Goal: Task Accomplishment & Management: Use online tool/utility

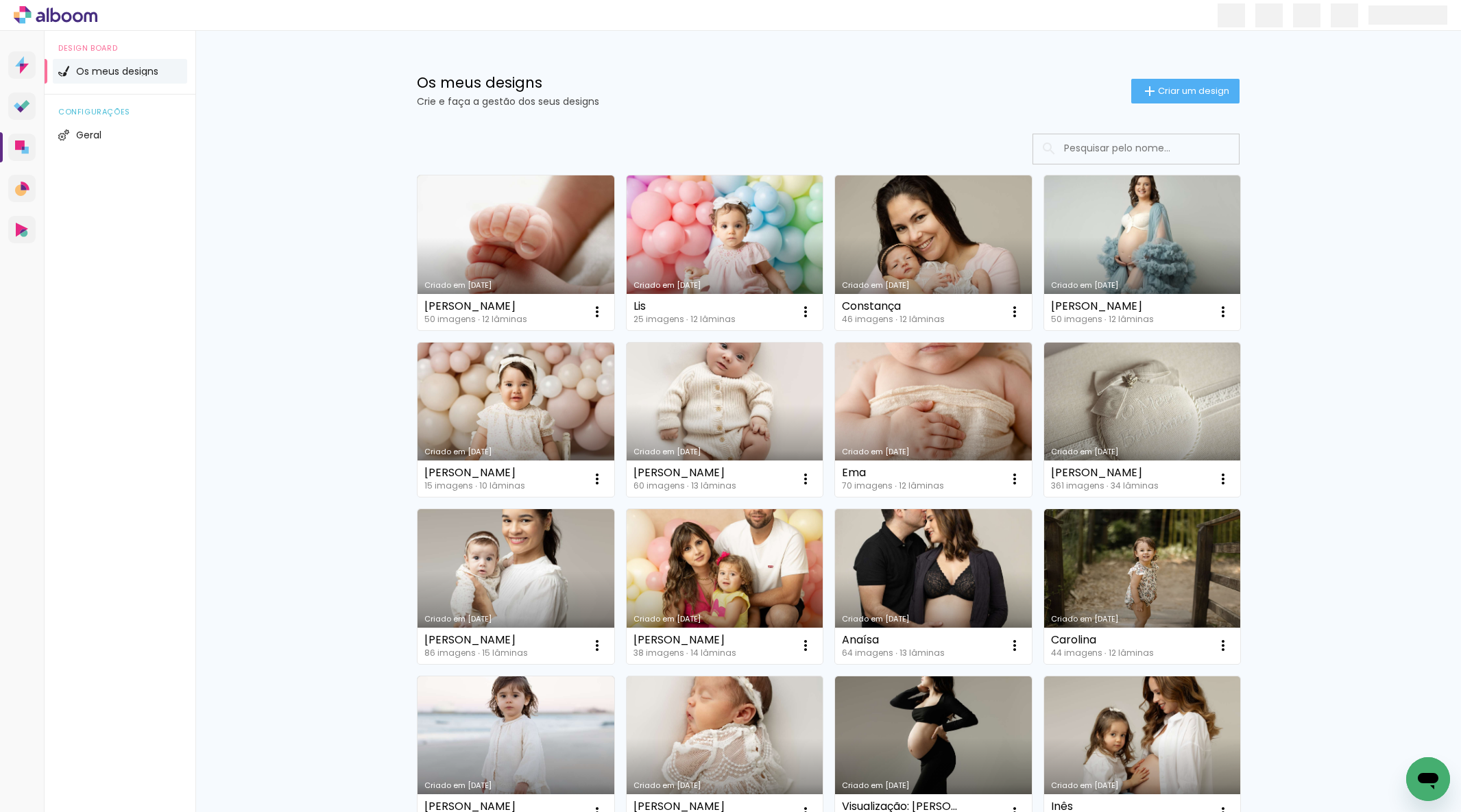
click at [517, 243] on link "Criado em [DATE]" at bounding box center [516, 252] width 196 height 155
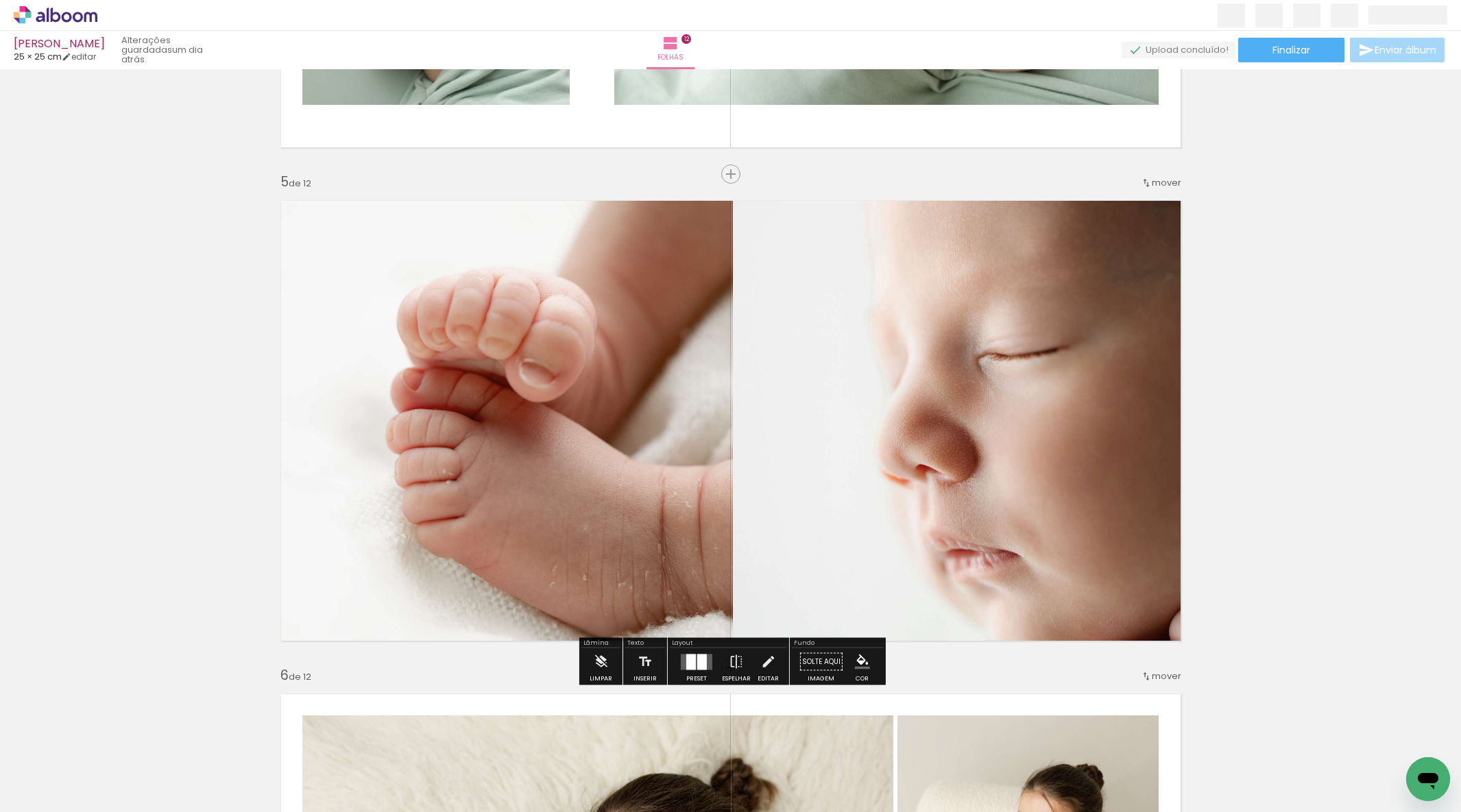
scroll to position [1892, 0]
drag, startPoint x: 1143, startPoint y: 177, endPoint x: 1149, endPoint y: 184, distance: 9.2
click at [1143, 177] on iron-icon at bounding box center [1146, 182] width 11 height 11
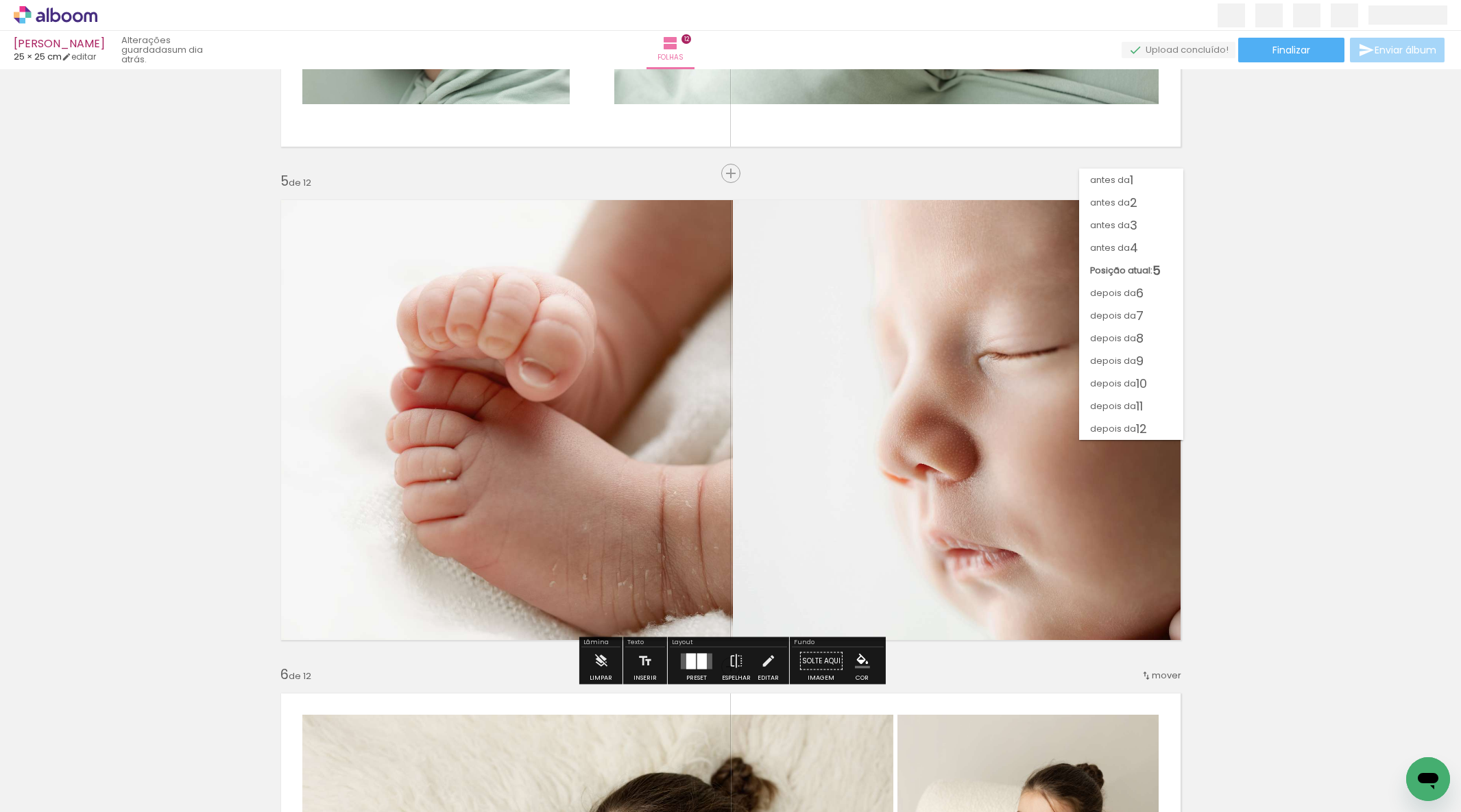
click at [1142, 203] on paper-item "antes da 2" at bounding box center [1131, 202] width 104 height 23
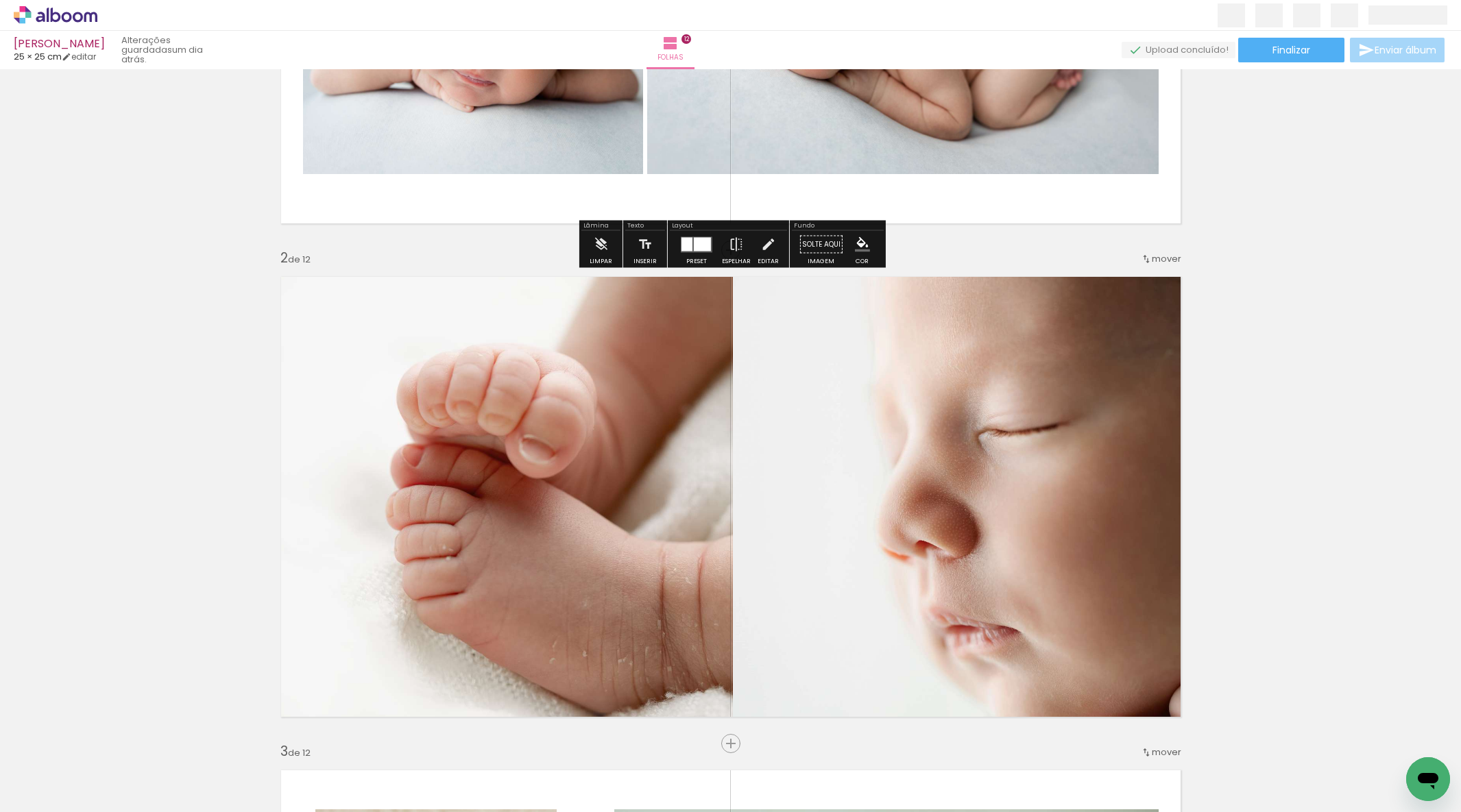
scroll to position [336, 0]
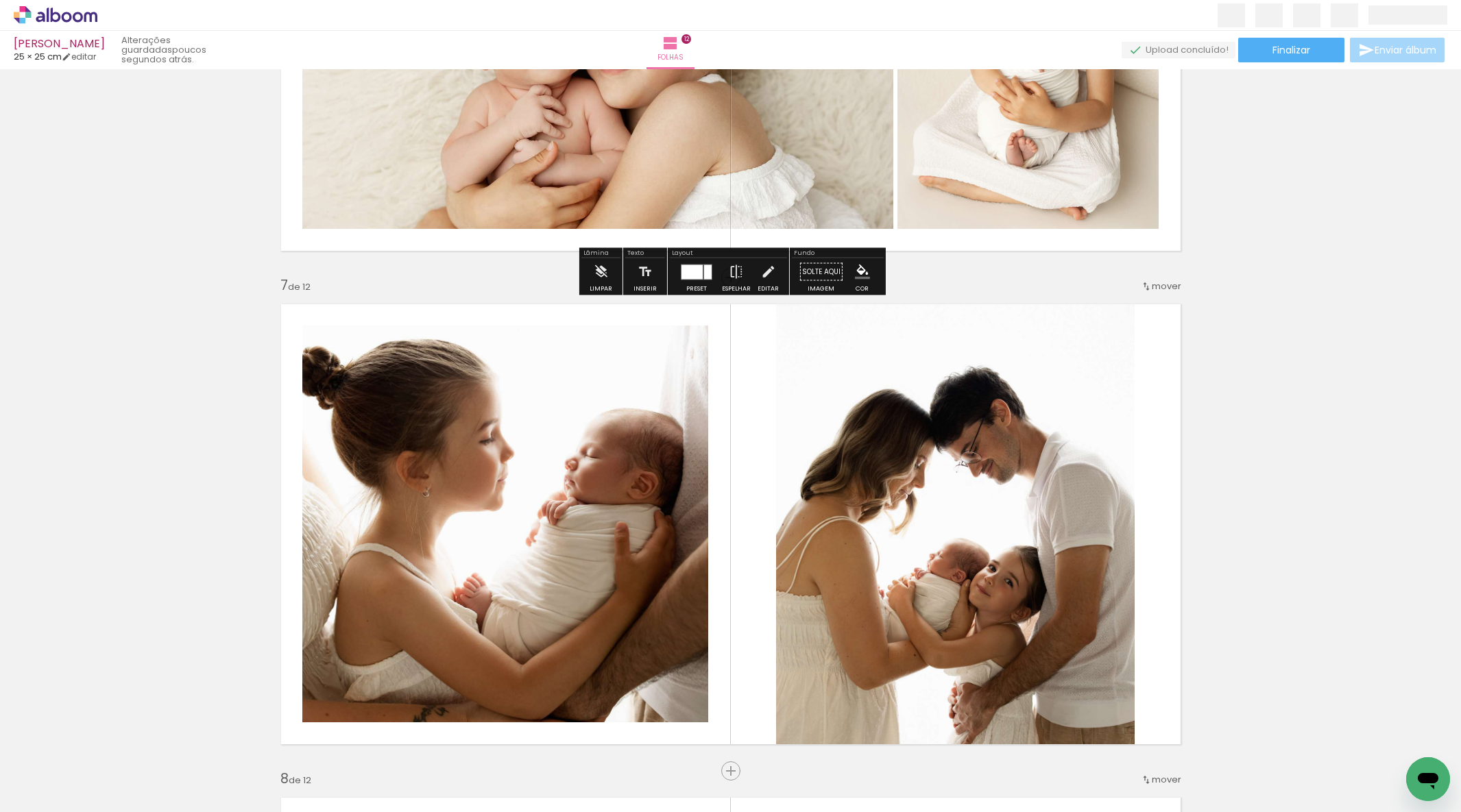
scroll to position [3080, 0]
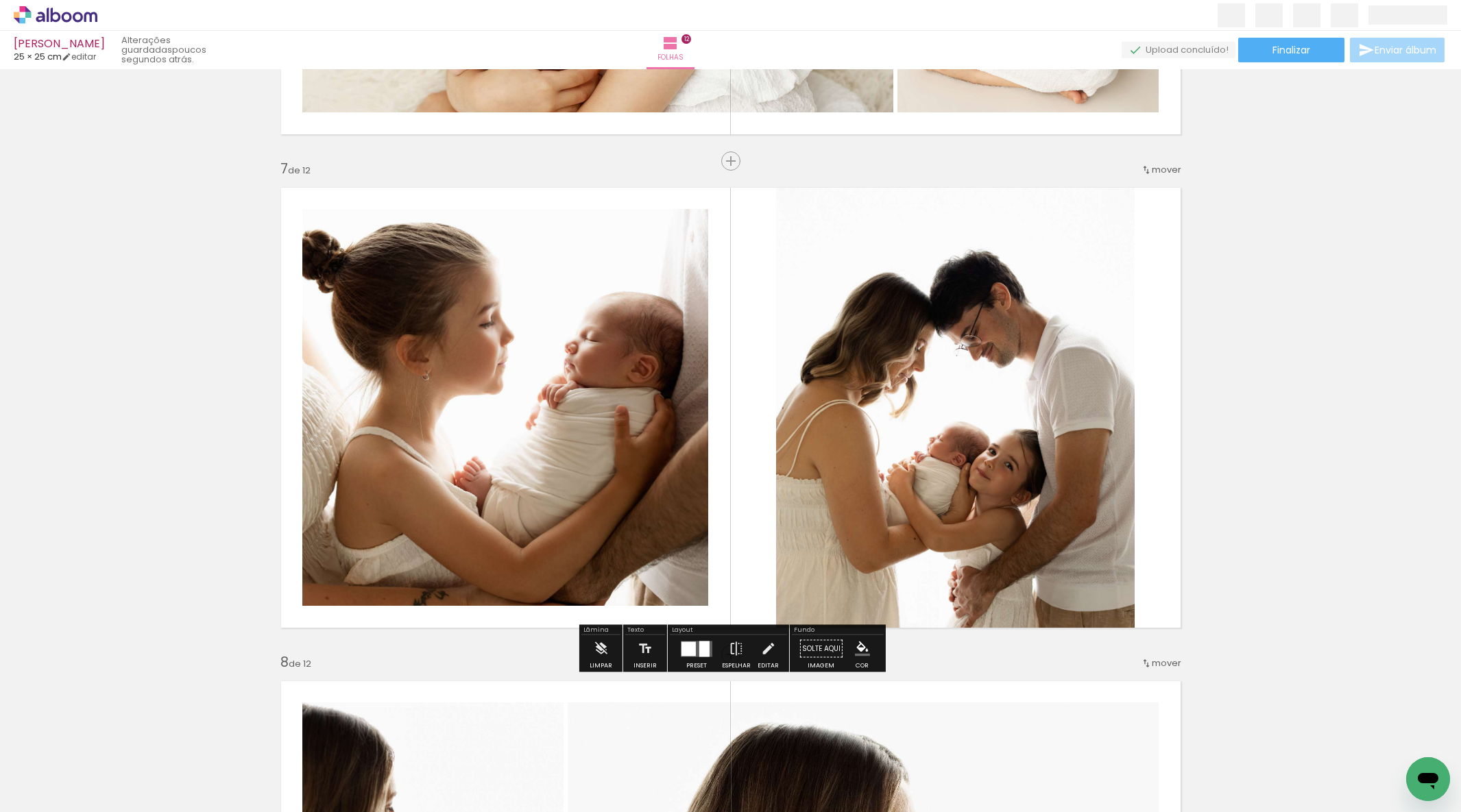
click at [445, 440] on quentale-photo at bounding box center [505, 407] width 406 height 397
click at [445, 439] on album-spread "7 de 12" at bounding box center [730, 407] width 918 height 459
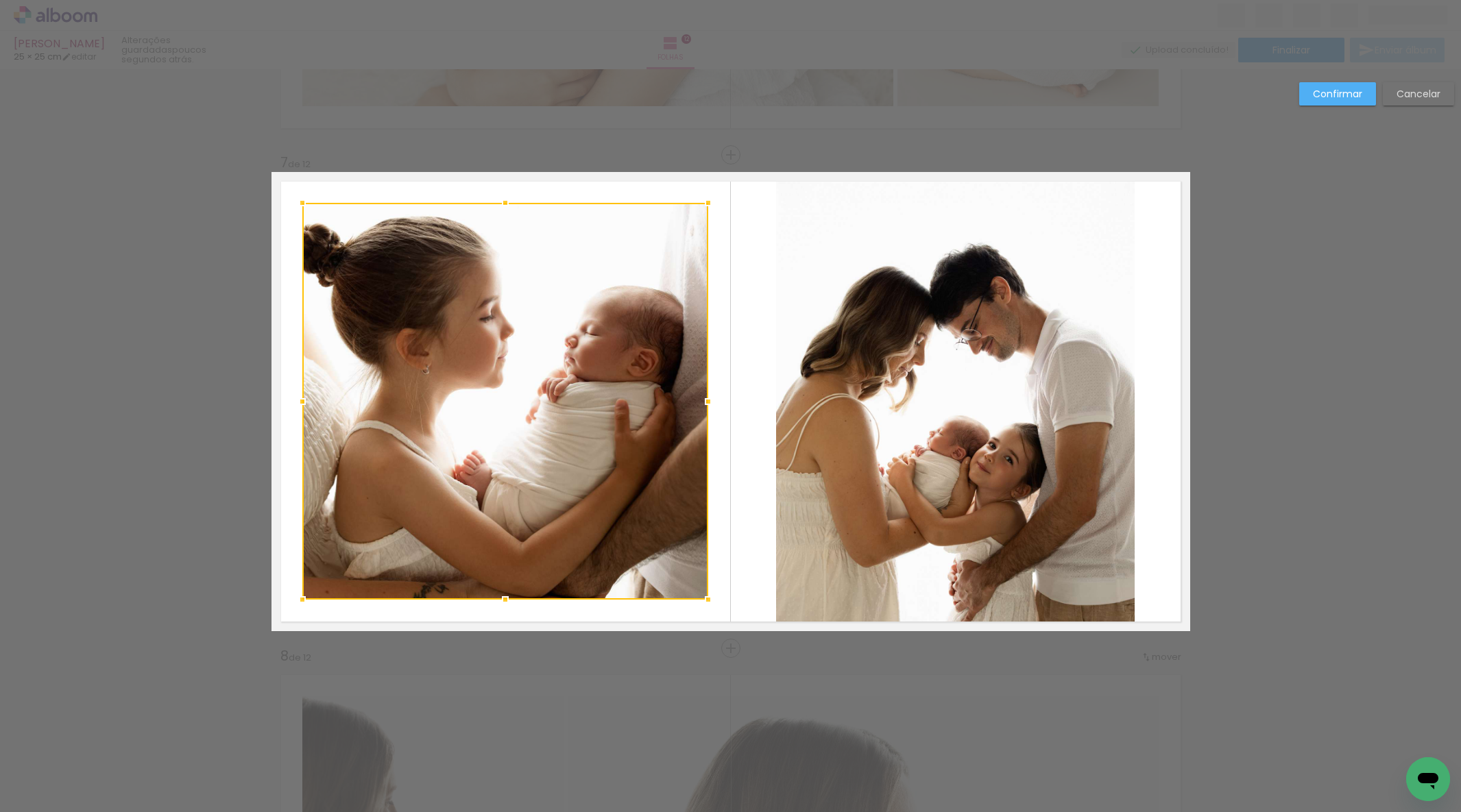
scroll to position [2902, 0]
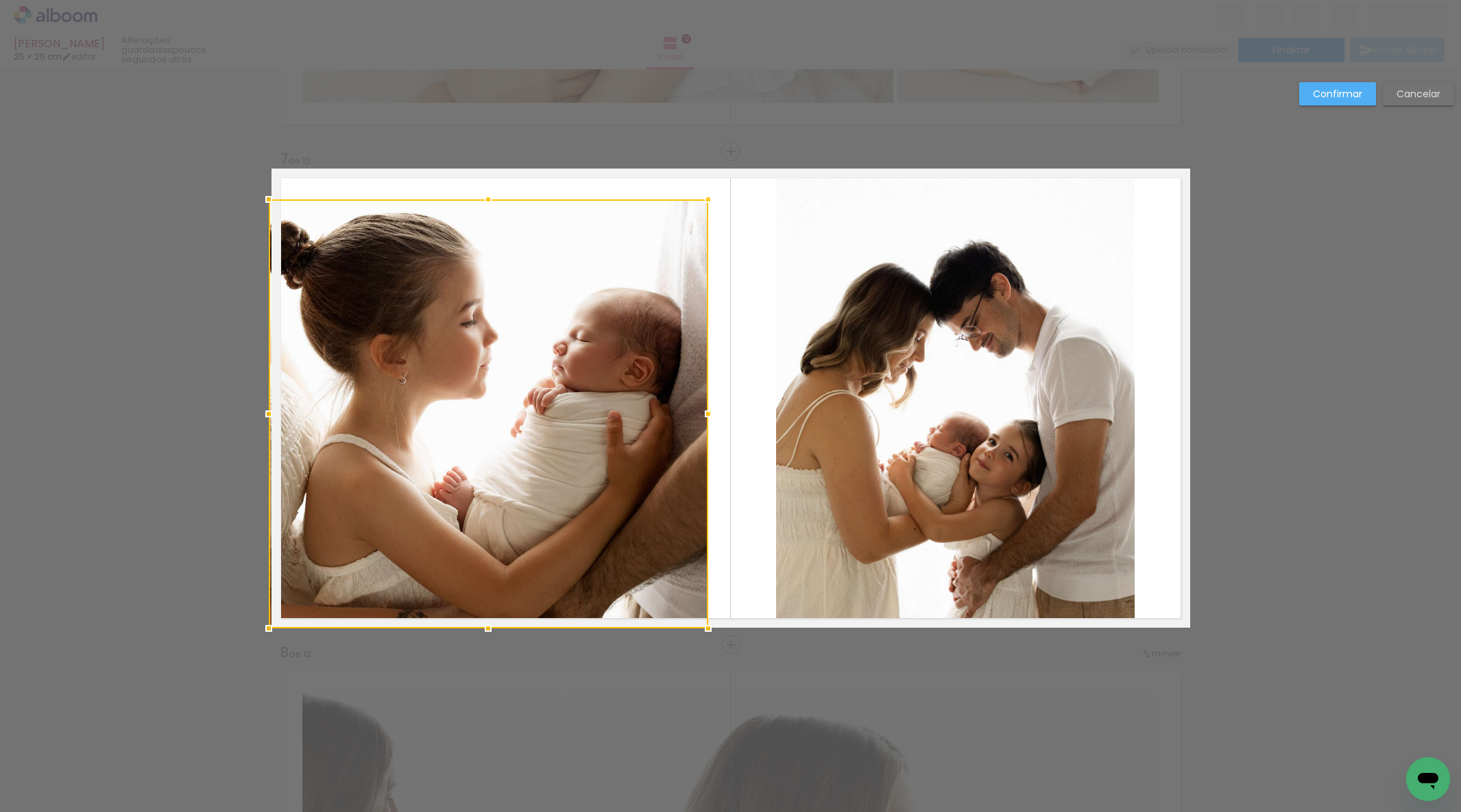
drag, startPoint x: 304, startPoint y: 595, endPoint x: 272, endPoint y: 630, distance: 47.4
click at [255, 641] on div at bounding box center [268, 629] width 28 height 28
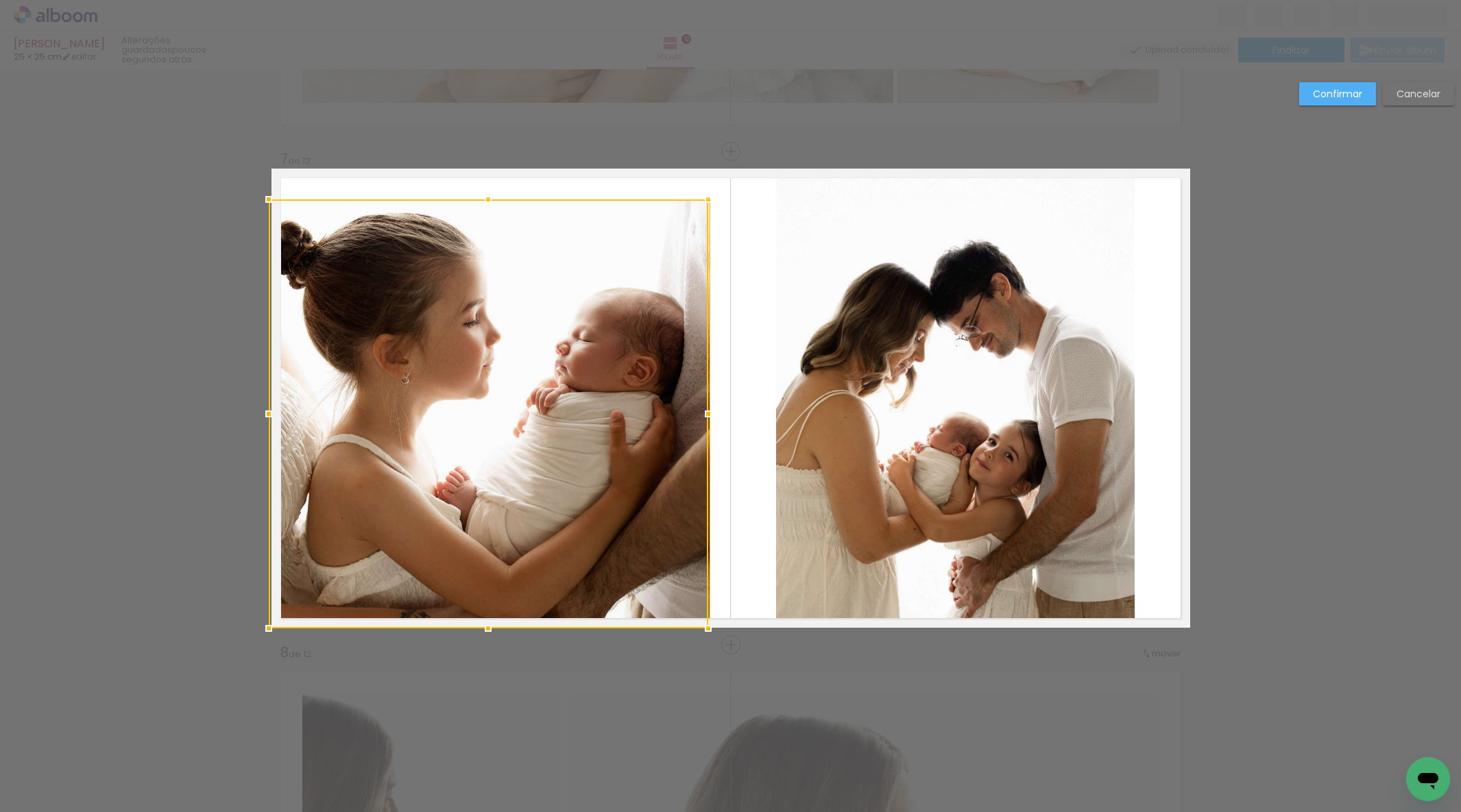
scroll to position [2918, 0]
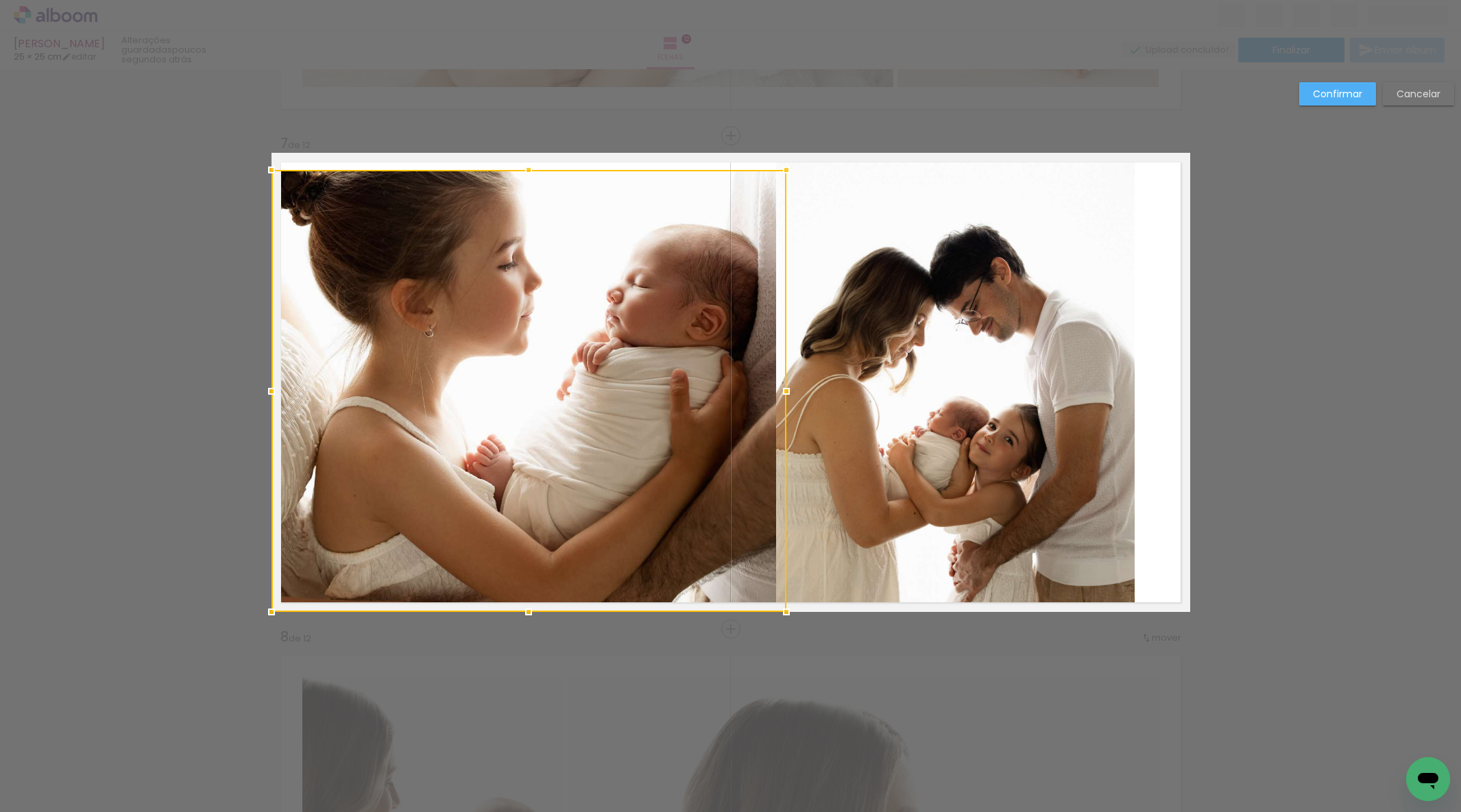
drag, startPoint x: 708, startPoint y: 182, endPoint x: 705, endPoint y: 154, distance: 28.2
click at [705, 154] on album-spread "7 de 12" at bounding box center [730, 382] width 918 height 459
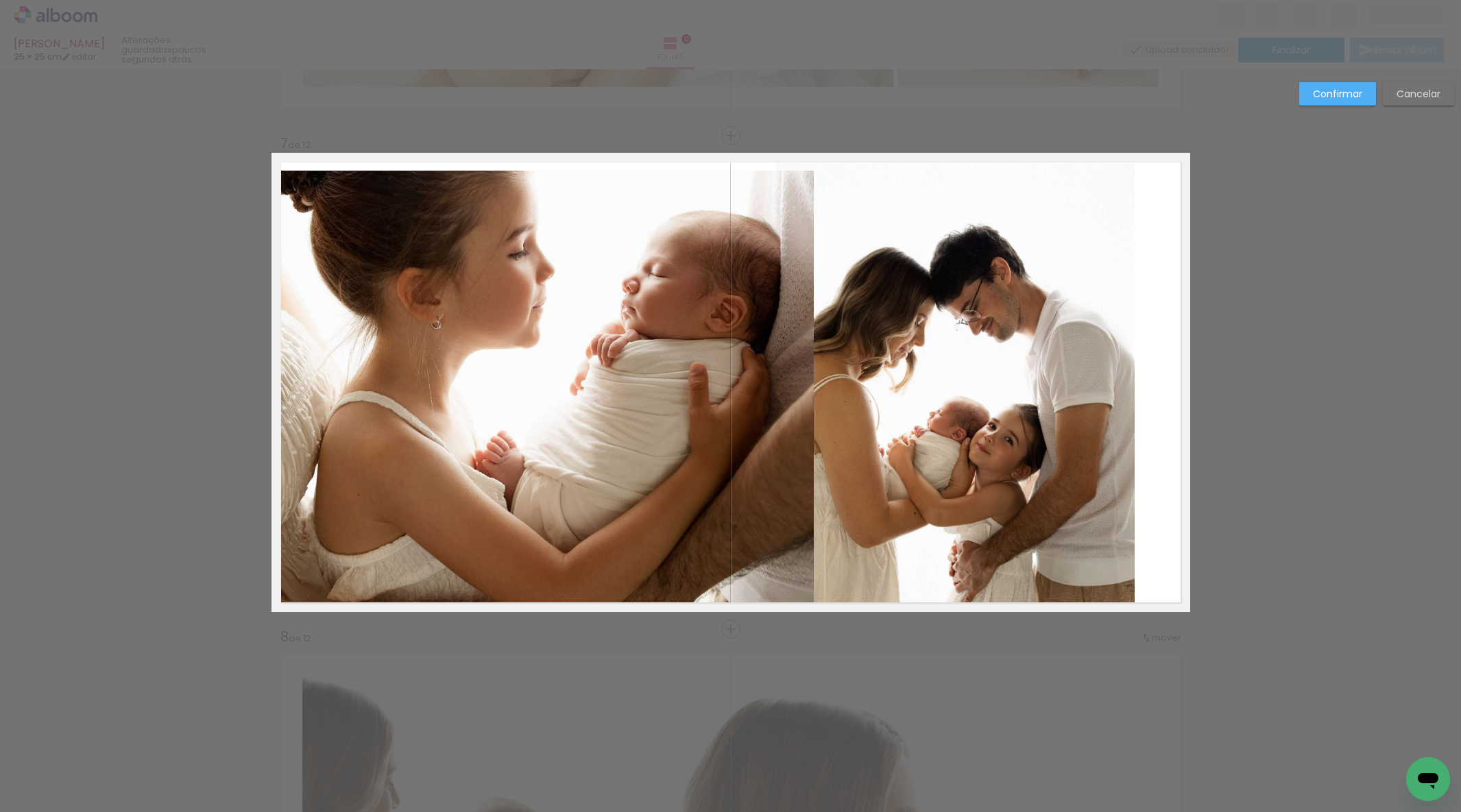
click at [678, 268] on quentale-photo at bounding box center [542, 391] width 542 height 442
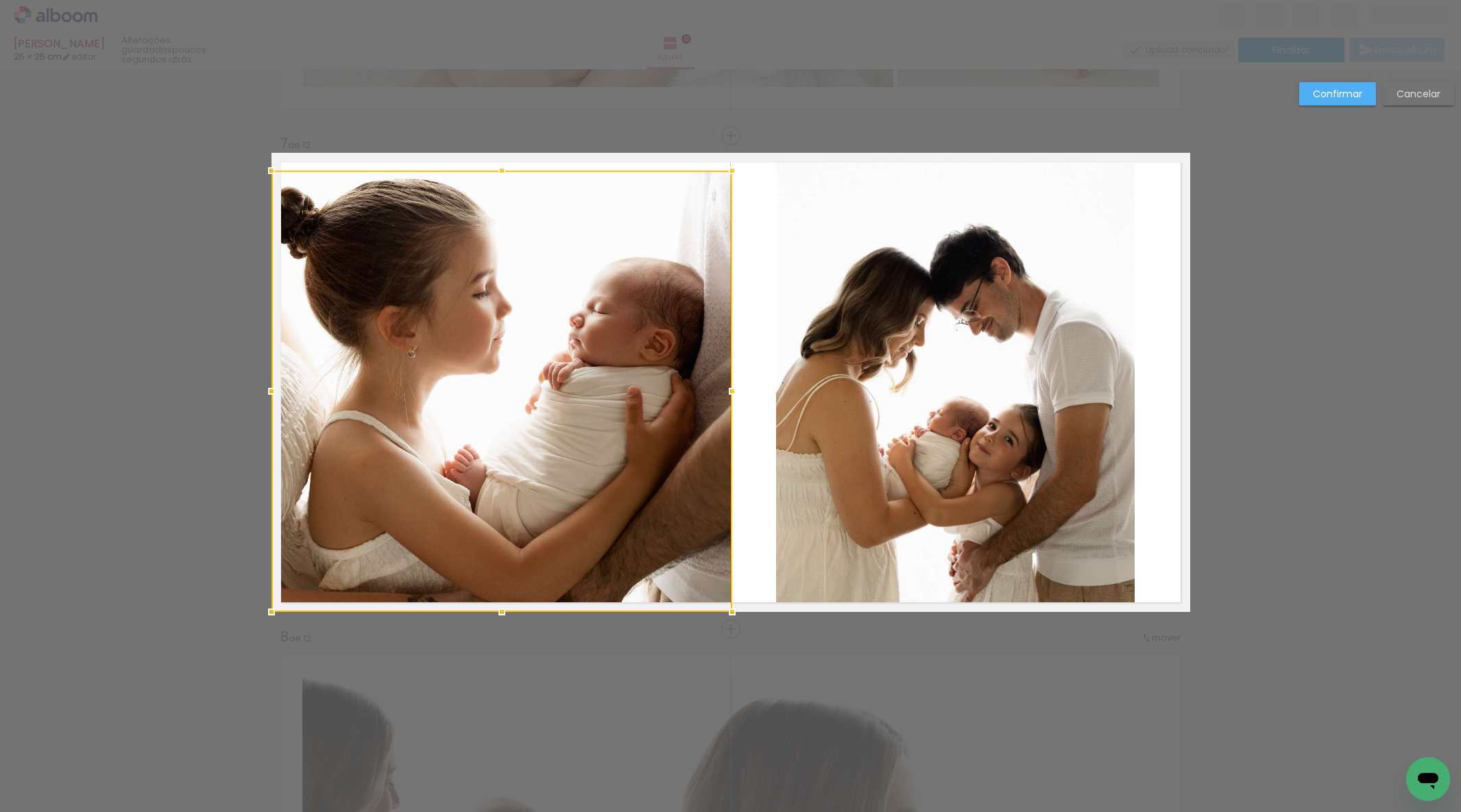
drag, startPoint x: 779, startPoint y: 389, endPoint x: 706, endPoint y: 343, distance: 86.3
click at [728, 385] on div at bounding box center [732, 391] width 28 height 28
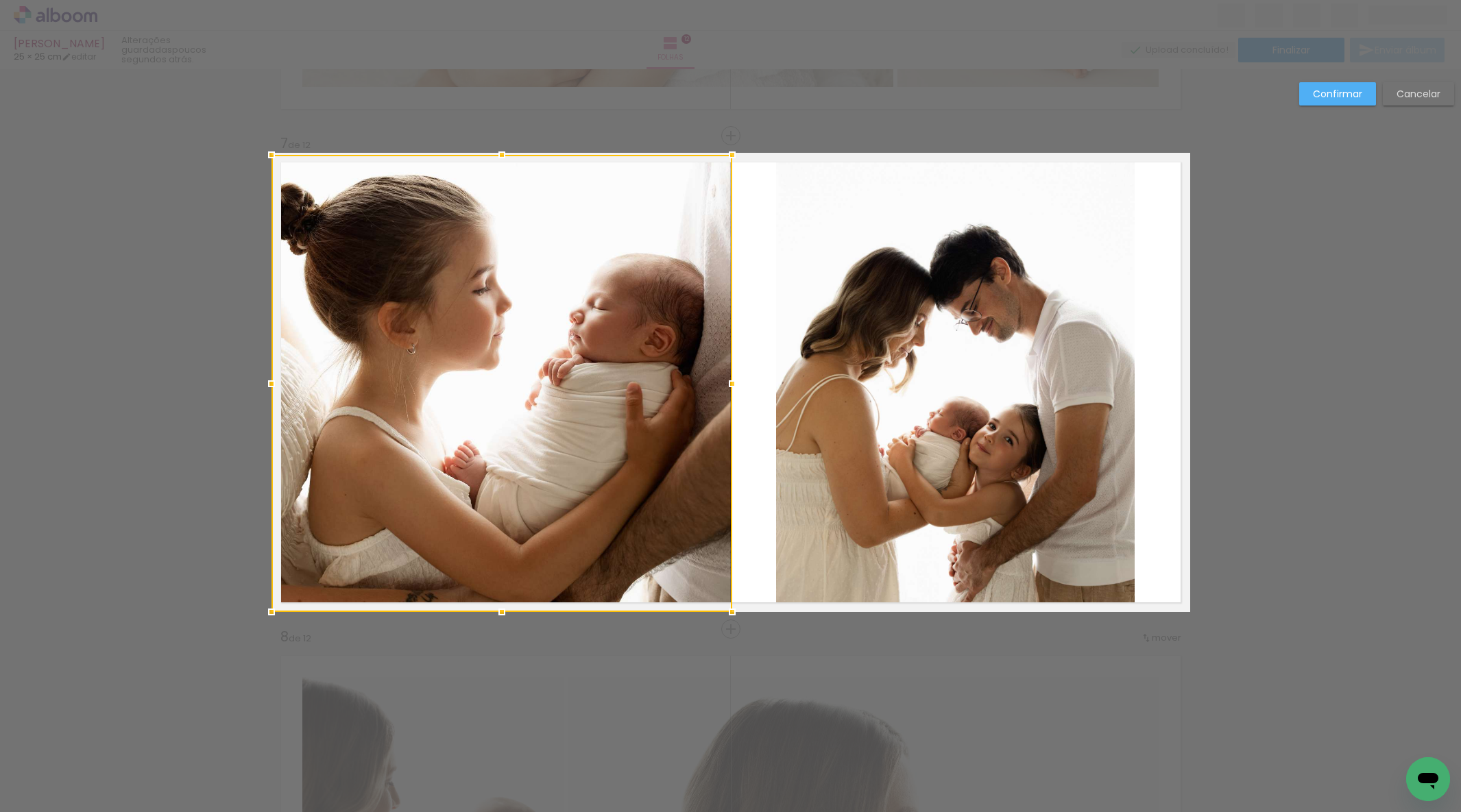
drag, startPoint x: 501, startPoint y: 168, endPoint x: 500, endPoint y: 140, distance: 28.0
click at [503, 136] on div "Inserir folha 1 de 12 Inserir folha 2 de 12 Inserir folha 3 de 12 Inserir folha…" at bounding box center [730, 376] width 1461 height 6449
click at [498, 168] on div at bounding box center [502, 155] width 28 height 28
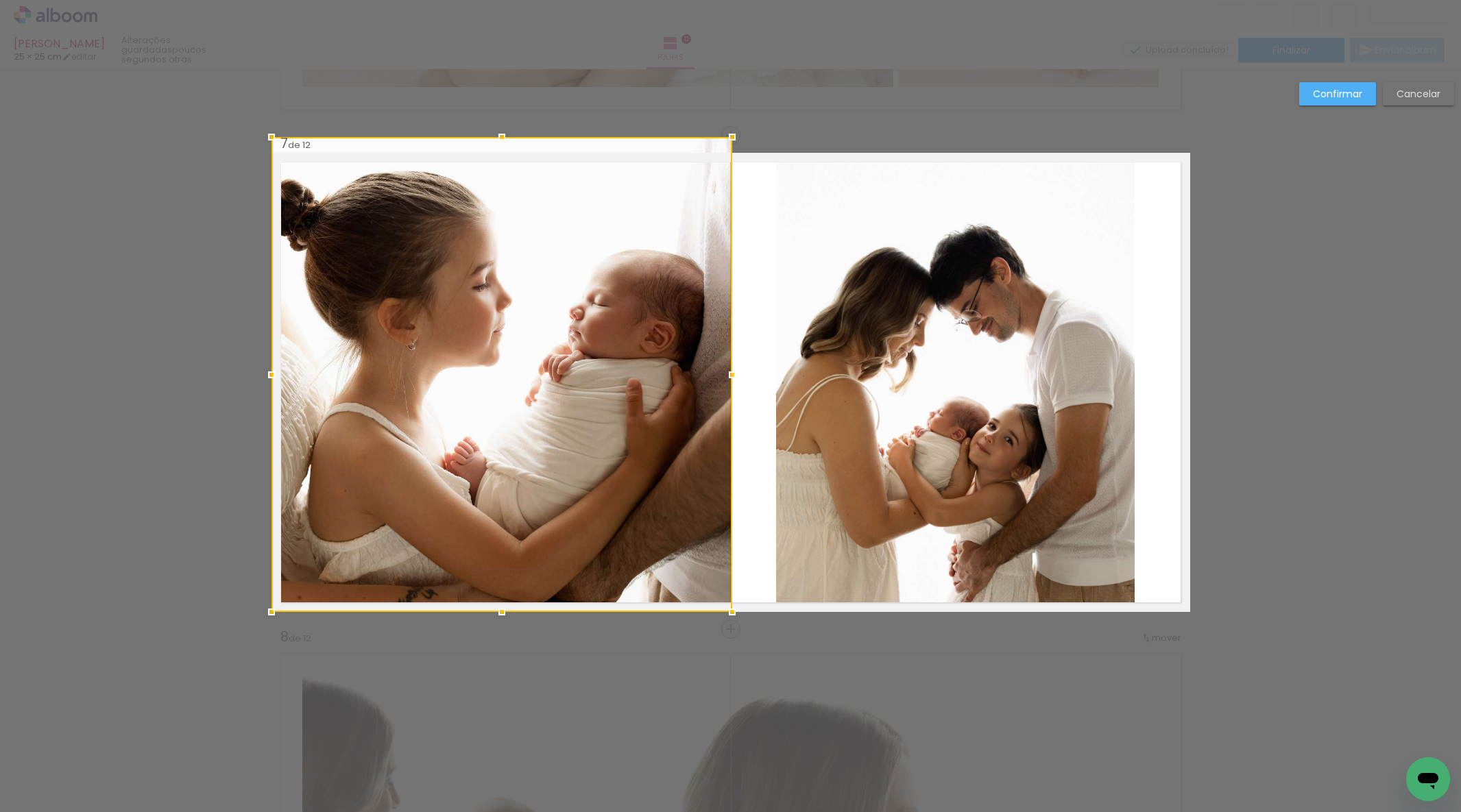
click at [501, 149] on div at bounding box center [502, 138] width 28 height 28
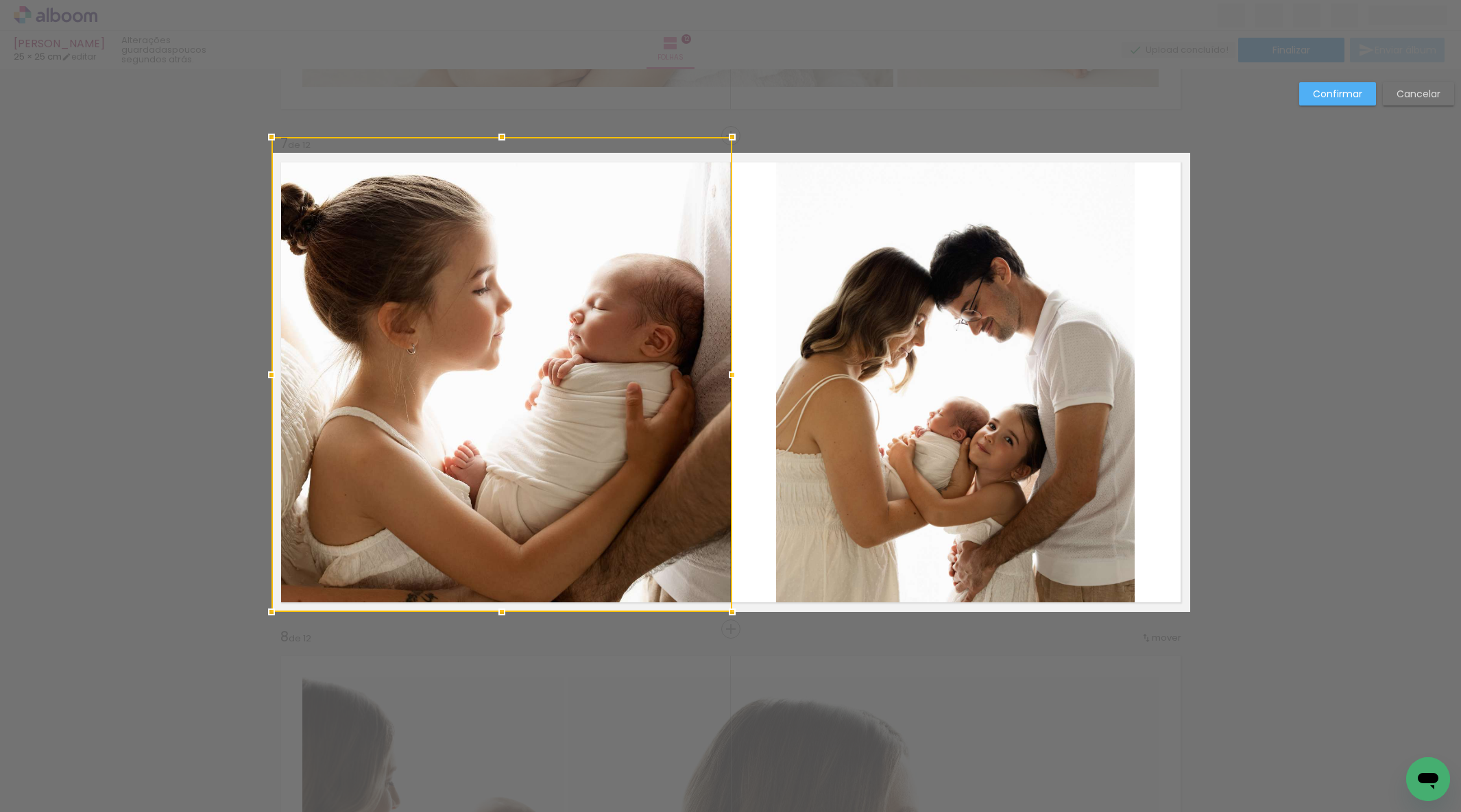
click at [0, 0] on slot "Confirmar" at bounding box center [0, 0] width 0 height 0
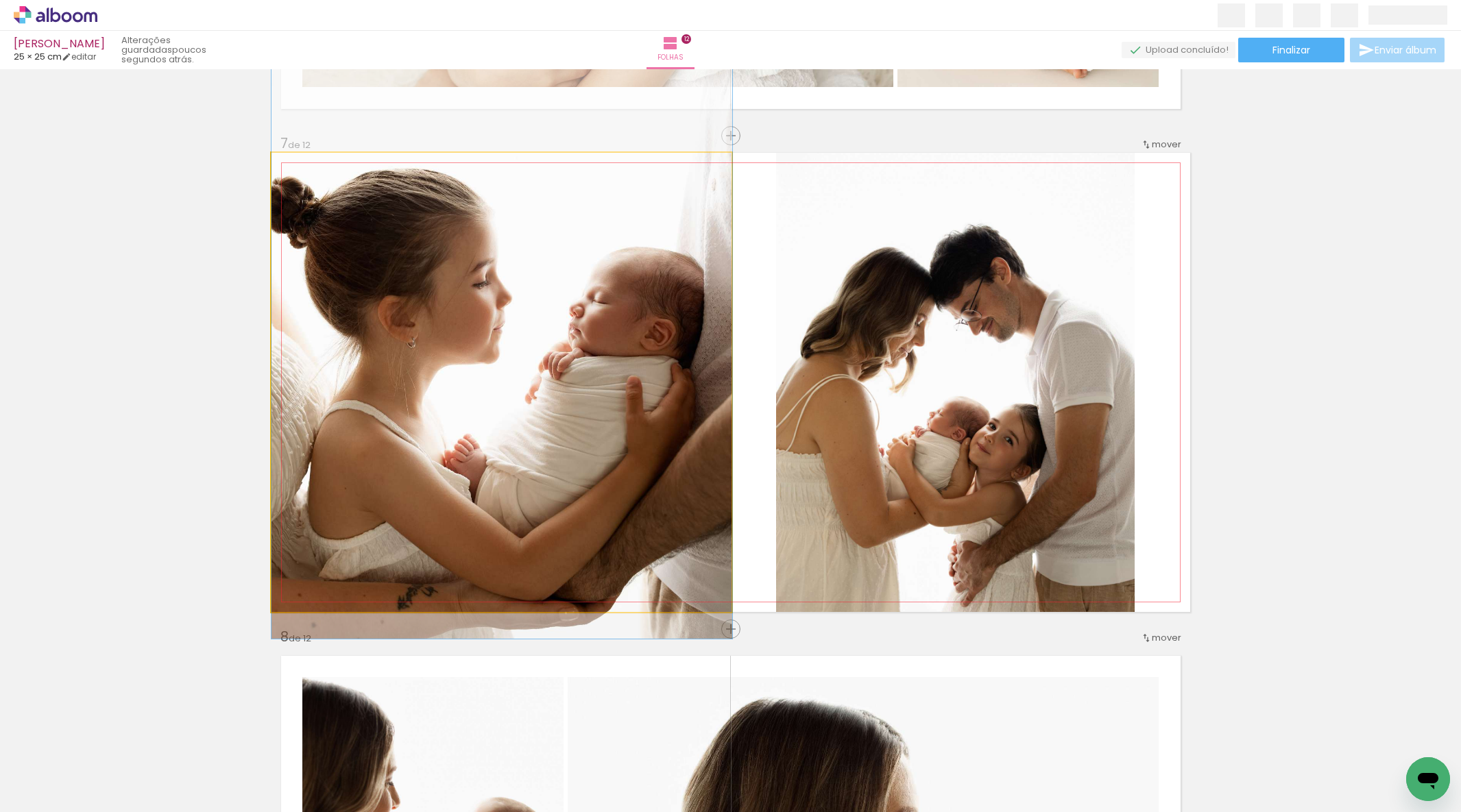
drag, startPoint x: 607, startPoint y: 292, endPoint x: 618, endPoint y: 287, distance: 12.1
click at [619, 287] on div at bounding box center [501, 332] width 461 height 614
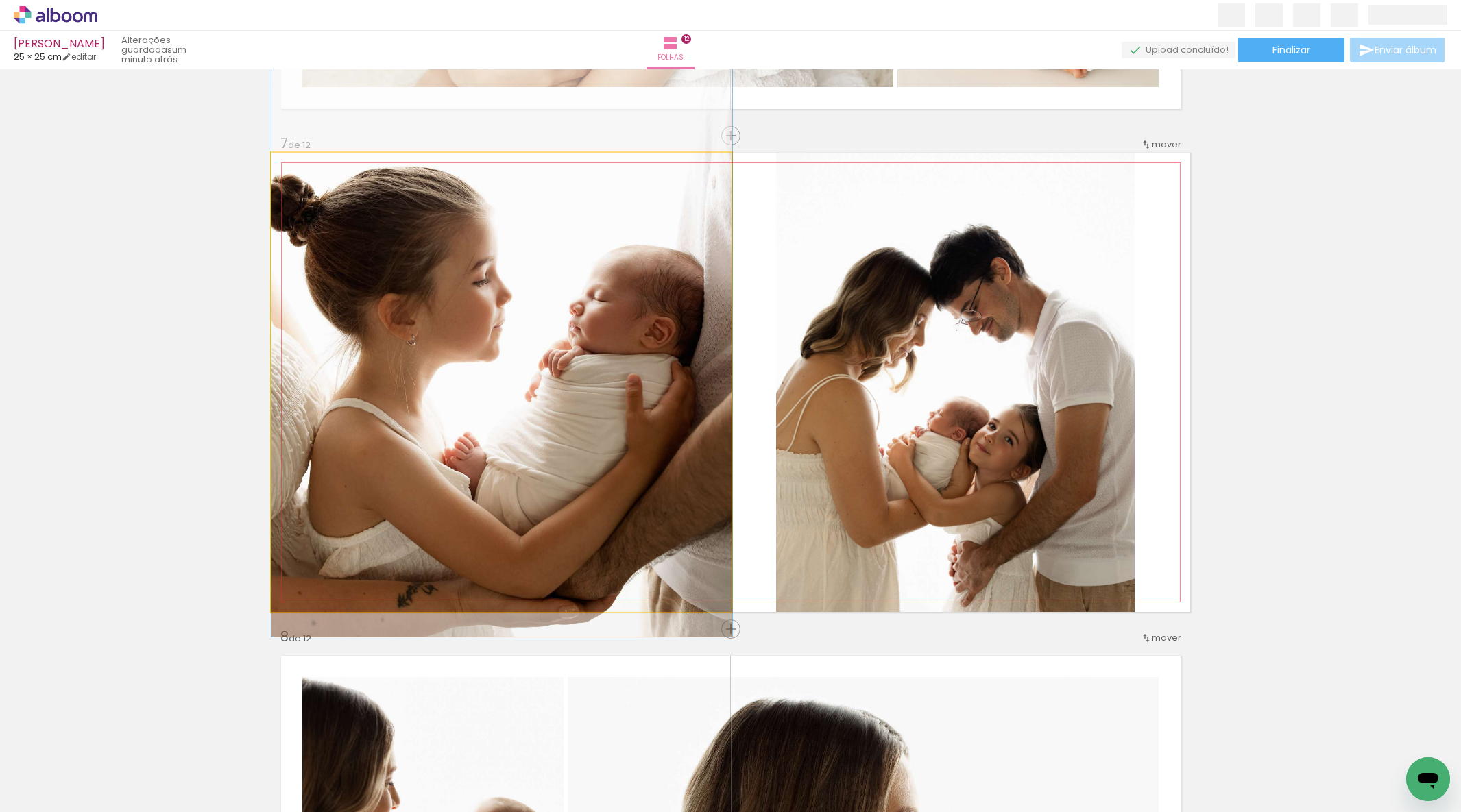
drag, startPoint x: 612, startPoint y: 291, endPoint x: 623, endPoint y: 290, distance: 11.0
click at [623, 290] on div at bounding box center [501, 330] width 461 height 614
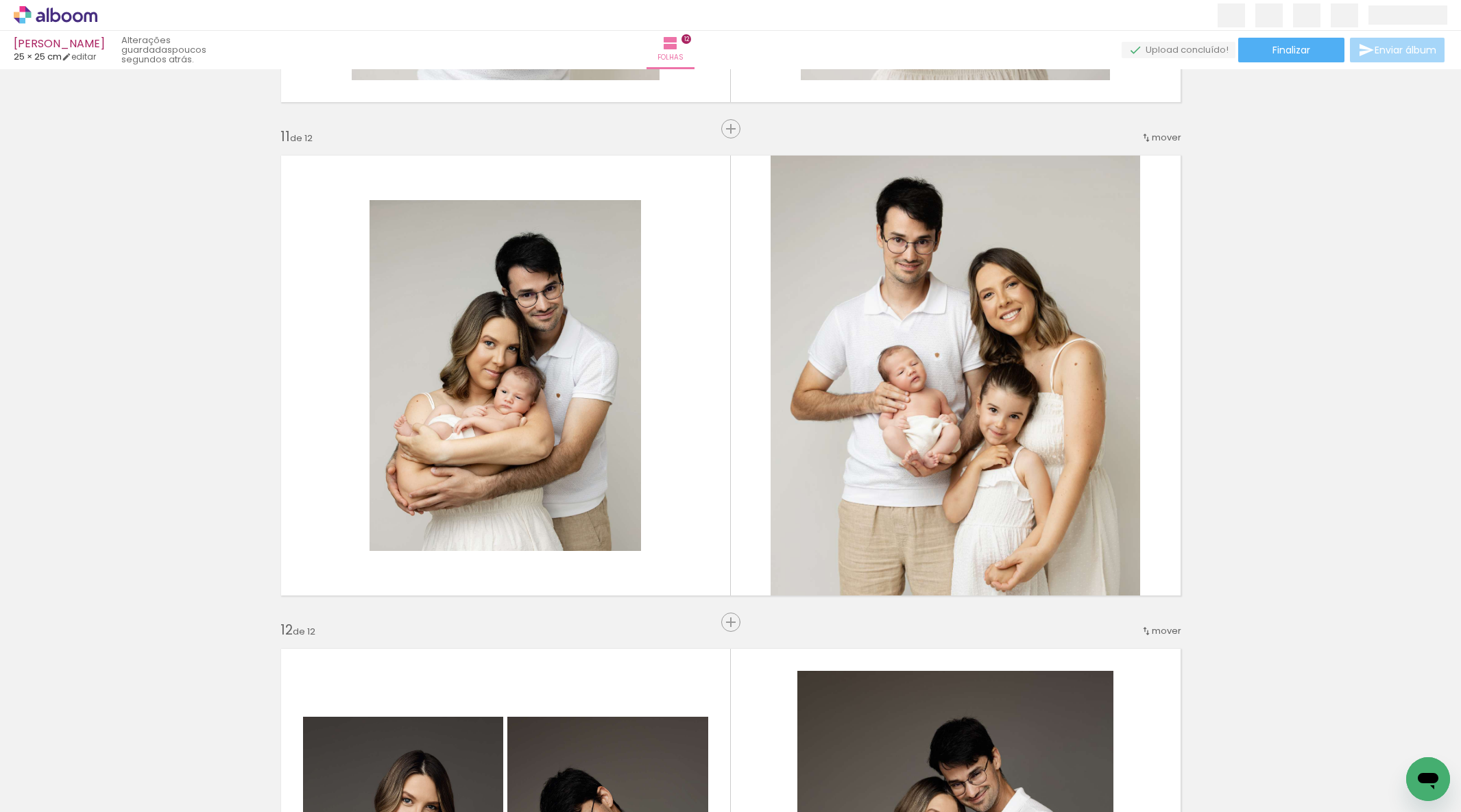
scroll to position [4954, 0]
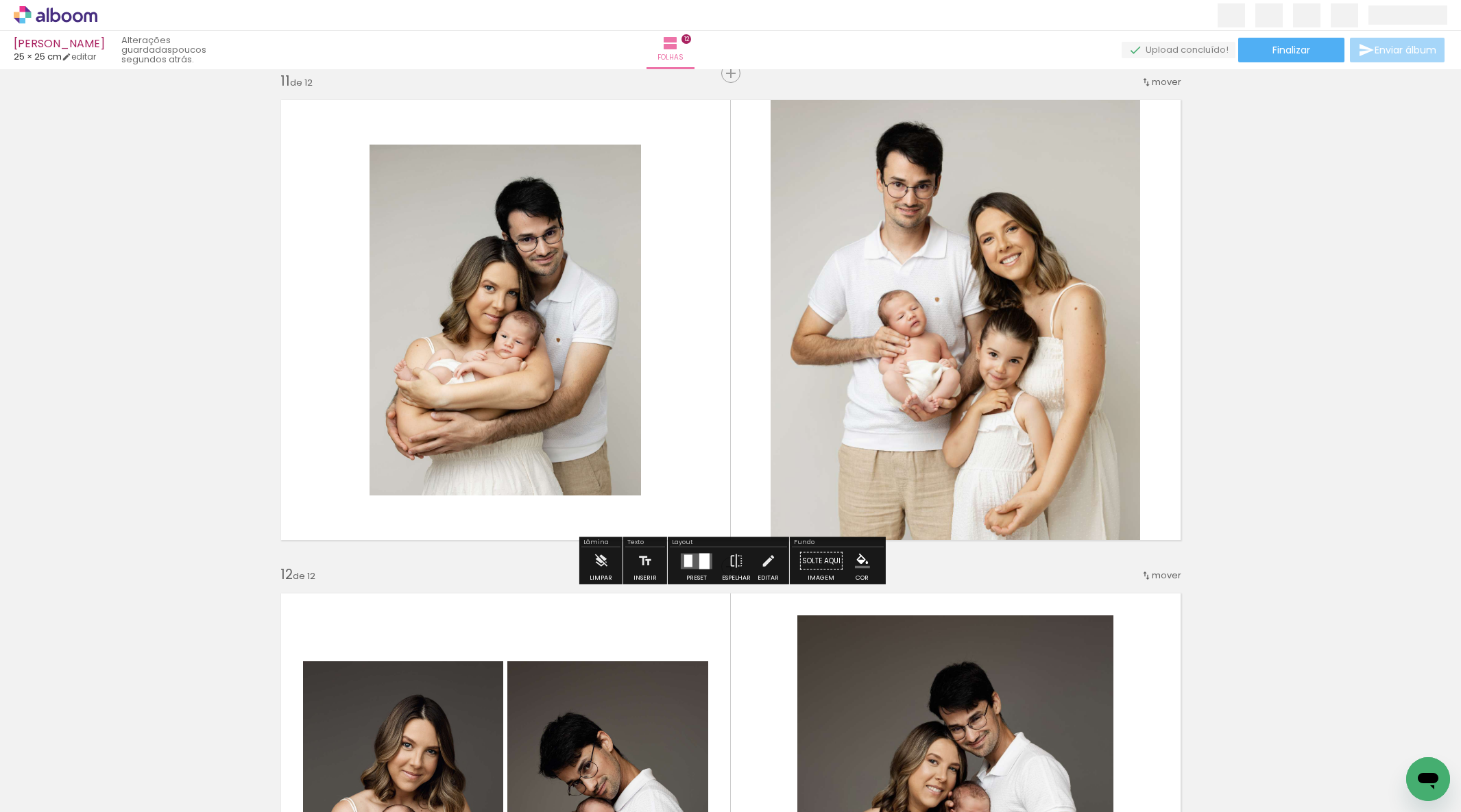
click at [492, 284] on quentale-photo at bounding box center [505, 320] width 271 height 351
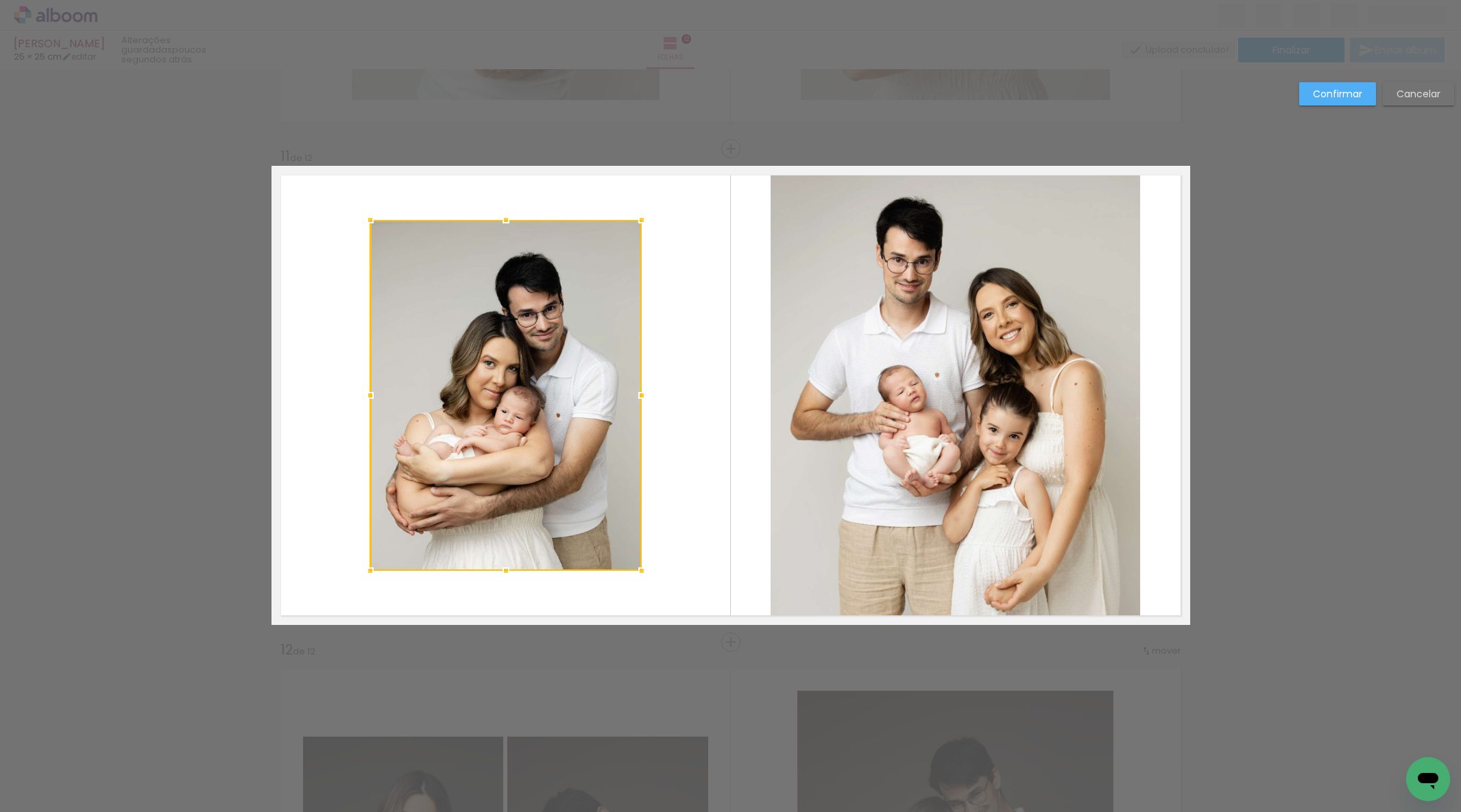
scroll to position [4876, 0]
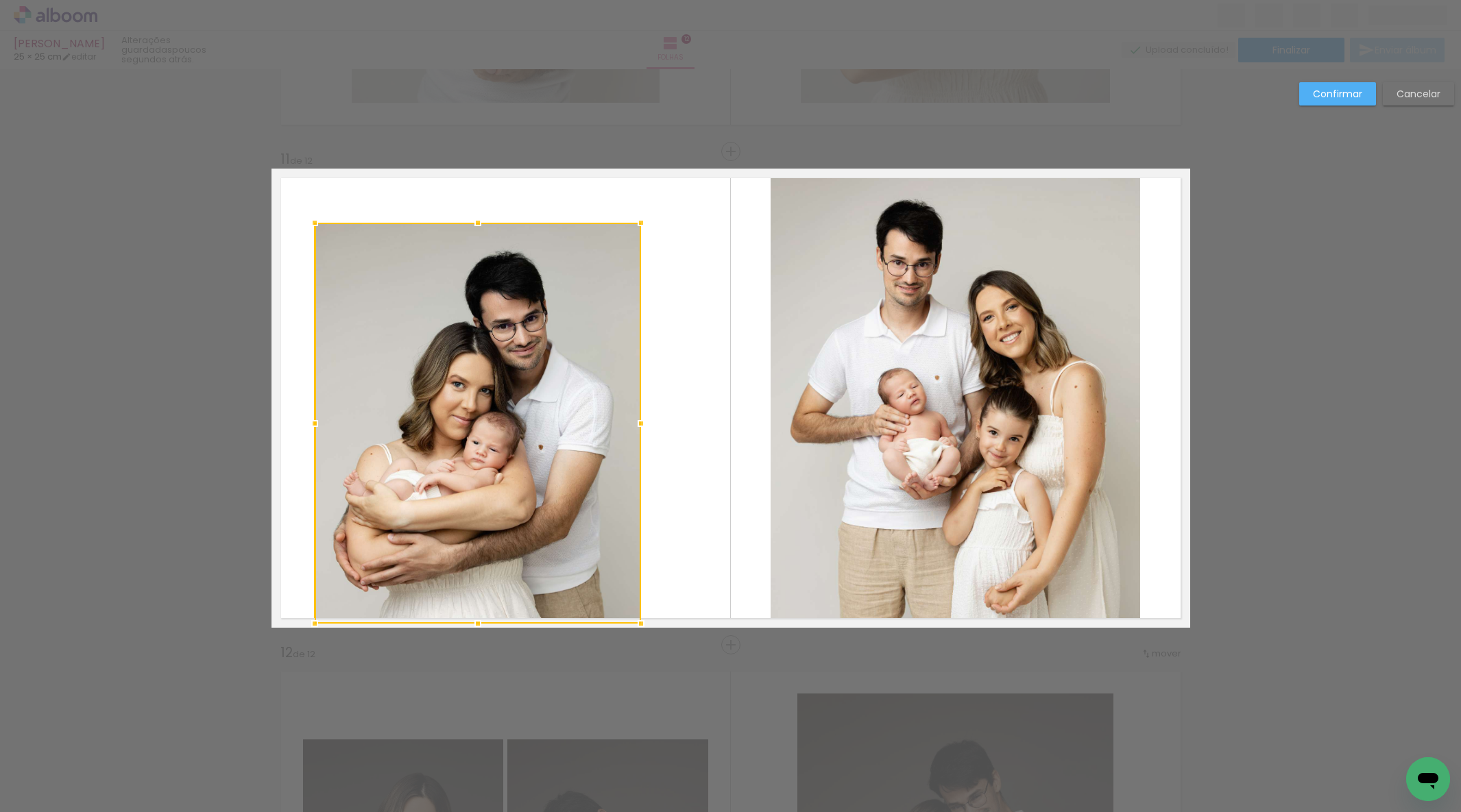
drag, startPoint x: 370, startPoint y: 575, endPoint x: 340, endPoint y: 643, distance: 74.3
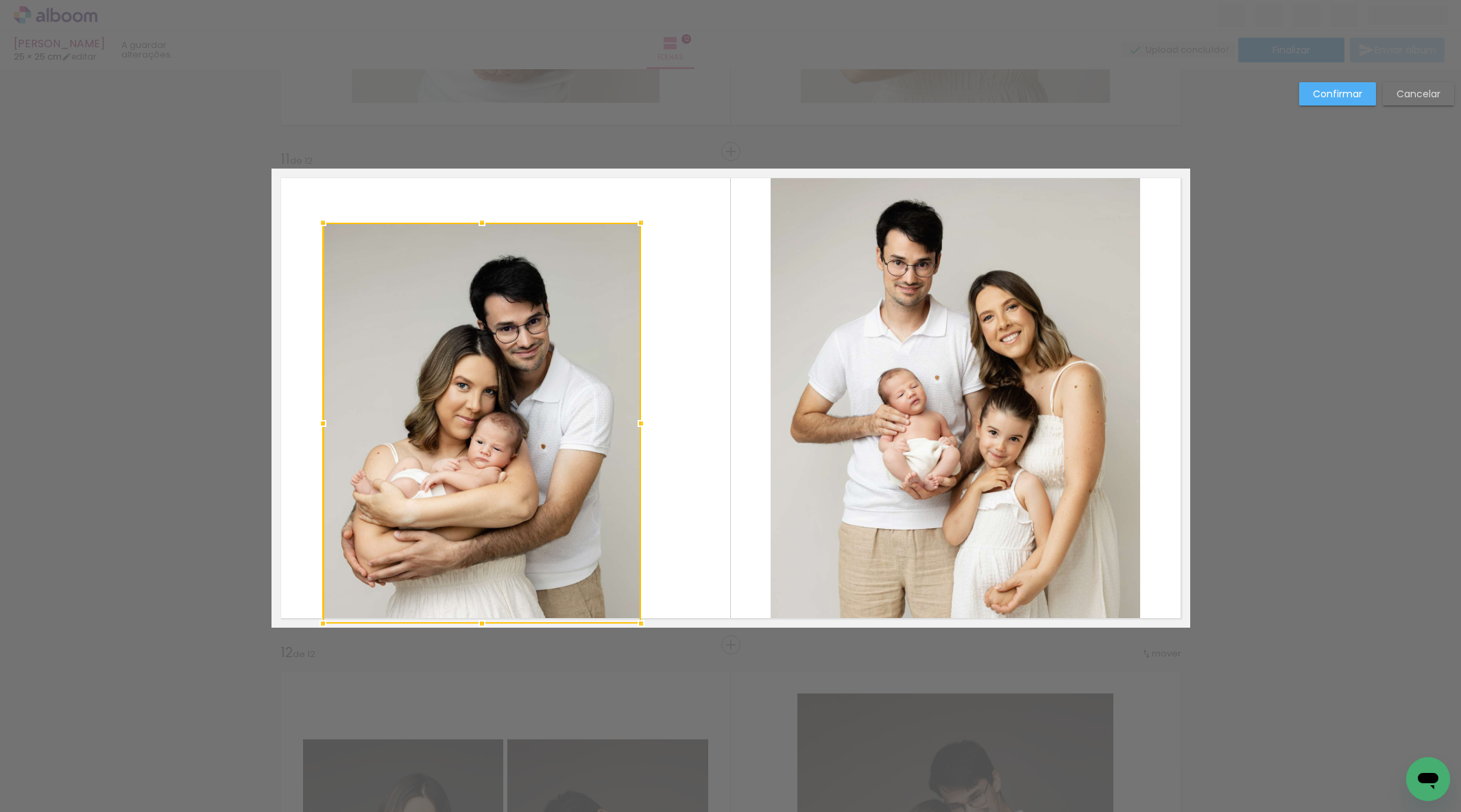
scroll to position [4892, 0]
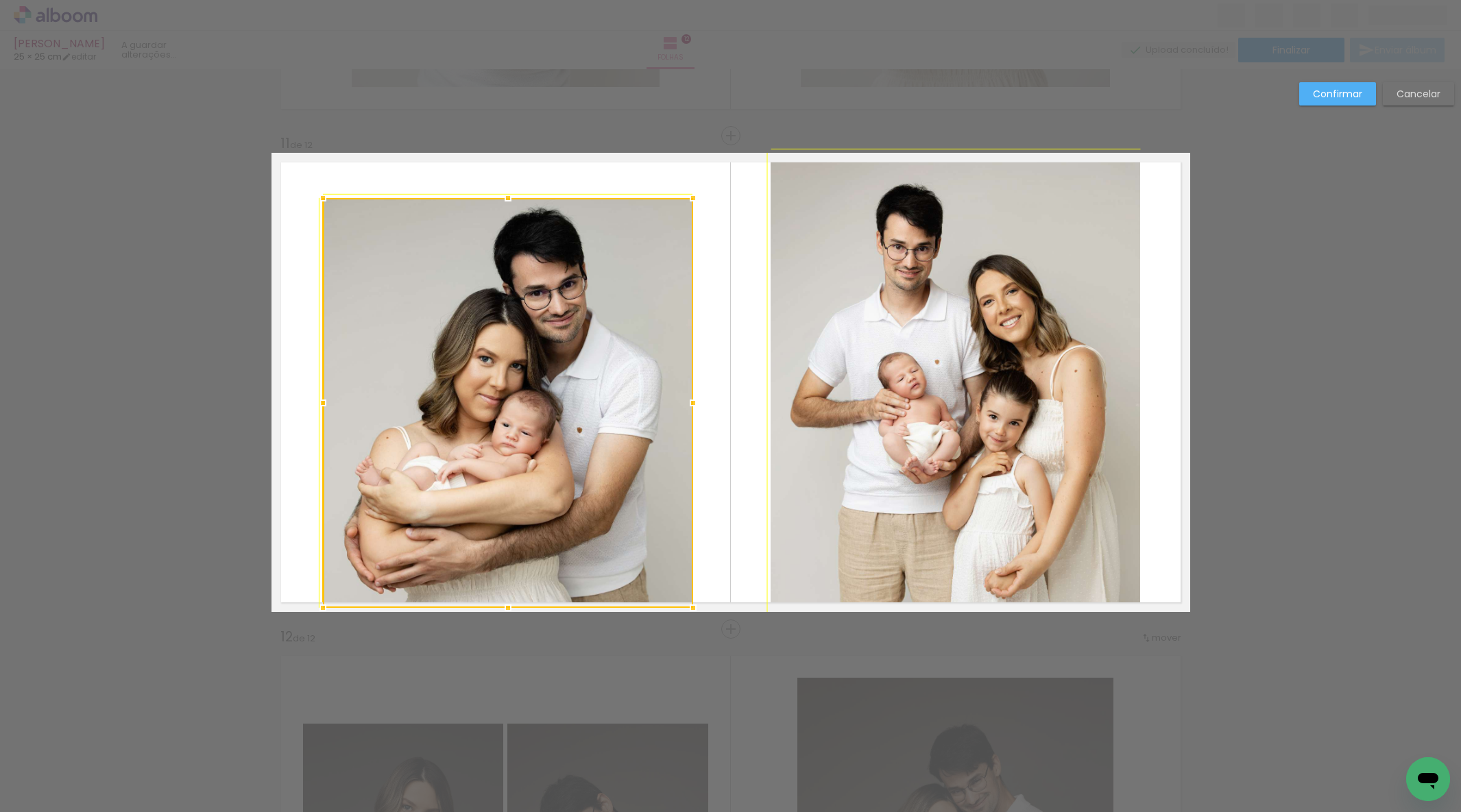
drag, startPoint x: 640, startPoint y: 204, endPoint x: 717, endPoint y: 131, distance: 106.1
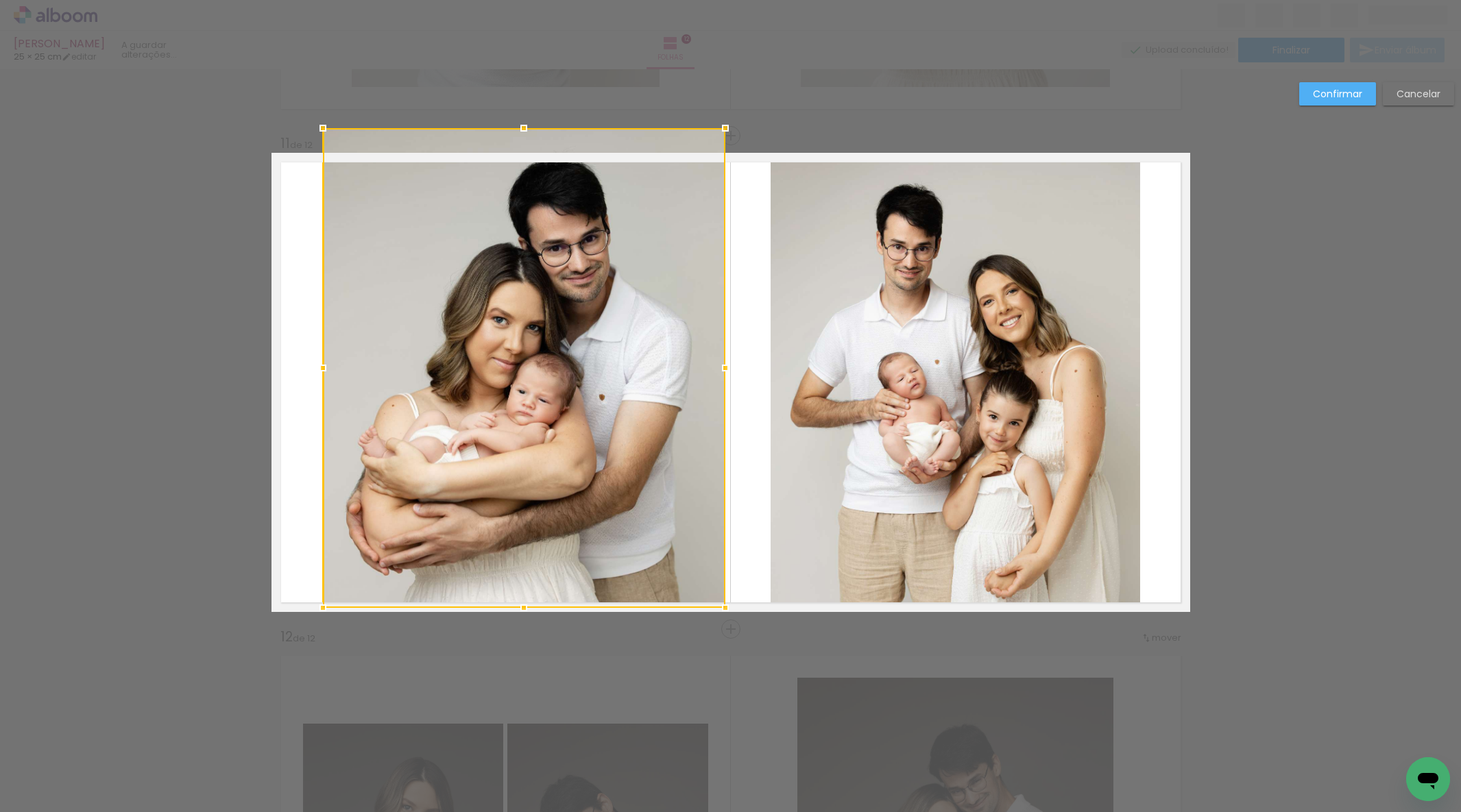
drag, startPoint x: 521, startPoint y: 188, endPoint x: 515, endPoint y: 142, distance: 46.4
click at [521, 138] on div at bounding box center [524, 128] width 28 height 28
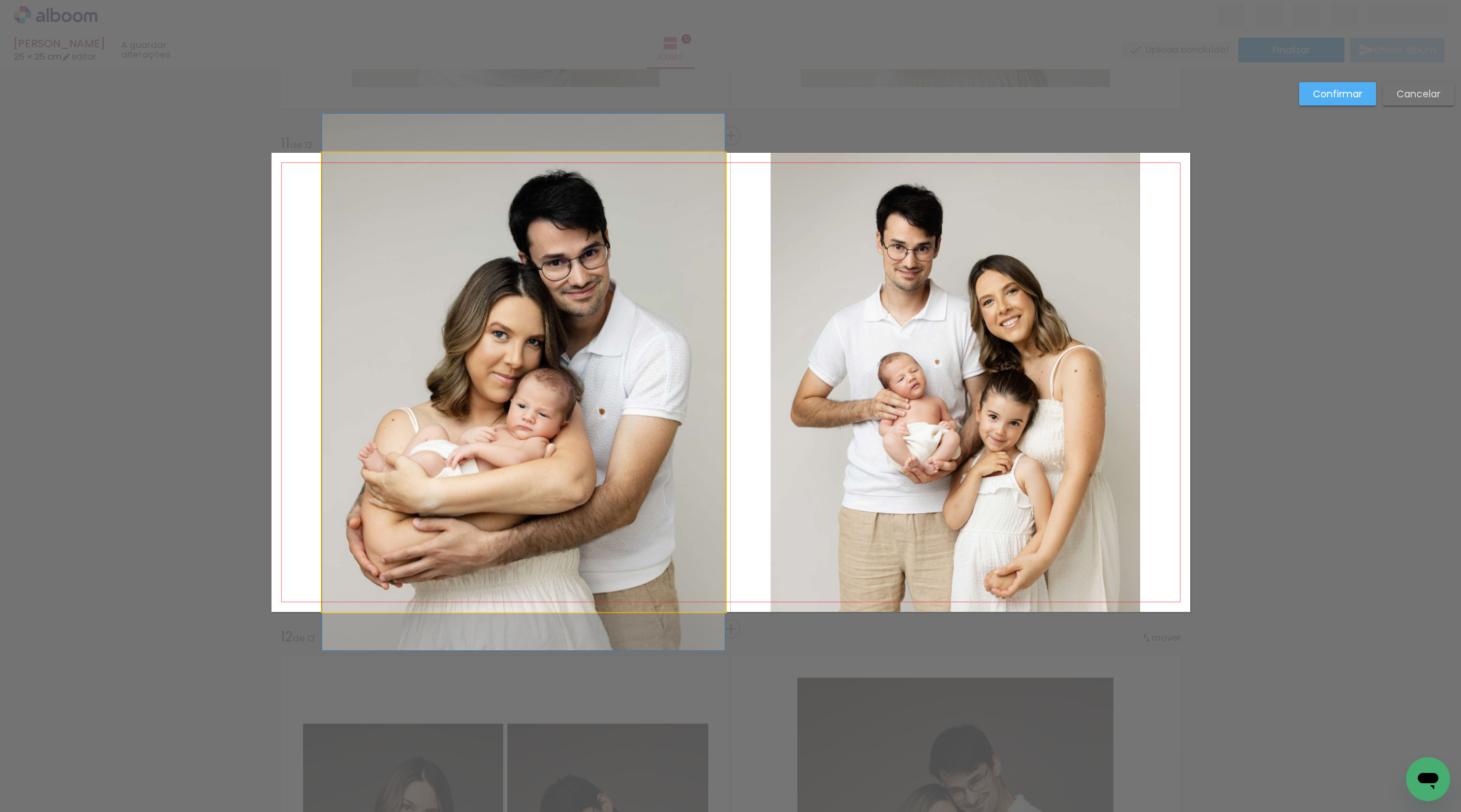
click at [584, 330] on quentale-photo at bounding box center [523, 382] width 402 height 459
click at [584, 330] on div at bounding box center [524, 367] width 402 height 479
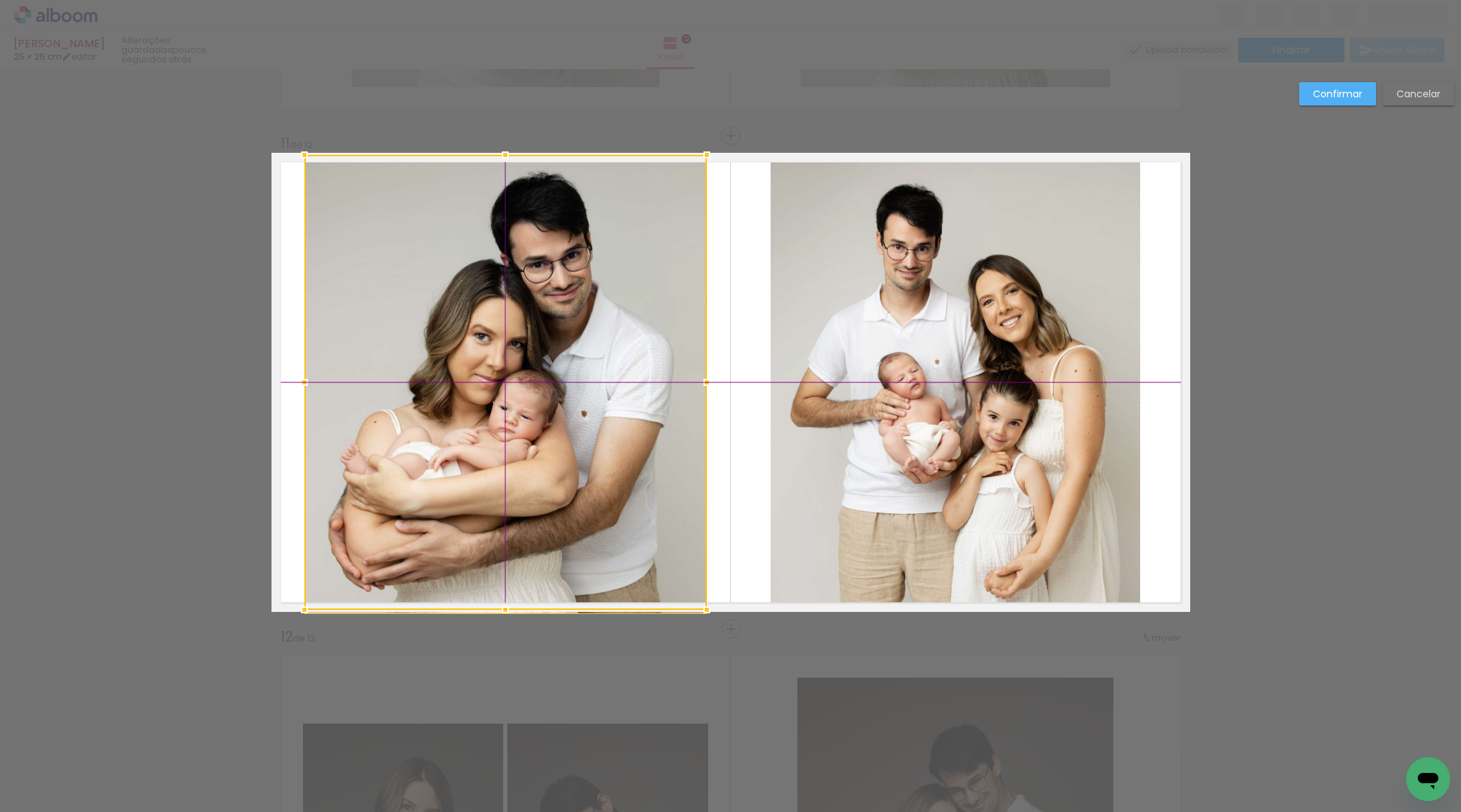
click at [576, 351] on div at bounding box center [505, 383] width 402 height 455
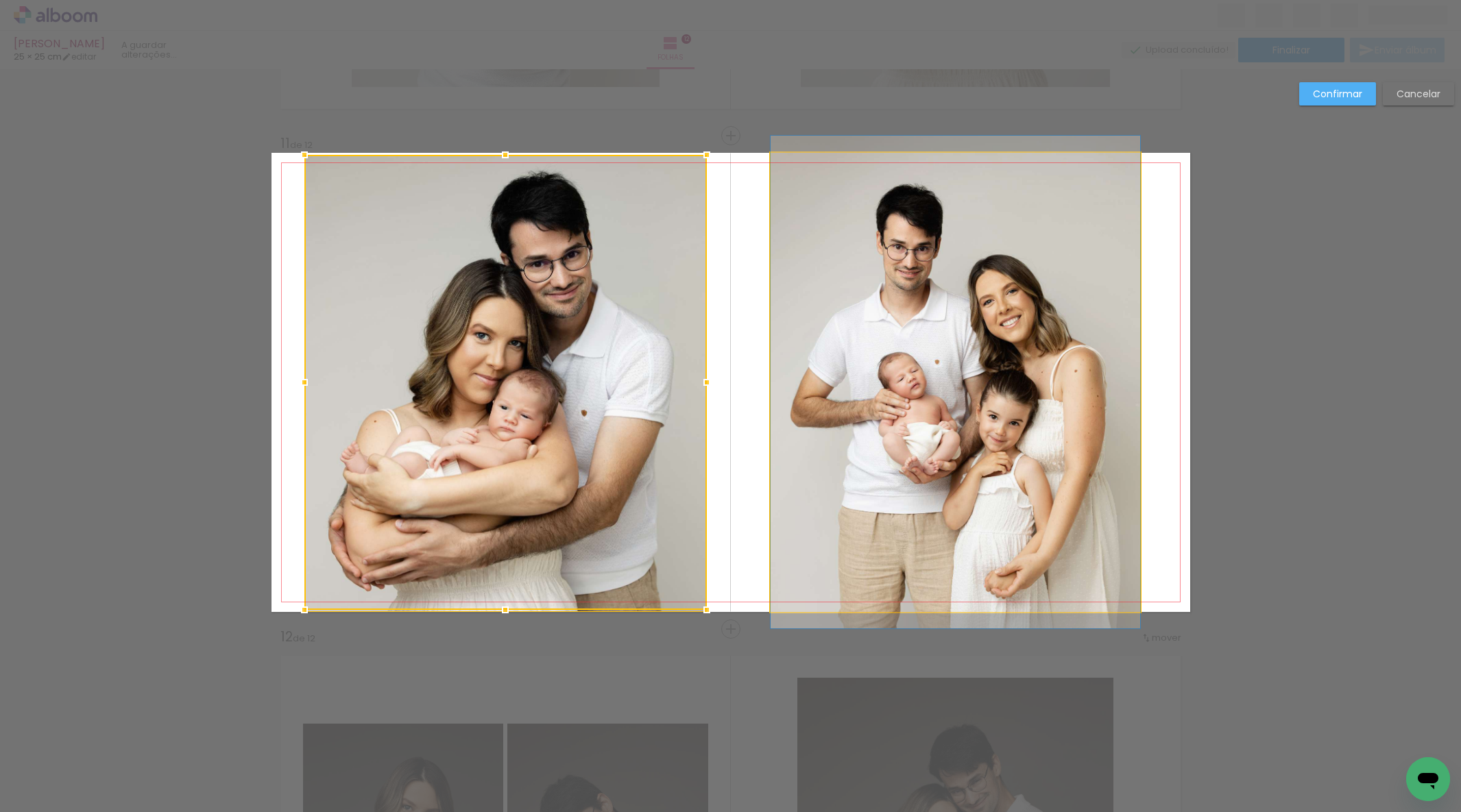
click at [881, 353] on quentale-photo at bounding box center [955, 382] width 370 height 459
drag, startPoint x: 882, startPoint y: 353, endPoint x: 894, endPoint y: 355, distance: 12.2
click at [706, 353] on div at bounding box center [505, 383] width 402 height 455
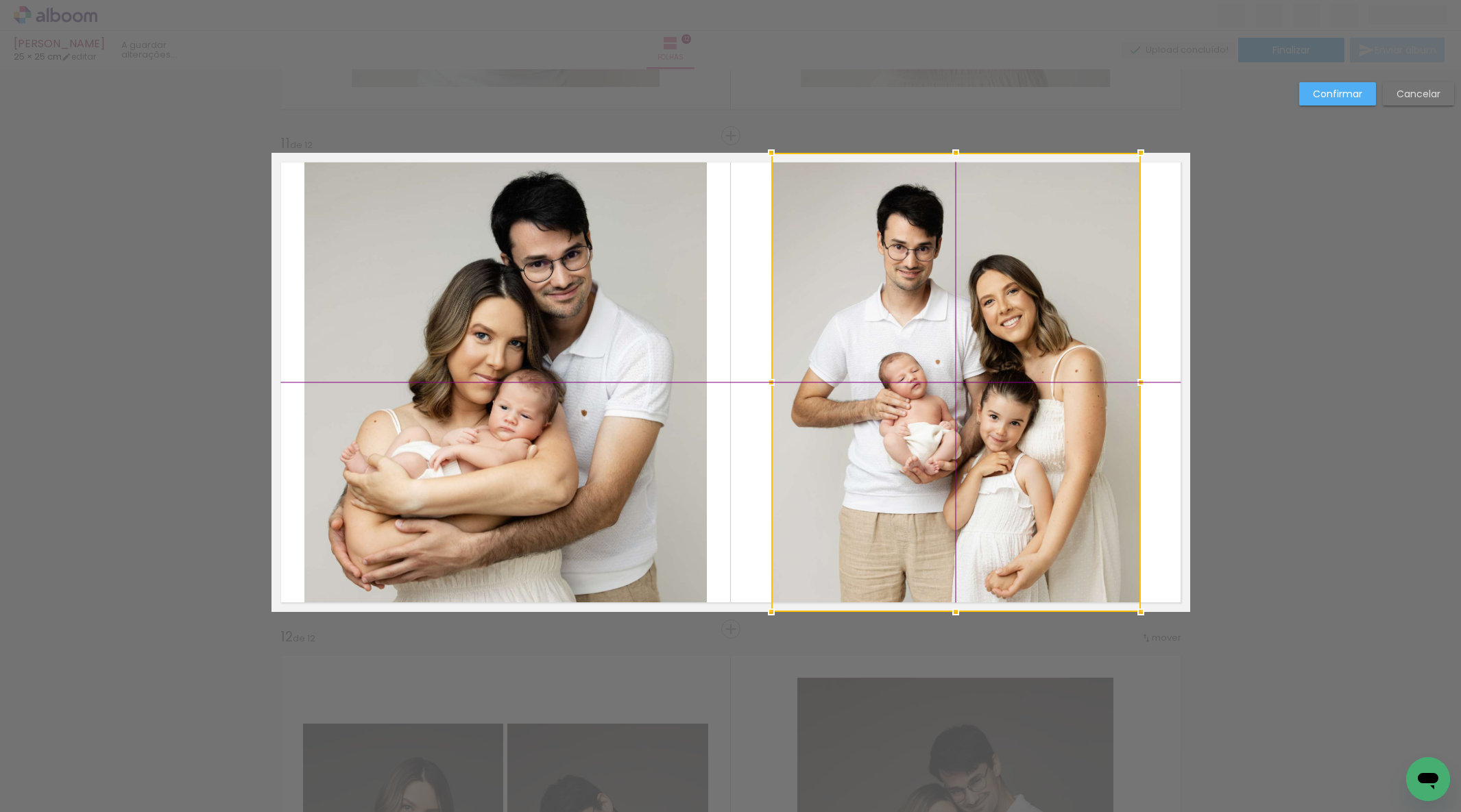
click at [938, 359] on div at bounding box center [956, 382] width 370 height 459
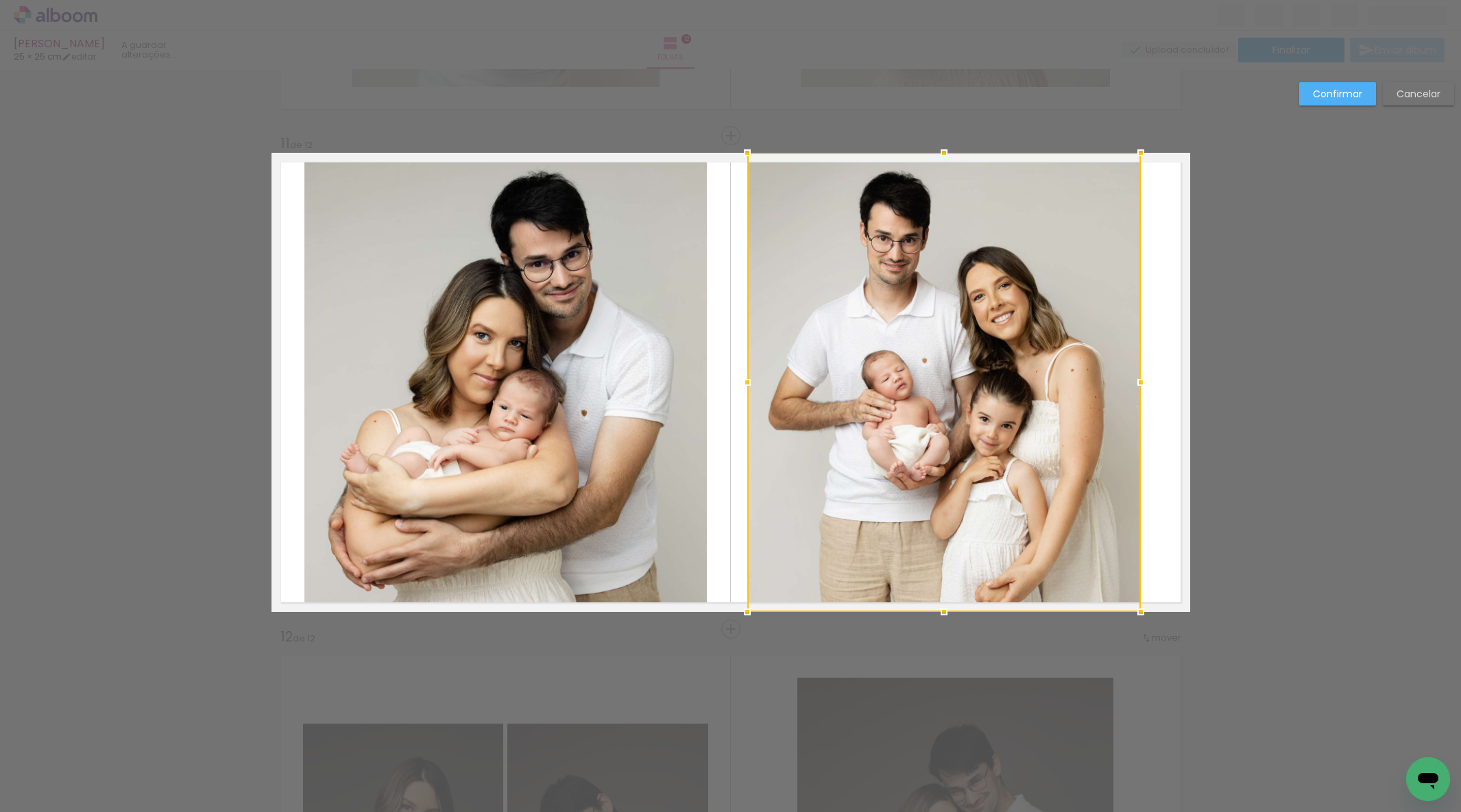
drag, startPoint x: 772, startPoint y: 381, endPoint x: 754, endPoint y: 381, distance: 18.0
click at [749, 381] on div at bounding box center [747, 383] width 28 height 28
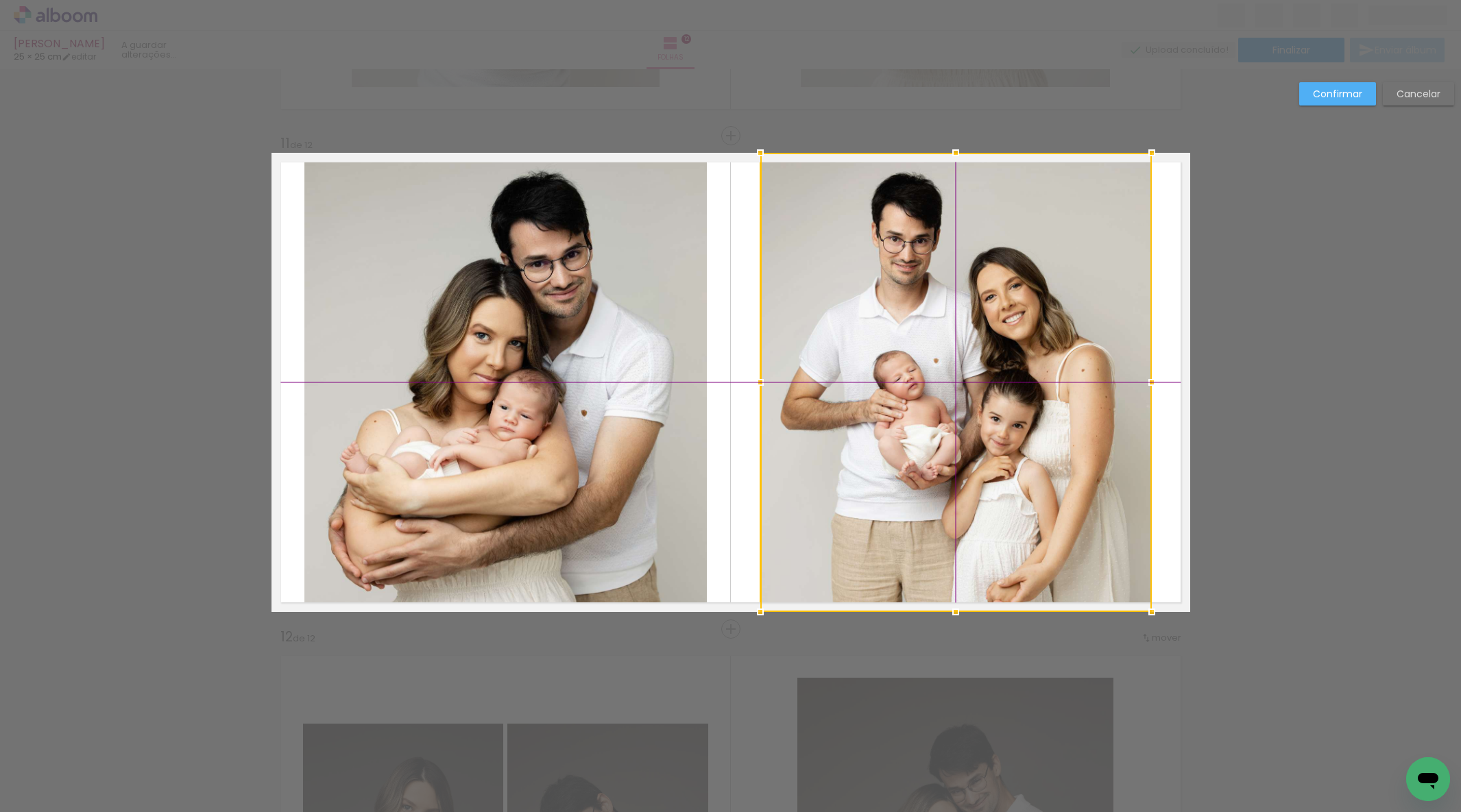
drag, startPoint x: 938, startPoint y: 389, endPoint x: 944, endPoint y: 386, distance: 6.7
click at [944, 386] on div at bounding box center [956, 382] width 391 height 459
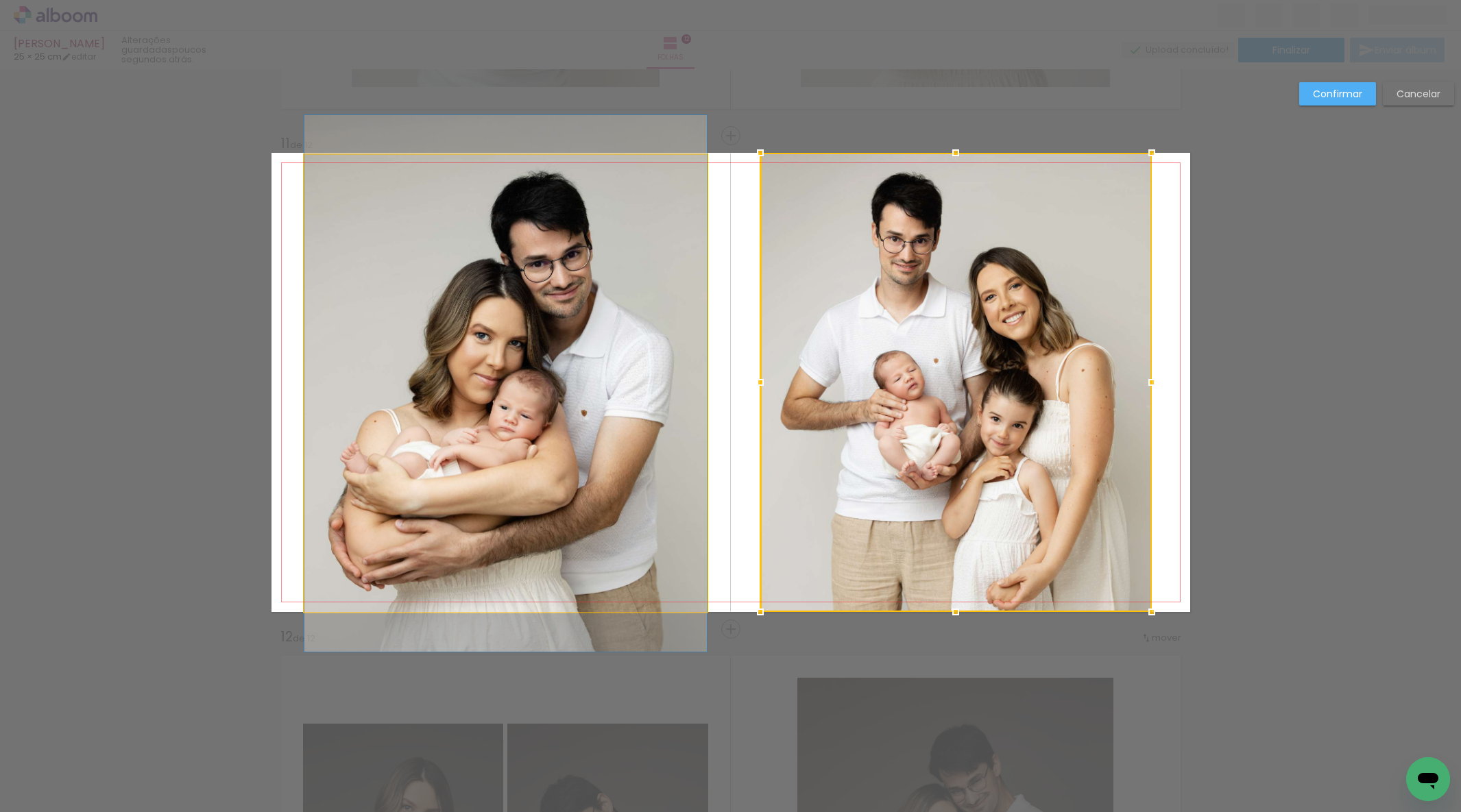
click at [664, 359] on album-spread "11 de 12" at bounding box center [730, 382] width 918 height 459
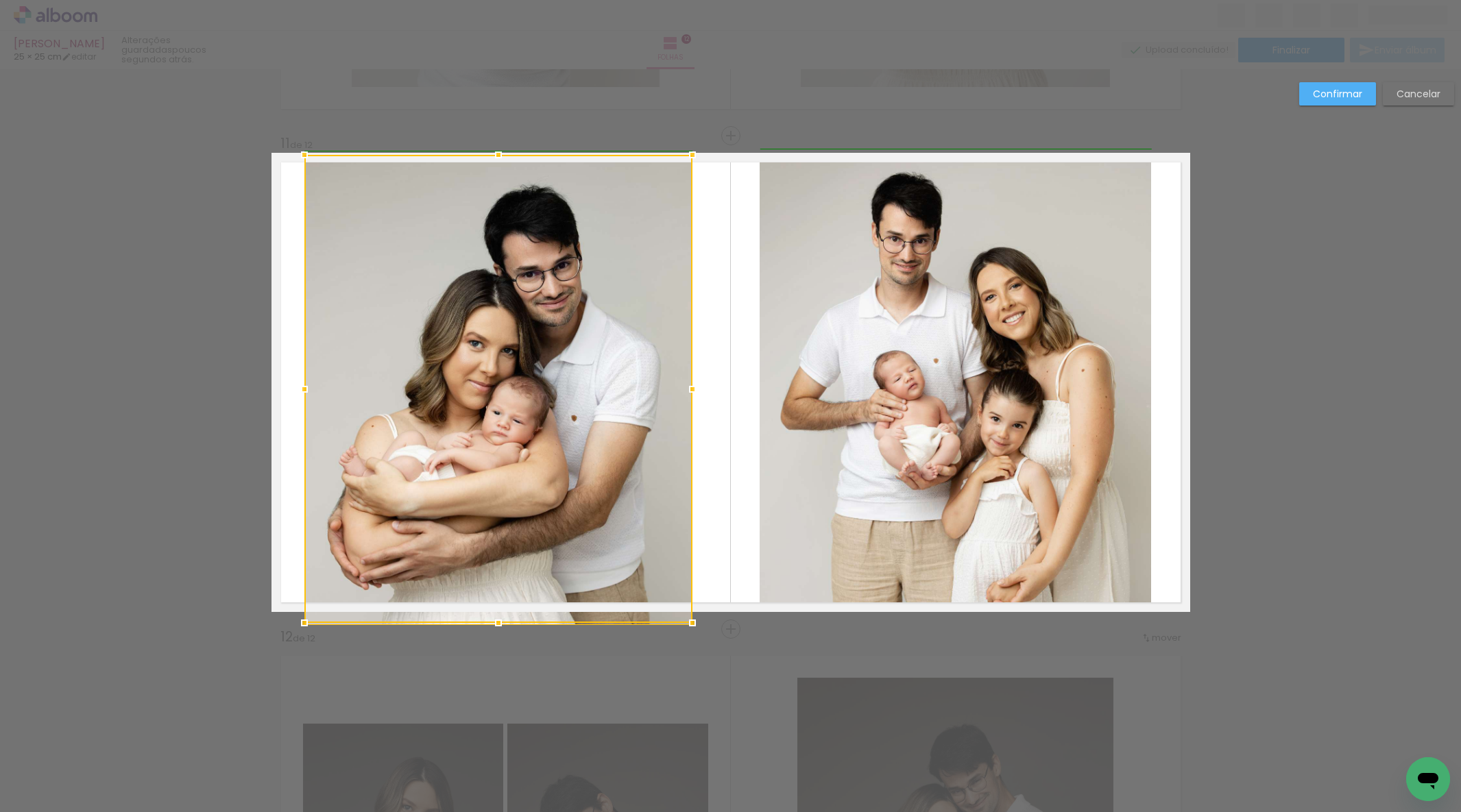
click at [701, 375] on album-spread "11 de 12" at bounding box center [730, 382] width 918 height 459
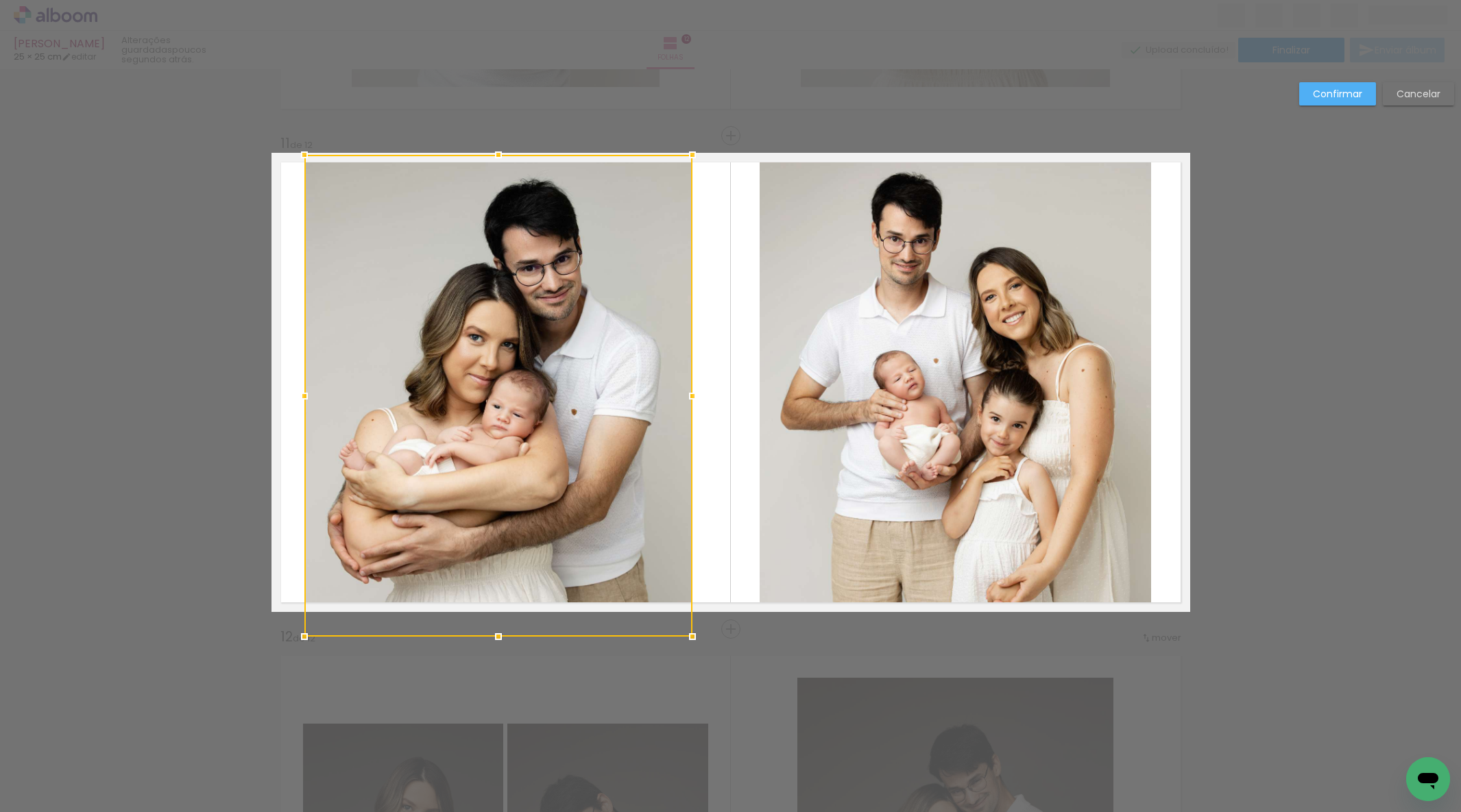
click at [596, 366] on div at bounding box center [498, 396] width 388 height 482
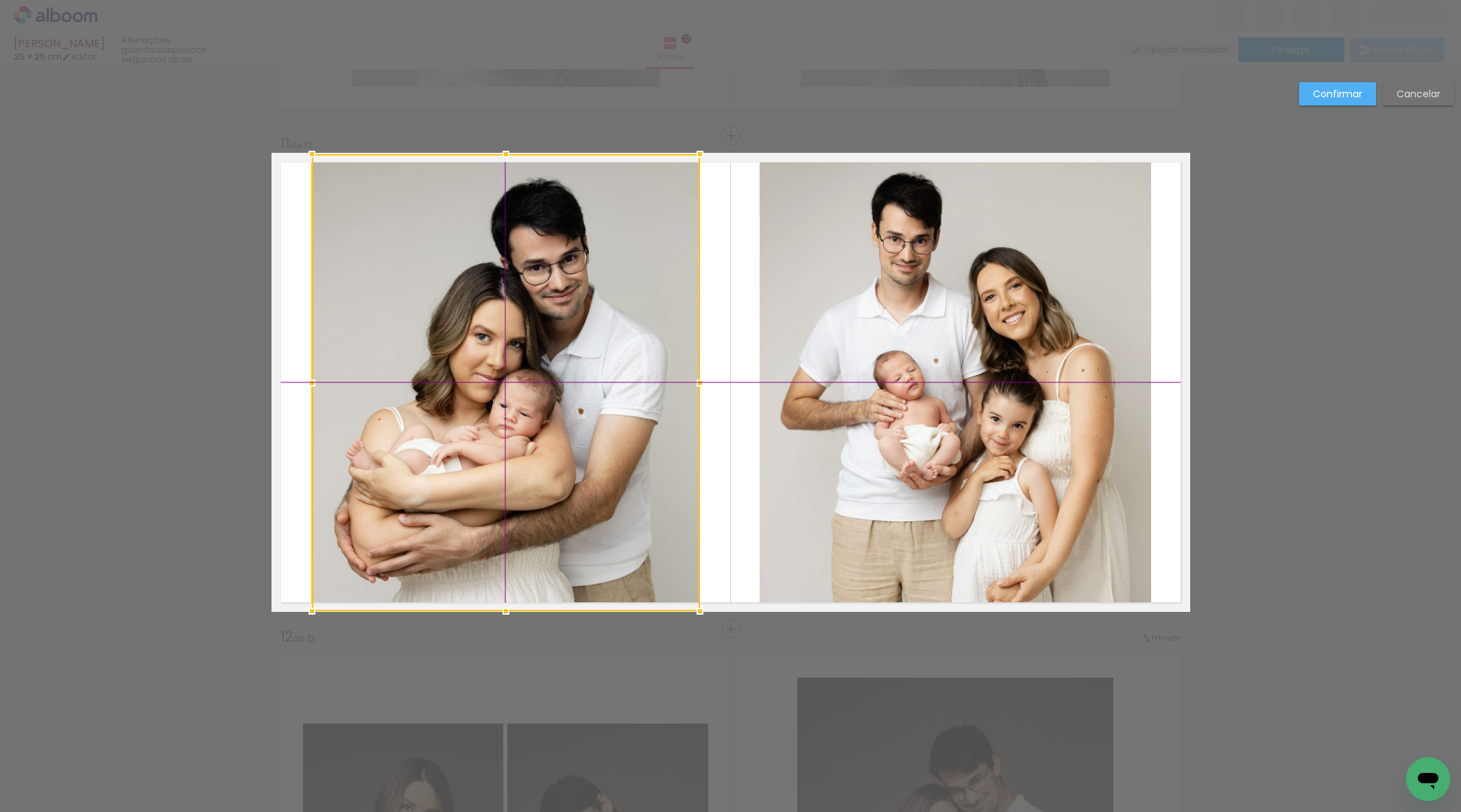
click at [599, 361] on div at bounding box center [506, 383] width 388 height 457
drag, startPoint x: 1342, startPoint y: 89, endPoint x: 1252, endPoint y: 148, distance: 107.6
click at [0, 0] on slot "Confirmar" at bounding box center [0, 0] width 0 height 0
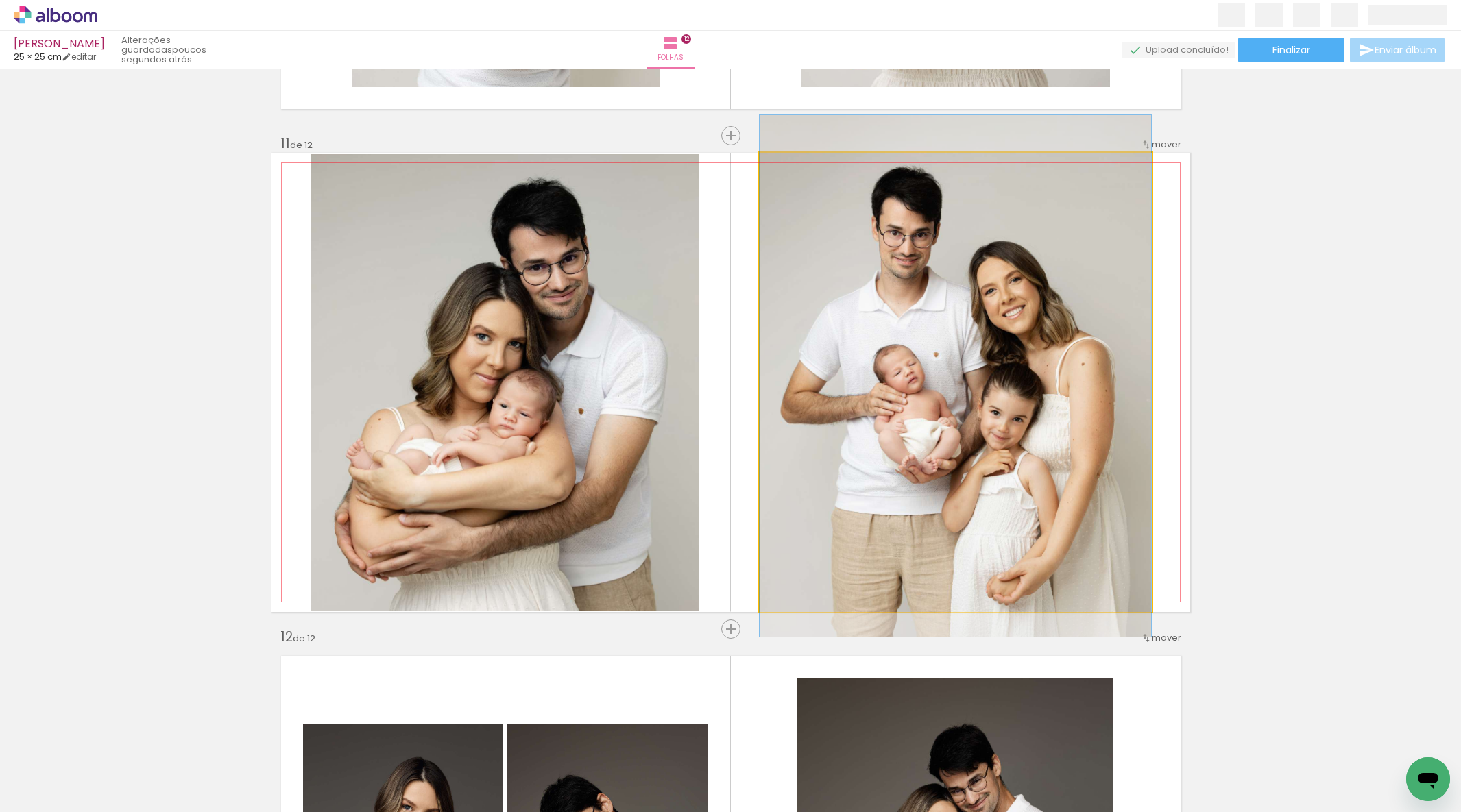
click at [1031, 333] on div at bounding box center [955, 375] width 391 height 522
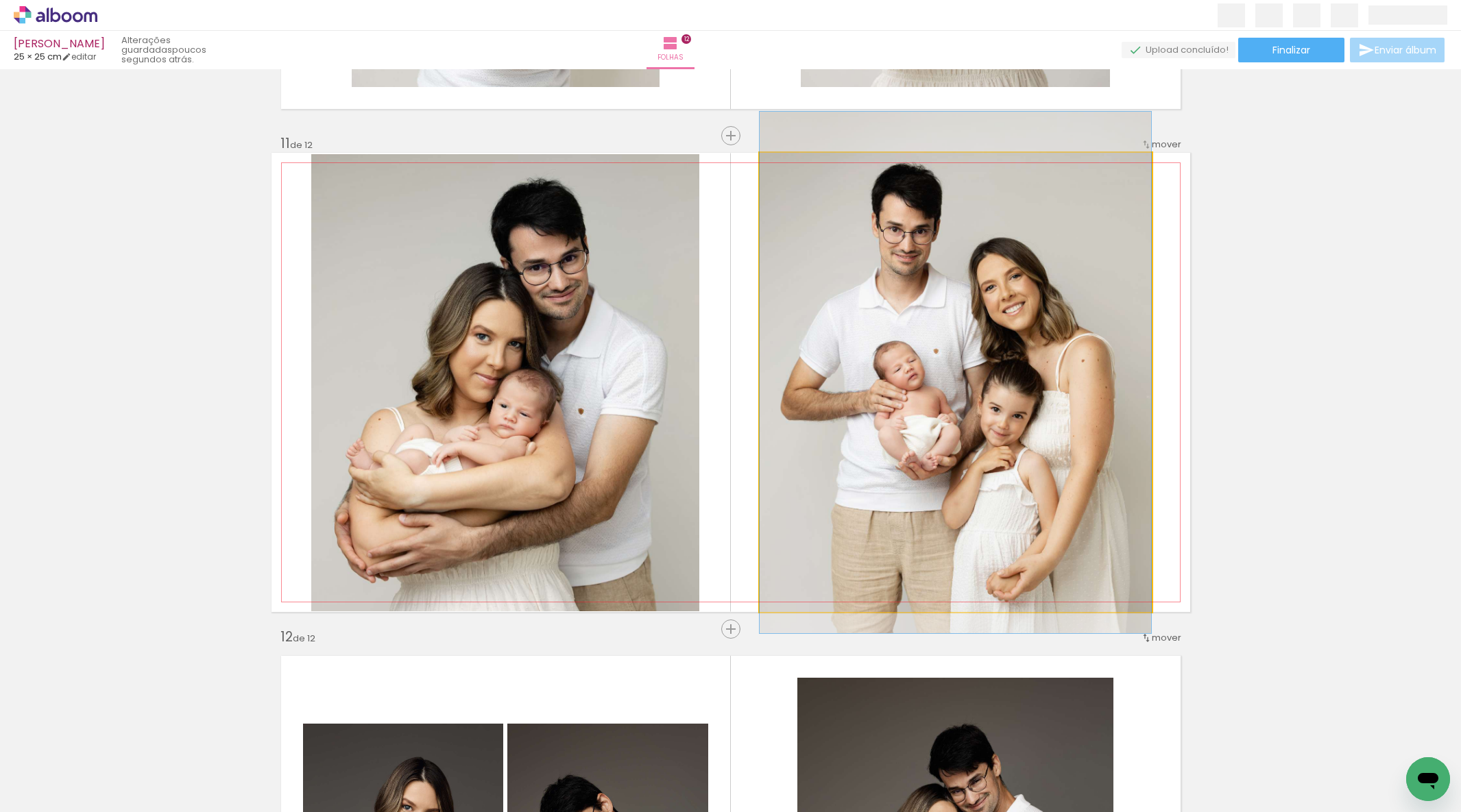
click at [1028, 333] on div at bounding box center [955, 373] width 391 height 522
click at [1037, 327] on quentale-photo at bounding box center [955, 382] width 391 height 459
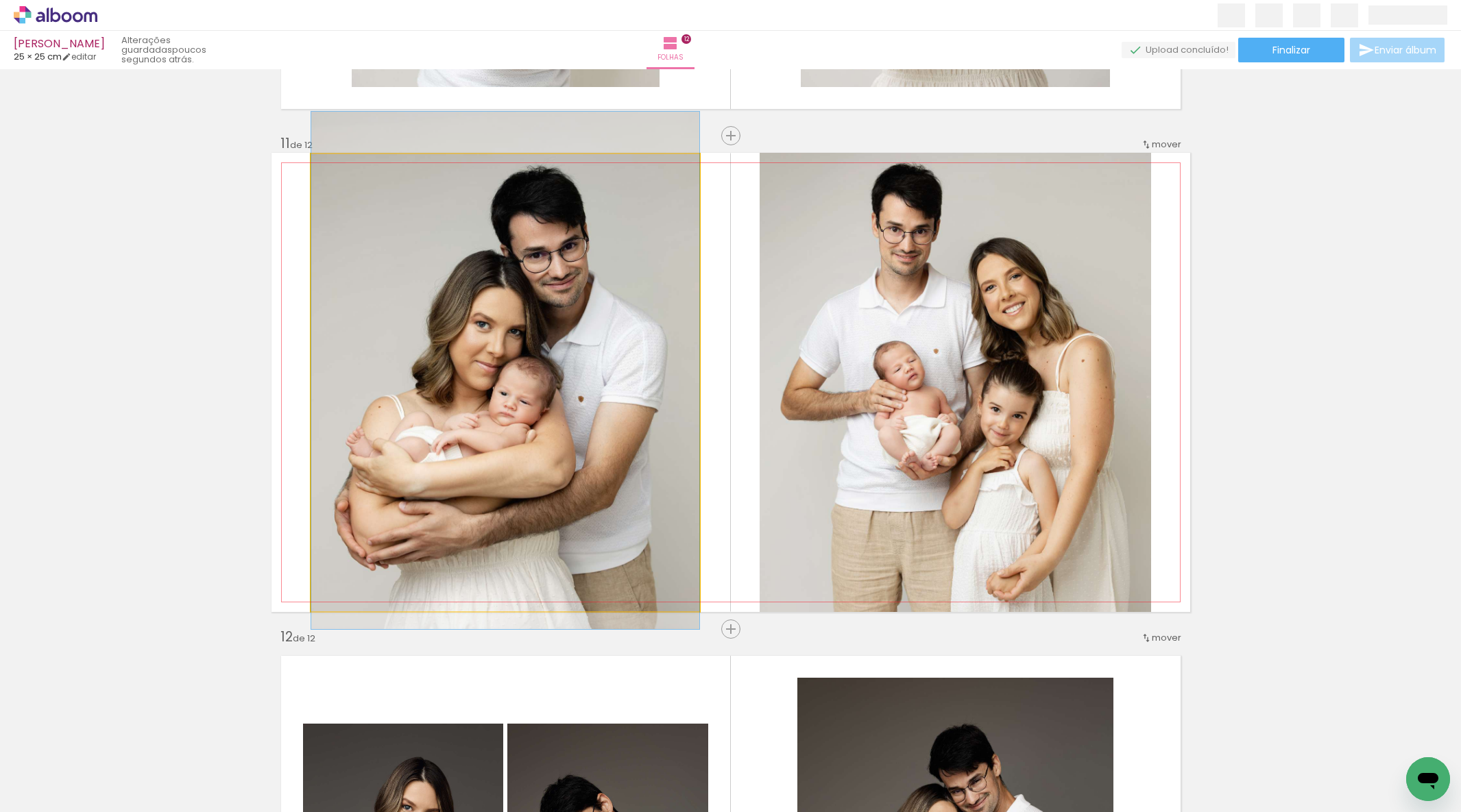
drag, startPoint x: 547, startPoint y: 367, endPoint x: 552, endPoint y: 355, distance: 13.0
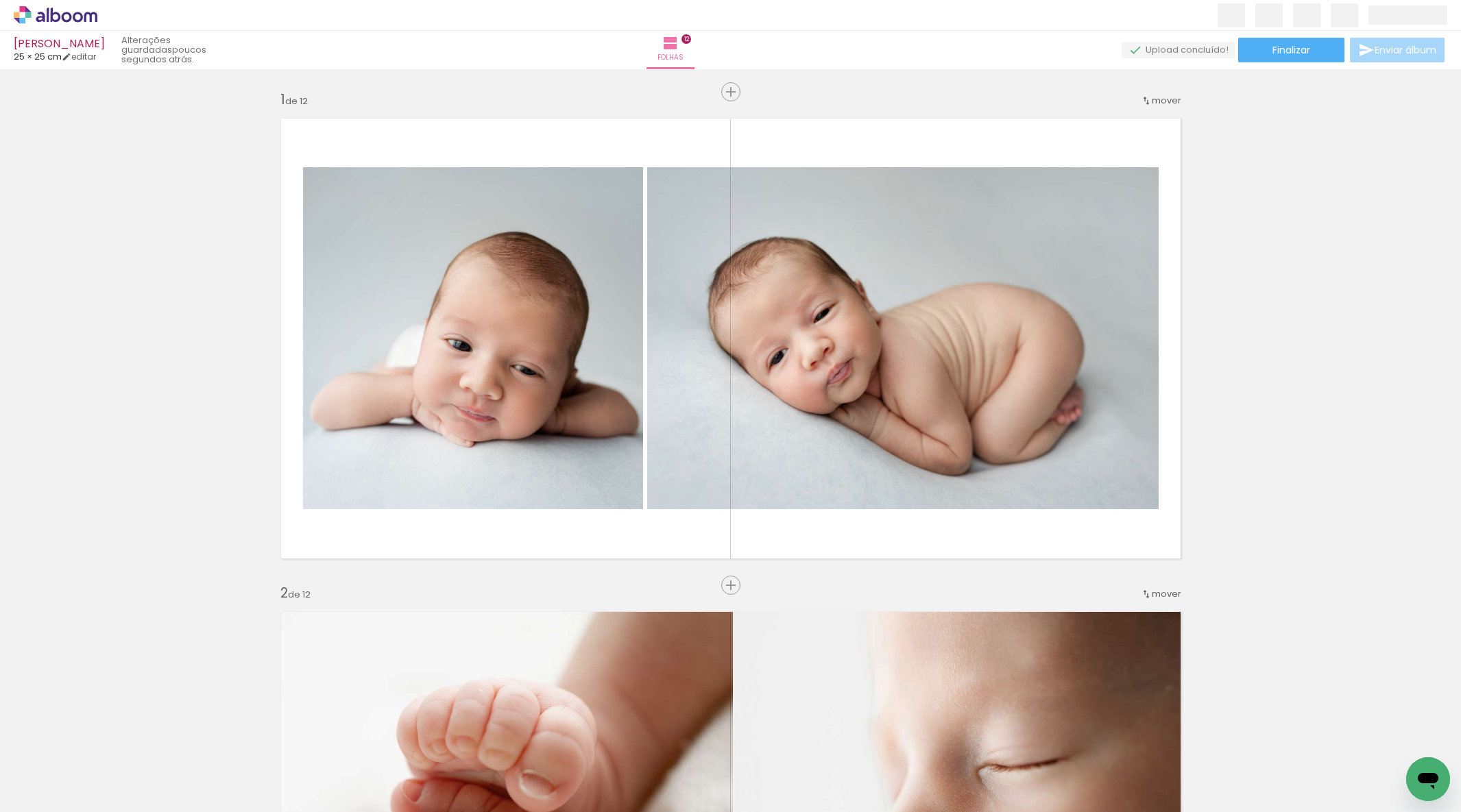
scroll to position [4892, 0]
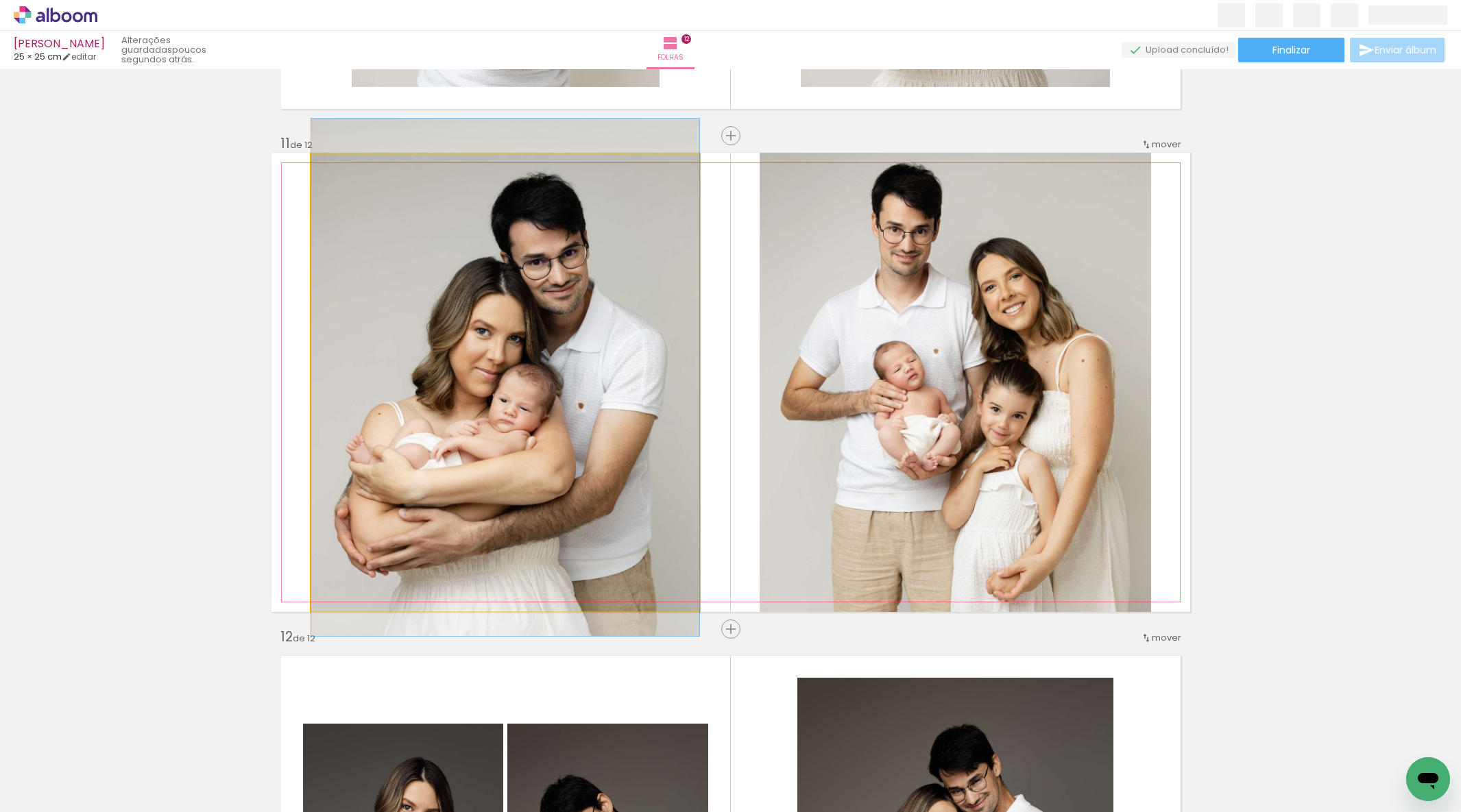
click at [554, 362] on div at bounding box center [505, 377] width 388 height 517
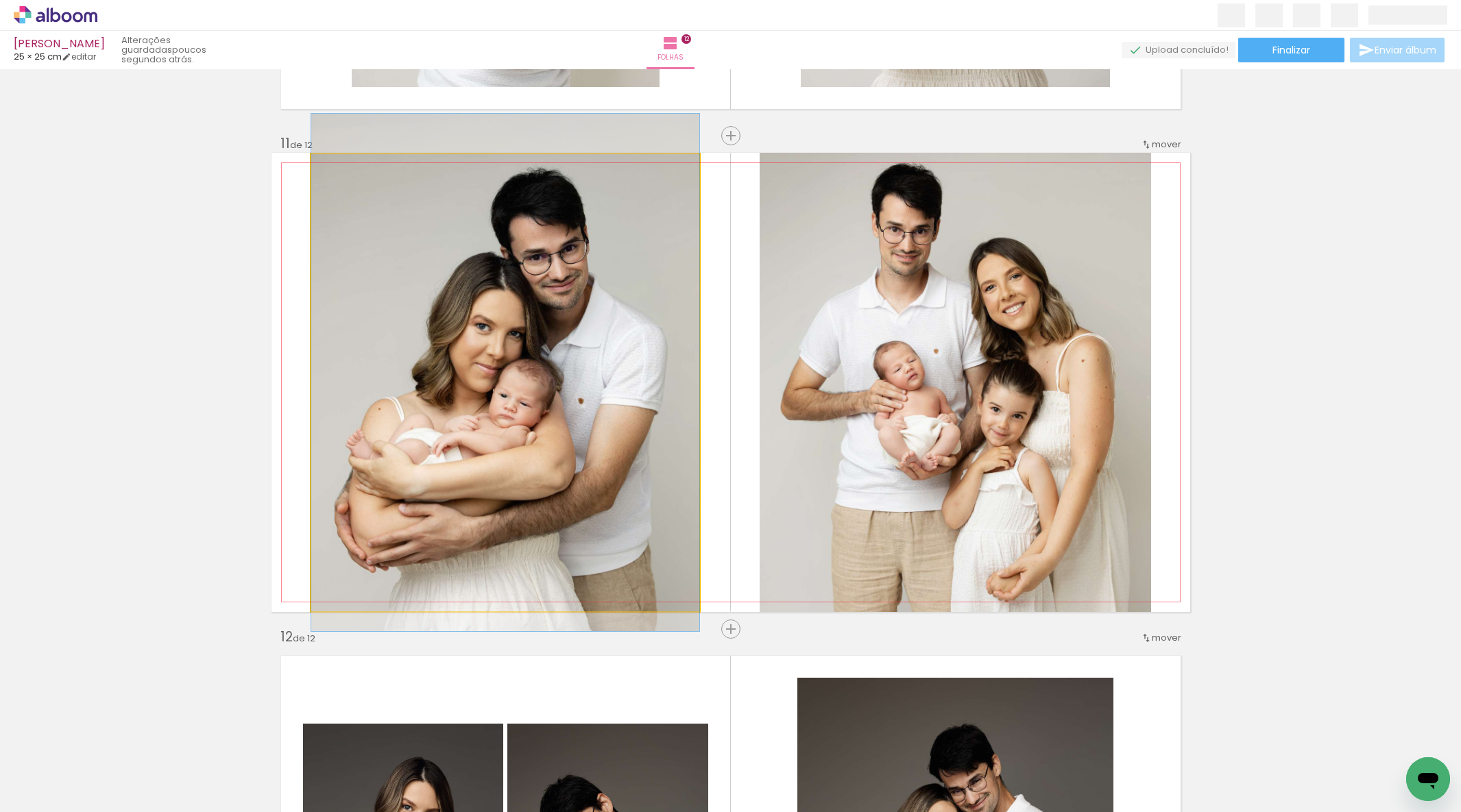
drag, startPoint x: 555, startPoint y: 359, endPoint x: 578, endPoint y: 357, distance: 23.1
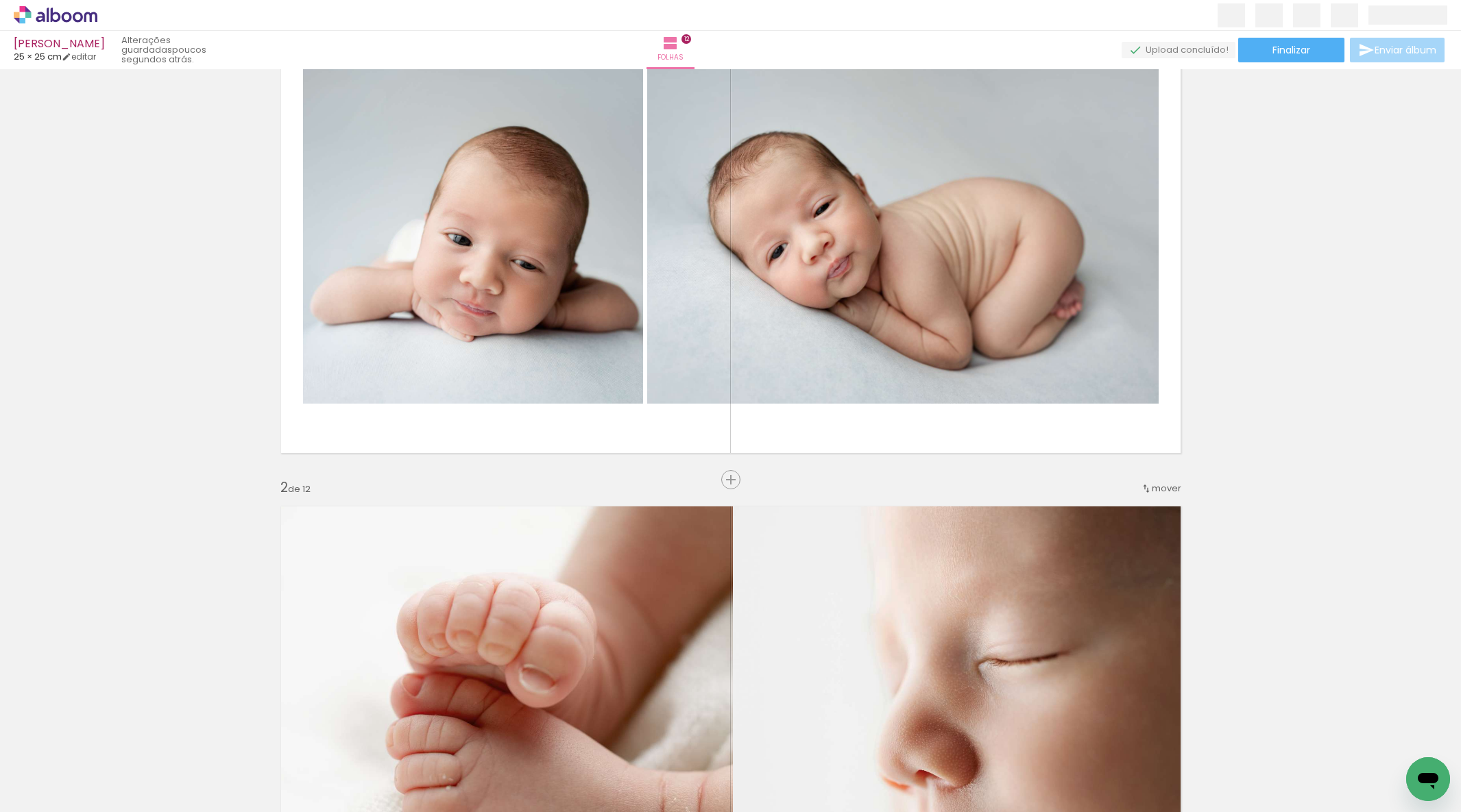
scroll to position [0, 0]
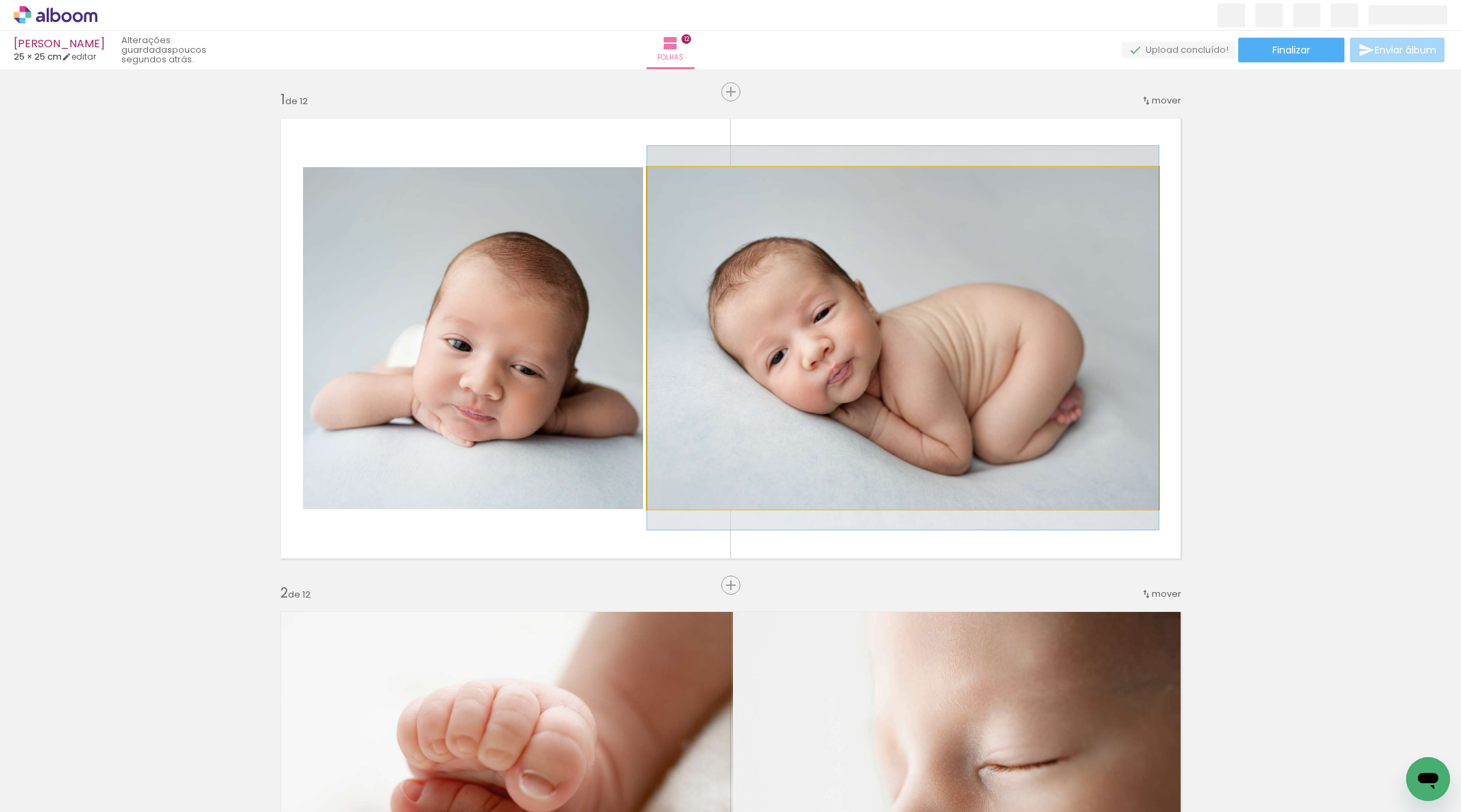
click at [1022, 433] on quentale-photo at bounding box center [902, 338] width 511 height 342
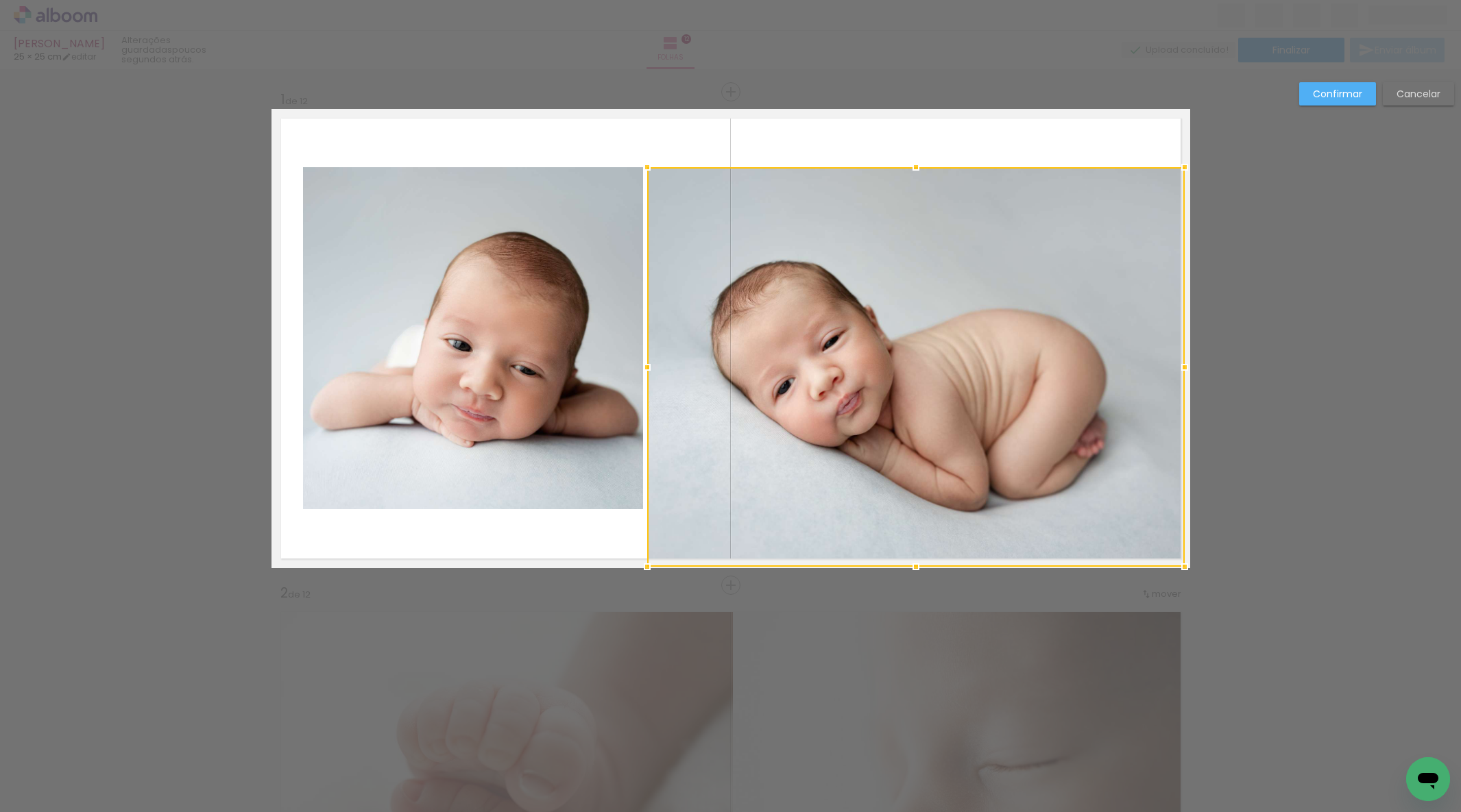
drag, startPoint x: 1158, startPoint y: 515, endPoint x: 1156, endPoint y: 552, distance: 37.1
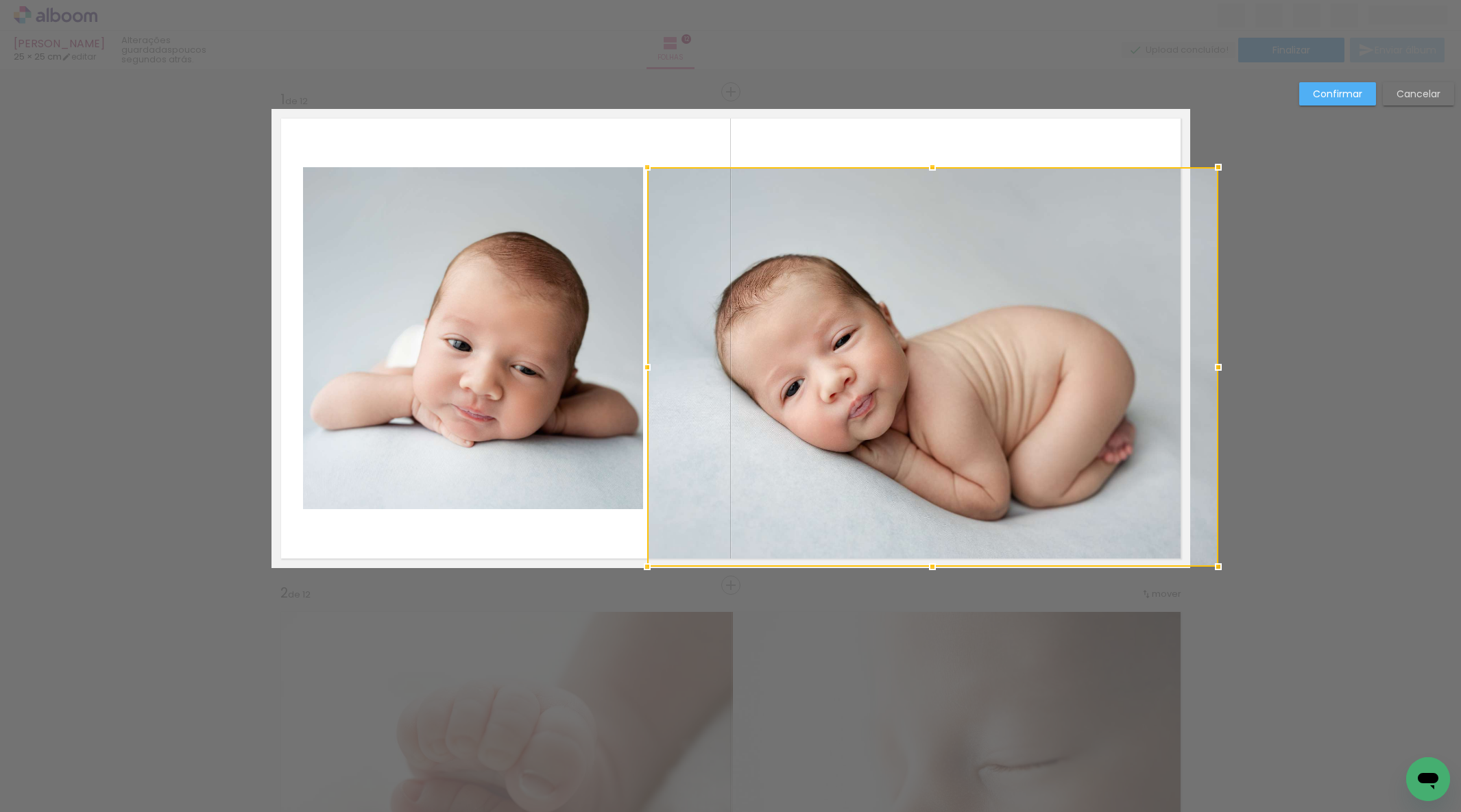
drag, startPoint x: 1186, startPoint y: 364, endPoint x: 1193, endPoint y: 362, distance: 7.3
click at [1193, 362] on div at bounding box center [932, 367] width 571 height 399
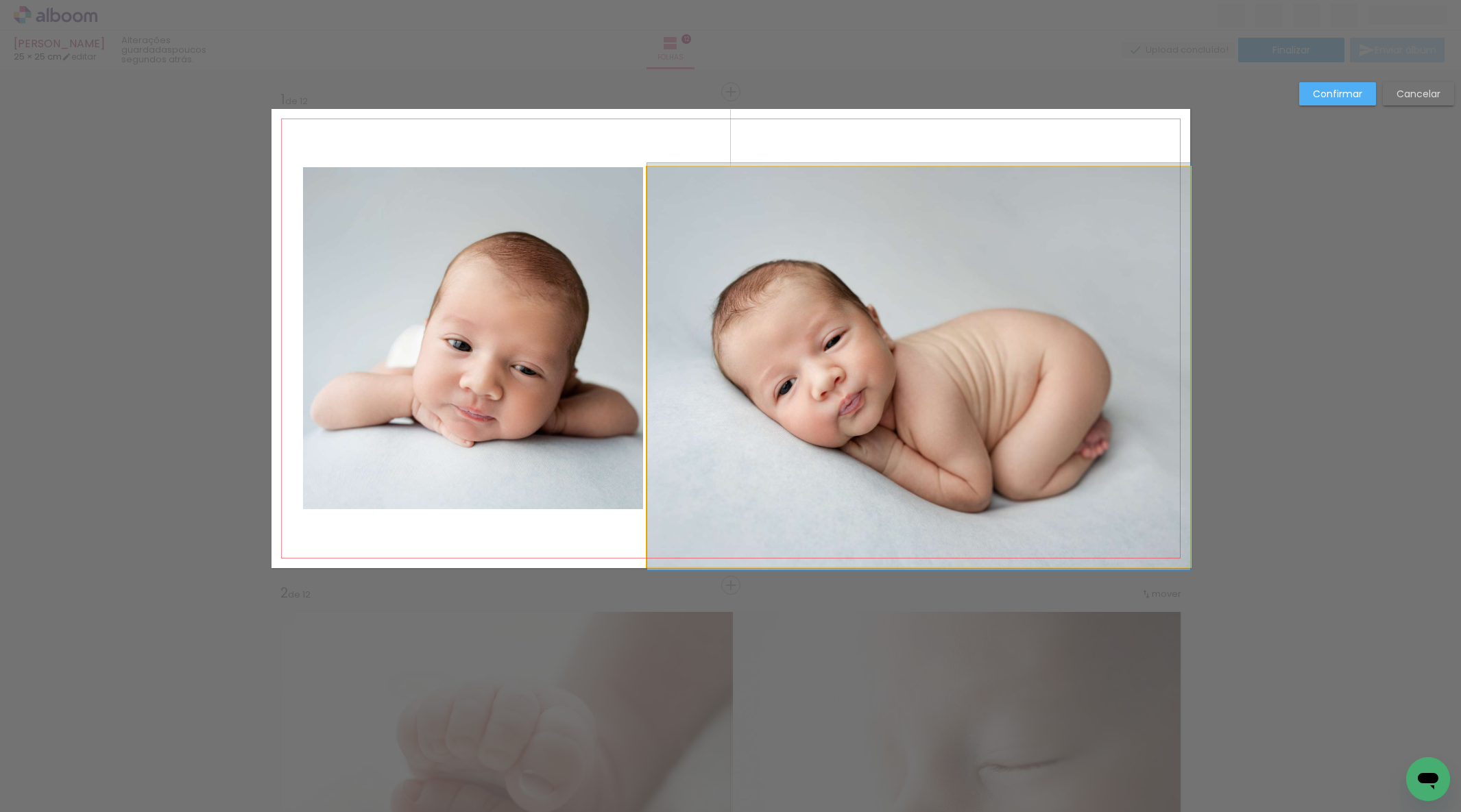
drag, startPoint x: 891, startPoint y: 235, endPoint x: 906, endPoint y: 206, distance: 32.6
click at [893, 233] on album-spread "1 de 12" at bounding box center [730, 338] width 918 height 459
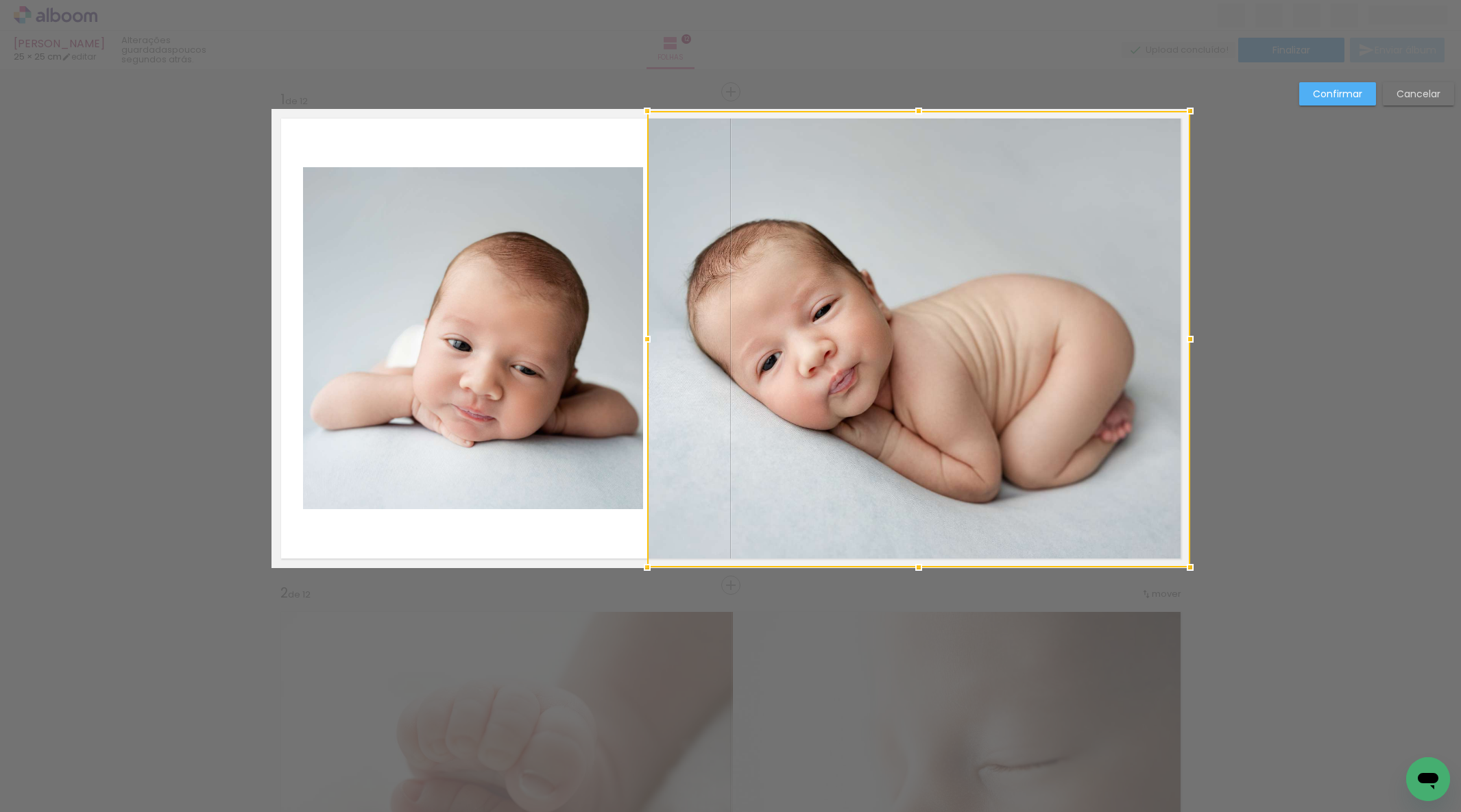
drag, startPoint x: 914, startPoint y: 164, endPoint x: 911, endPoint y: 105, distance: 59.1
click at [912, 104] on div at bounding box center [919, 111] width 28 height 28
click at [916, 129] on div at bounding box center [918, 339] width 543 height 456
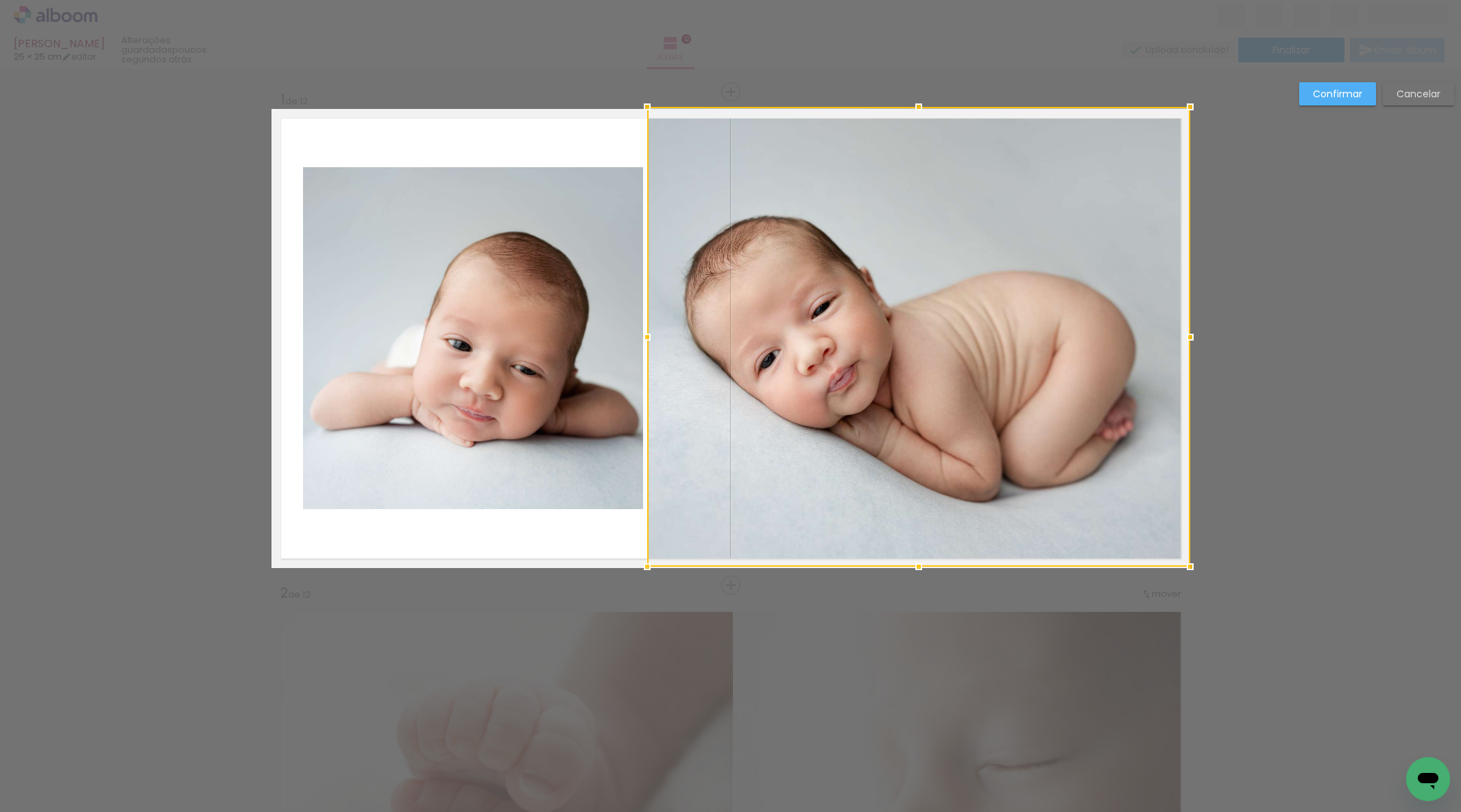
drag, startPoint x: 920, startPoint y: 112, endPoint x: 918, endPoint y: 105, distance: 7.3
click at [918, 104] on div at bounding box center [919, 107] width 28 height 28
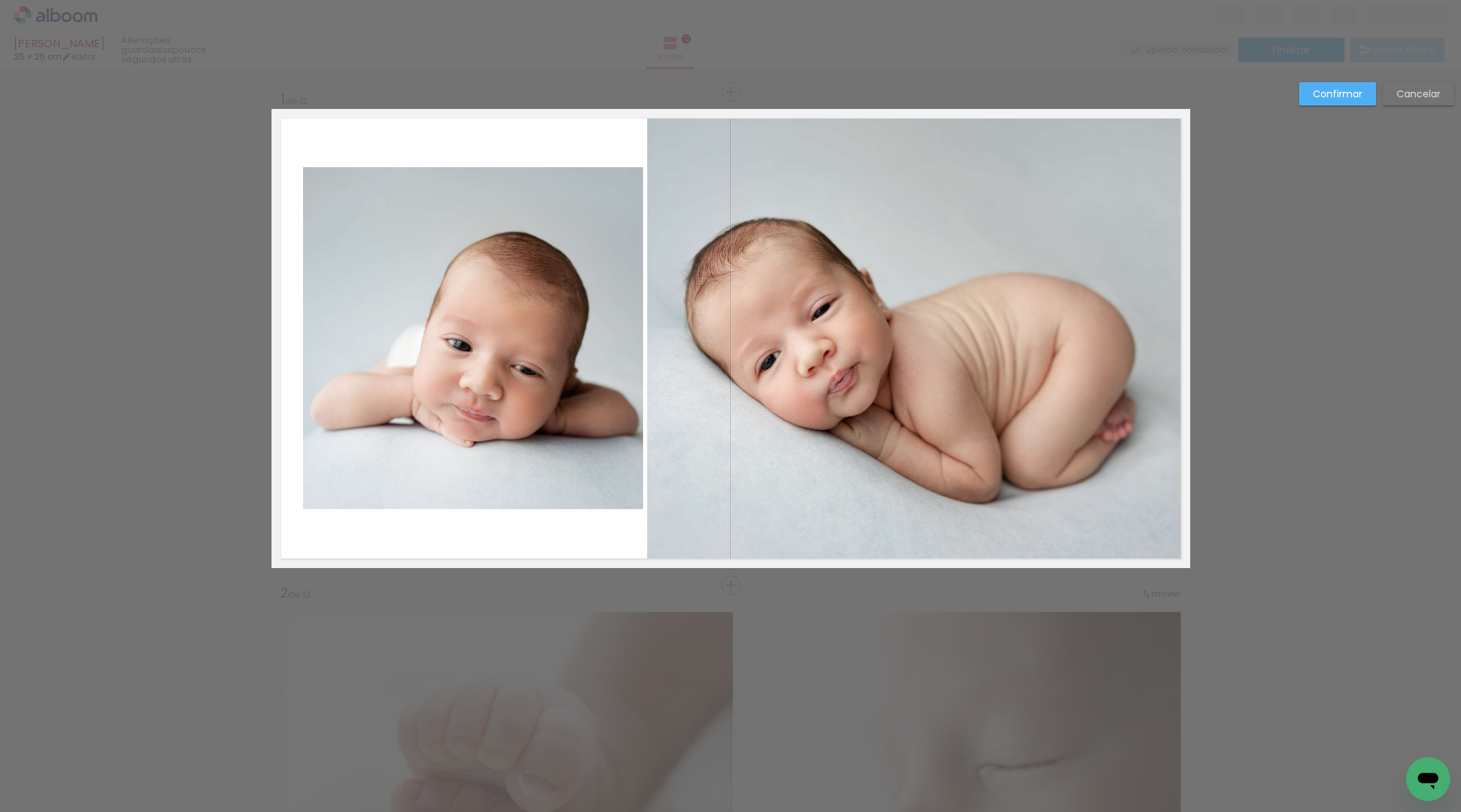
click at [455, 268] on quentale-photo at bounding box center [472, 338] width 340 height 342
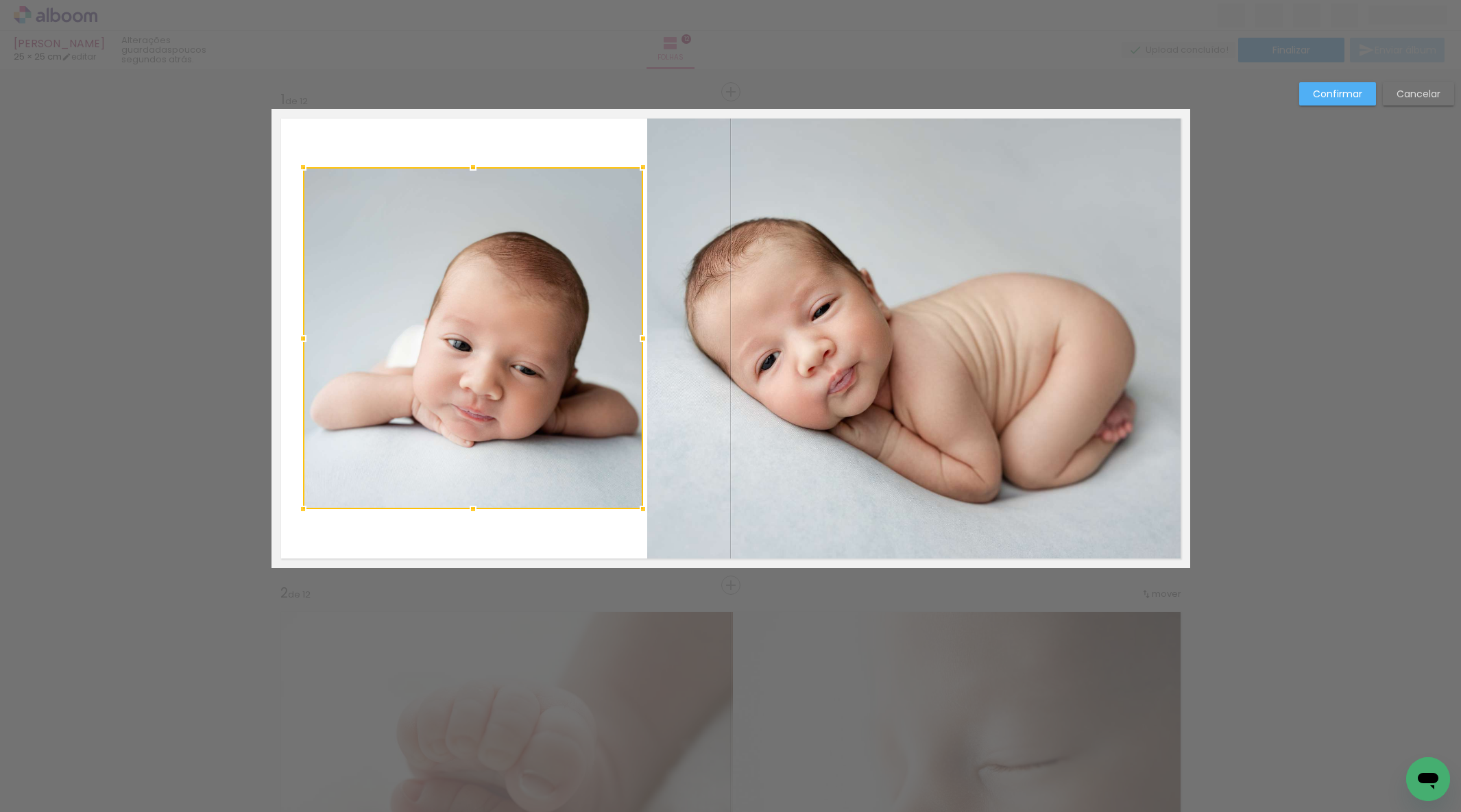
click at [455, 268] on div at bounding box center [472, 338] width 340 height 342
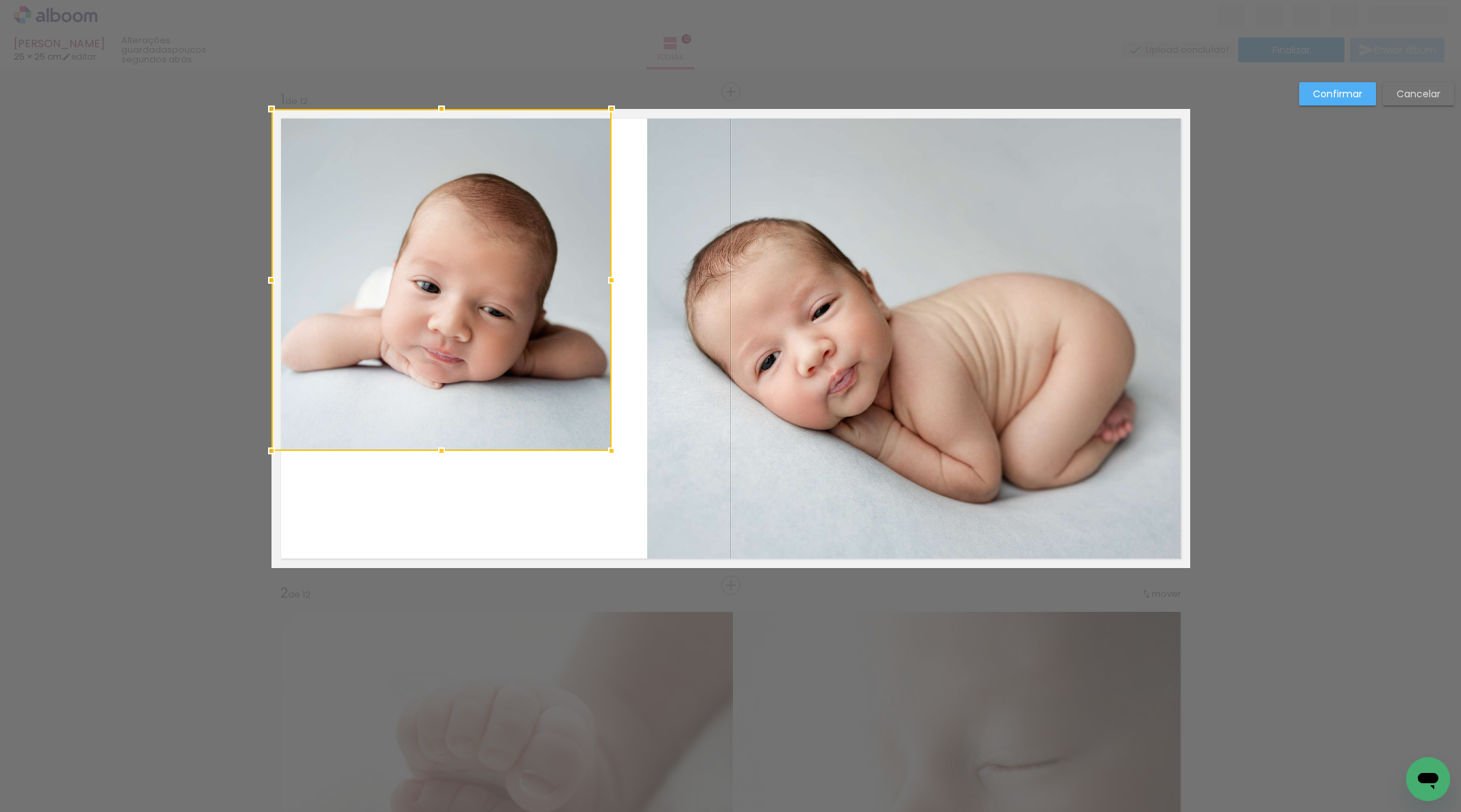
drag, startPoint x: 457, startPoint y: 271, endPoint x: 413, endPoint y: 242, distance: 52.7
click at [412, 208] on div at bounding box center [441, 280] width 340 height 342
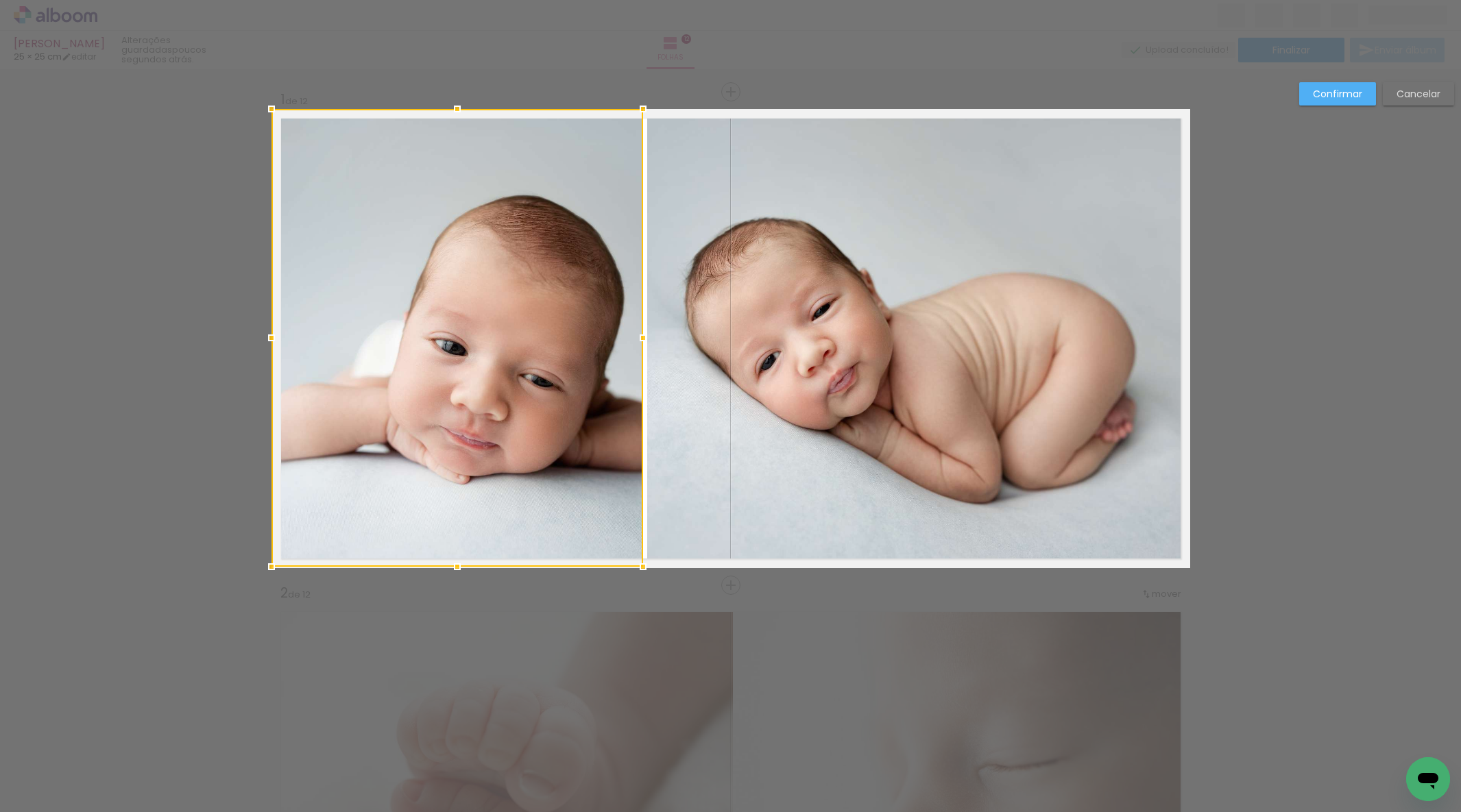
drag, startPoint x: 608, startPoint y: 447, endPoint x: 650, endPoint y: 560, distance: 120.6
click at [653, 565] on div at bounding box center [643, 567] width 28 height 28
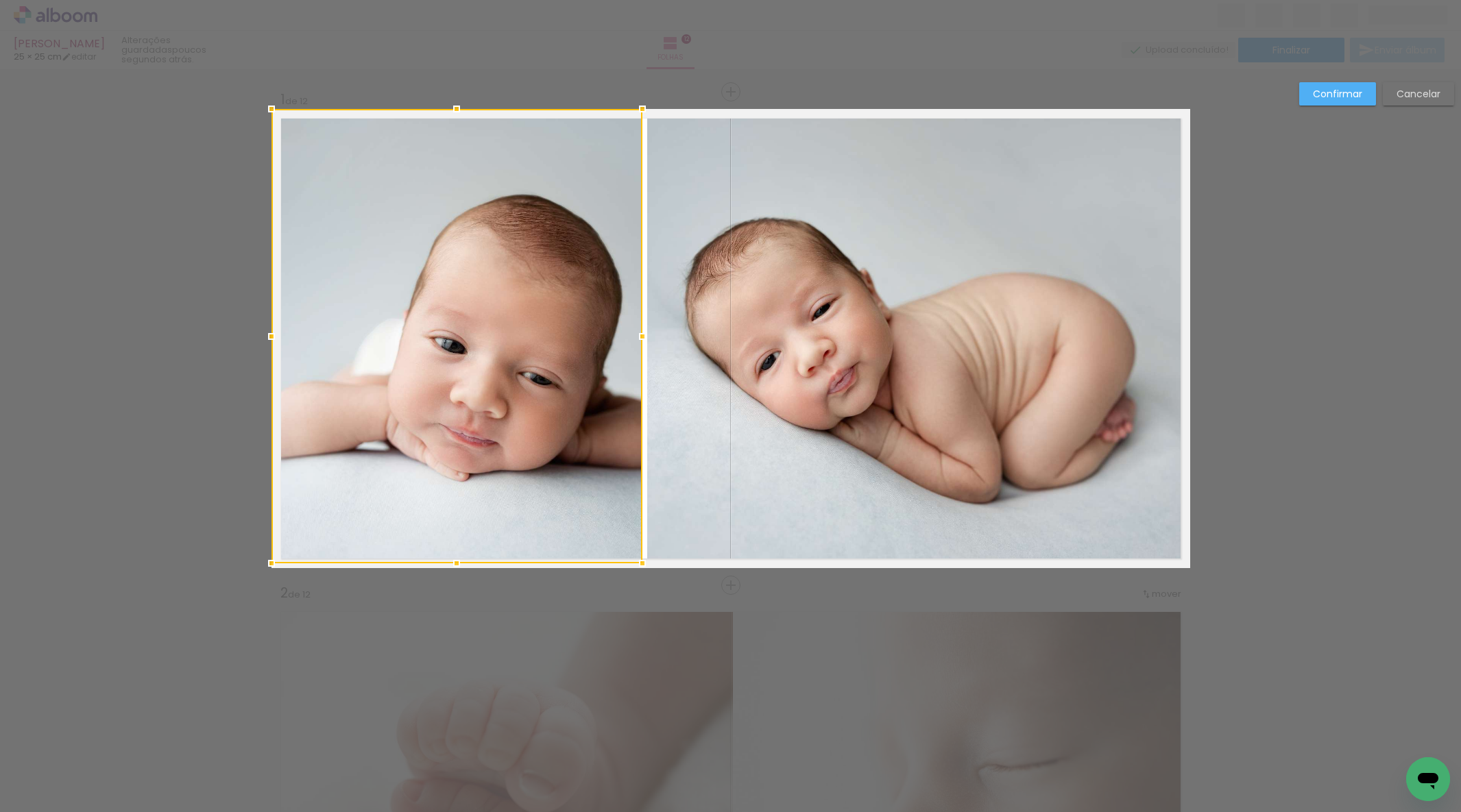
click at [724, 410] on quentale-photo at bounding box center [918, 338] width 543 height 459
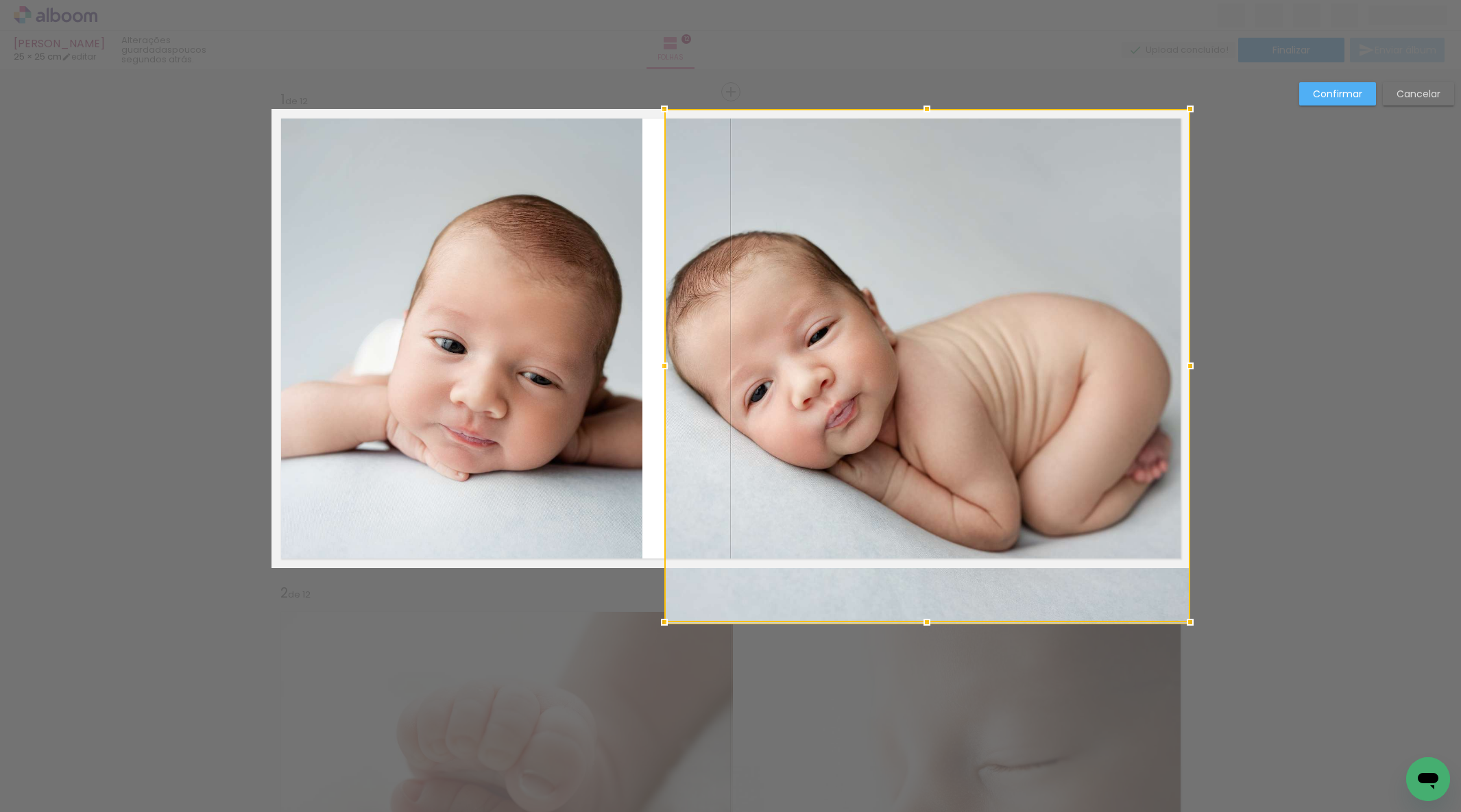
drag, startPoint x: 645, startPoint y: 338, endPoint x: 665, endPoint y: 335, distance: 20.2
click at [664, 335] on div at bounding box center [927, 366] width 526 height 514
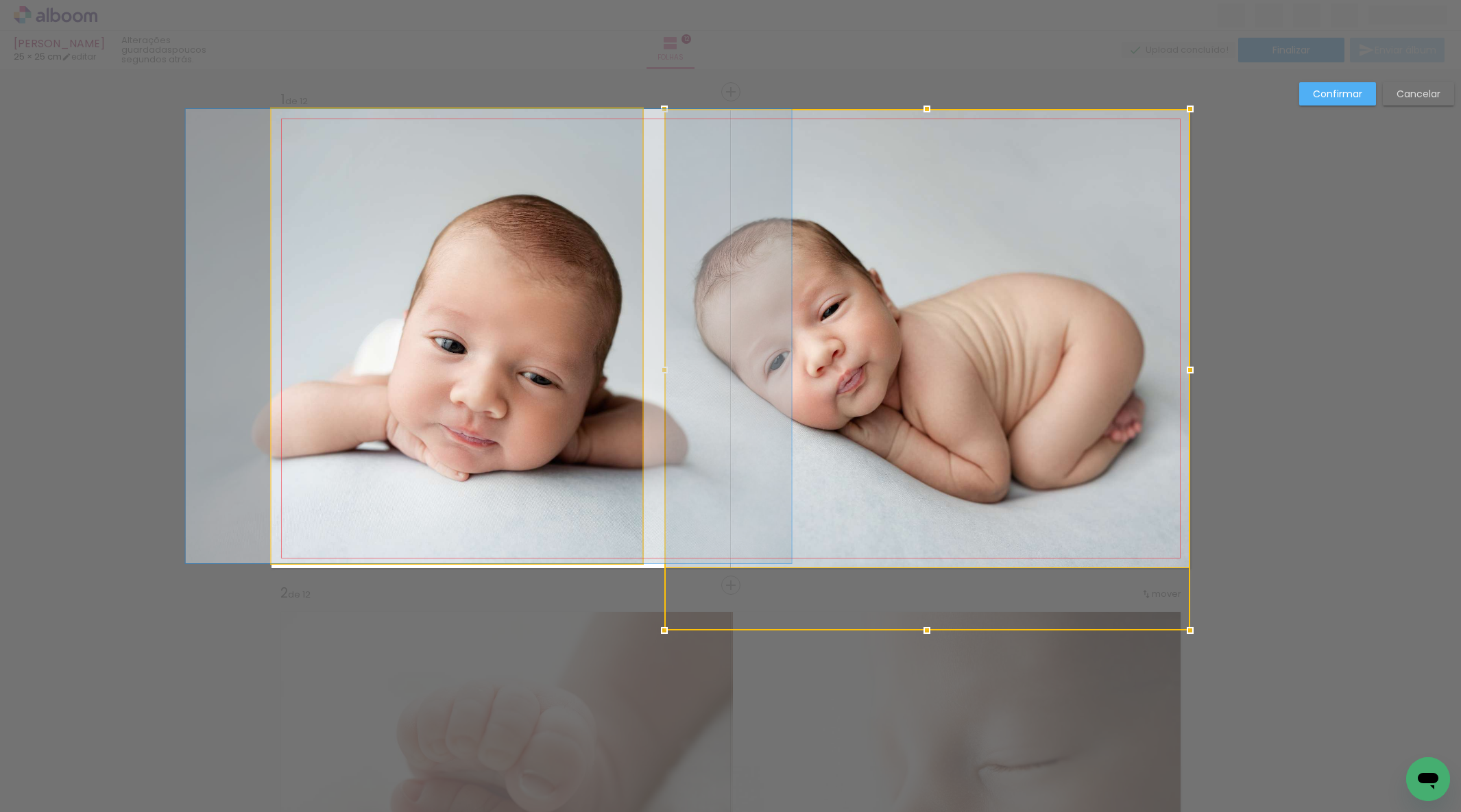
drag, startPoint x: 621, startPoint y: 360, endPoint x: 628, endPoint y: 360, distance: 7.0
click at [621, 360] on album-spread "1 de 12" at bounding box center [730, 338] width 918 height 459
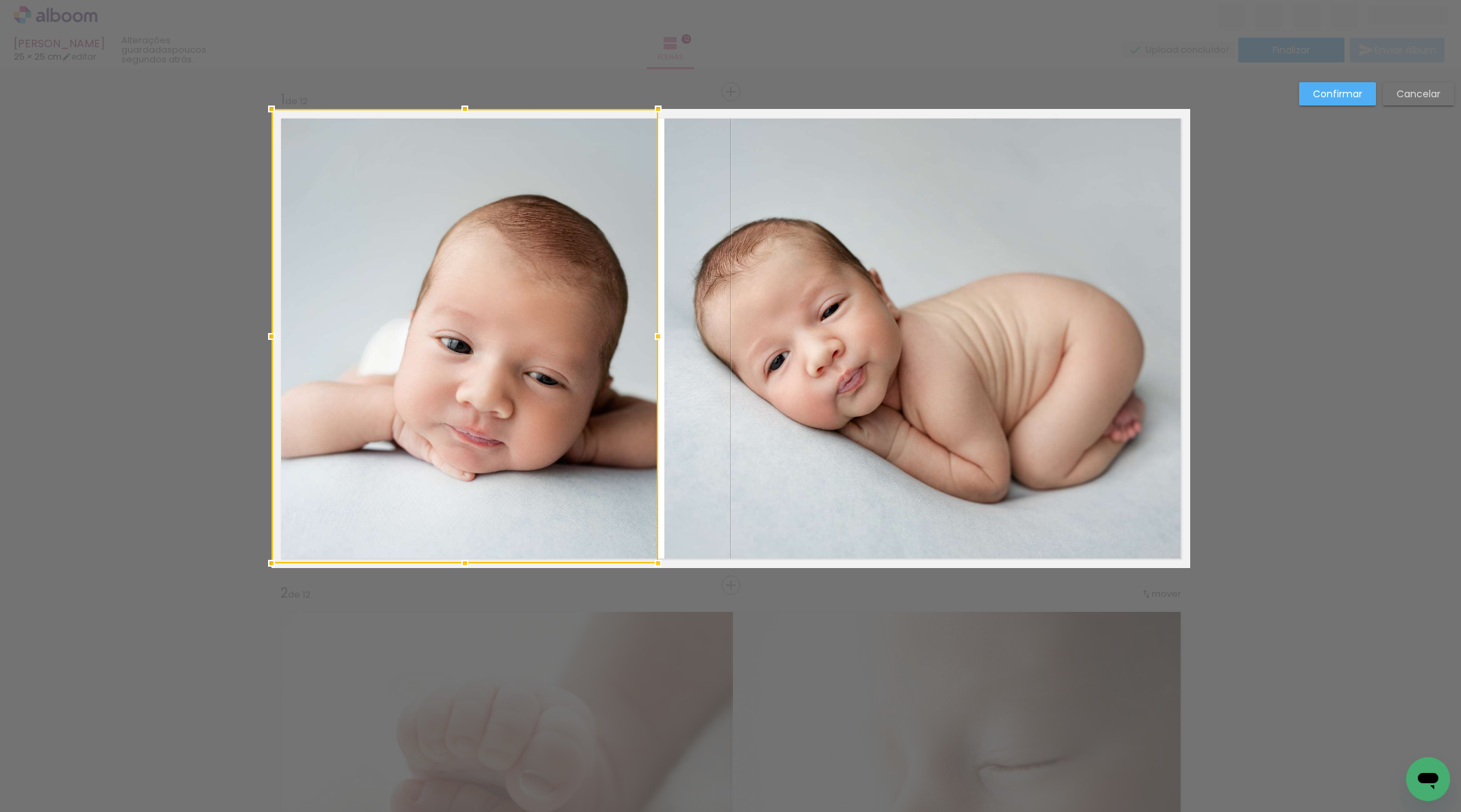
drag, startPoint x: 644, startPoint y: 336, endPoint x: 658, endPoint y: 333, distance: 14.3
click at [658, 333] on div at bounding box center [658, 337] width 28 height 28
click at [0, 0] on slot "Cancelar" at bounding box center [0, 0] width 0 height 0
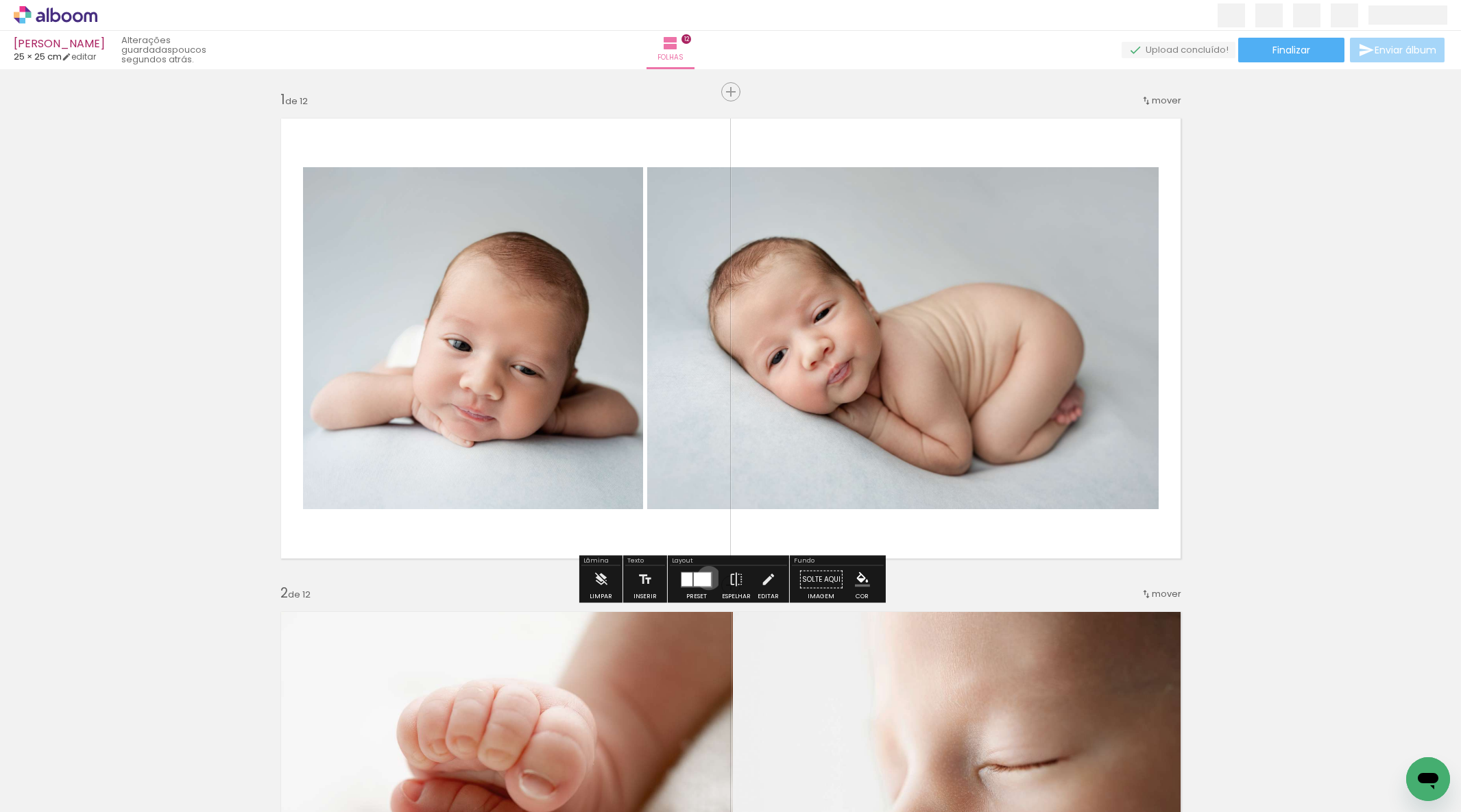
click at [705, 578] on div at bounding box center [702, 579] width 17 height 14
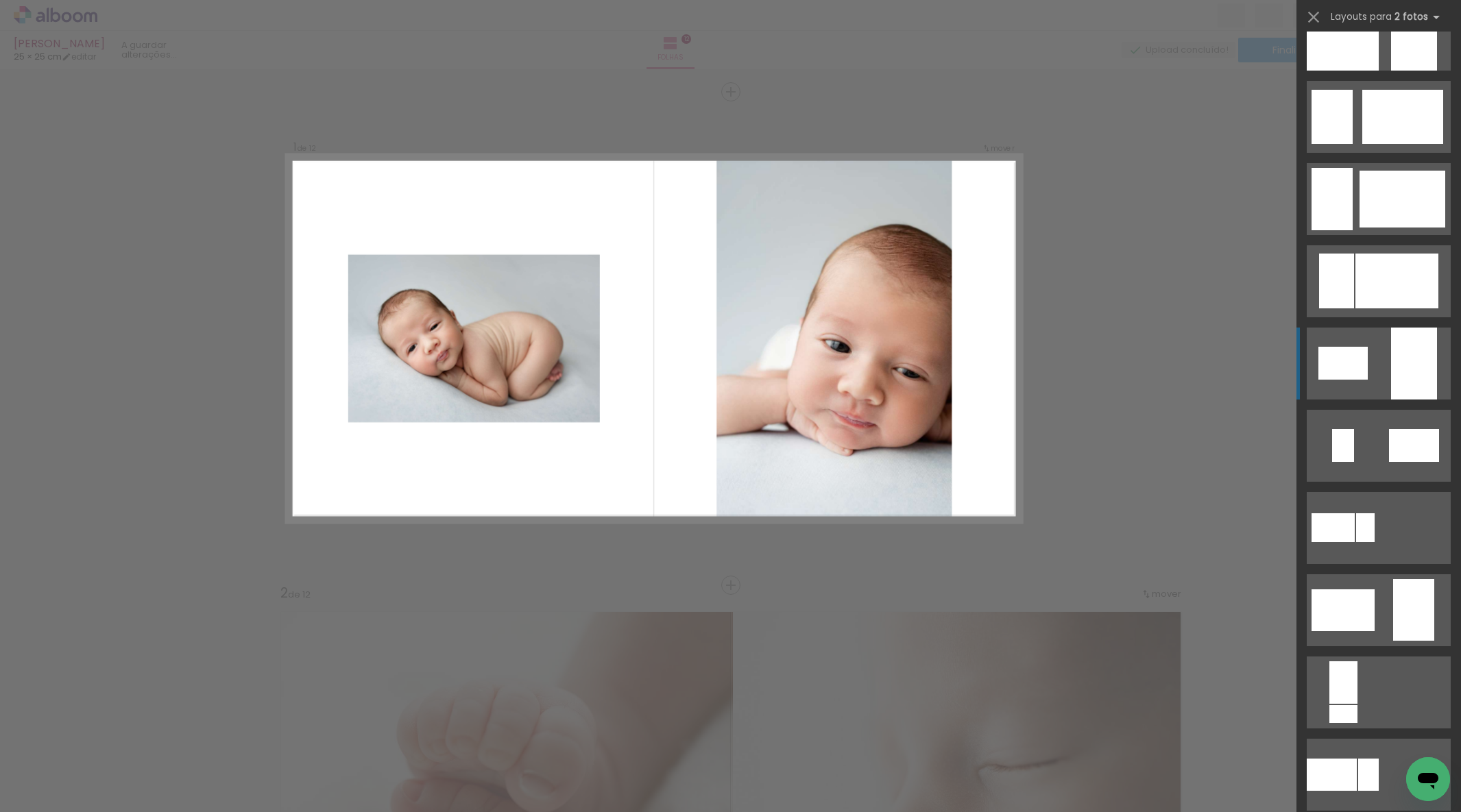
scroll to position [2838, 0]
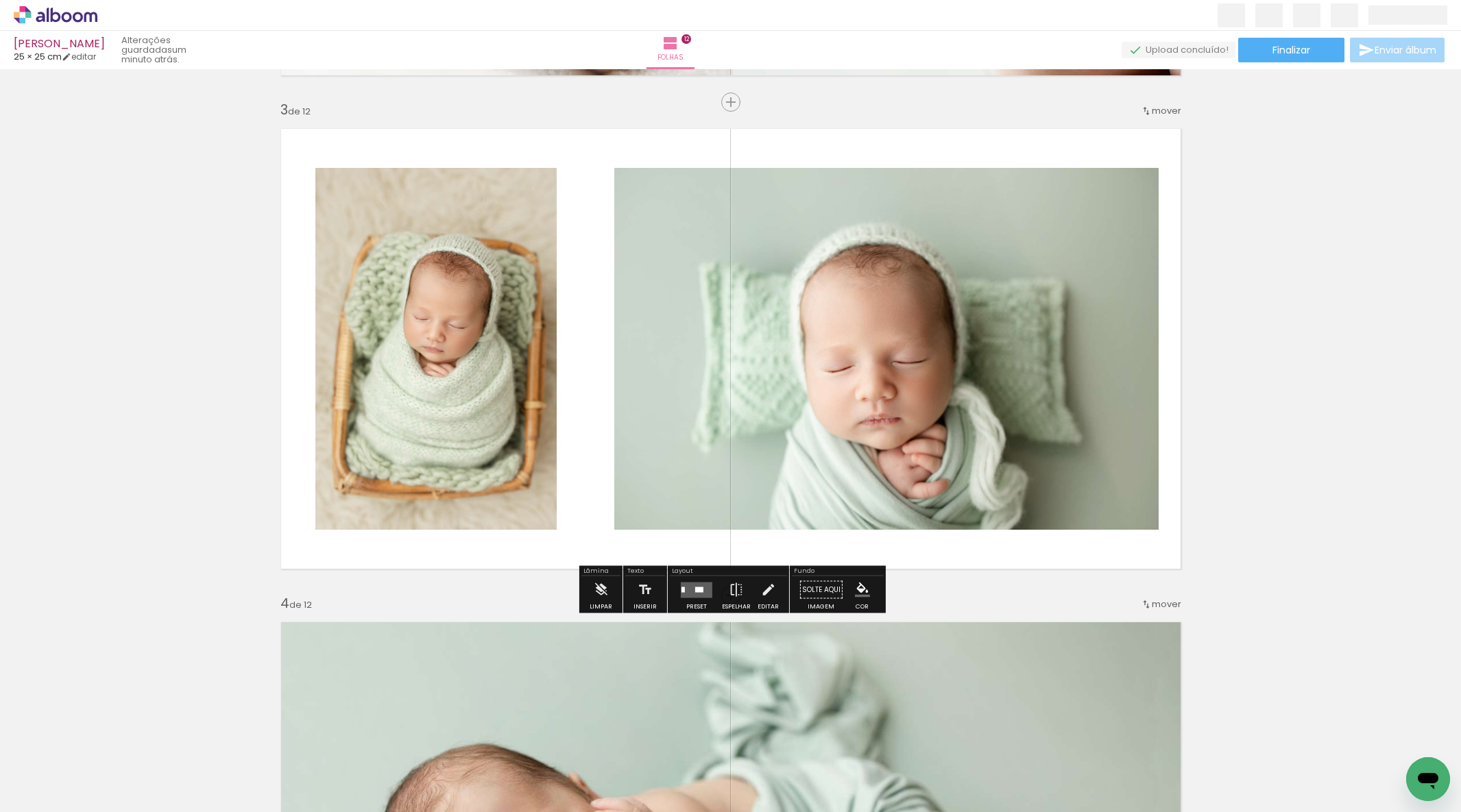
scroll to position [1061, 0]
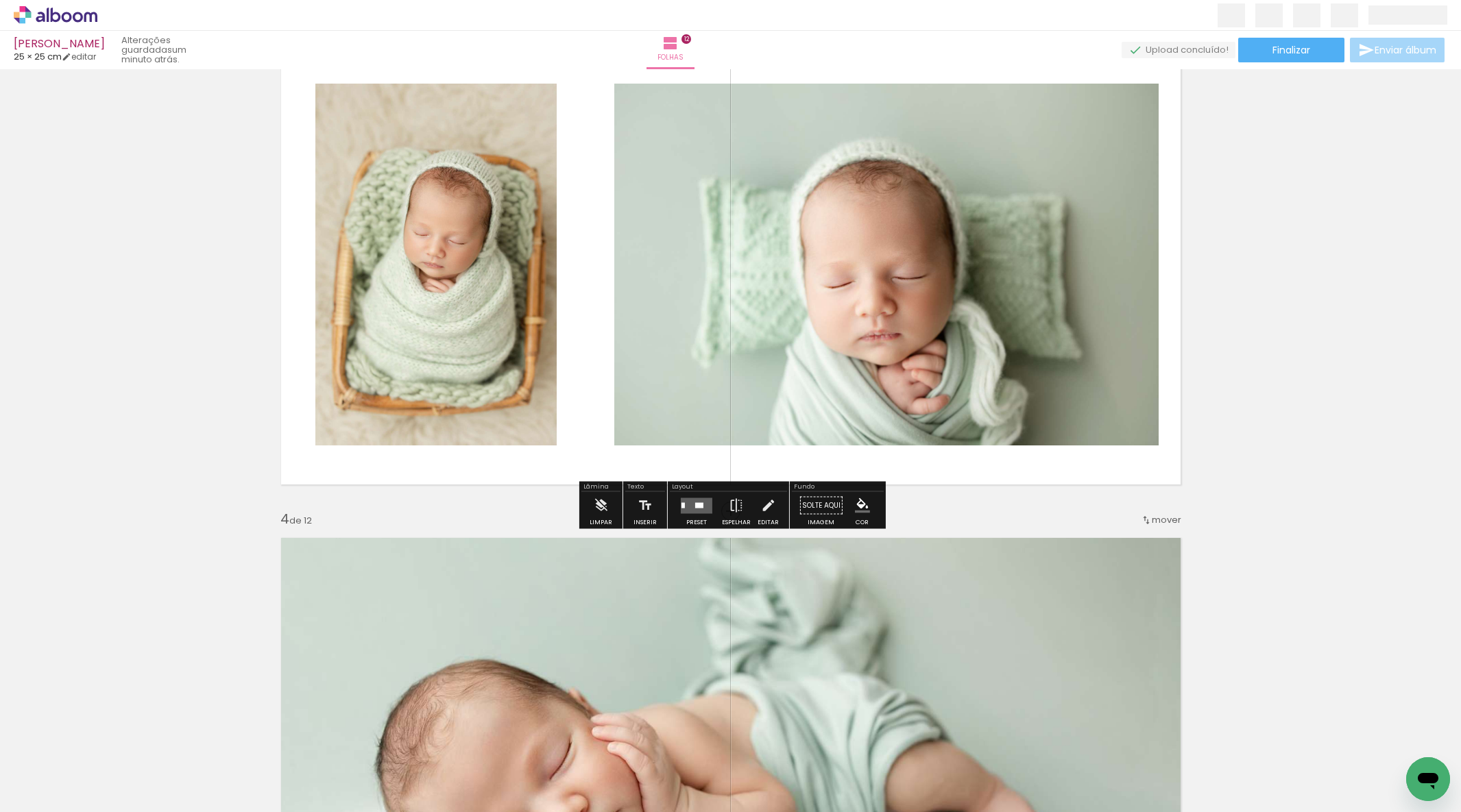
click at [705, 503] on quentale-layouter at bounding box center [696, 506] width 31 height 16
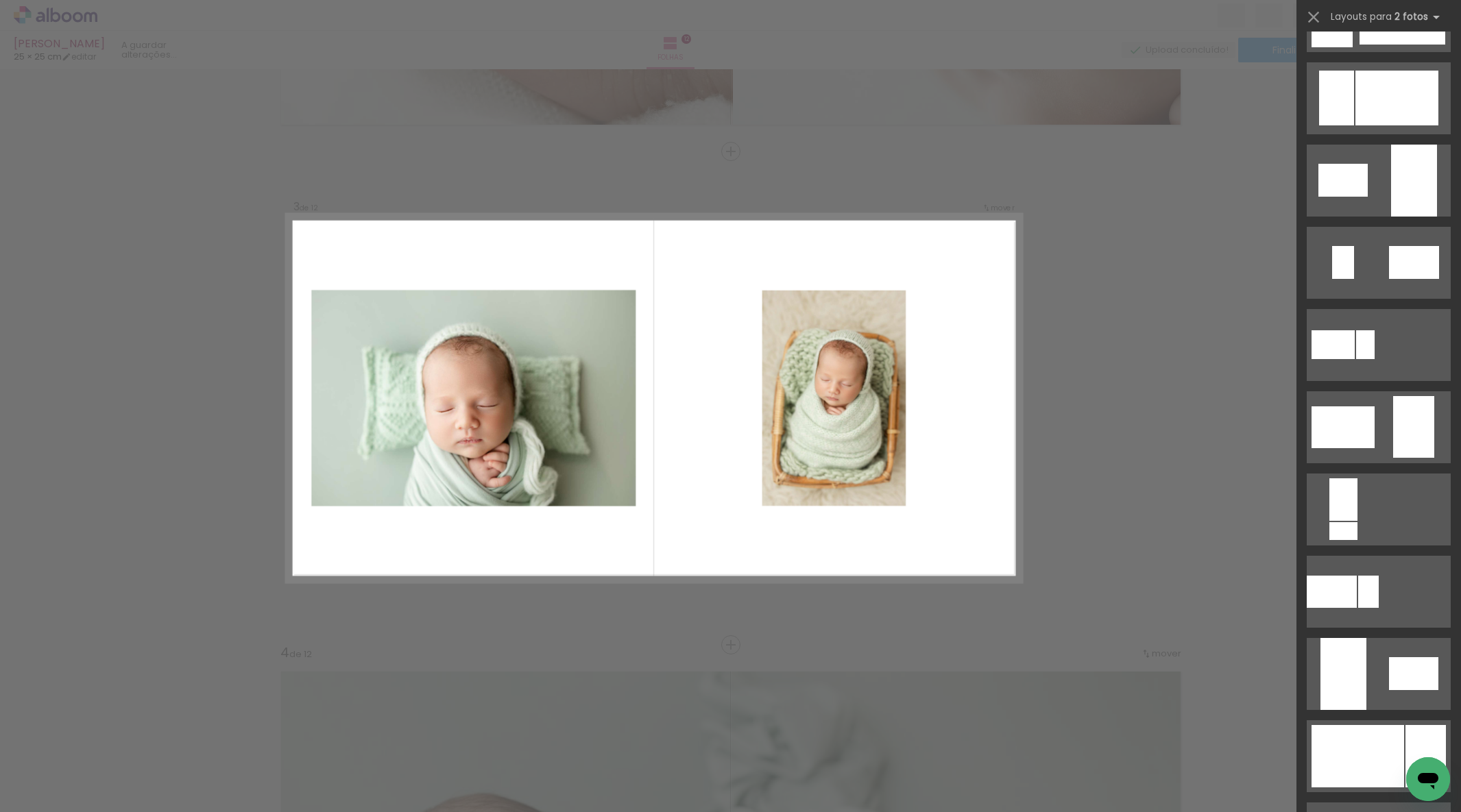
scroll to position [0, 0]
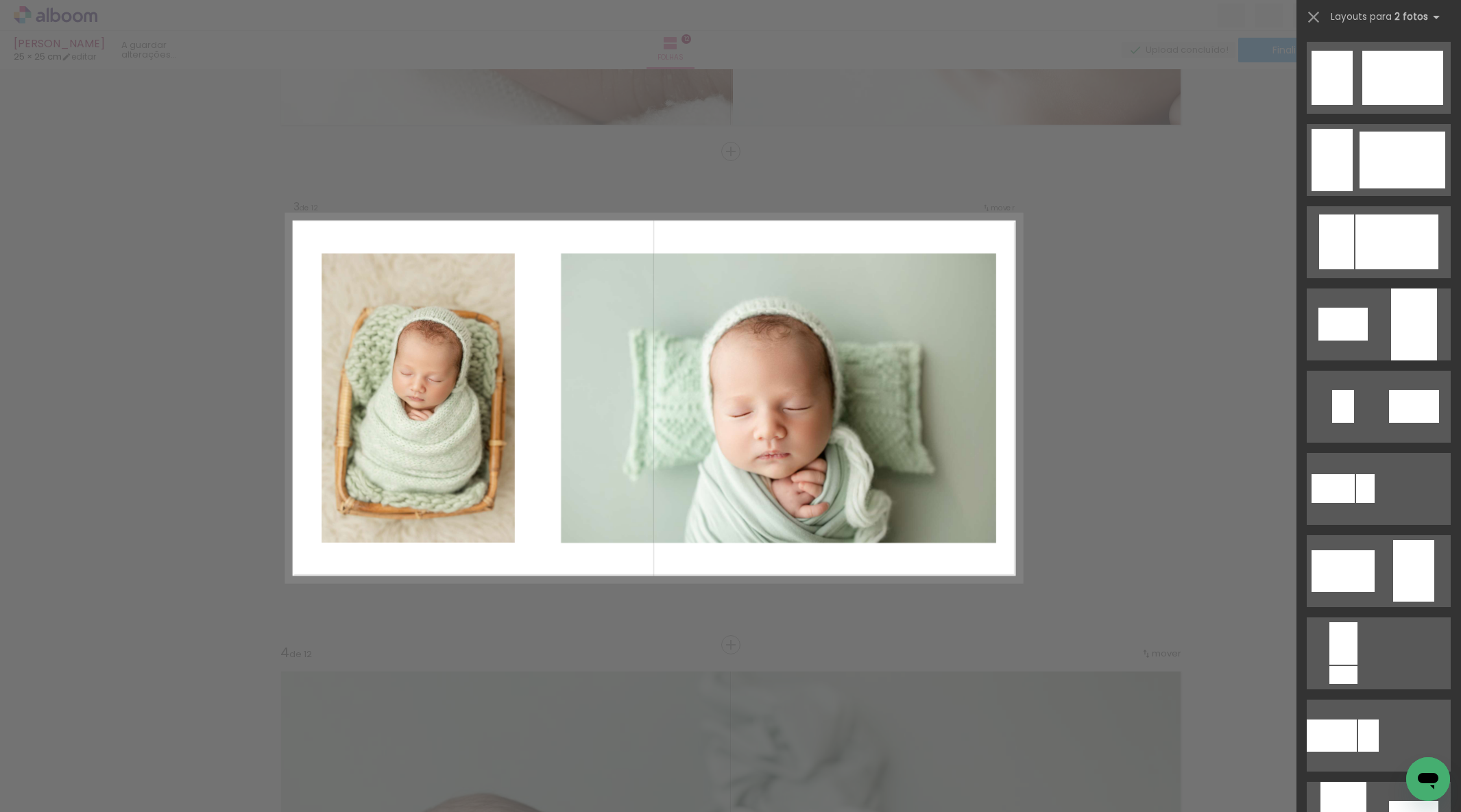
drag, startPoint x: 1179, startPoint y: 308, endPoint x: 1174, endPoint y: 313, distance: 7.1
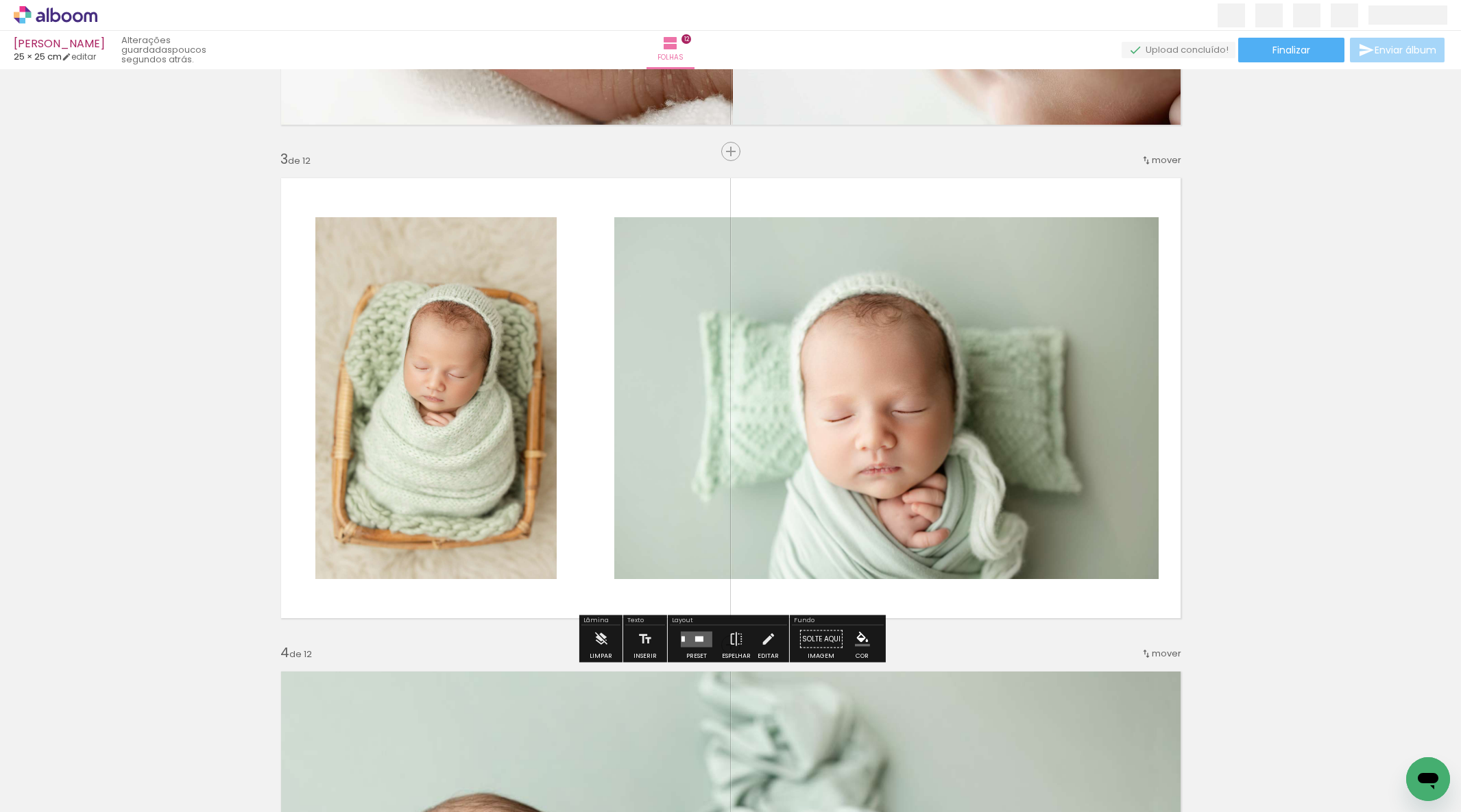
click at [517, 509] on quentale-photo at bounding box center [436, 398] width 242 height 362
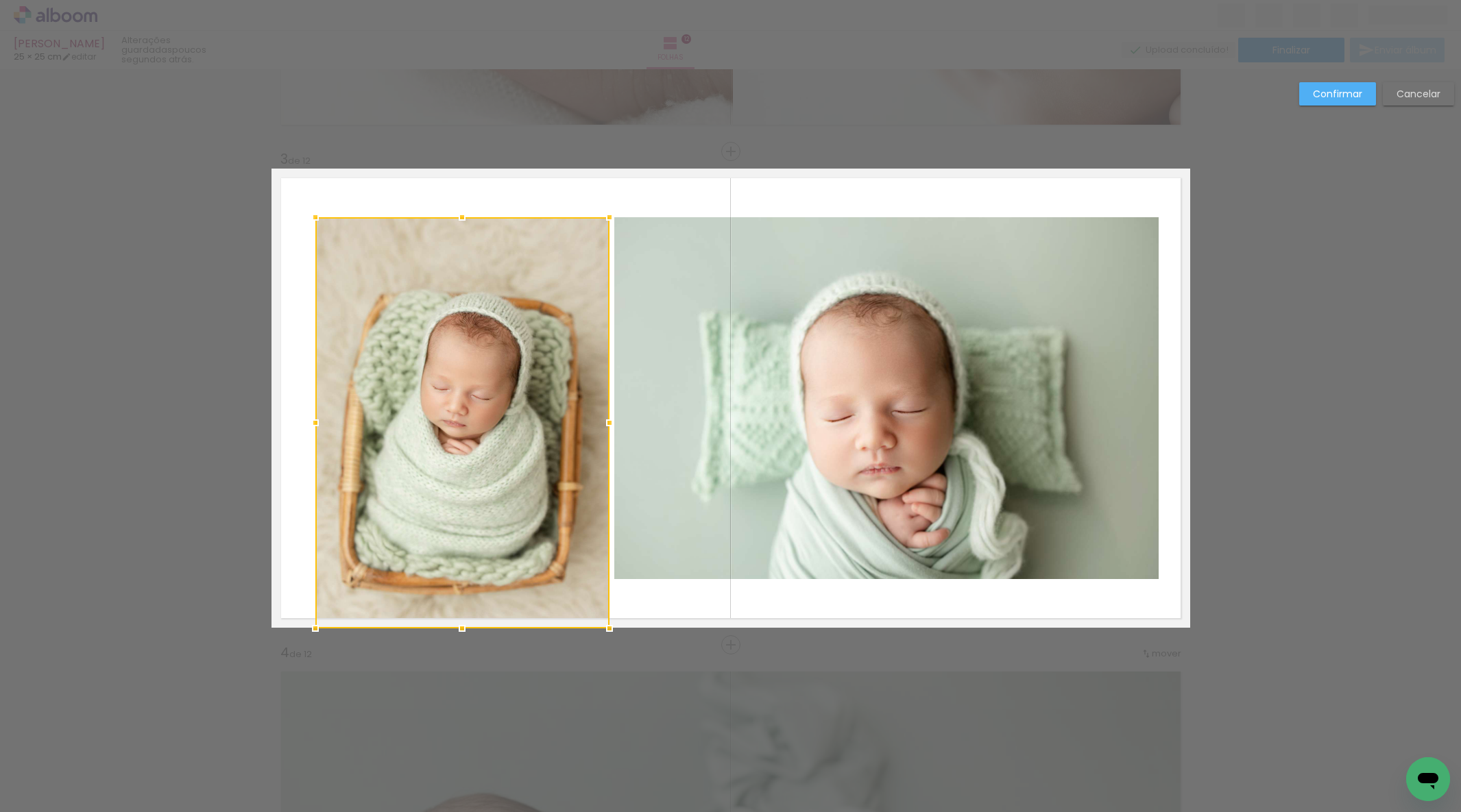
drag, startPoint x: 570, startPoint y: 592, endPoint x: 594, endPoint y: 618, distance: 35.4
click at [603, 622] on div at bounding box center [610, 629] width 28 height 28
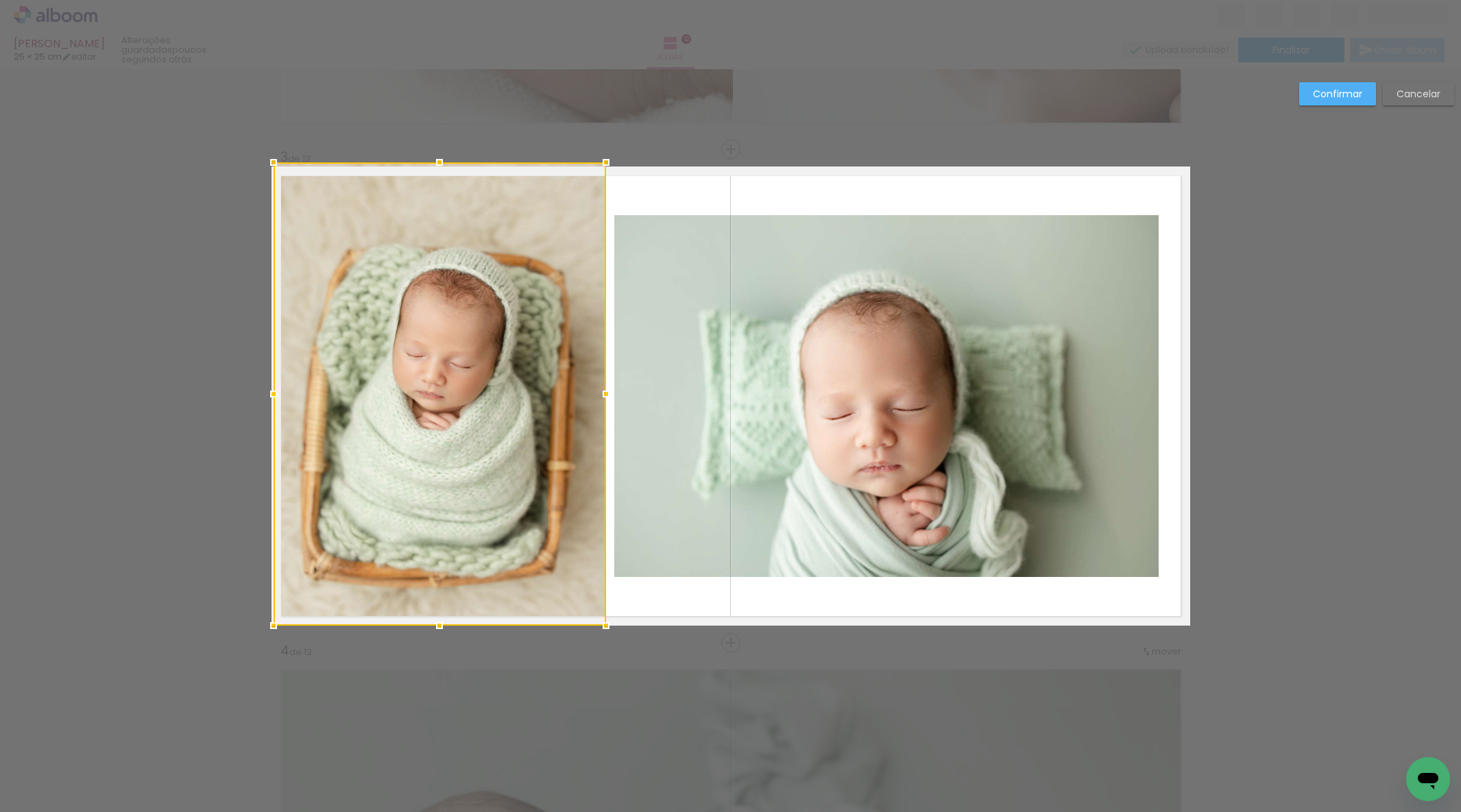
scroll to position [930, 0]
drag, startPoint x: 313, startPoint y: 215, endPoint x: 261, endPoint y: 195, distance: 55.7
click at [266, 168] on div at bounding box center [274, 162] width 28 height 28
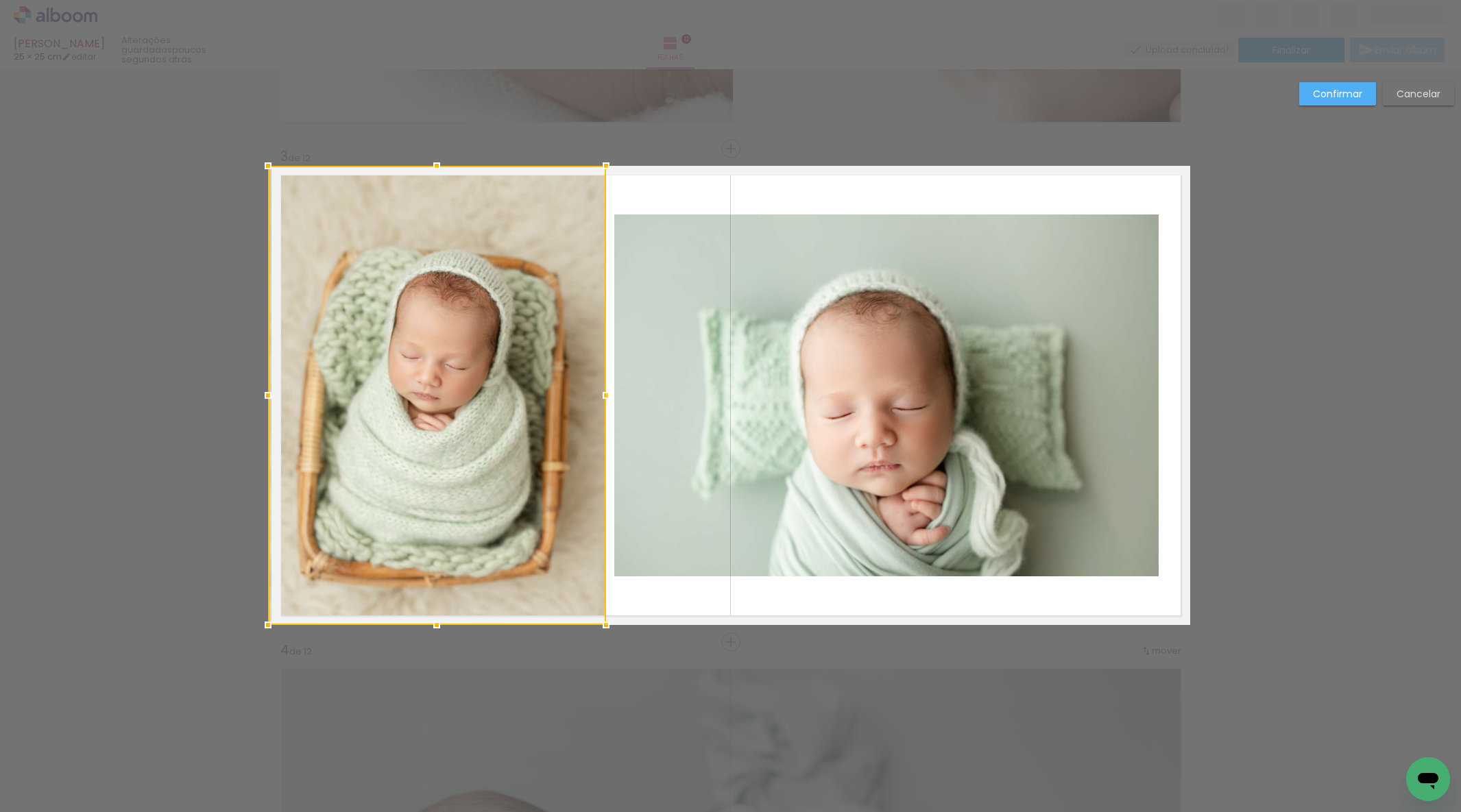
drag, startPoint x: 271, startPoint y: 387, endPoint x: 259, endPoint y: 378, distance: 15.0
click at [266, 385] on div at bounding box center [268, 396] width 28 height 28
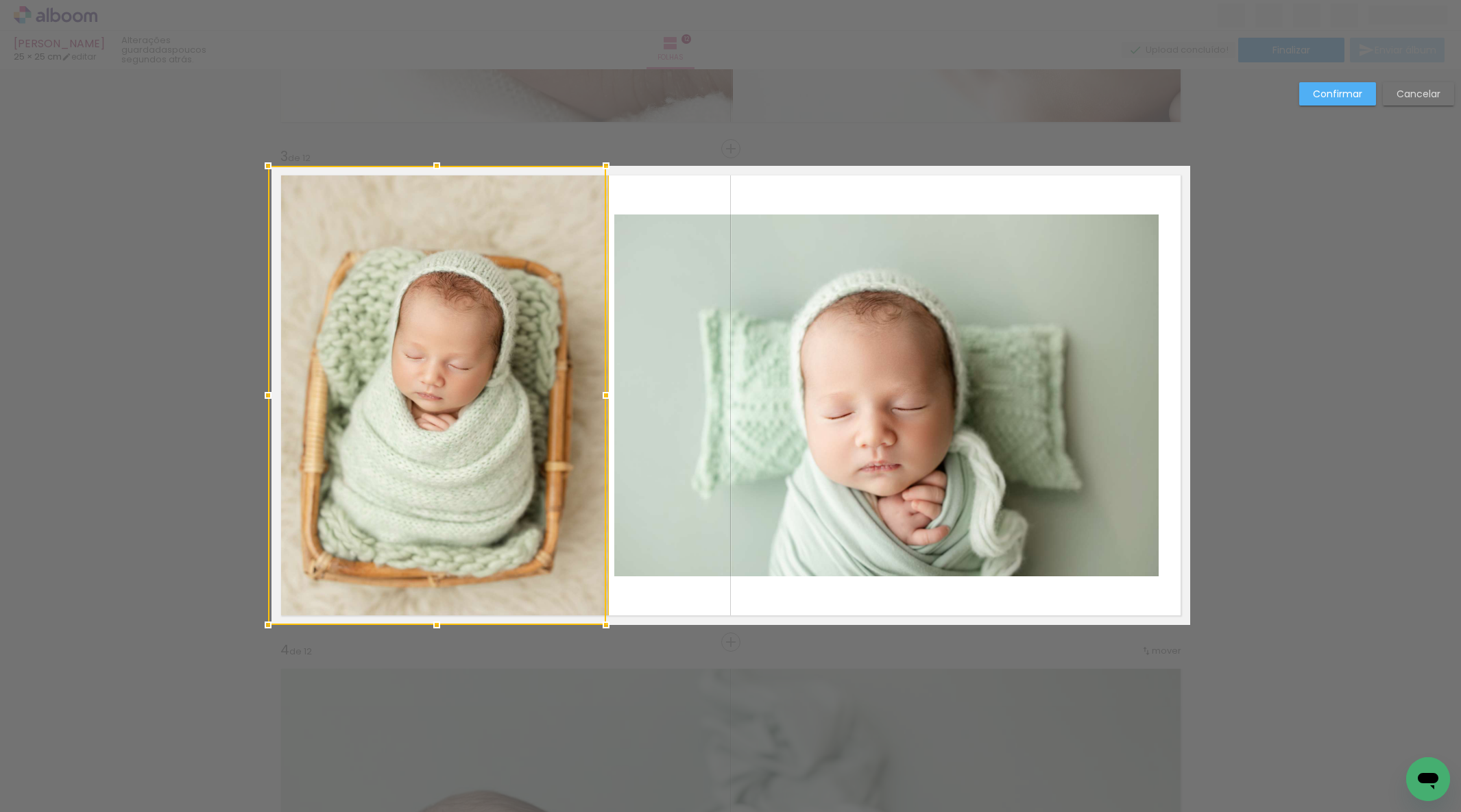
click at [681, 345] on quentale-photo at bounding box center [886, 395] width 544 height 362
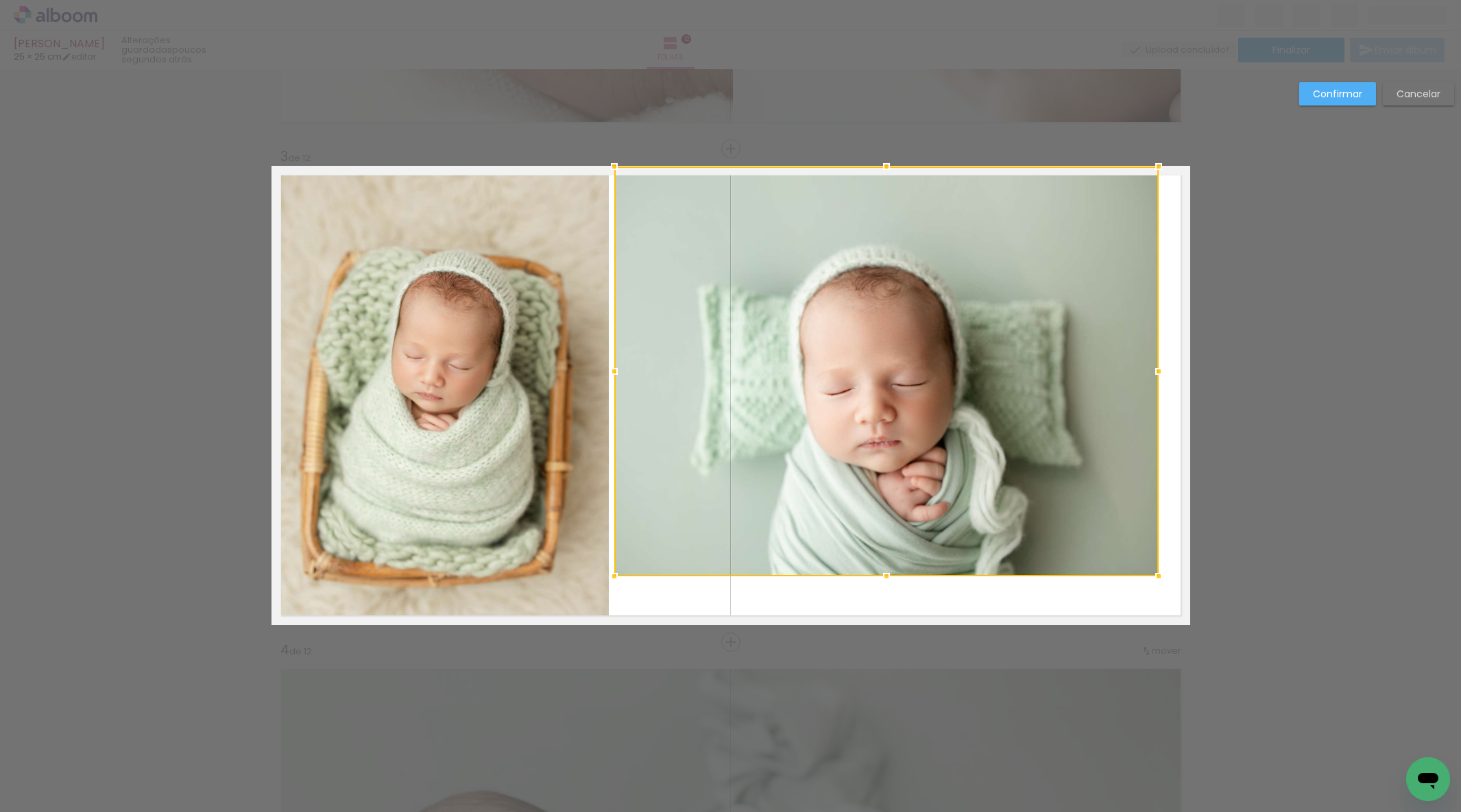
drag, startPoint x: 889, startPoint y: 212, endPoint x: 888, endPoint y: 164, distance: 48.0
click at [892, 164] on div at bounding box center [886, 167] width 28 height 28
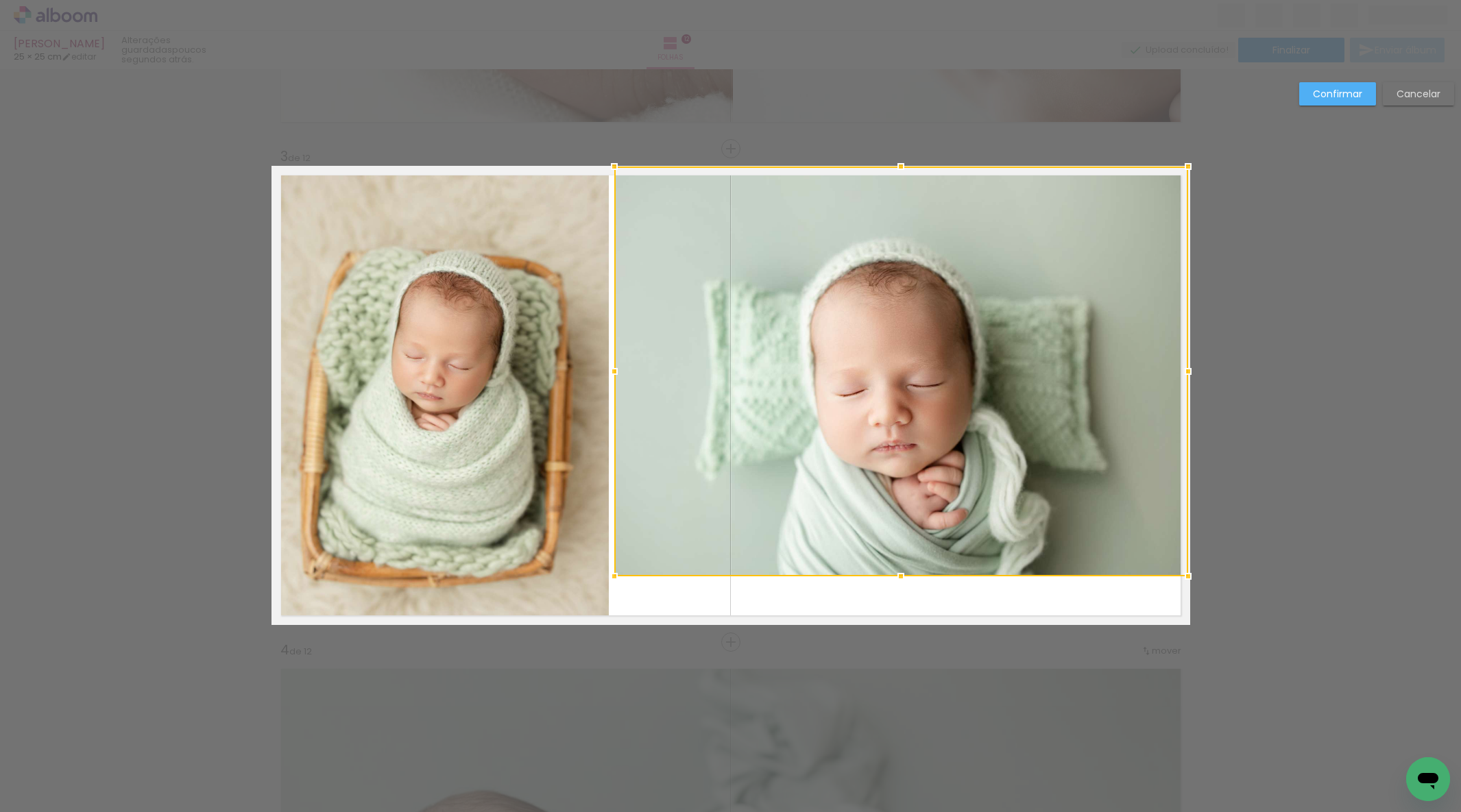
drag, startPoint x: 1160, startPoint y: 370, endPoint x: 1194, endPoint y: 367, distance: 34.1
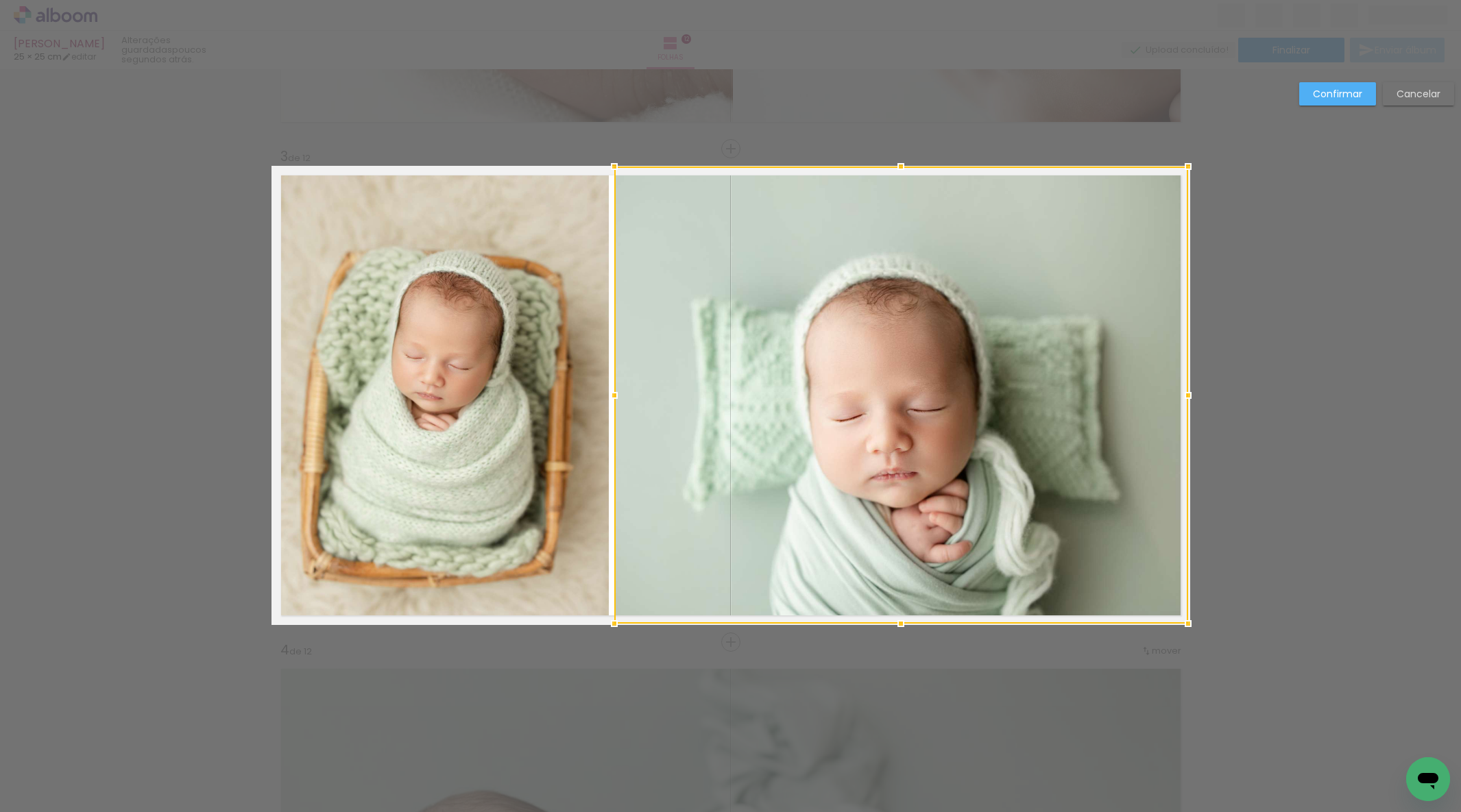
drag, startPoint x: 903, startPoint y: 578, endPoint x: 894, endPoint y: 628, distance: 50.8
click at [902, 632] on div at bounding box center [901, 624] width 28 height 28
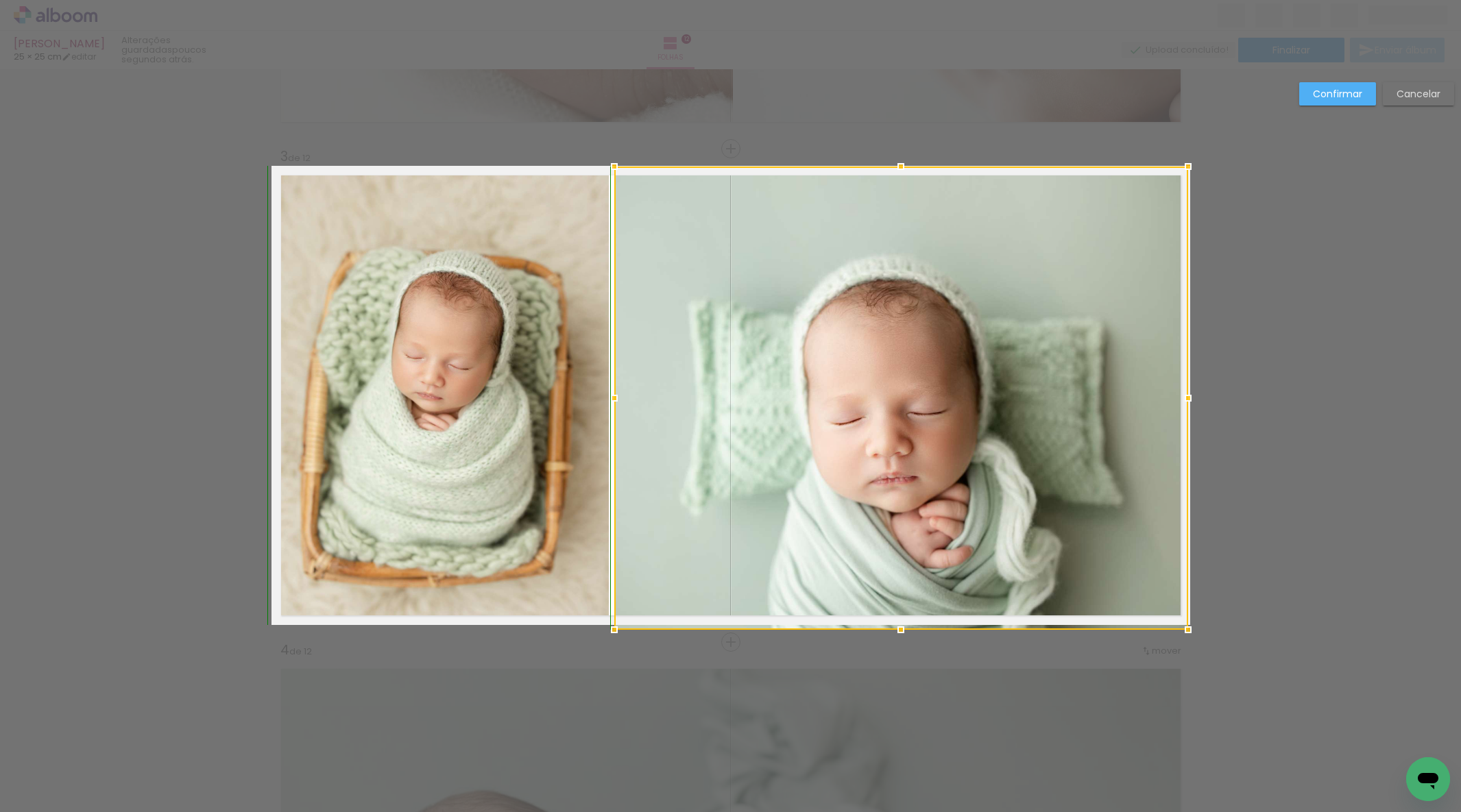
drag, startPoint x: 901, startPoint y: 625, endPoint x: 908, endPoint y: 622, distance: 7.6
click at [903, 628] on div at bounding box center [901, 630] width 28 height 28
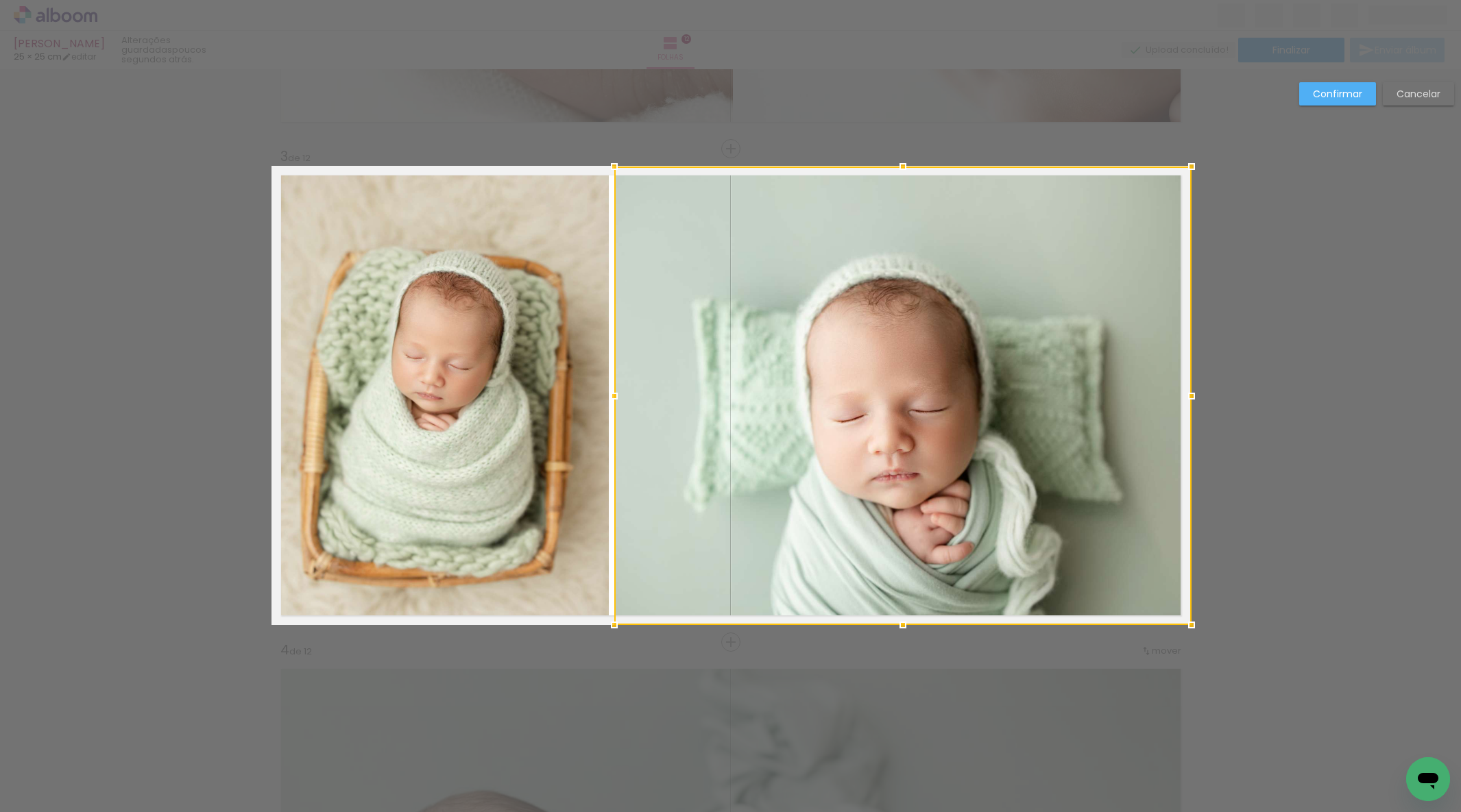
click at [1194, 390] on div at bounding box center [1192, 397] width 28 height 28
drag, startPoint x: 904, startPoint y: 162, endPoint x: 895, endPoint y: 181, distance: 21.0
click at [904, 157] on div at bounding box center [902, 168] width 28 height 28
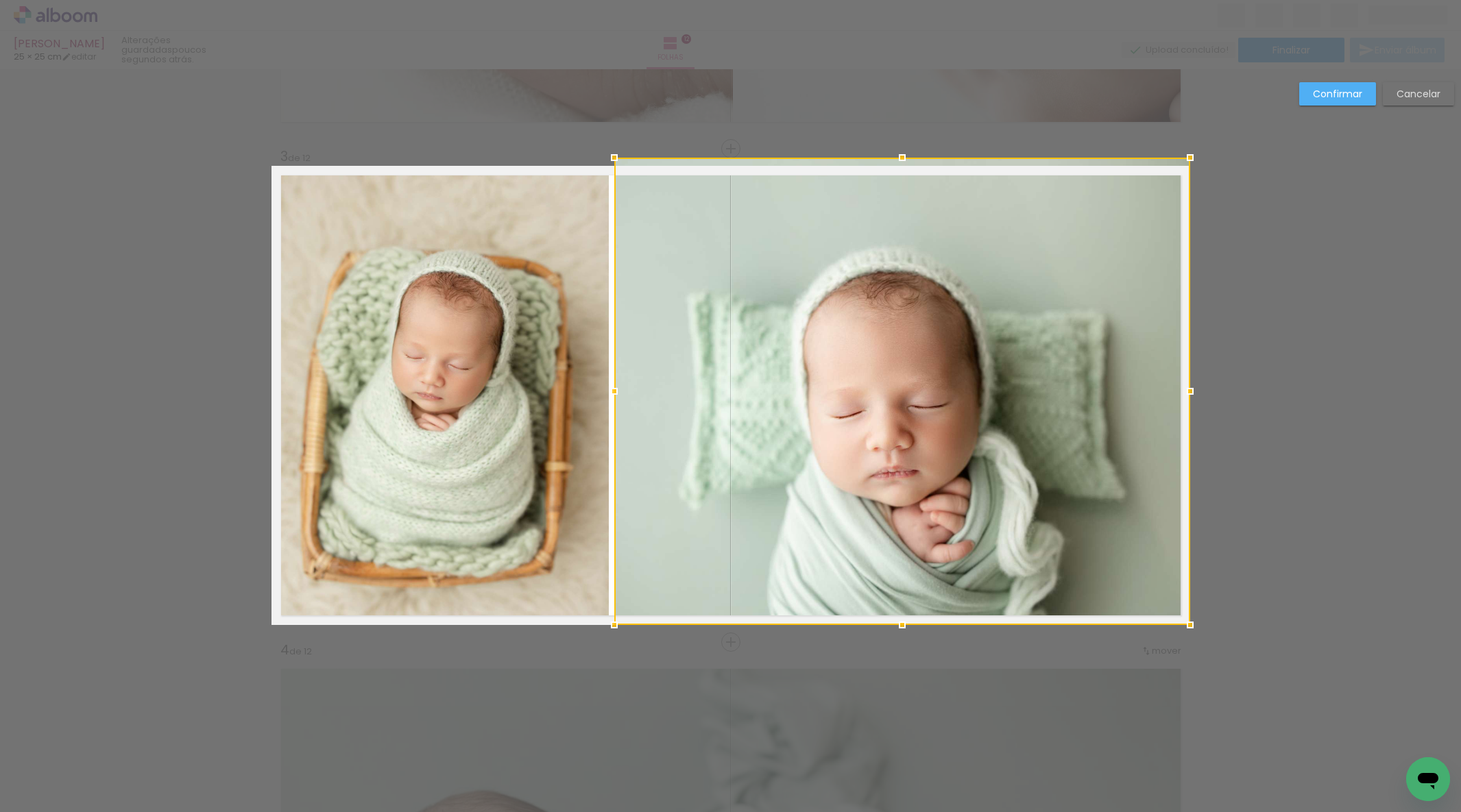
click at [906, 159] on div at bounding box center [902, 158] width 28 height 28
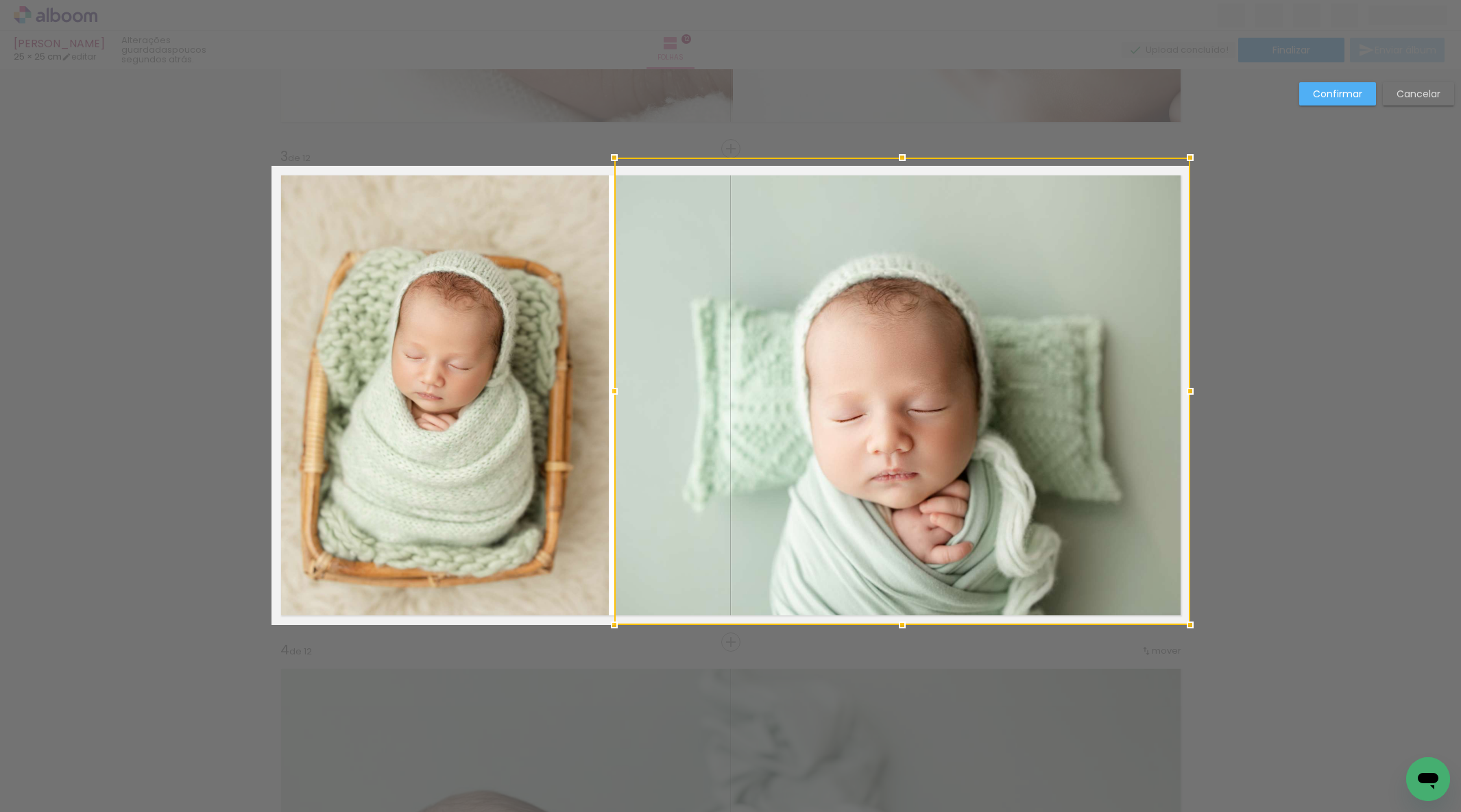
click at [0, 0] on slot "Confirmar" at bounding box center [0, 0] width 0 height 0
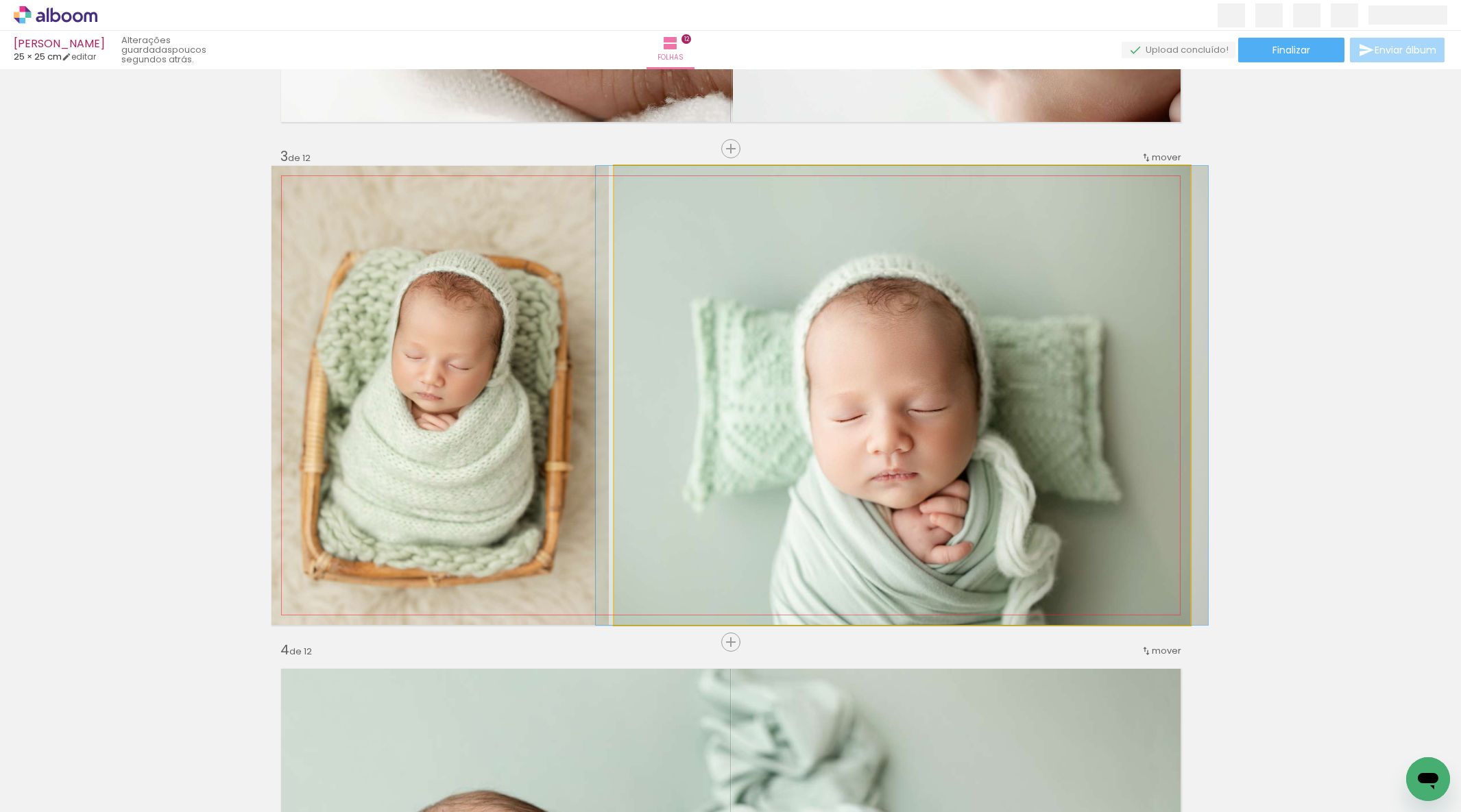
click at [1030, 268] on quentale-photo at bounding box center [901, 395] width 576 height 459
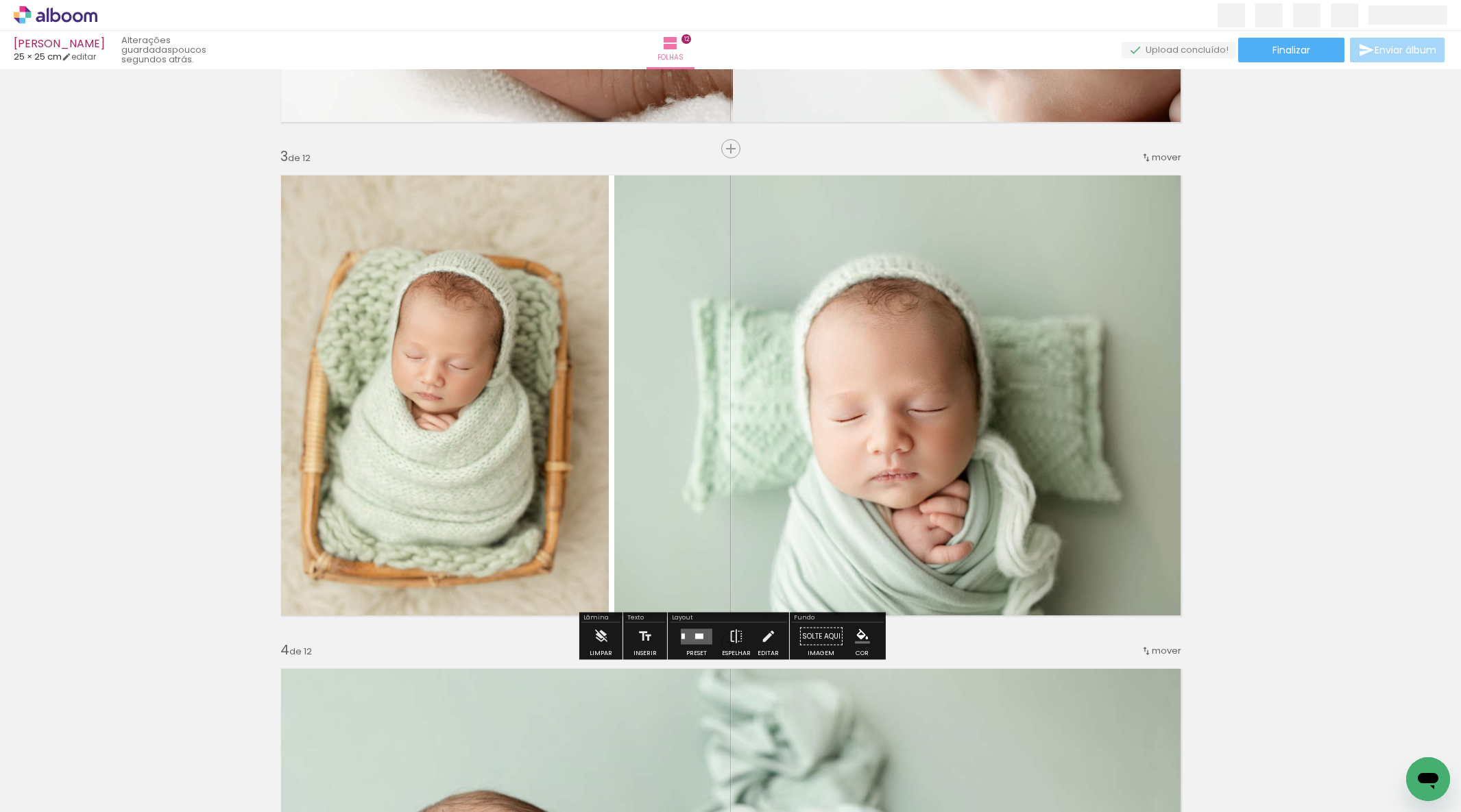
click at [1030, 268] on quentale-photo at bounding box center [901, 395] width 576 height 459
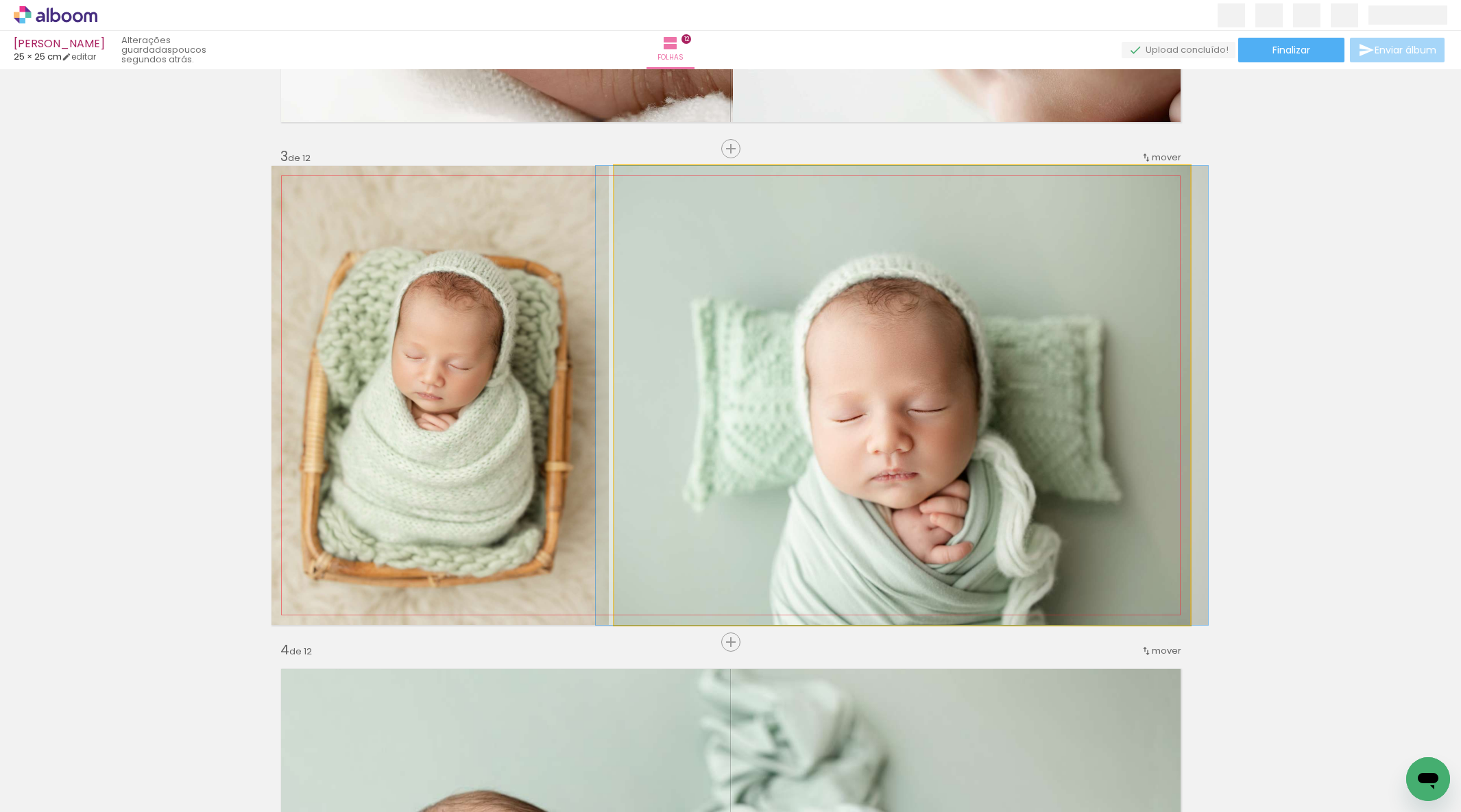
click at [1030, 268] on quentale-photo at bounding box center [901, 395] width 576 height 459
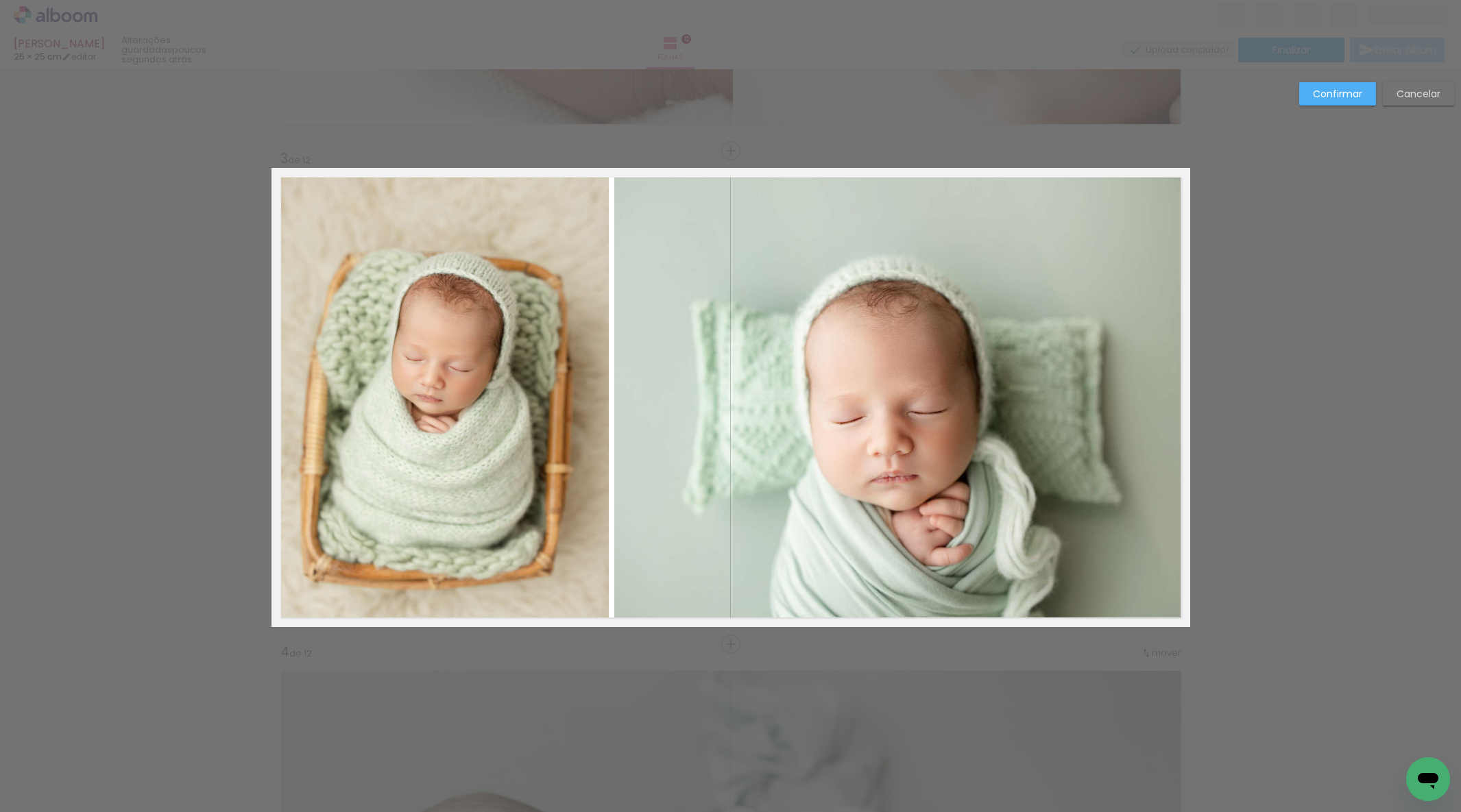
scroll to position [928, 0]
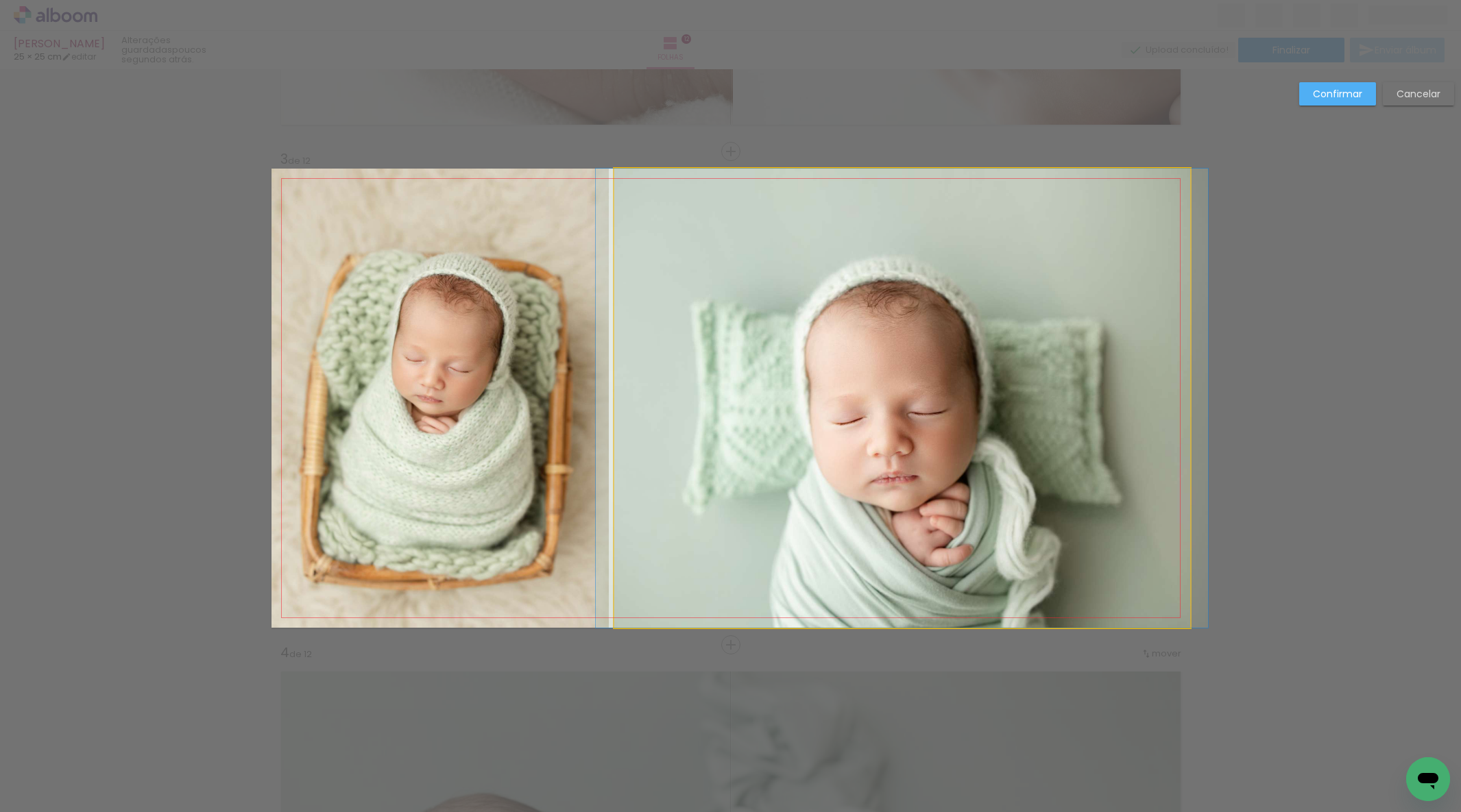
click at [1030, 268] on quentale-photo at bounding box center [901, 398] width 576 height 459
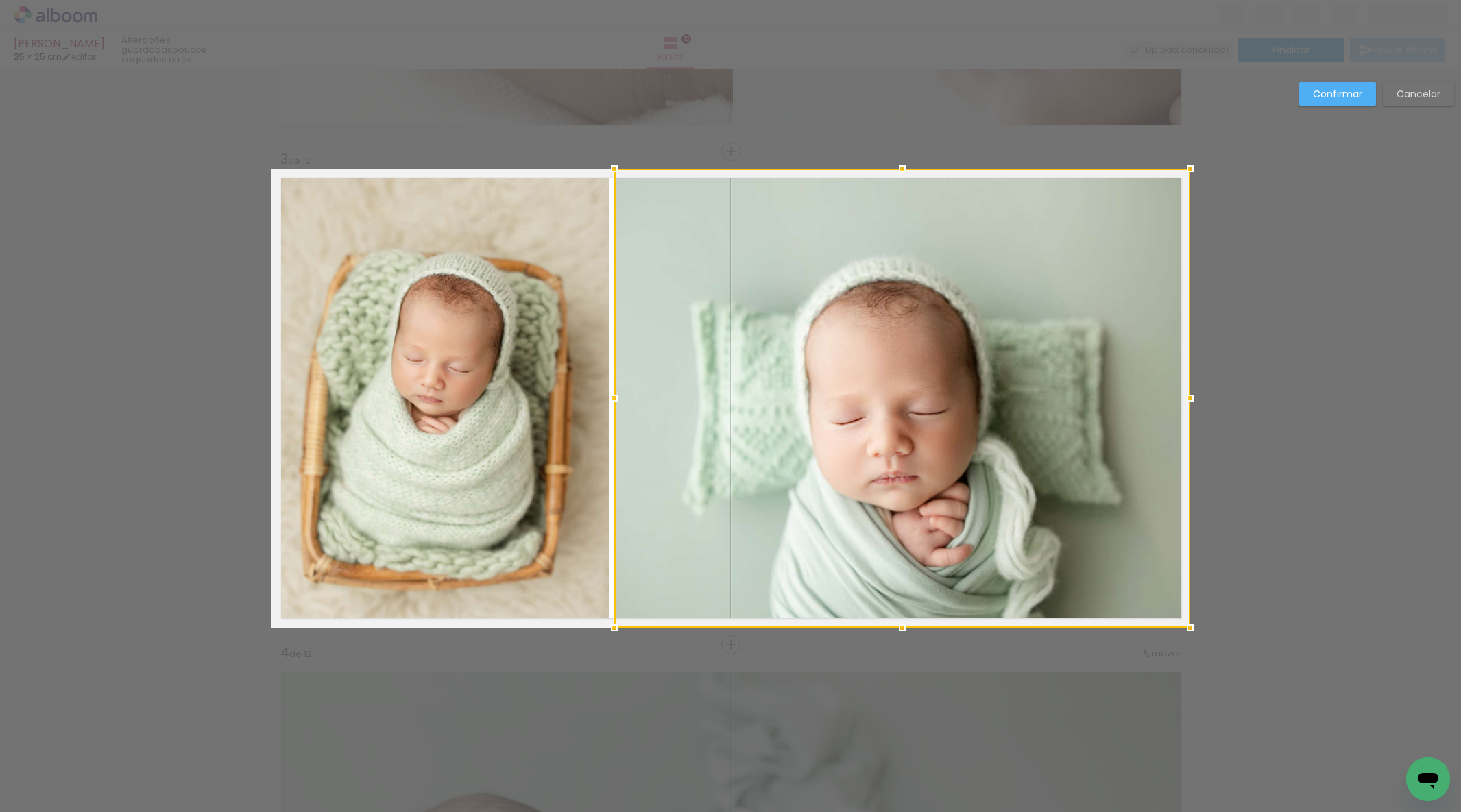
click at [477, 302] on quentale-photo at bounding box center [440, 398] width 338 height 459
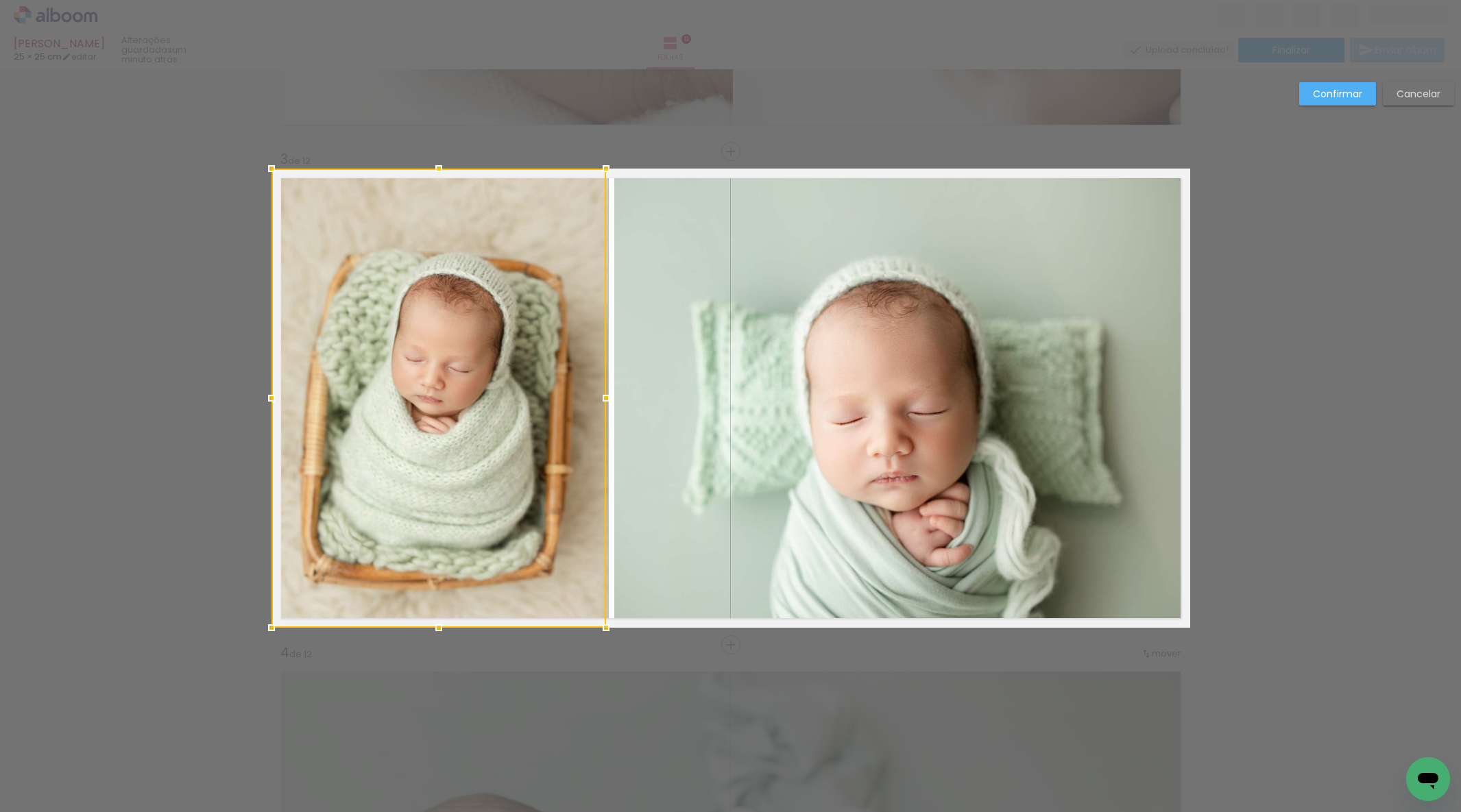
click at [477, 302] on div at bounding box center [439, 398] width 335 height 459
click at [1326, 108] on div "Confirmar Cancelar" at bounding box center [1373, 99] width 162 height 33
click at [0, 0] on slot "Confirmar" at bounding box center [0, 0] width 0 height 0
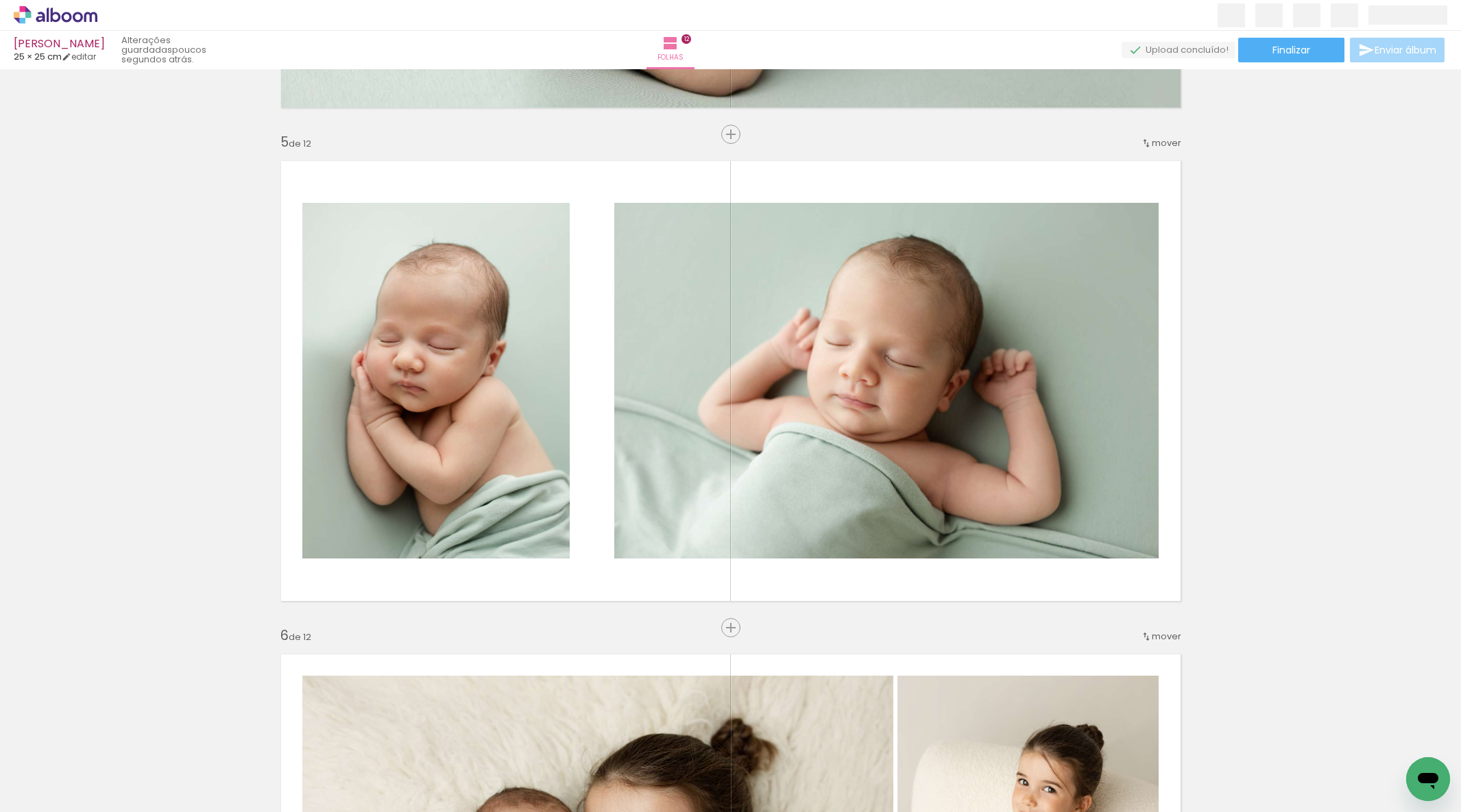
scroll to position [1917, 0]
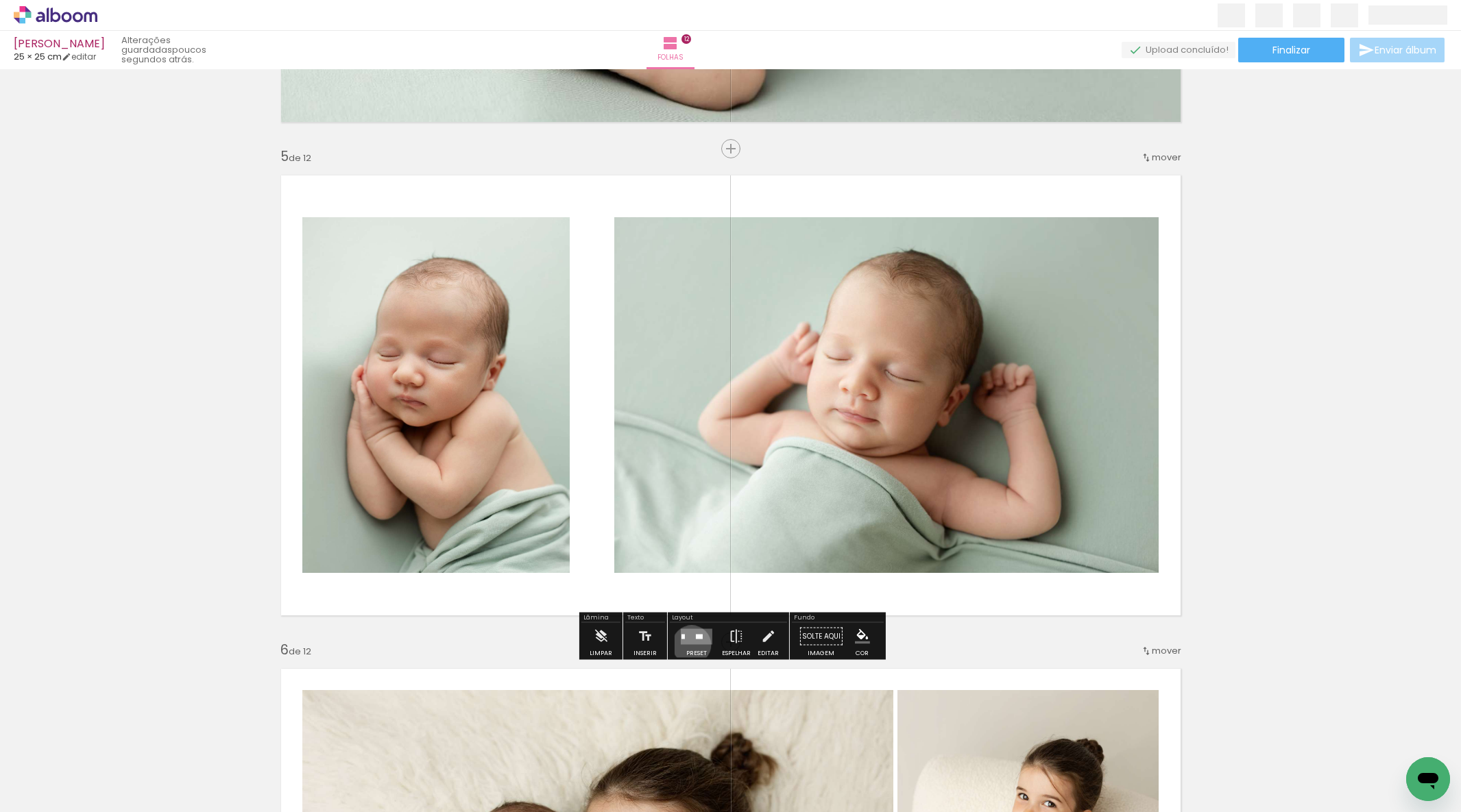
drag, startPoint x: 690, startPoint y: 644, endPoint x: 705, endPoint y: 639, distance: 15.8
click at [692, 644] on div at bounding box center [696, 637] width 37 height 28
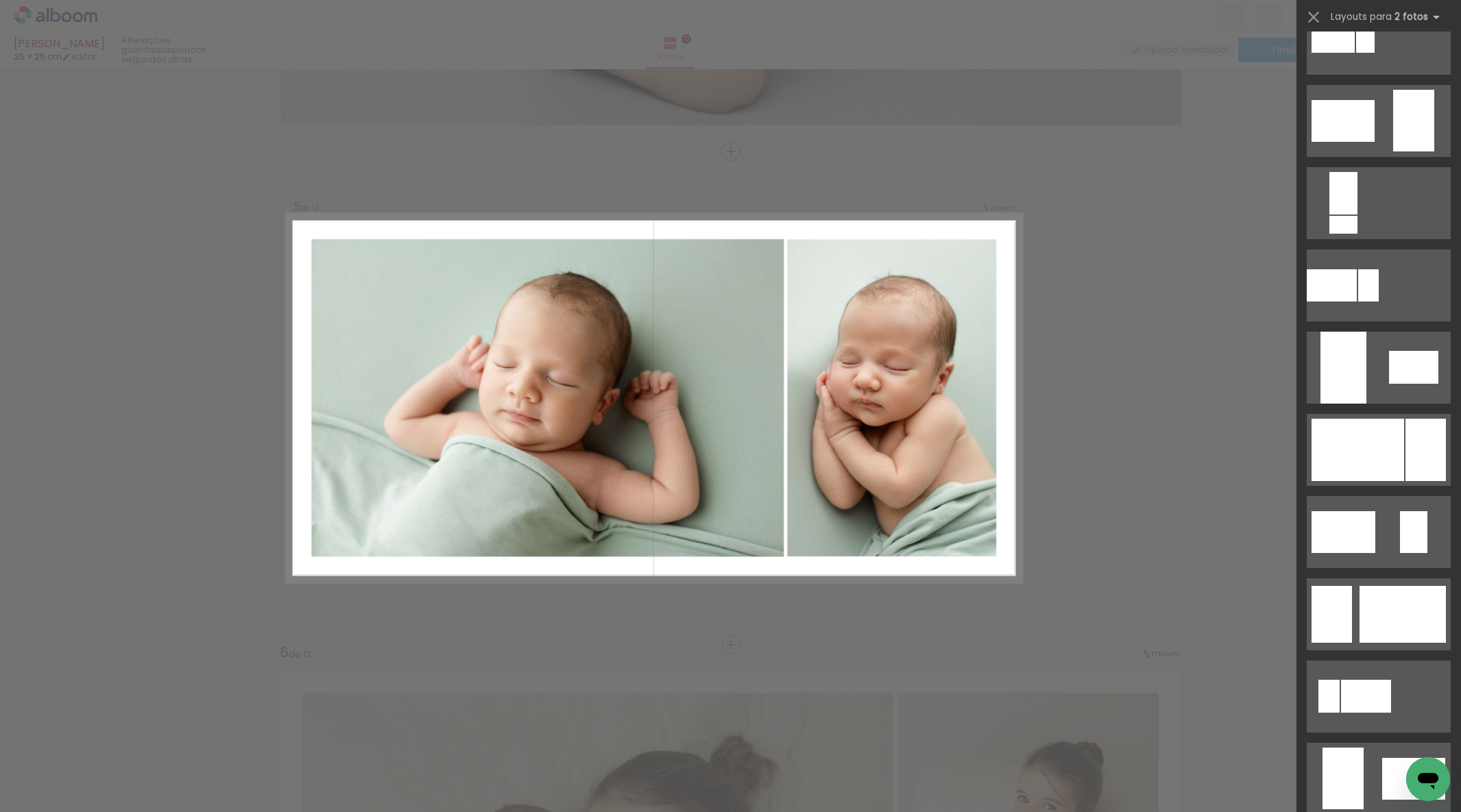
scroll to position [503, 0]
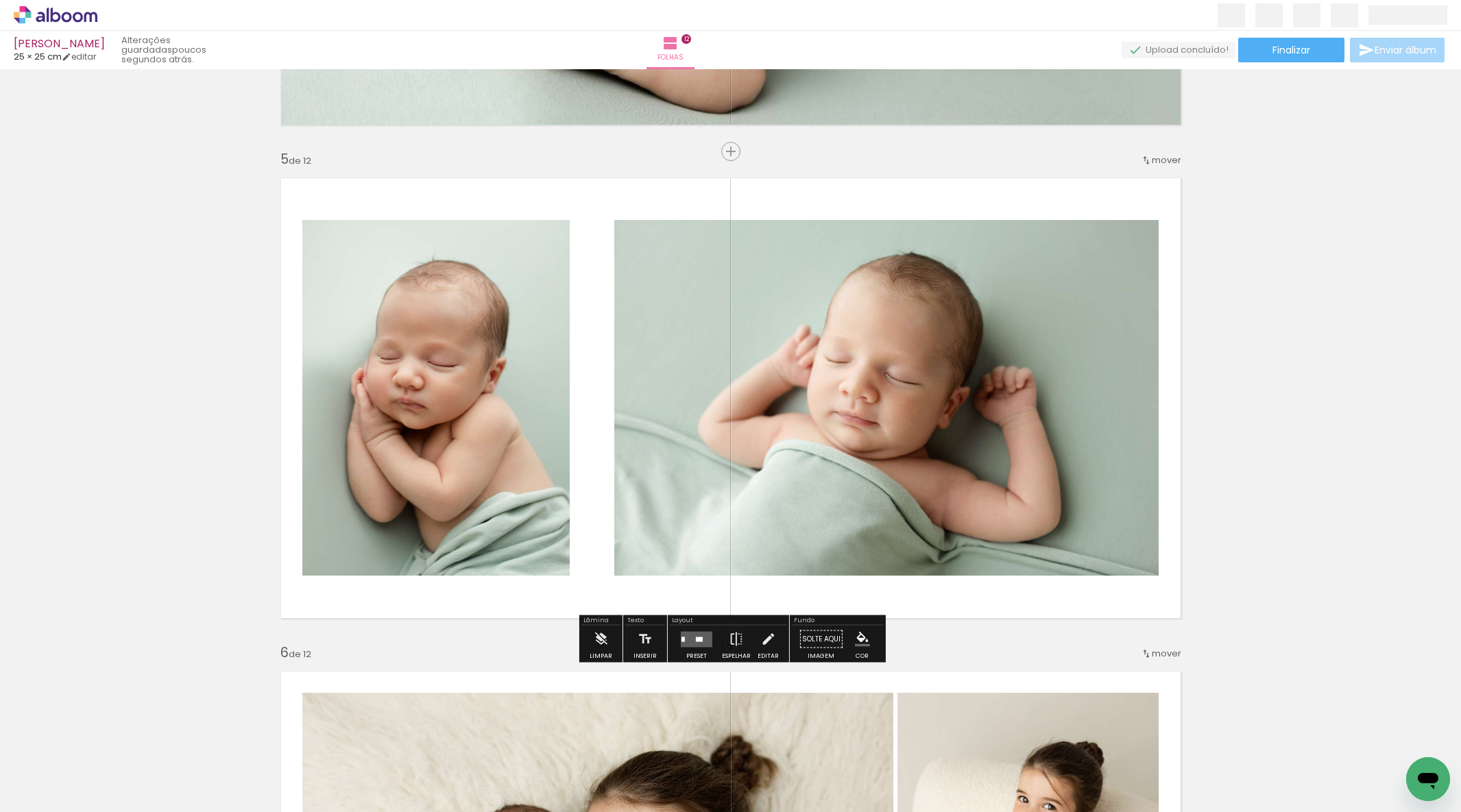
click at [1036, 463] on quentale-photo at bounding box center [886, 397] width 544 height 356
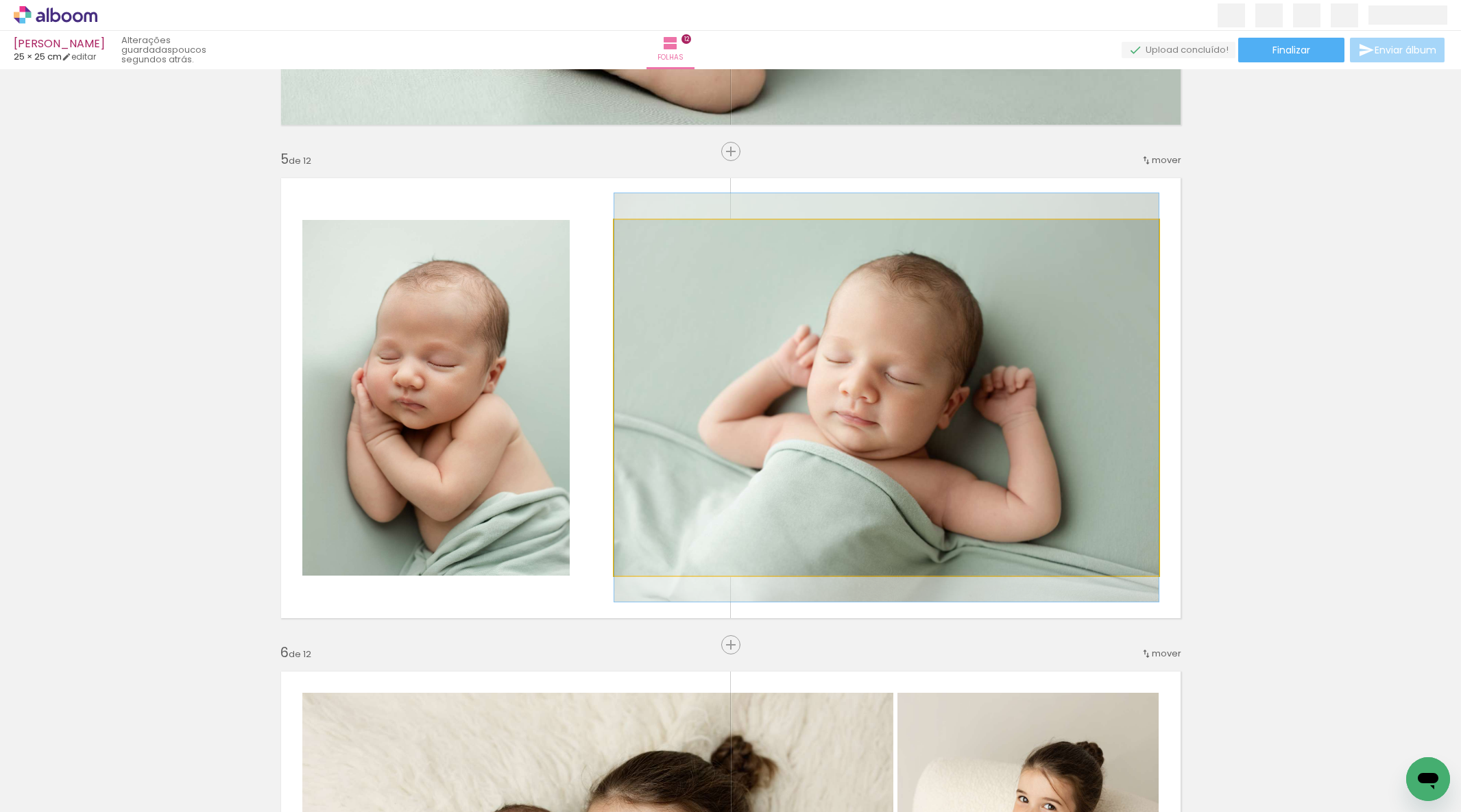
drag, startPoint x: 1036, startPoint y: 463, endPoint x: 1053, endPoint y: 468, distance: 17.7
click at [1036, 463] on quentale-photo at bounding box center [886, 397] width 544 height 356
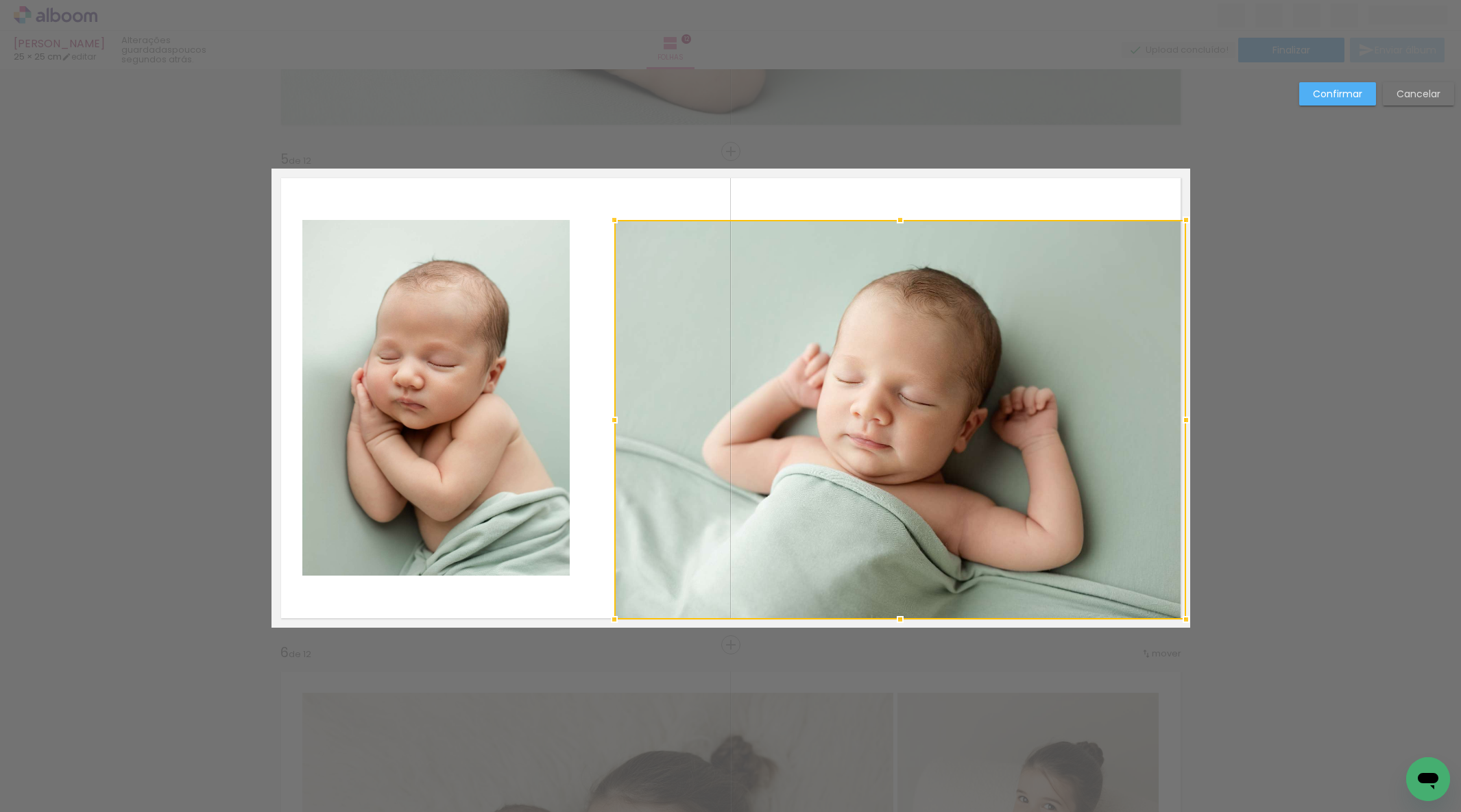
drag, startPoint x: 1162, startPoint y: 576, endPoint x: 1194, endPoint y: 629, distance: 61.9
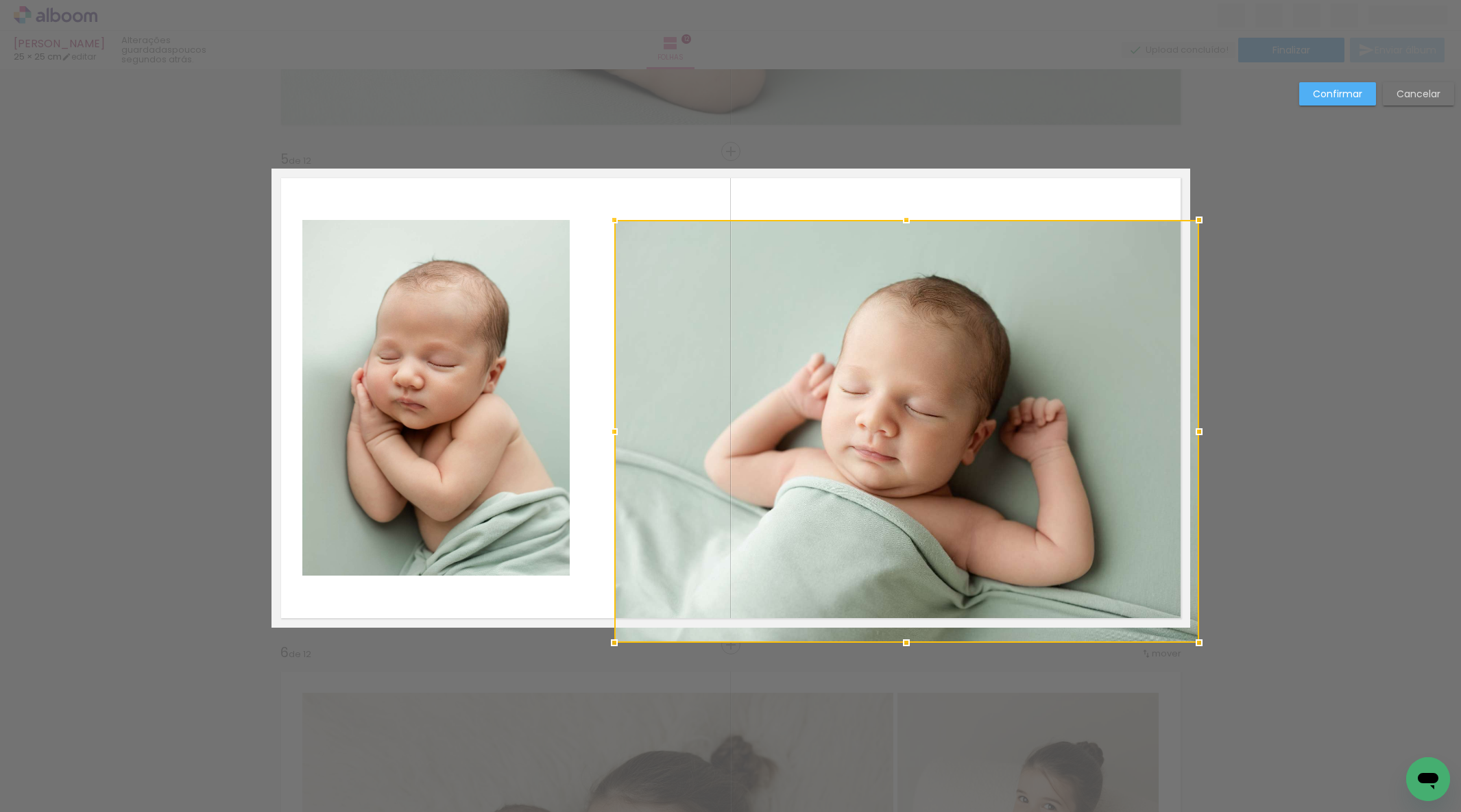
drag, startPoint x: 1187, startPoint y: 619, endPoint x: 1192, endPoint y: 631, distance: 13.0
click at [1191, 632] on div at bounding box center [1199, 643] width 28 height 28
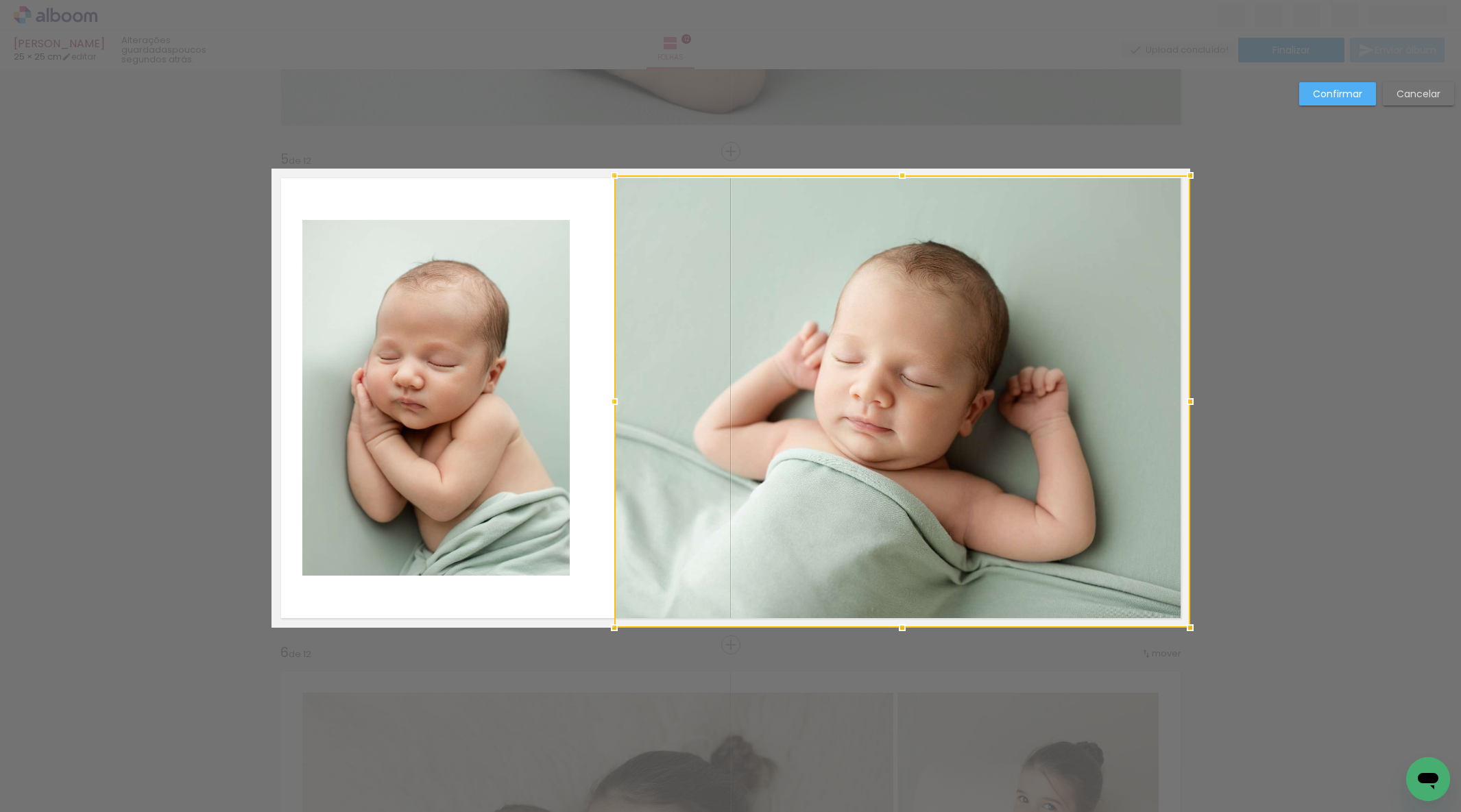
drag, startPoint x: 903, startPoint y: 217, endPoint x: 904, endPoint y: 162, distance: 55.0
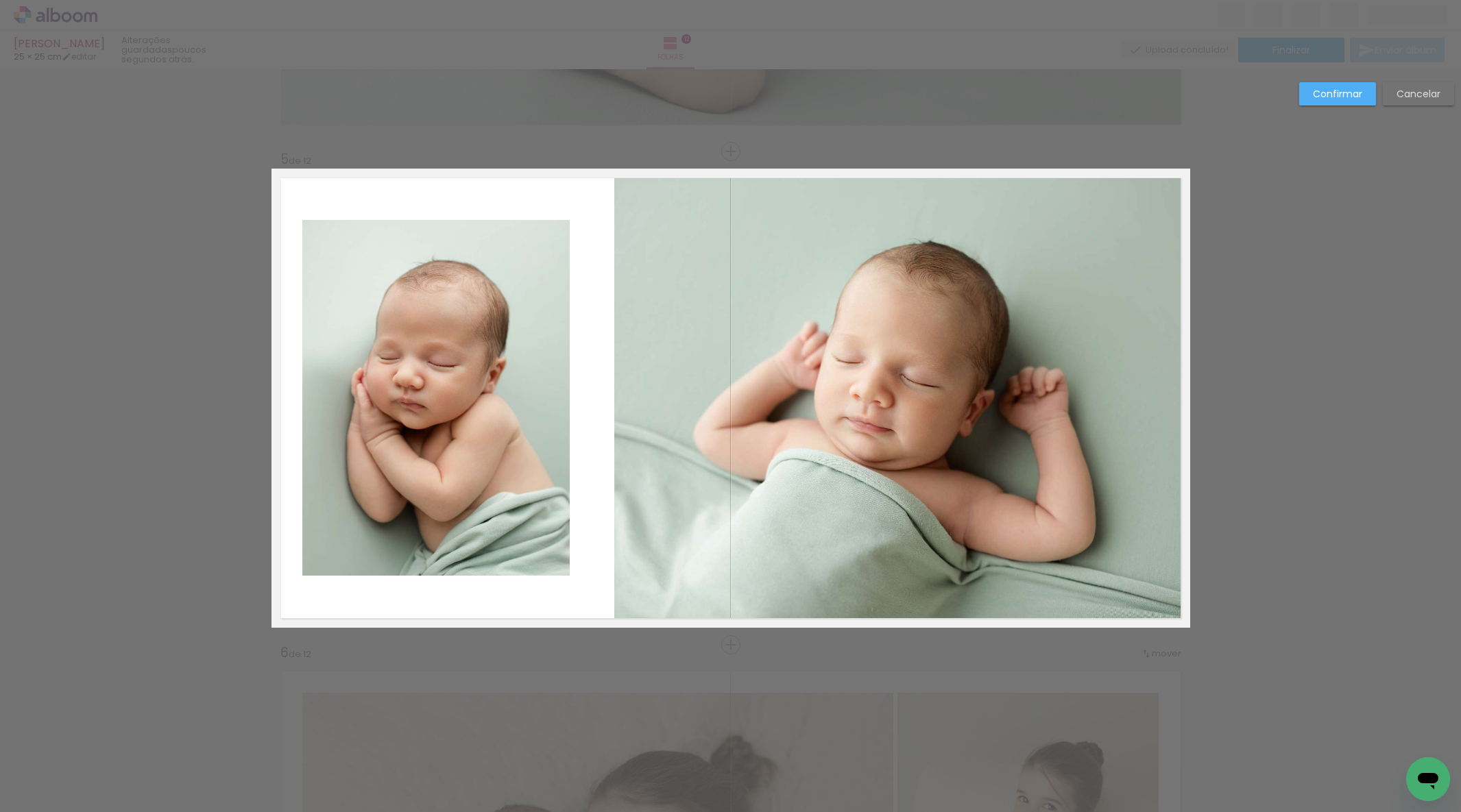
drag, startPoint x: 889, startPoint y: 190, endPoint x: 895, endPoint y: 182, distance: 10.0
click at [889, 190] on album-spread "5 de 12" at bounding box center [730, 398] width 918 height 459
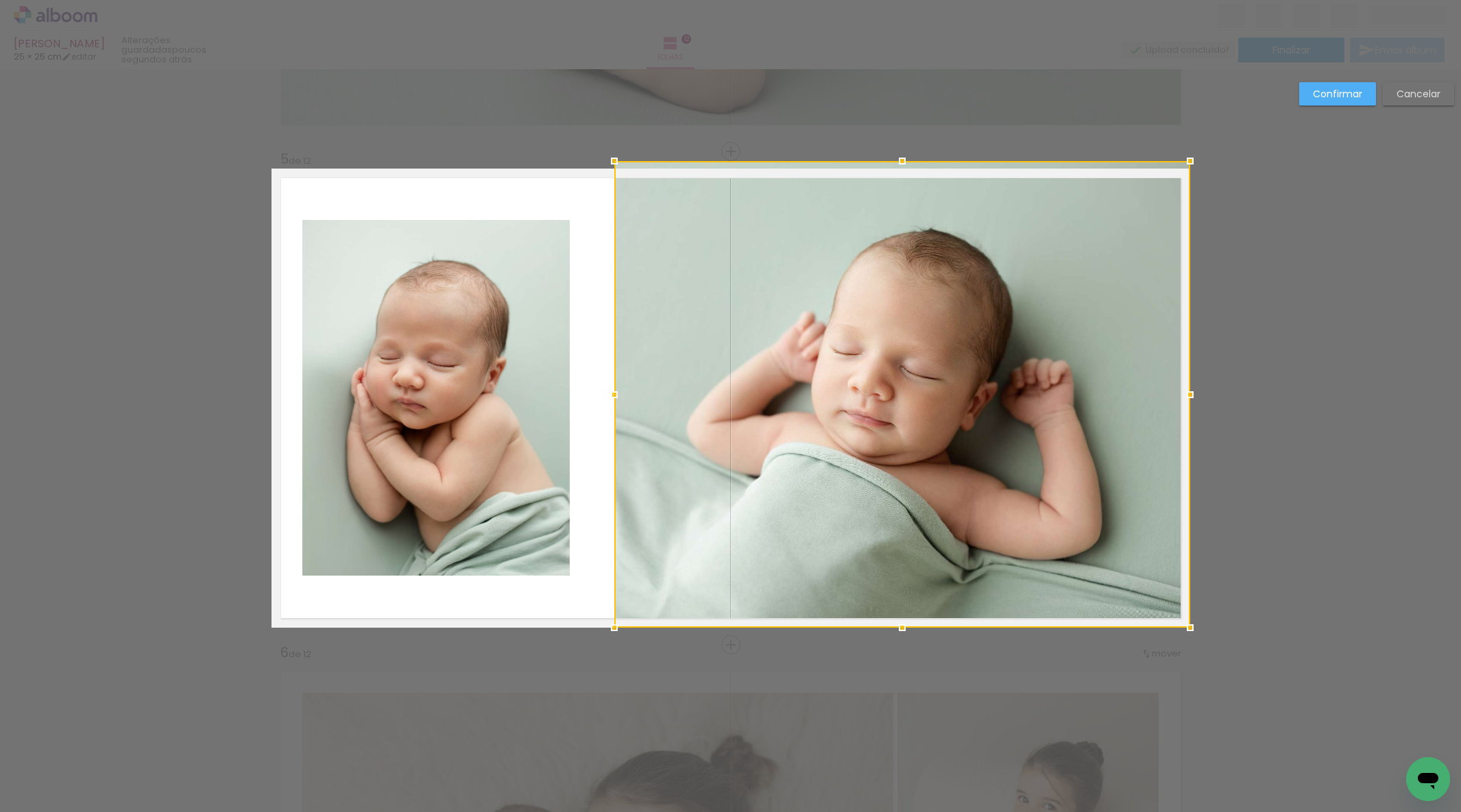
click at [902, 166] on div at bounding box center [902, 162] width 28 height 28
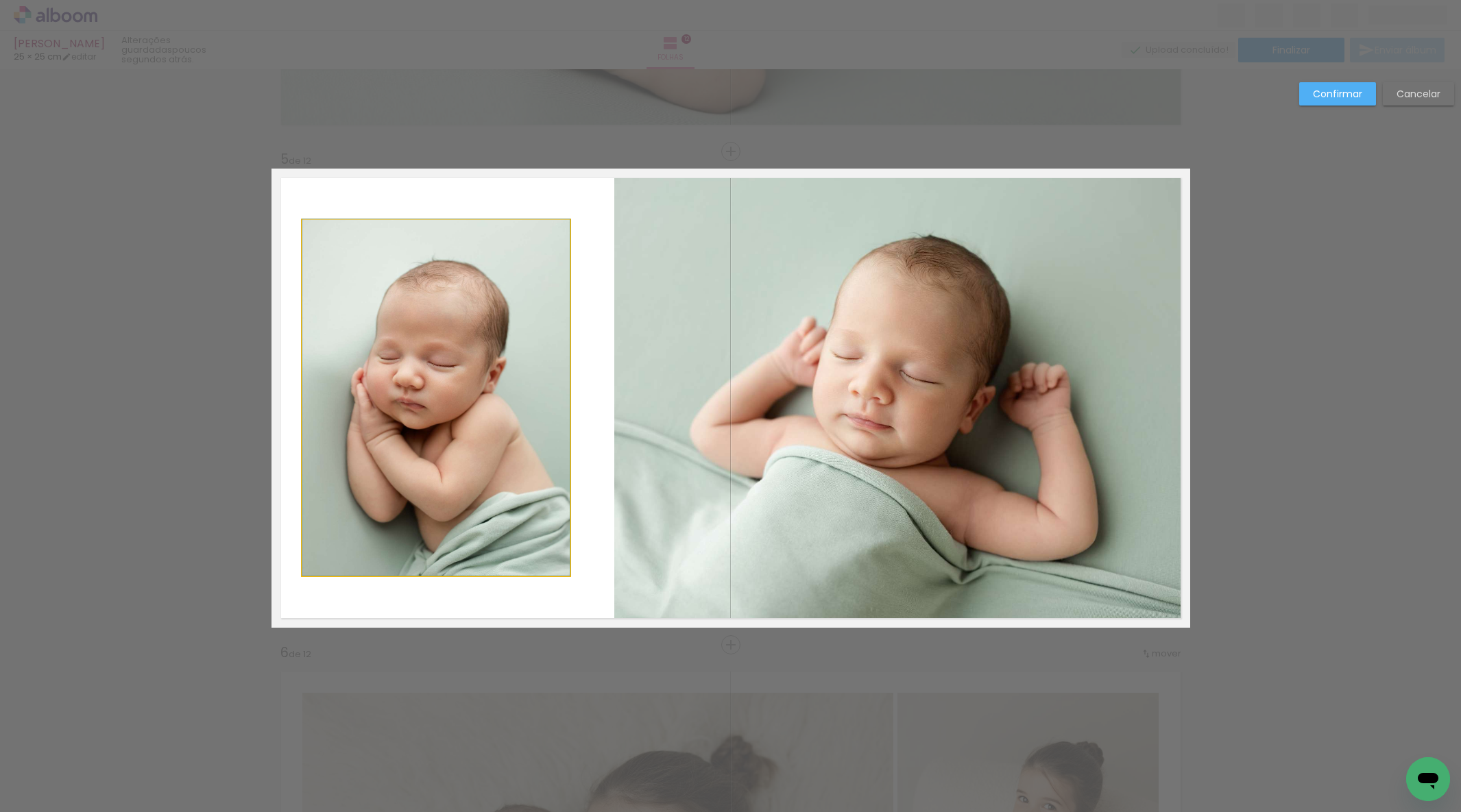
click at [512, 300] on quentale-photo at bounding box center [435, 397] width 267 height 356
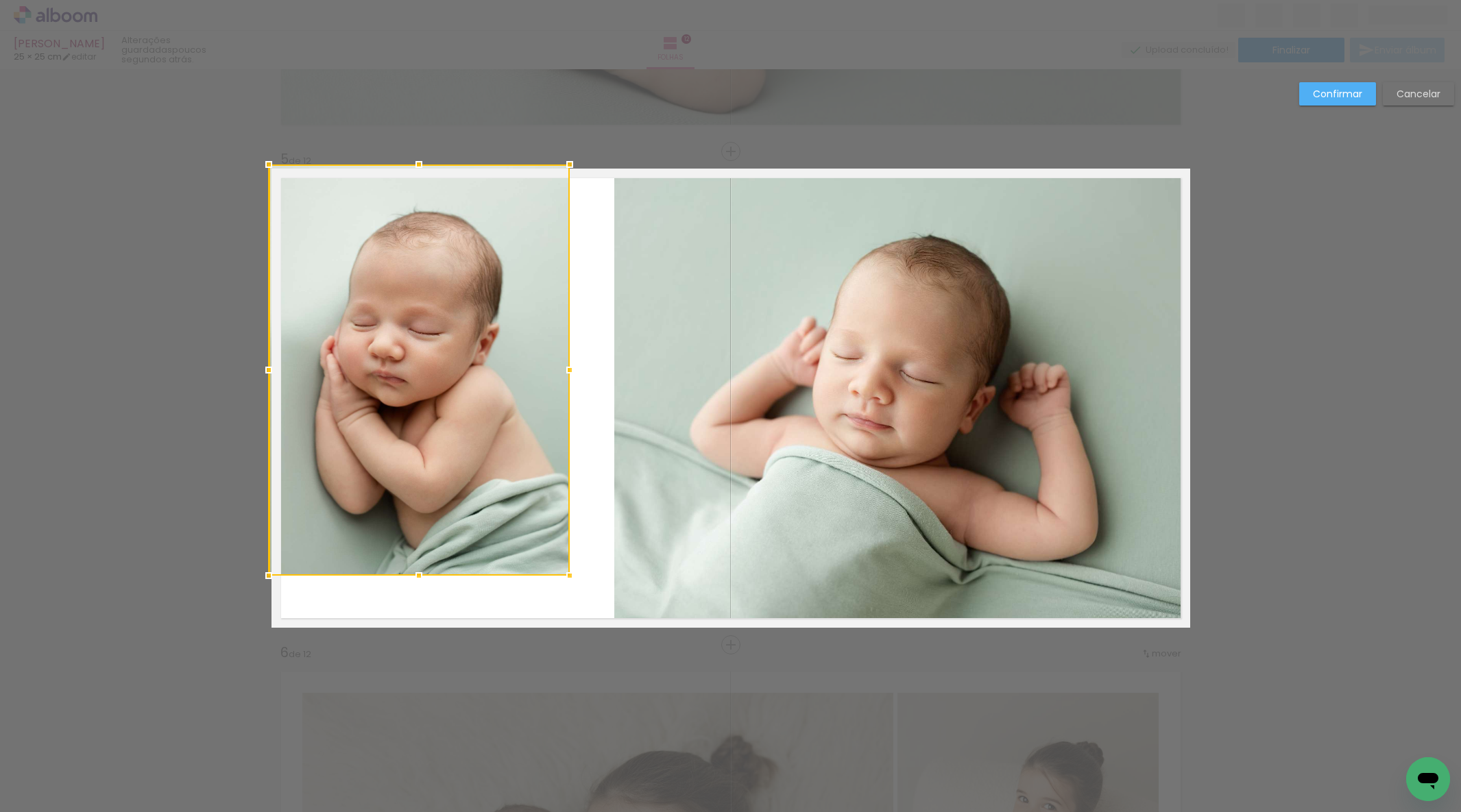
drag, startPoint x: 291, startPoint y: 185, endPoint x: 270, endPoint y: 170, distance: 25.8
click at [268, 161] on div at bounding box center [268, 164] width 28 height 28
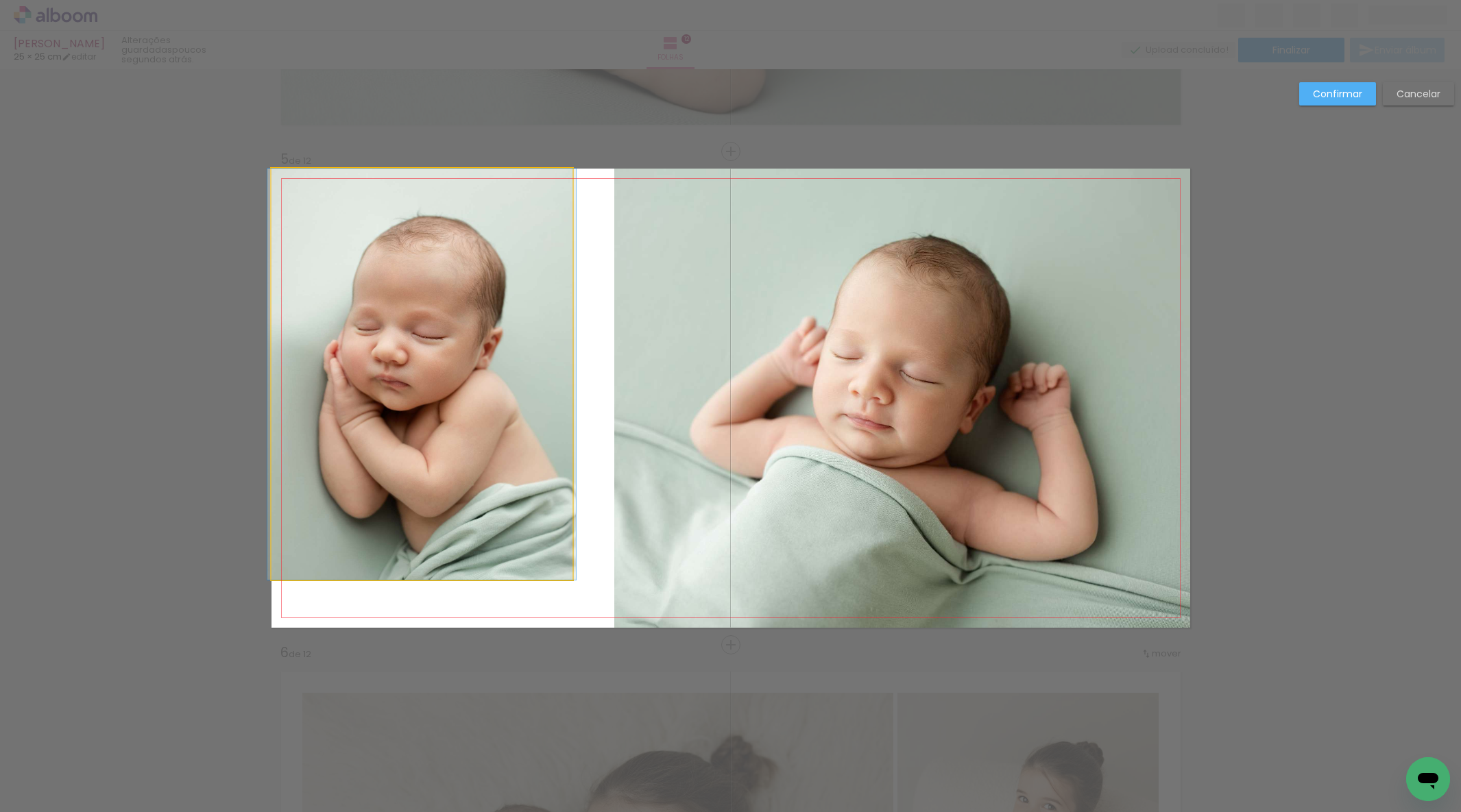
click at [364, 458] on quentale-photo at bounding box center [422, 374] width 301 height 411
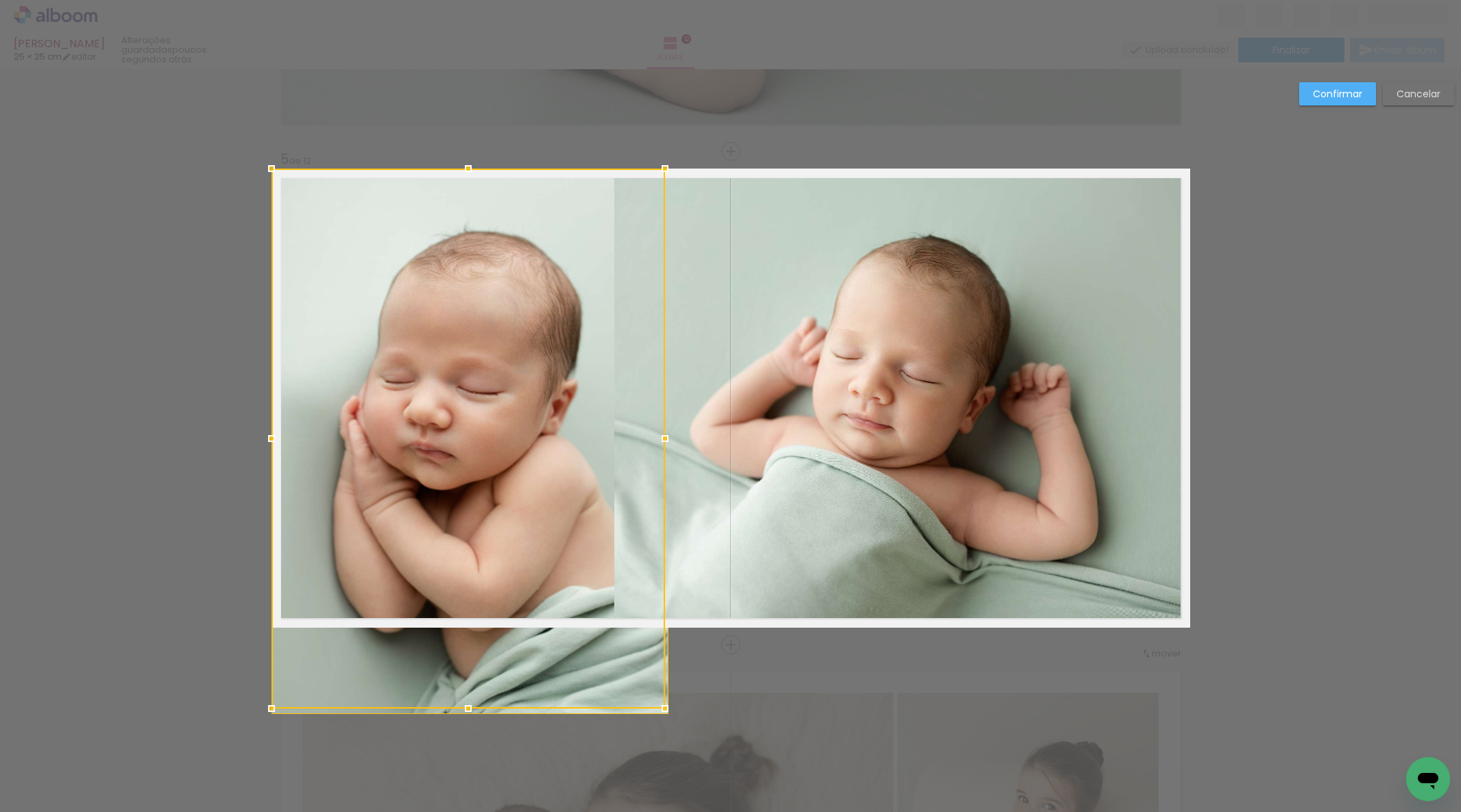
drag, startPoint x: 568, startPoint y: 576, endPoint x: 576, endPoint y: 601, distance: 26.2
click at [576, 601] on div at bounding box center [468, 439] width 394 height 540
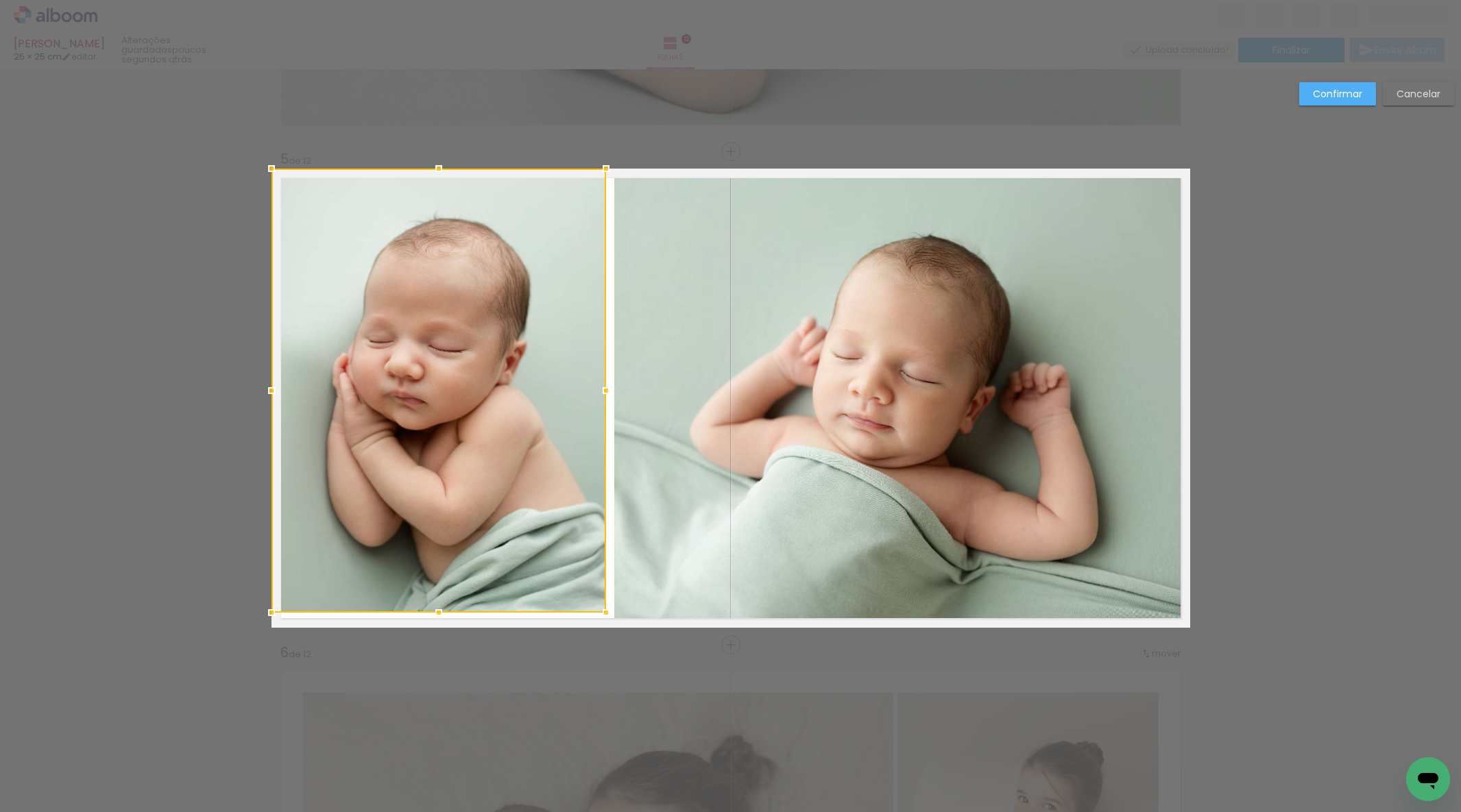
drag, startPoint x: 701, startPoint y: 629, endPoint x: 511, endPoint y: 612, distance: 190.8
click at [602, 613] on div at bounding box center [606, 613] width 28 height 28
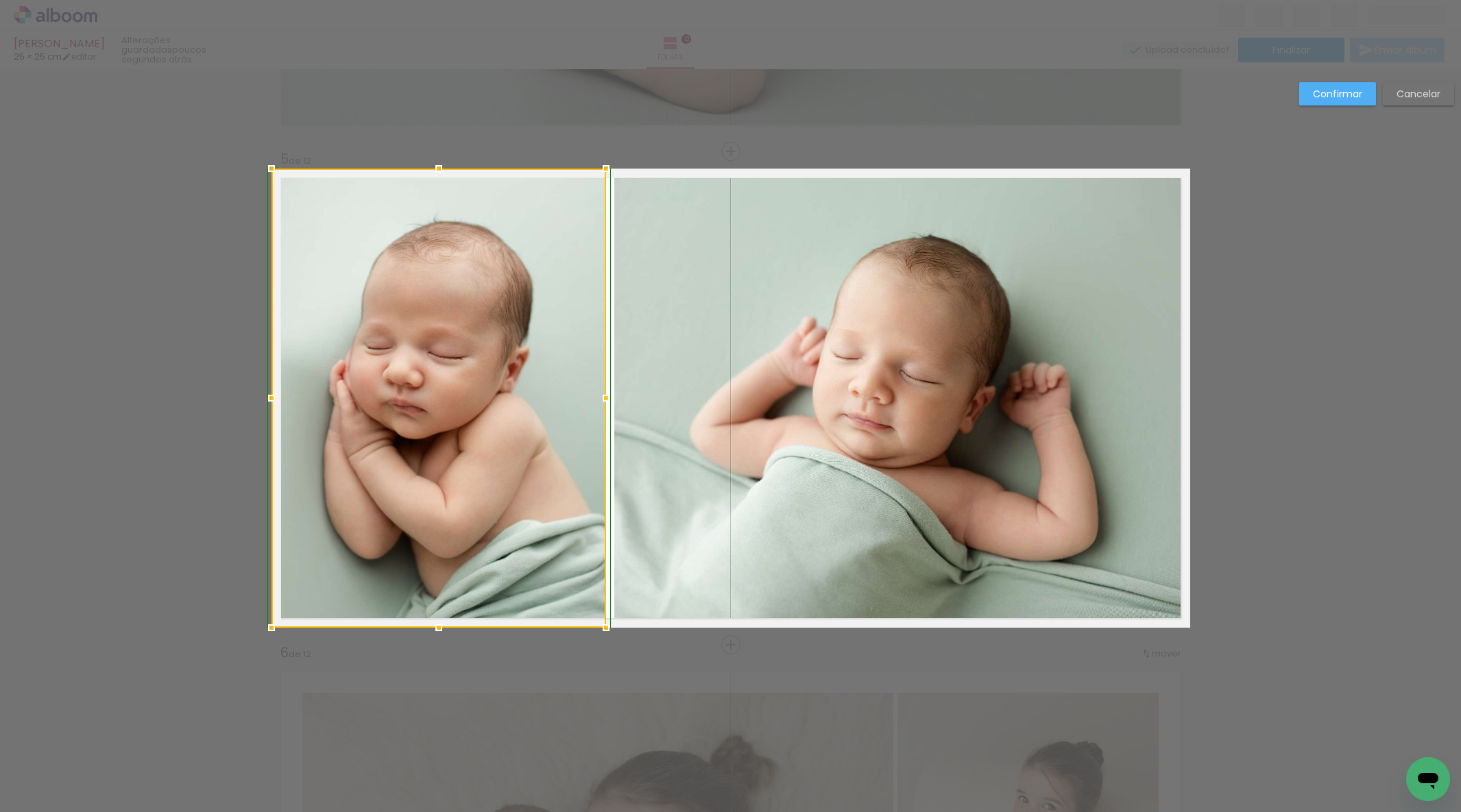
drag, startPoint x: 437, startPoint y: 610, endPoint x: 437, endPoint y: 622, distance: 12.0
click at [437, 622] on div at bounding box center [439, 628] width 28 height 28
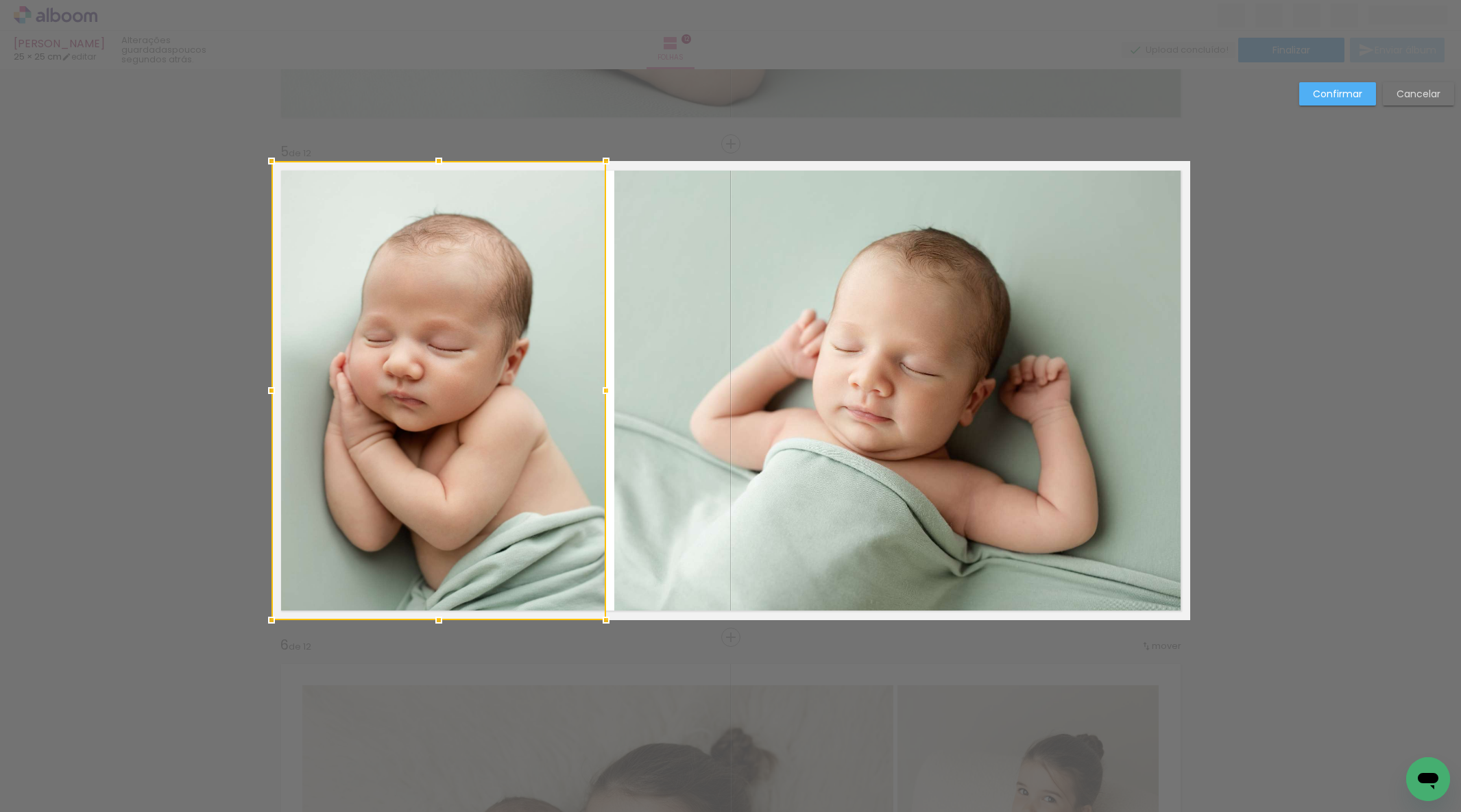
scroll to position [1927, 0]
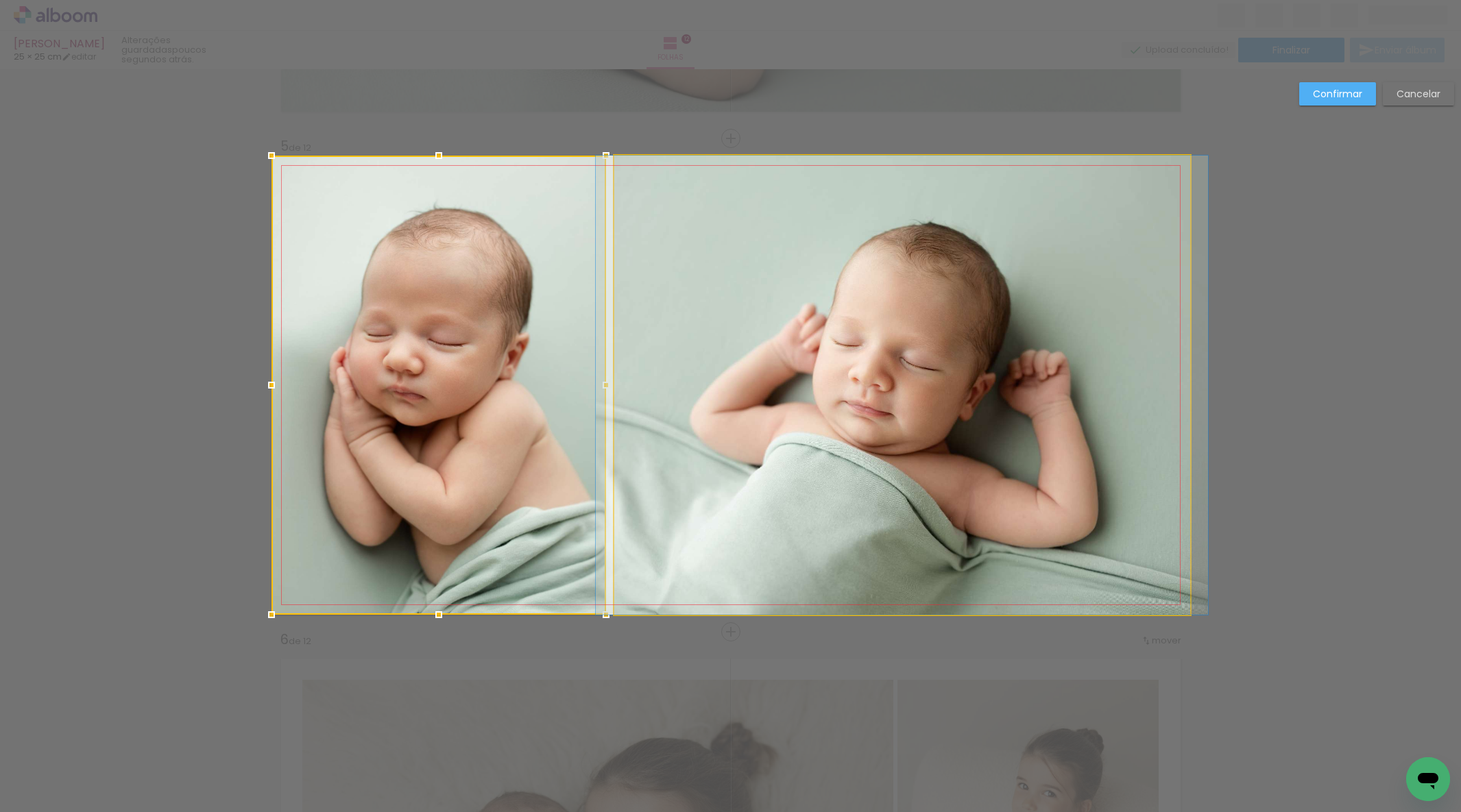
click at [903, 348] on album-spread "5 de 12" at bounding box center [730, 385] width 918 height 459
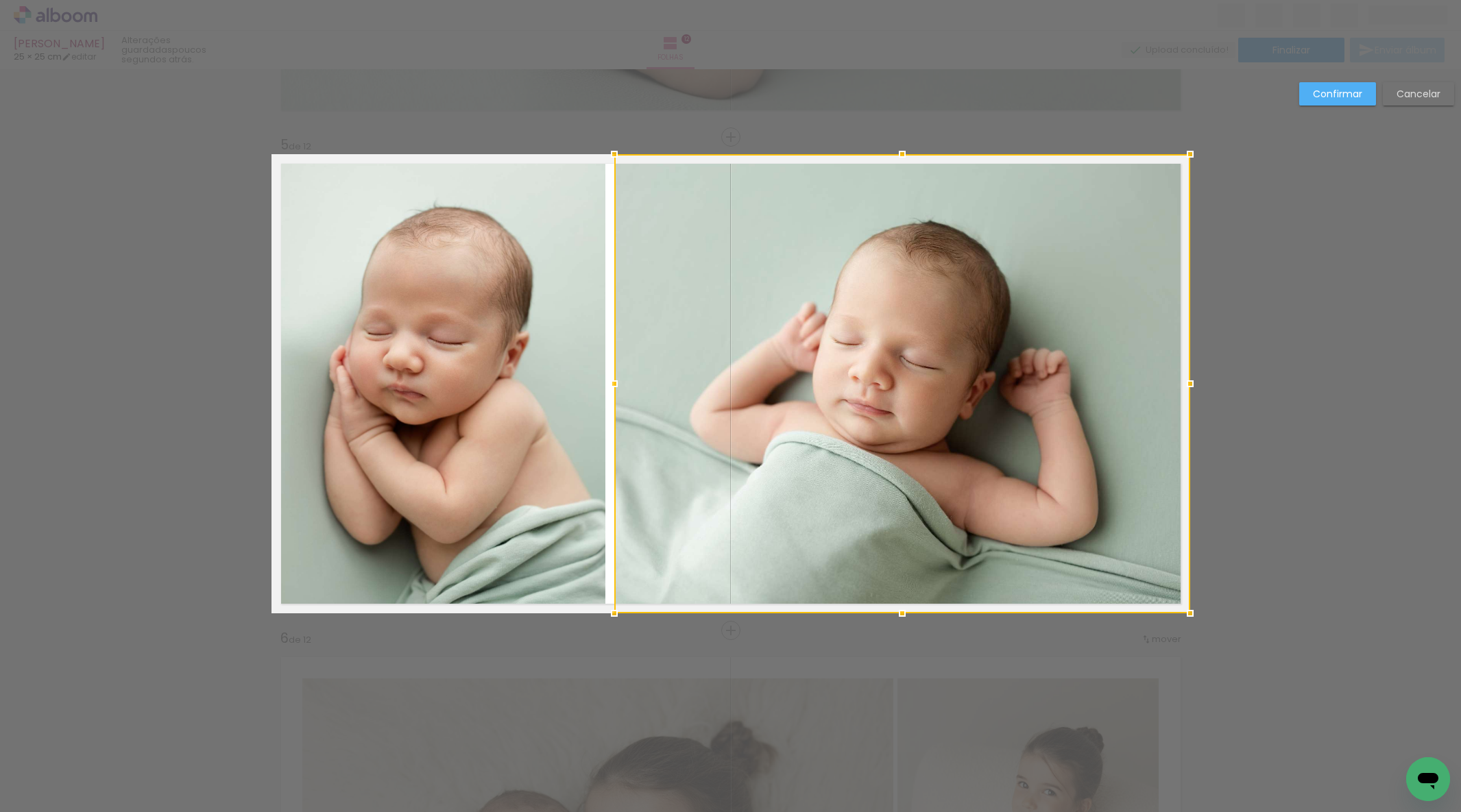
click at [541, 365] on quentale-photo at bounding box center [439, 383] width 335 height 459
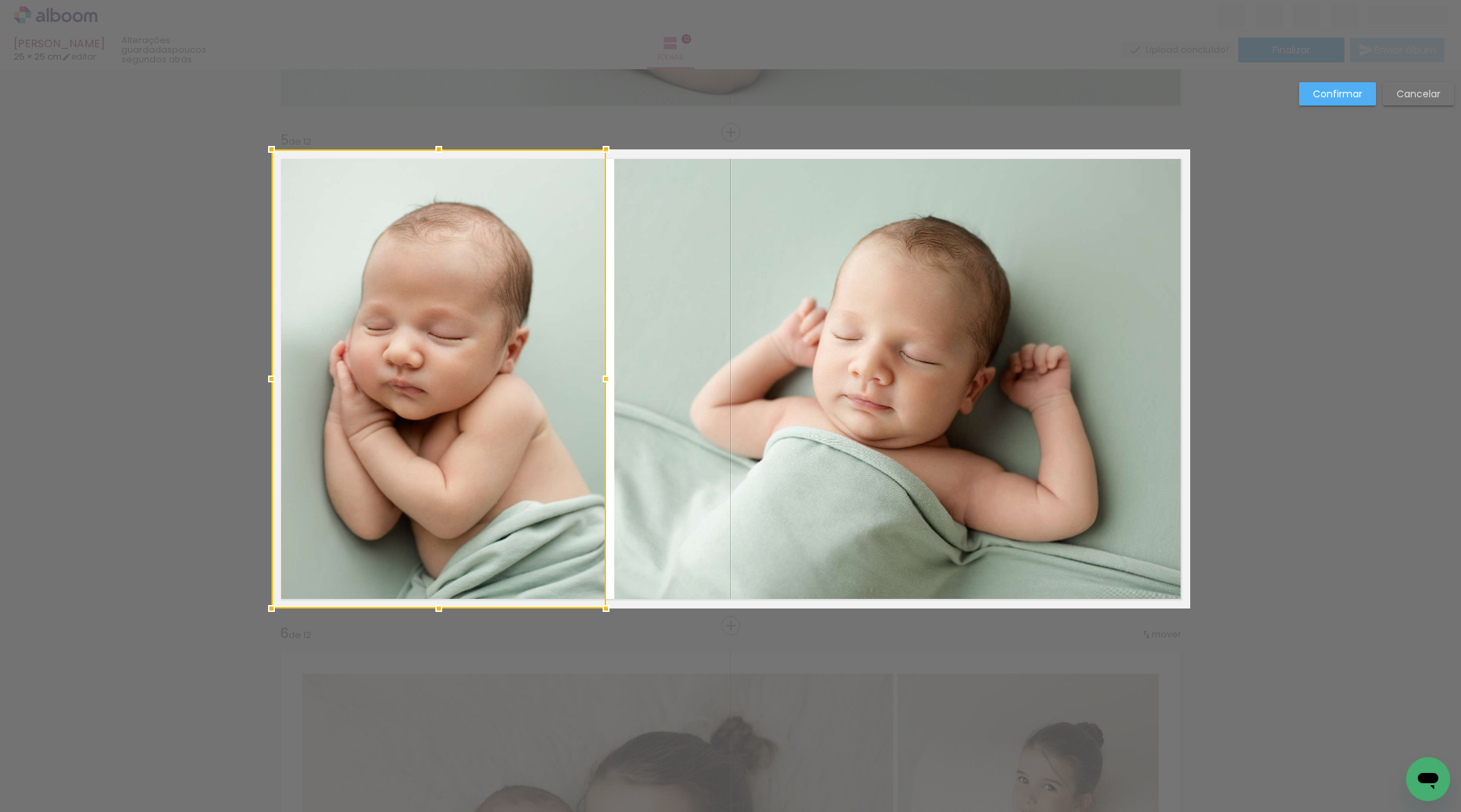
scroll to position [1938, 0]
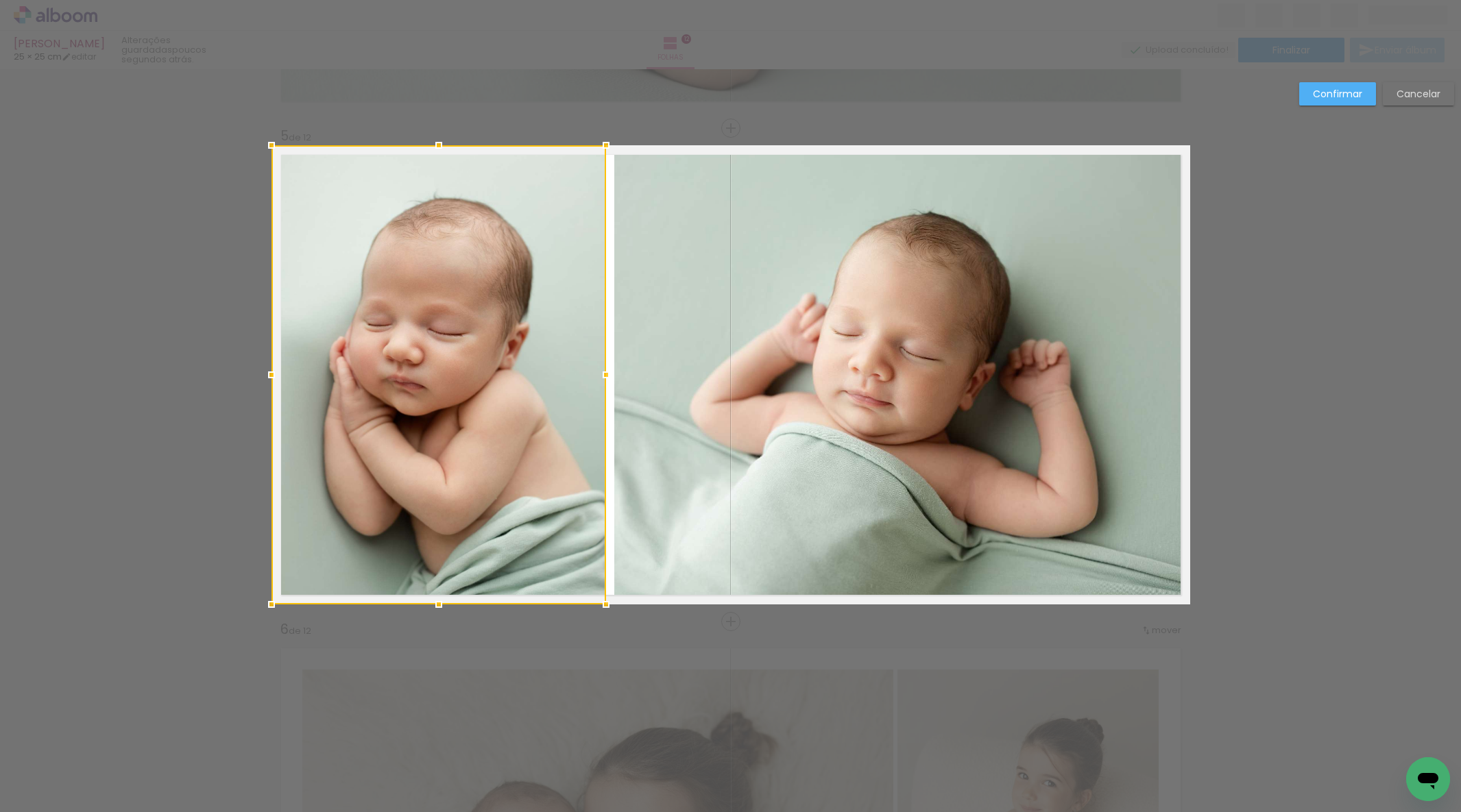
click at [0, 0] on slot "Confirmar" at bounding box center [0, 0] width 0 height 0
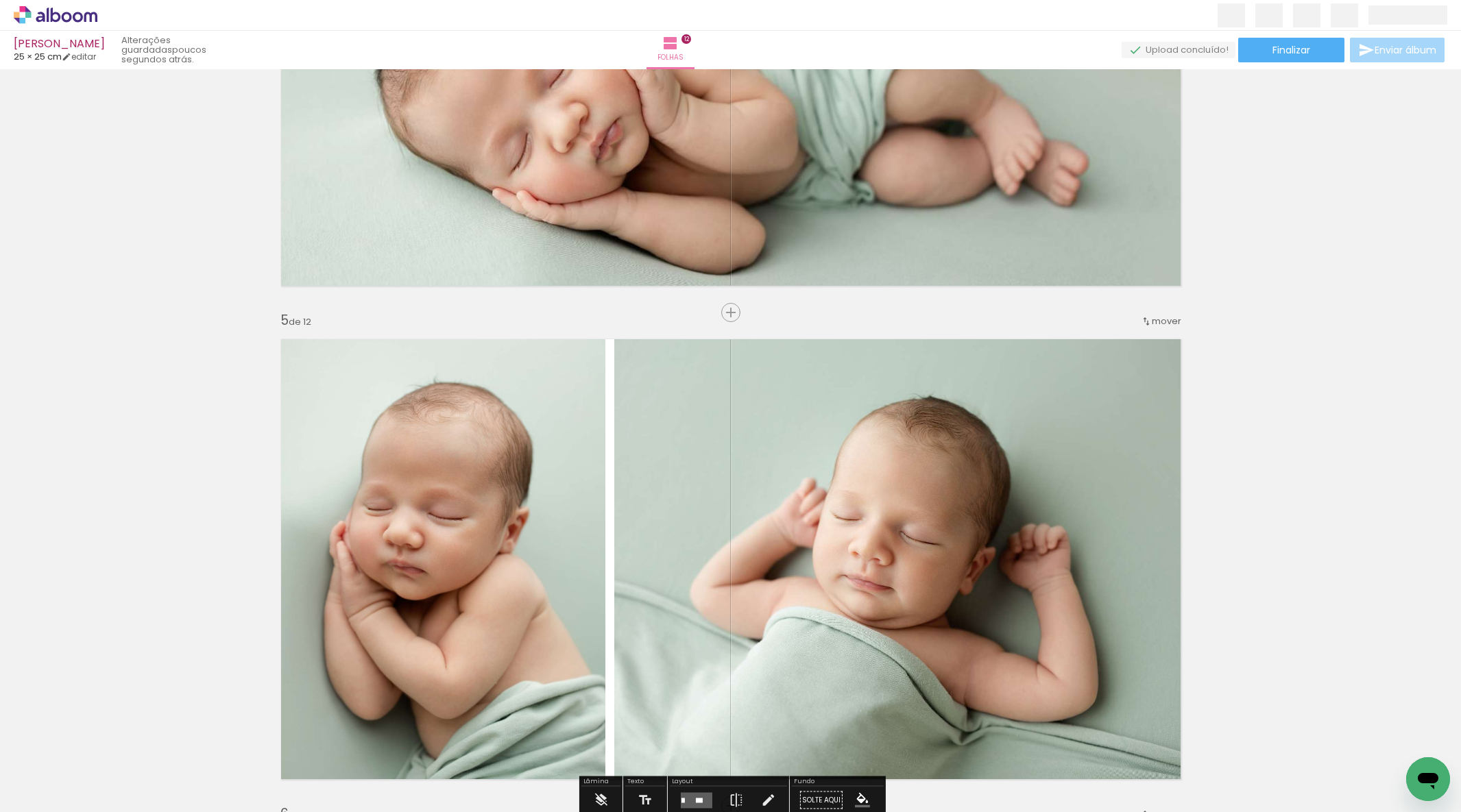
scroll to position [1854, 0]
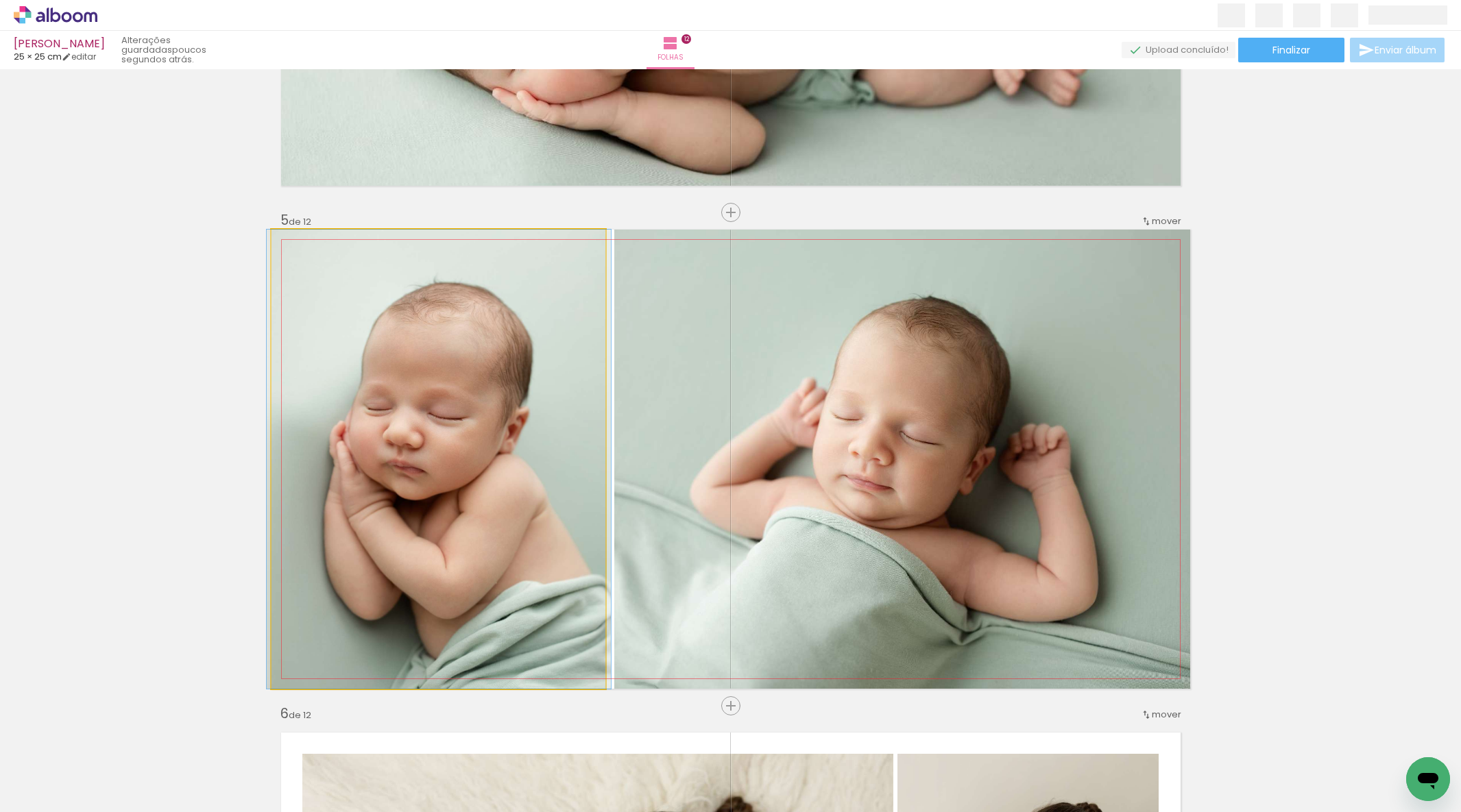
click at [549, 353] on quentale-photo at bounding box center [439, 459] width 335 height 459
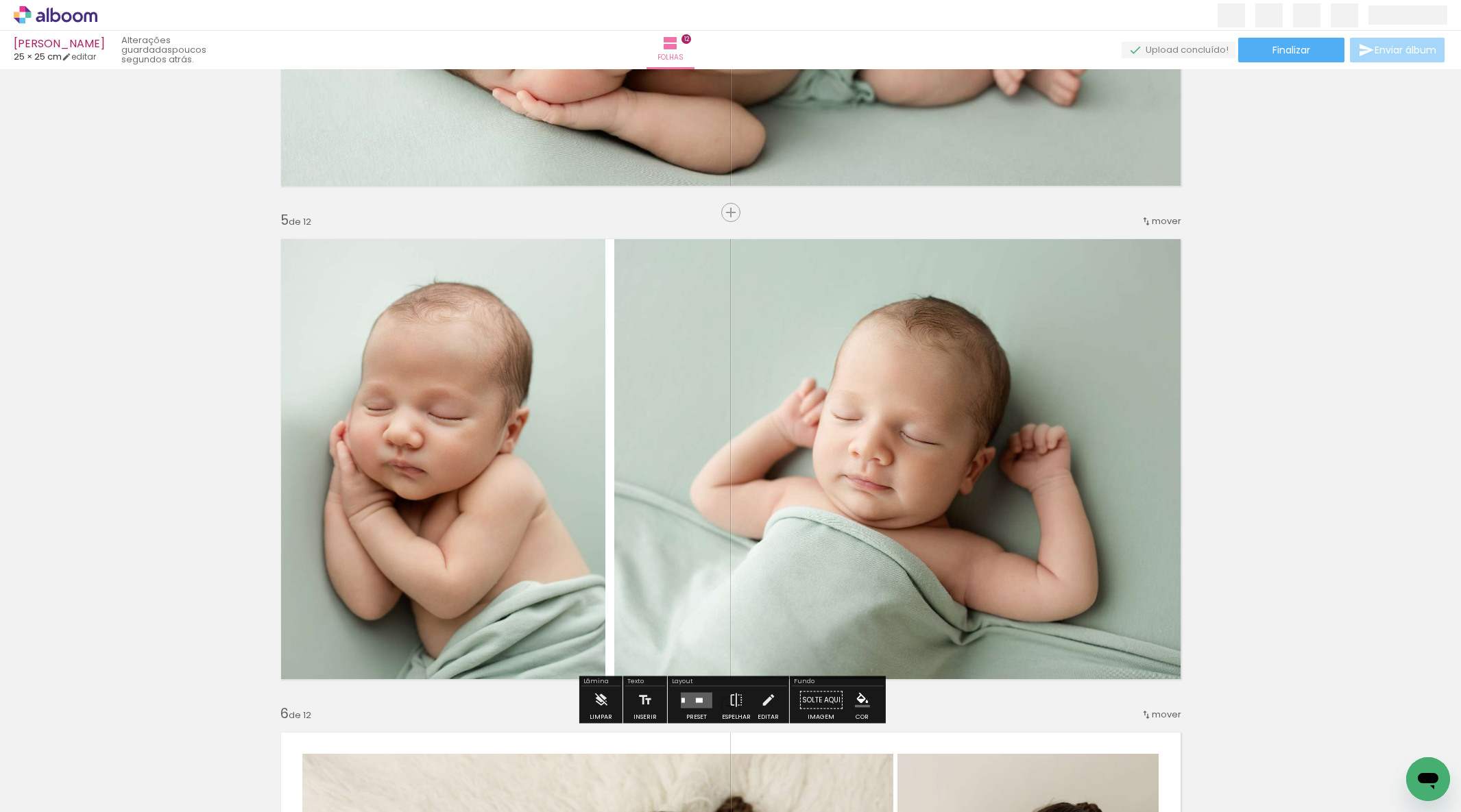
drag, startPoint x: 550, startPoint y: 352, endPoint x: 557, endPoint y: 344, distance: 10.6
click at [550, 352] on div at bounding box center [438, 459] width 344 height 459
click at [558, 346] on quentale-photo at bounding box center [439, 459] width 335 height 459
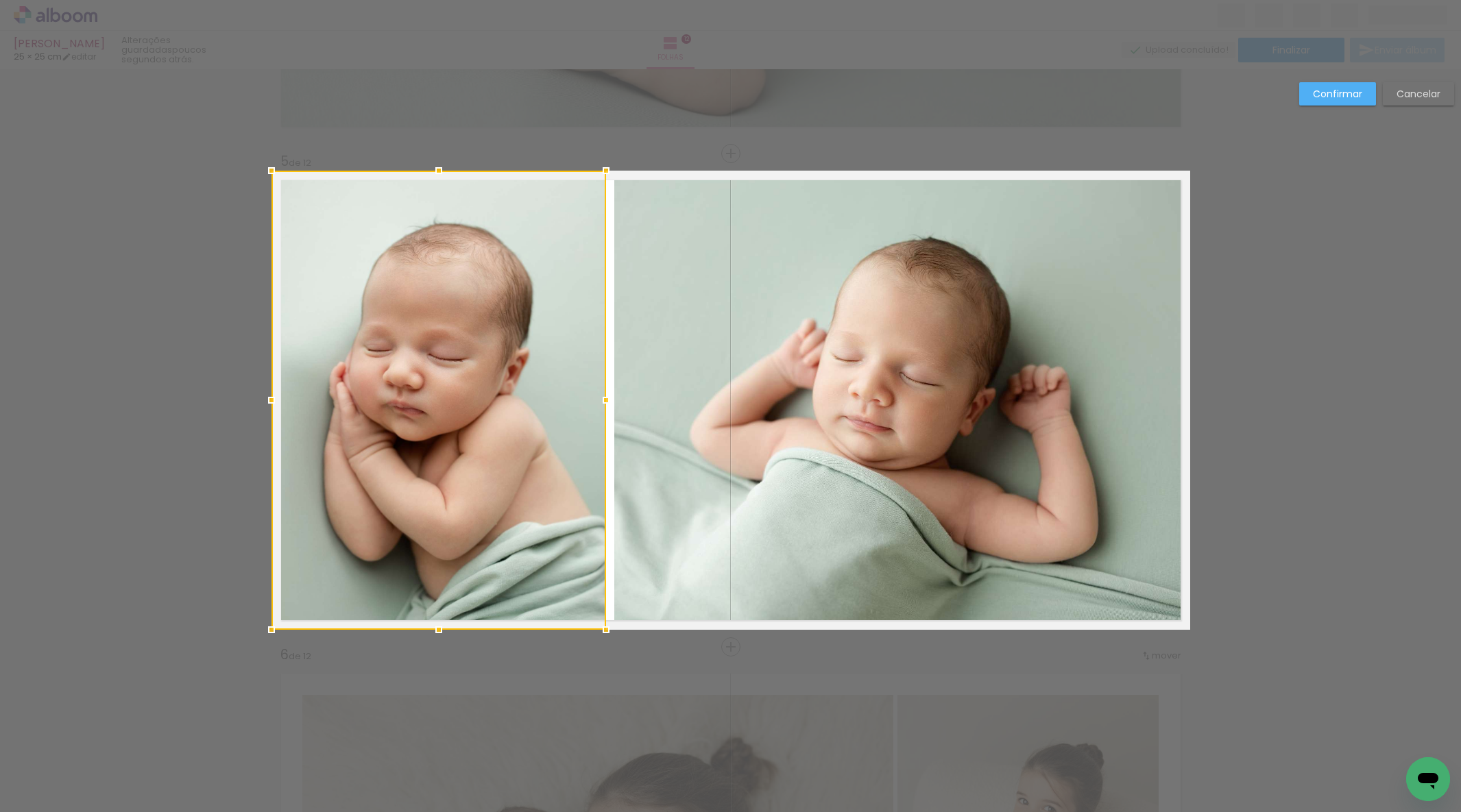
scroll to position [1914, 0]
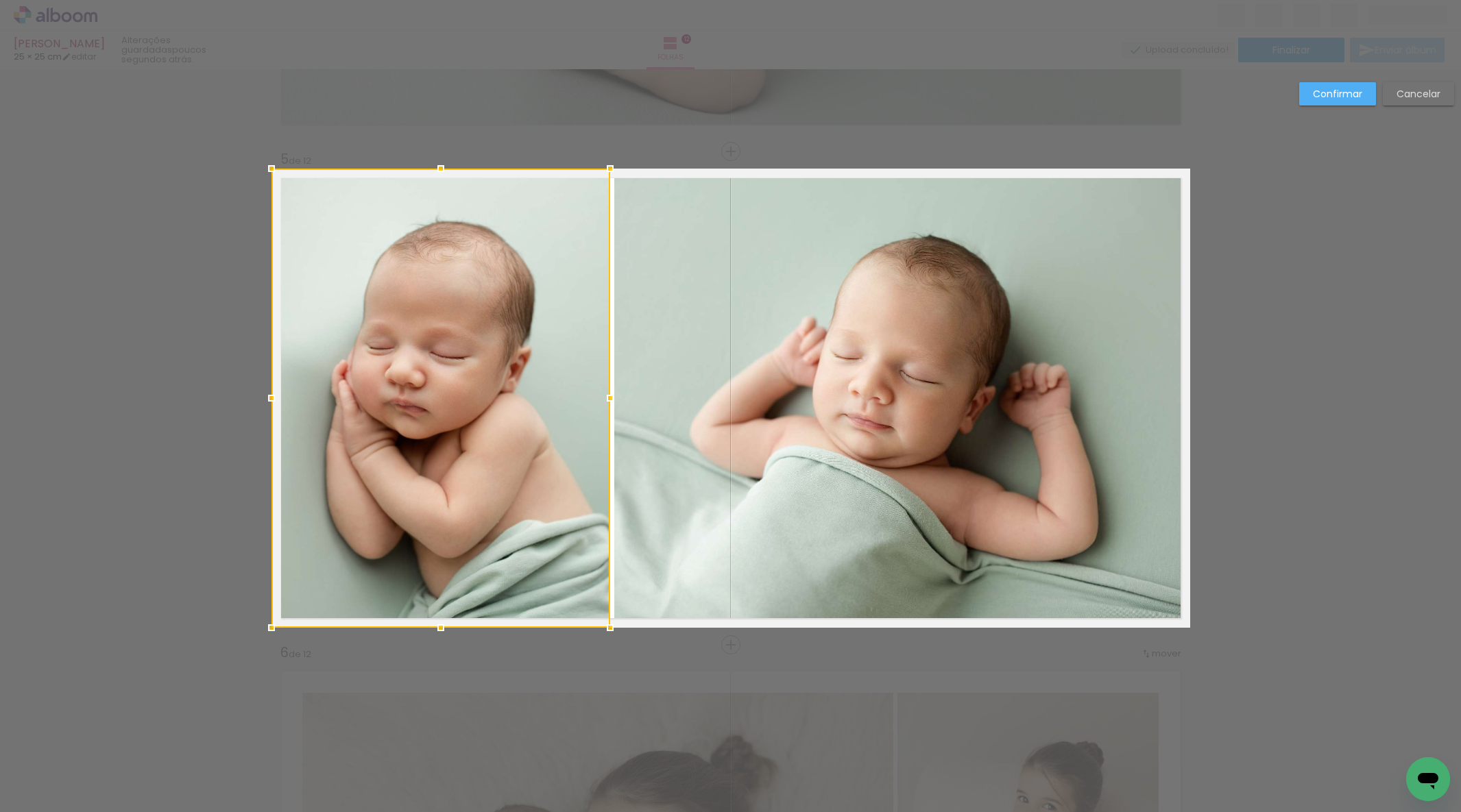
click at [605, 391] on div at bounding box center [610, 399] width 28 height 28
click at [1326, 105] on paper-button "Confirmar" at bounding box center [1337, 94] width 77 height 23
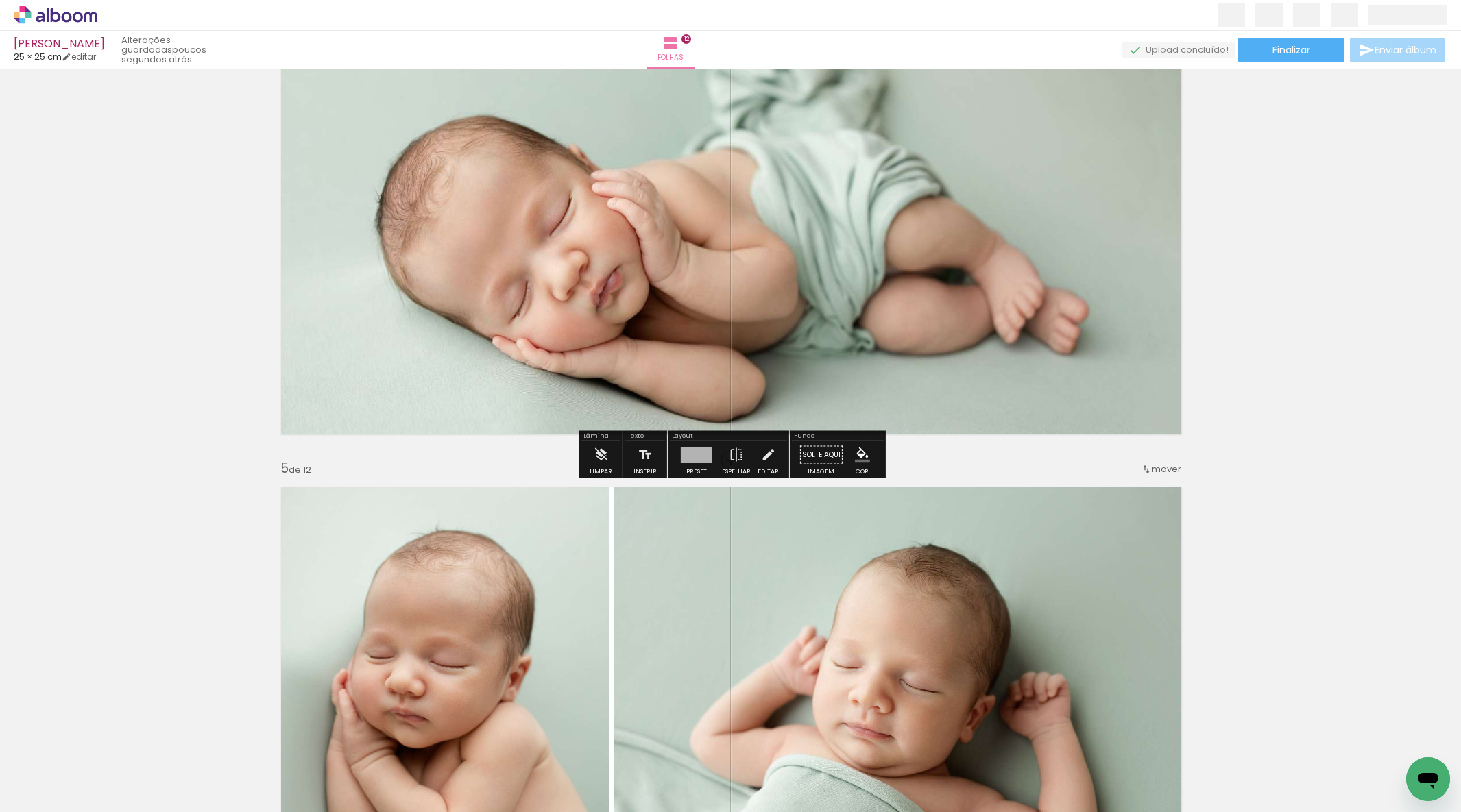
scroll to position [2006, 0]
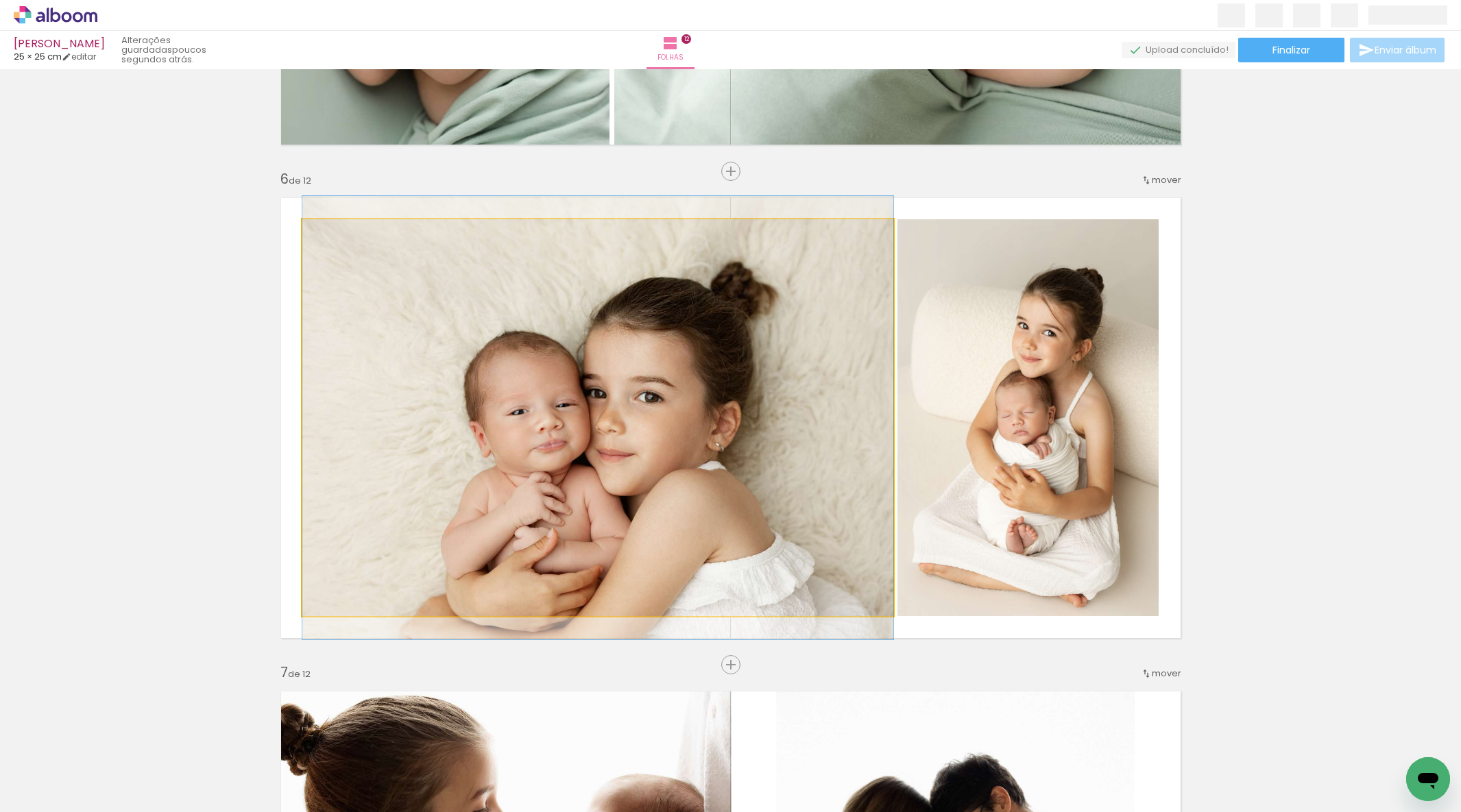
click at [521, 301] on quentale-photo at bounding box center [597, 417] width 591 height 397
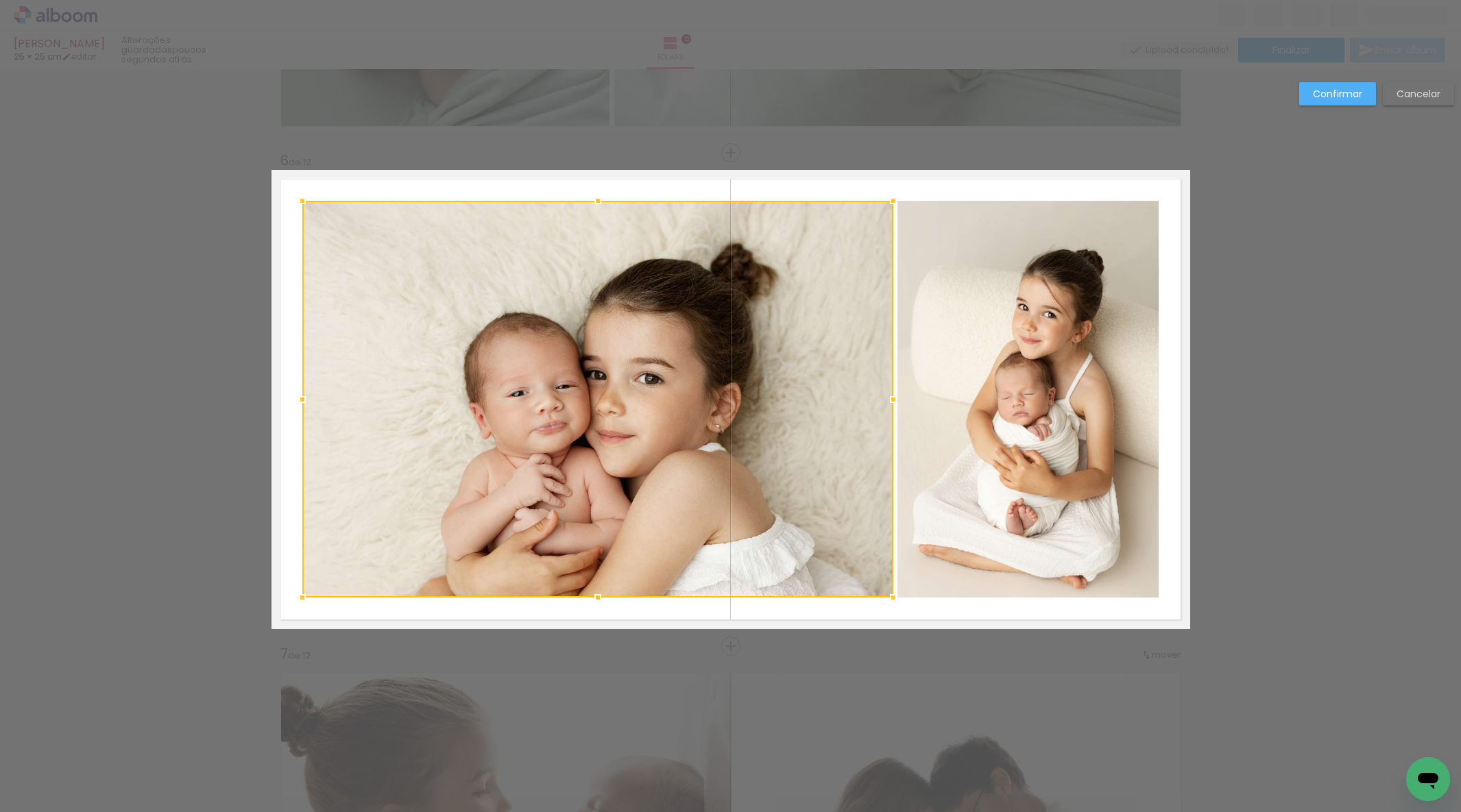
scroll to position [2408, 0]
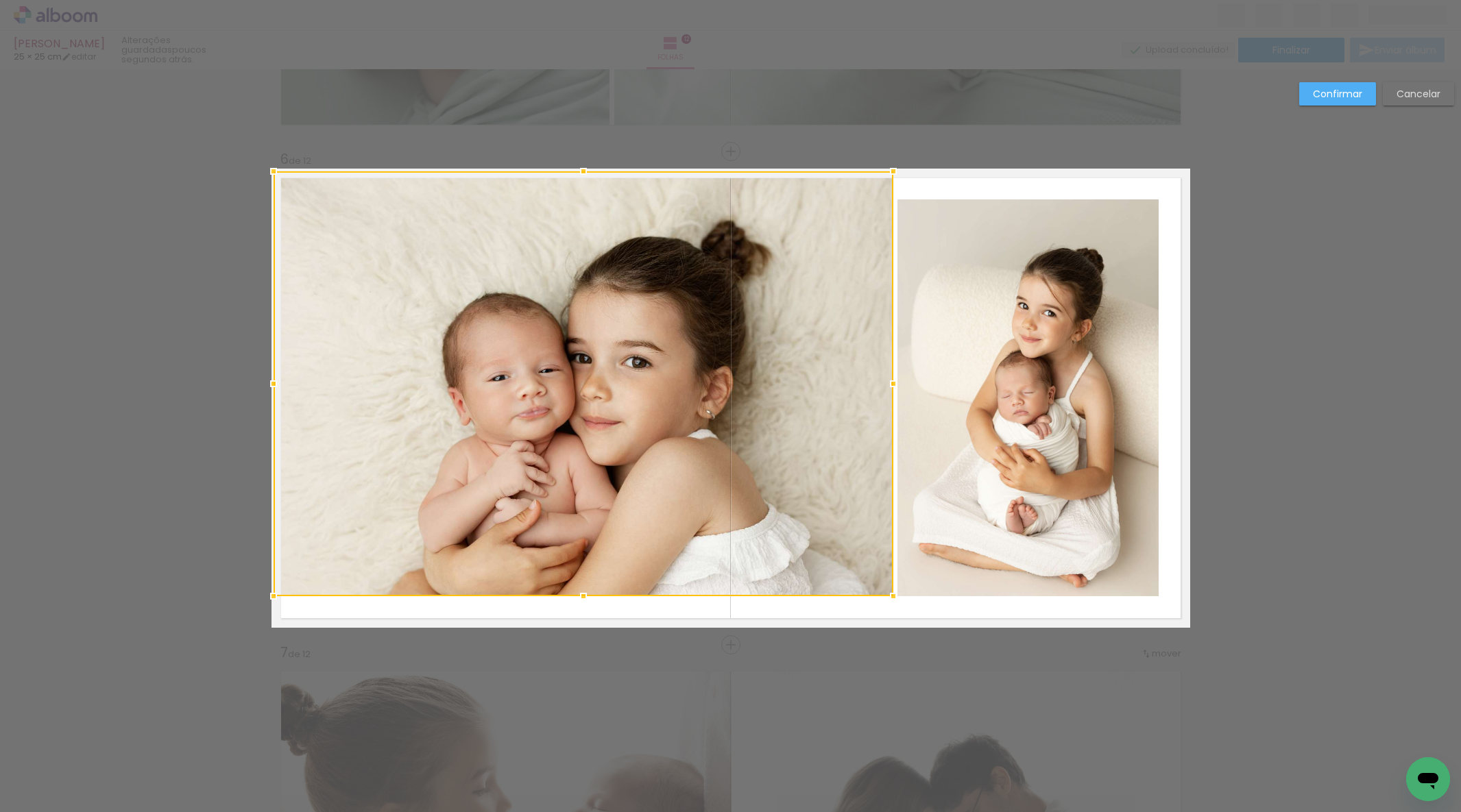
drag, startPoint x: 300, startPoint y: 196, endPoint x: 279, endPoint y: 184, distance: 24.2
click at [260, 158] on div at bounding box center [274, 172] width 28 height 28
drag, startPoint x: 310, startPoint y: 193, endPoint x: 274, endPoint y: 180, distance: 38.3
click at [310, 193] on div at bounding box center [584, 384] width 620 height 425
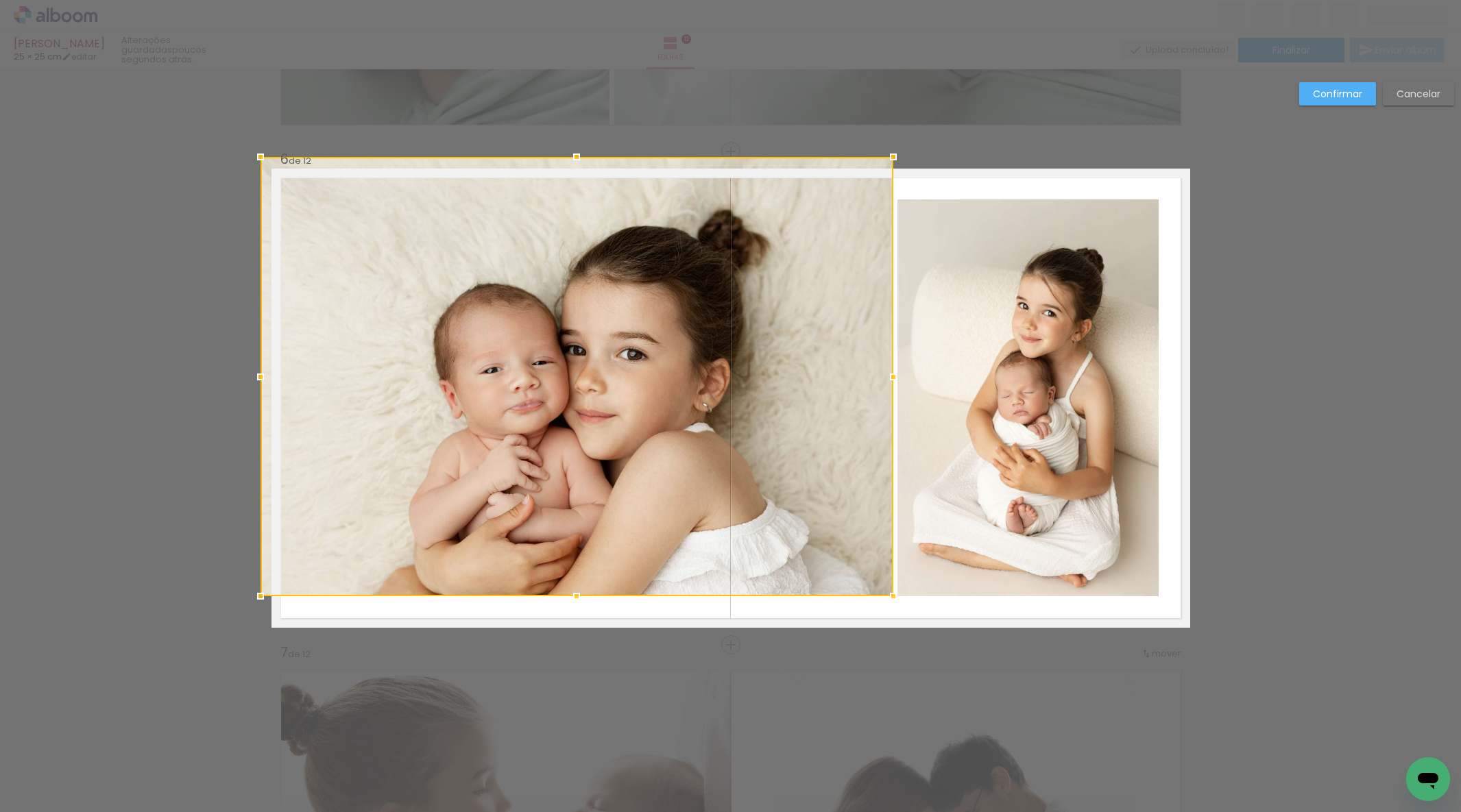
drag, startPoint x: 275, startPoint y: 172, endPoint x: 273, endPoint y: 165, distance: 7.3
click at [273, 165] on div at bounding box center [577, 377] width 633 height 439
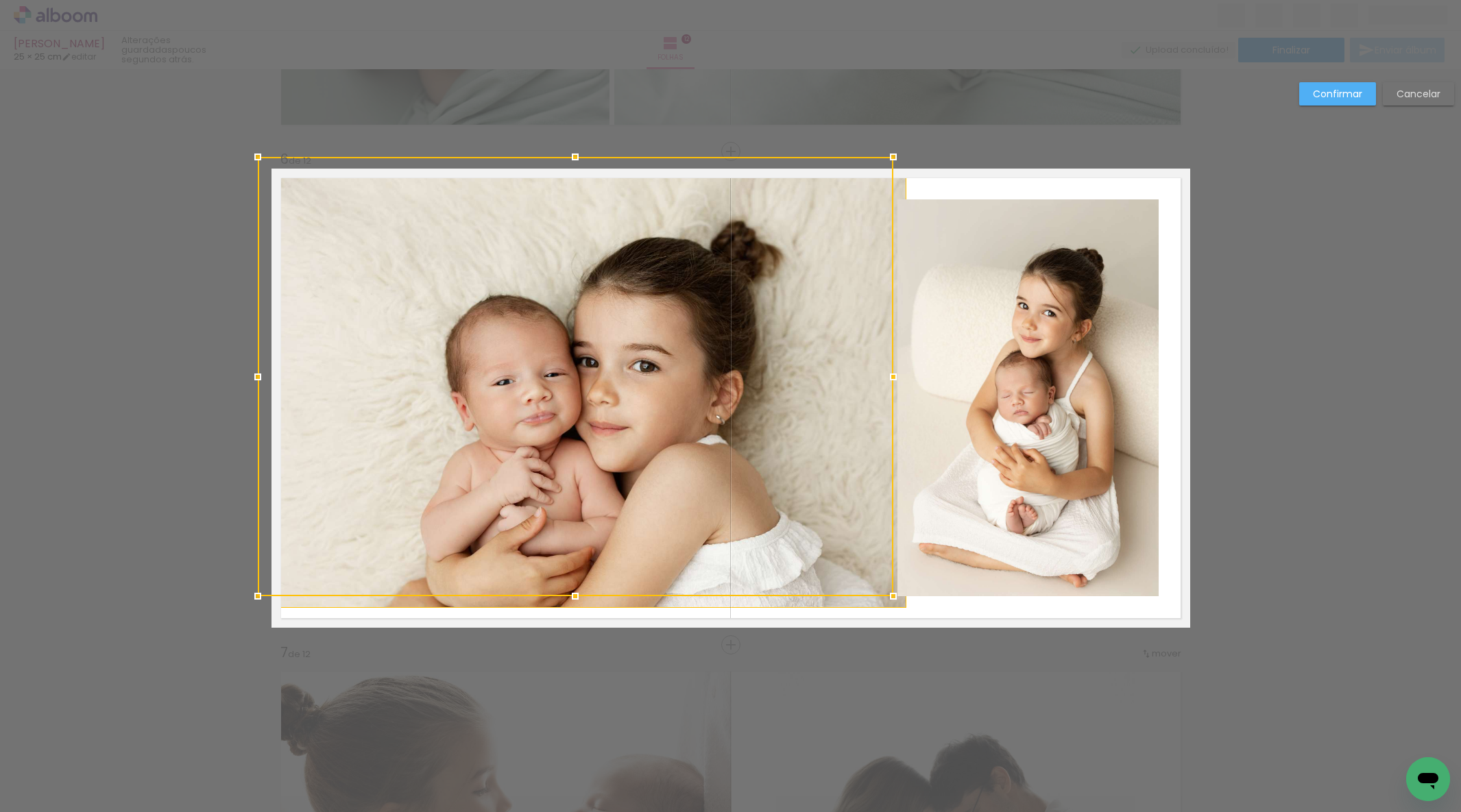
scroll to position [2408, 0]
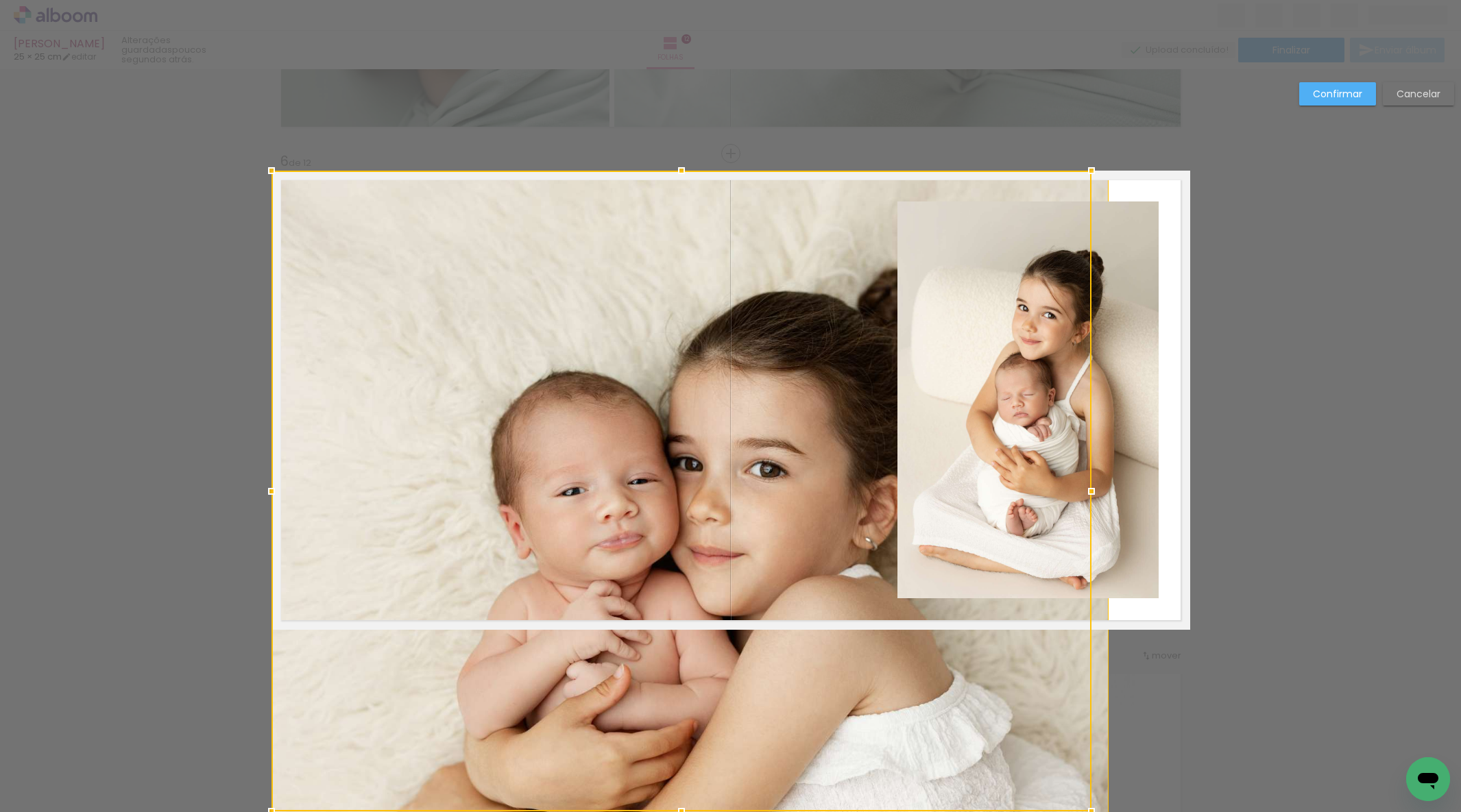
drag, startPoint x: 574, startPoint y: 598, endPoint x: 567, endPoint y: 618, distance: 21.2
click at [567, 620] on div at bounding box center [681, 491] width 820 height 641
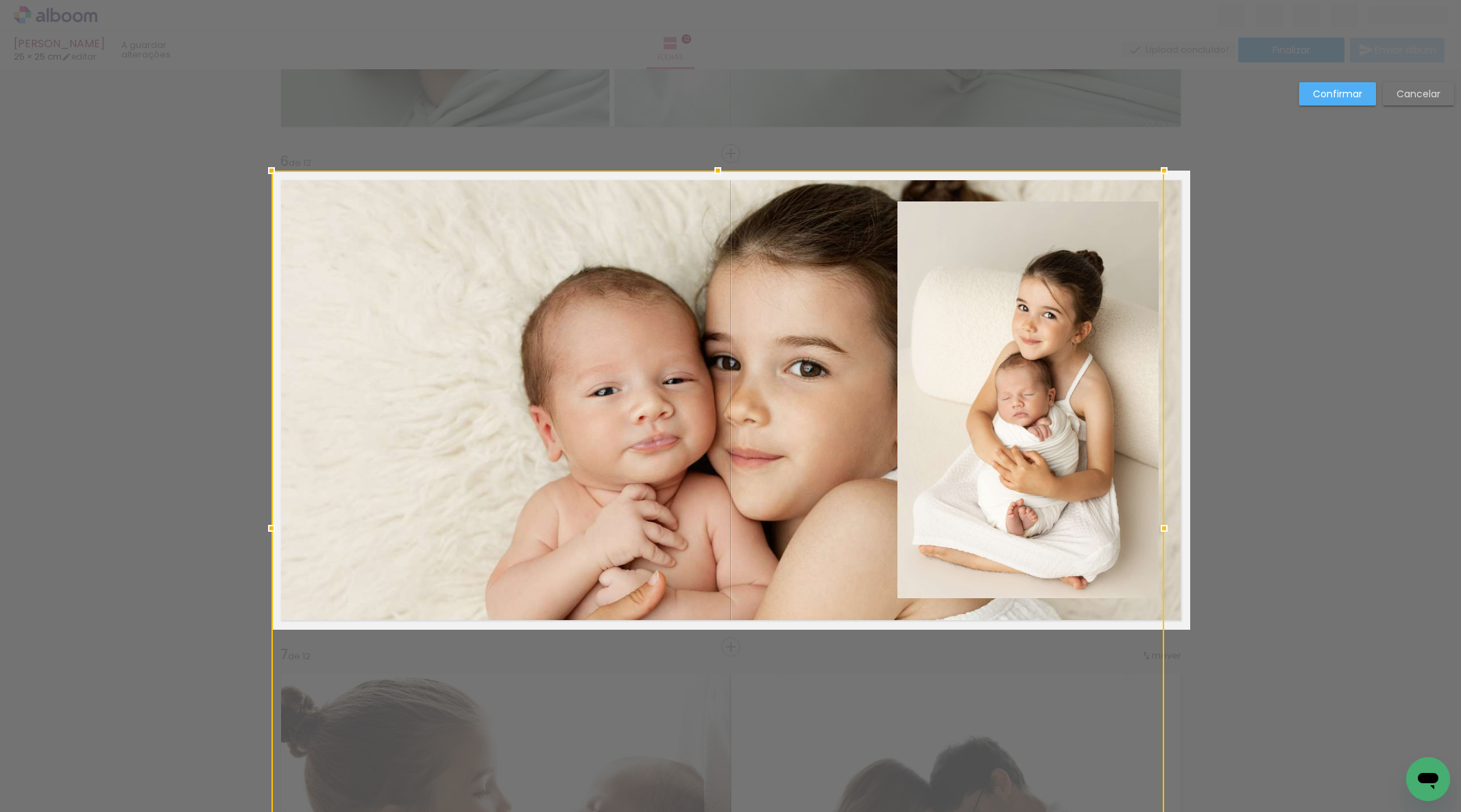
scroll to position [2407, 0]
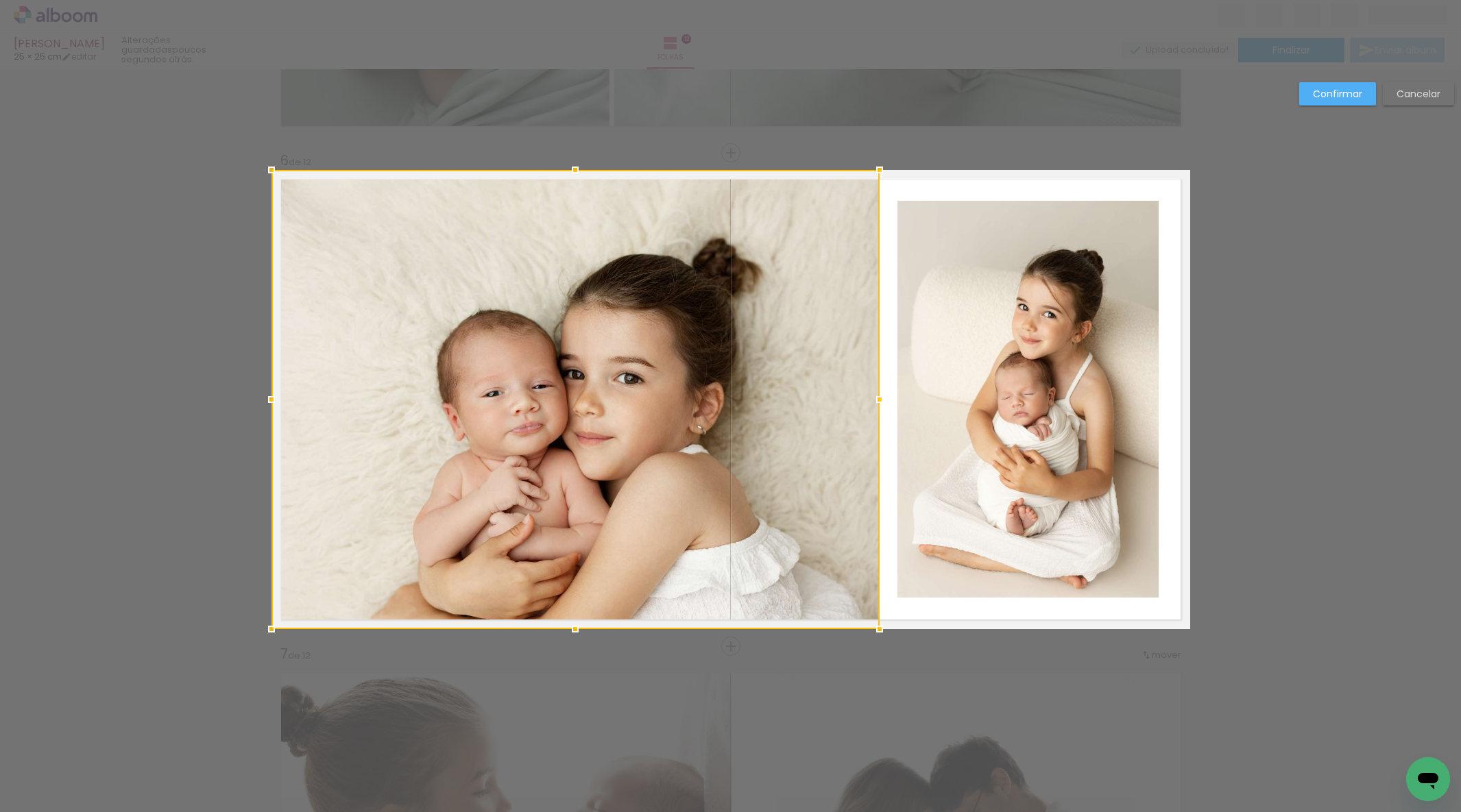
drag, startPoint x: 1144, startPoint y: 524, endPoint x: 859, endPoint y: 504, distance: 285.7
click at [859, 504] on div at bounding box center [576, 399] width 608 height 459
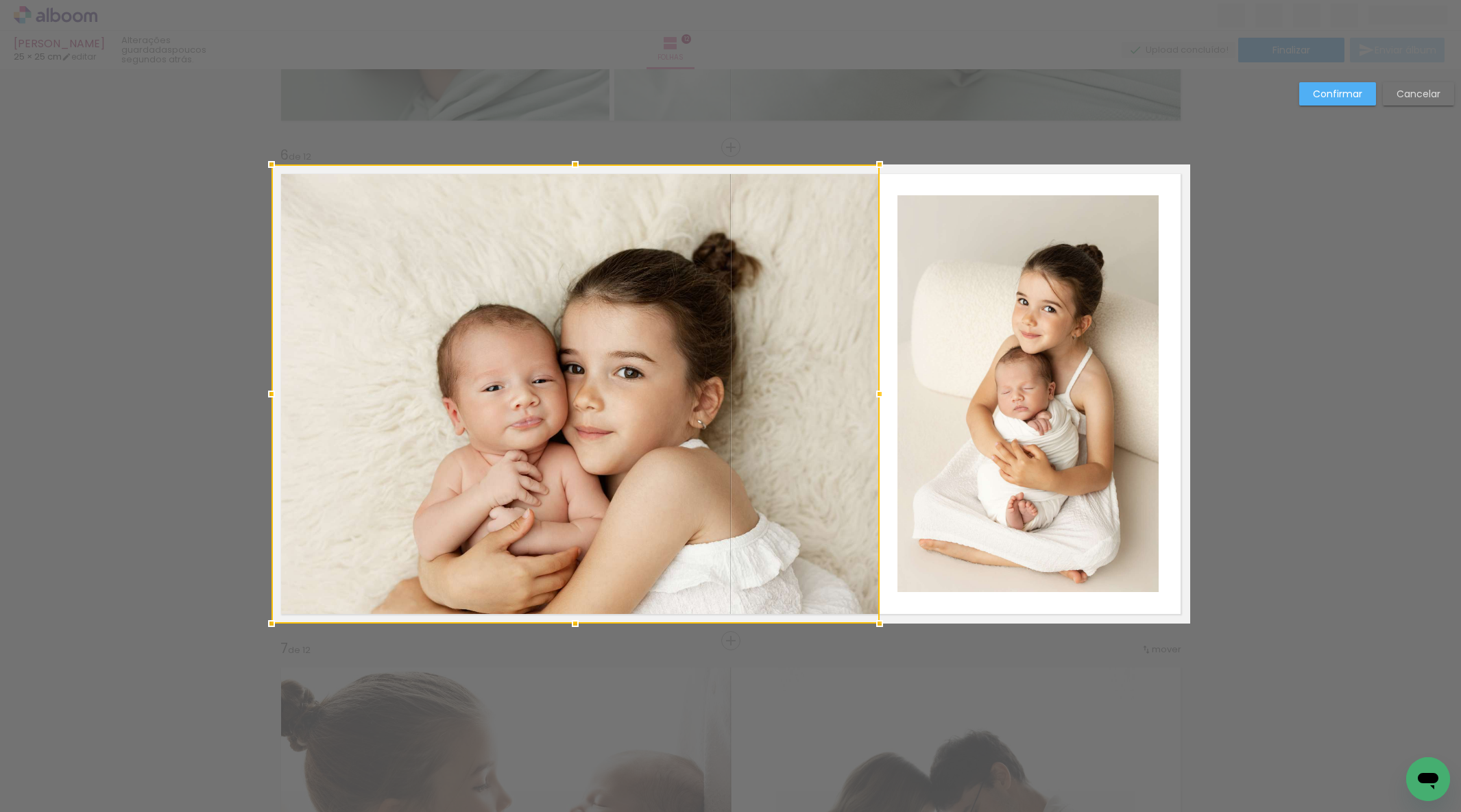
click at [1027, 468] on quentale-photo at bounding box center [1027, 394] width 261 height 397
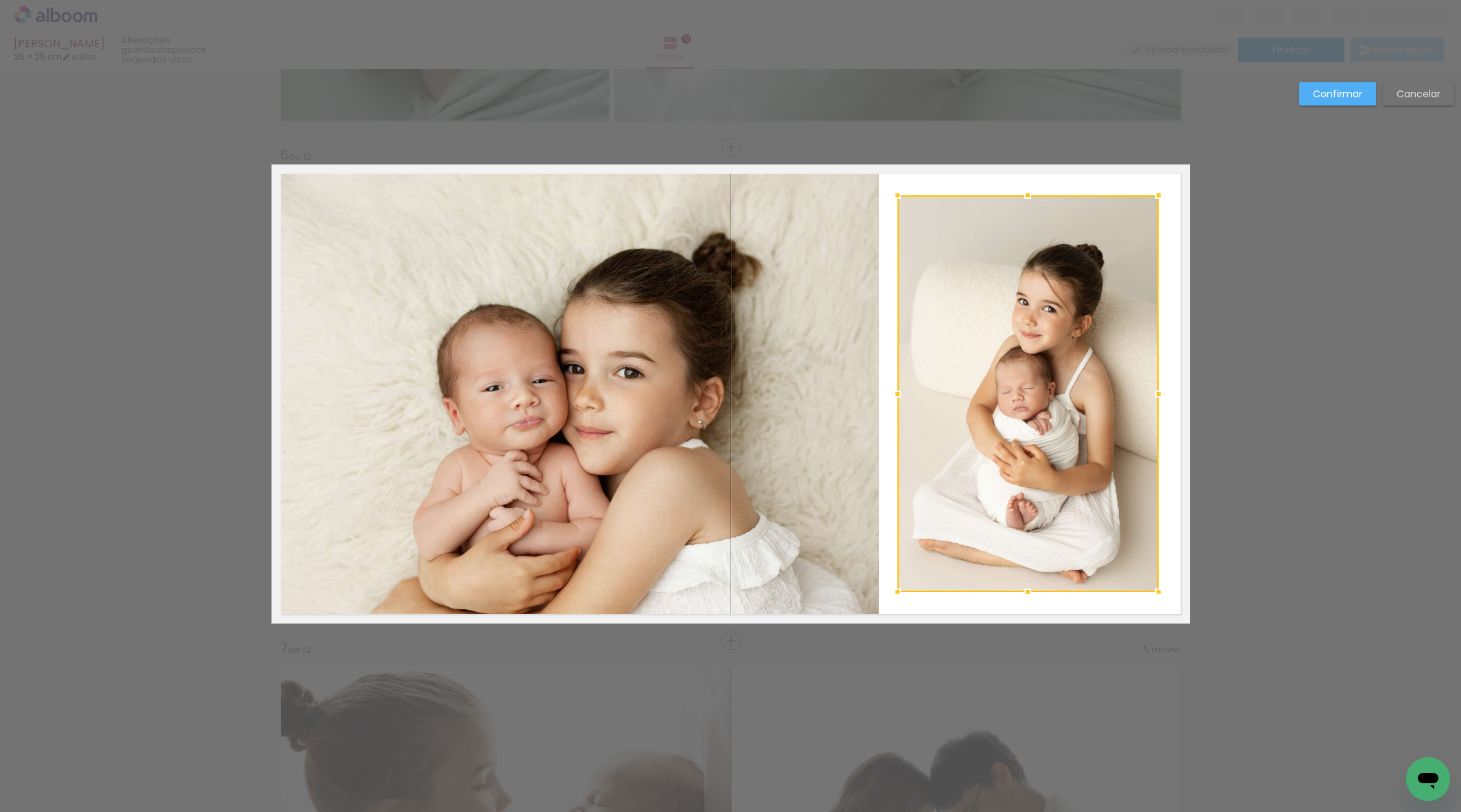
drag, startPoint x: 1027, startPoint y: 468, endPoint x: 1069, endPoint y: 526, distance: 71.6
click at [1027, 468] on div at bounding box center [1027, 394] width 261 height 397
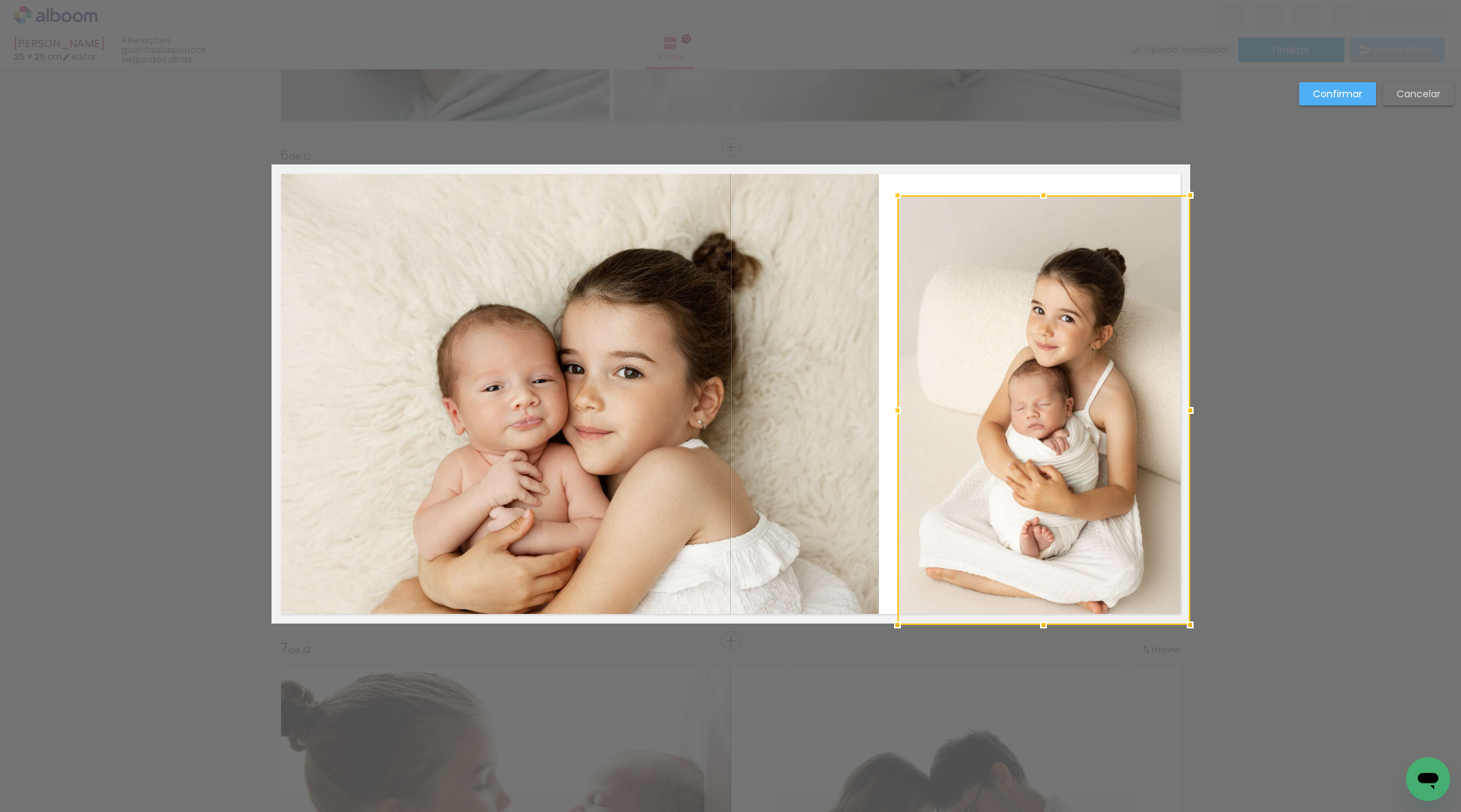
drag, startPoint x: 1158, startPoint y: 590, endPoint x: 1180, endPoint y: 608, distance: 28.4
click at [1202, 622] on div at bounding box center [1190, 625] width 28 height 28
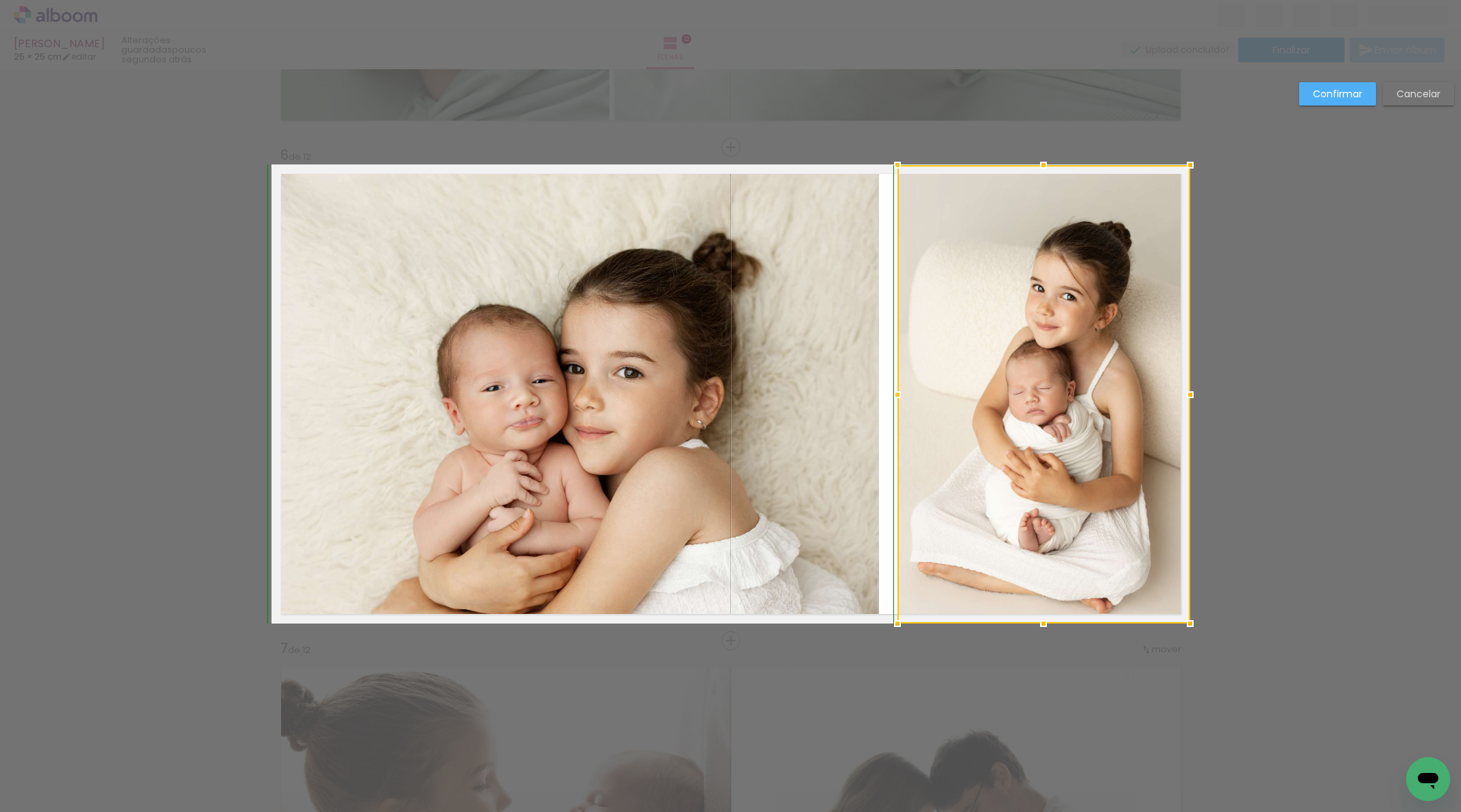
drag, startPoint x: 1045, startPoint y: 194, endPoint x: 992, endPoint y: 186, distance: 53.6
click at [1036, 162] on div at bounding box center [1043, 165] width 28 height 28
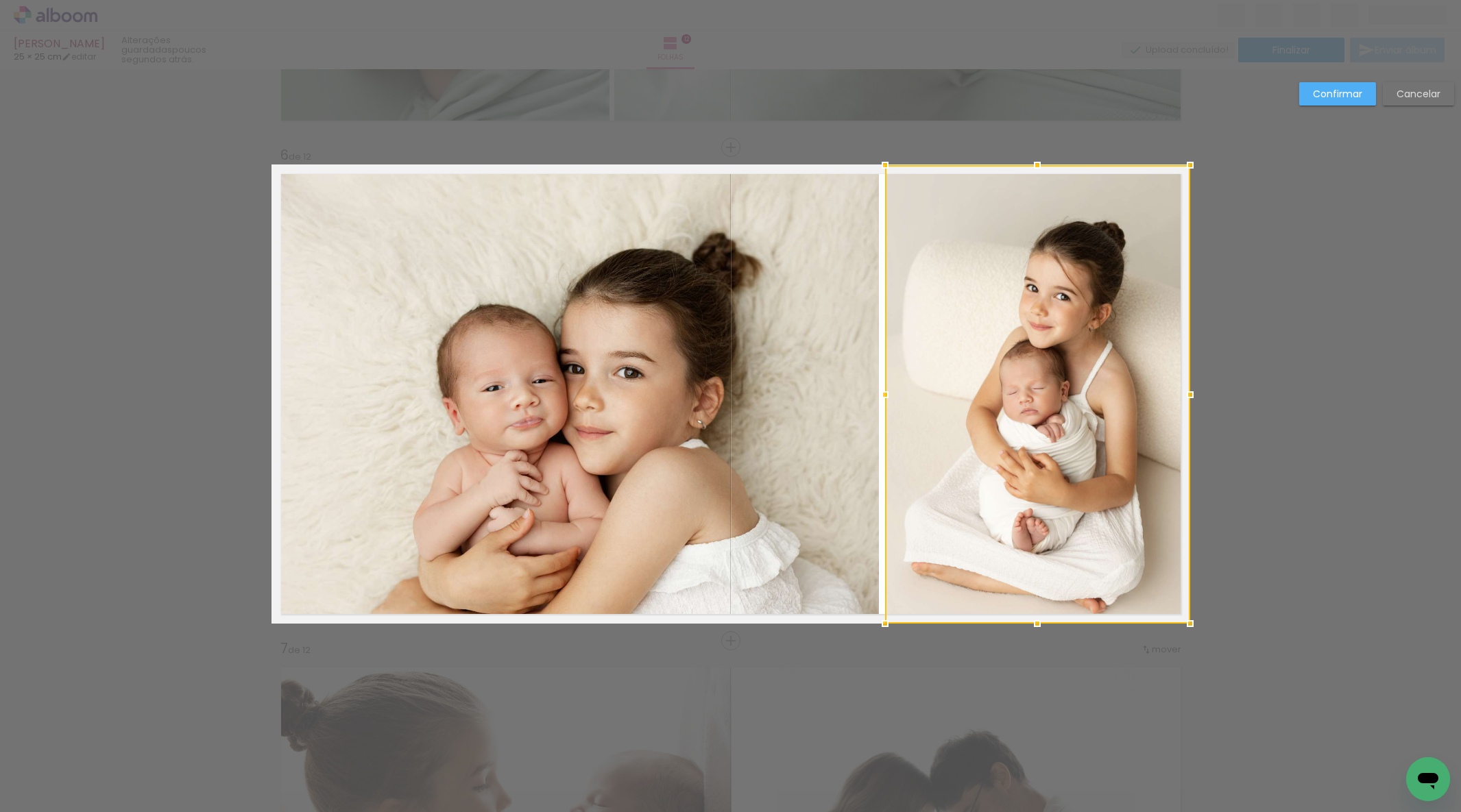
drag, startPoint x: 899, startPoint y: 389, endPoint x: 866, endPoint y: 386, distance: 33.1
click at [887, 386] on div at bounding box center [885, 395] width 28 height 28
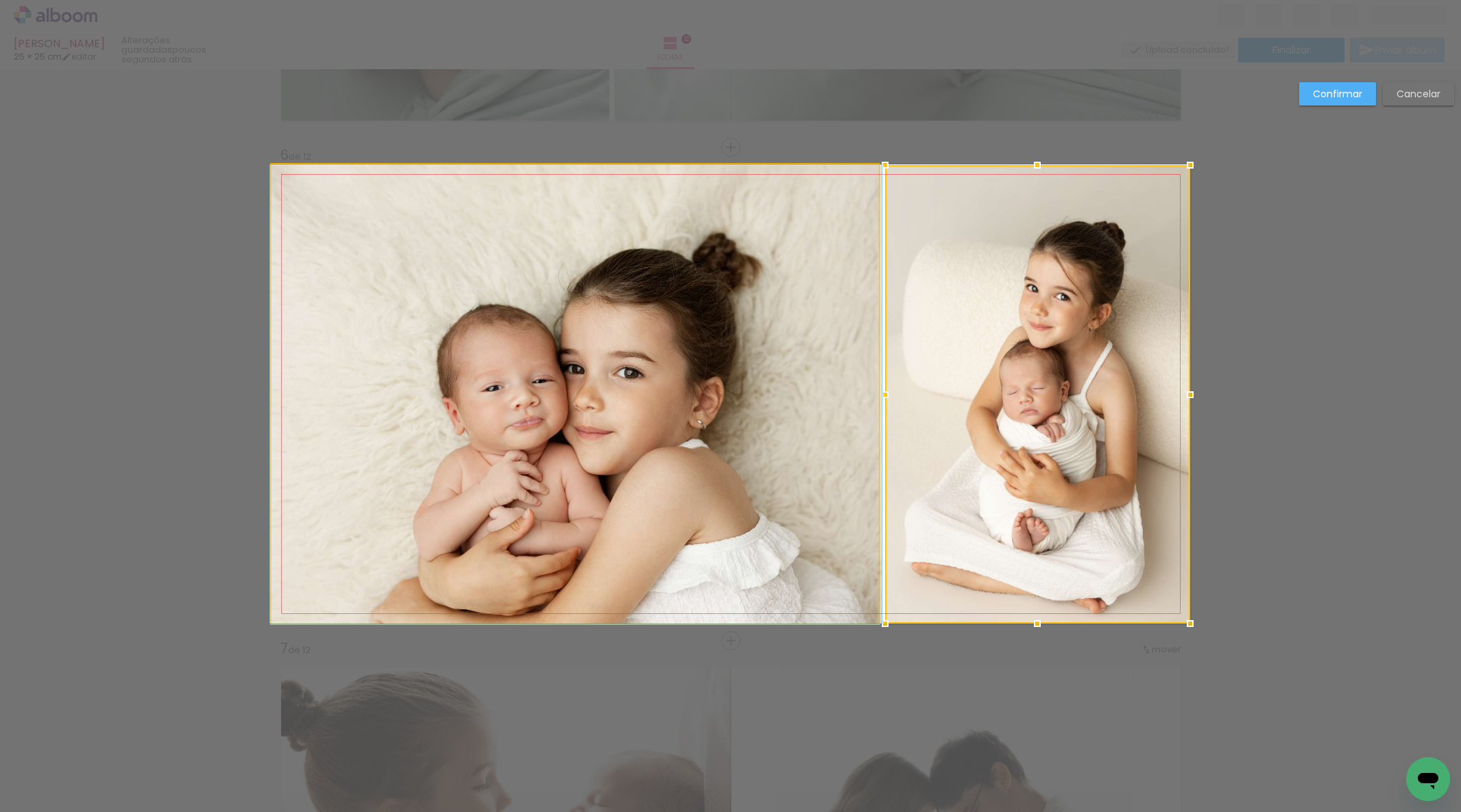
click at [829, 385] on quentale-photo at bounding box center [576, 394] width 608 height 459
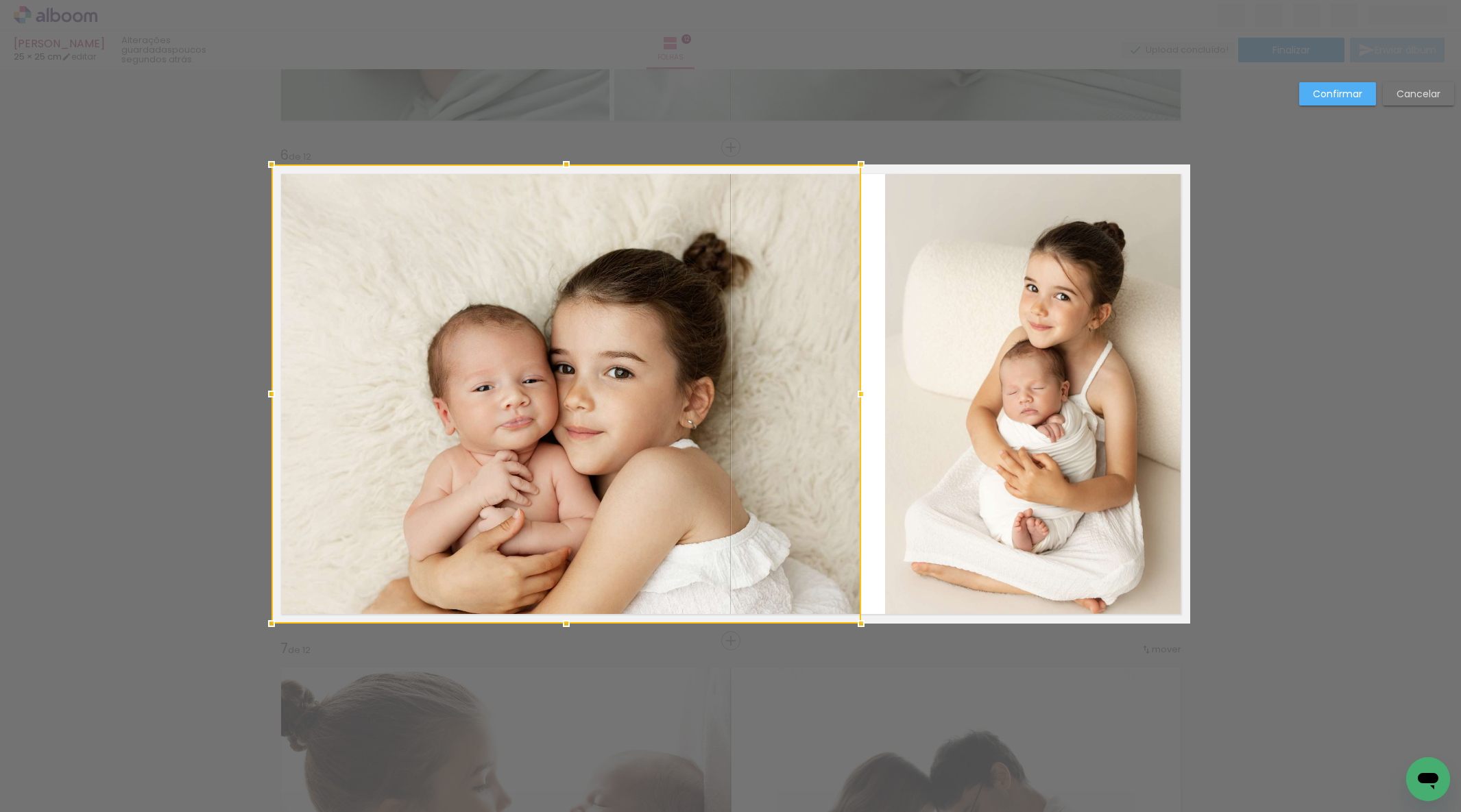
drag, startPoint x: 871, startPoint y: 391, endPoint x: 914, endPoint y: 392, distance: 43.0
click at [852, 391] on div at bounding box center [861, 394] width 28 height 28
drag, startPoint x: 939, startPoint y: 392, endPoint x: 928, endPoint y: 392, distance: 11.0
click at [939, 392] on album-spread "6 de 12" at bounding box center [730, 394] width 918 height 459
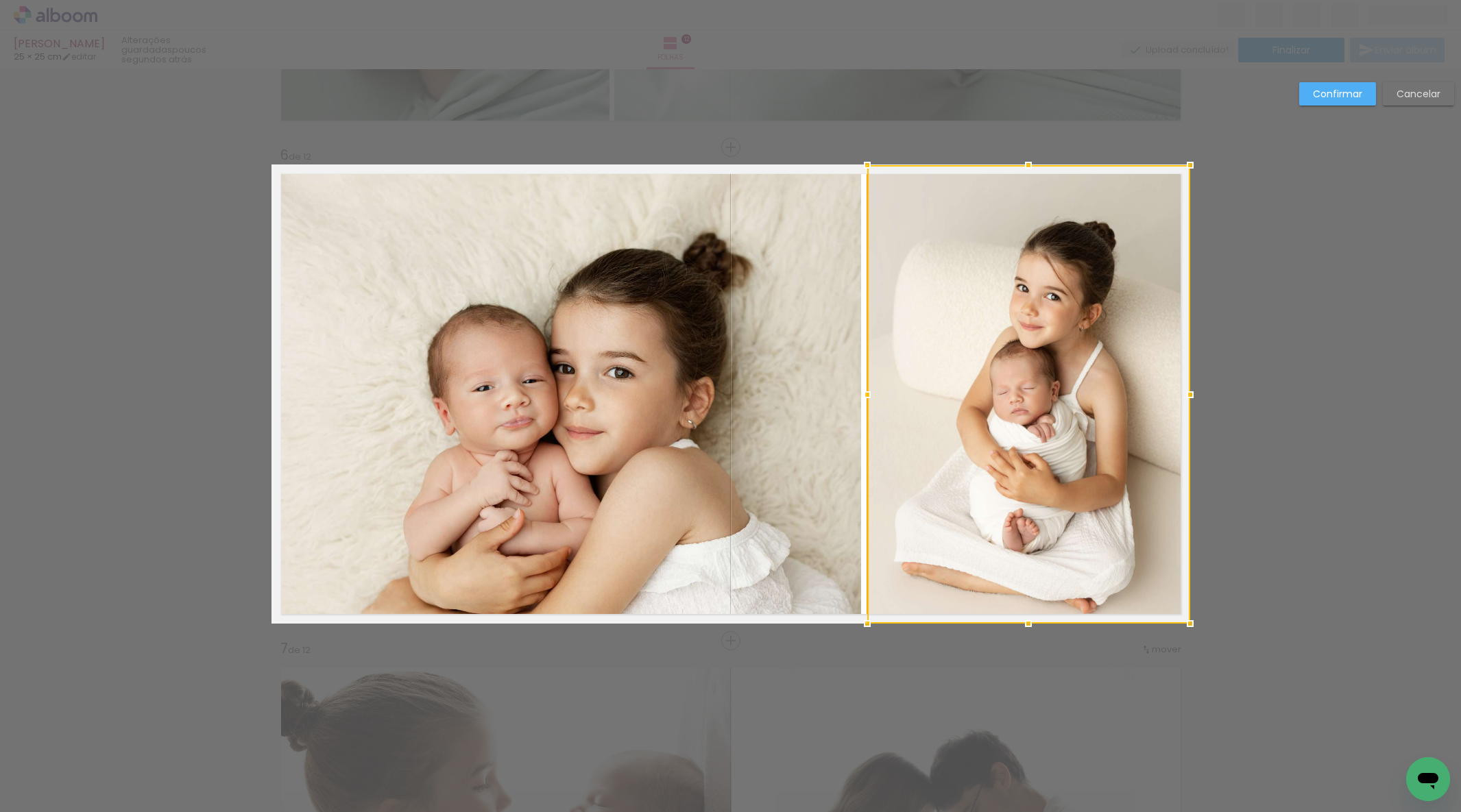
drag, startPoint x: 877, startPoint y: 394, endPoint x: 926, endPoint y: 359, distance: 60.2
click at [867, 394] on div at bounding box center [867, 395] width 28 height 28
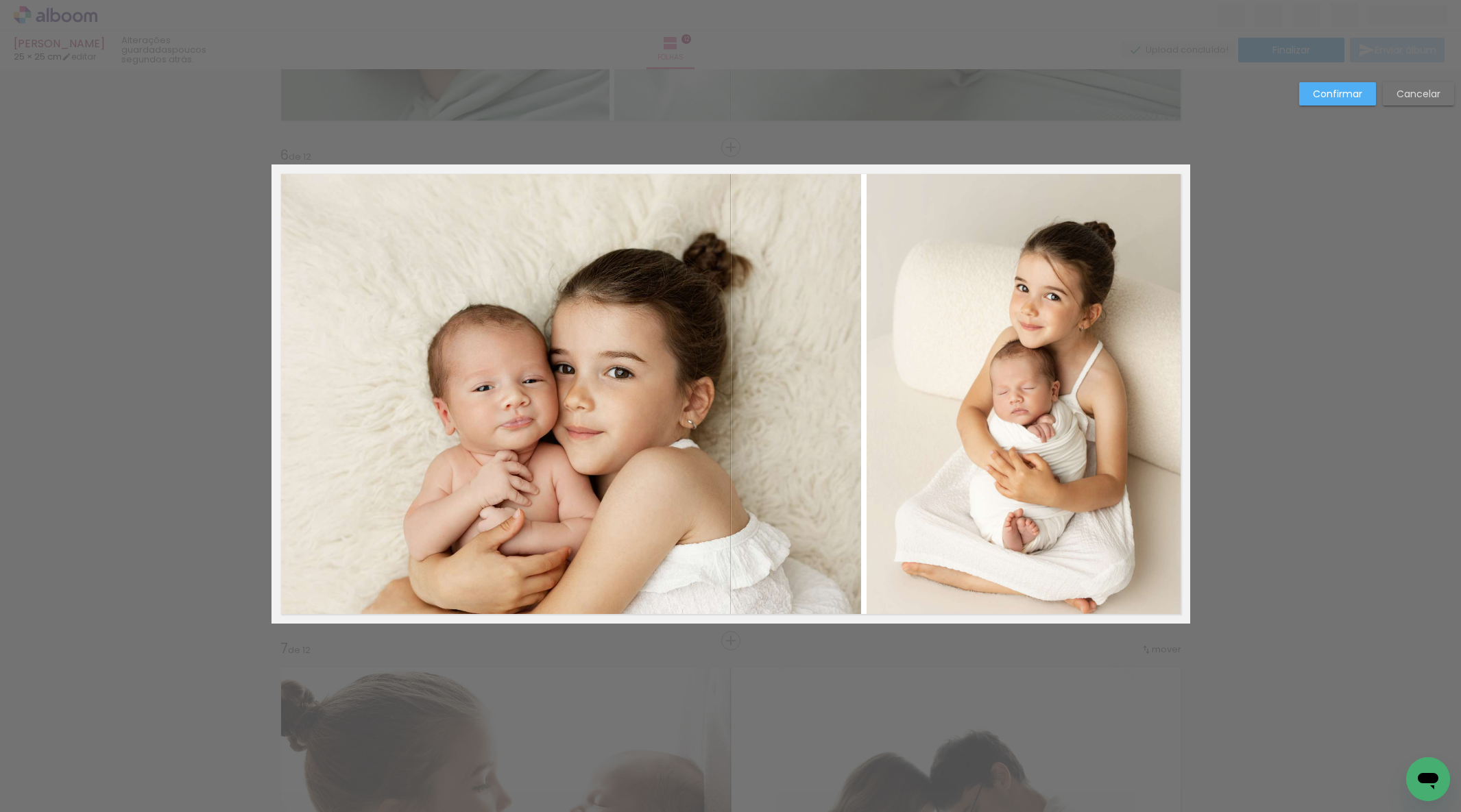
drag, startPoint x: 1319, startPoint y: 100, endPoint x: 1306, endPoint y: 103, distance: 13.3
click at [0, 0] on slot "Confirmar" at bounding box center [0, 0] width 0 height 0
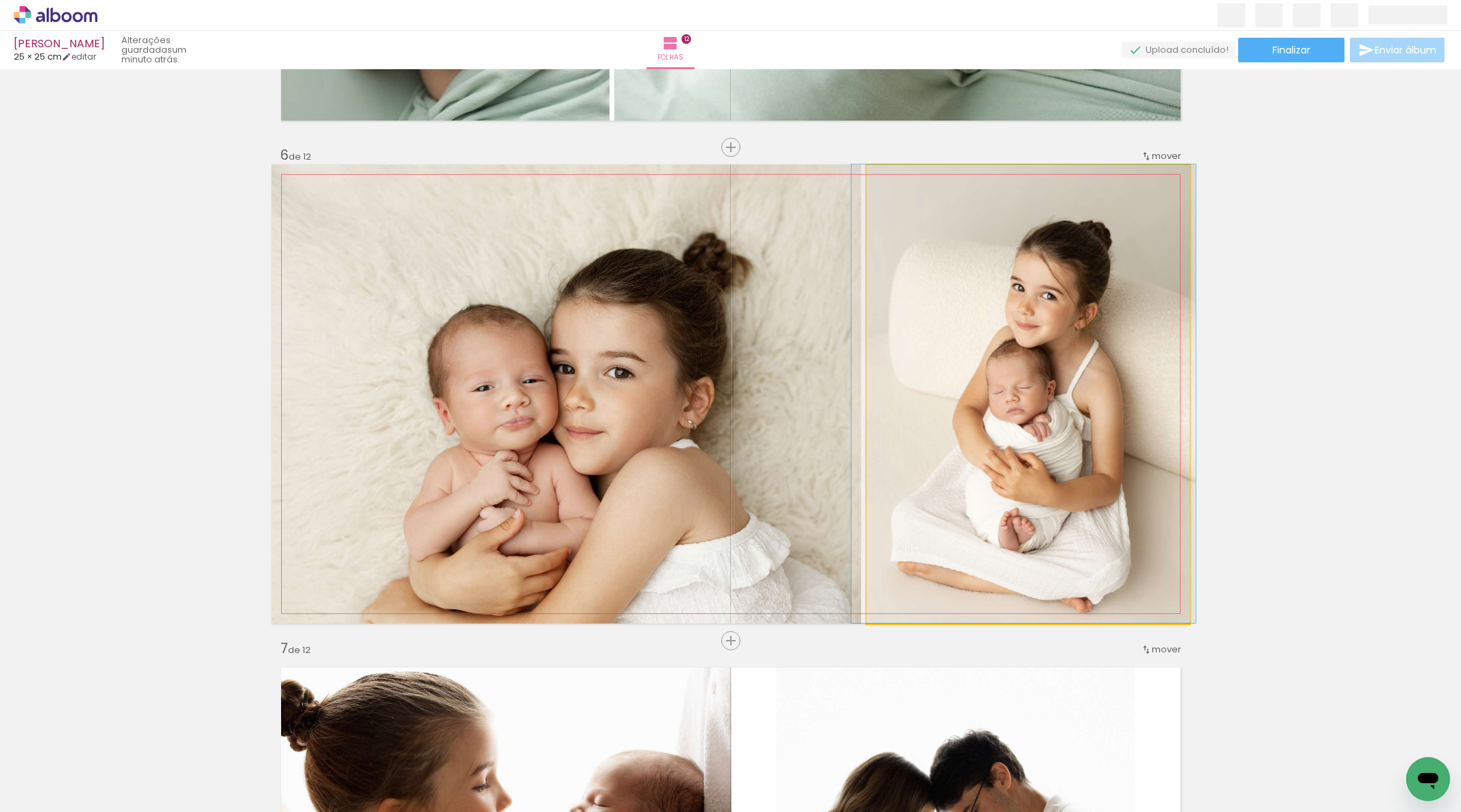
drag, startPoint x: 1056, startPoint y: 329, endPoint x: 1051, endPoint y: 312, distance: 17.7
click at [1051, 312] on div at bounding box center [1023, 394] width 344 height 458
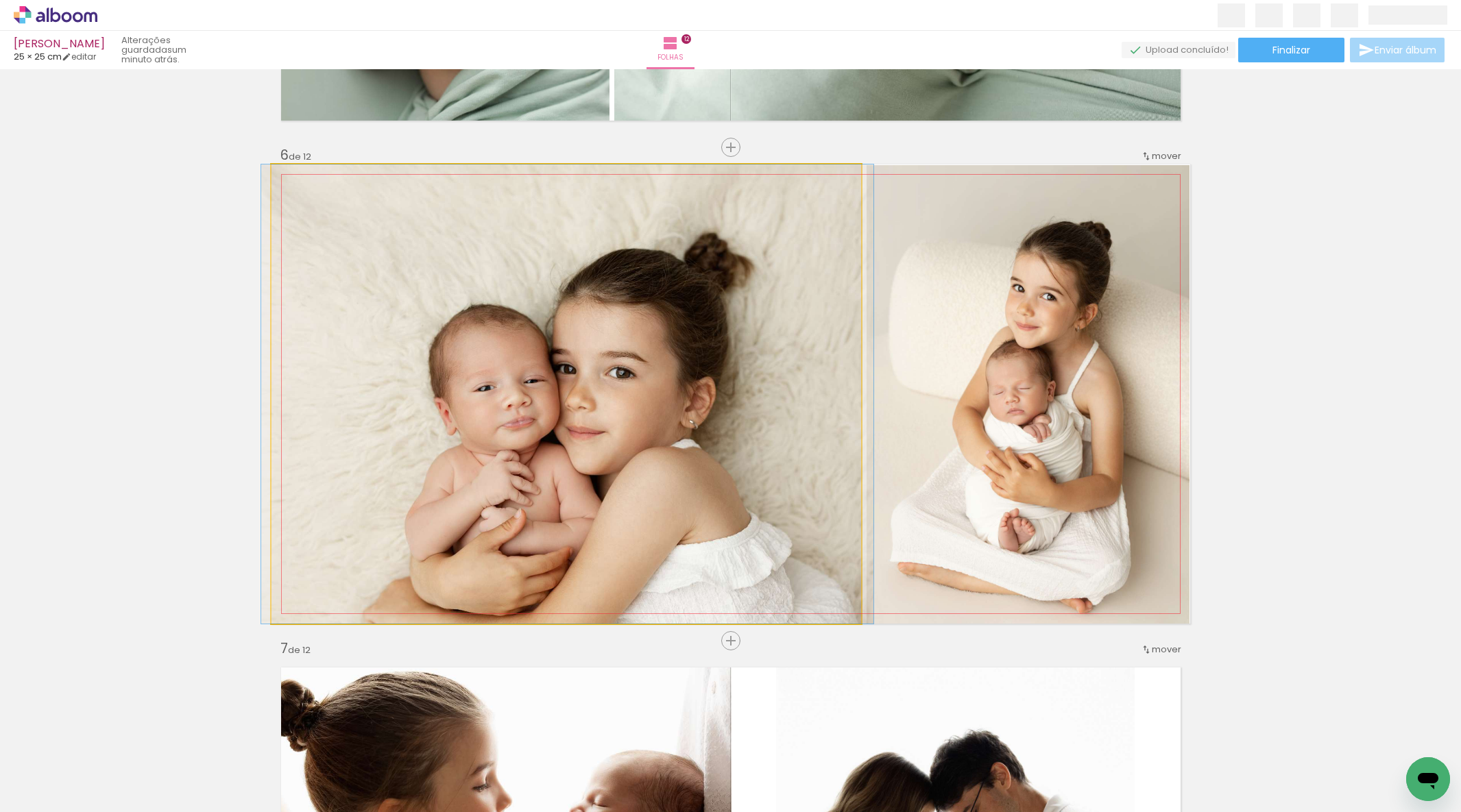
drag, startPoint x: 656, startPoint y: 346, endPoint x: 669, endPoint y: 345, distance: 13.0
click at [833, 359] on quentale-photo at bounding box center [566, 394] width 589 height 459
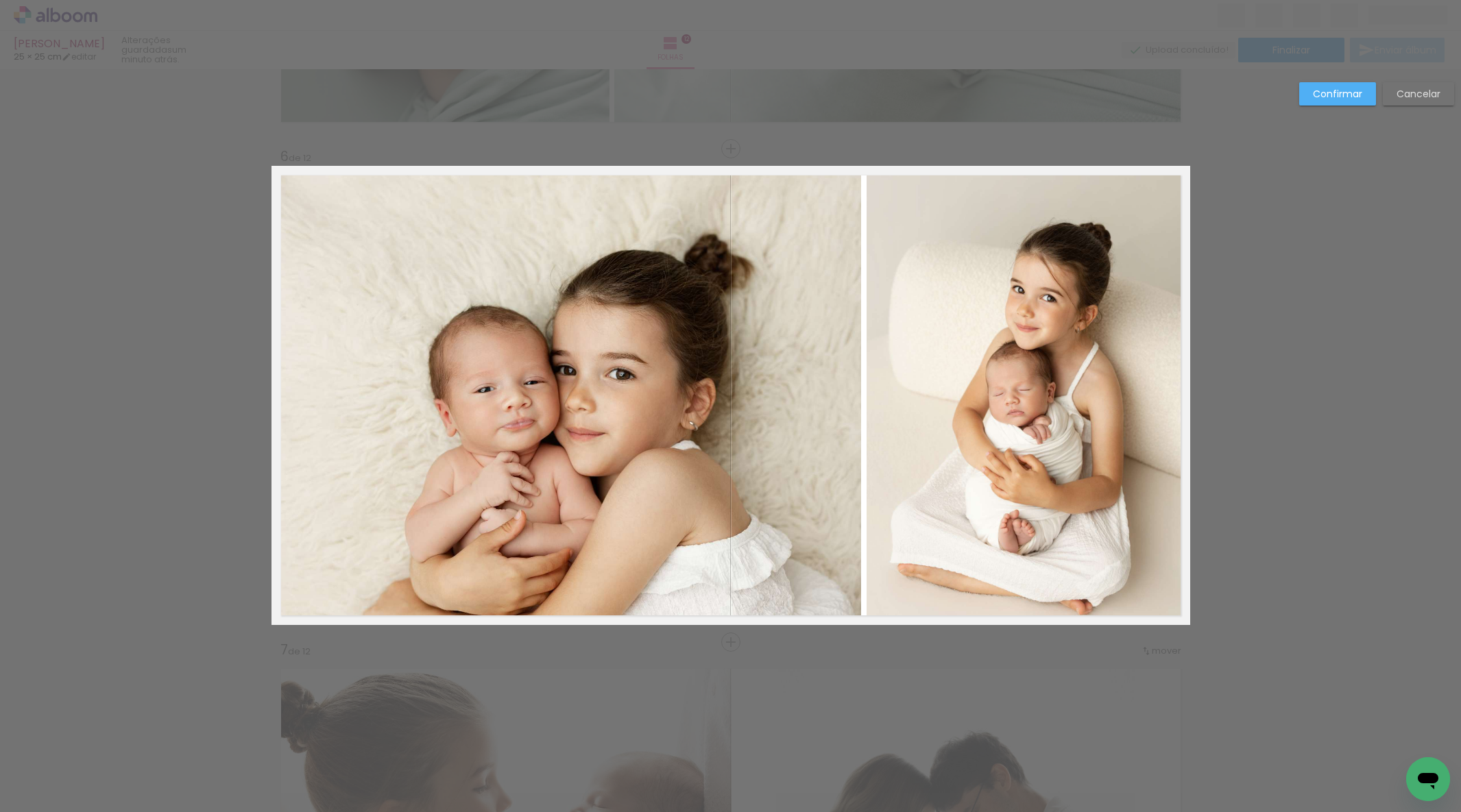
scroll to position [2408, 0]
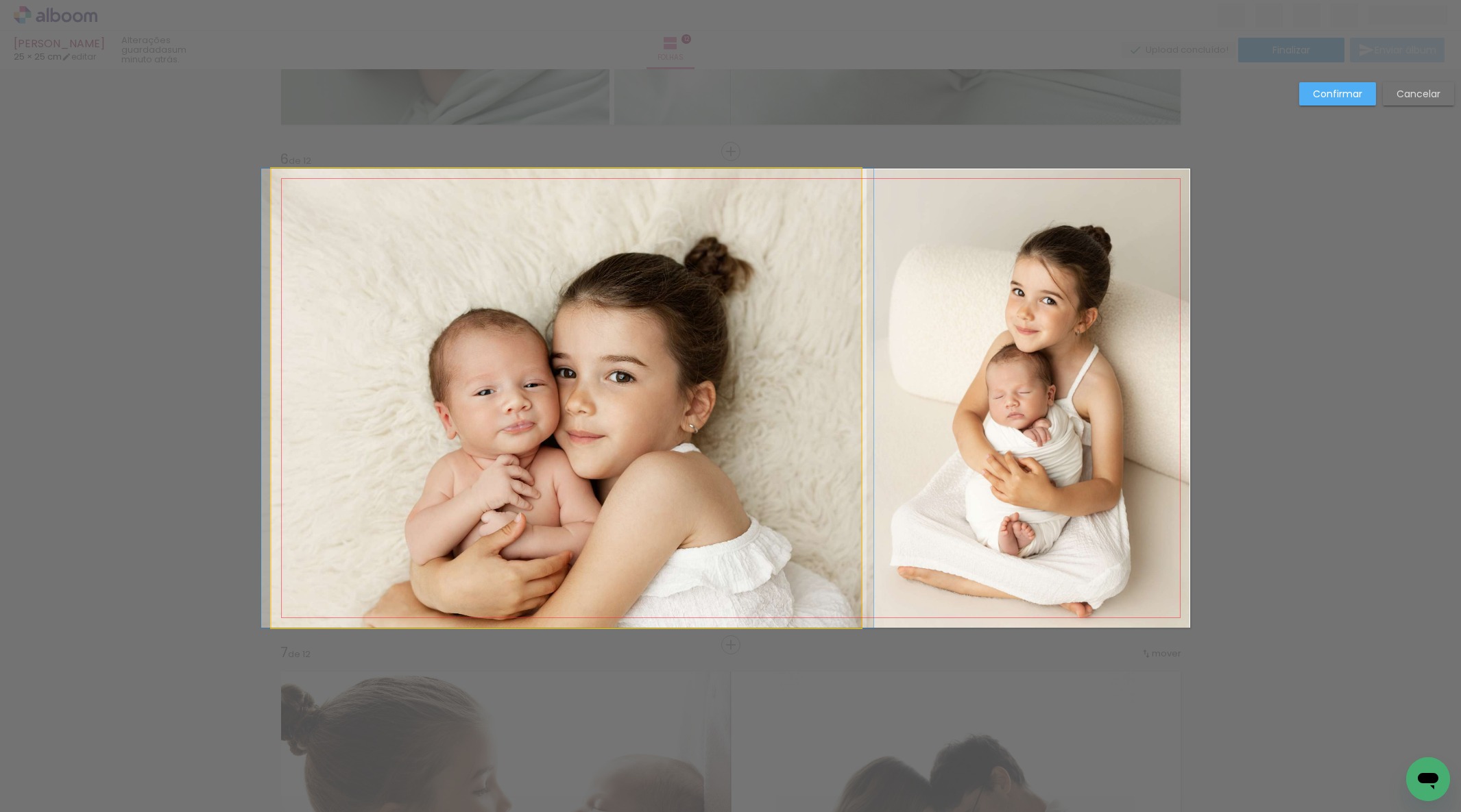
click at [837, 367] on quentale-photo at bounding box center [566, 398] width 589 height 459
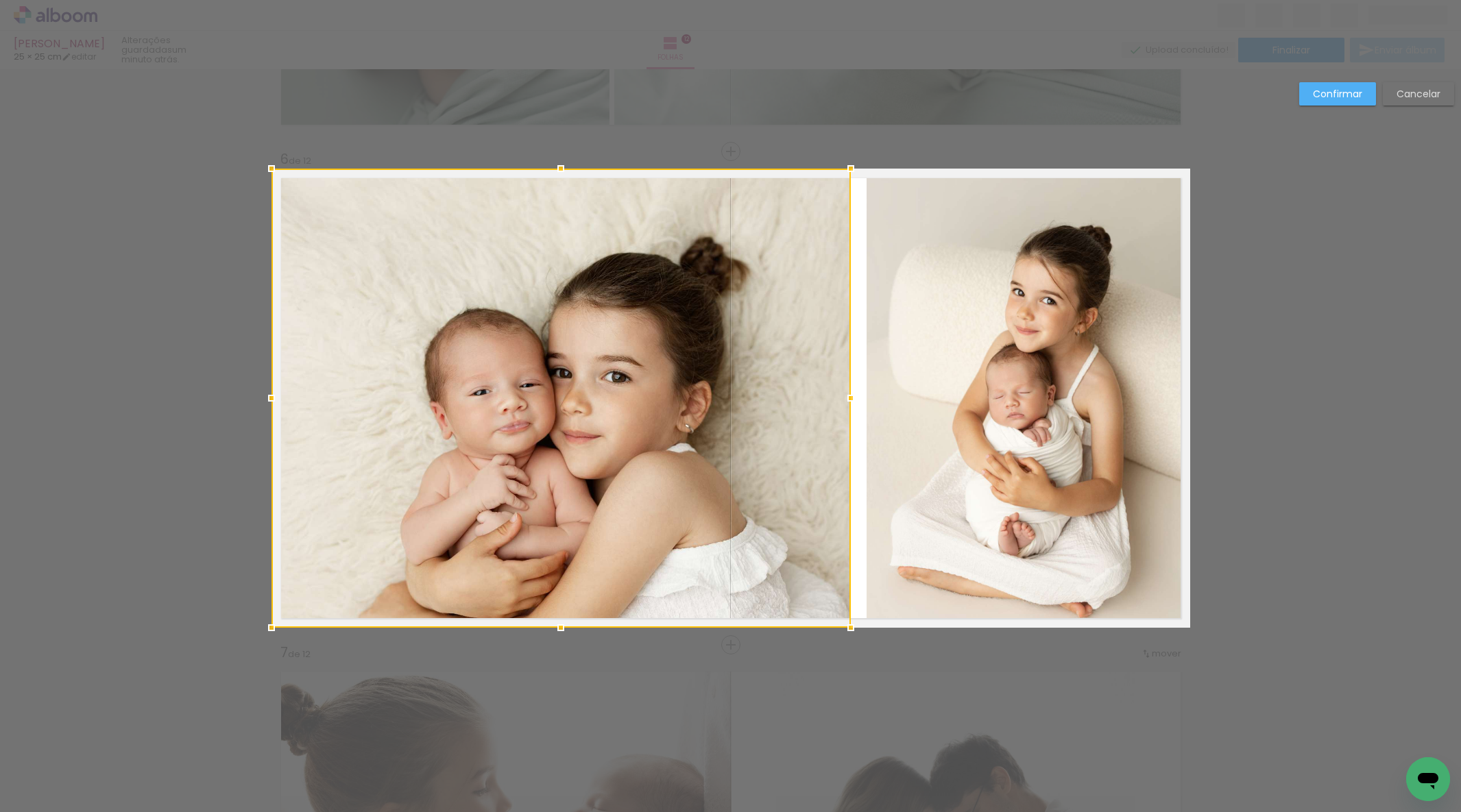
drag, startPoint x: 859, startPoint y: 394, endPoint x: 904, endPoint y: 393, distance: 45.0
click at [848, 394] on div at bounding box center [851, 399] width 28 height 28
click at [907, 393] on quentale-photo at bounding box center [1028, 399] width 323 height 458
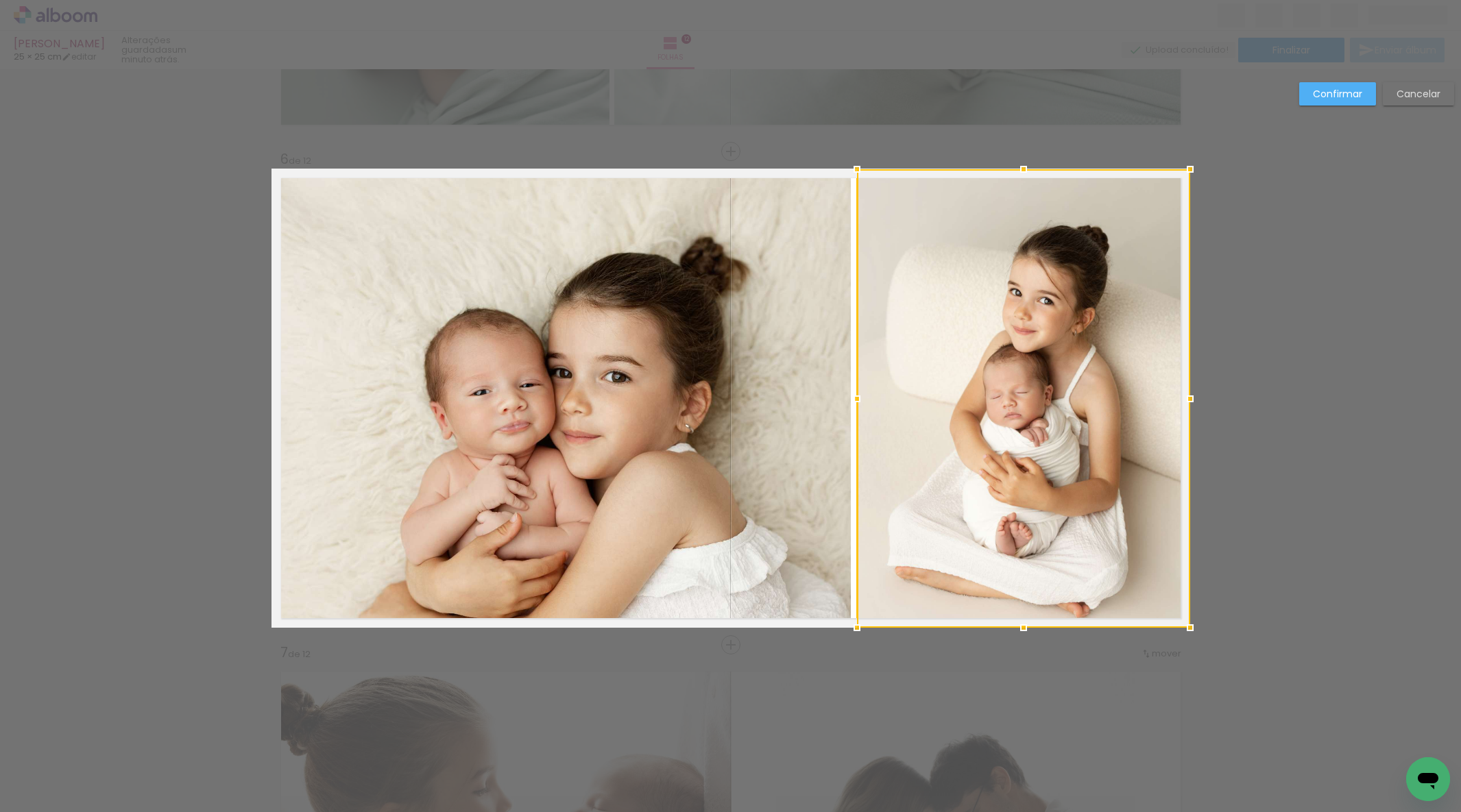
click at [859, 395] on div at bounding box center [857, 399] width 28 height 28
click at [1313, 107] on div "Confirmar Cancelar" at bounding box center [1373, 99] width 162 height 33
click at [1315, 100] on paper-button "Confirmar" at bounding box center [1337, 94] width 77 height 23
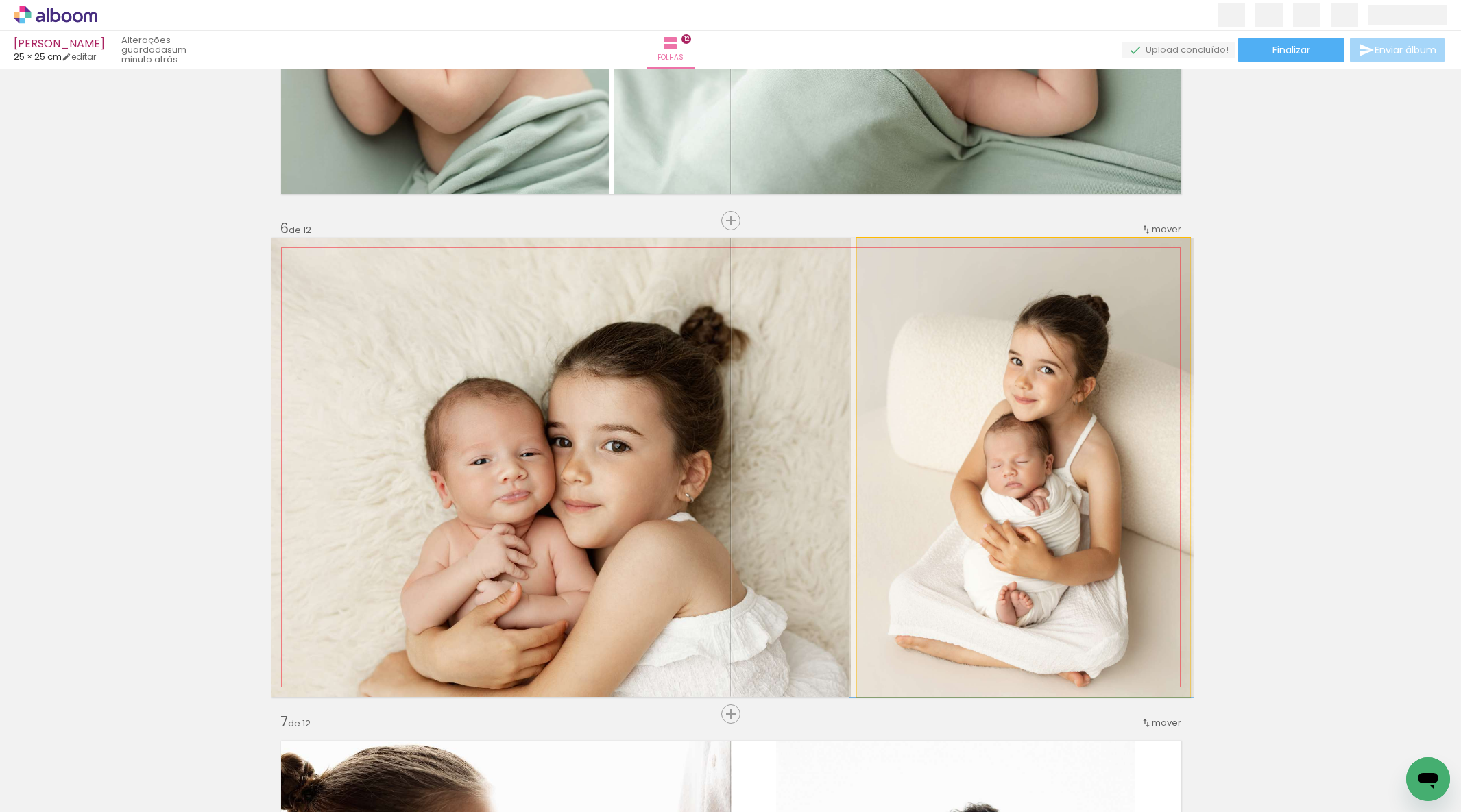
click at [1040, 318] on quentale-photo at bounding box center [1024, 468] width 333 height 458
click at [1040, 318] on album-spread "6 de 12" at bounding box center [730, 467] width 918 height 459
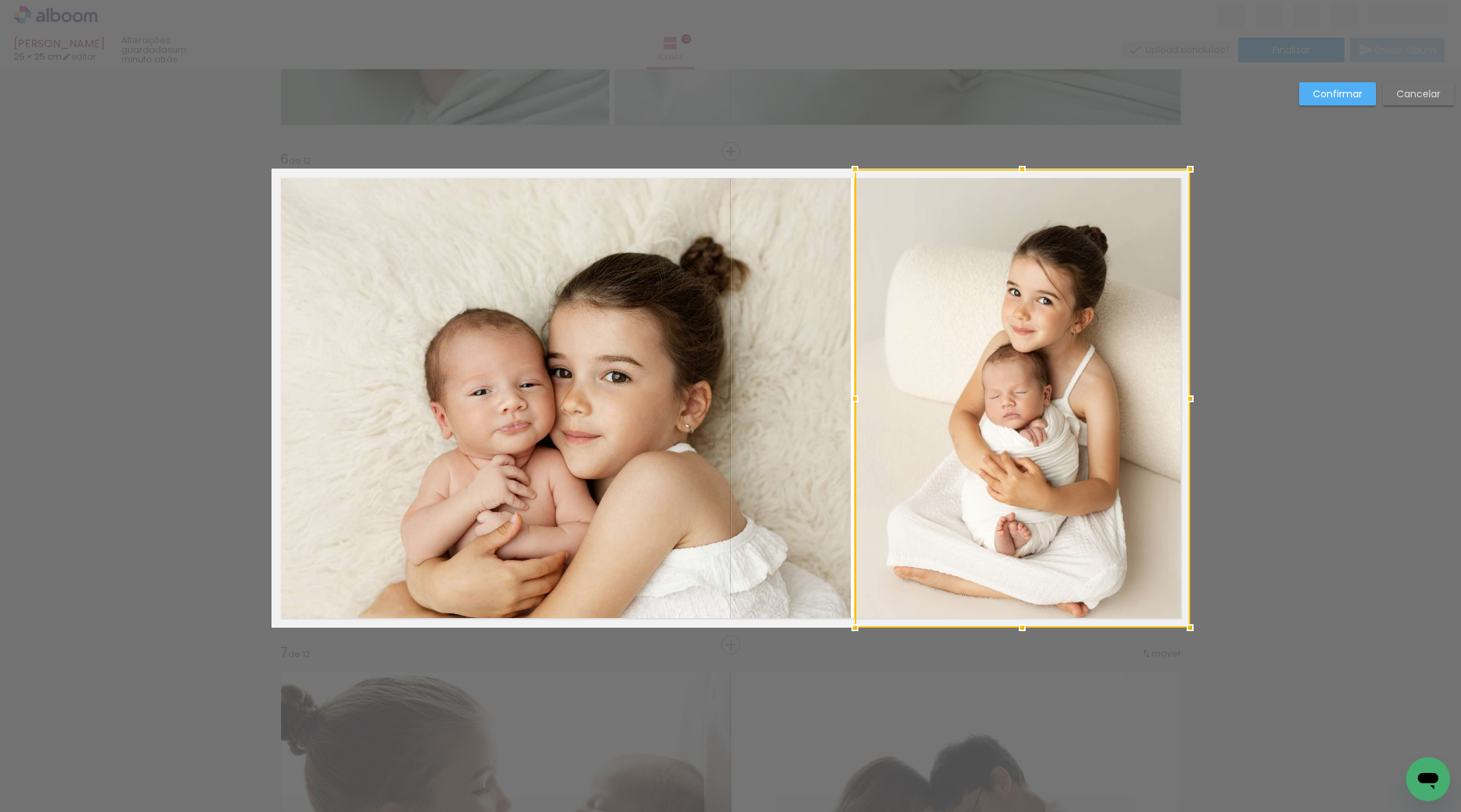
drag, startPoint x: 857, startPoint y: 397, endPoint x: 947, endPoint y: 367, distance: 94.9
click at [856, 397] on div at bounding box center [855, 399] width 28 height 28
click at [1350, 103] on paper-button "Confirmar" at bounding box center [1337, 94] width 77 height 23
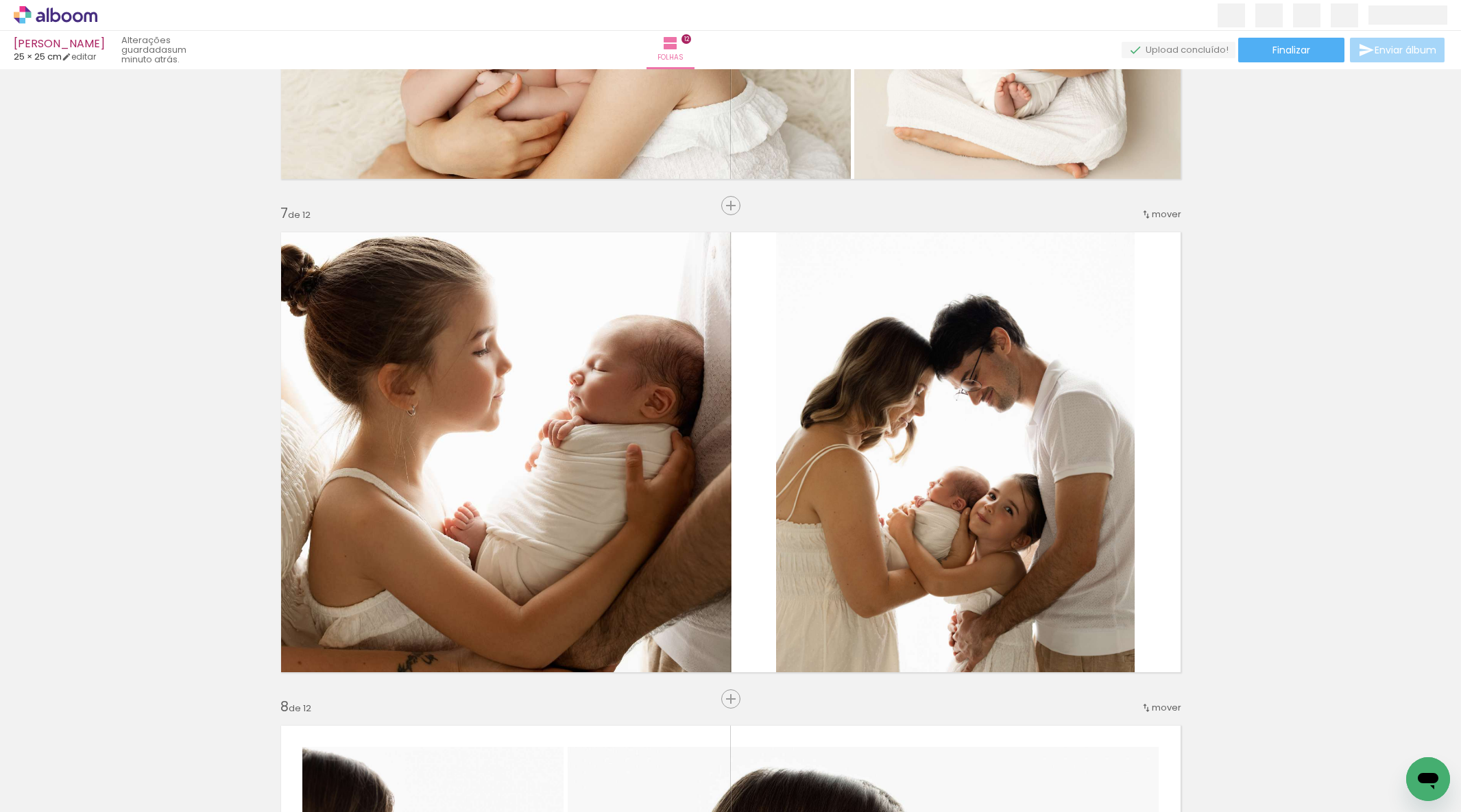
scroll to position [2854, 0]
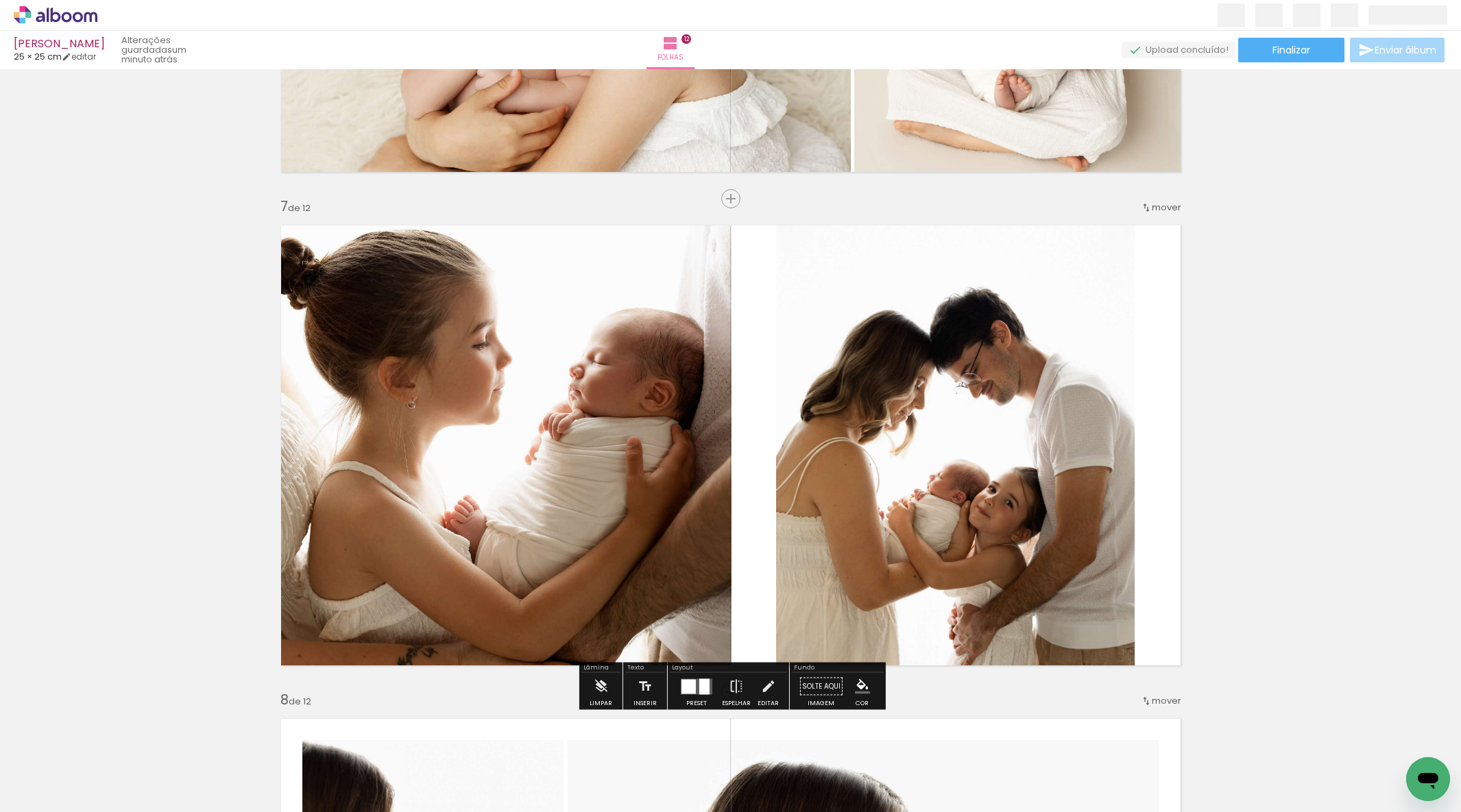
click at [928, 388] on quentale-photo at bounding box center [955, 445] width 359 height 459
click at [925, 386] on quentale-photo at bounding box center [955, 445] width 359 height 459
click at [936, 383] on quentale-photo at bounding box center [955, 445] width 359 height 459
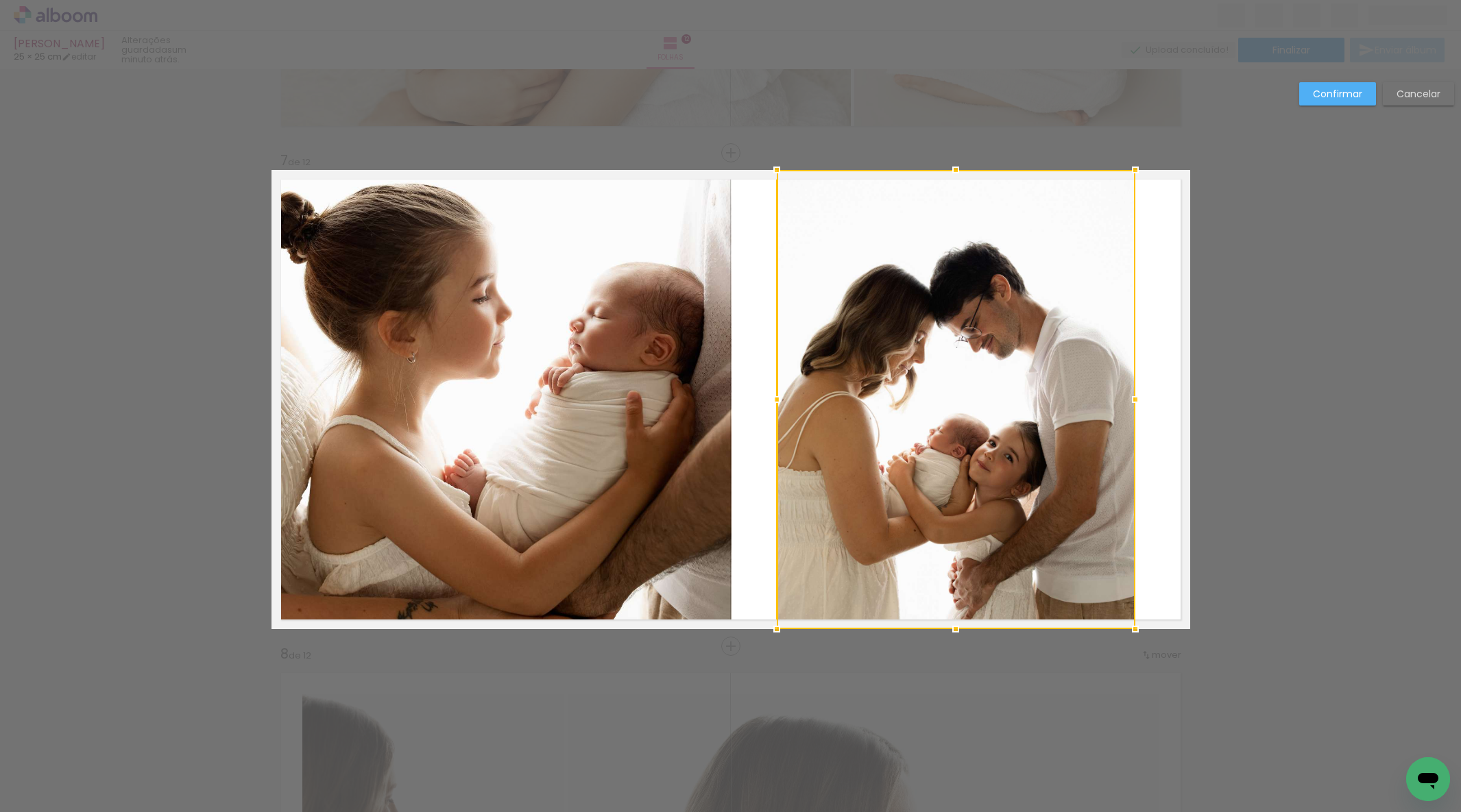
scroll to position [2902, 0]
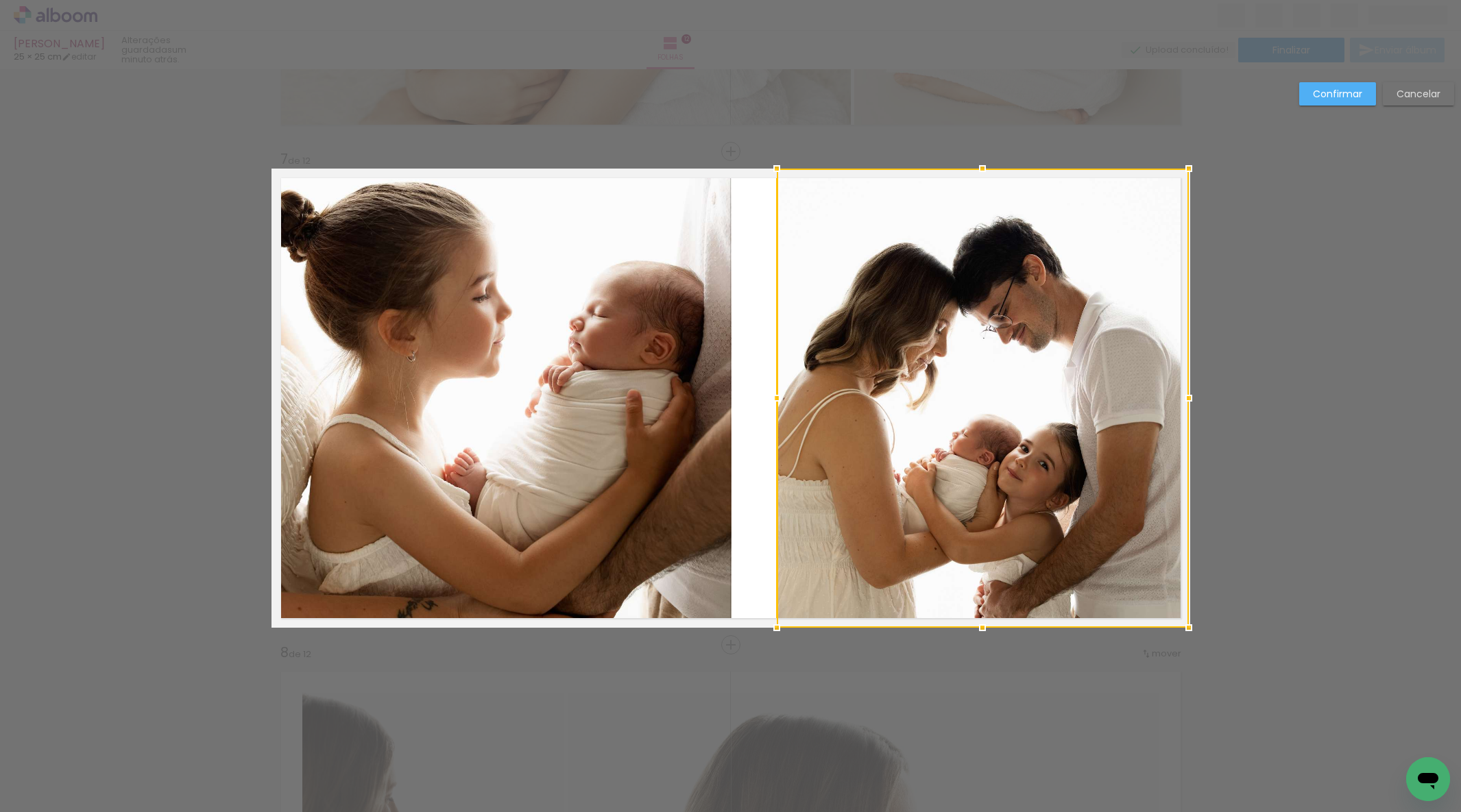
drag, startPoint x: 1136, startPoint y: 399, endPoint x: 990, endPoint y: 399, distance: 146.0
click at [1187, 397] on div at bounding box center [1189, 399] width 28 height 28
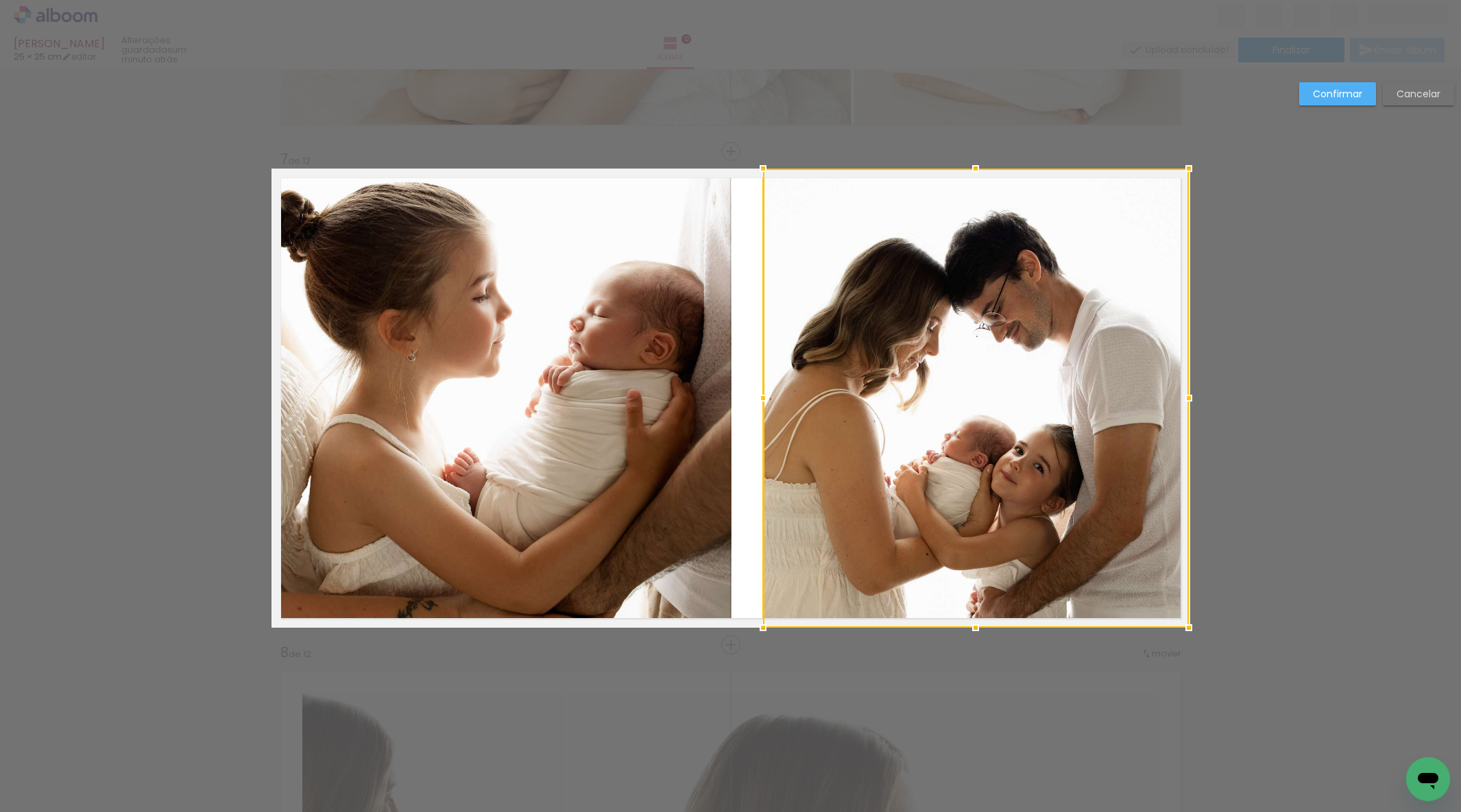
drag, startPoint x: 772, startPoint y: 397, endPoint x: 826, endPoint y: 394, distance: 54.1
click at [761, 397] on div at bounding box center [763, 399] width 28 height 28
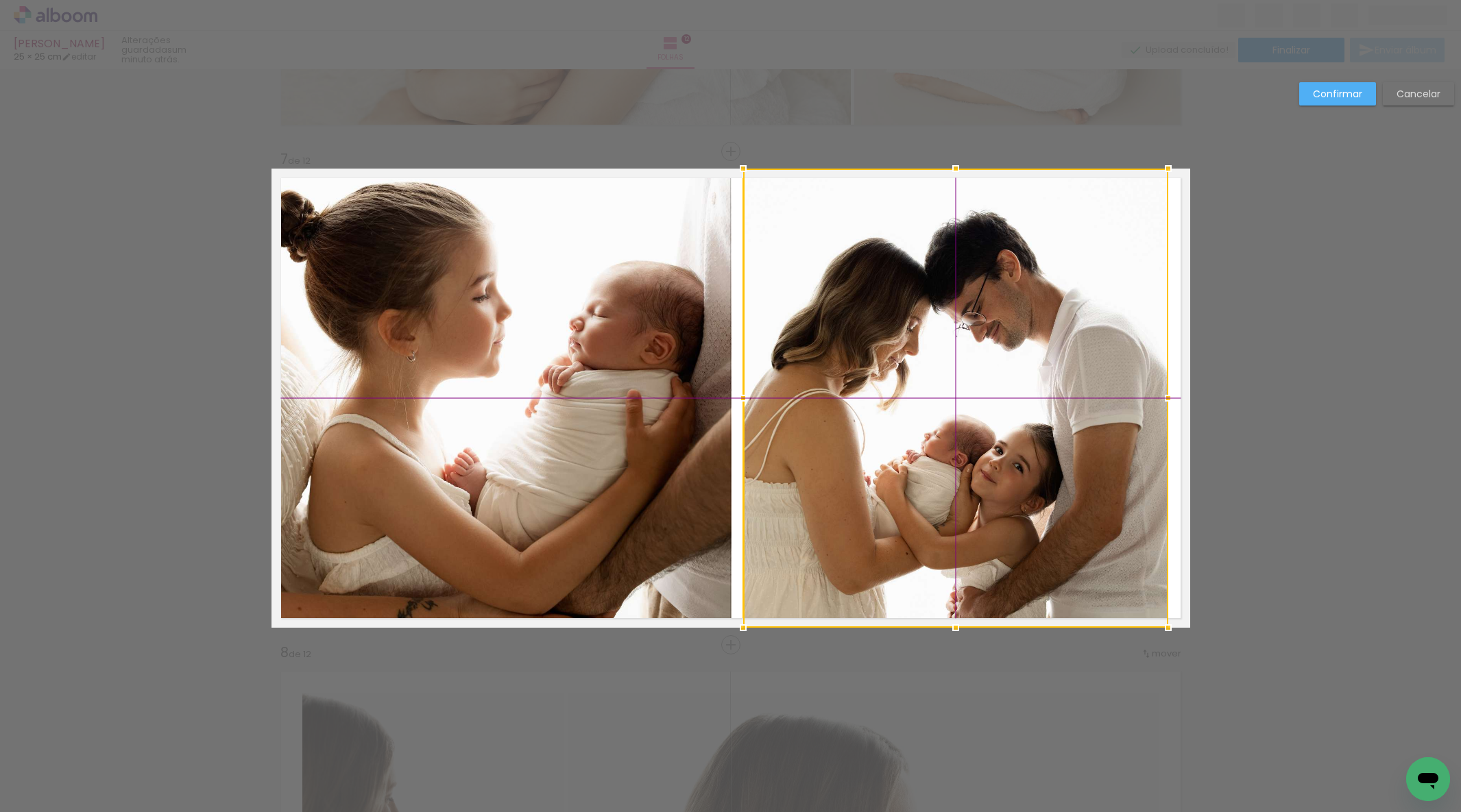
drag, startPoint x: 968, startPoint y: 389, endPoint x: 974, endPoint y: 370, distance: 19.9
click at [964, 375] on div at bounding box center [955, 398] width 425 height 459
click at [1340, 100] on paper-button "Confirmar" at bounding box center [1337, 94] width 77 height 23
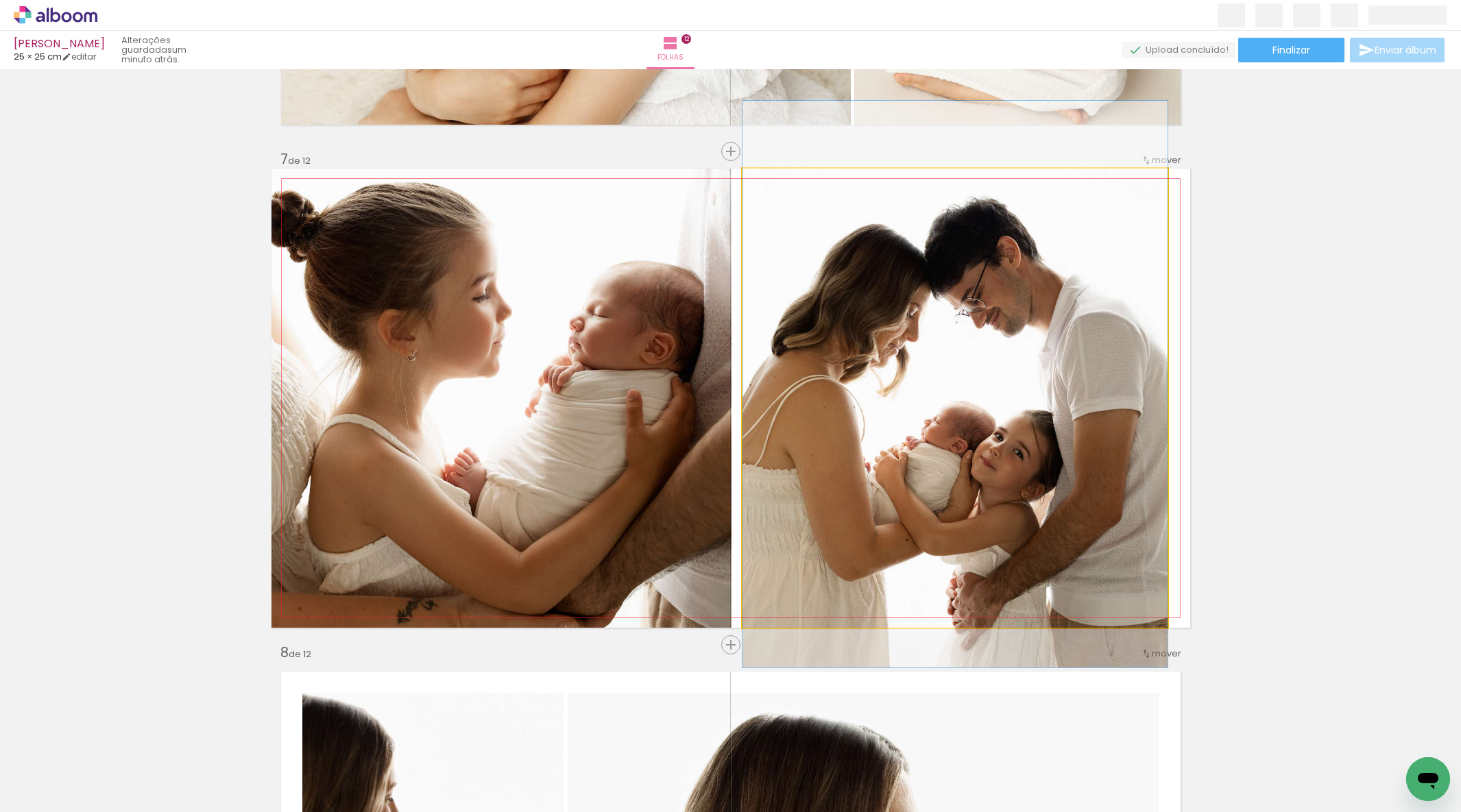
drag, startPoint x: 950, startPoint y: 384, endPoint x: 953, endPoint y: 370, distance: 14.3
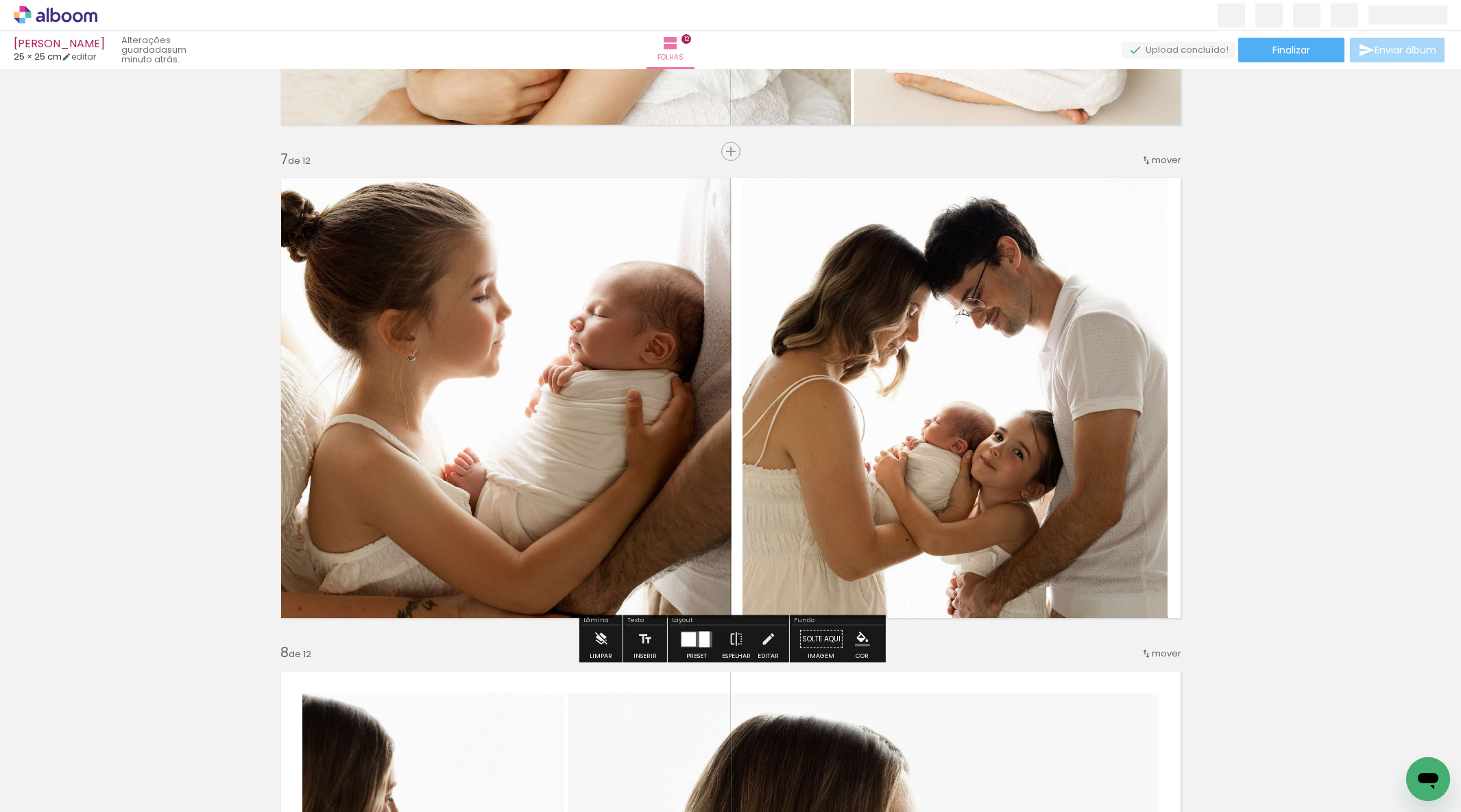
click at [1058, 410] on quentale-photo at bounding box center [955, 398] width 425 height 459
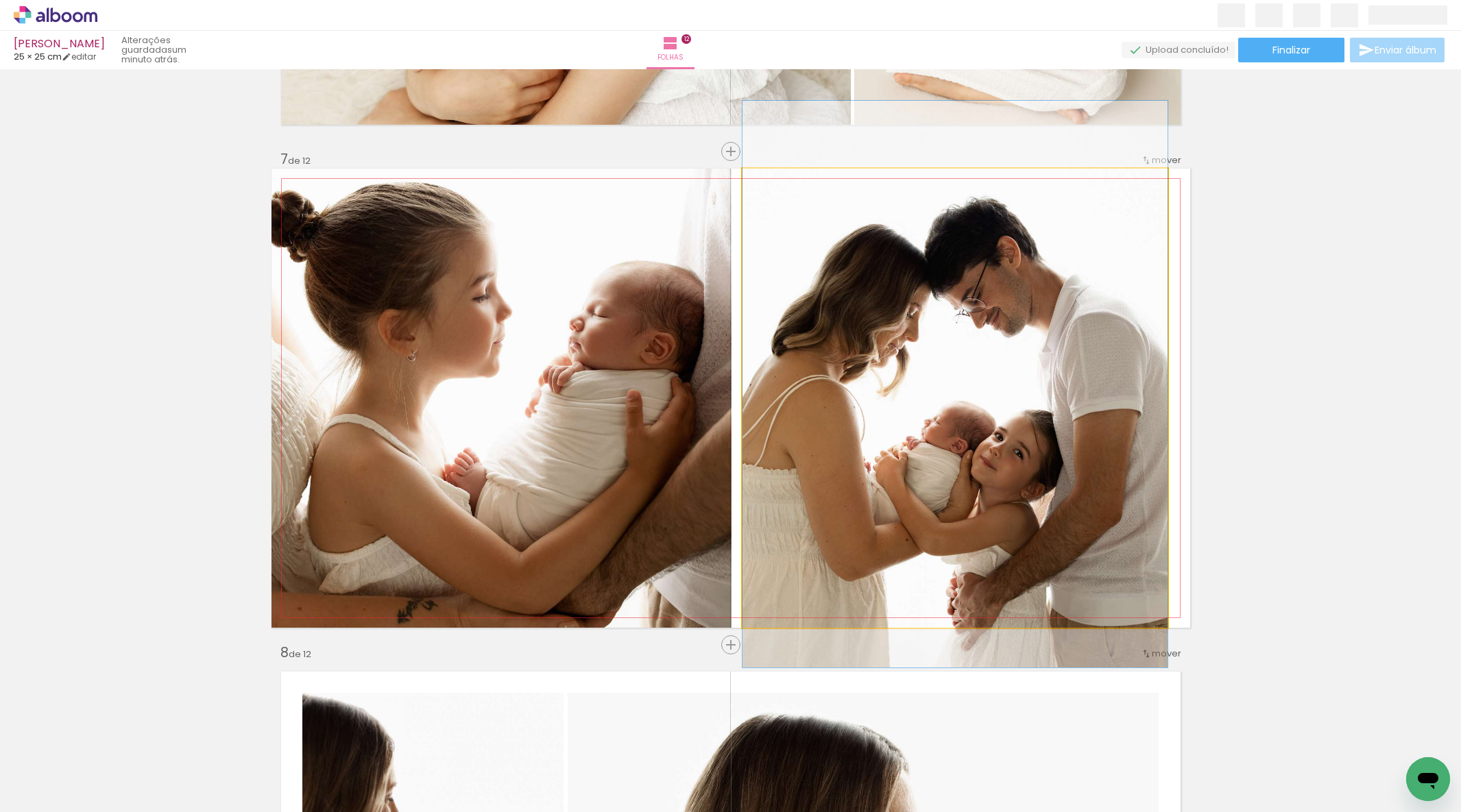
drag, startPoint x: 1058, startPoint y: 410, endPoint x: 1091, endPoint y: 407, distance: 33.1
click at [1059, 410] on div at bounding box center [955, 383] width 425 height 567
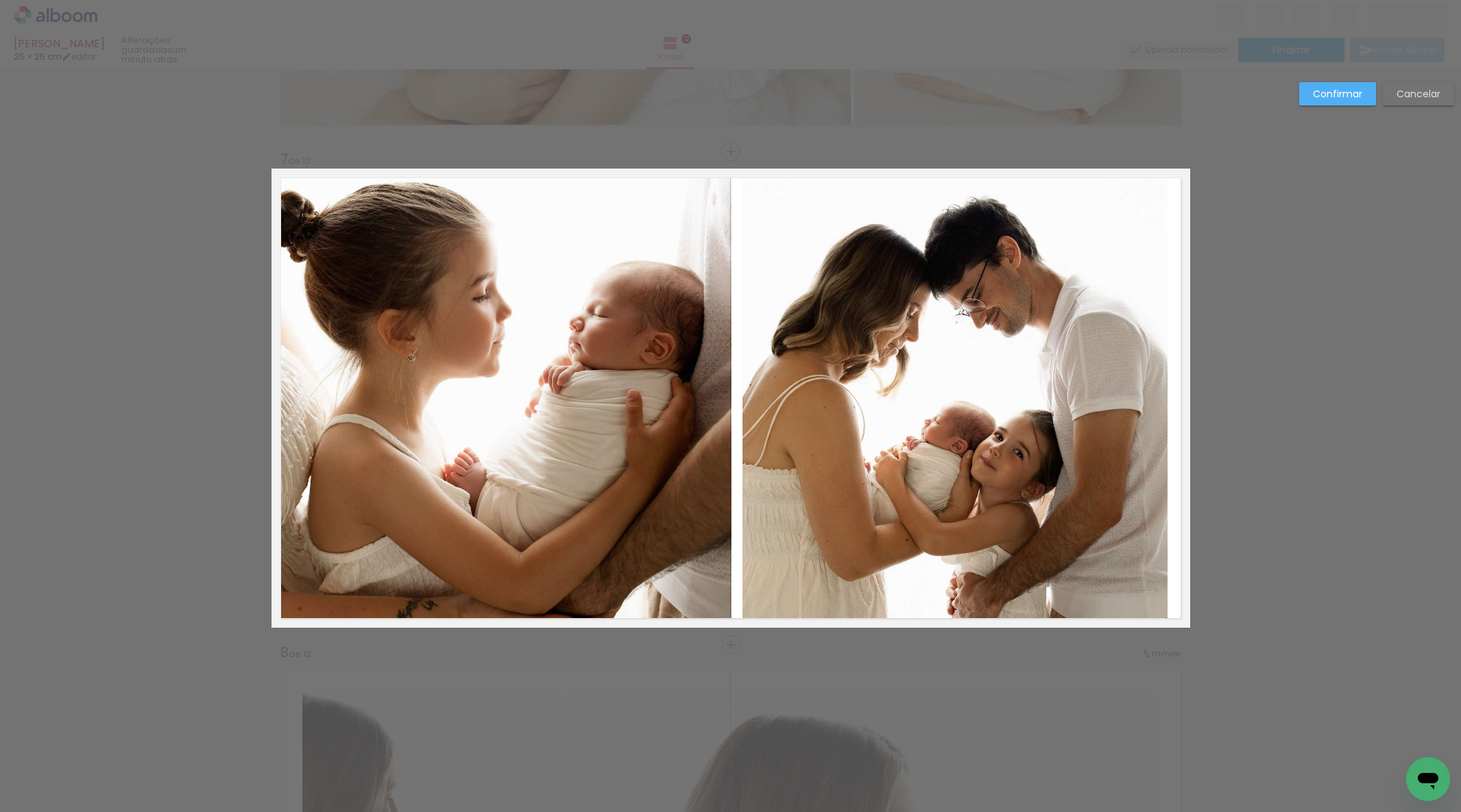
click at [1158, 403] on quentale-photo at bounding box center [955, 398] width 425 height 459
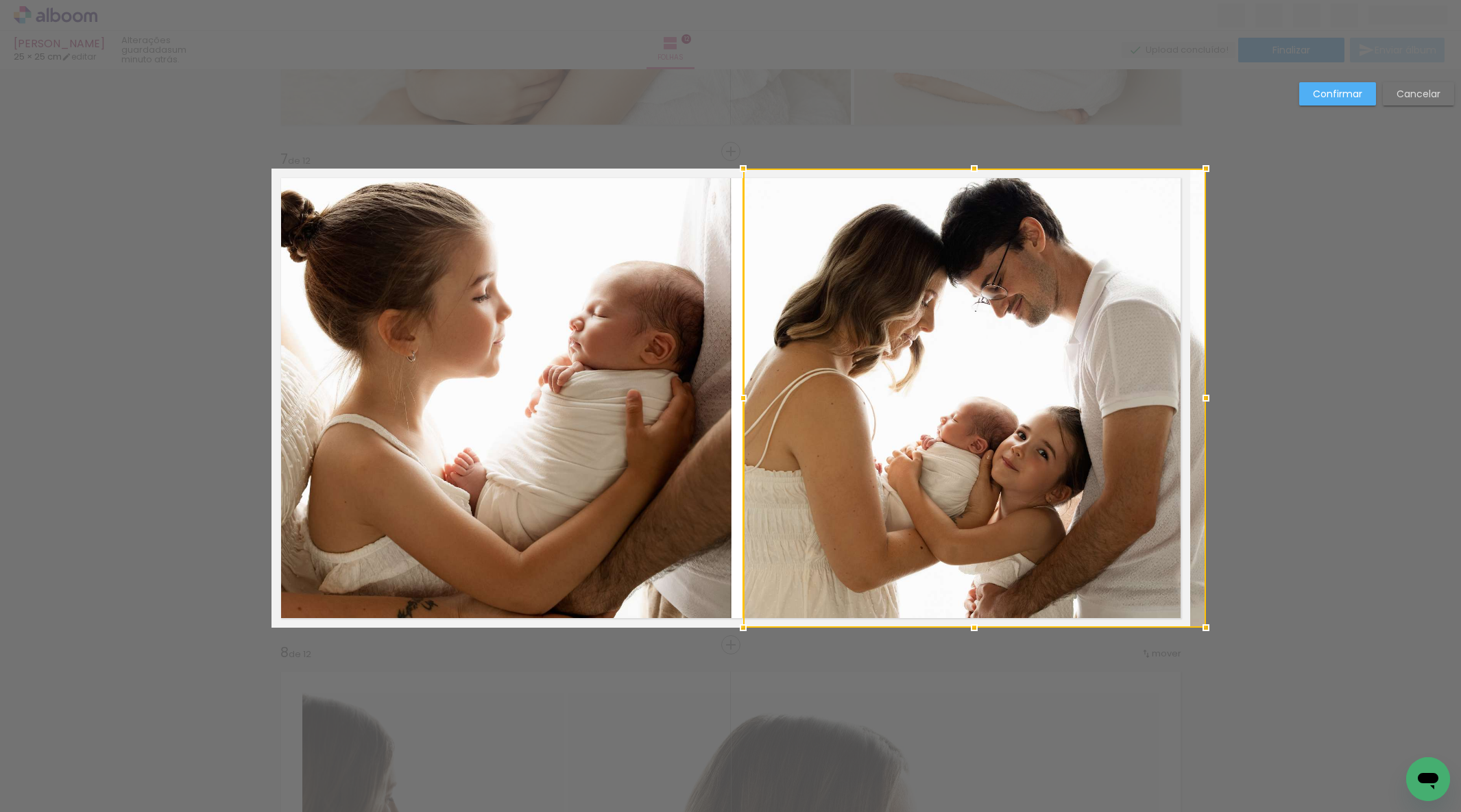
drag, startPoint x: 1168, startPoint y: 401, endPoint x: 1185, endPoint y: 397, distance: 17.5
click at [1185, 397] on div at bounding box center [974, 398] width 463 height 459
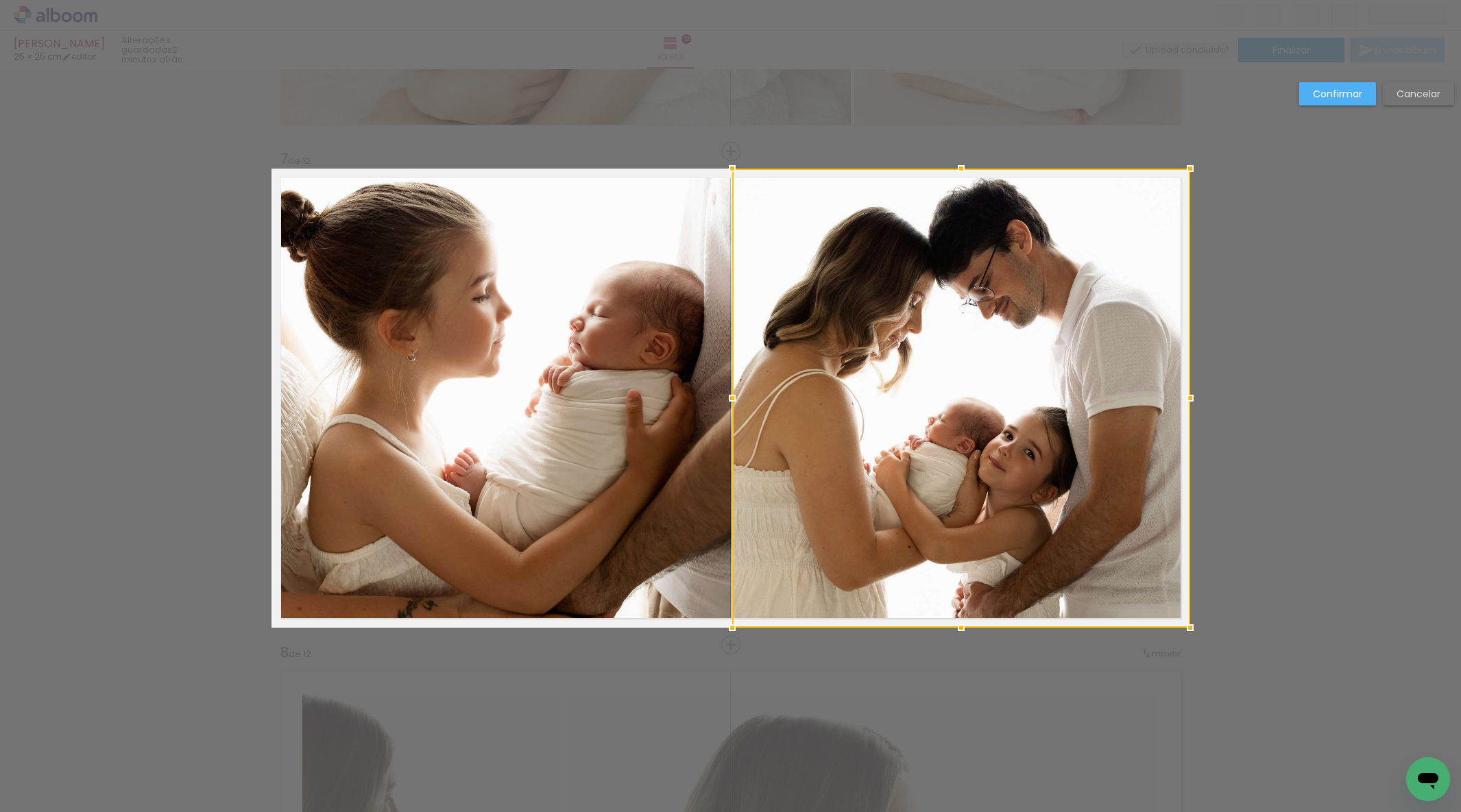
click at [736, 402] on div at bounding box center [732, 399] width 28 height 28
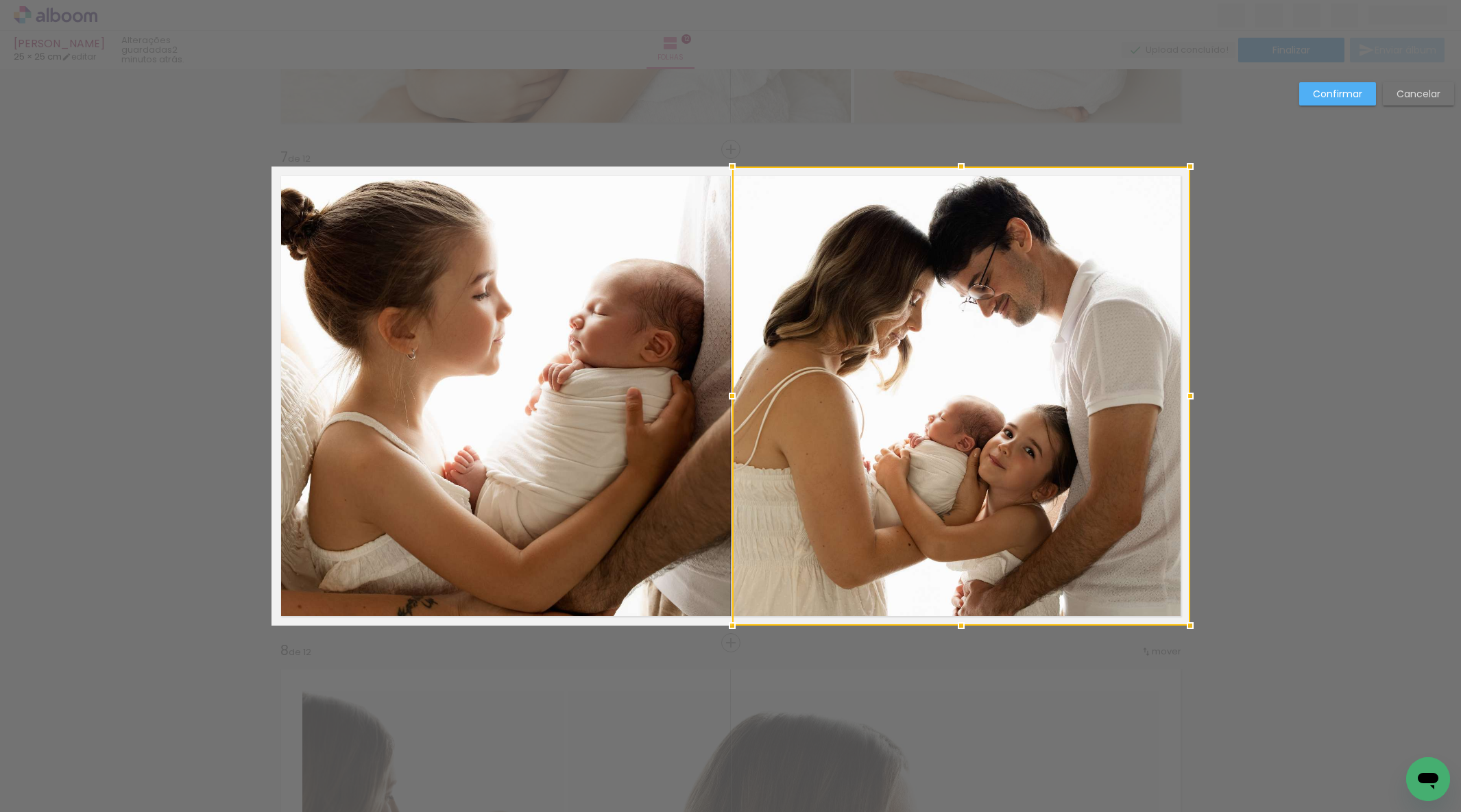
click at [0, 0] on slot "Confirmar" at bounding box center [0, 0] width 0 height 0
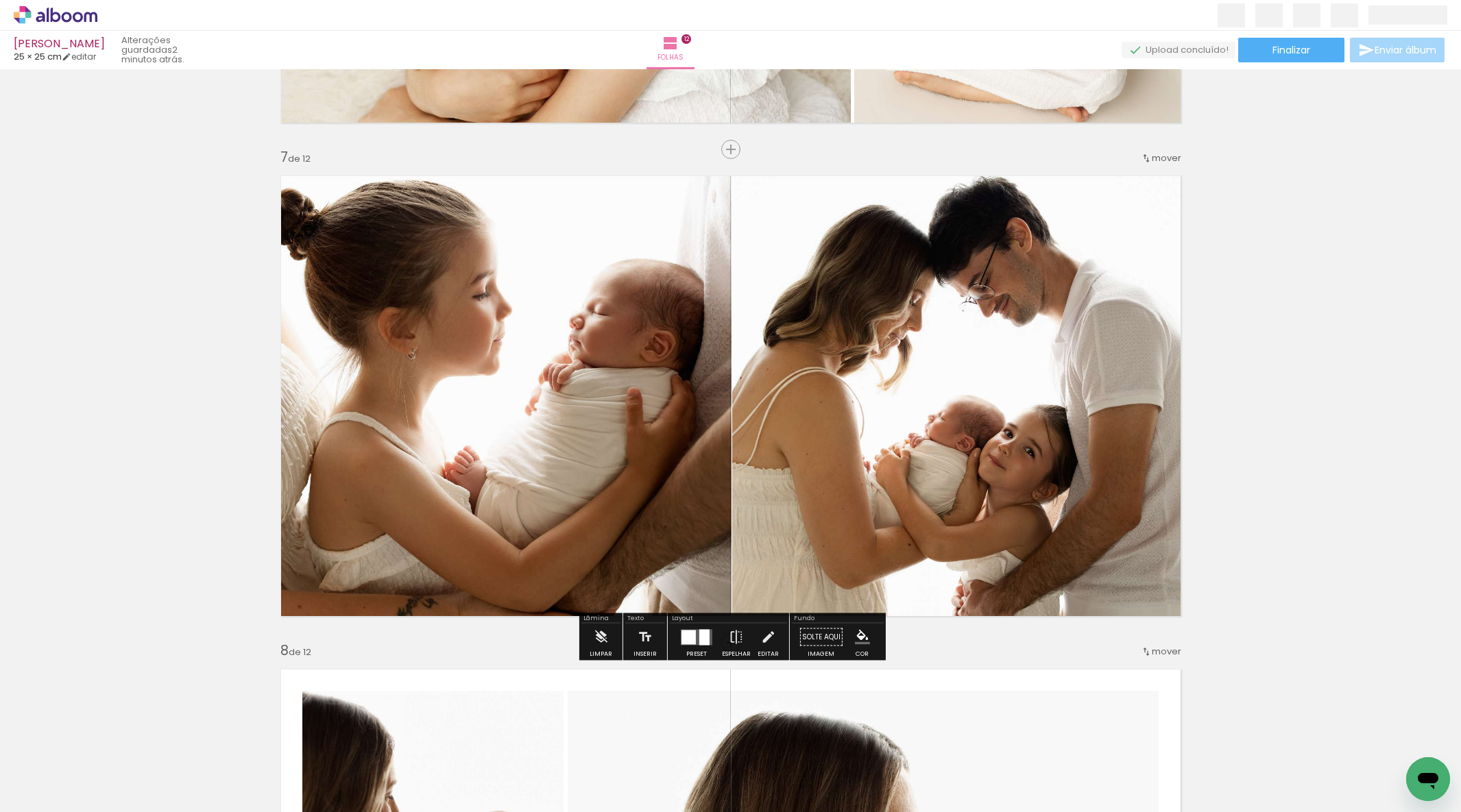
scroll to position [2908, 0]
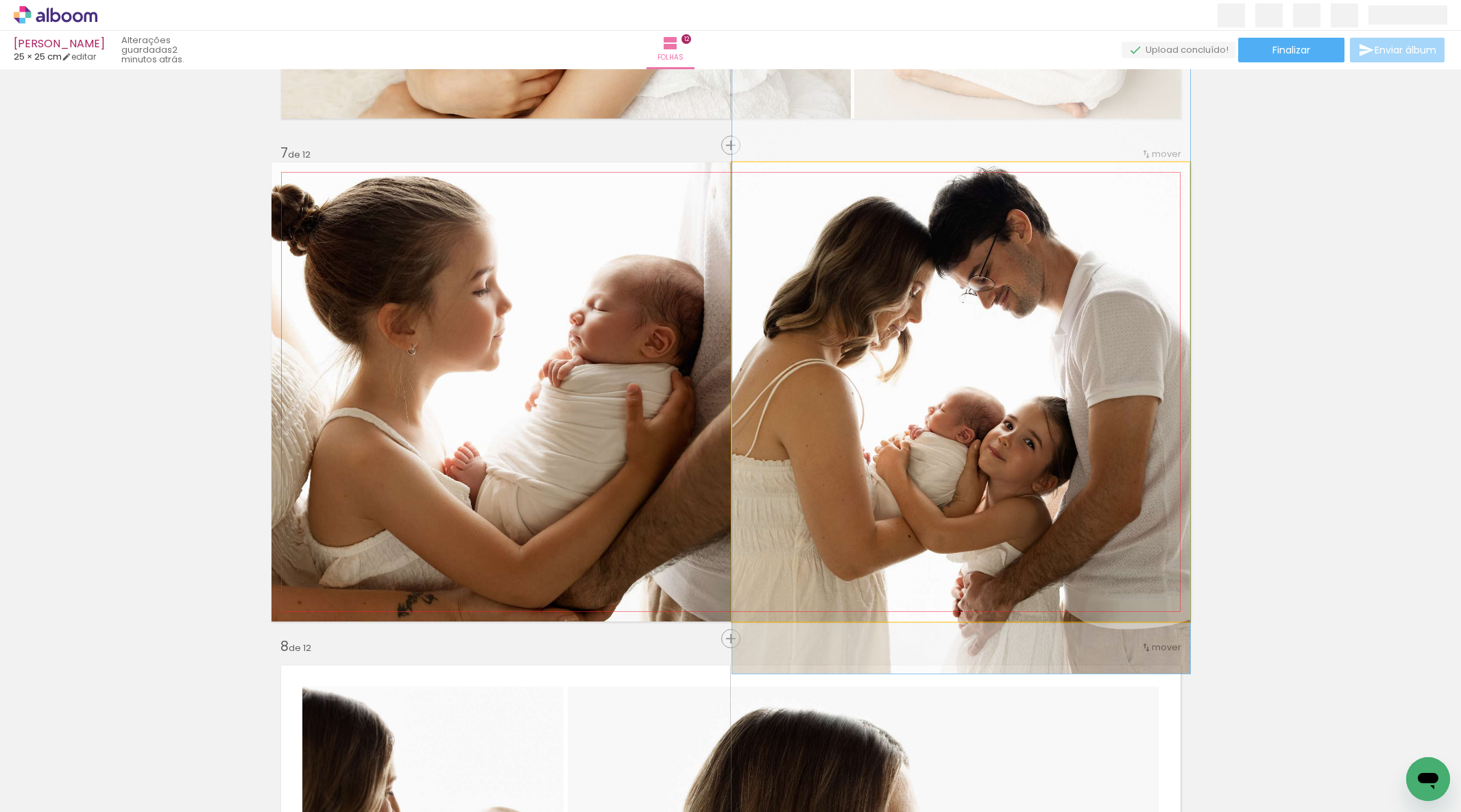
click at [968, 366] on div at bounding box center [960, 369] width 458 height 610
click at [1077, 362] on quentale-photo at bounding box center [960, 391] width 458 height 459
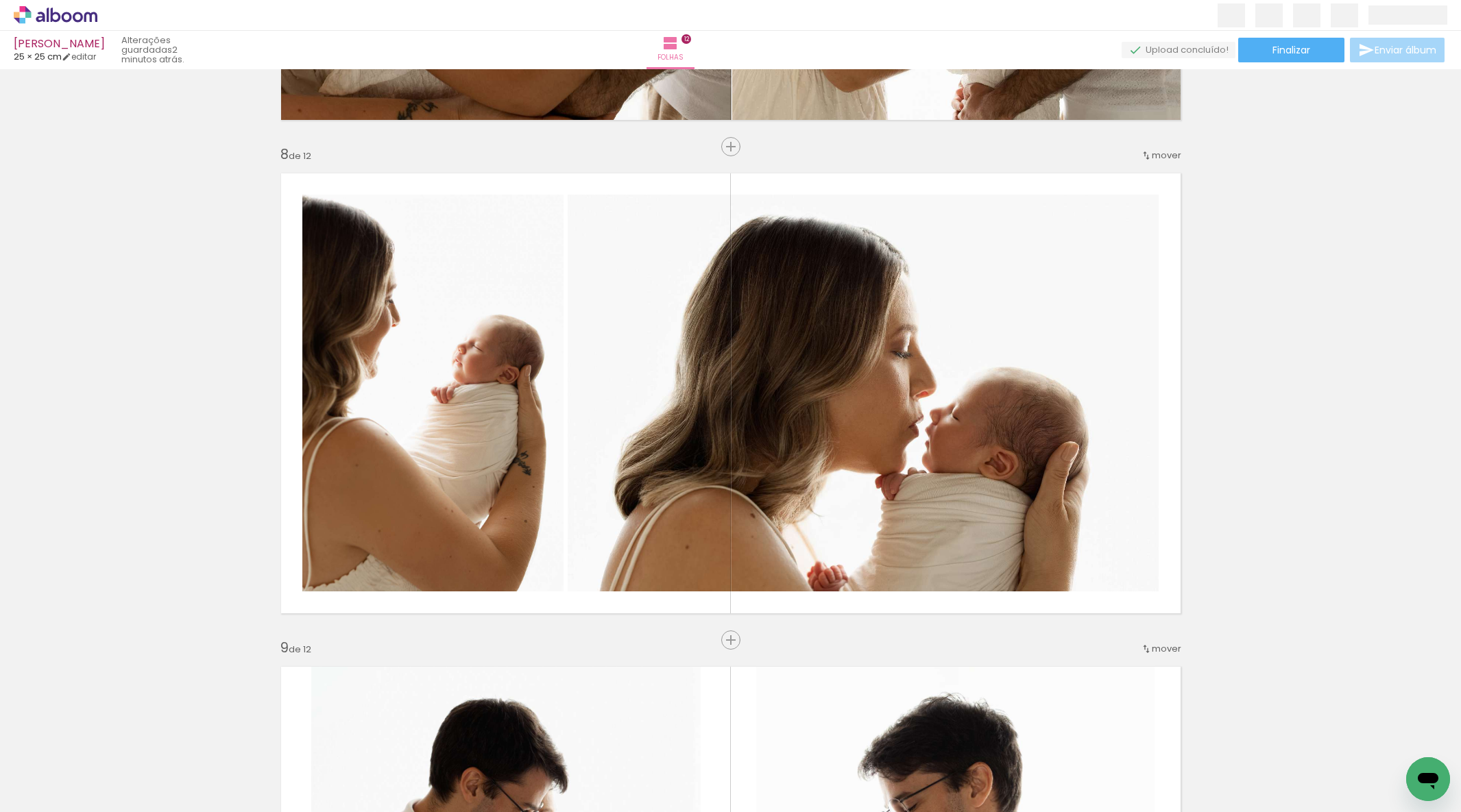
scroll to position [3362, 0]
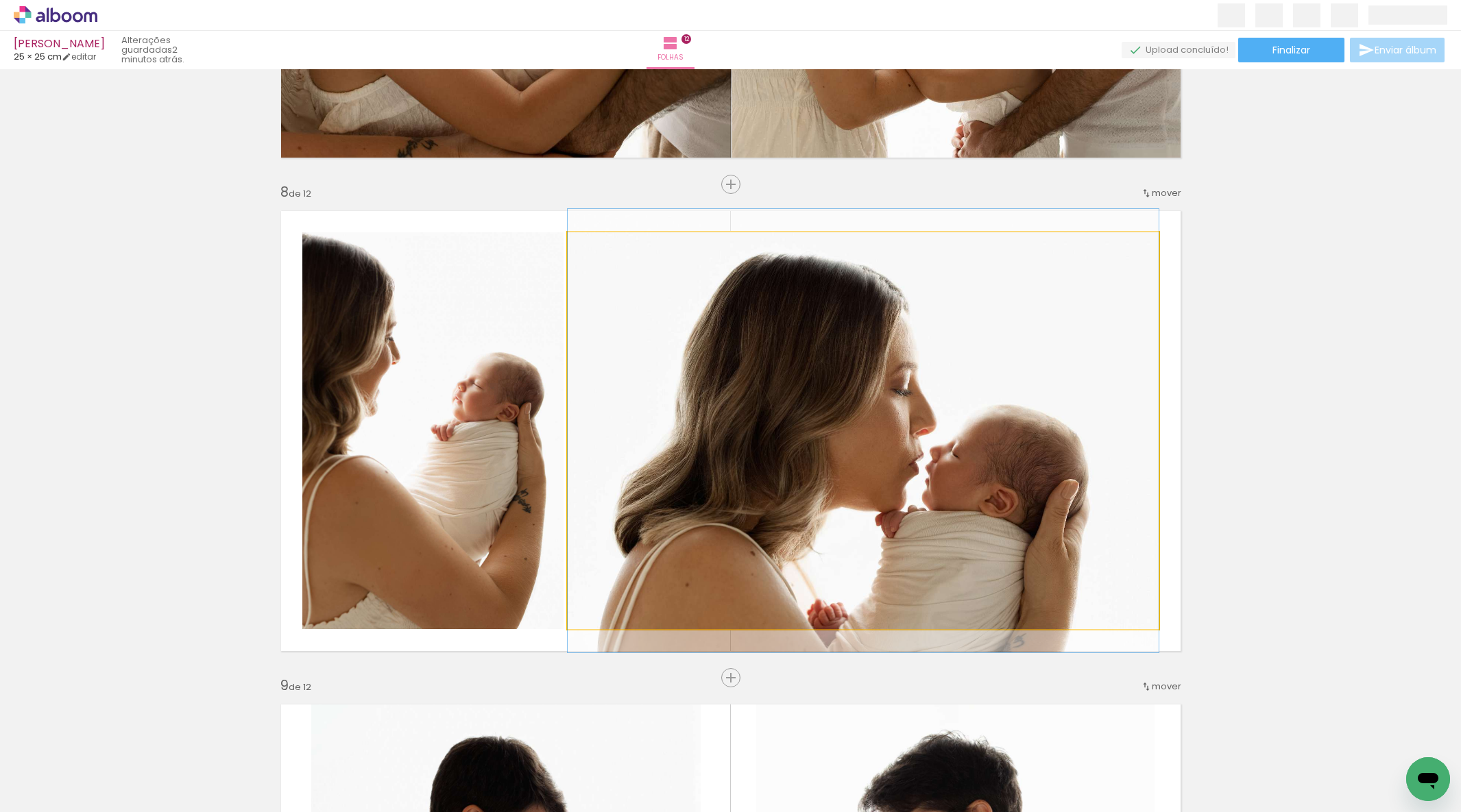
click at [1070, 578] on quentale-photo at bounding box center [863, 430] width 591 height 397
click at [1071, 578] on album-spread "8 de 12" at bounding box center [730, 431] width 918 height 459
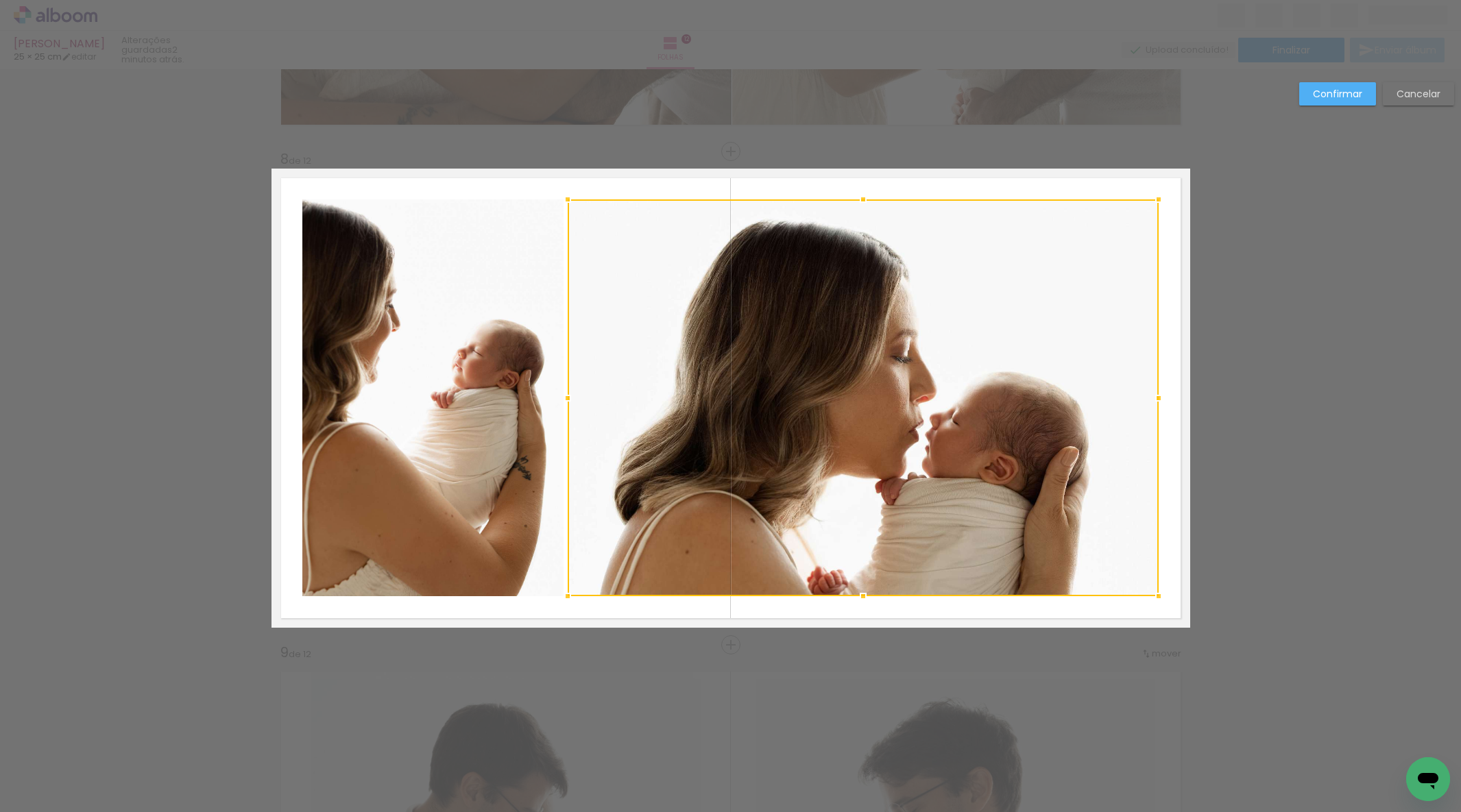
scroll to position [3396, 0]
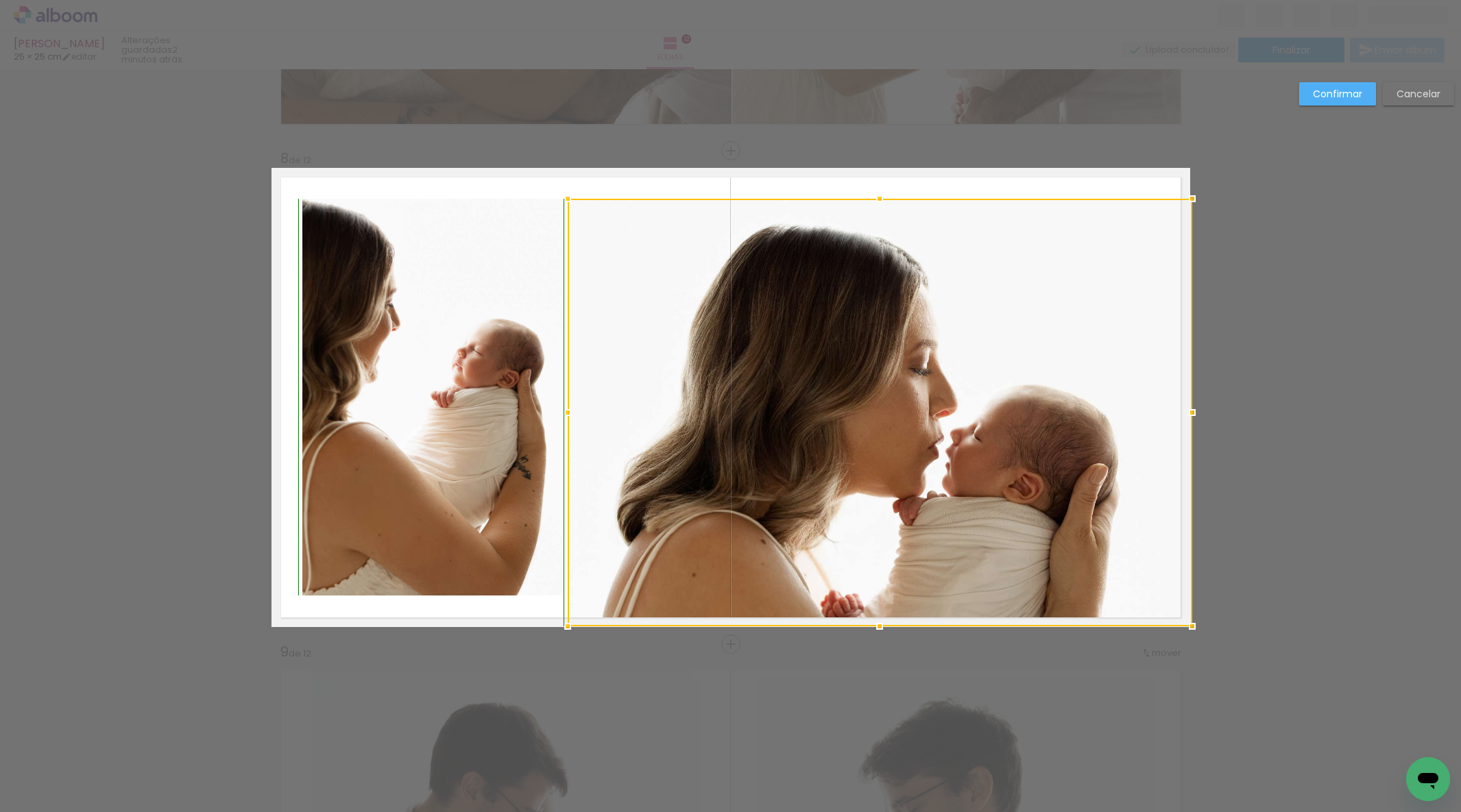
drag, startPoint x: 1155, startPoint y: 596, endPoint x: 1198, endPoint y: 629, distance: 54.2
click at [1198, 635] on div at bounding box center [1193, 626] width 28 height 28
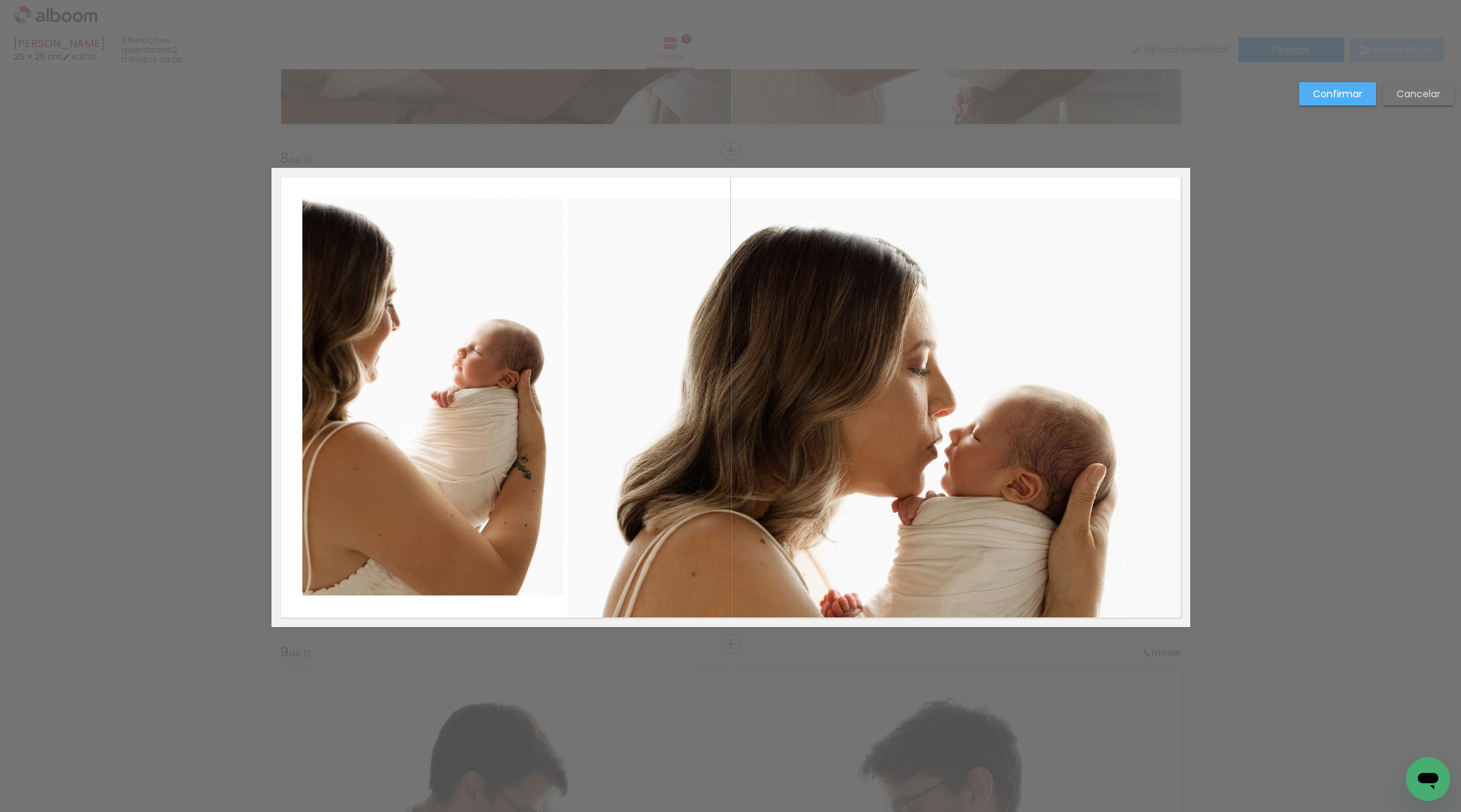
click at [958, 587] on album-spread "8 de 12" at bounding box center [730, 397] width 918 height 459
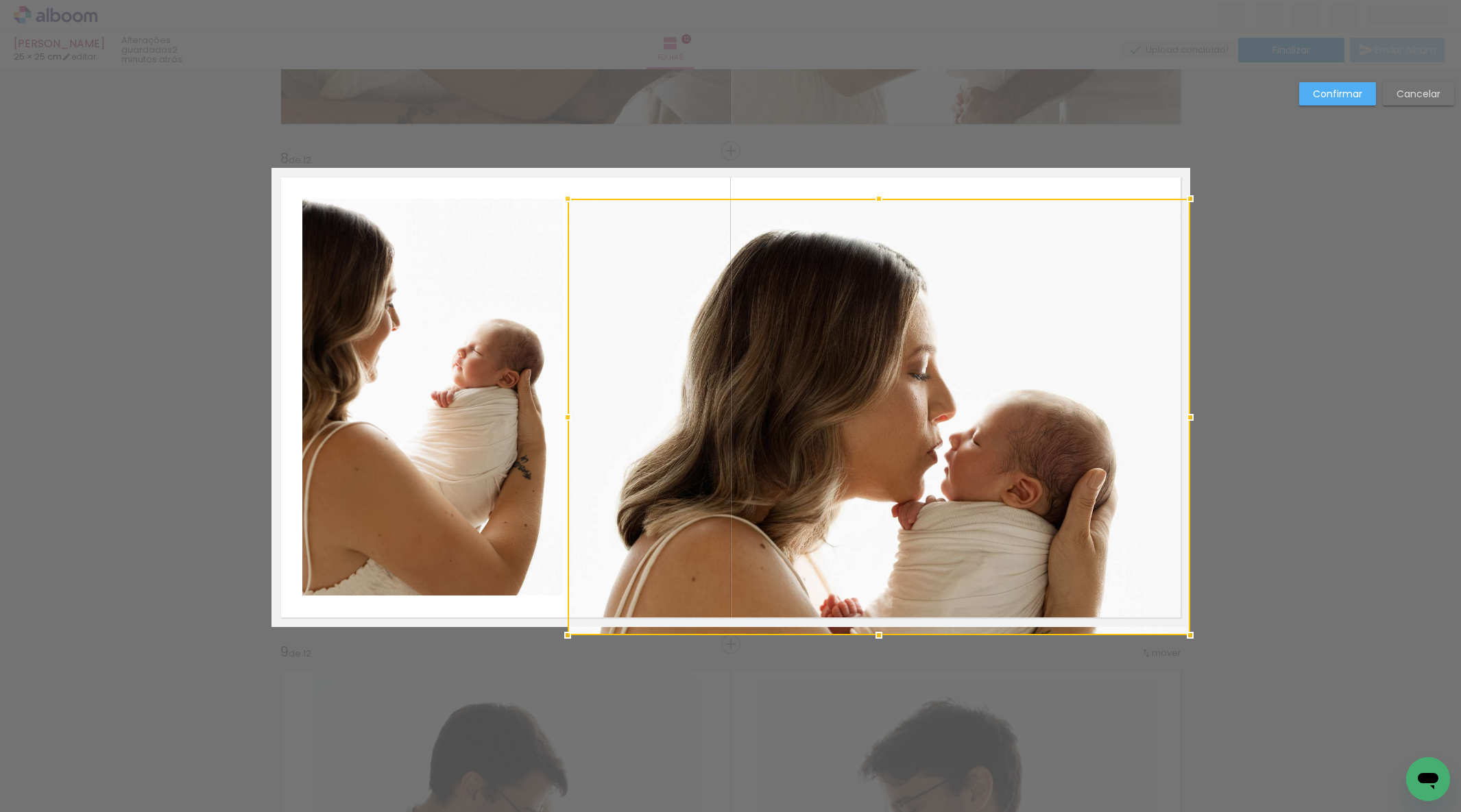
drag, startPoint x: 876, startPoint y: 626, endPoint x: 894, endPoint y: 619, distance: 19.3
click at [880, 629] on div at bounding box center [879, 636] width 28 height 28
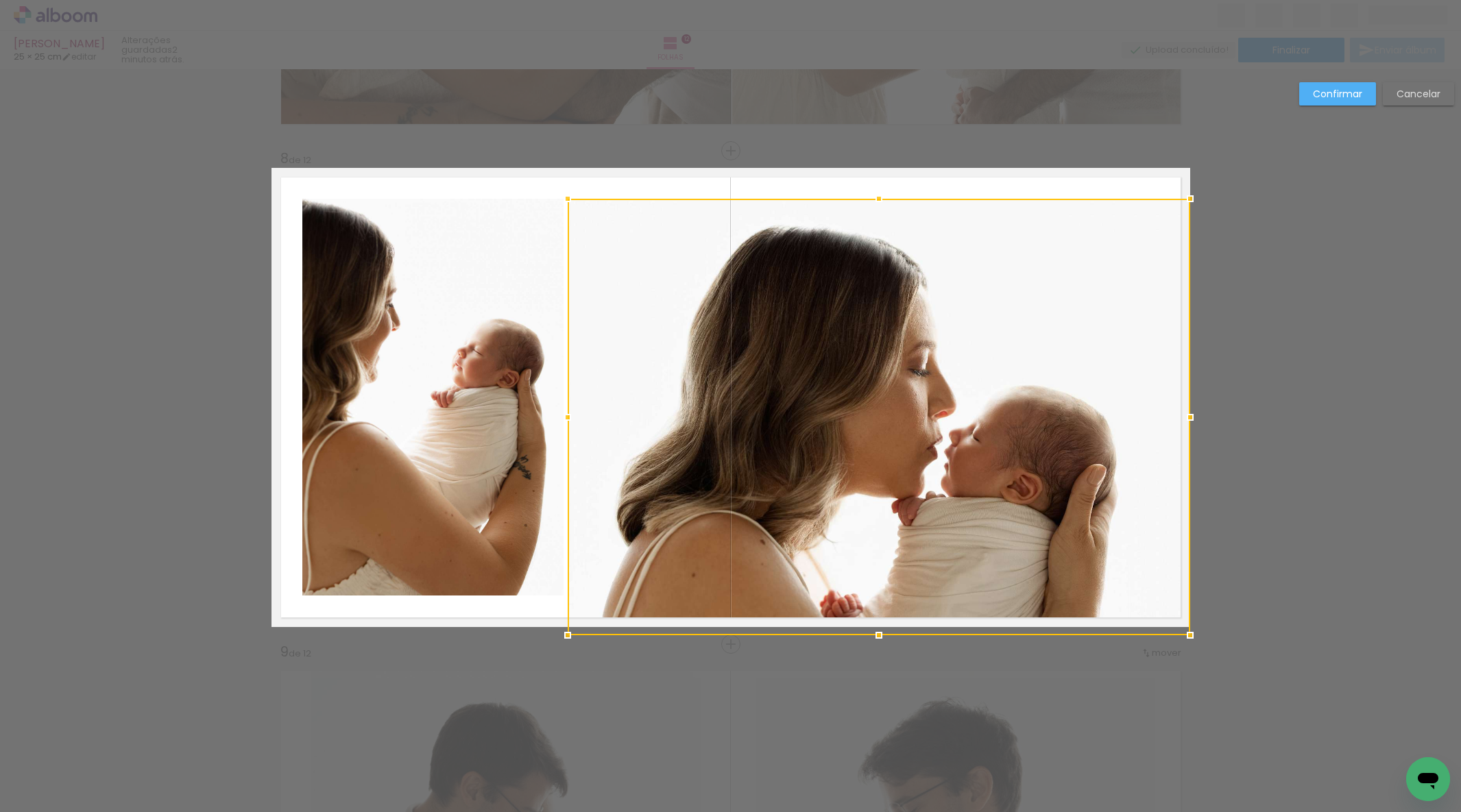
drag, startPoint x: 904, startPoint y: 477, endPoint x: 883, endPoint y: 475, distance: 21.1
click at [904, 477] on div at bounding box center [878, 417] width 622 height 437
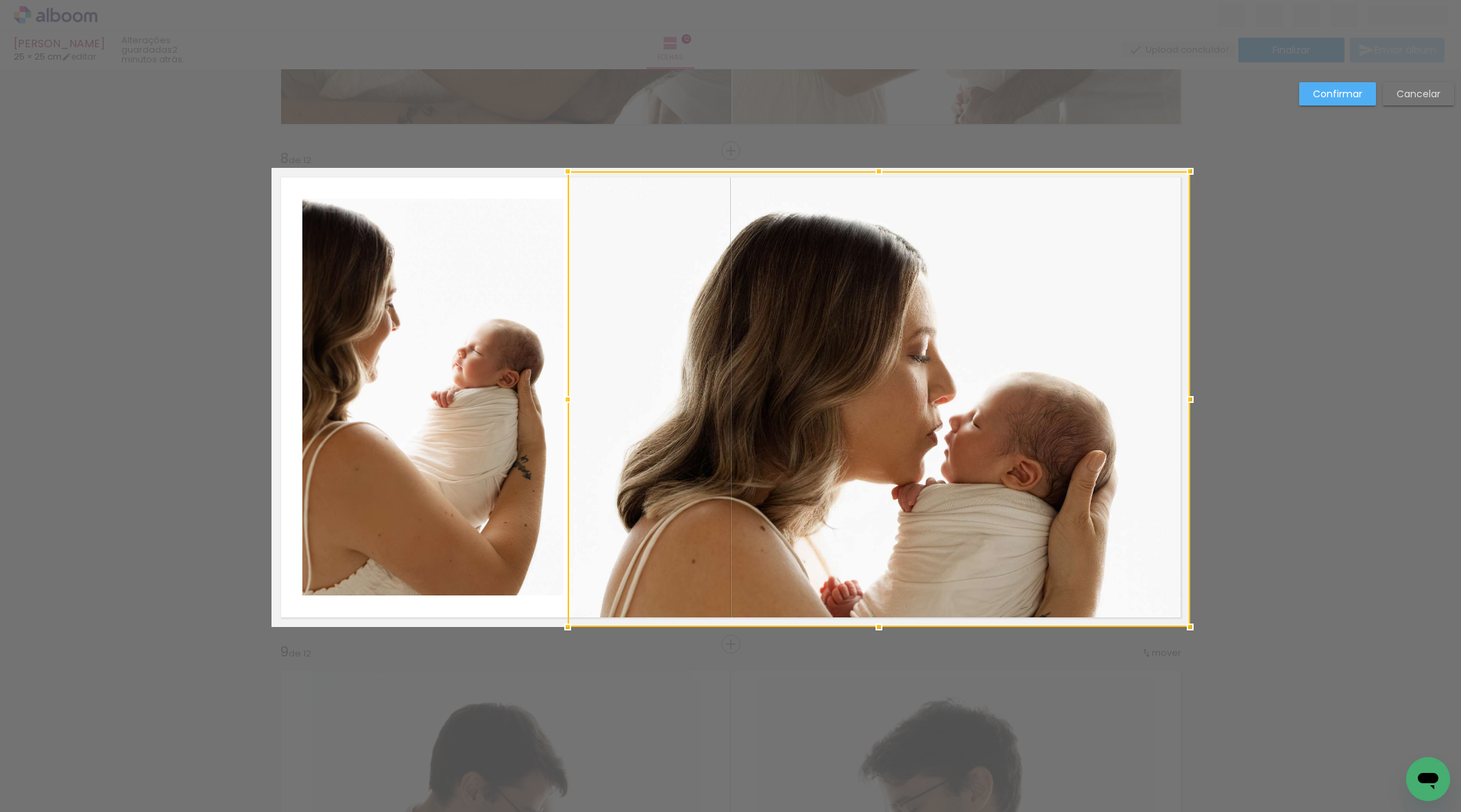
drag, startPoint x: 878, startPoint y: 196, endPoint x: 868, endPoint y: 184, distance: 15.6
click at [878, 160] on div at bounding box center [879, 172] width 28 height 28
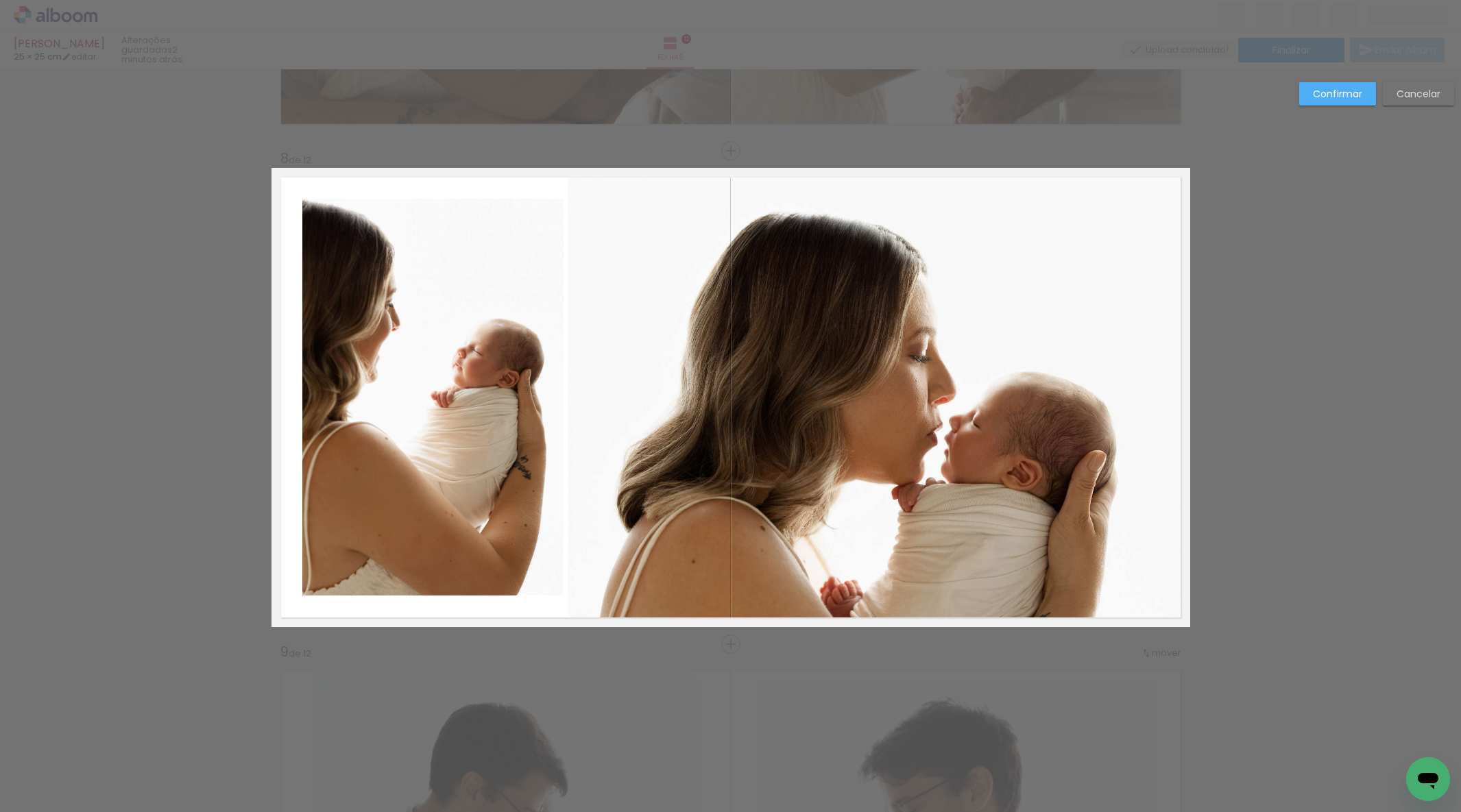
click at [868, 184] on album-spread "8 de 12" at bounding box center [730, 397] width 918 height 459
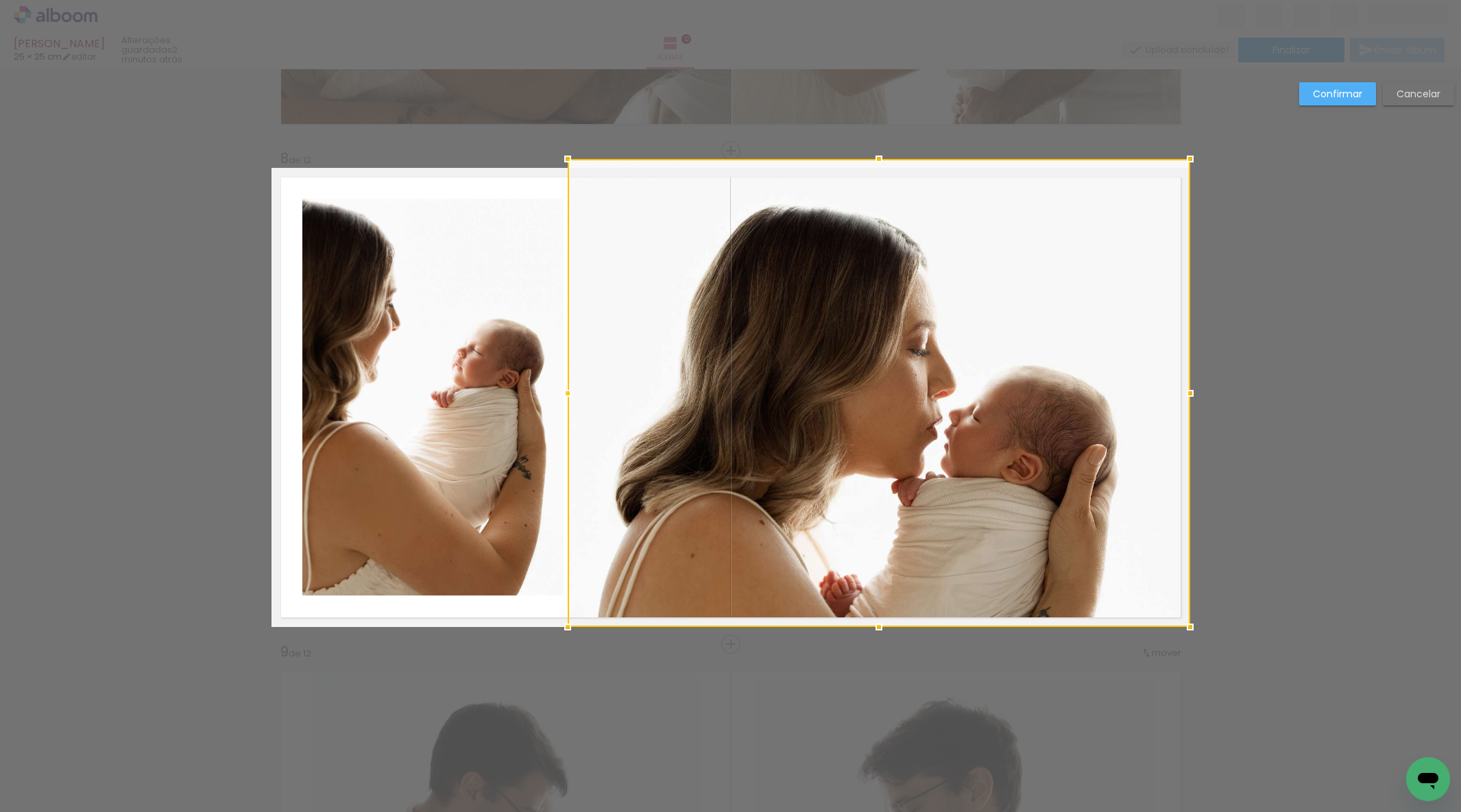
click at [877, 167] on div at bounding box center [879, 159] width 28 height 28
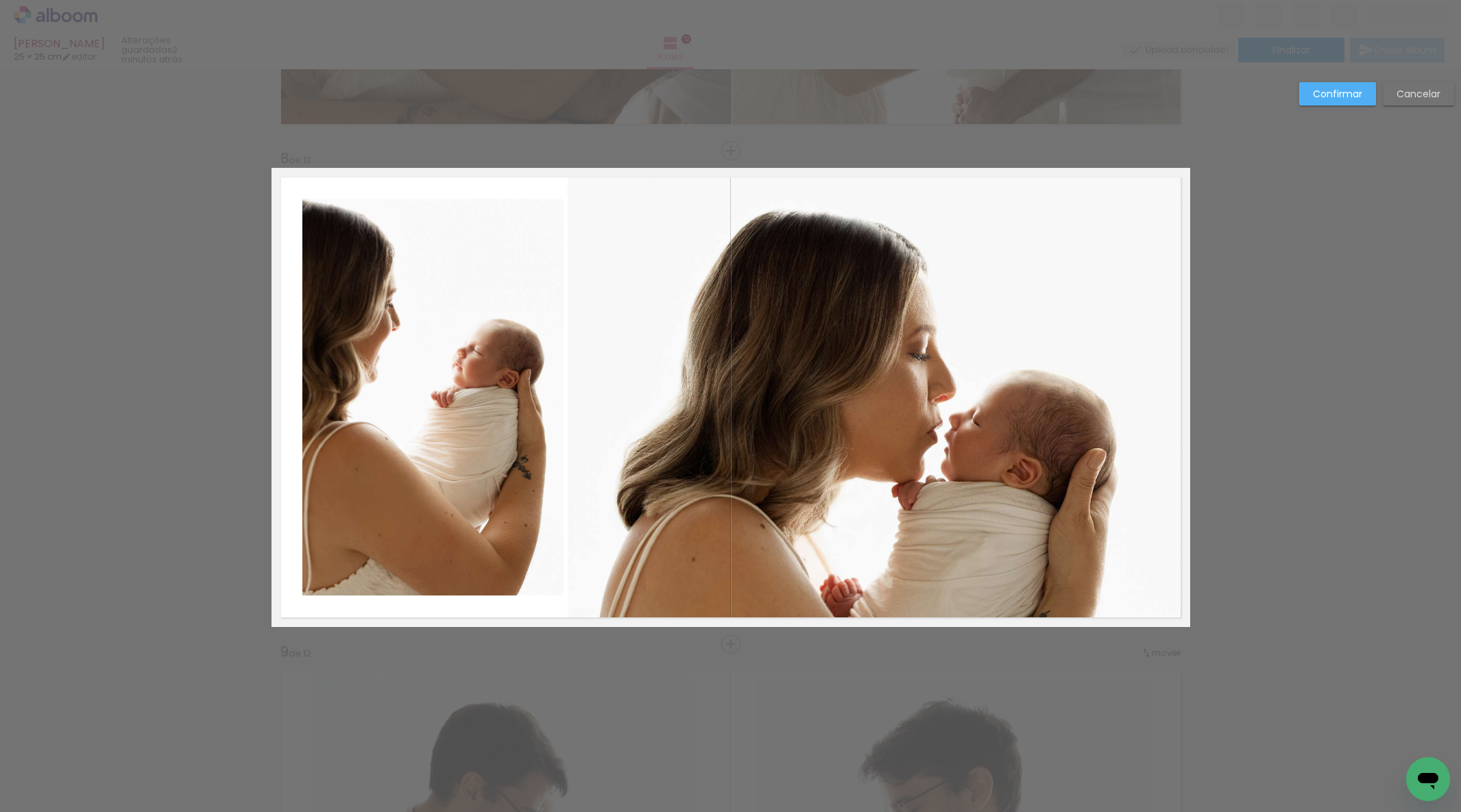
scroll to position [3400, 0]
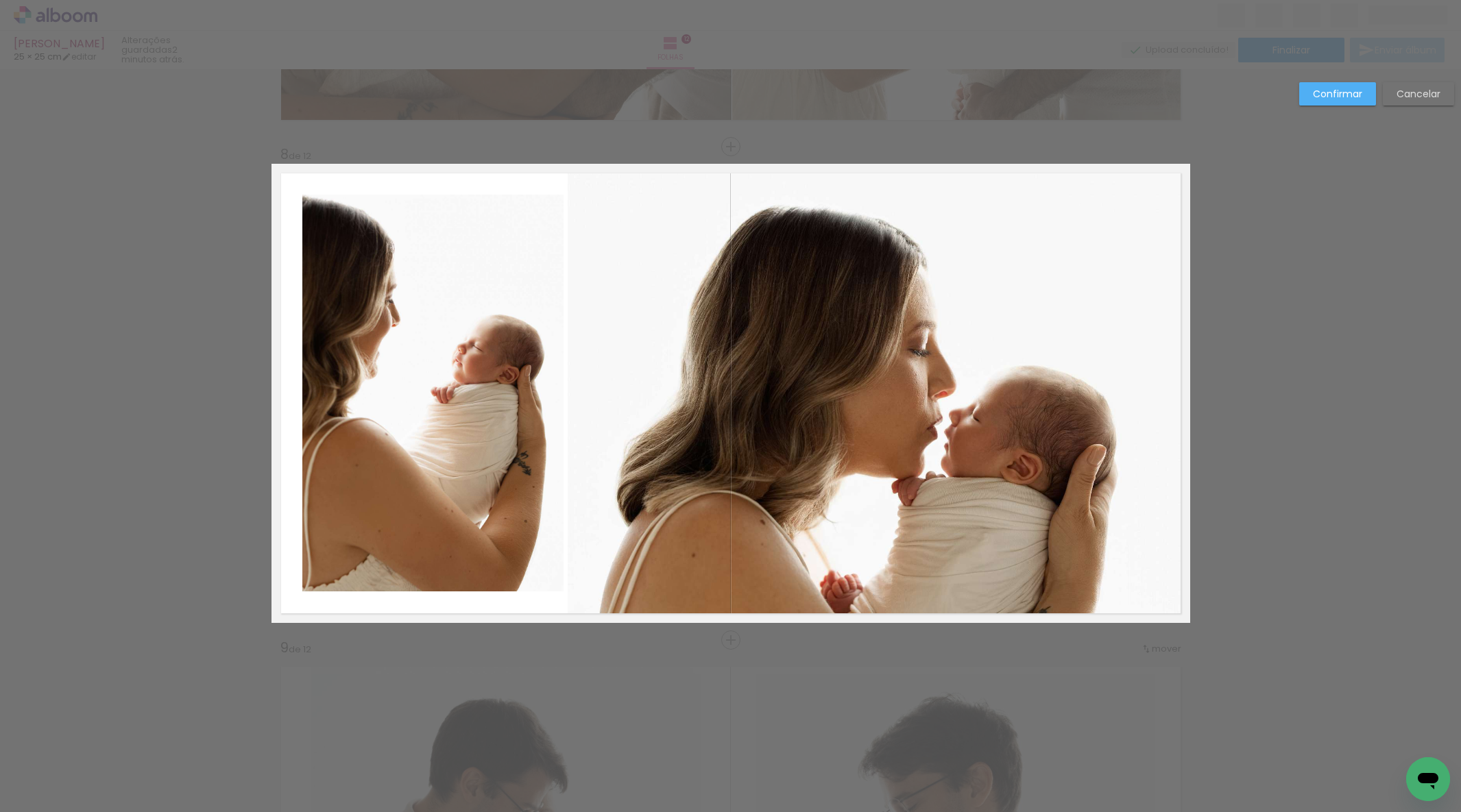
click at [439, 258] on quentale-photo at bounding box center [432, 393] width 261 height 397
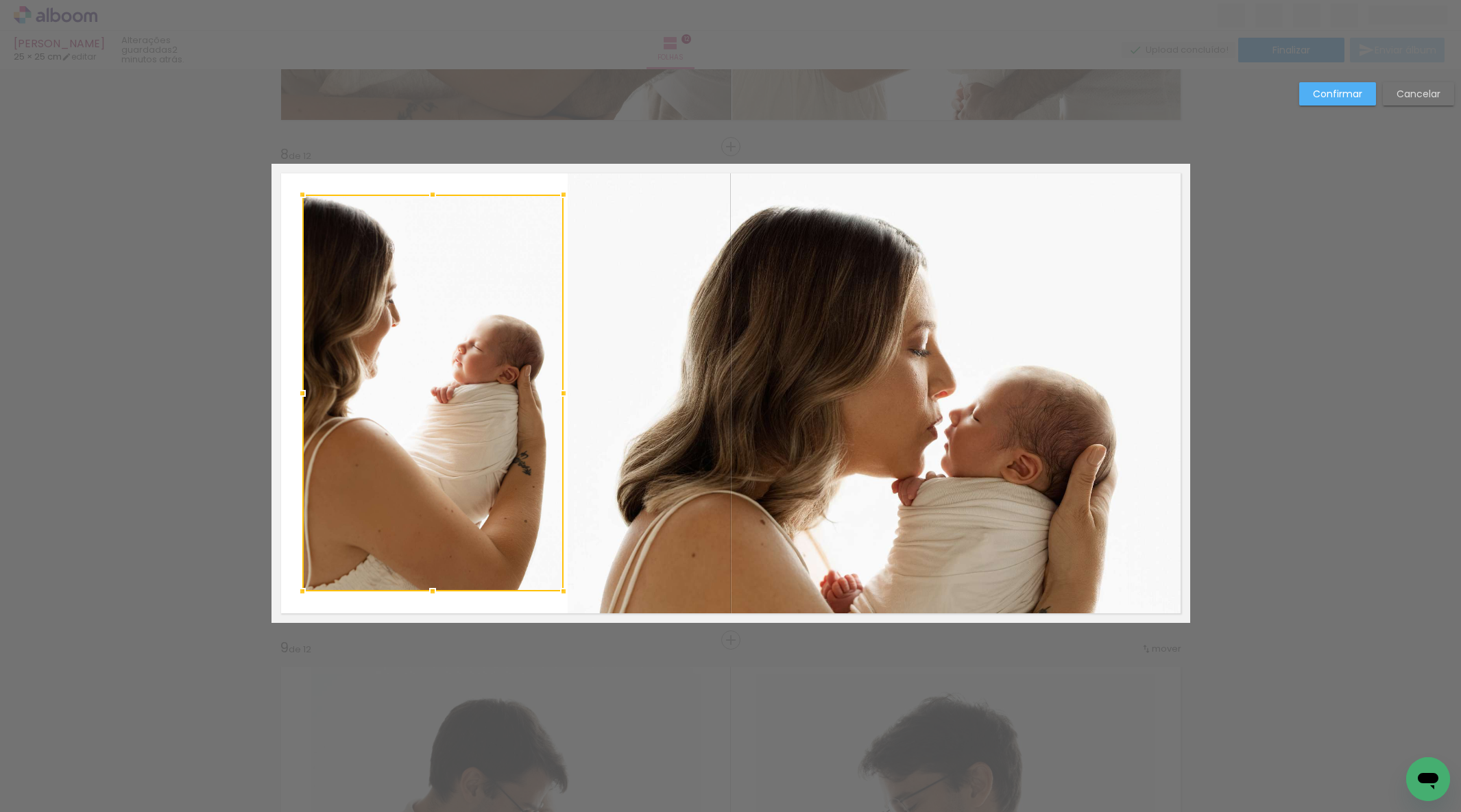
click at [439, 258] on div at bounding box center [432, 393] width 261 height 397
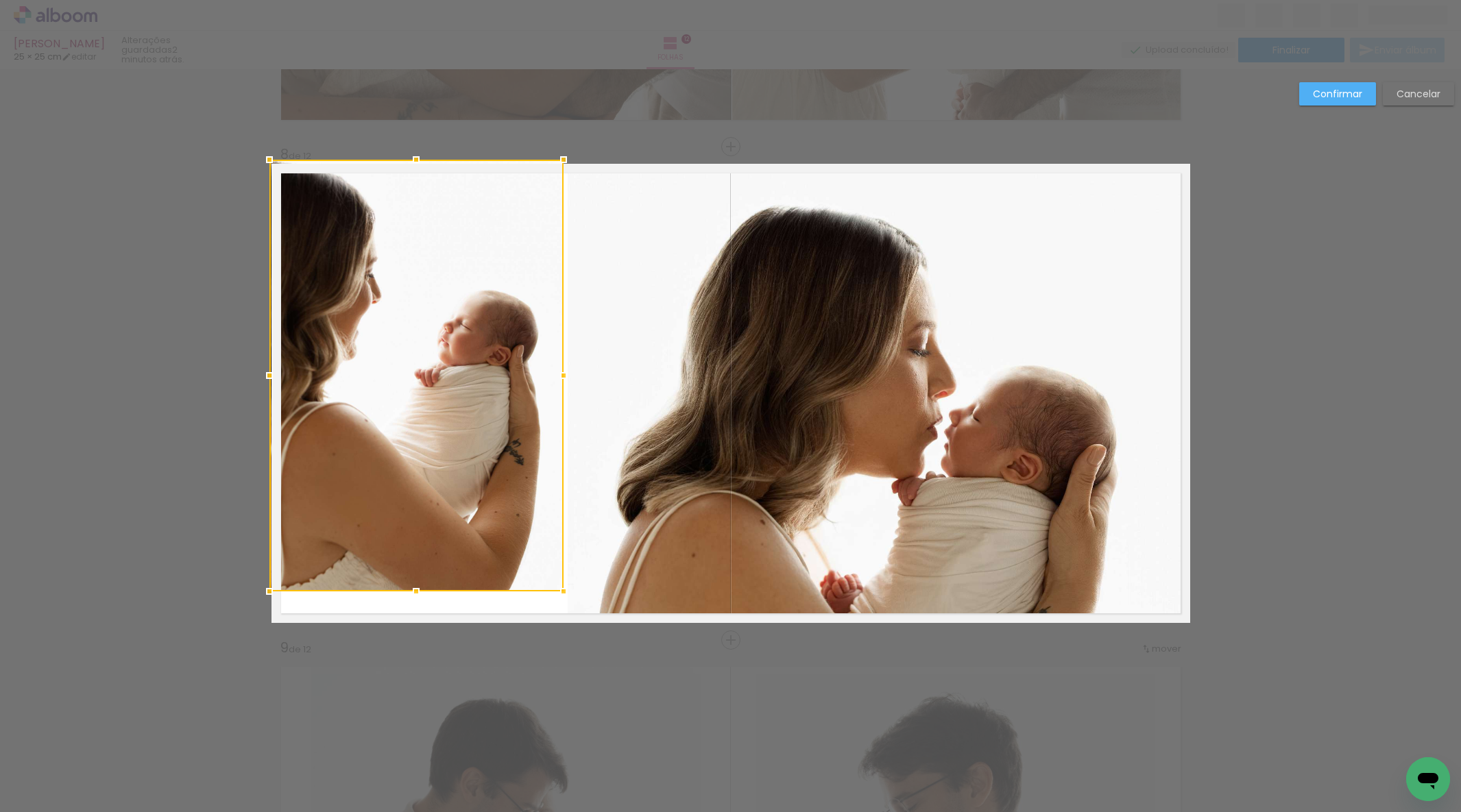
drag, startPoint x: 294, startPoint y: 184, endPoint x: 271, endPoint y: 163, distance: 31.1
click at [271, 163] on div at bounding box center [269, 160] width 28 height 28
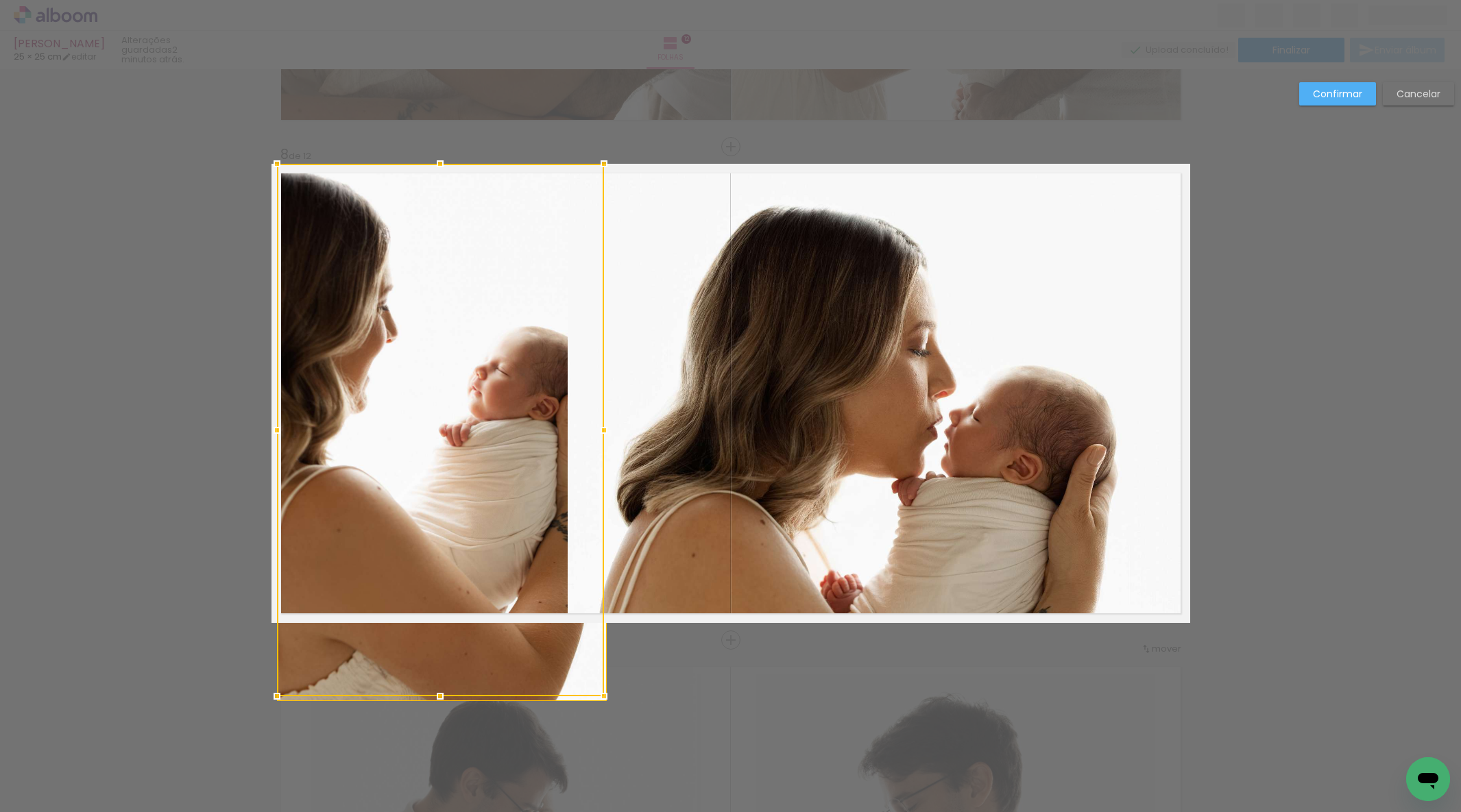
drag, startPoint x: 266, startPoint y: 589, endPoint x: 268, endPoint y: 596, distance: 7.3
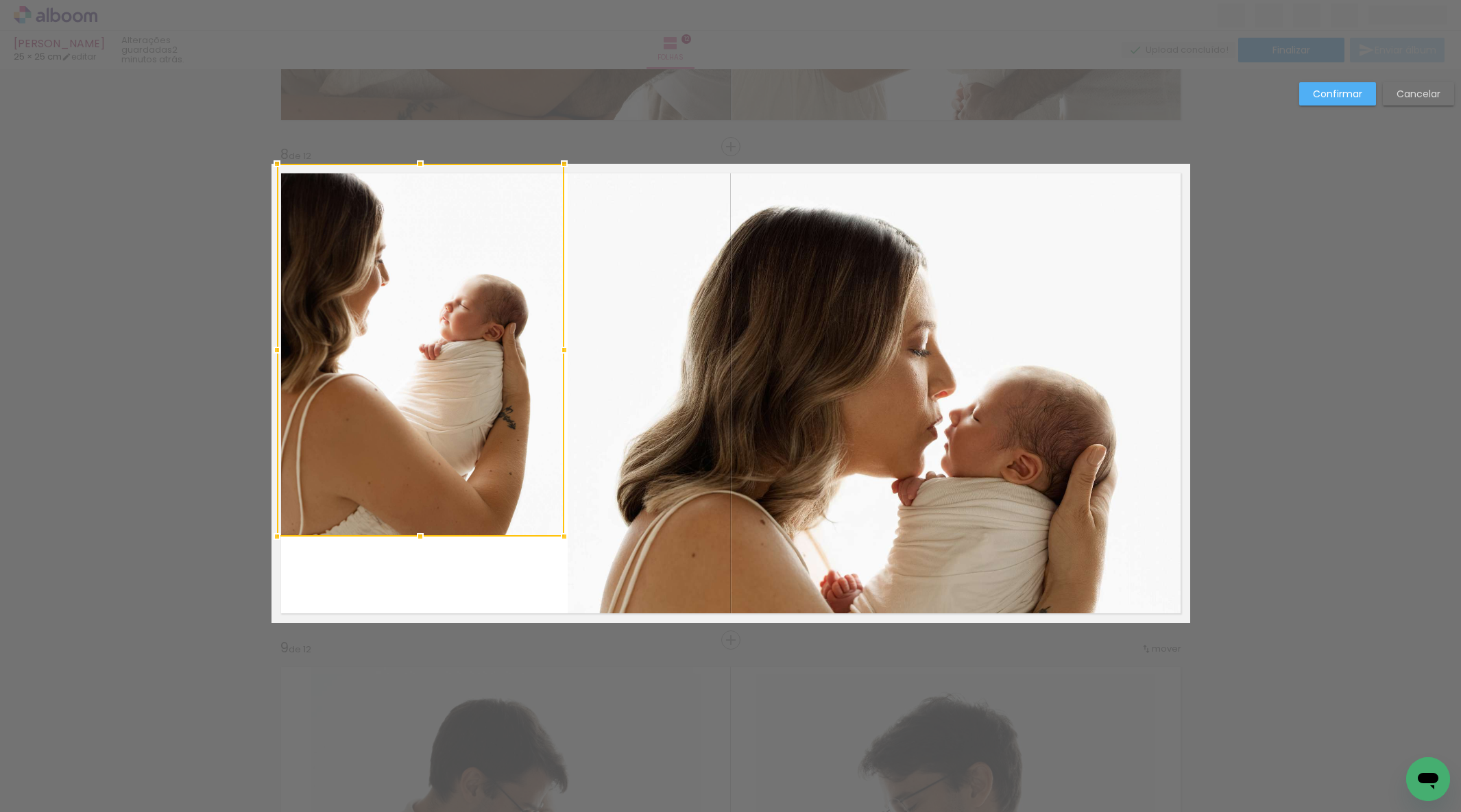
drag, startPoint x: 608, startPoint y: 701, endPoint x: 572, endPoint y: 671, distance: 46.9
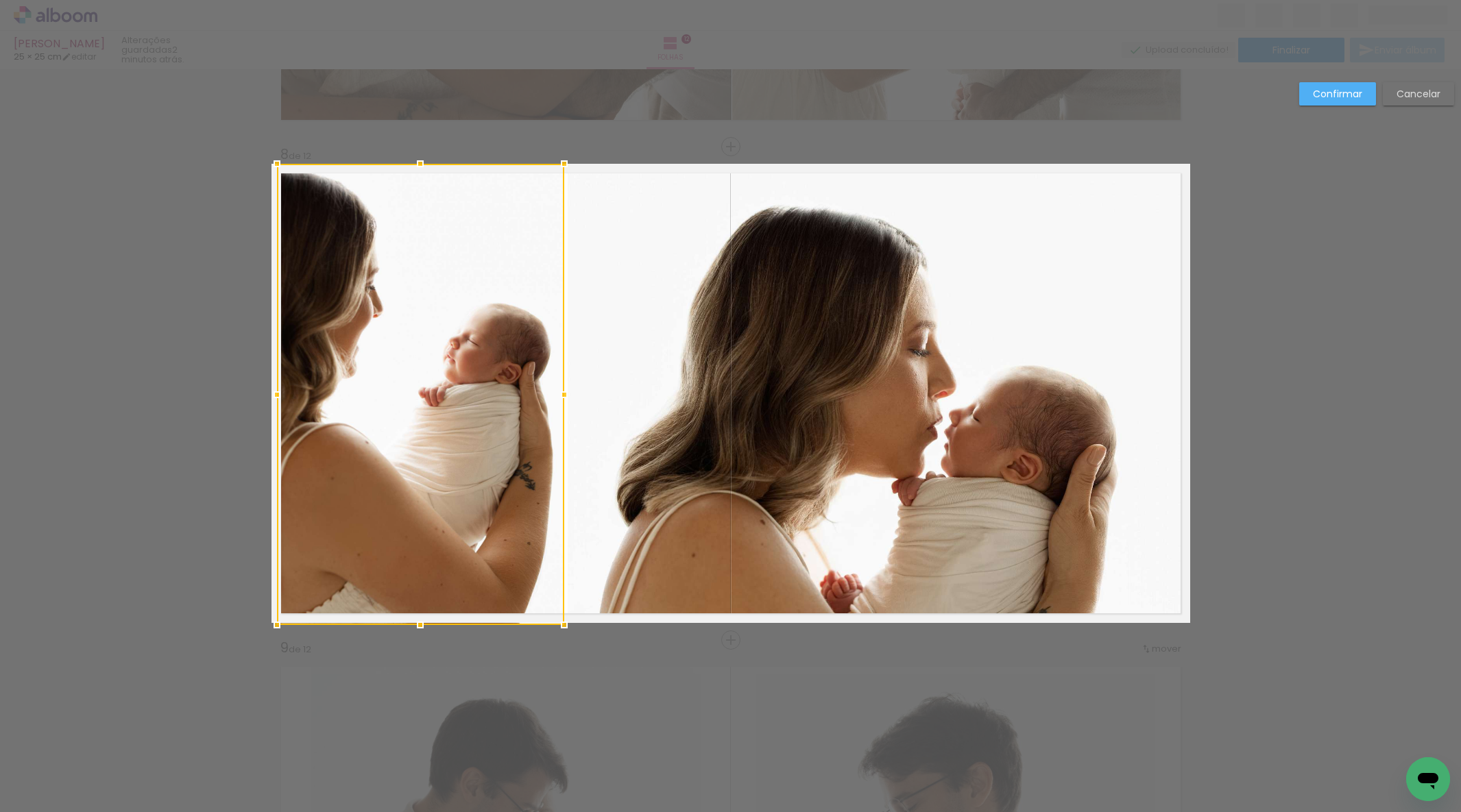
drag, startPoint x: 422, startPoint y: 535, endPoint x: 397, endPoint y: 570, distance: 43.0
click at [410, 573] on div at bounding box center [421, 394] width 287 height 461
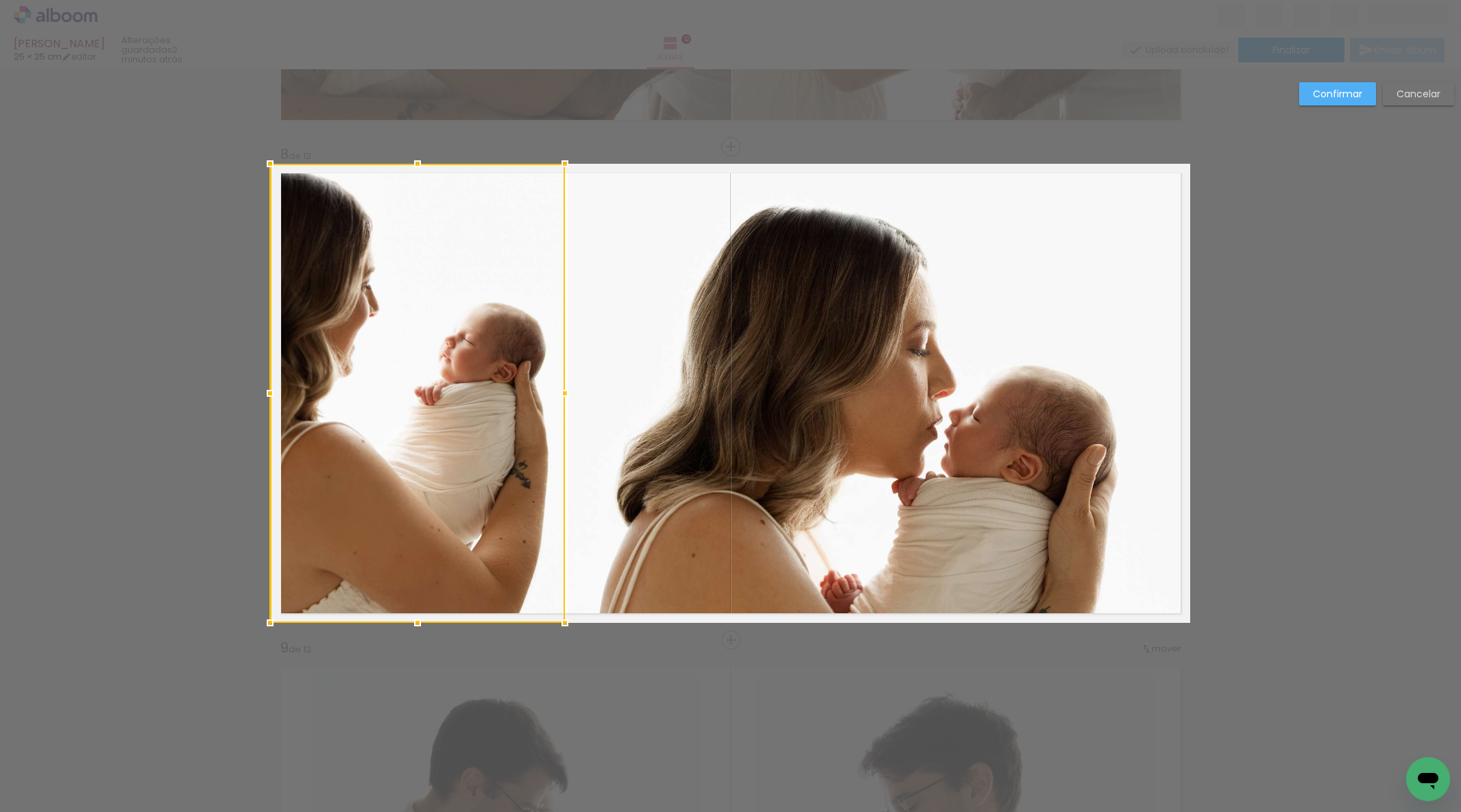
drag, startPoint x: 279, startPoint y: 394, endPoint x: 268, endPoint y: 396, distance: 11.2
click at [272, 394] on div at bounding box center [270, 394] width 28 height 28
click at [1333, 100] on paper-button "Confirmar" at bounding box center [1337, 94] width 77 height 23
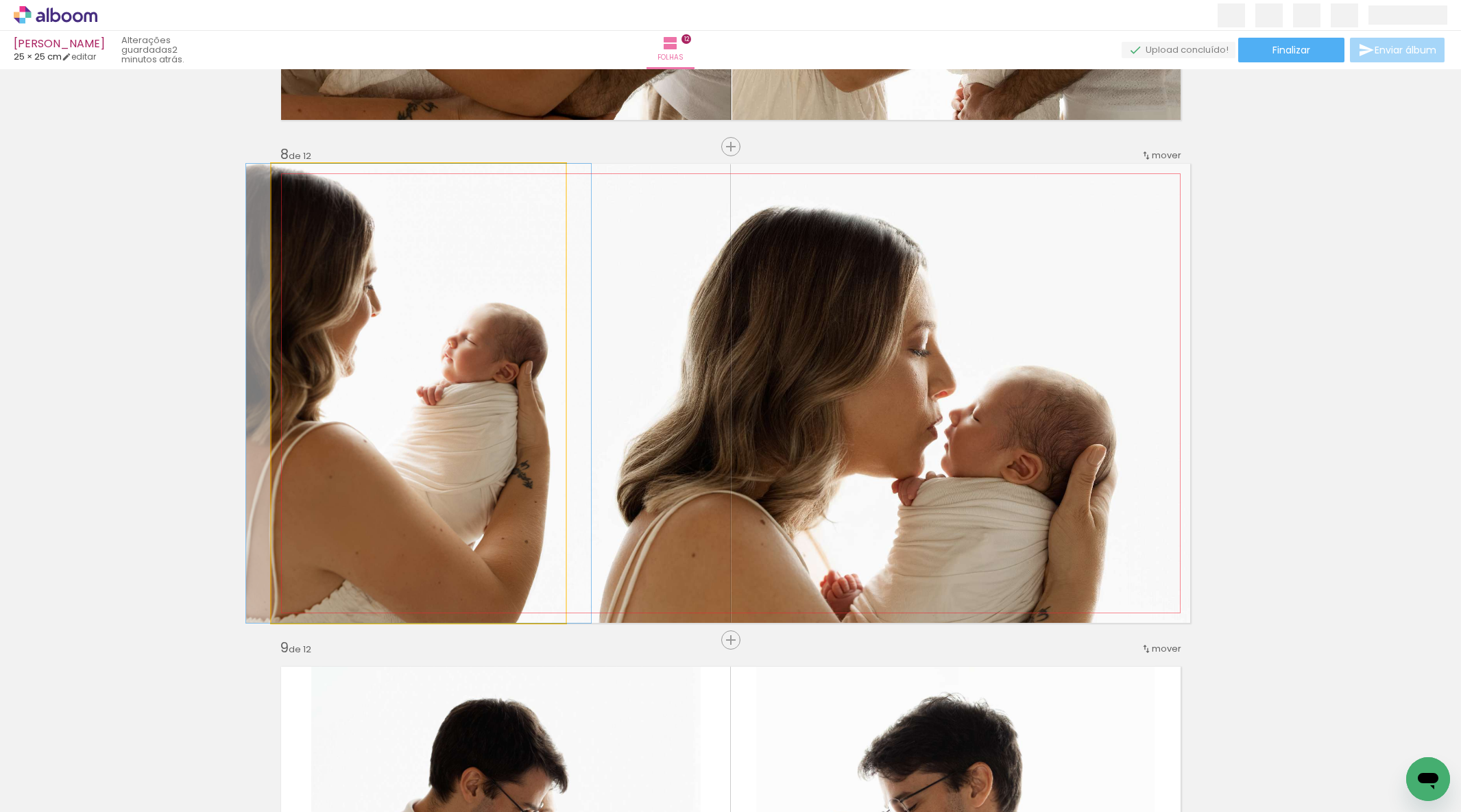
click at [511, 439] on quentale-photo at bounding box center [418, 393] width 295 height 459
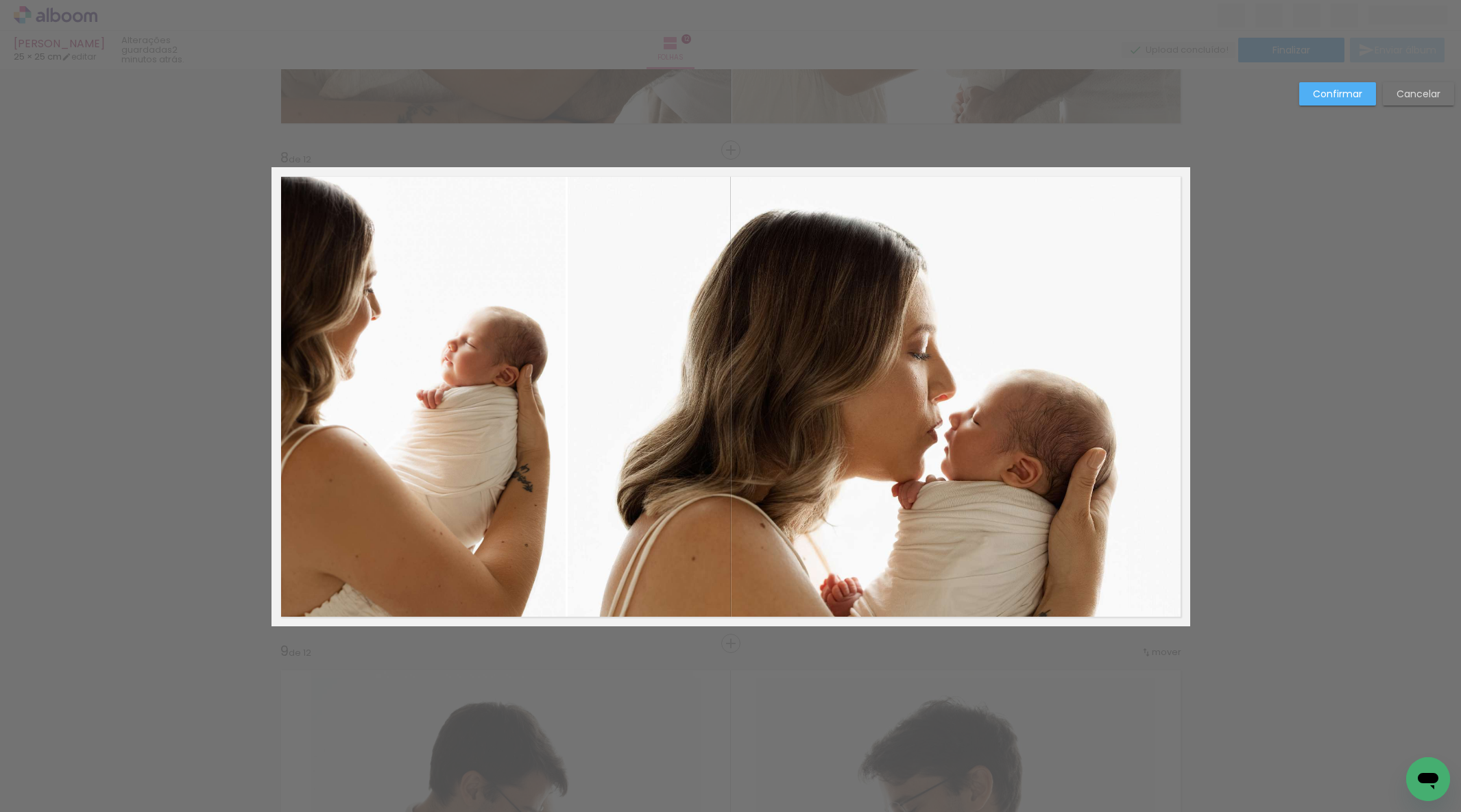
scroll to position [3395, 0]
click at [511, 439] on quentale-photo at bounding box center [418, 398] width 295 height 459
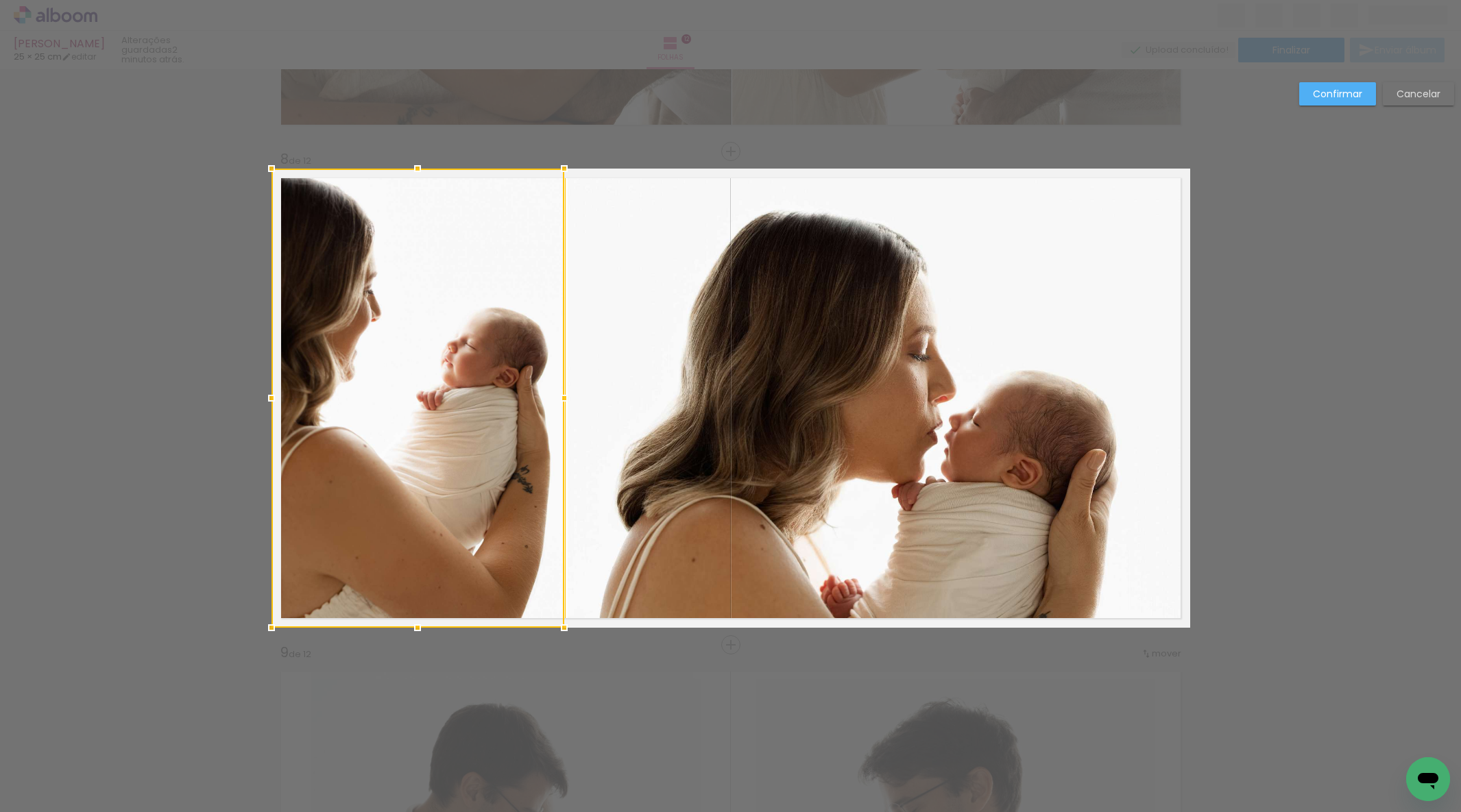
click at [811, 437] on quentale-photo at bounding box center [878, 398] width 622 height 459
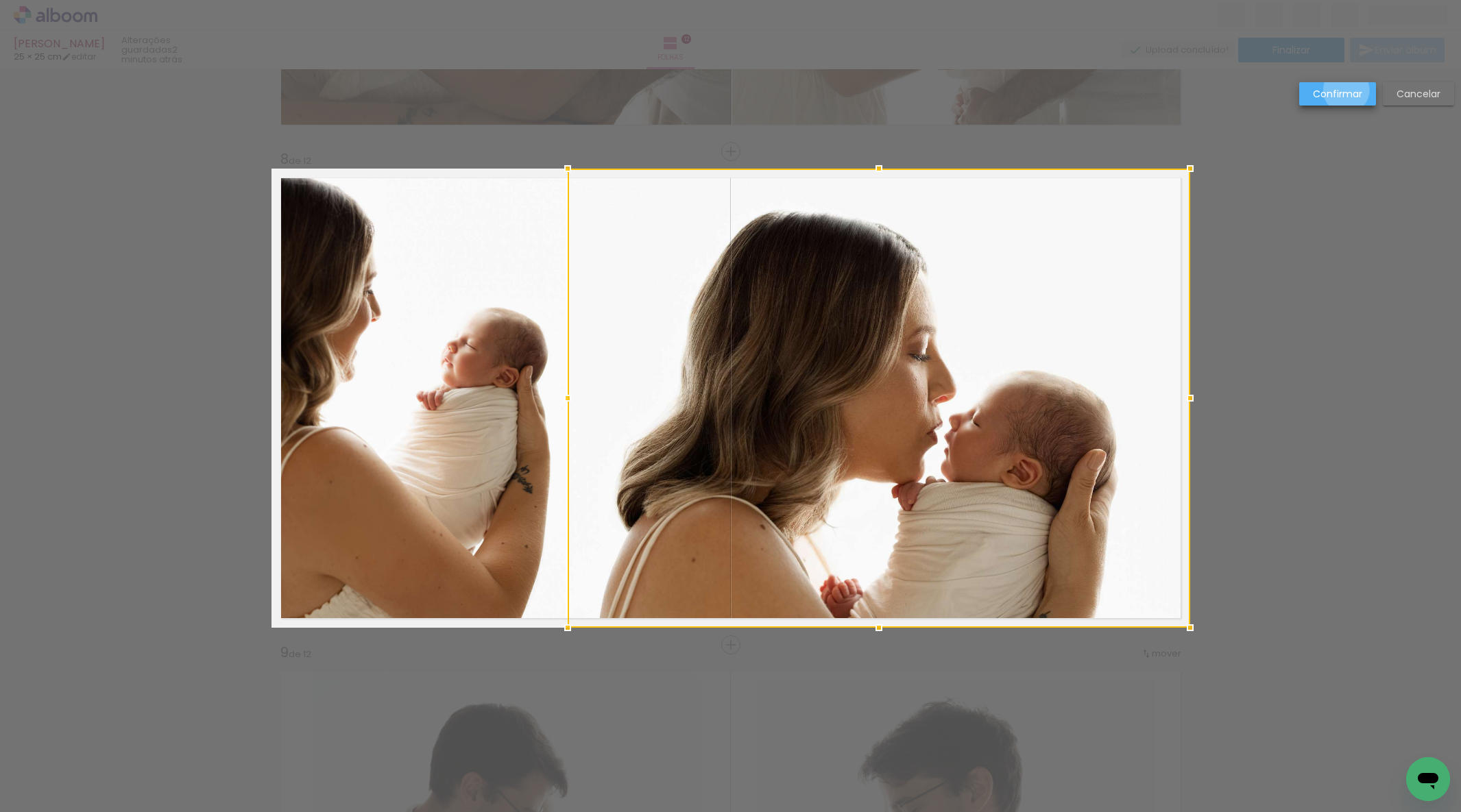
click at [0, 0] on slot "Confirmar" at bounding box center [0, 0] width 0 height 0
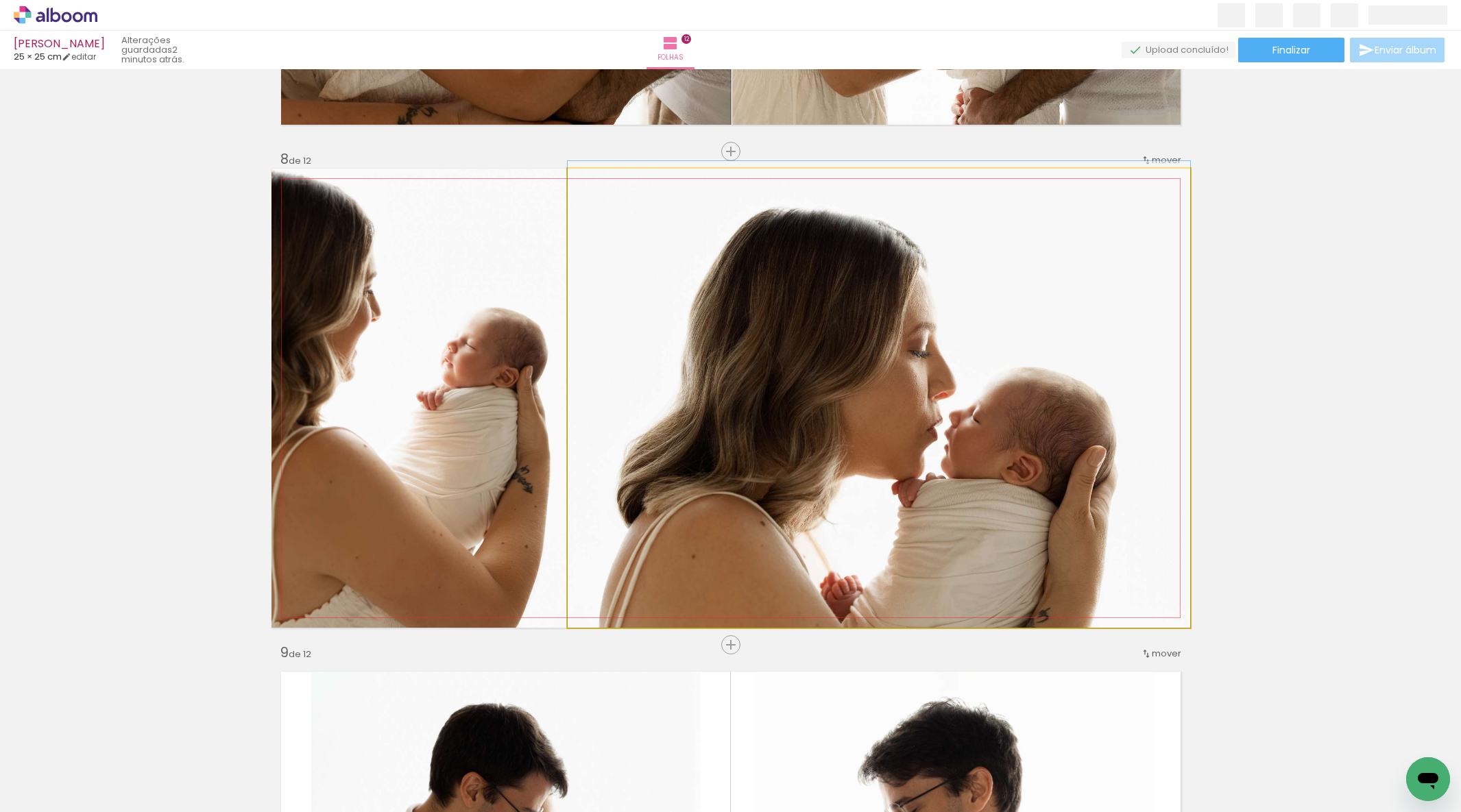
drag, startPoint x: 903, startPoint y: 319, endPoint x: 907, endPoint y: 298, distance: 21.4
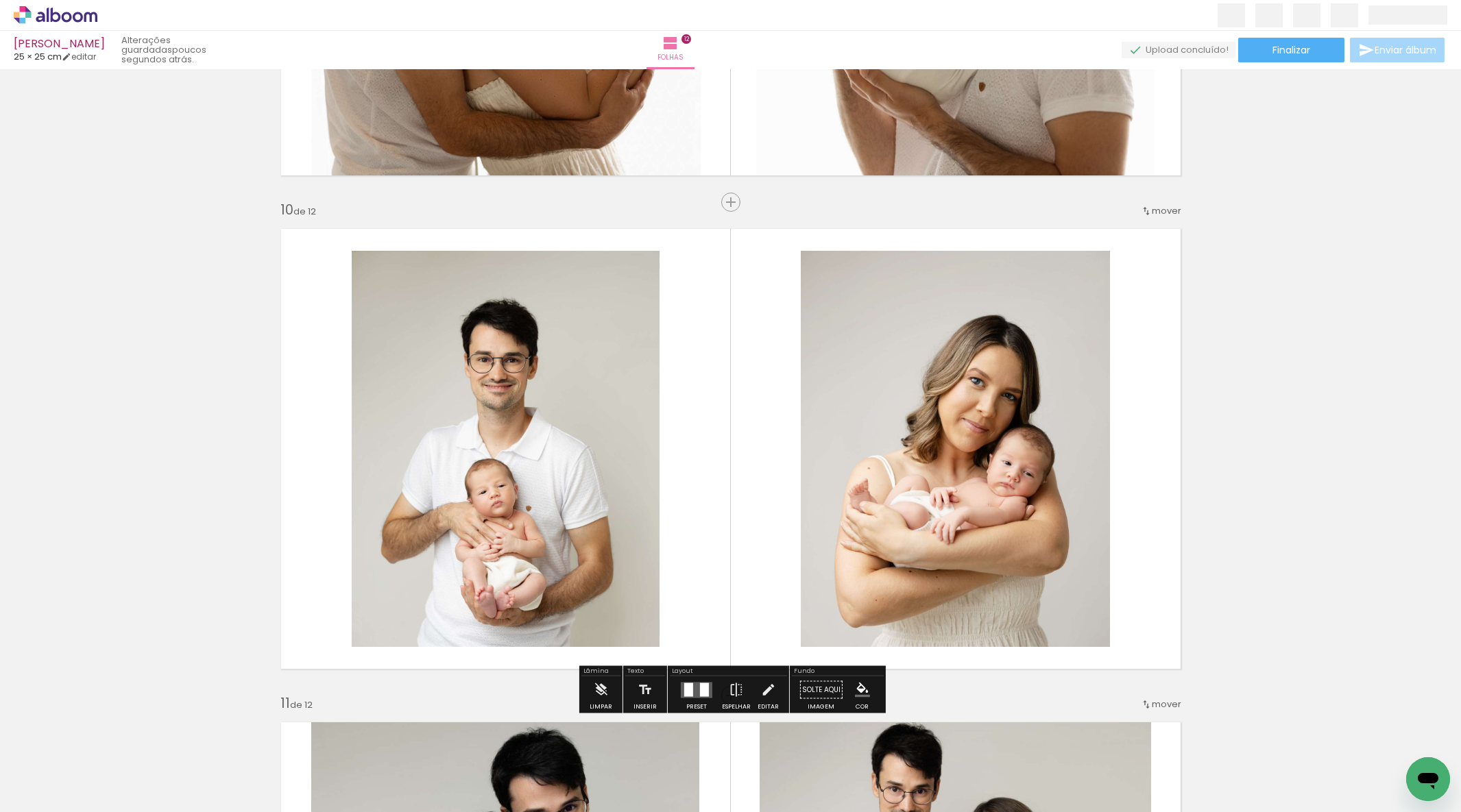
scroll to position [4326, 0]
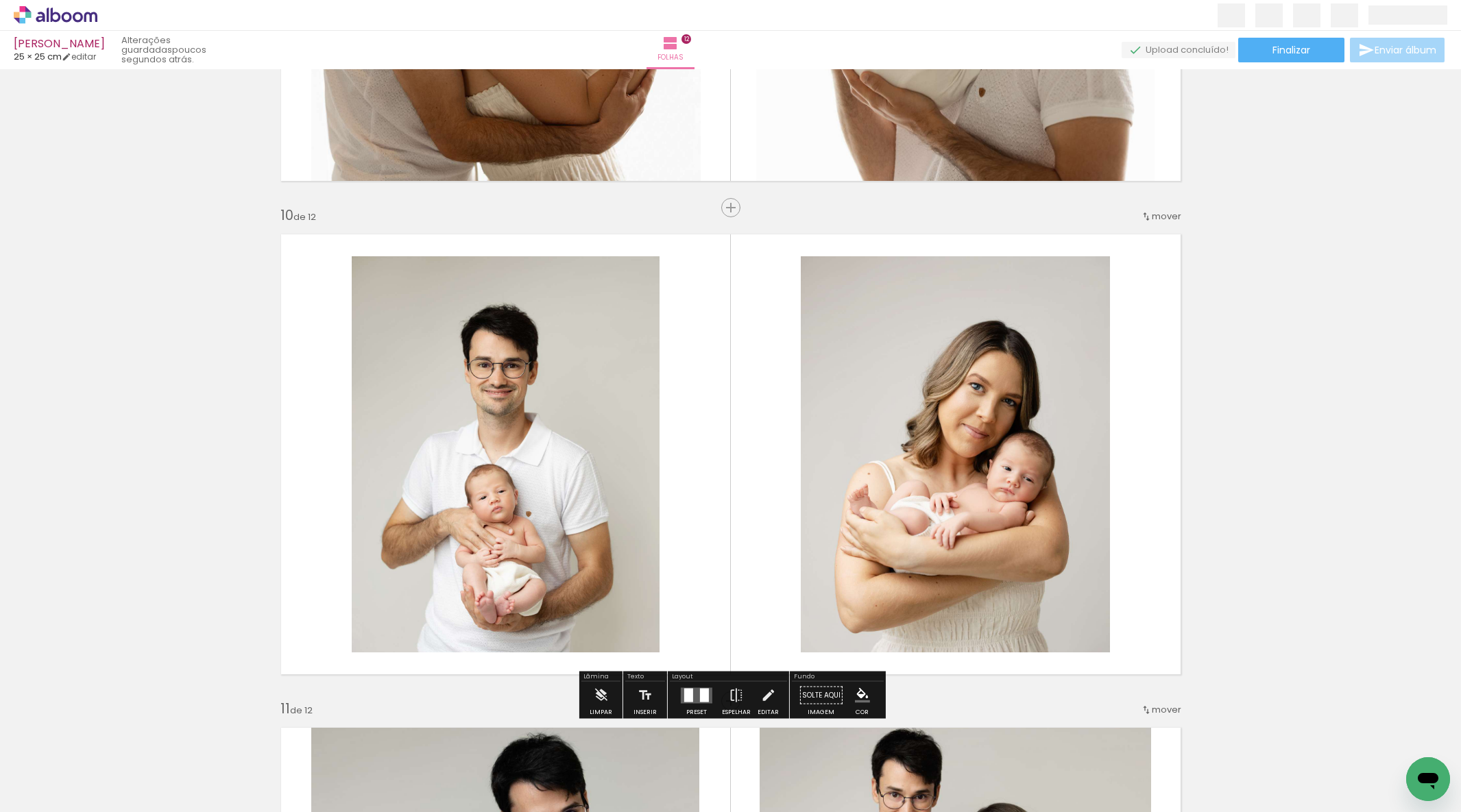
click at [707, 693] on quentale-layouter at bounding box center [696, 696] width 31 height 16
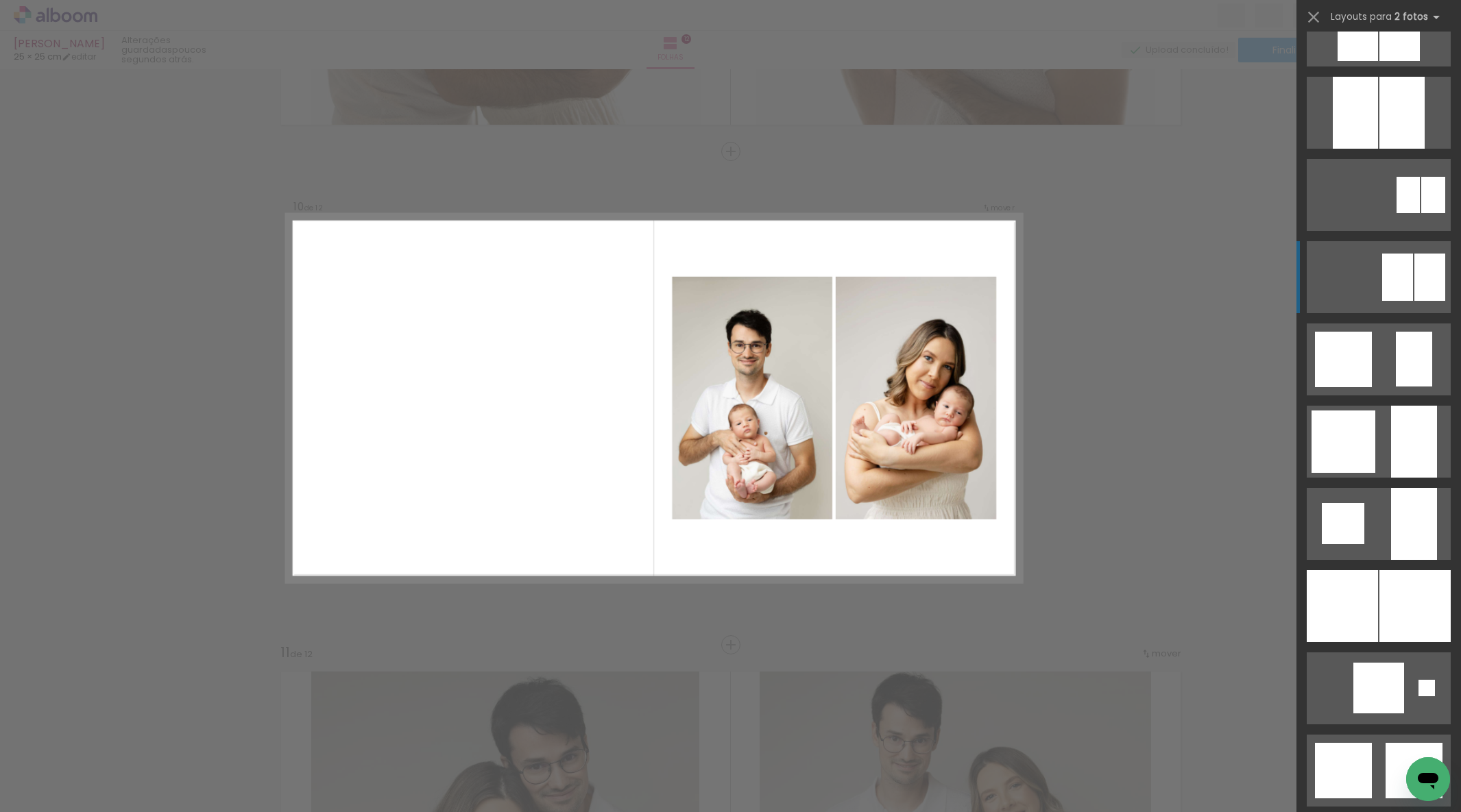
scroll to position [1002, 0]
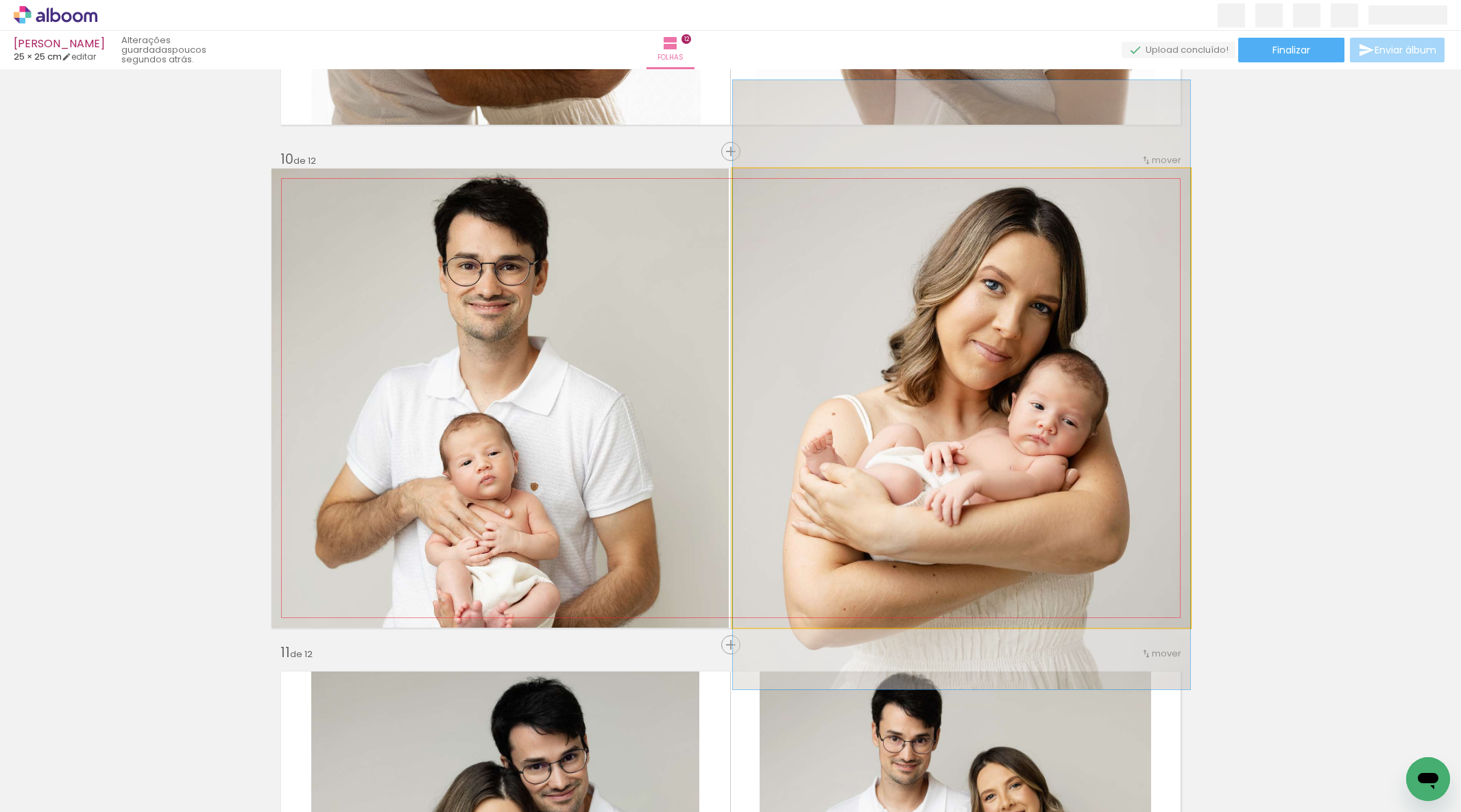
drag, startPoint x: 1010, startPoint y: 428, endPoint x: 1007, endPoint y: 415, distance: 13.3
click at [1007, 415] on div at bounding box center [961, 385] width 457 height 610
click at [765, 409] on quentale-photo at bounding box center [961, 398] width 457 height 459
click at [766, 408] on album-spread "10 de 12" at bounding box center [730, 398] width 918 height 459
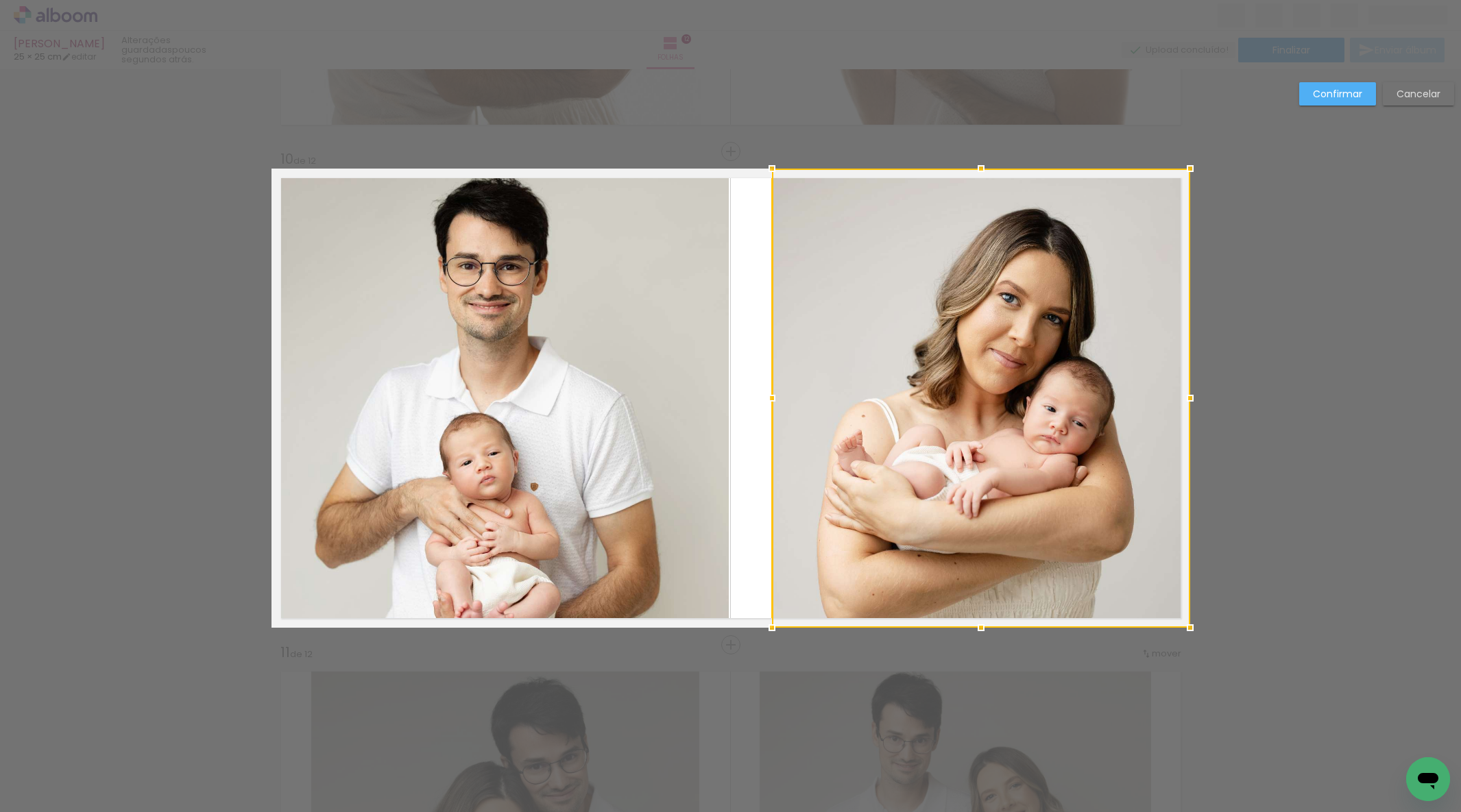
drag, startPoint x: 733, startPoint y: 394, endPoint x: 696, endPoint y: 390, distance: 37.2
click at [771, 389] on div at bounding box center [772, 399] width 28 height 28
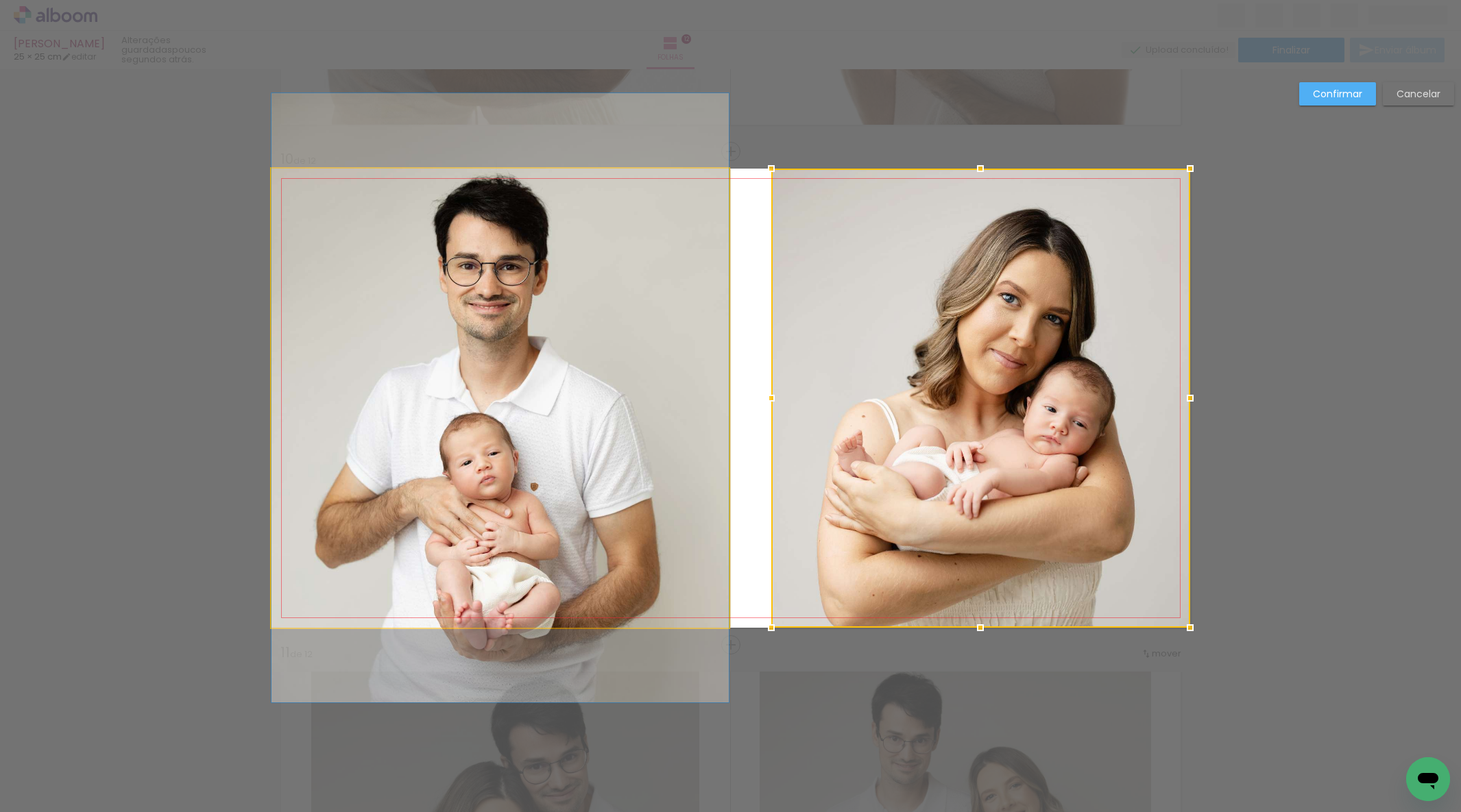
drag, startPoint x: 665, startPoint y: 390, endPoint x: 693, endPoint y: 391, distance: 28.0
click at [665, 390] on album-spread "10 de 12" at bounding box center [730, 398] width 918 height 459
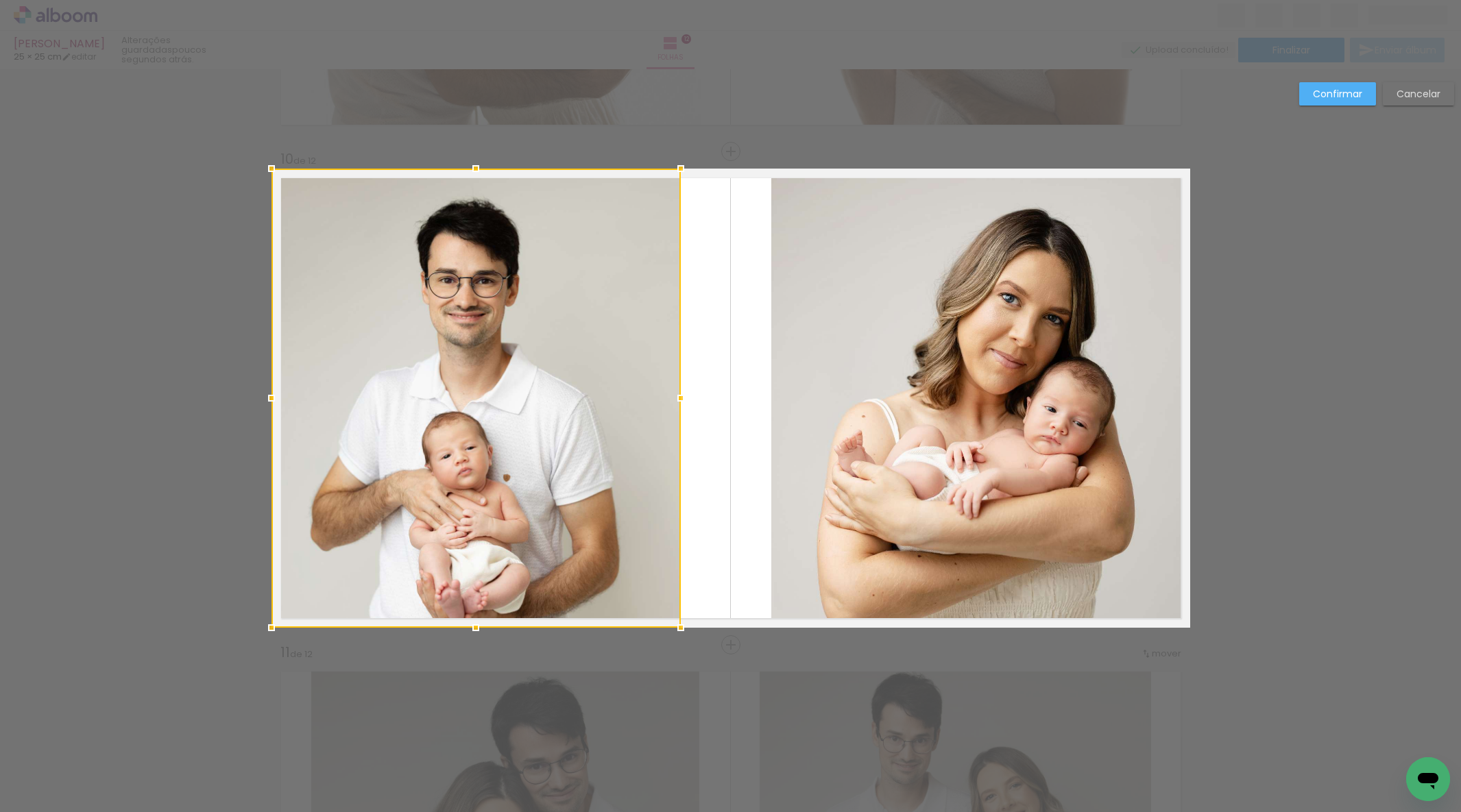
drag, startPoint x: 725, startPoint y: 395, endPoint x: 656, endPoint y: 391, distance: 69.1
click at [677, 391] on div at bounding box center [681, 399] width 28 height 28
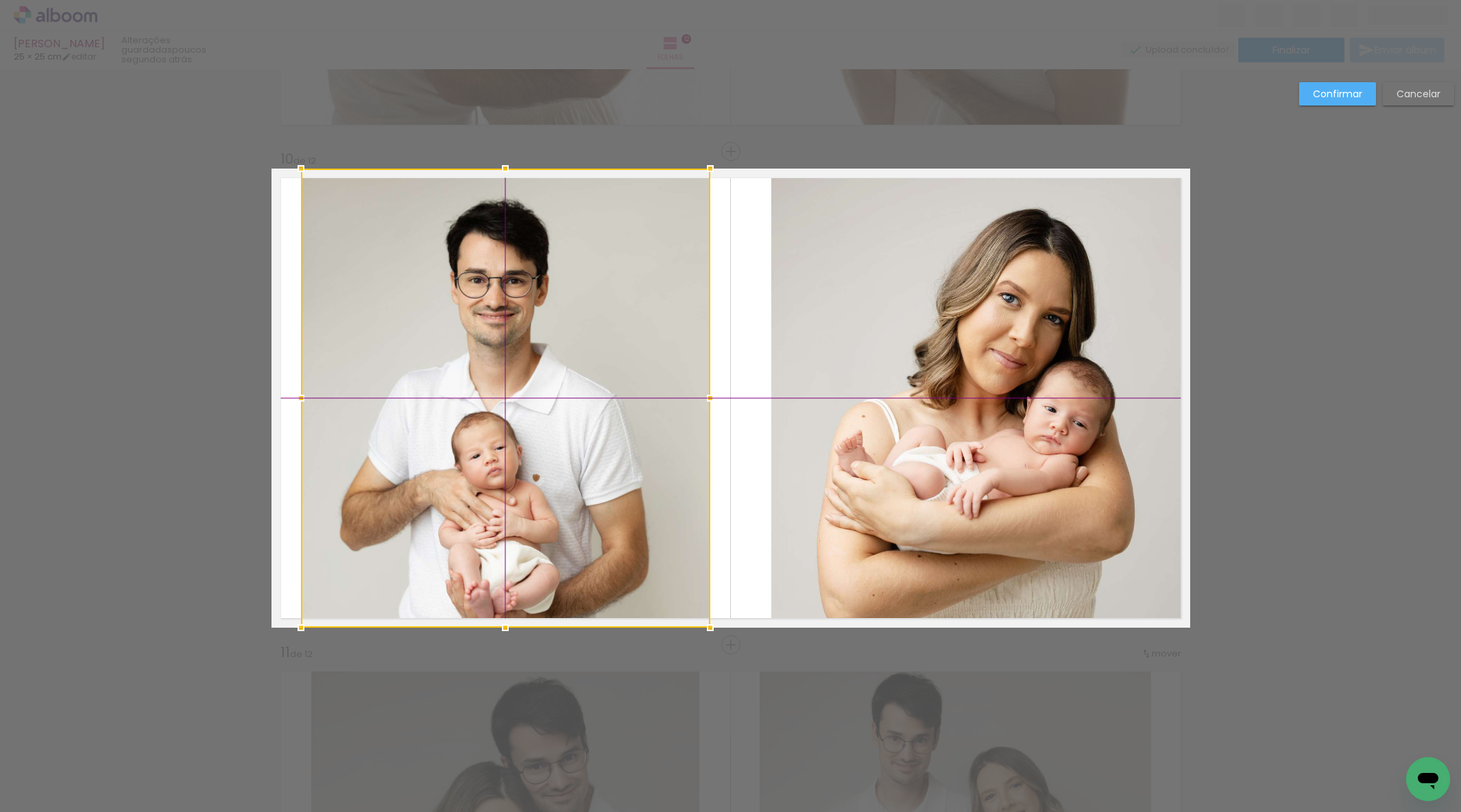
drag, startPoint x: 566, startPoint y: 397, endPoint x: 578, endPoint y: 391, distance: 13.4
click at [578, 391] on div at bounding box center [506, 398] width 409 height 459
click at [950, 407] on quentale-photo at bounding box center [981, 398] width 419 height 459
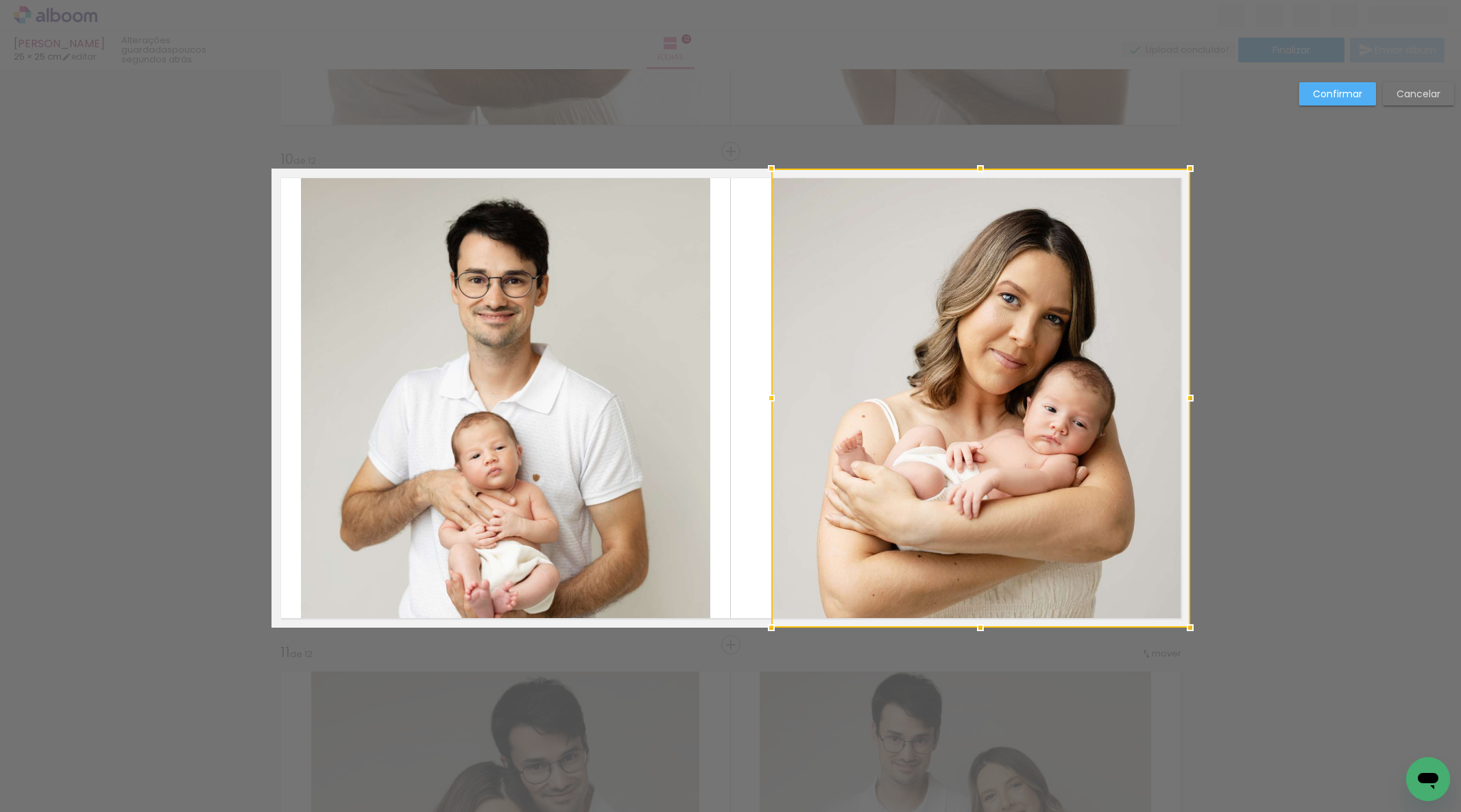
drag, startPoint x: 950, startPoint y: 407, endPoint x: 995, endPoint y: 408, distance: 45.0
click at [950, 407] on div at bounding box center [981, 398] width 419 height 459
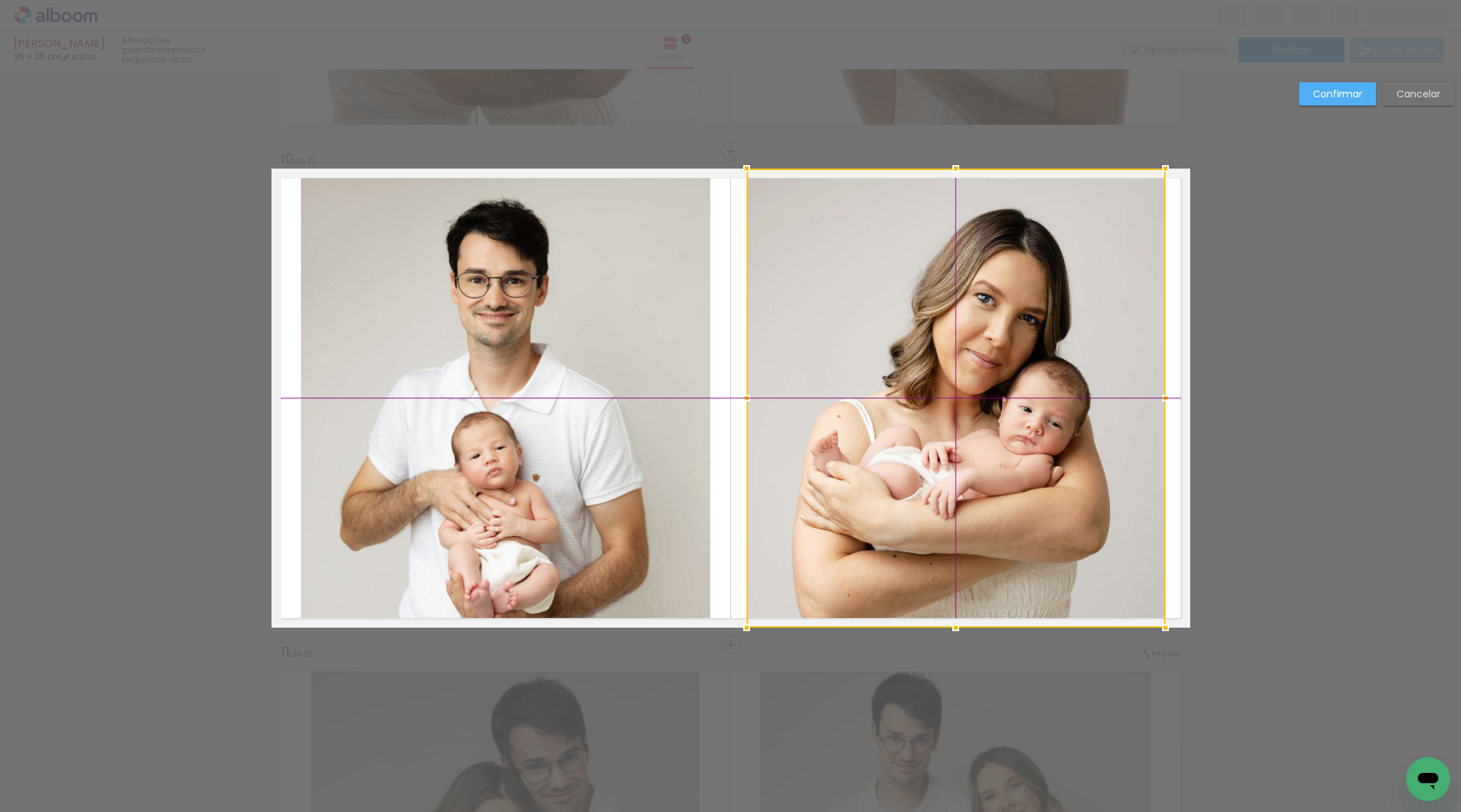
drag, startPoint x: 1000, startPoint y: 409, endPoint x: 979, endPoint y: 405, distance: 21.4
click at [976, 407] on div at bounding box center [956, 398] width 419 height 459
drag, startPoint x: 1329, startPoint y: 90, endPoint x: 1317, endPoint y: 92, distance: 12.2
click at [0, 0] on slot "Confirmar" at bounding box center [0, 0] width 0 height 0
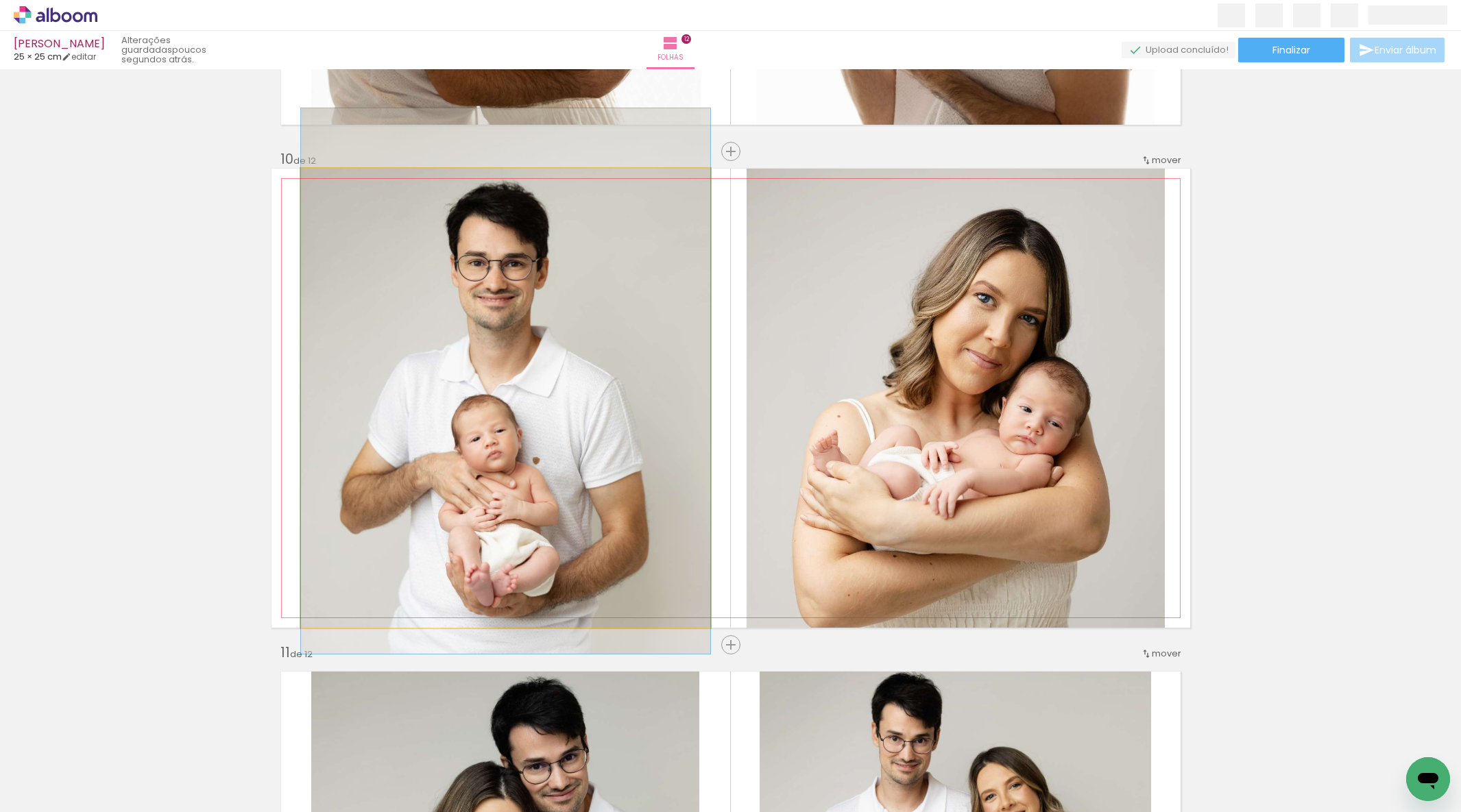
drag, startPoint x: 659, startPoint y: 330, endPoint x: 743, endPoint y: 330, distance: 84.0
click at [664, 313] on div at bounding box center [506, 381] width 409 height 546
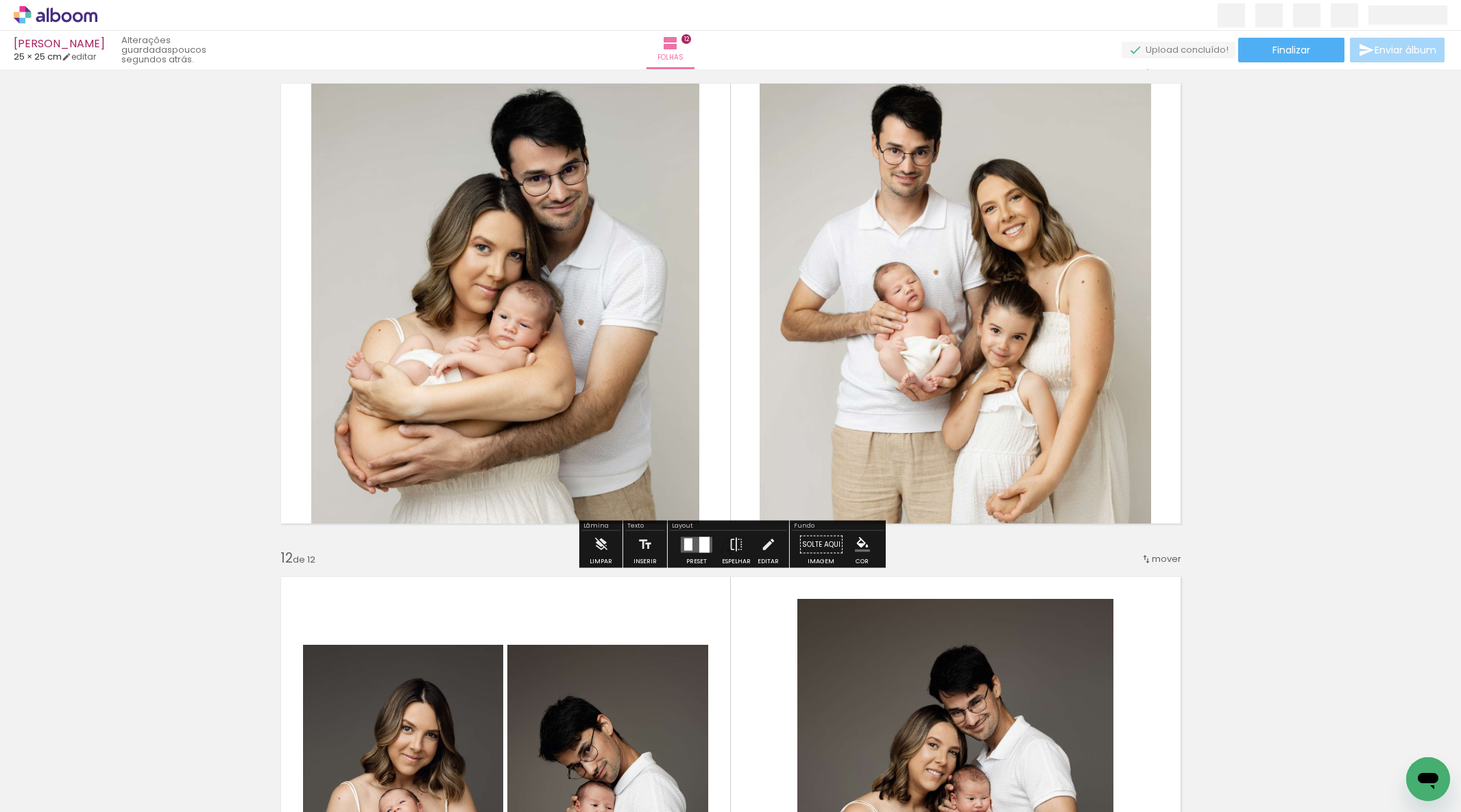
scroll to position [4741, 0]
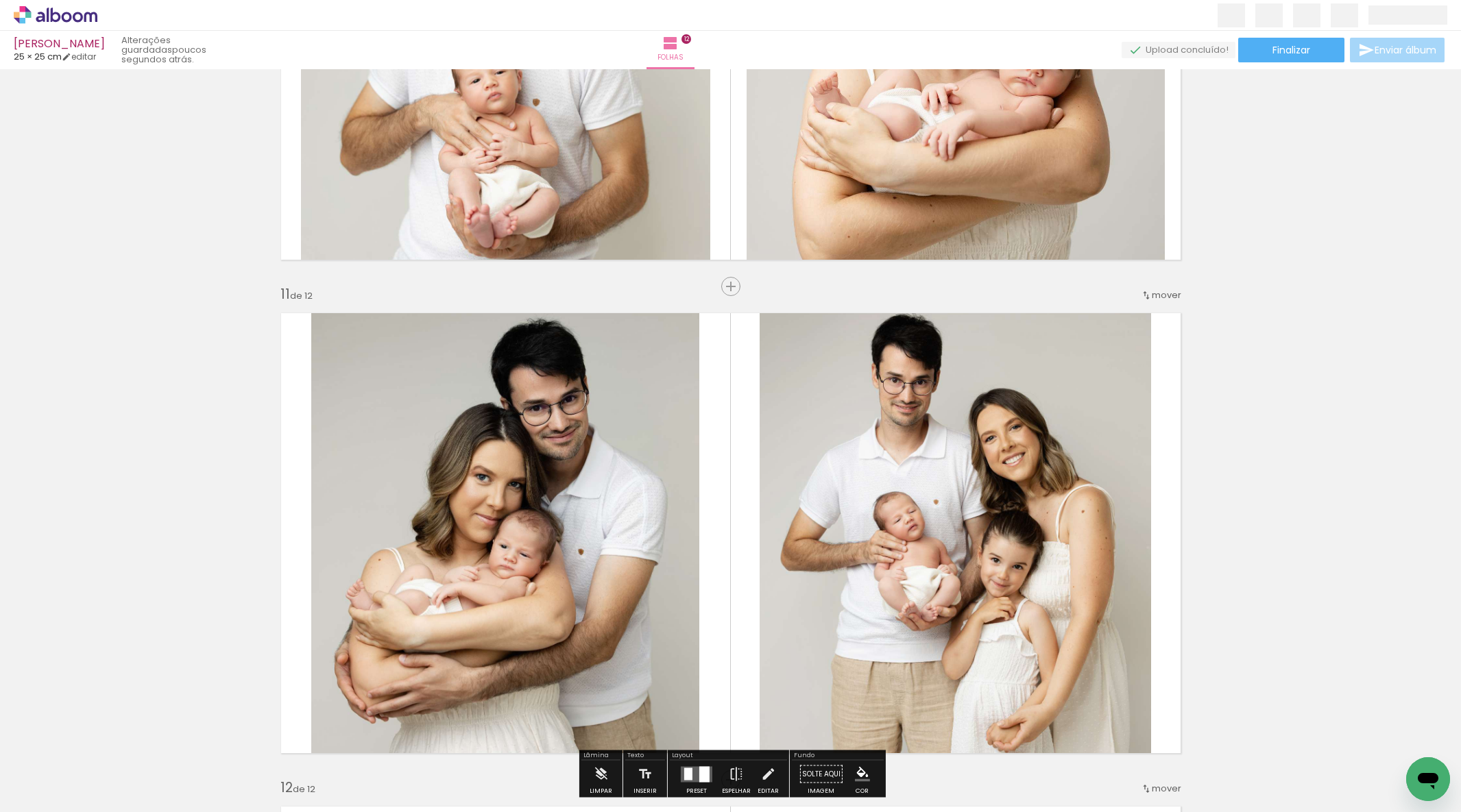
click at [648, 410] on quentale-photo at bounding box center [505, 533] width 388 height 457
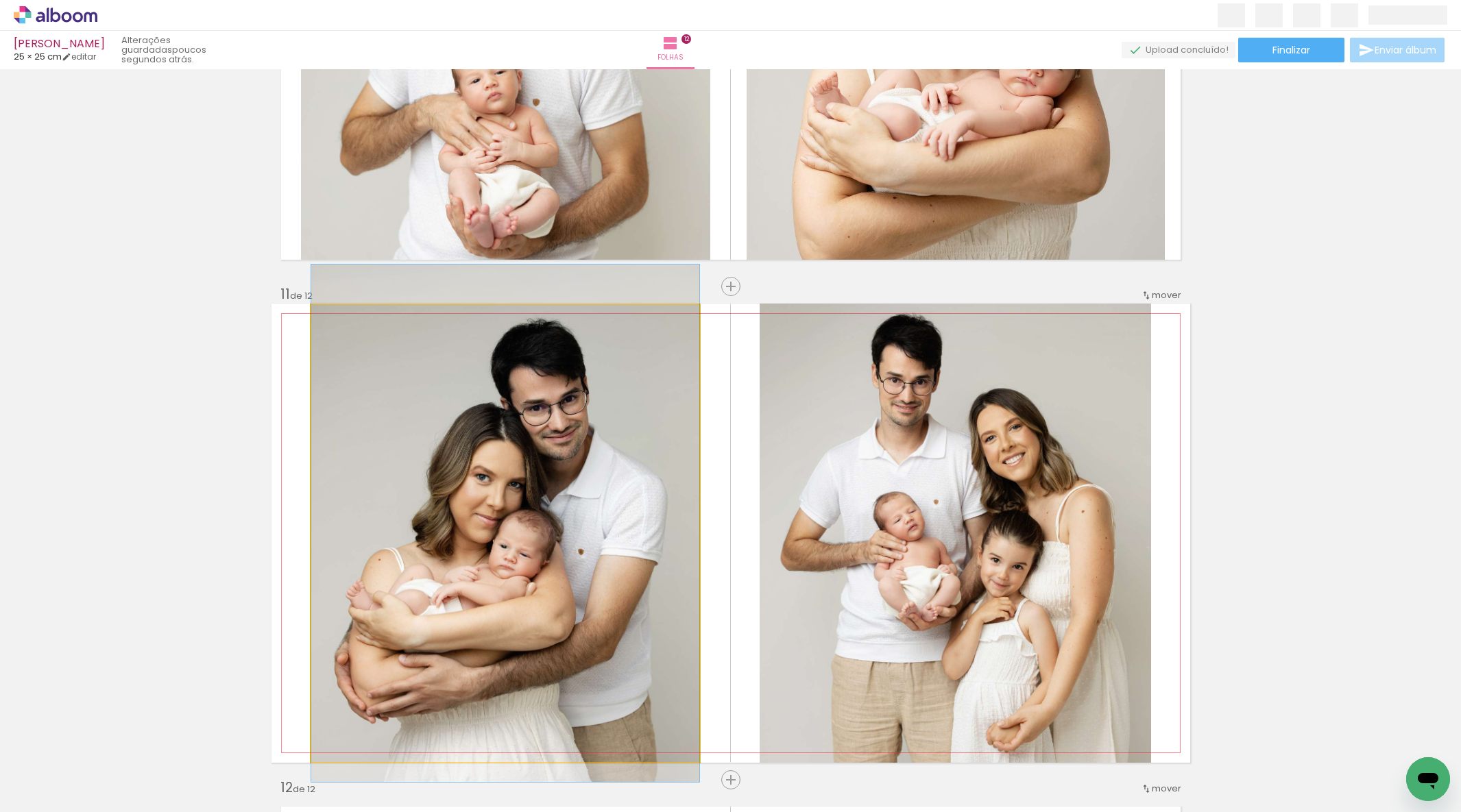
click at [648, 410] on quentale-photo at bounding box center [505, 533] width 388 height 457
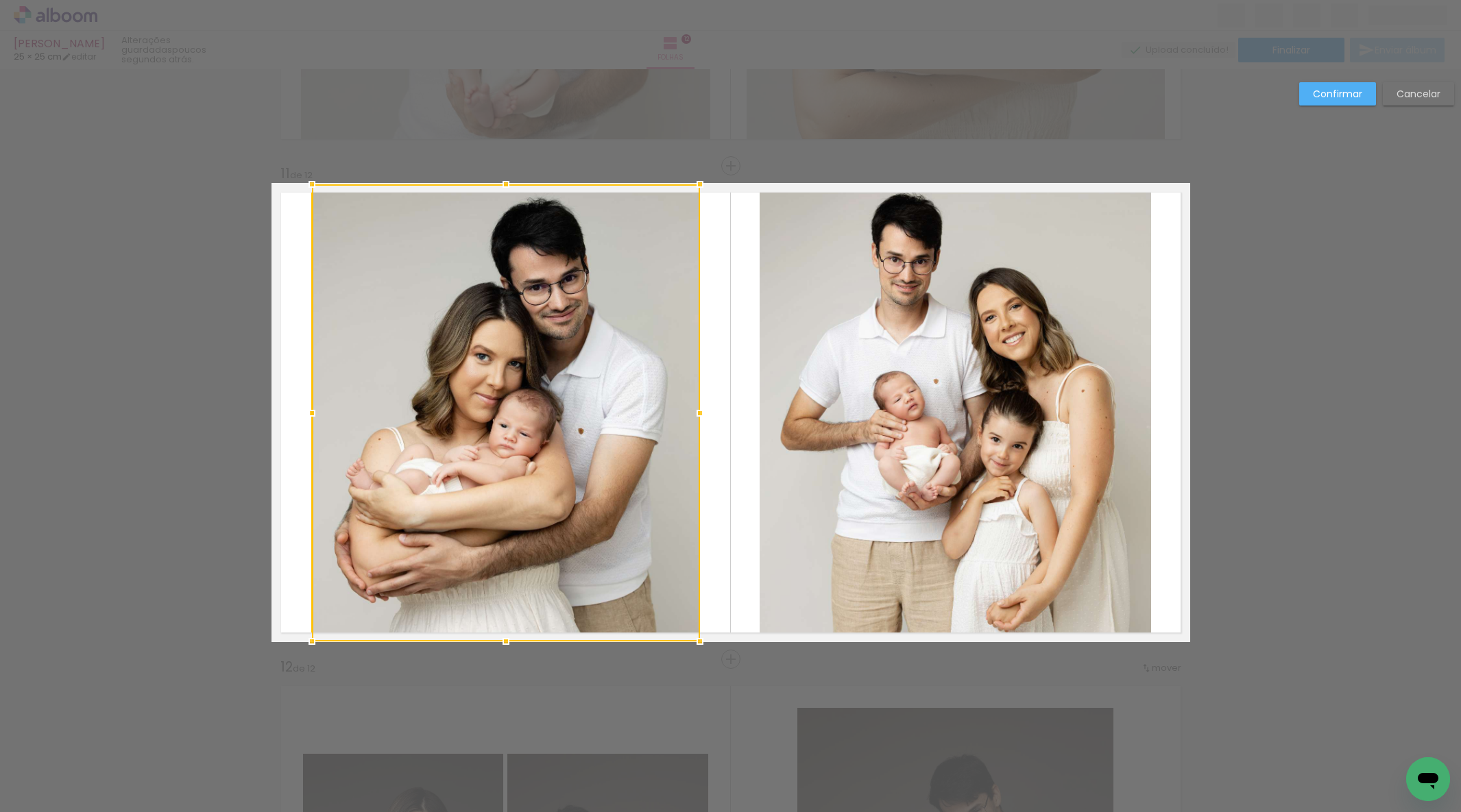
scroll to position [4876, 0]
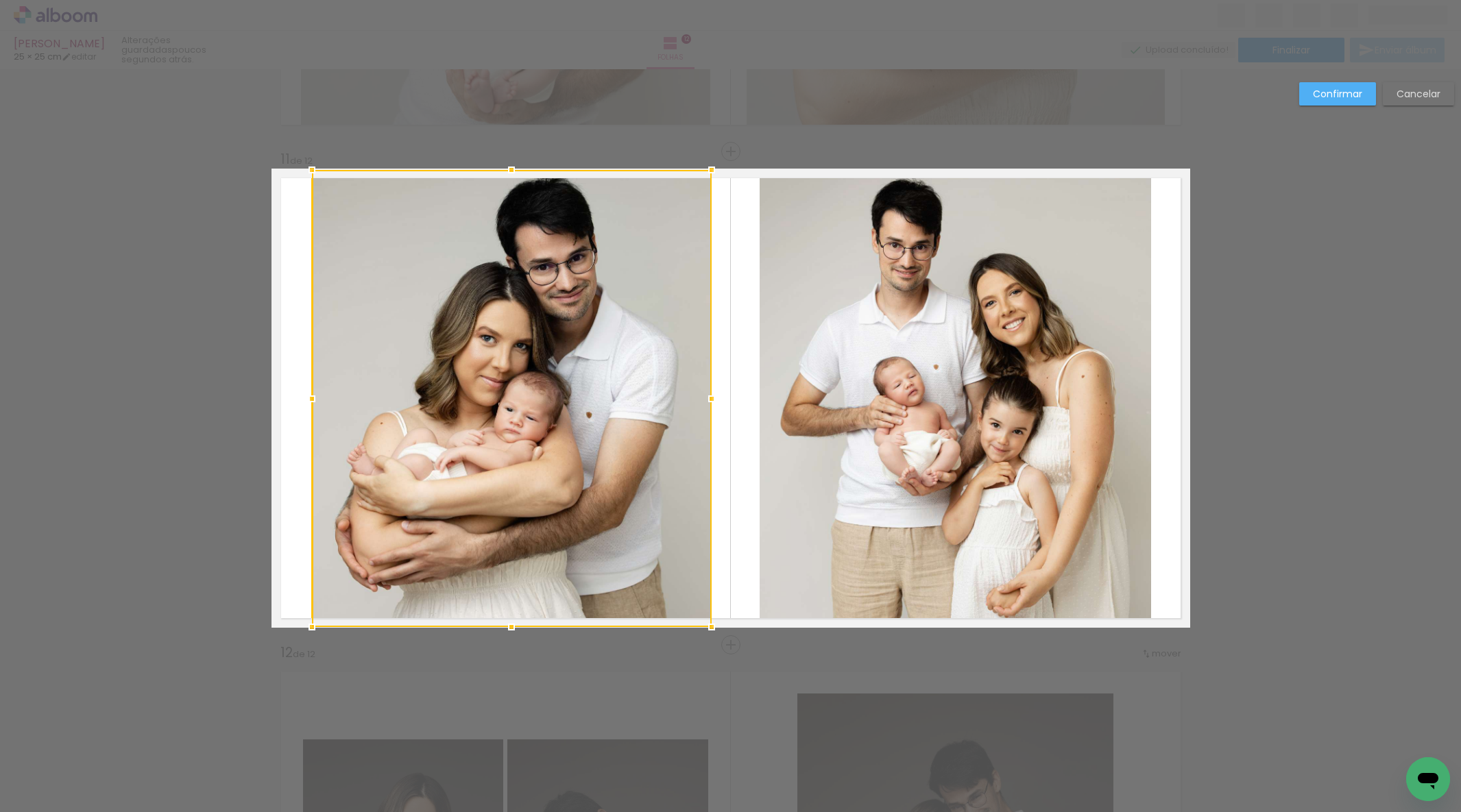
drag, startPoint x: 694, startPoint y: 398, endPoint x: 708, endPoint y: 397, distance: 14.0
click at [708, 397] on div at bounding box center [712, 399] width 28 height 28
click at [832, 397] on quentale-photo at bounding box center [955, 398] width 391 height 459
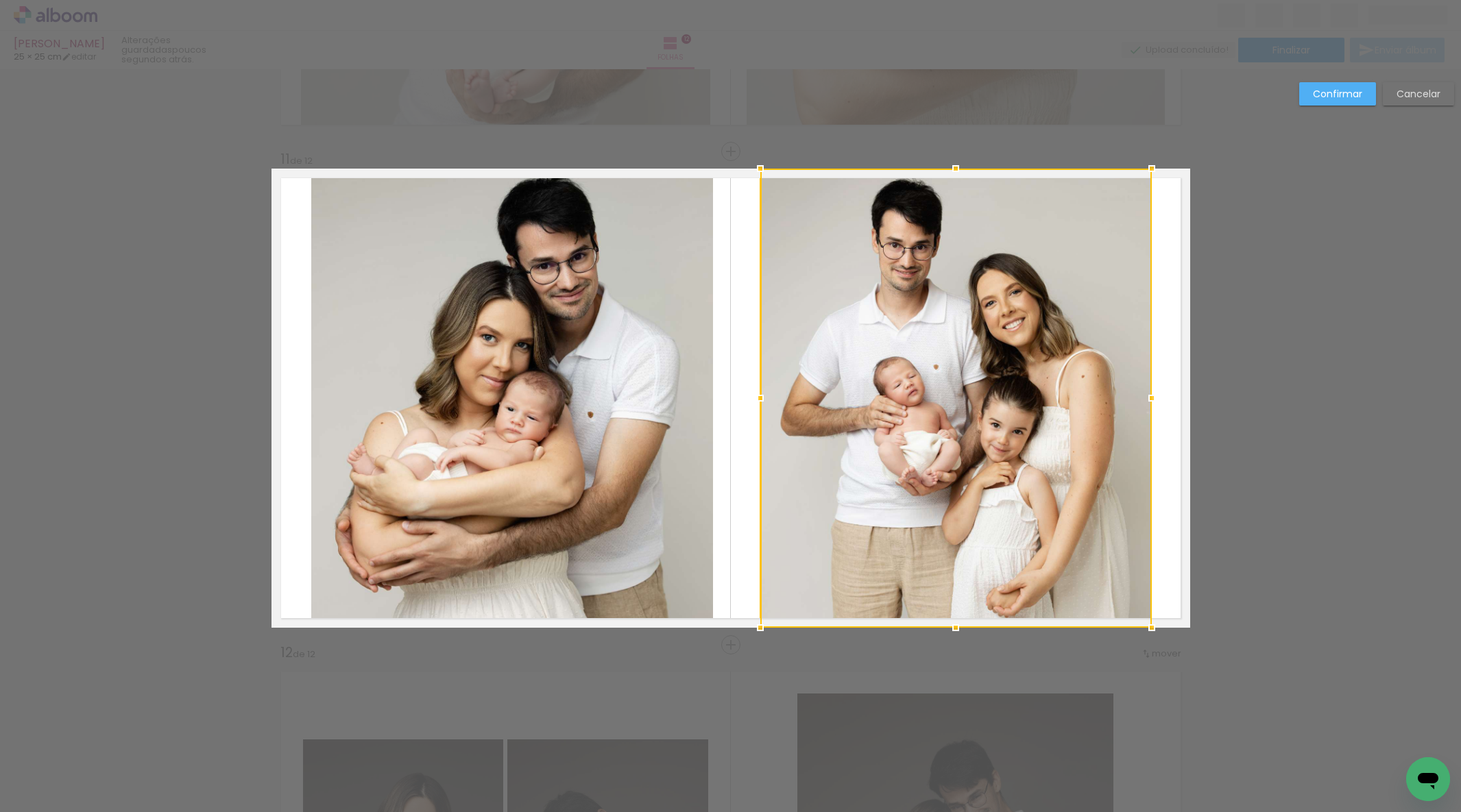
drag, startPoint x: 832, startPoint y: 397, endPoint x: 810, endPoint y: 398, distance: 22.0
click at [832, 397] on div at bounding box center [956, 398] width 391 height 459
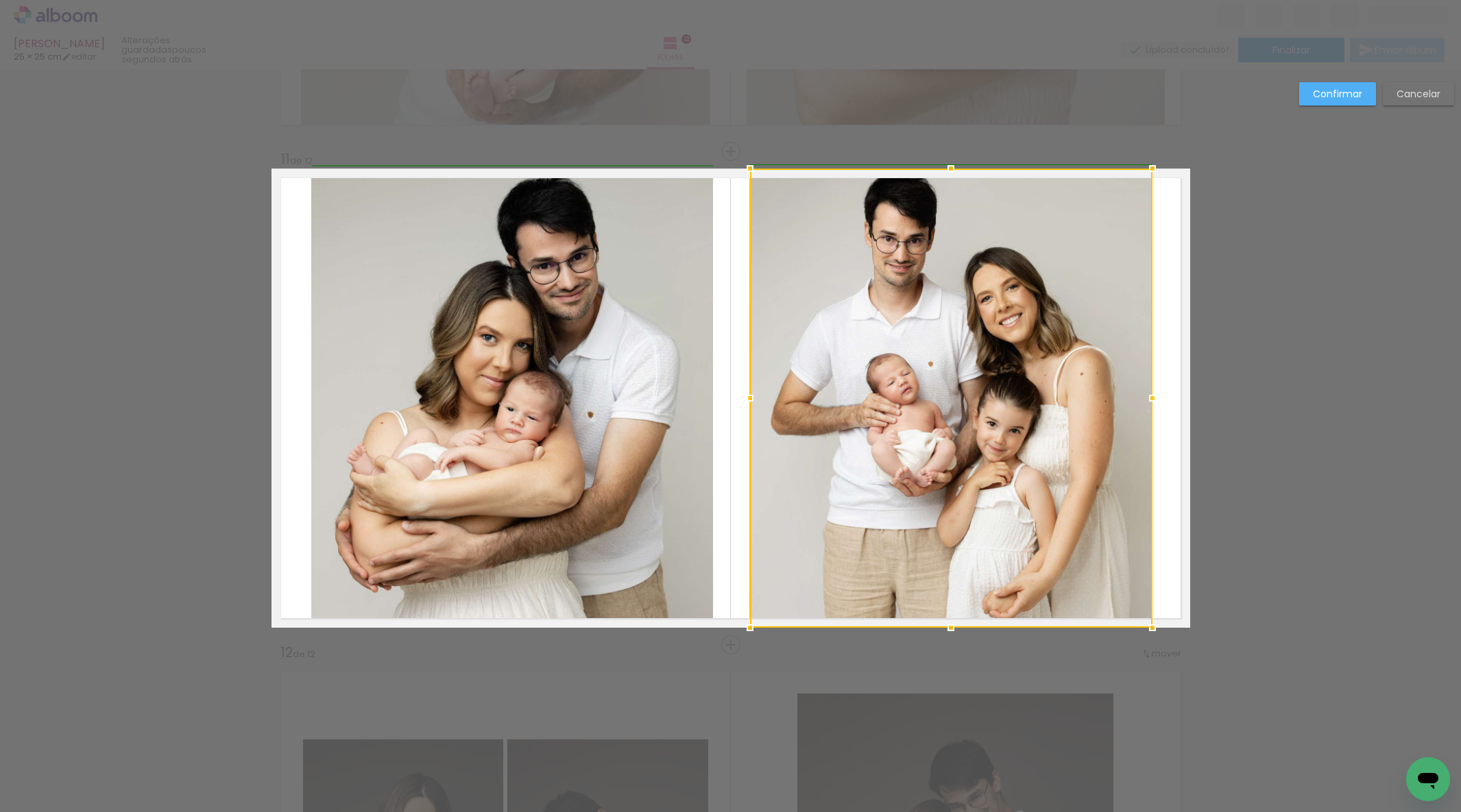
drag, startPoint x: 759, startPoint y: 399, endPoint x: 751, endPoint y: 399, distance: 8.0
click at [751, 399] on div at bounding box center [750, 399] width 28 height 28
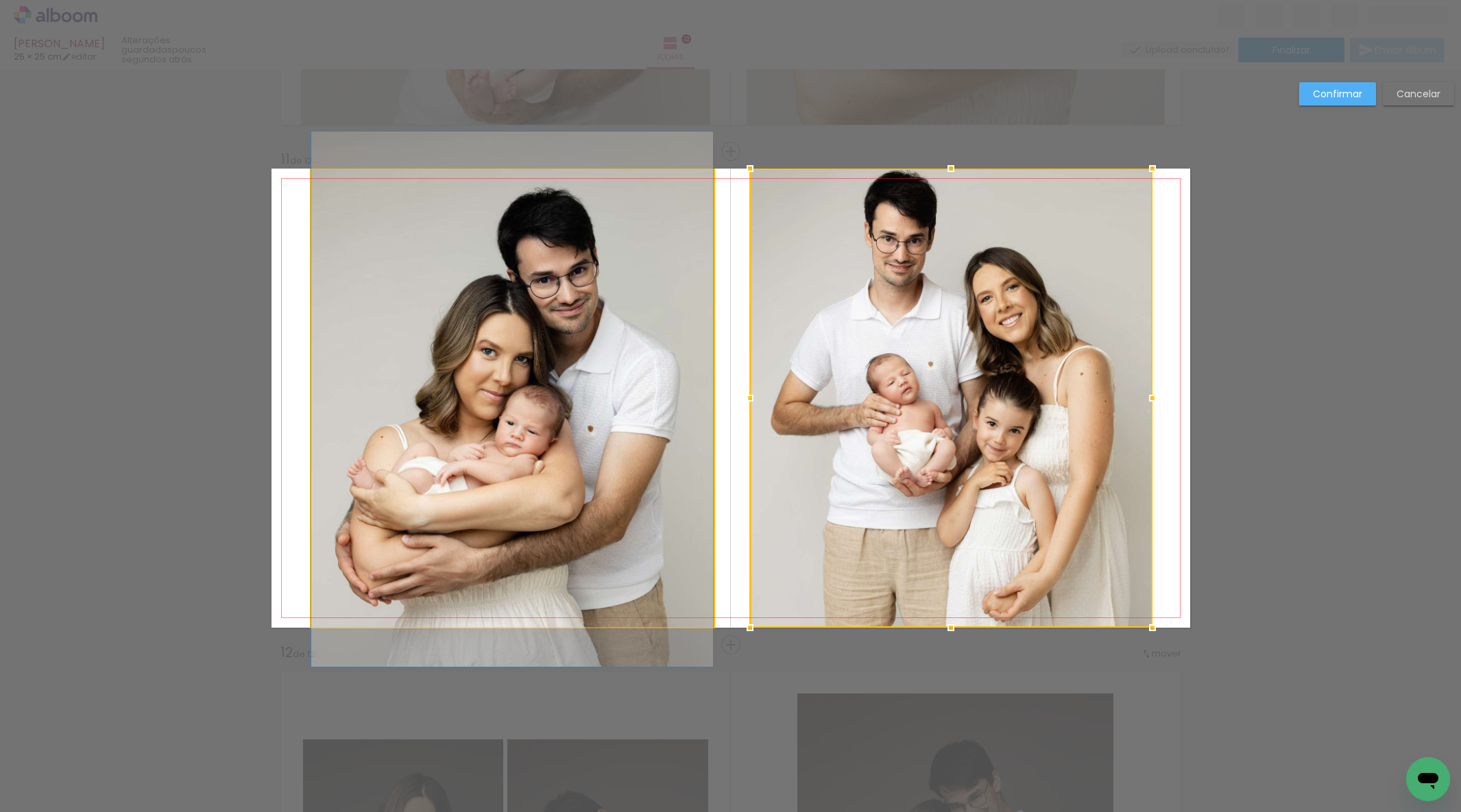
drag, startPoint x: 606, startPoint y: 407, endPoint x: 610, endPoint y: 419, distance: 12.6
click at [605, 419] on album-spread "11 de 12" at bounding box center [730, 398] width 918 height 459
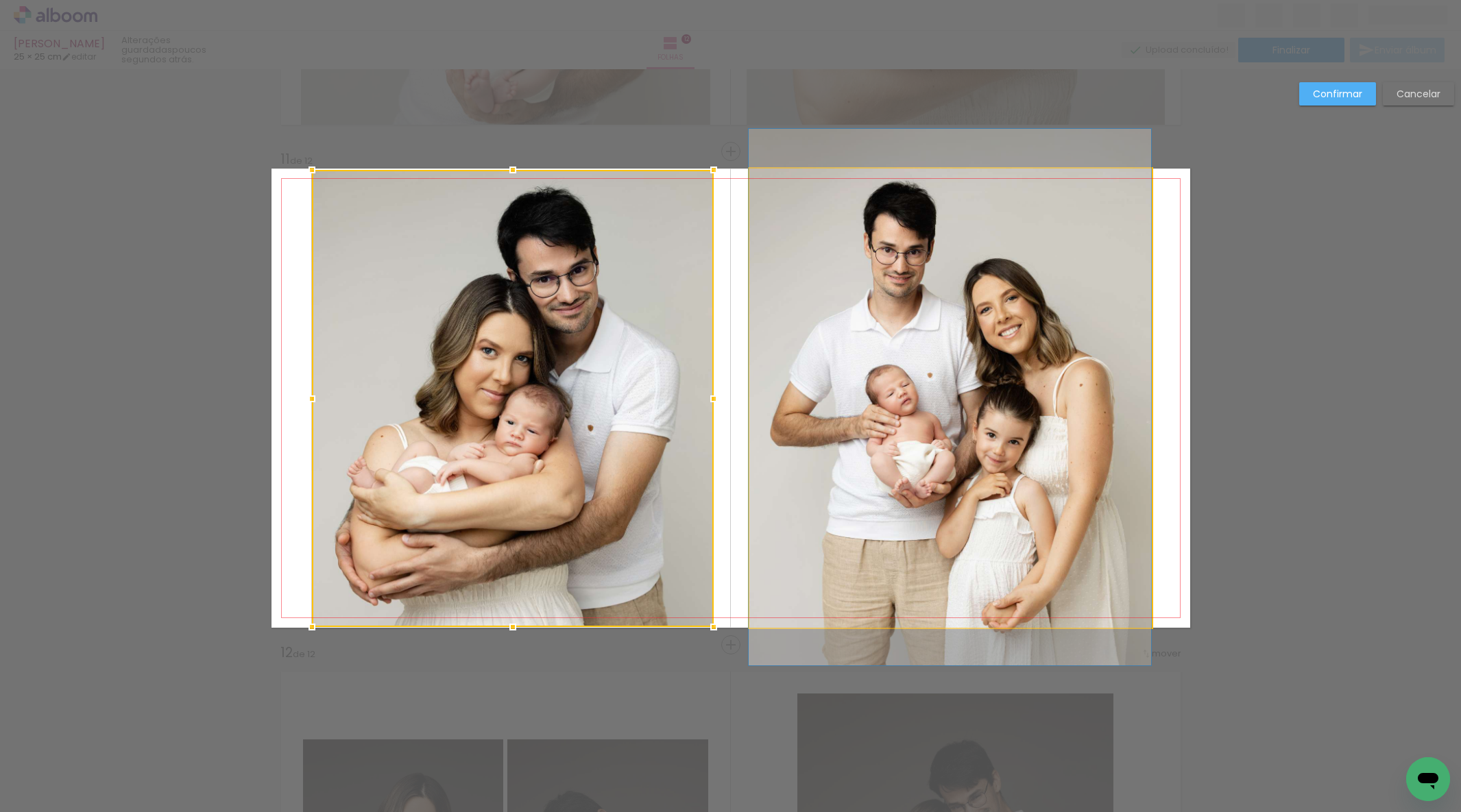
drag, startPoint x: 1003, startPoint y: 422, endPoint x: 1075, endPoint y: 392, distance: 78.0
click at [1004, 432] on album-spread "11 de 12" at bounding box center [730, 398] width 918 height 459
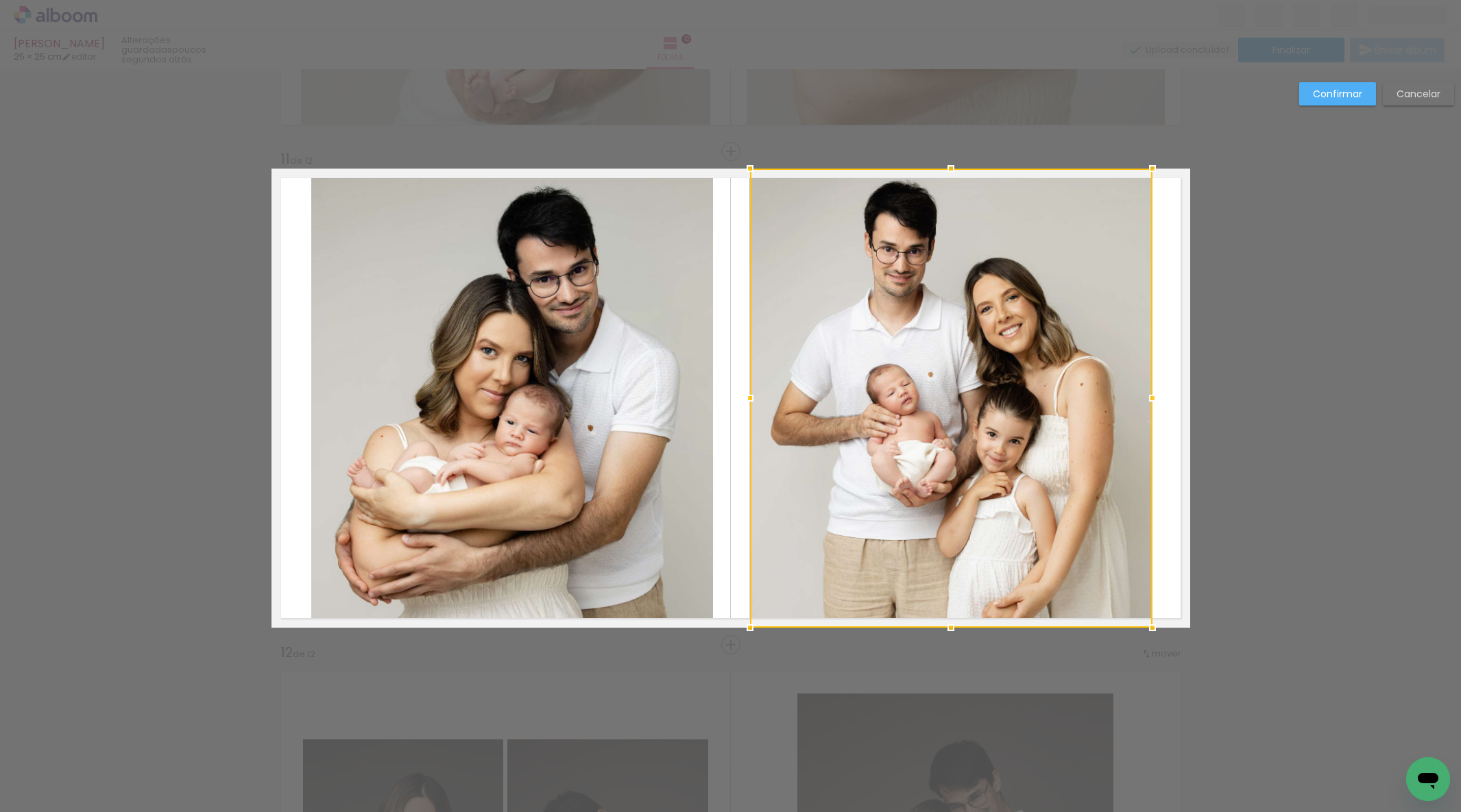
drag, startPoint x: 1339, startPoint y: 96, endPoint x: 1333, endPoint y: 95, distance: 6.1
click at [0, 0] on slot "Confirmar" at bounding box center [0, 0] width 0 height 0
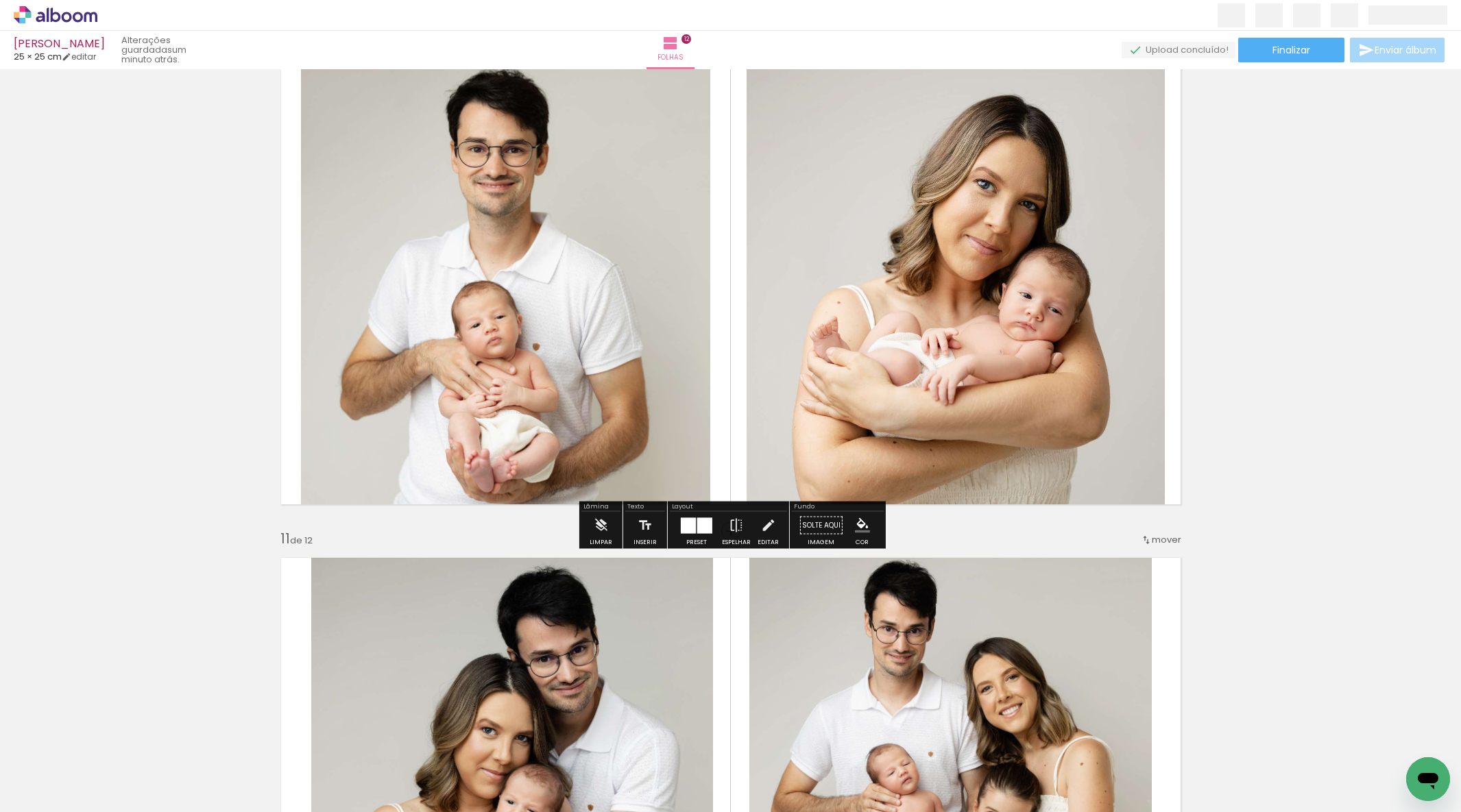
click at [966, 327] on quentale-photo at bounding box center [956, 284] width 419 height 459
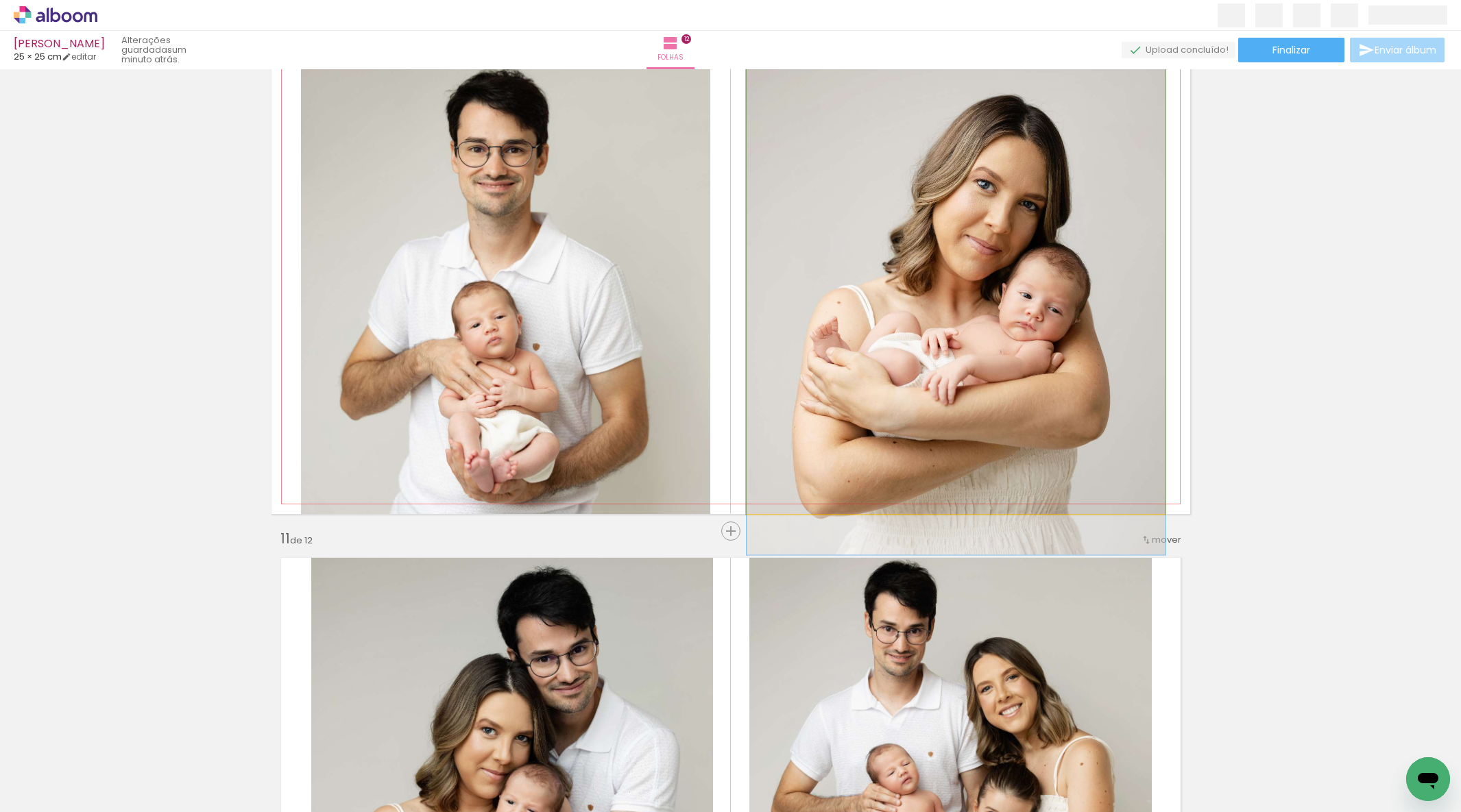
click at [966, 327] on quentale-photo at bounding box center [956, 284] width 419 height 459
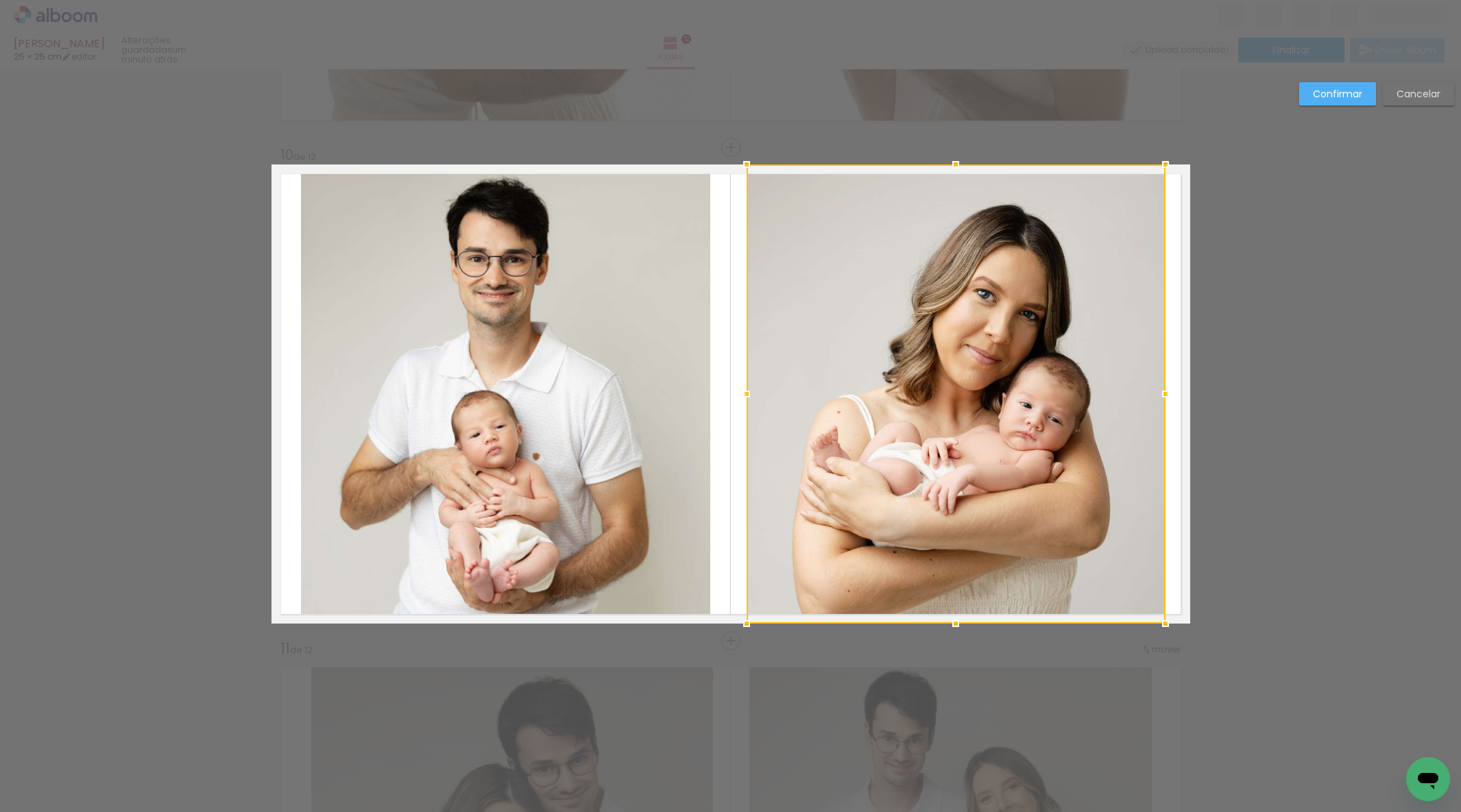
scroll to position [4382, 0]
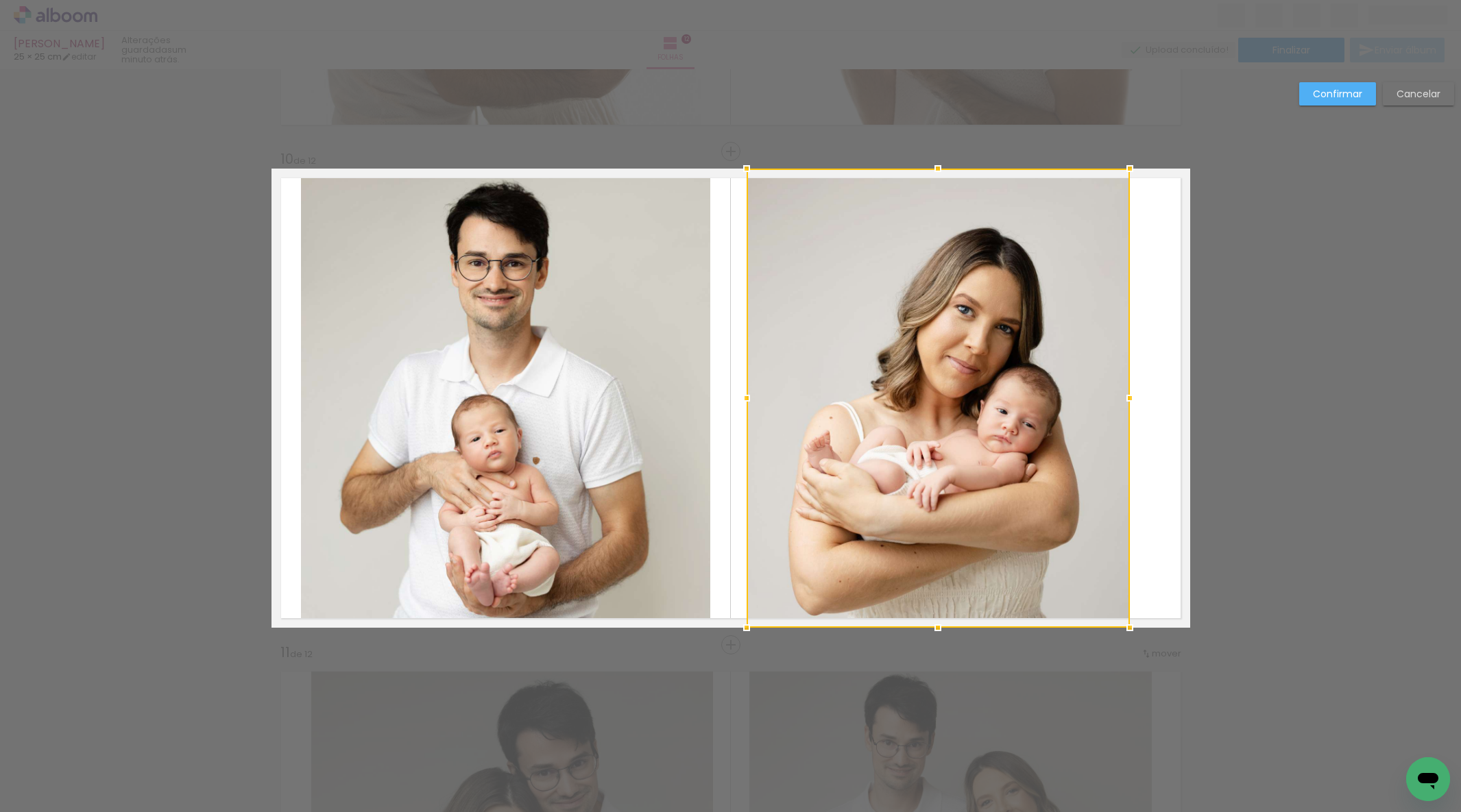
drag, startPoint x: 1164, startPoint y: 395, endPoint x: 1074, endPoint y: 380, distance: 91.2
click at [1126, 392] on div at bounding box center [1130, 399] width 28 height 28
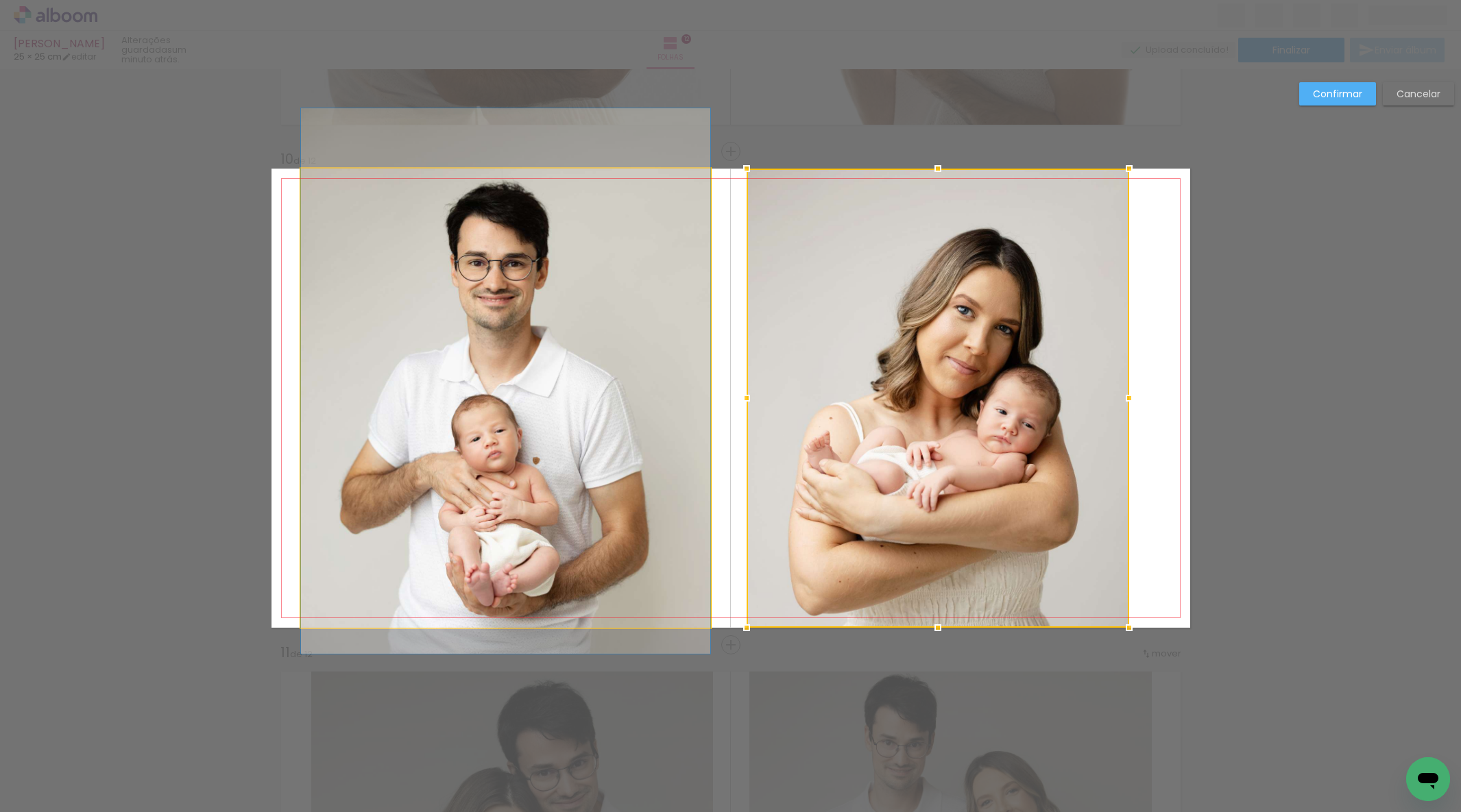
click at [333, 383] on album-spread "10 de 12" at bounding box center [730, 398] width 918 height 459
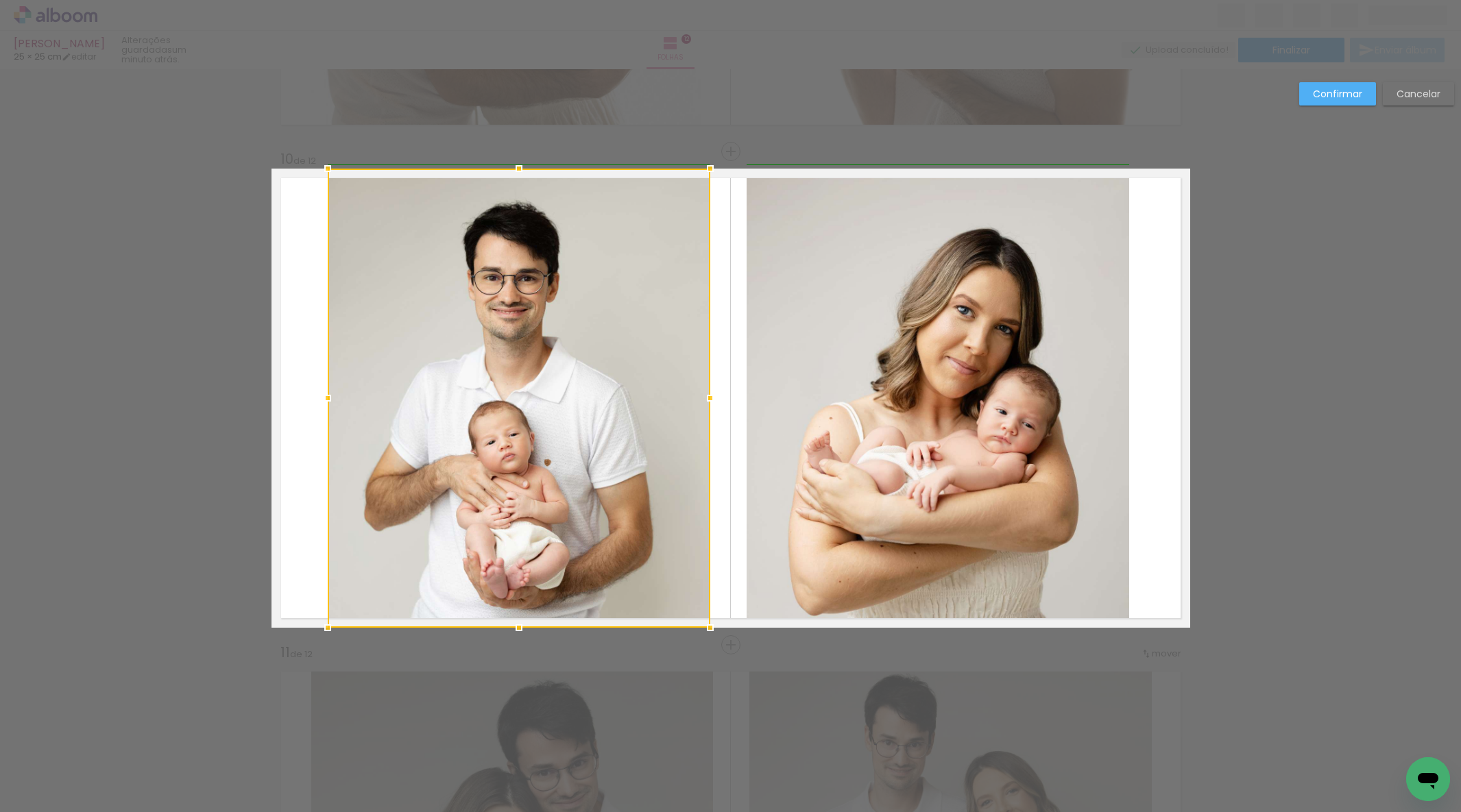
drag, startPoint x: 302, startPoint y: 391, endPoint x: 375, endPoint y: 389, distance: 73.0
click at [328, 390] on div at bounding box center [327, 399] width 28 height 28
click at [479, 389] on div at bounding box center [519, 398] width 383 height 459
drag, startPoint x: 479, startPoint y: 389, endPoint x: 493, endPoint y: 388, distance: 14.0
click at [480, 389] on div at bounding box center [519, 398] width 383 height 459
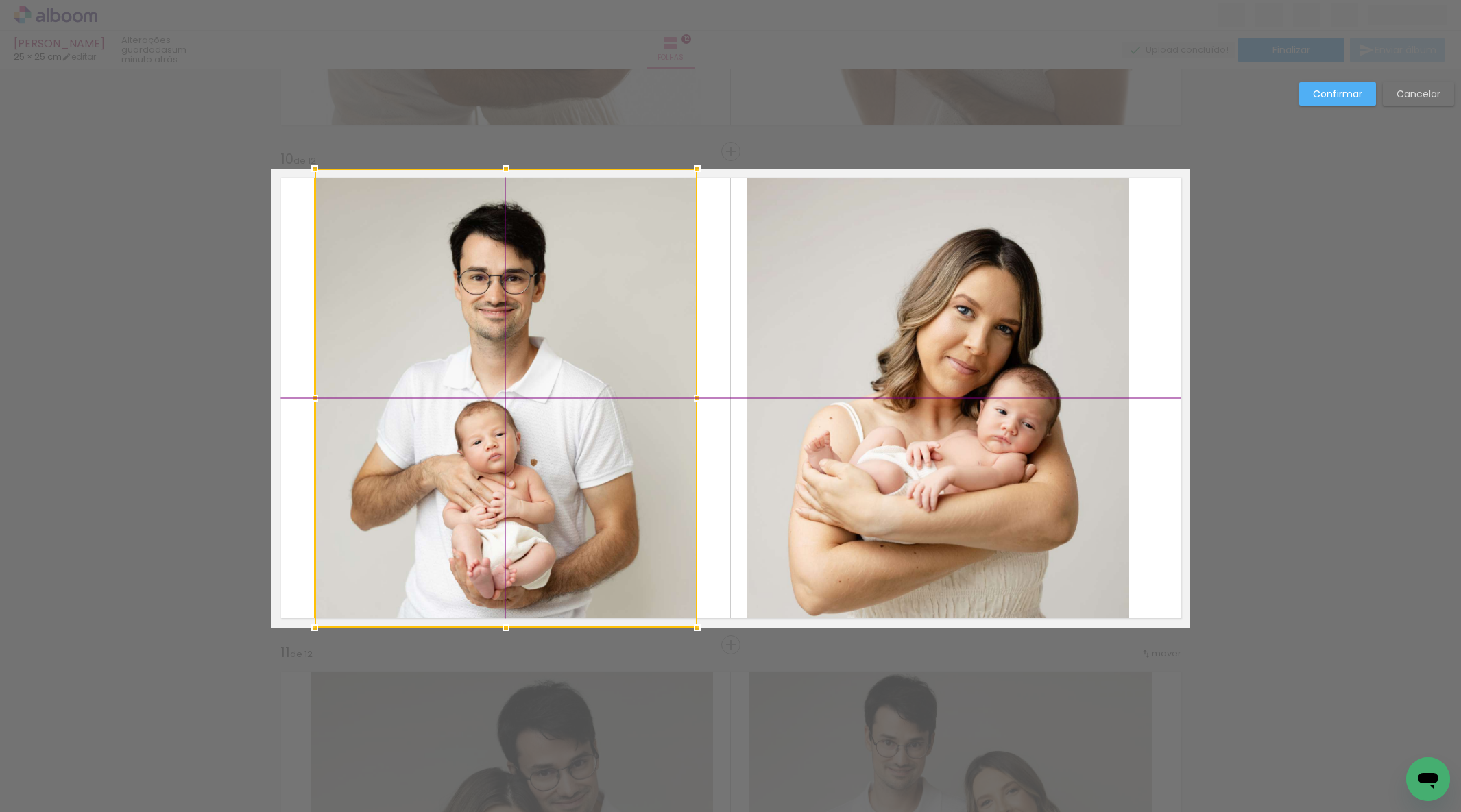
drag, startPoint x: 502, startPoint y: 388, endPoint x: 491, endPoint y: 388, distance: 11.0
click at [487, 388] on div at bounding box center [506, 398] width 383 height 459
click at [885, 393] on quentale-photo at bounding box center [938, 398] width 383 height 459
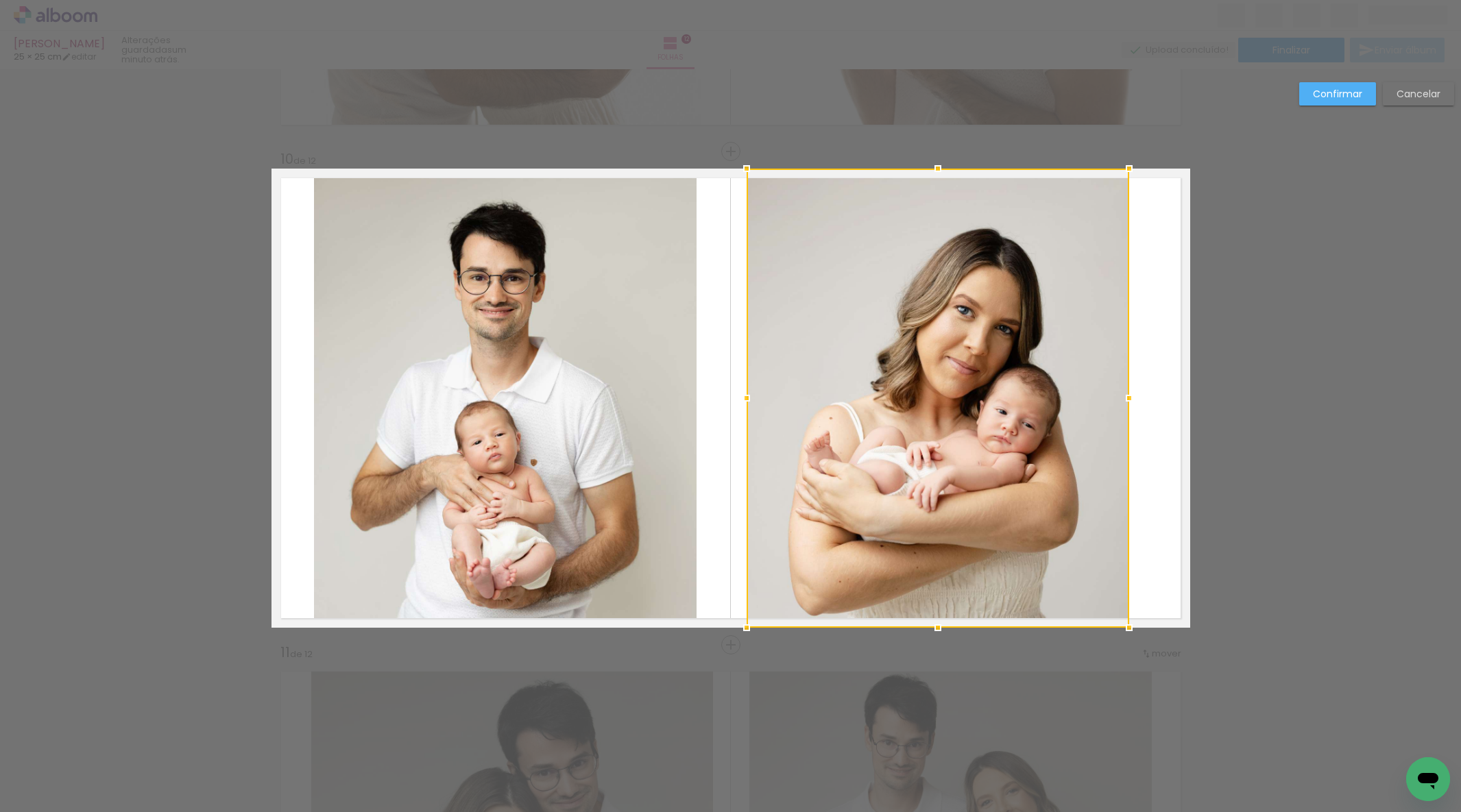
drag, startPoint x: 885, startPoint y: 393, endPoint x: 878, endPoint y: 391, distance: 7.3
click at [884, 393] on div at bounding box center [938, 398] width 383 height 459
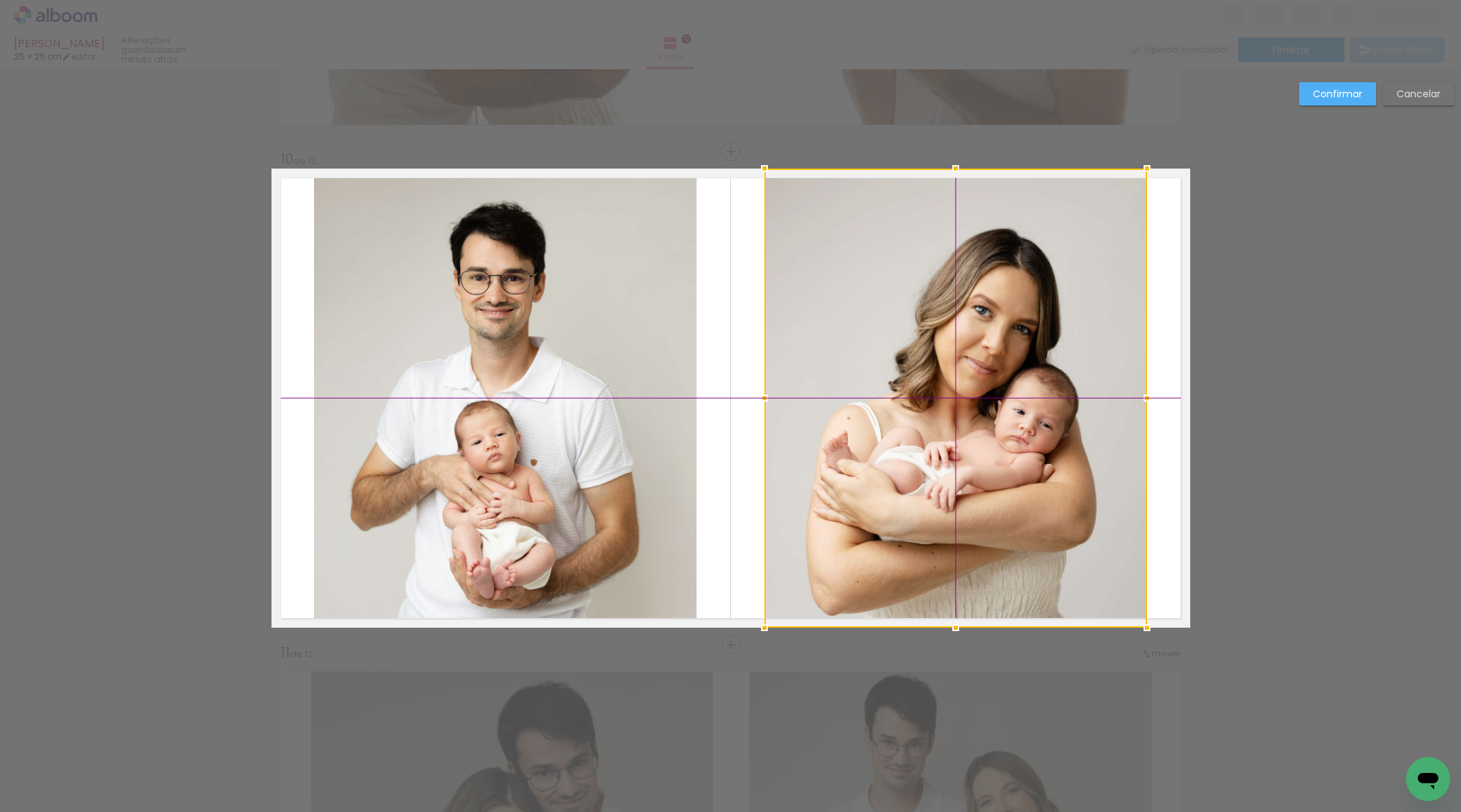
drag, startPoint x: 918, startPoint y: 391, endPoint x: 936, endPoint y: 391, distance: 18.0
click at [936, 391] on div at bounding box center [955, 398] width 383 height 459
drag, startPoint x: 1315, startPoint y: 97, endPoint x: 1295, endPoint y: 105, distance: 21.5
click at [0, 0] on slot "Confirmar" at bounding box center [0, 0] width 0 height 0
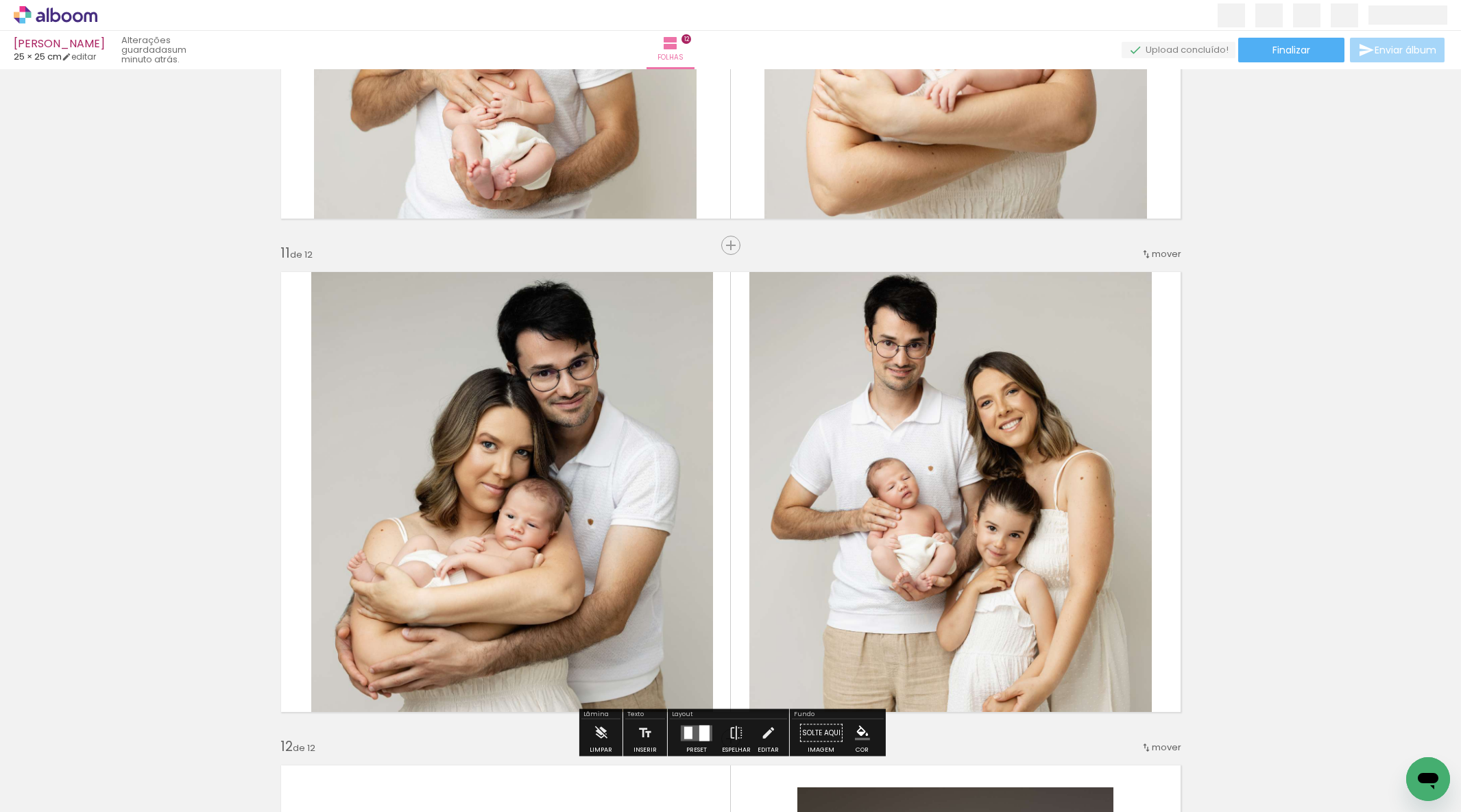
click at [539, 394] on quentale-photo at bounding box center [512, 493] width 402 height 457
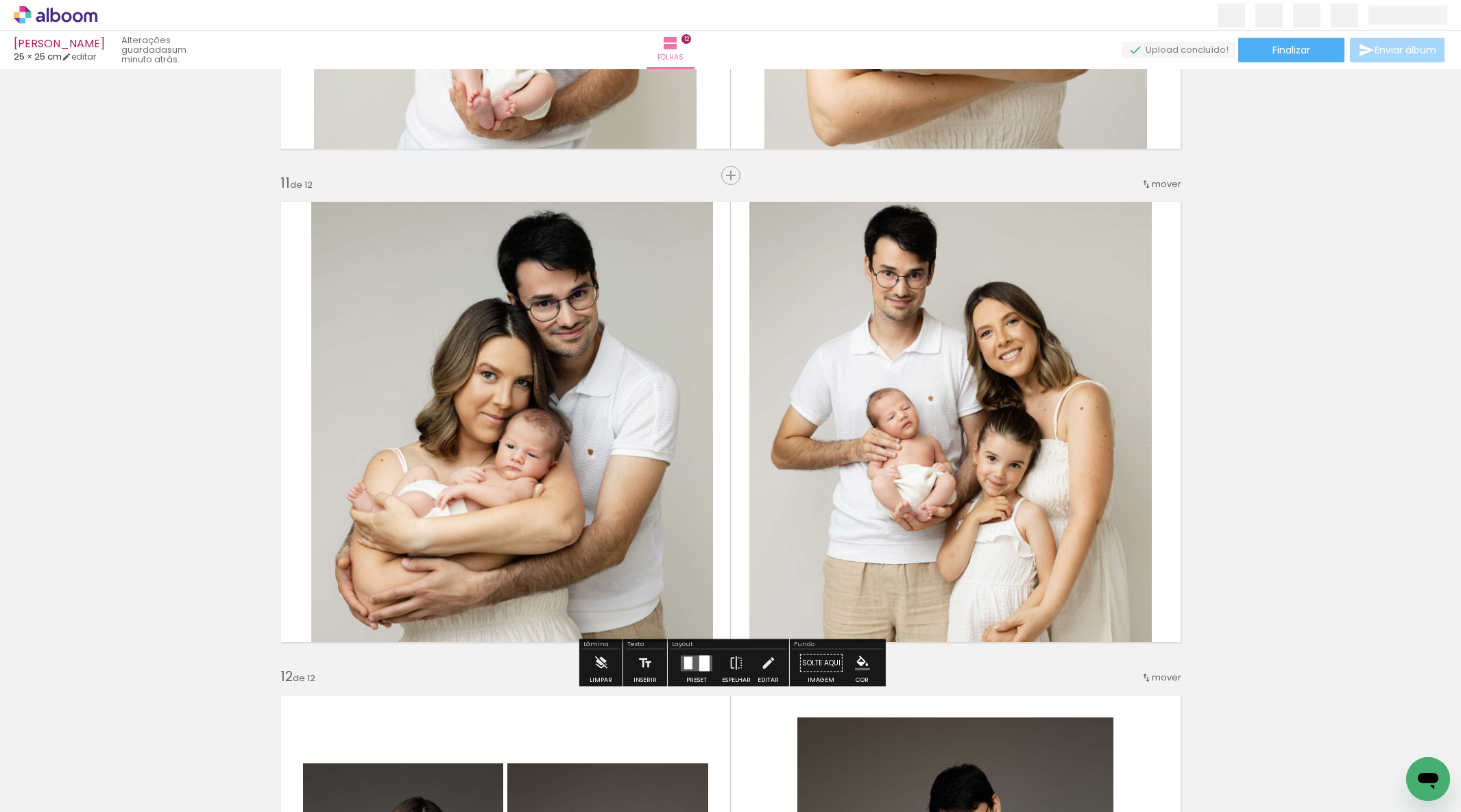
click at [563, 381] on quentale-photo at bounding box center [512, 423] width 402 height 457
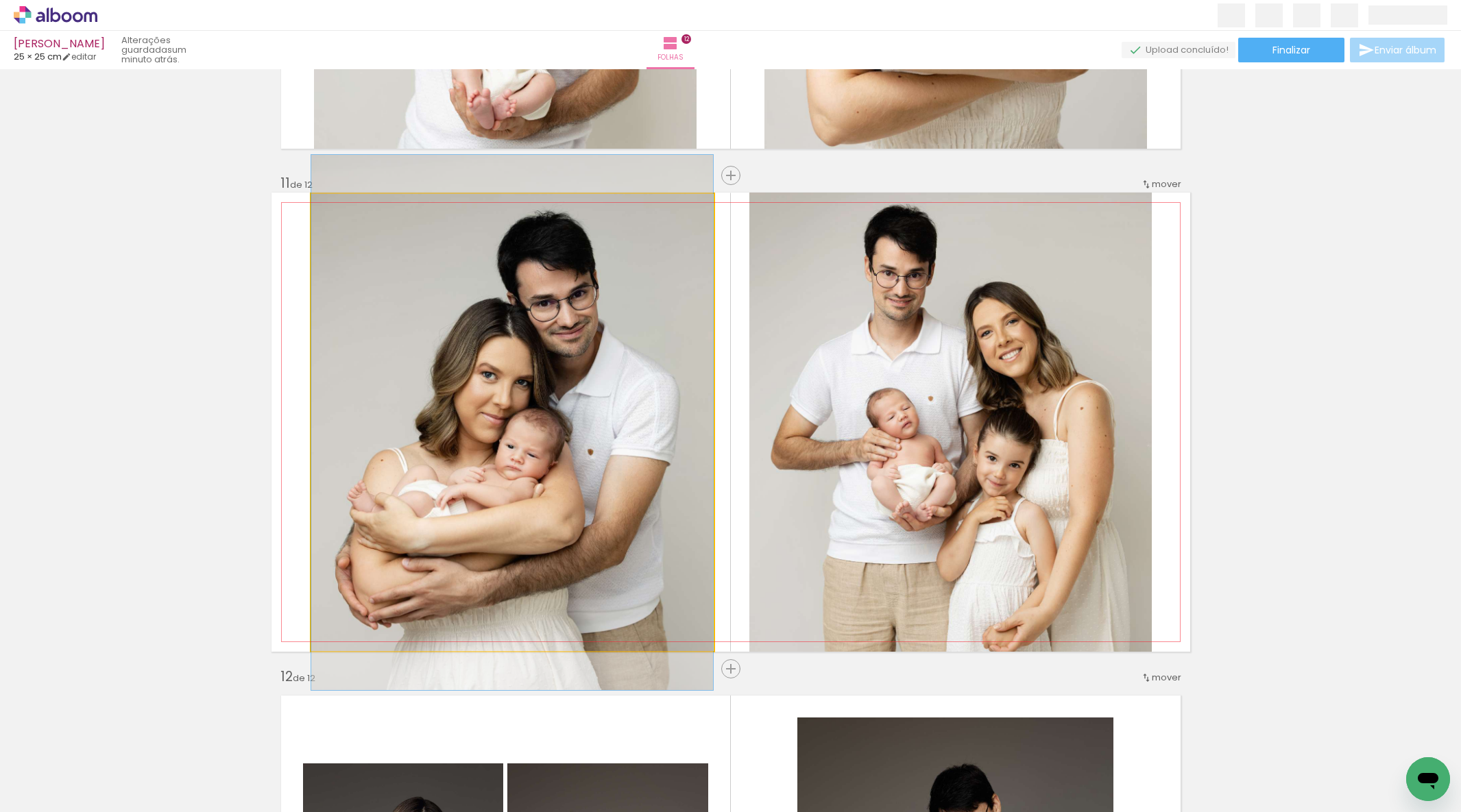
click at [563, 381] on album-spread "11 de 12" at bounding box center [730, 422] width 918 height 459
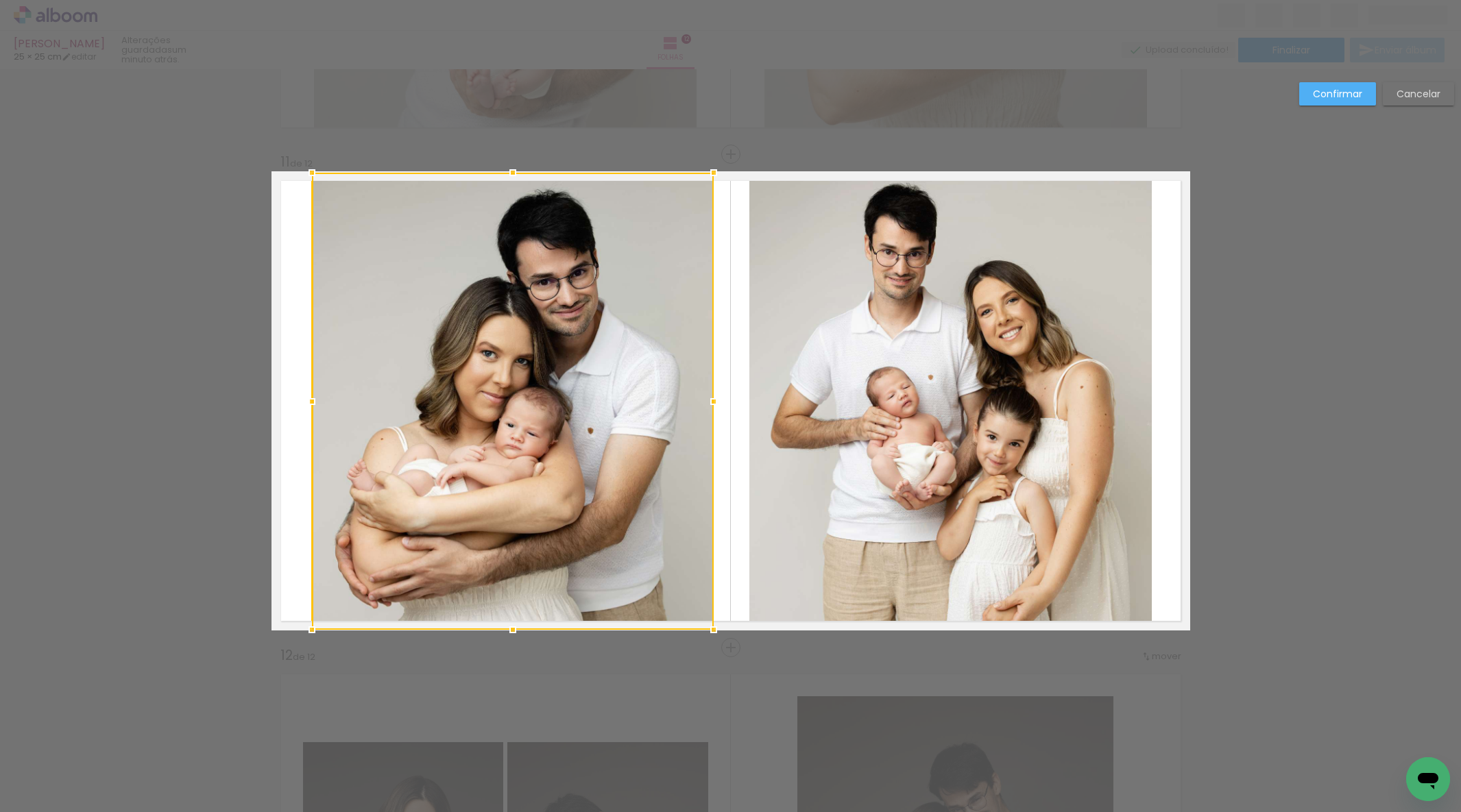
scroll to position [4876, 0]
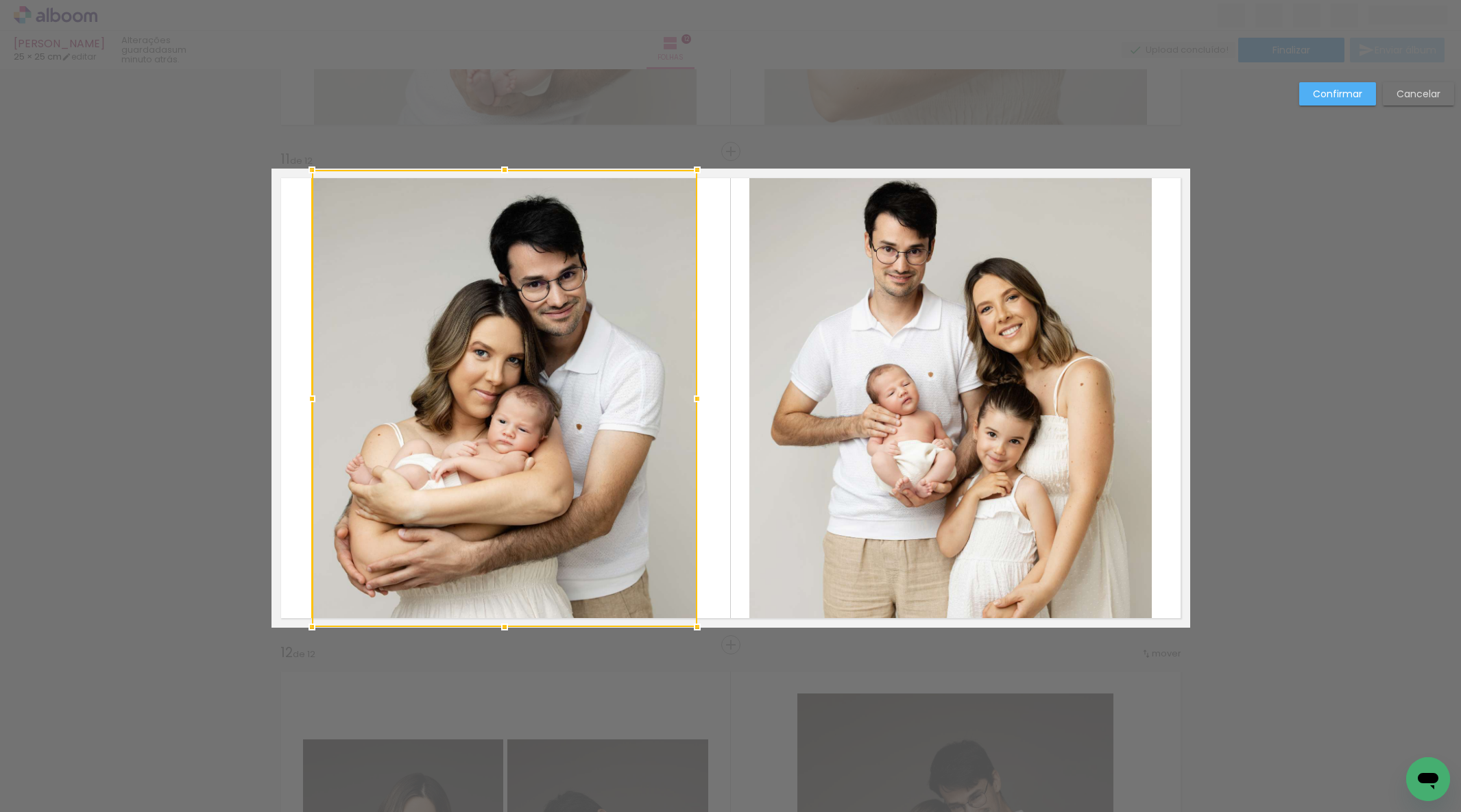
drag, startPoint x: 711, startPoint y: 397, endPoint x: 702, endPoint y: 394, distance: 9.5
click at [694, 395] on div at bounding box center [697, 399] width 28 height 28
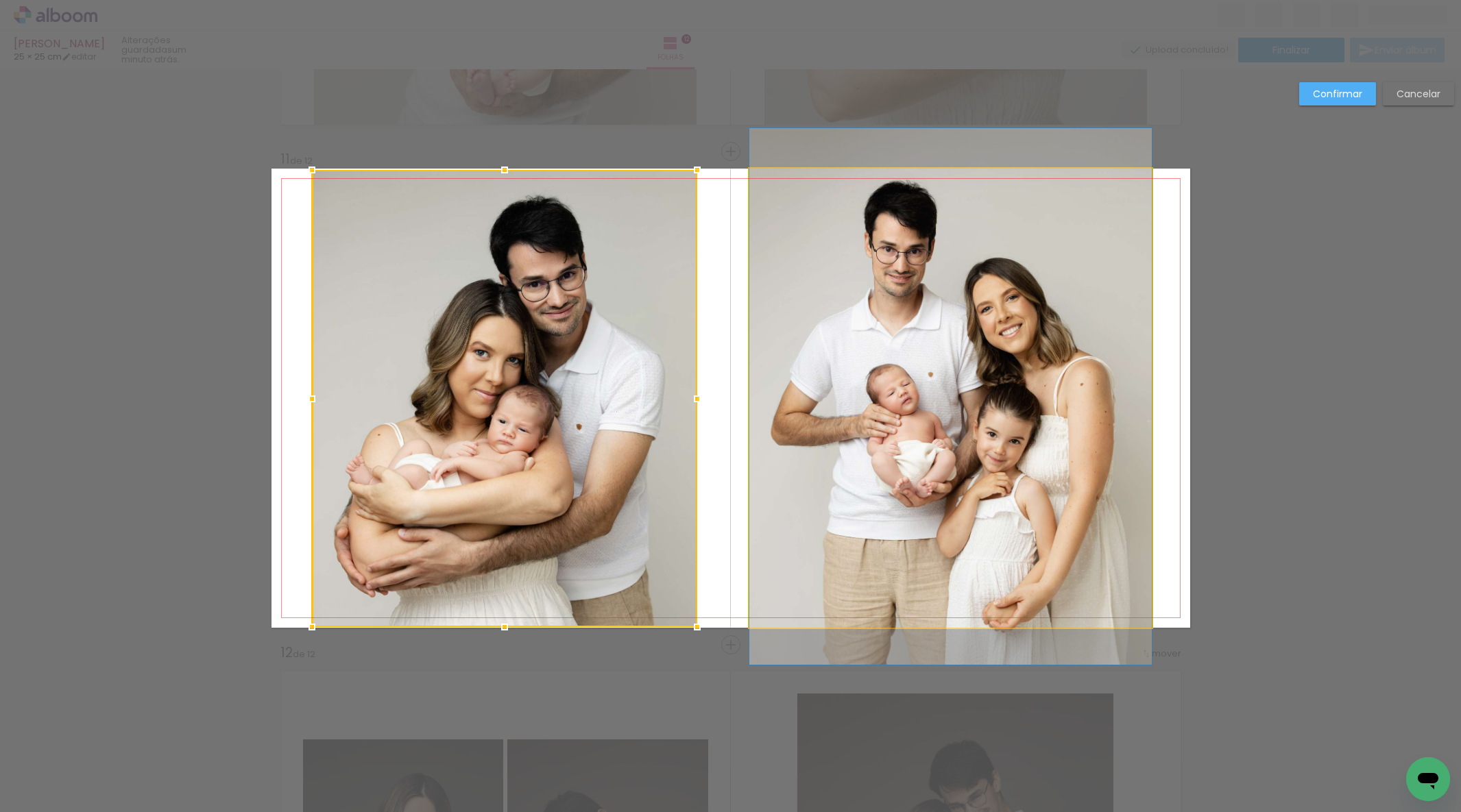
click at [812, 399] on quentale-photo at bounding box center [950, 398] width 402 height 459
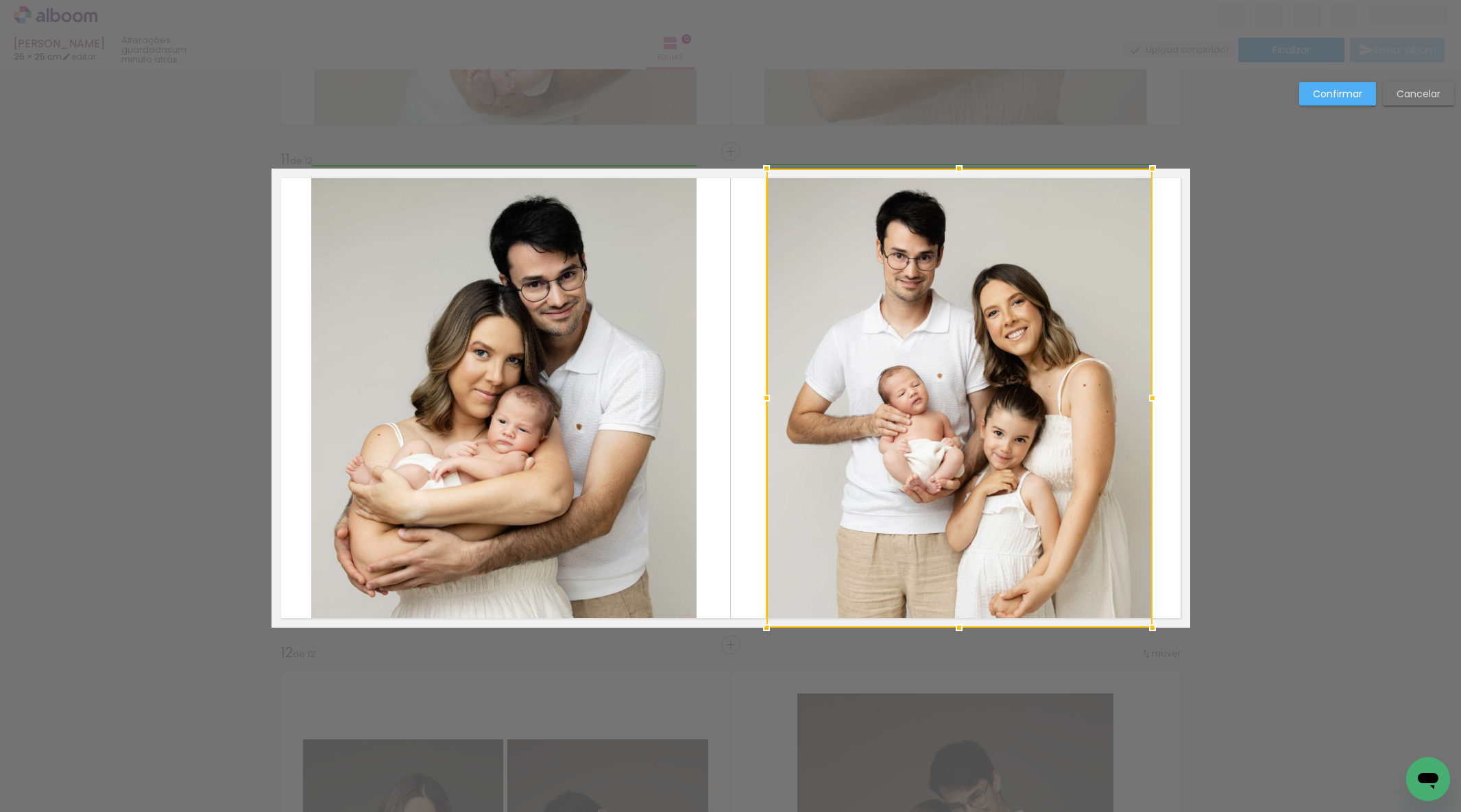
drag, startPoint x: 756, startPoint y: 397, endPoint x: 768, endPoint y: 395, distance: 12.2
click at [768, 395] on div at bounding box center [766, 399] width 28 height 28
click at [507, 359] on quentale-photo at bounding box center [503, 399] width 385 height 457
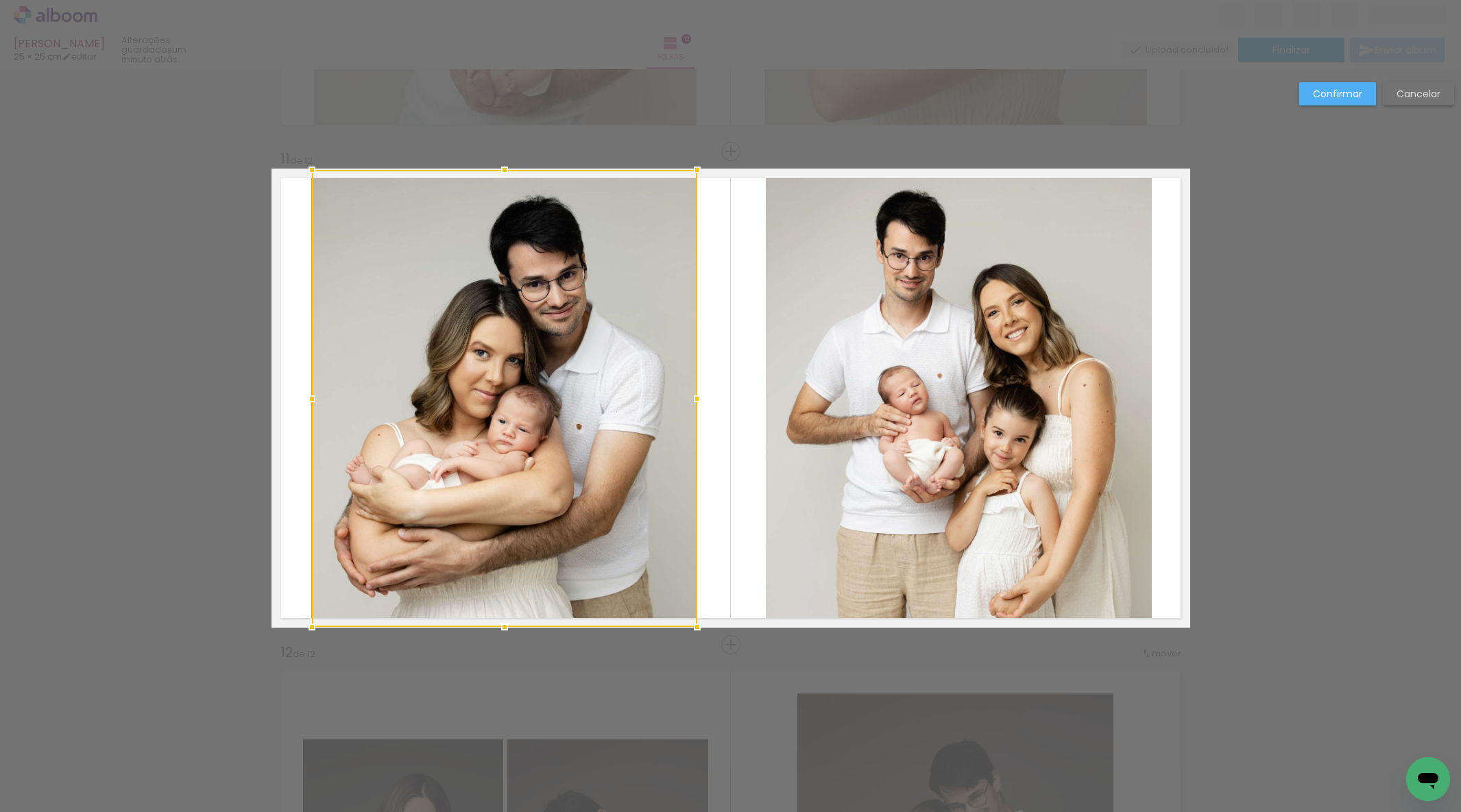
click at [507, 359] on div at bounding box center [504, 399] width 385 height 457
click at [508, 371] on div at bounding box center [506, 398] width 385 height 457
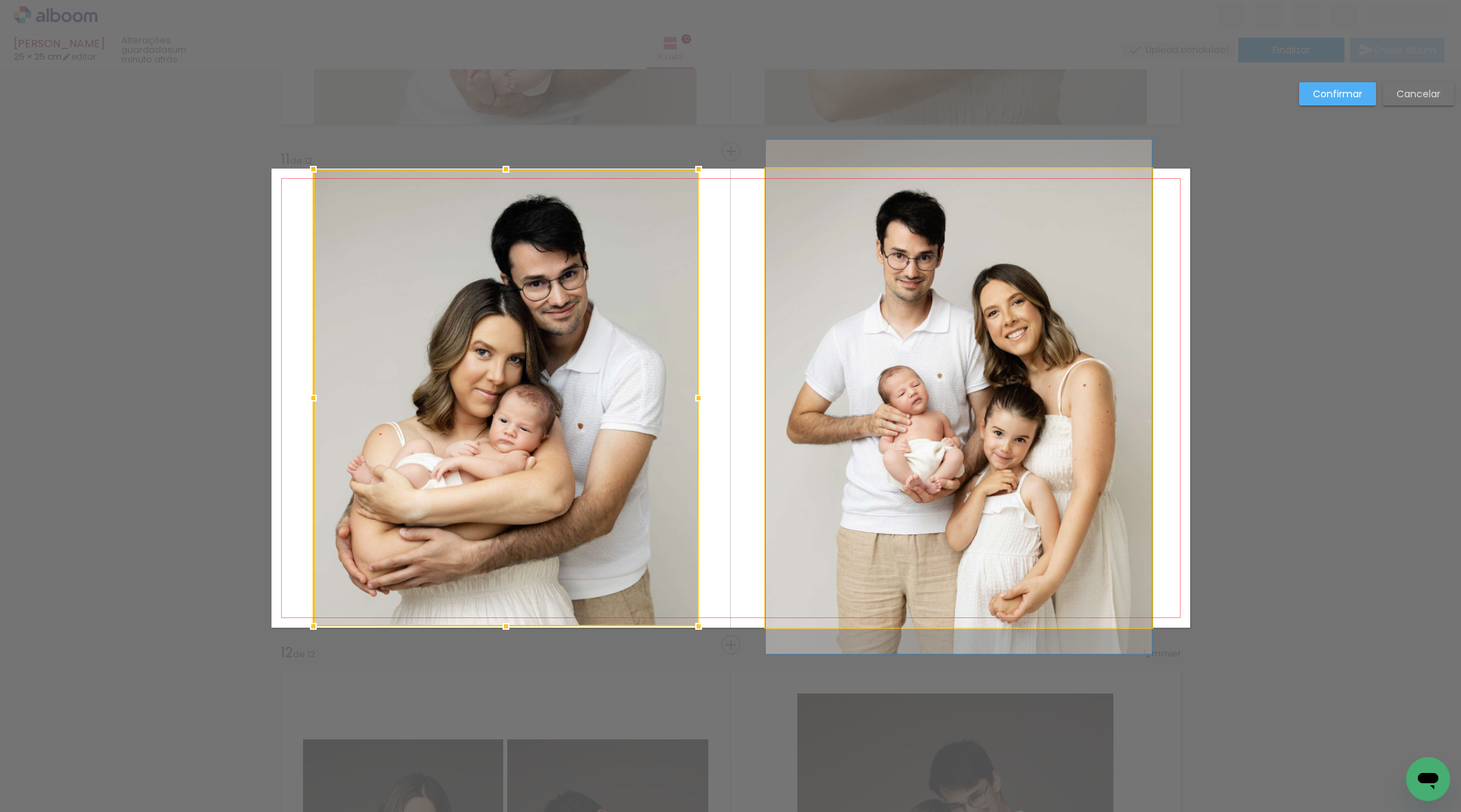
click at [899, 389] on quentale-photo at bounding box center [958, 398] width 386 height 459
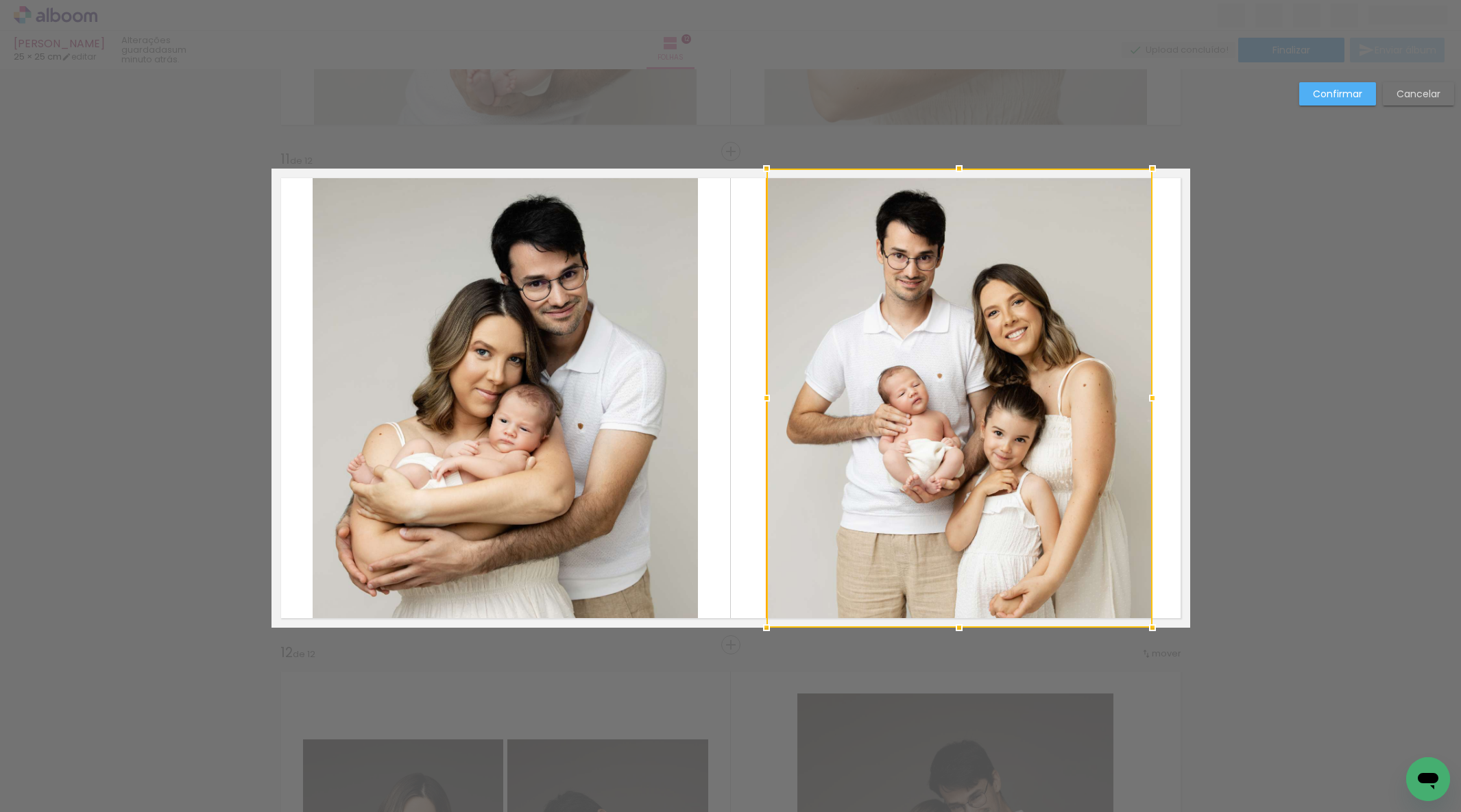
click at [899, 389] on div at bounding box center [959, 398] width 386 height 459
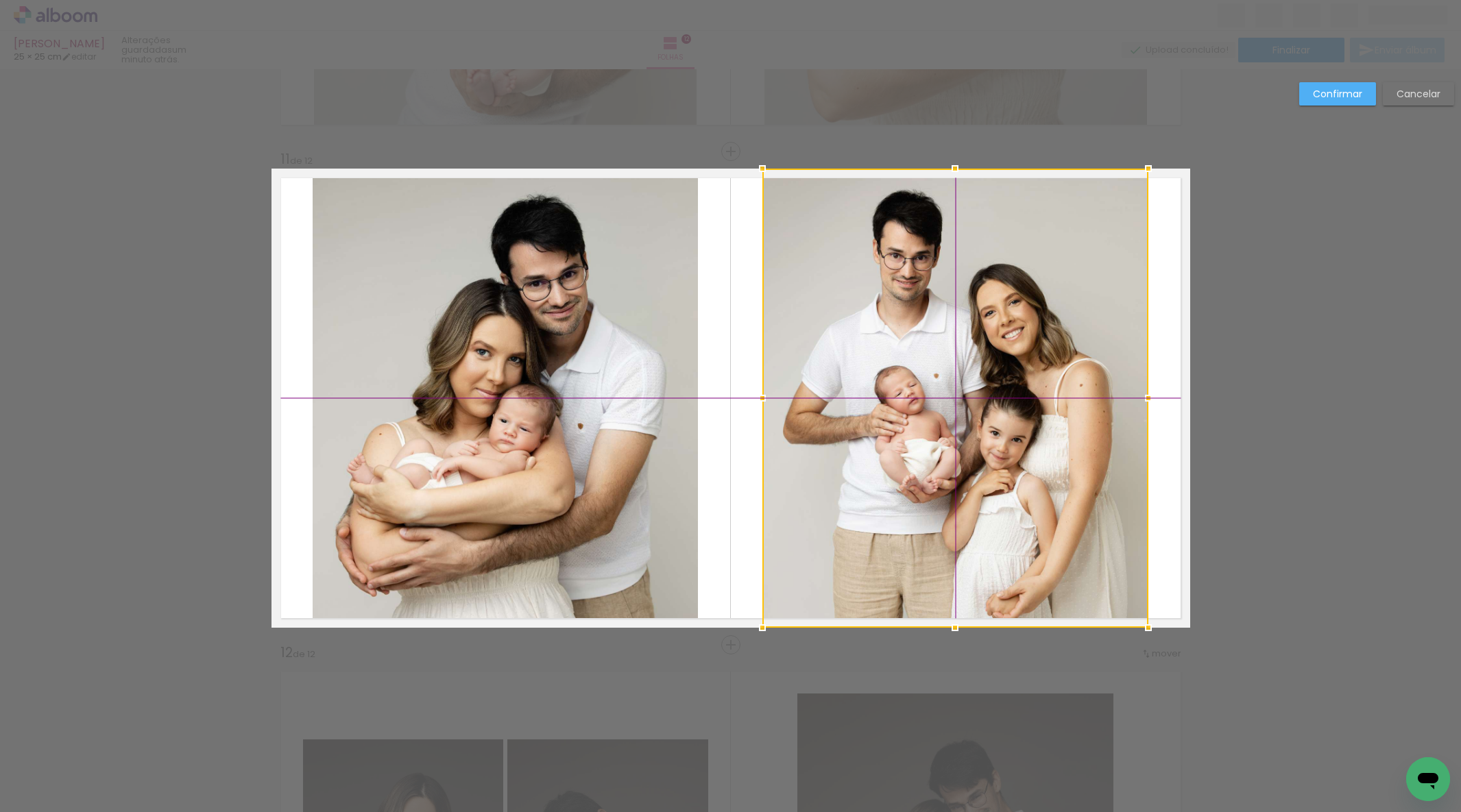
click at [919, 389] on div at bounding box center [955, 398] width 386 height 459
drag, startPoint x: 1329, startPoint y: 96, endPoint x: 1311, endPoint y: 103, distance: 19.3
click at [0, 0] on slot "Confirmar" at bounding box center [0, 0] width 0 height 0
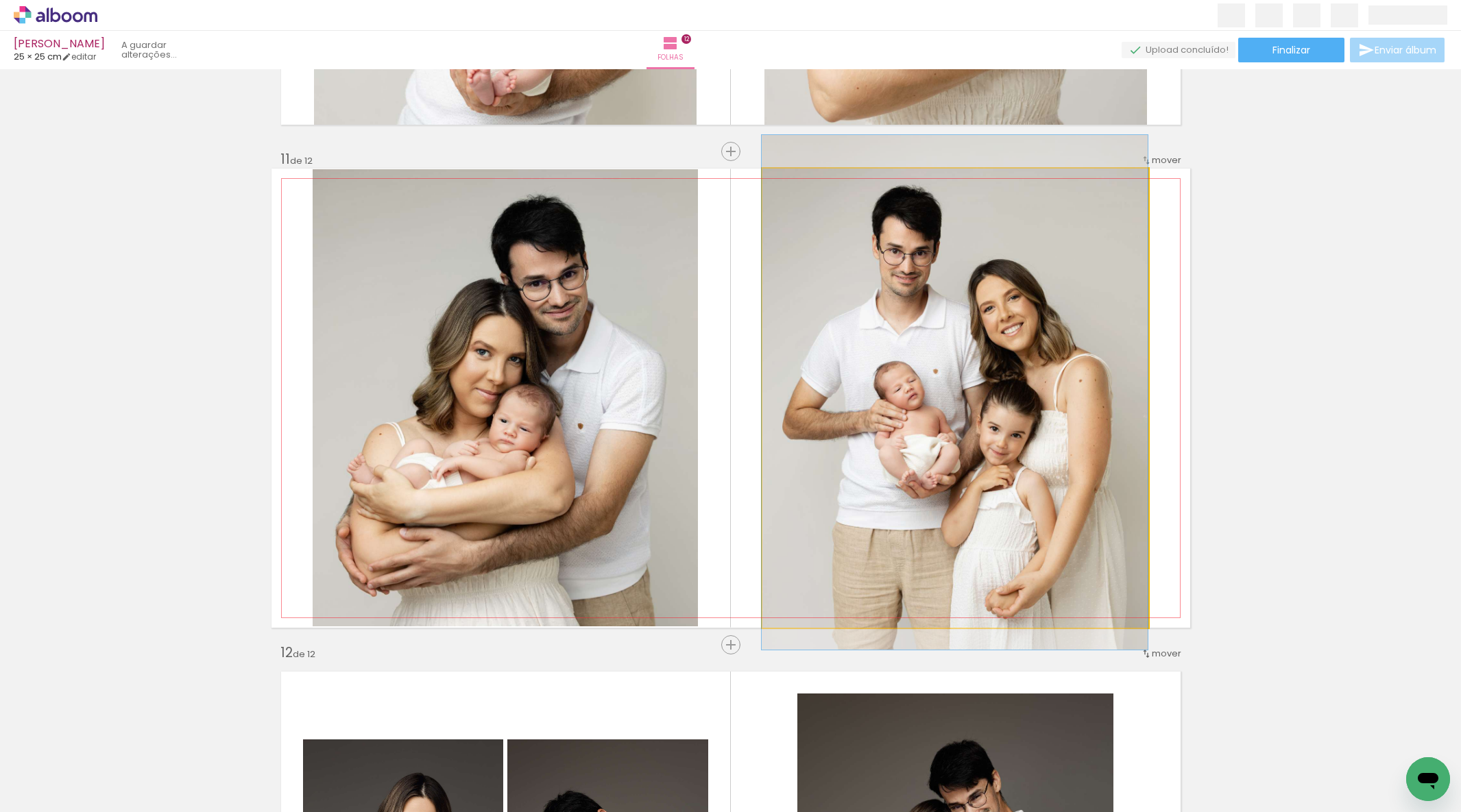
click at [987, 346] on div at bounding box center [955, 393] width 386 height 515
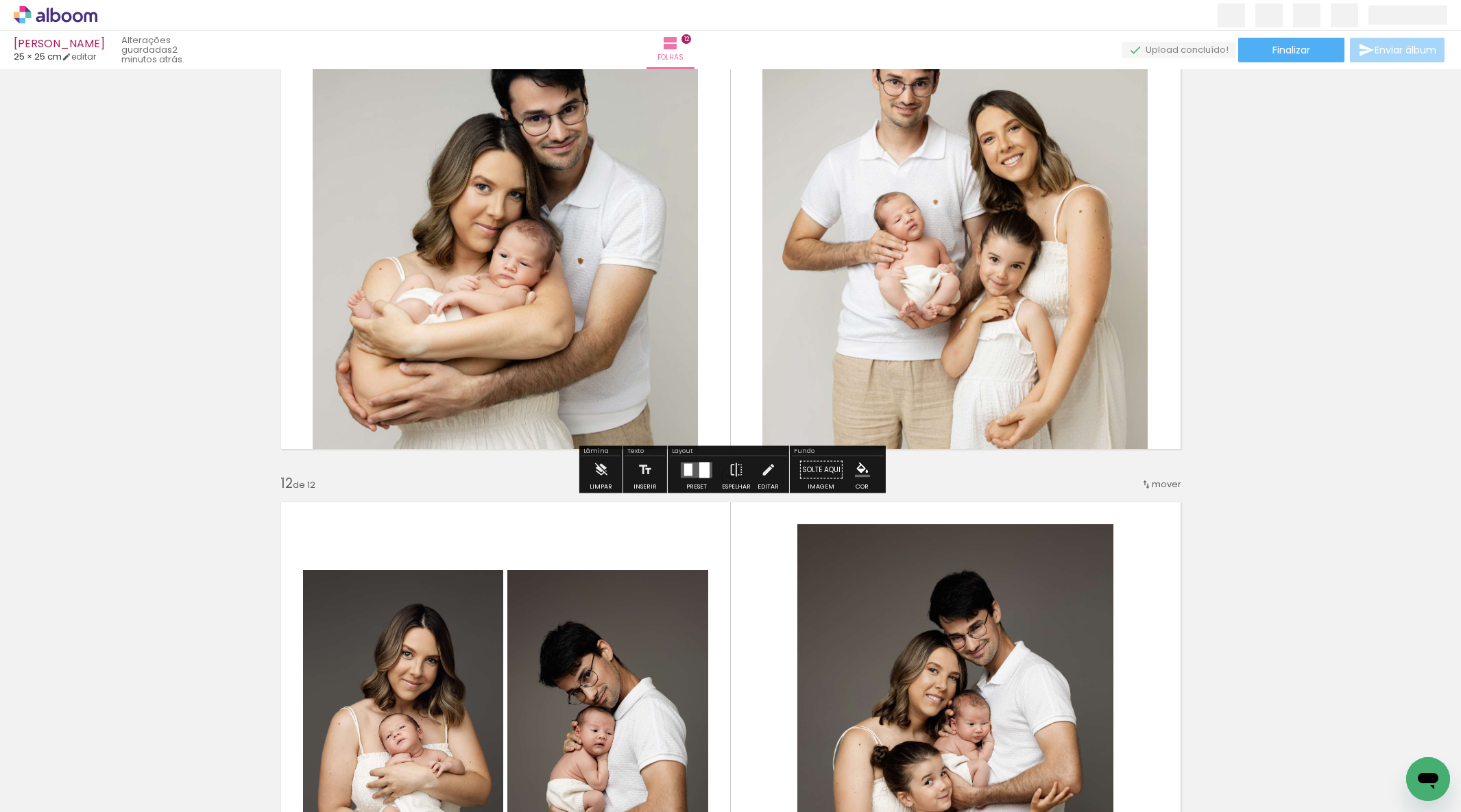
scroll to position [5498, 0]
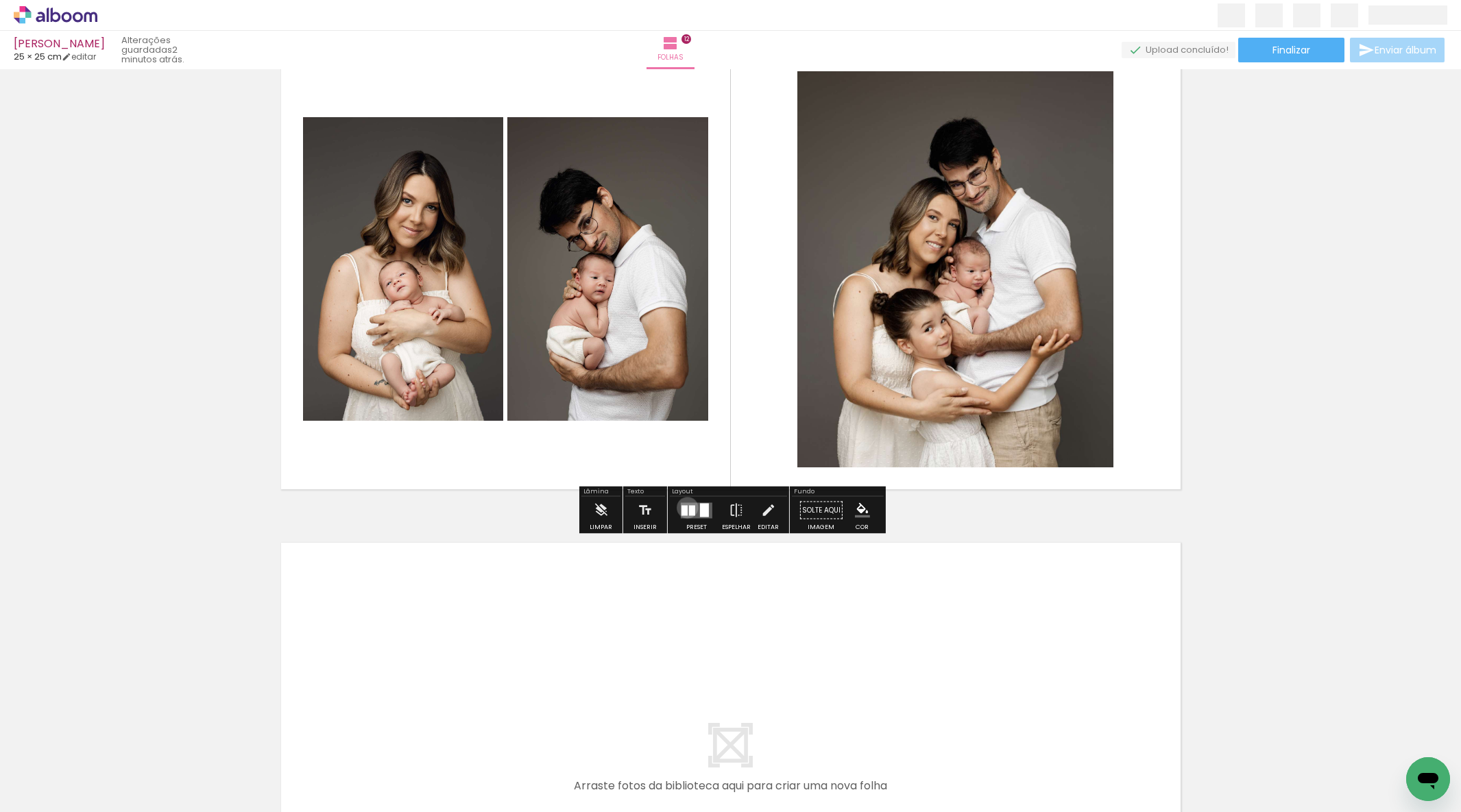
drag, startPoint x: 684, startPoint y: 507, endPoint x: 704, endPoint y: 503, distance: 20.4
click at [694, 506] on quentale-layouter at bounding box center [696, 511] width 31 height 16
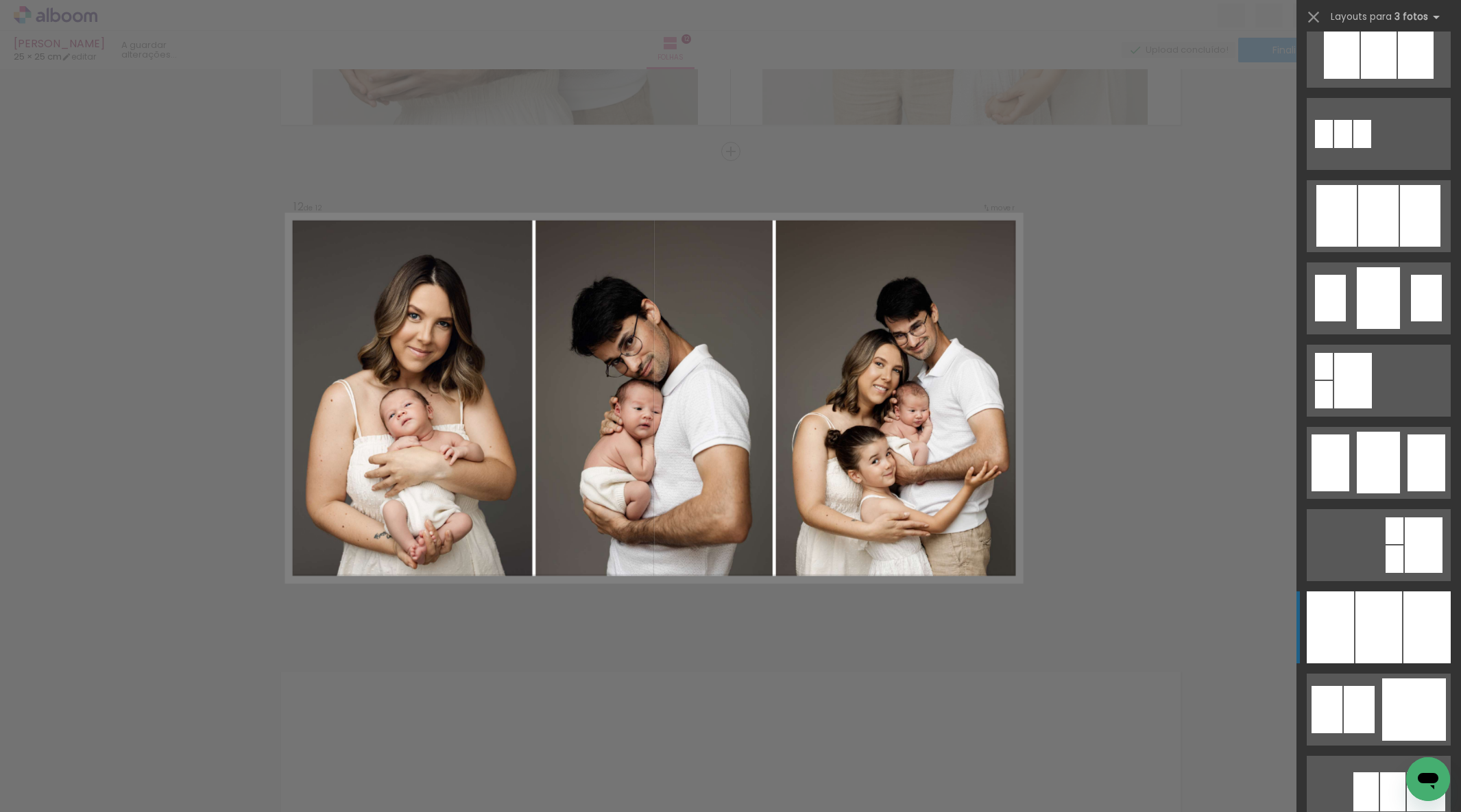
scroll to position [779, 0]
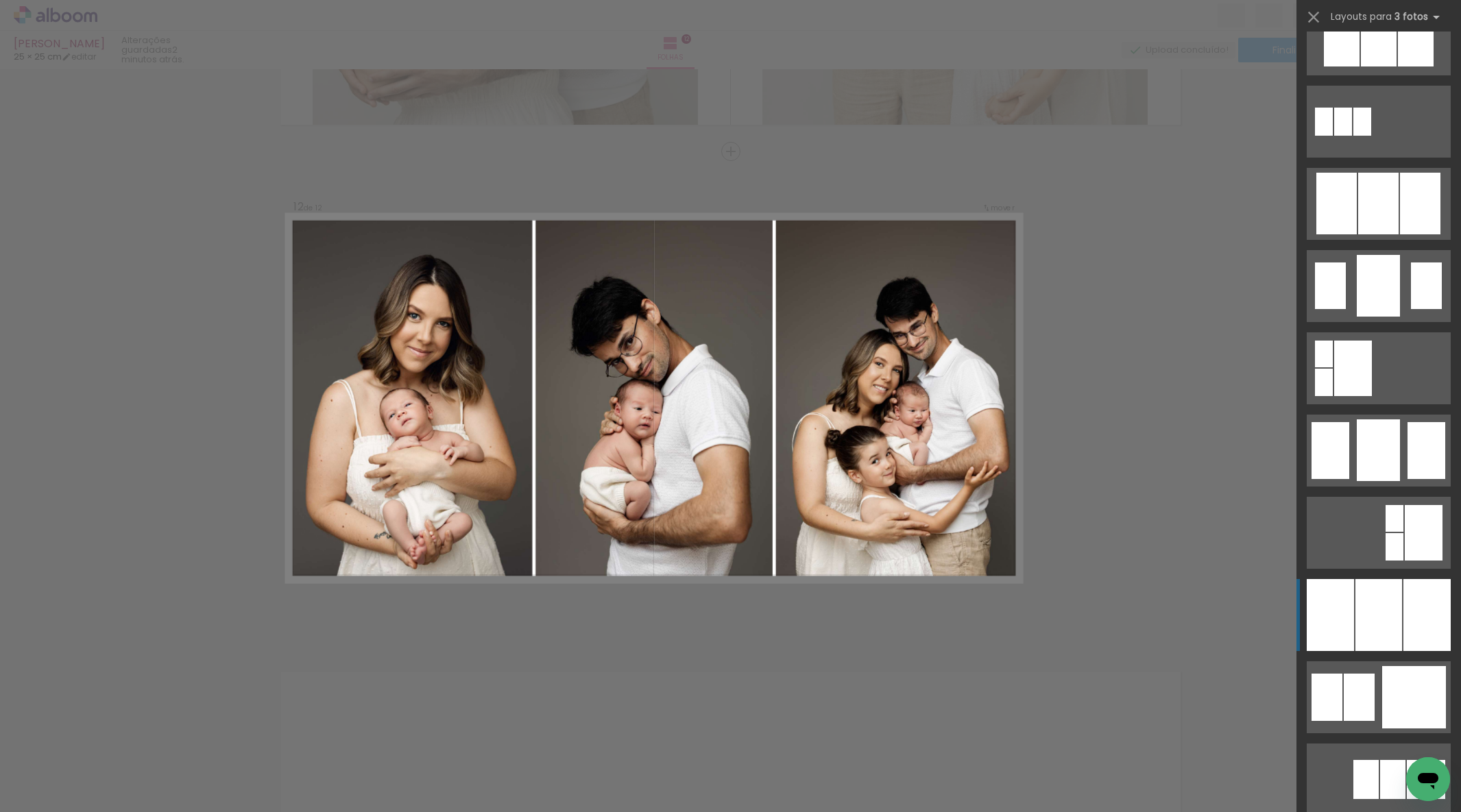
click at [1372, 596] on div at bounding box center [1379, 615] width 47 height 72
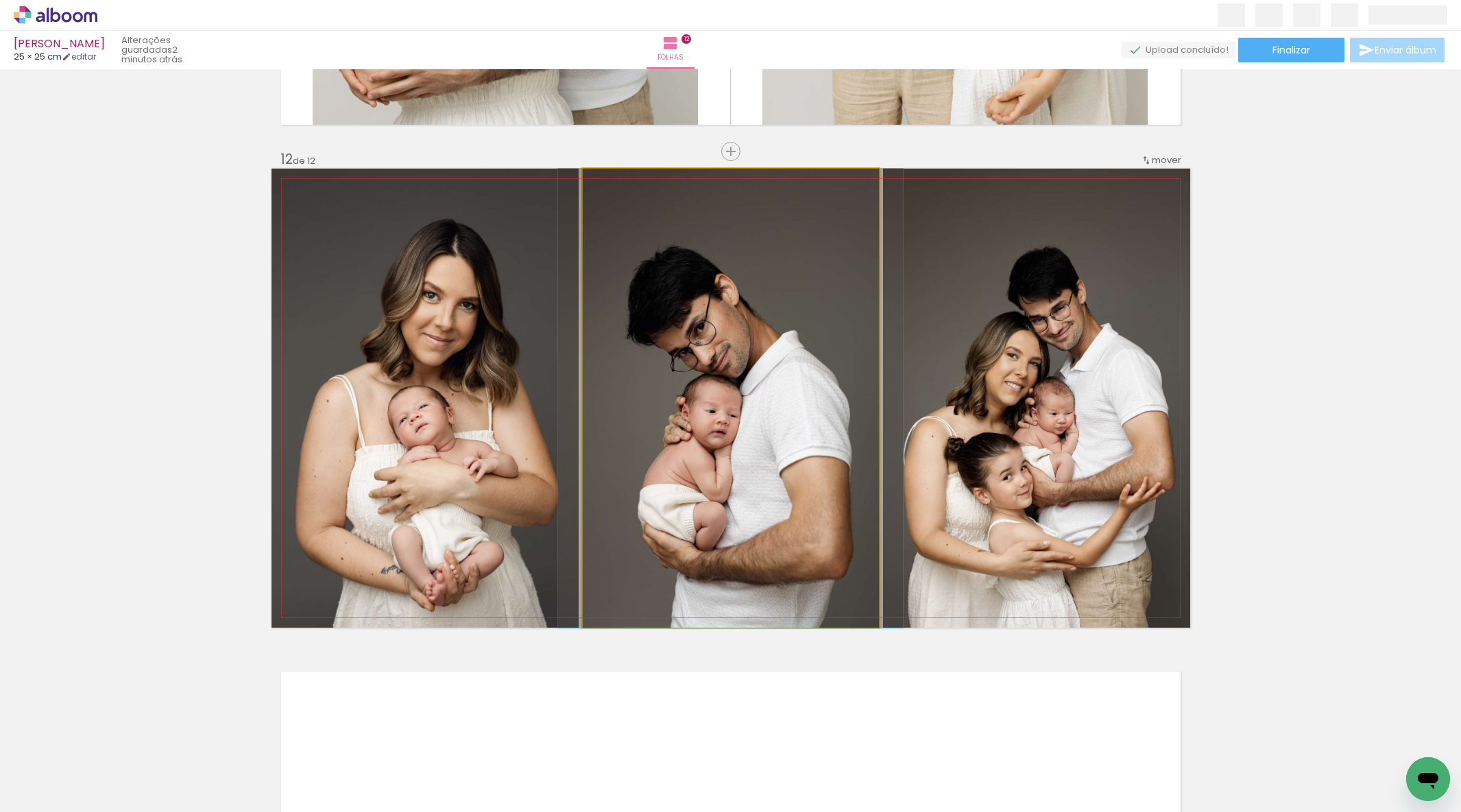
drag, startPoint x: 841, startPoint y: 413, endPoint x: 974, endPoint y: 391, distance: 134.8
click at [0, 0] on slot at bounding box center [0, 0] width 0 height 0
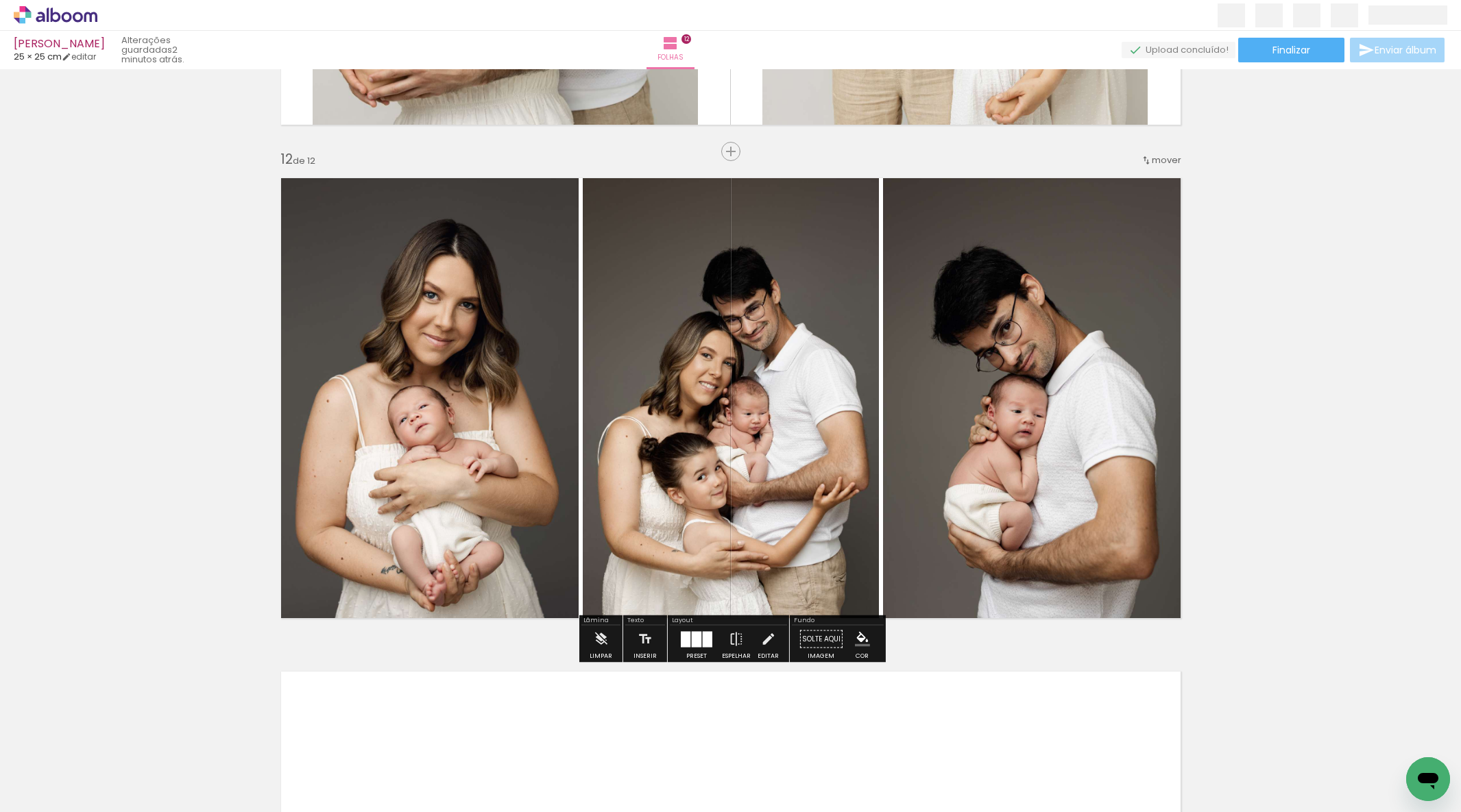
click at [697, 635] on div at bounding box center [696, 640] width 9 height 16
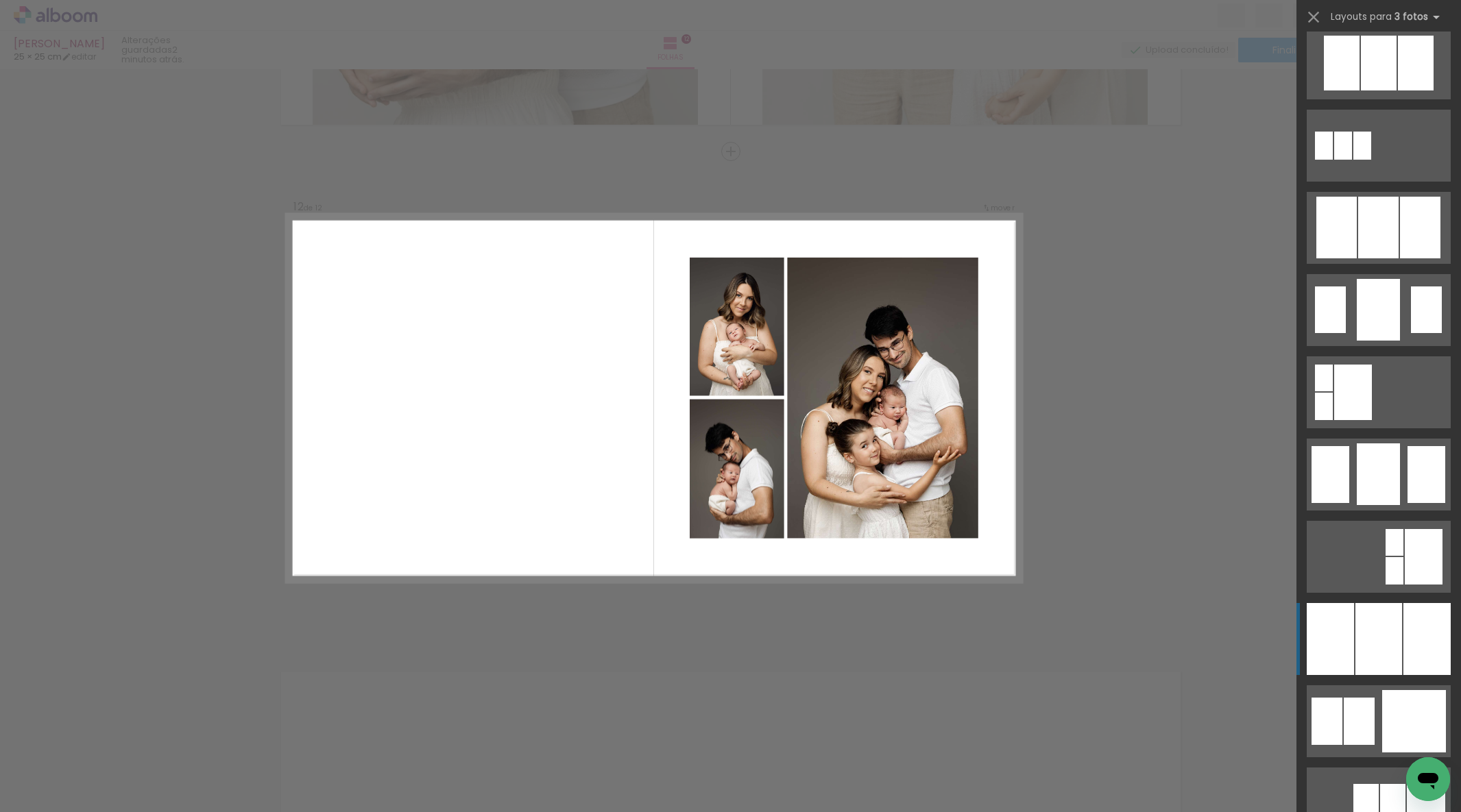
scroll to position [864, 0]
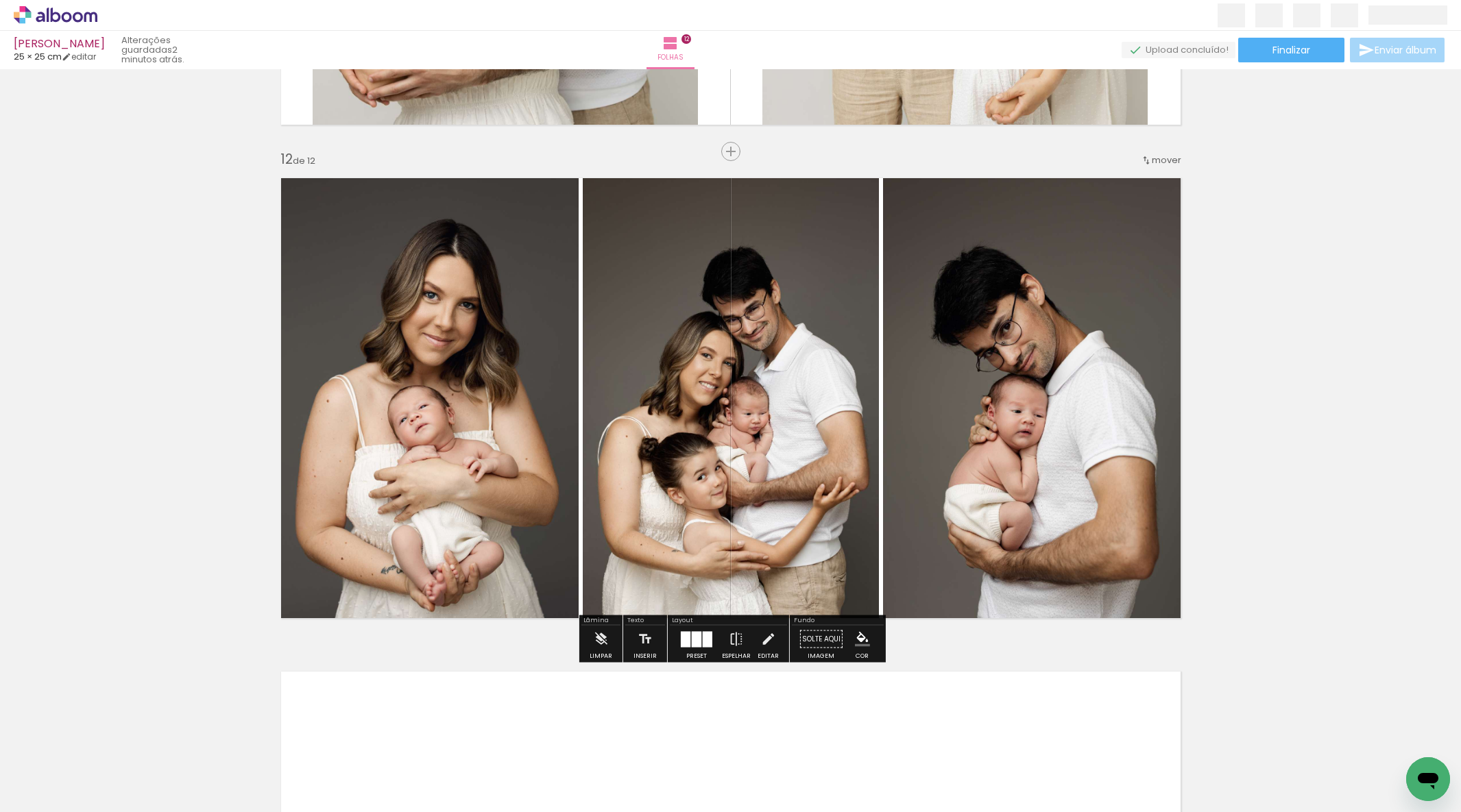
drag, startPoint x: 701, startPoint y: 636, endPoint x: 776, endPoint y: 625, distance: 75.8
click at [708, 635] on div at bounding box center [707, 640] width 9 height 16
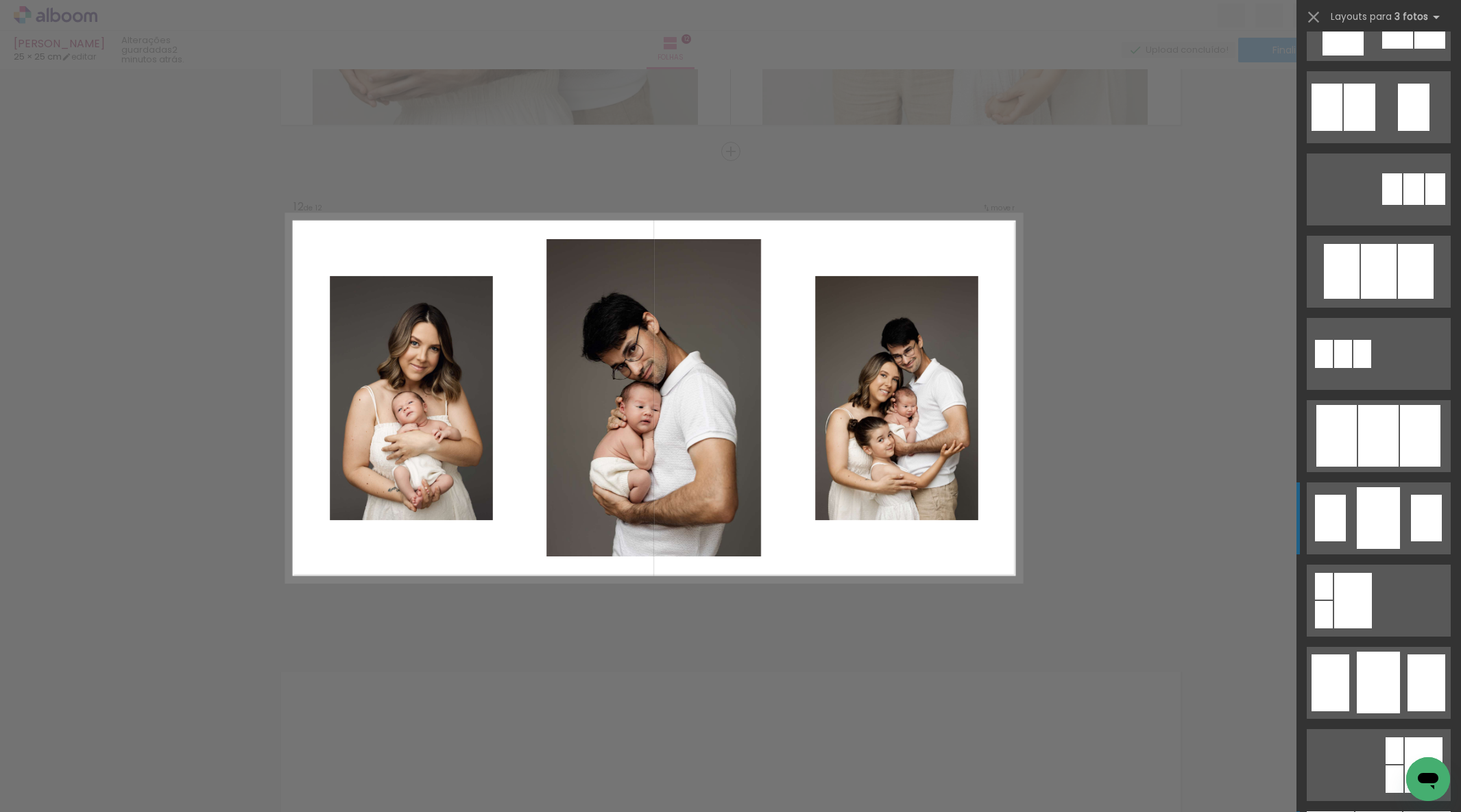
scroll to position [0, 0]
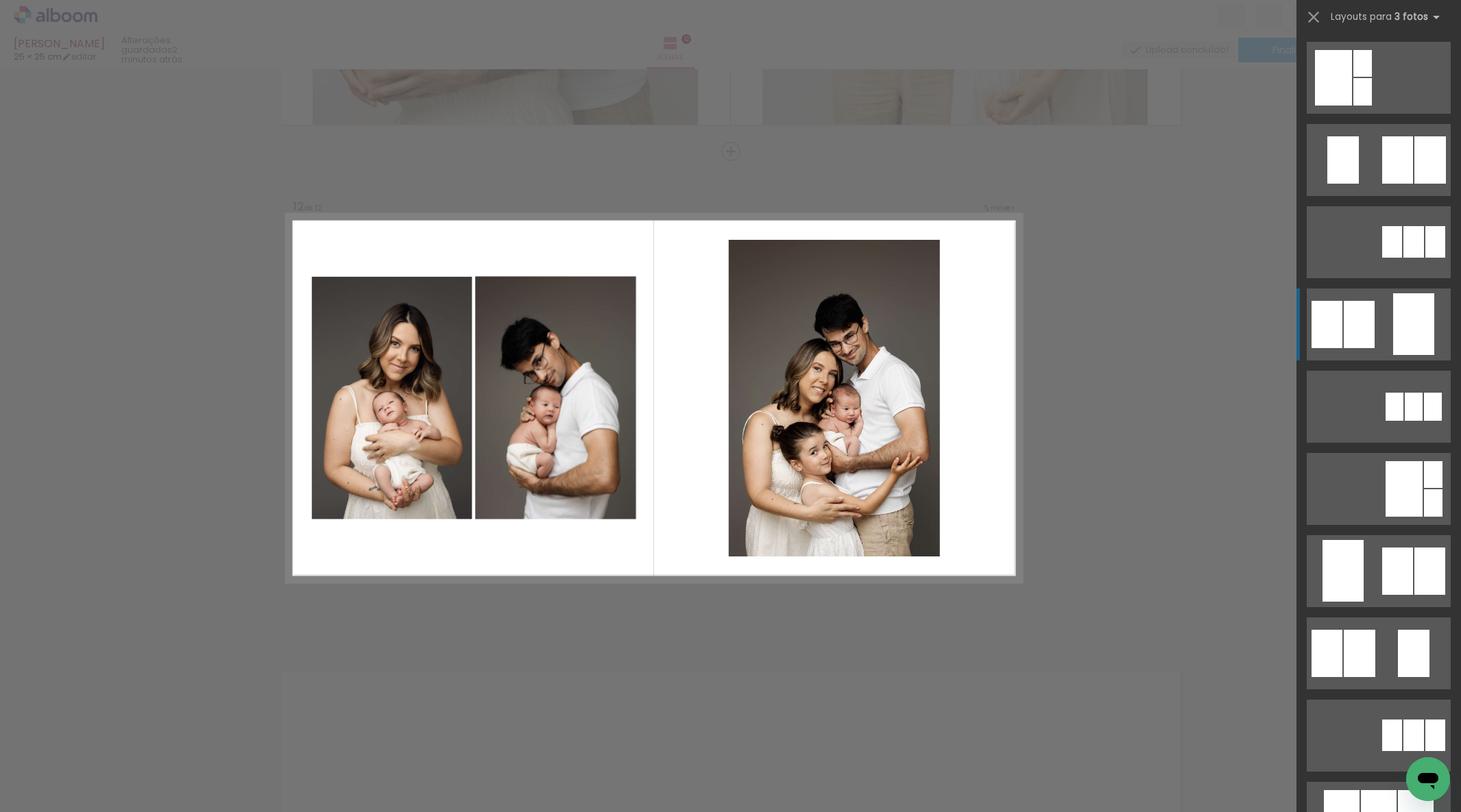
click at [1380, 114] on quentale-layouter at bounding box center [1379, 77] width 144 height 72
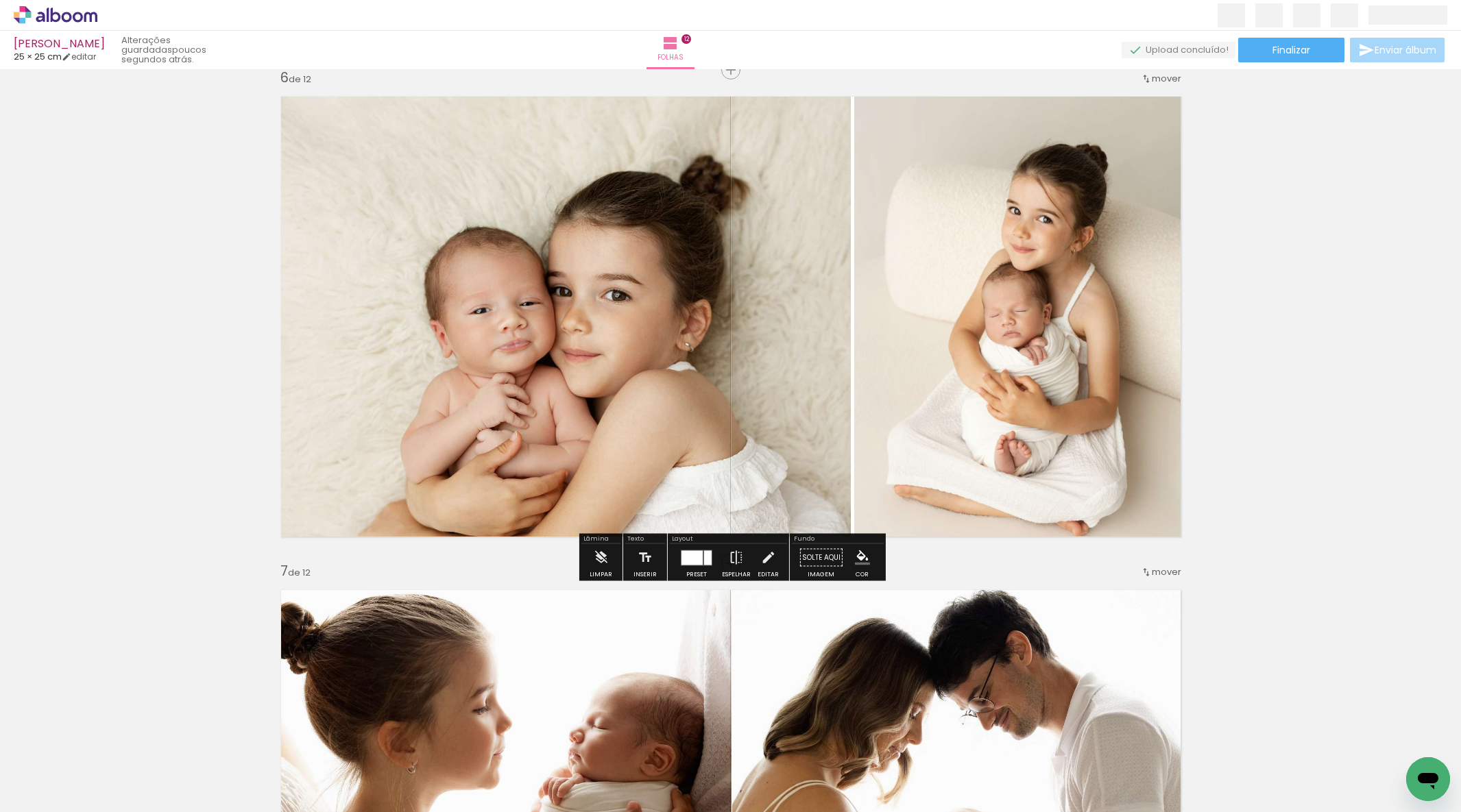
scroll to position [2408, 0]
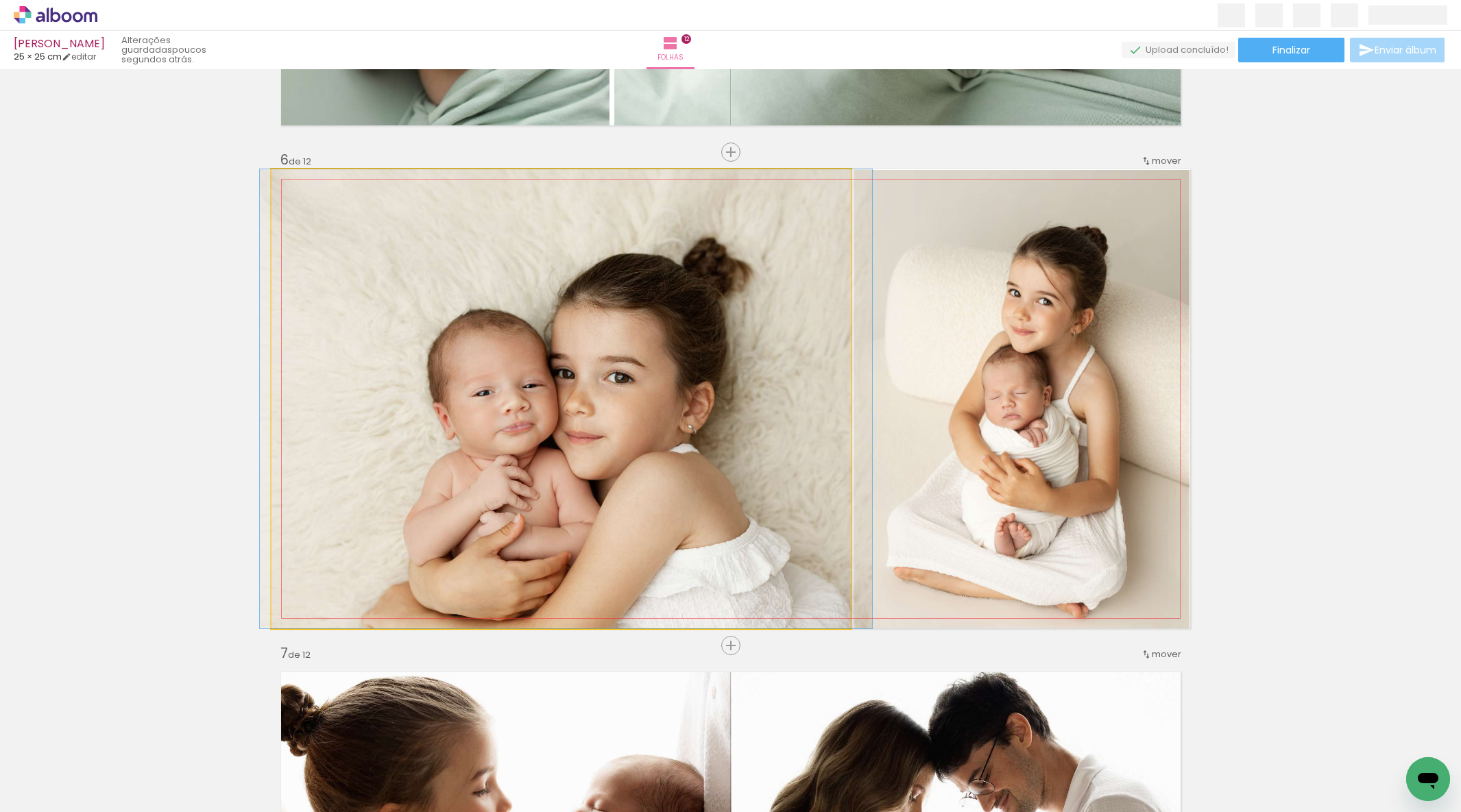
drag, startPoint x: 614, startPoint y: 464, endPoint x: 617, endPoint y: 449, distance: 15.3
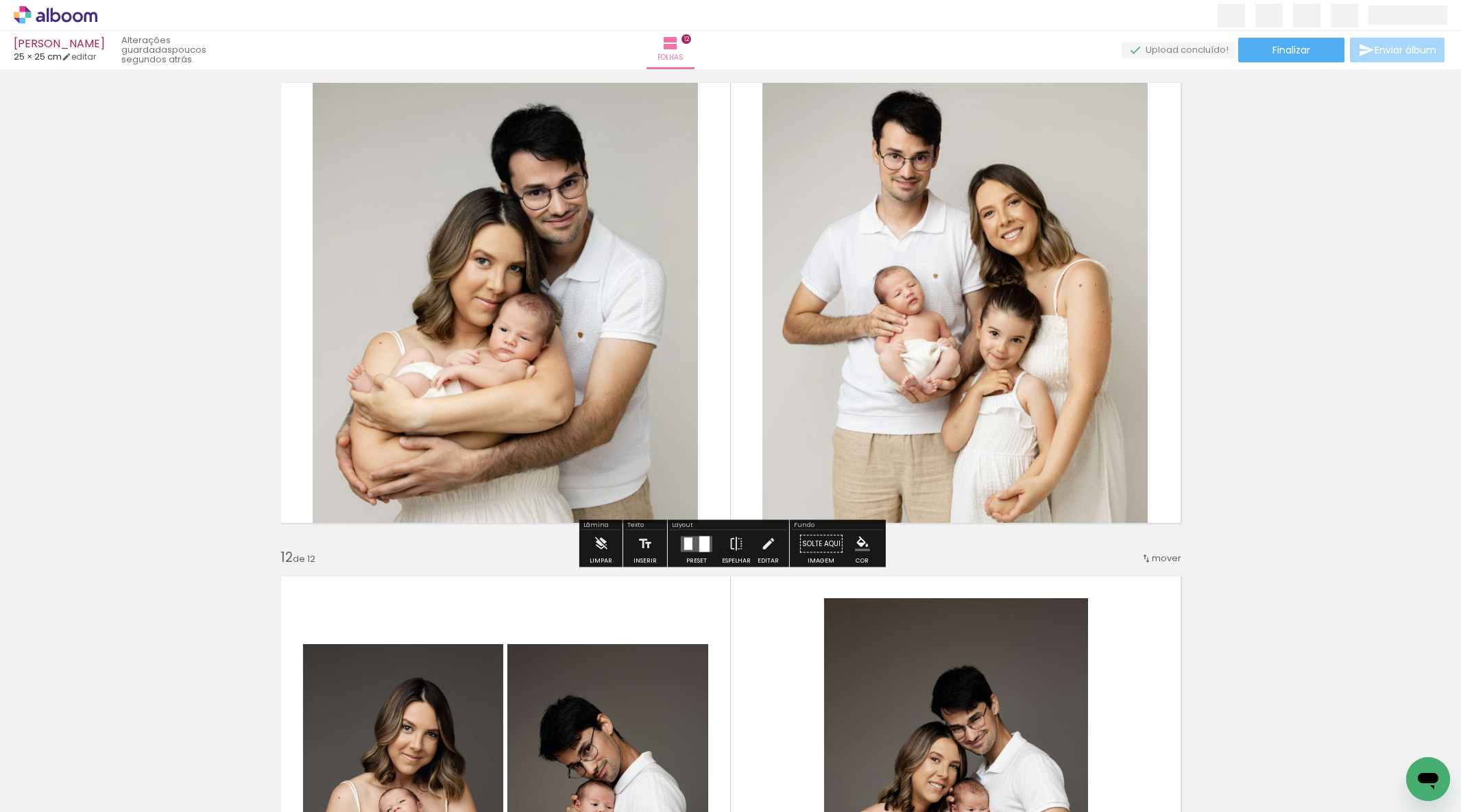
scroll to position [4907, 0]
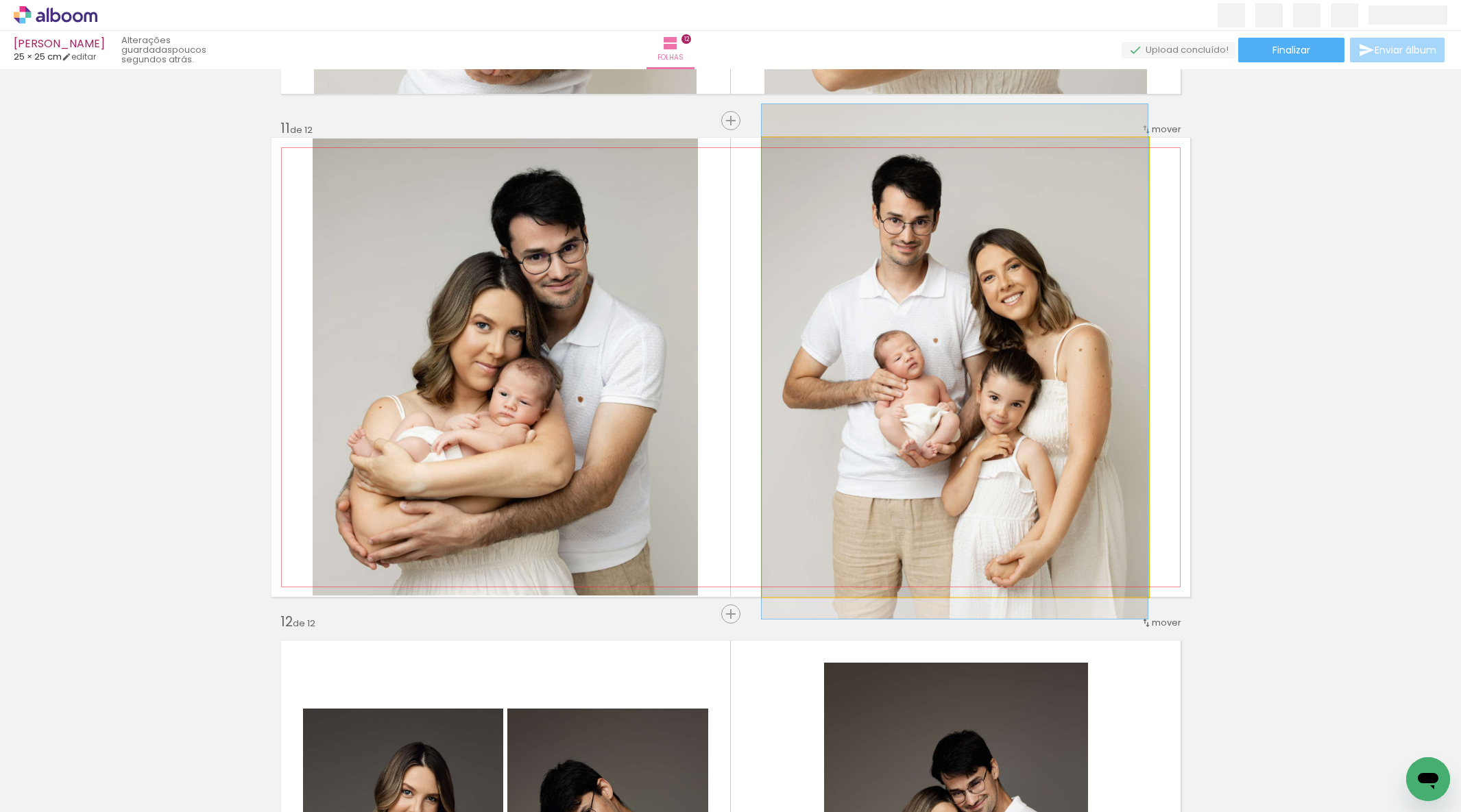
click at [1059, 407] on quentale-photo at bounding box center [955, 367] width 386 height 459
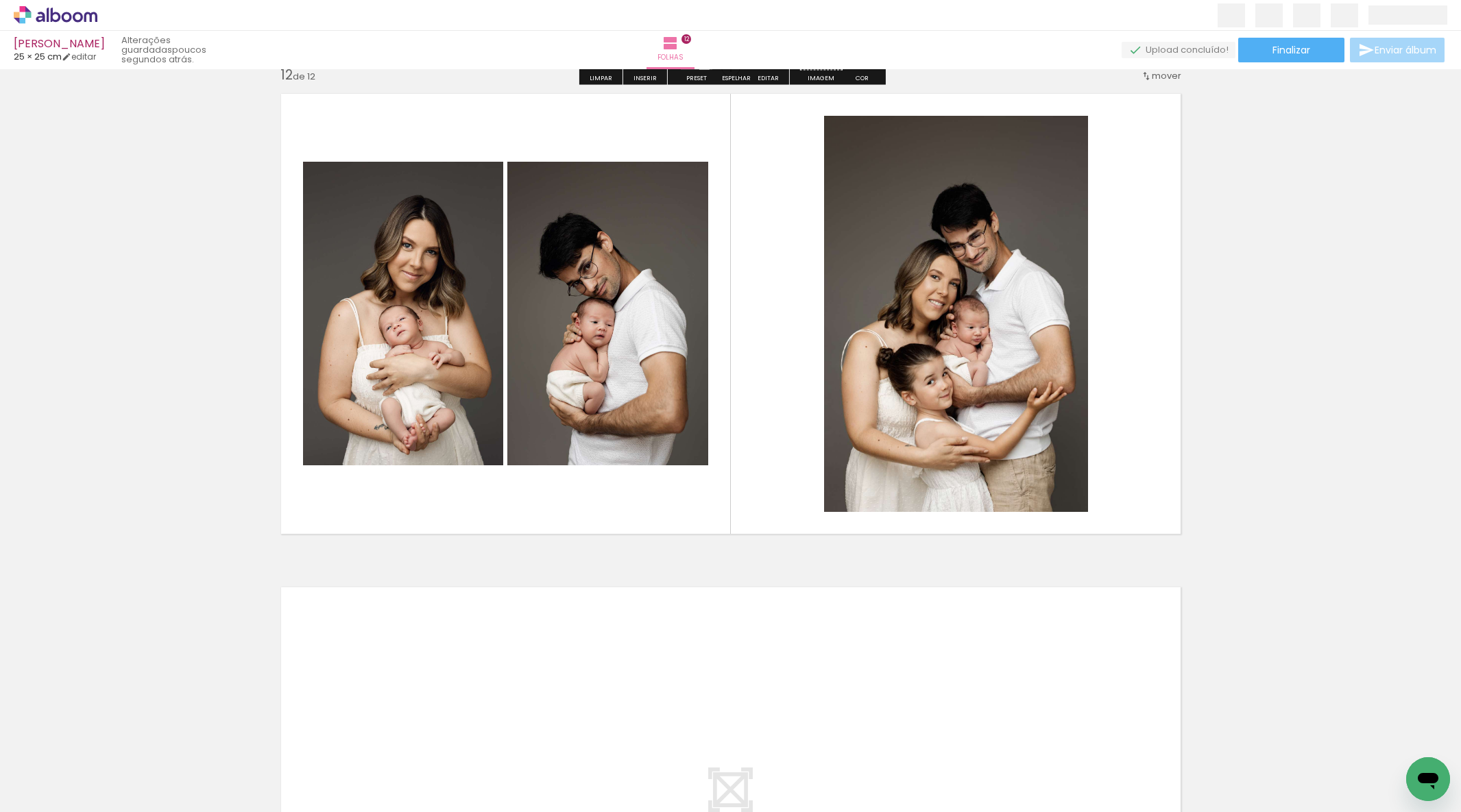
scroll to position [5397, 0]
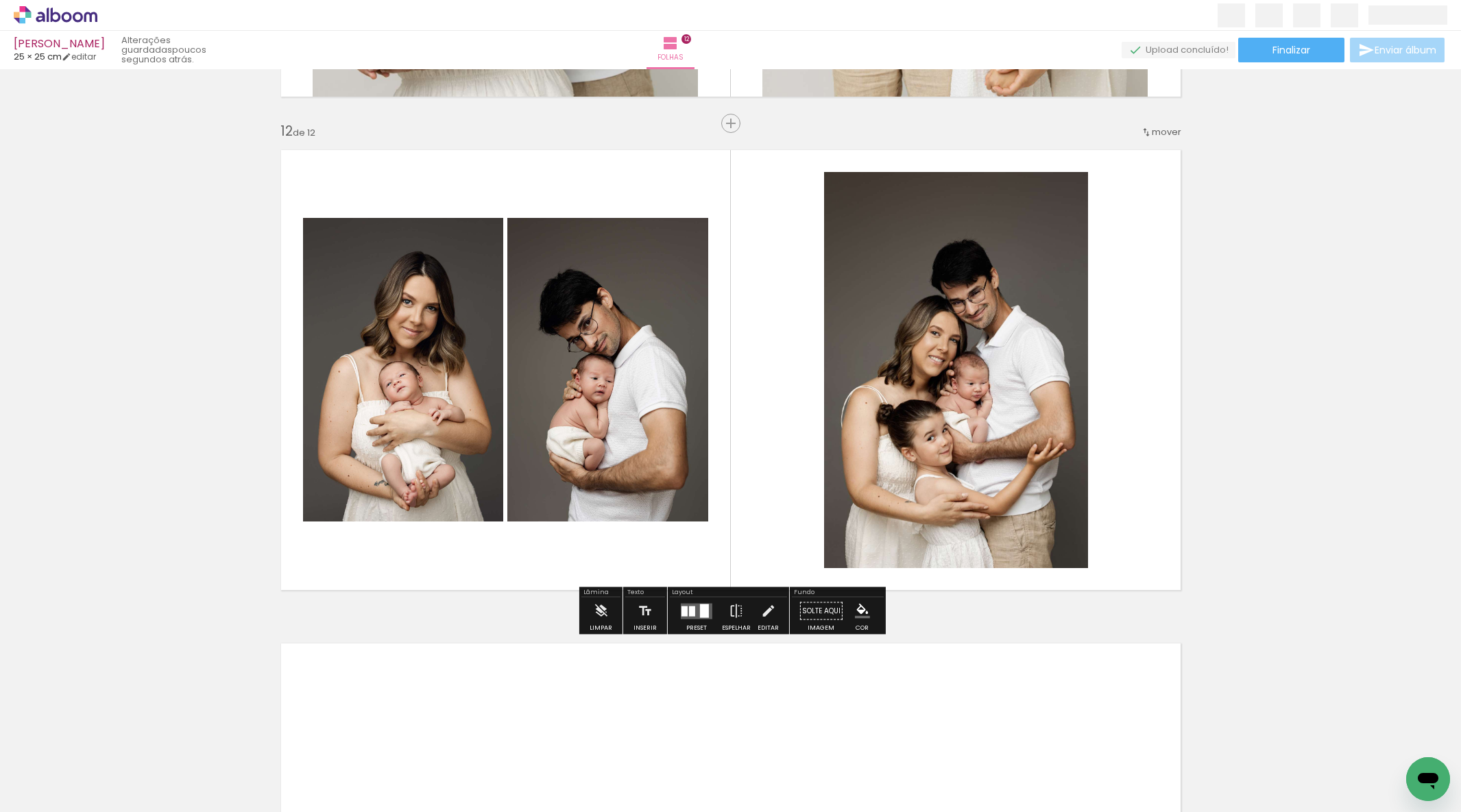
click at [1005, 512] on quentale-photo at bounding box center [955, 370] width 264 height 397
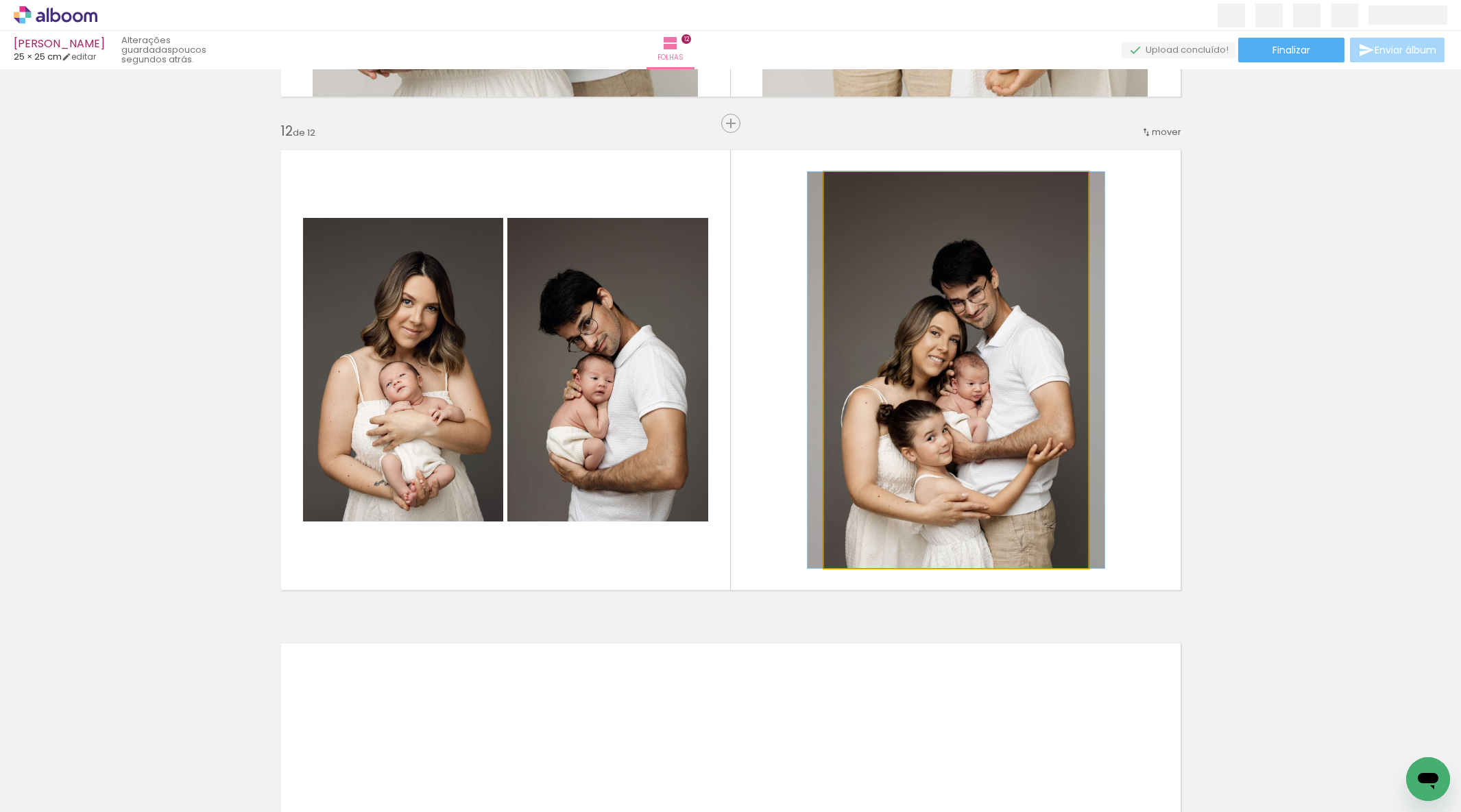
click at [1005, 512] on quentale-photo at bounding box center [955, 370] width 264 height 397
click at [1026, 515] on quentale-photo at bounding box center [955, 370] width 264 height 397
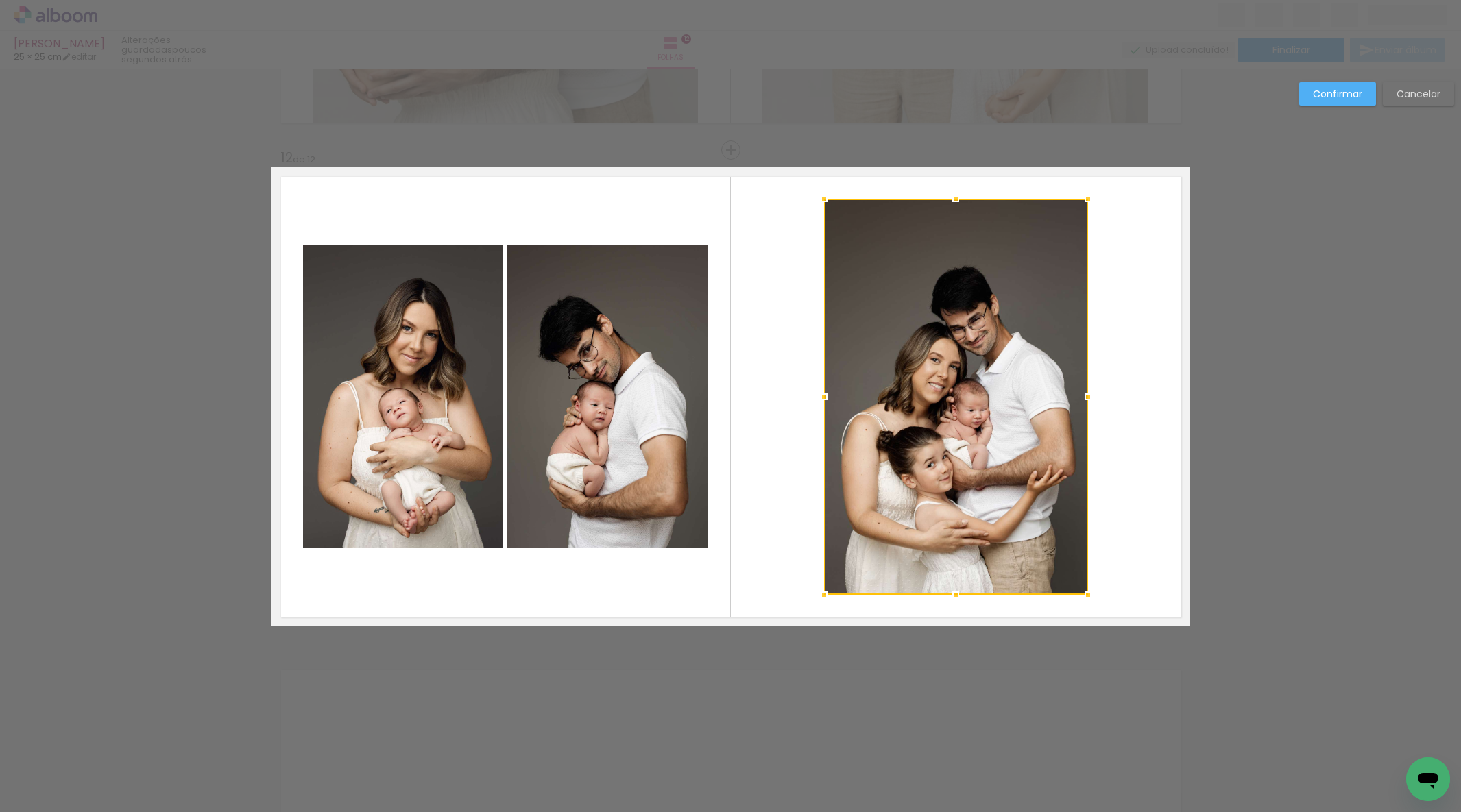
scroll to position [5370, 0]
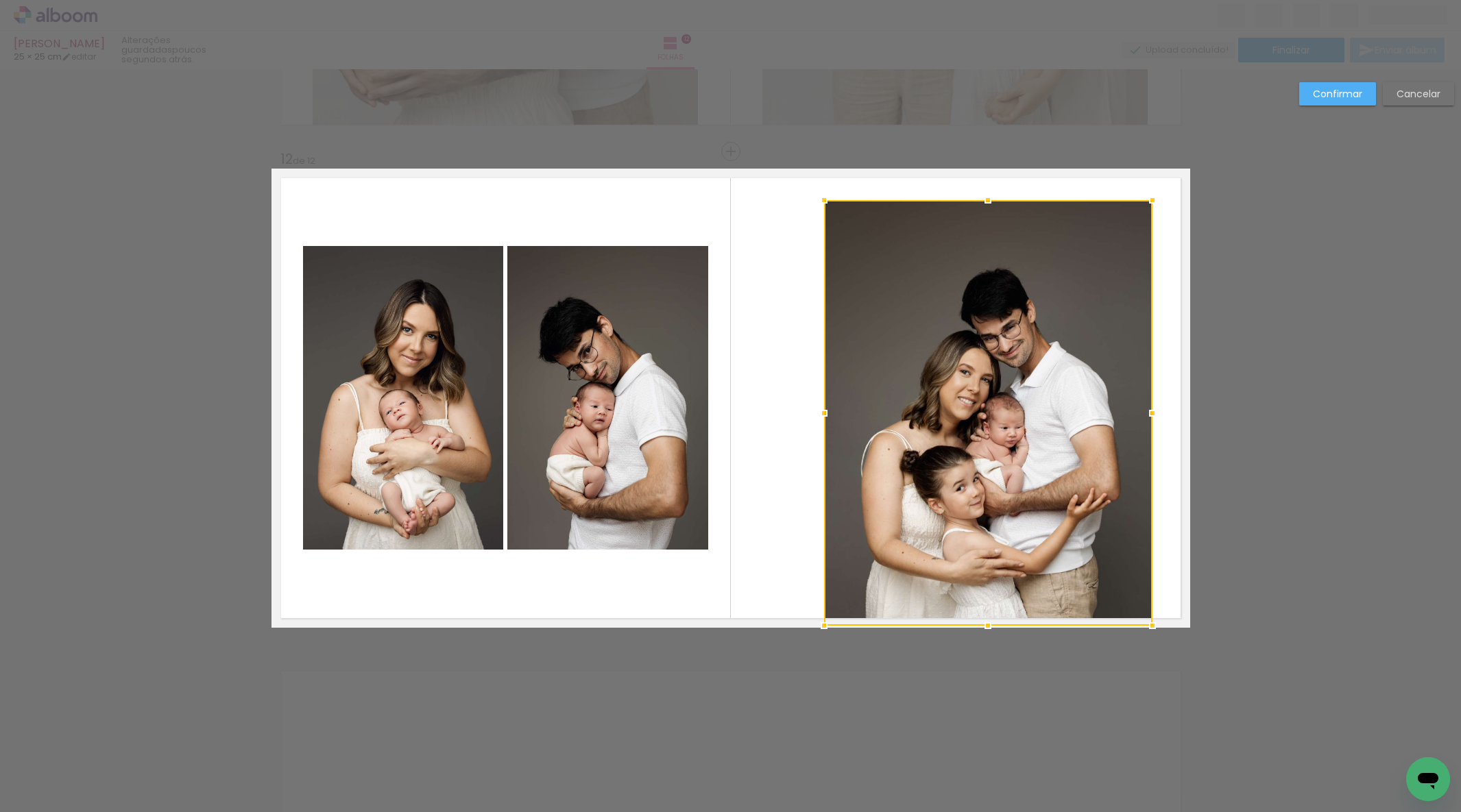
drag, startPoint x: 1086, startPoint y: 596, endPoint x: 1141, endPoint y: 638, distance: 69.2
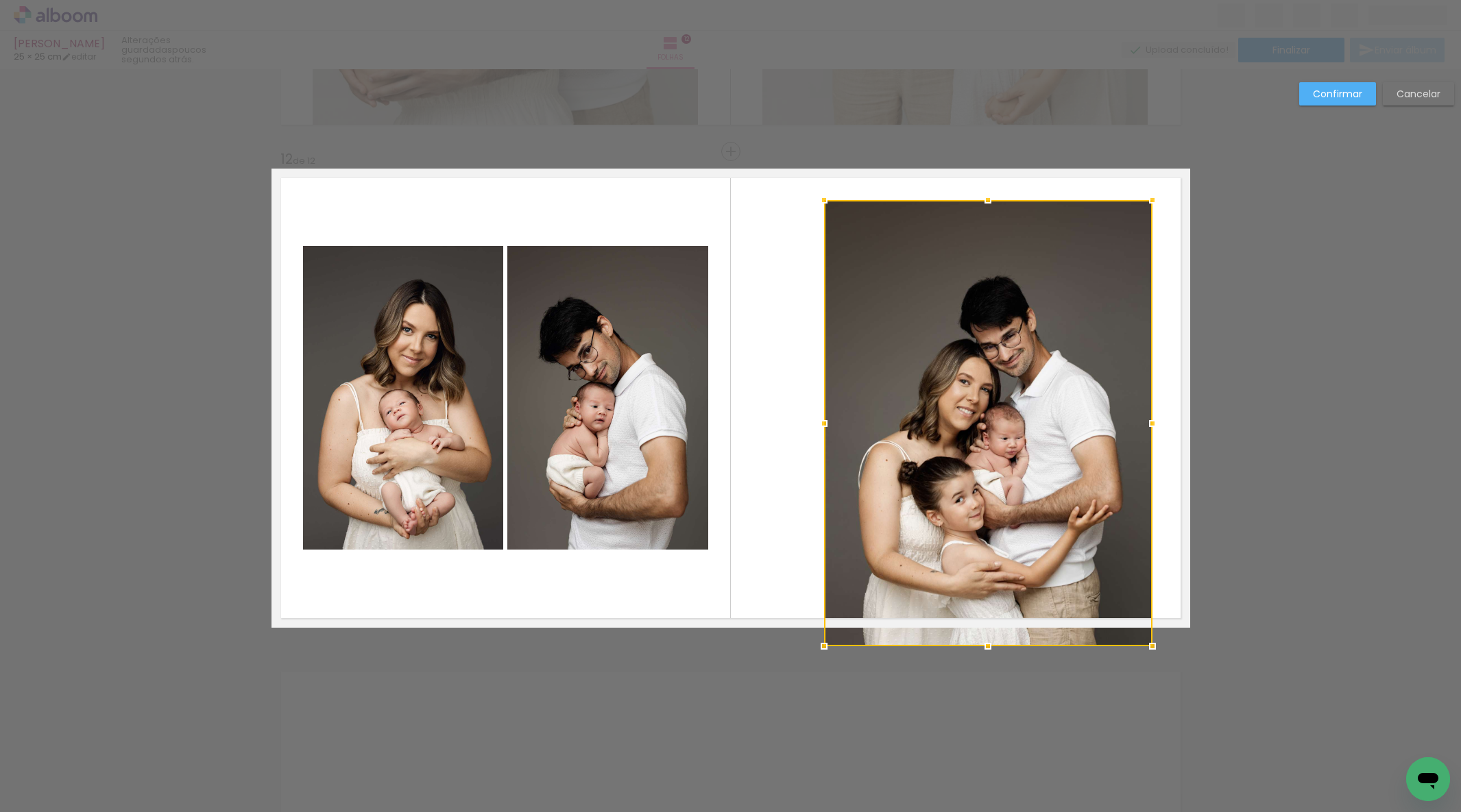
drag, startPoint x: 985, startPoint y: 622, endPoint x: 992, endPoint y: 620, distance: 7.3
click at [984, 626] on div at bounding box center [987, 423] width 328 height 446
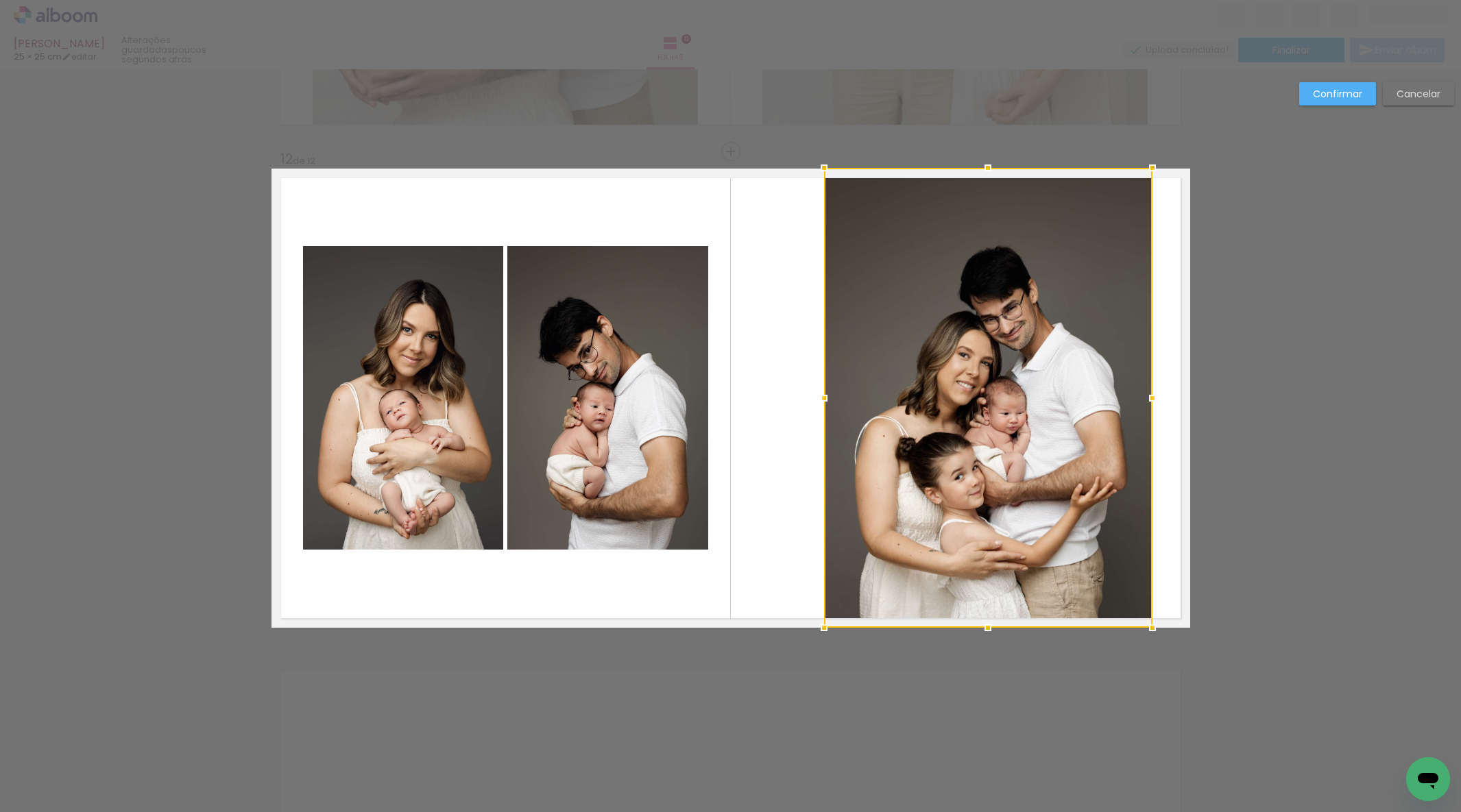
drag, startPoint x: 987, startPoint y: 196, endPoint x: 984, endPoint y: 166, distance: 30.1
click at [986, 163] on div at bounding box center [988, 168] width 28 height 28
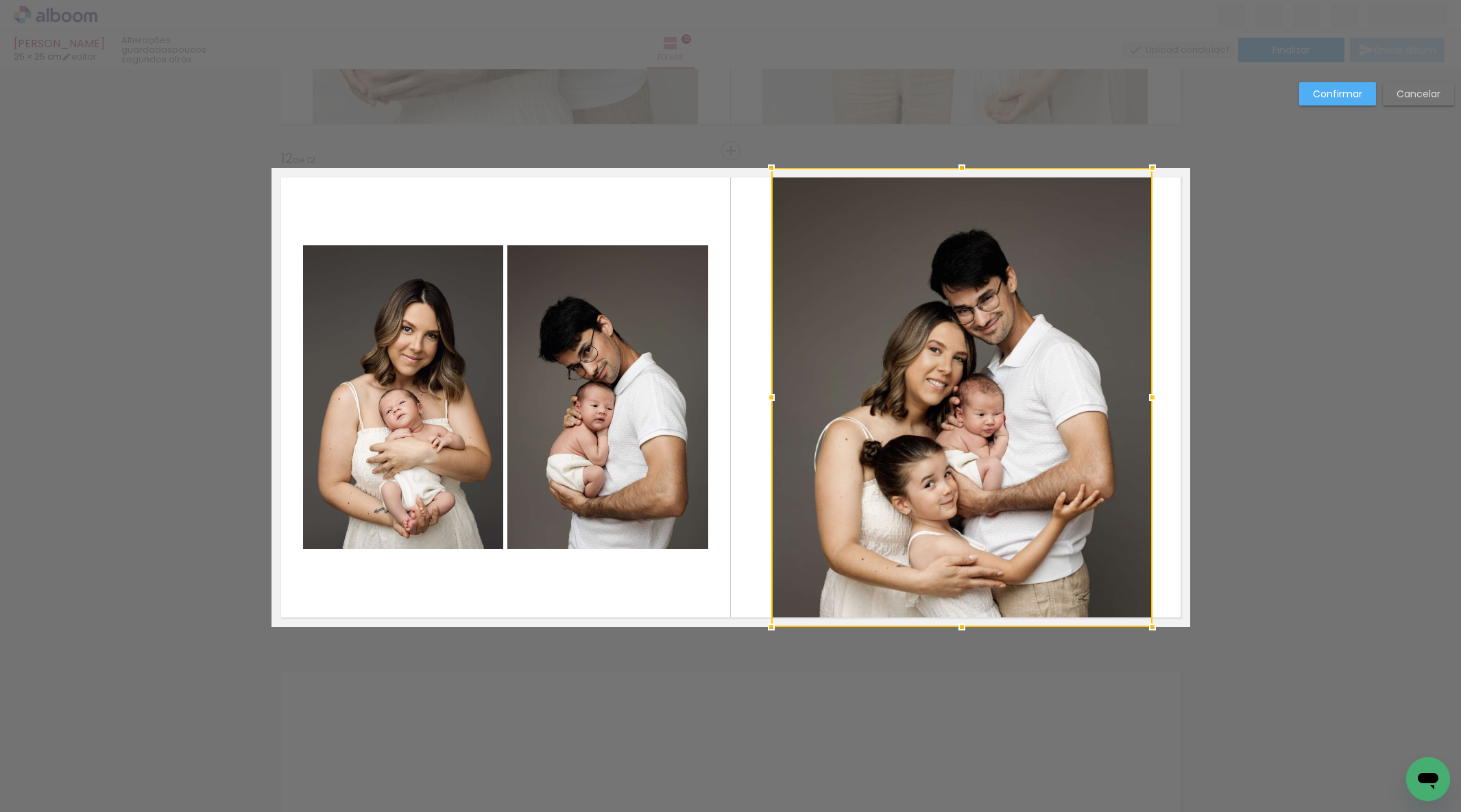
drag, startPoint x: 817, startPoint y: 394, endPoint x: 769, endPoint y: 394, distance: 48.0
click at [769, 394] on div at bounding box center [771, 398] width 28 height 28
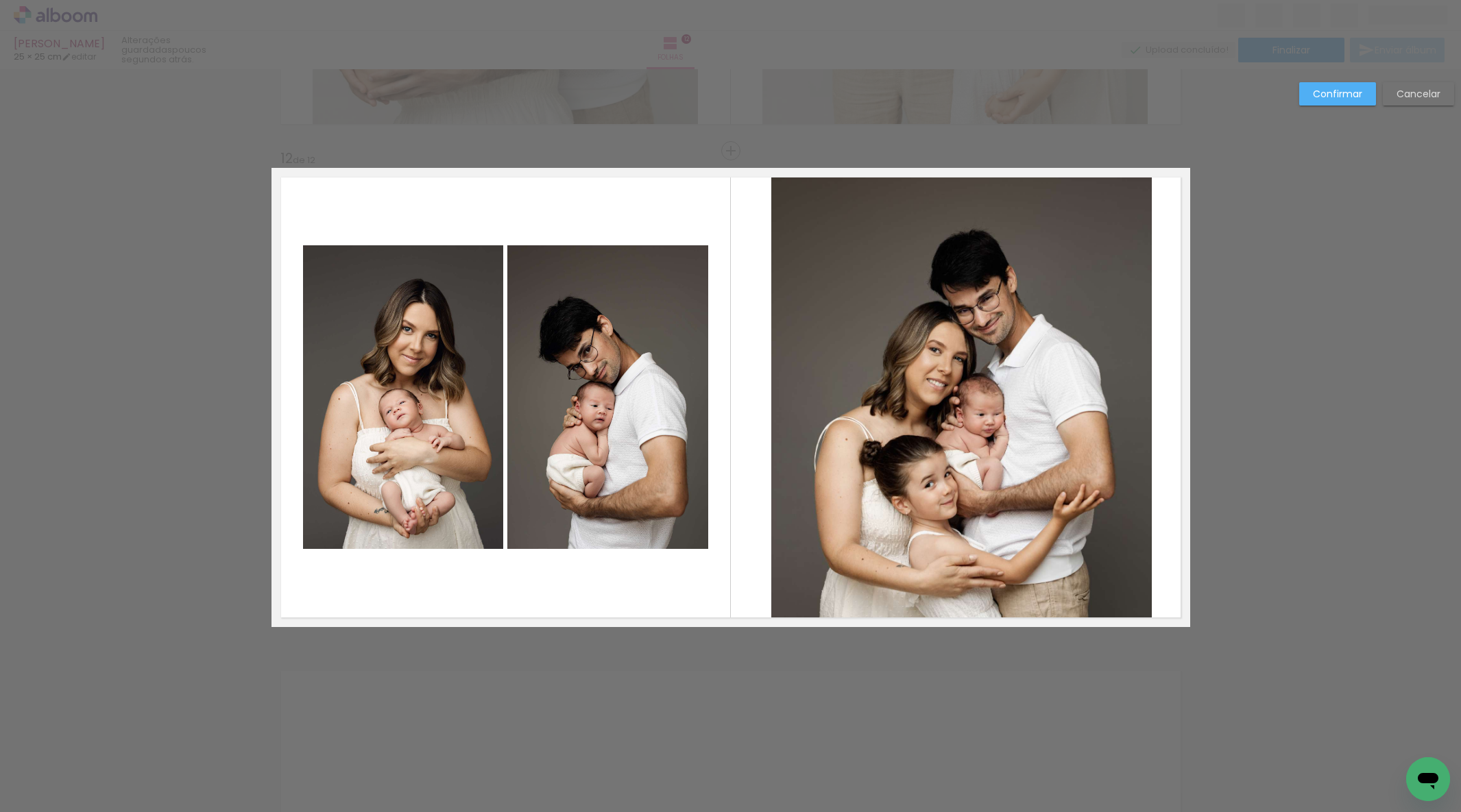
click at [936, 394] on quentale-photo at bounding box center [962, 397] width 381 height 459
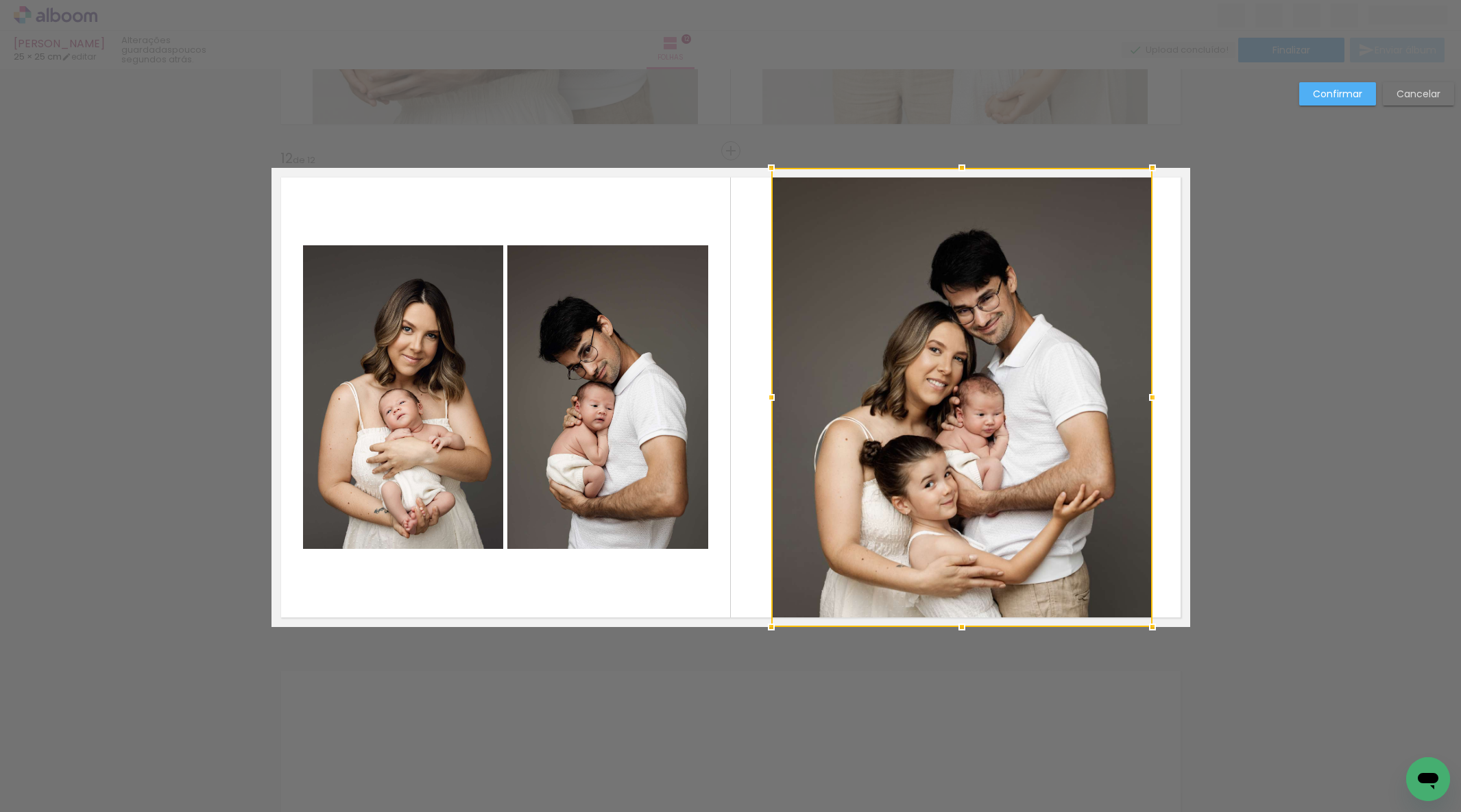
click at [936, 394] on div at bounding box center [962, 397] width 381 height 459
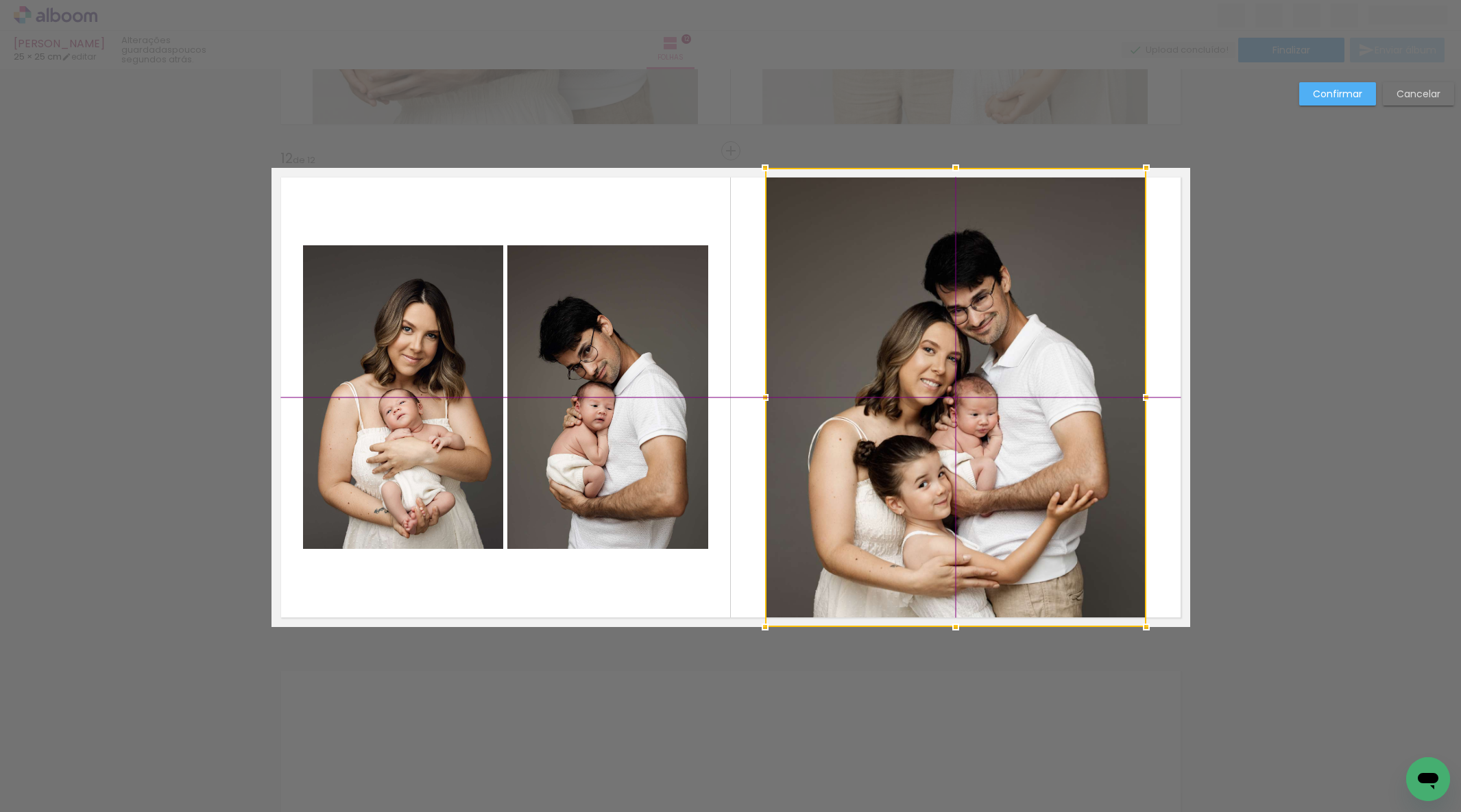
drag, startPoint x: 947, startPoint y: 395, endPoint x: 1034, endPoint y: 341, distance: 102.4
click at [940, 394] on div at bounding box center [955, 397] width 381 height 459
click at [0, 0] on slot "Confirmar" at bounding box center [0, 0] width 0 height 0
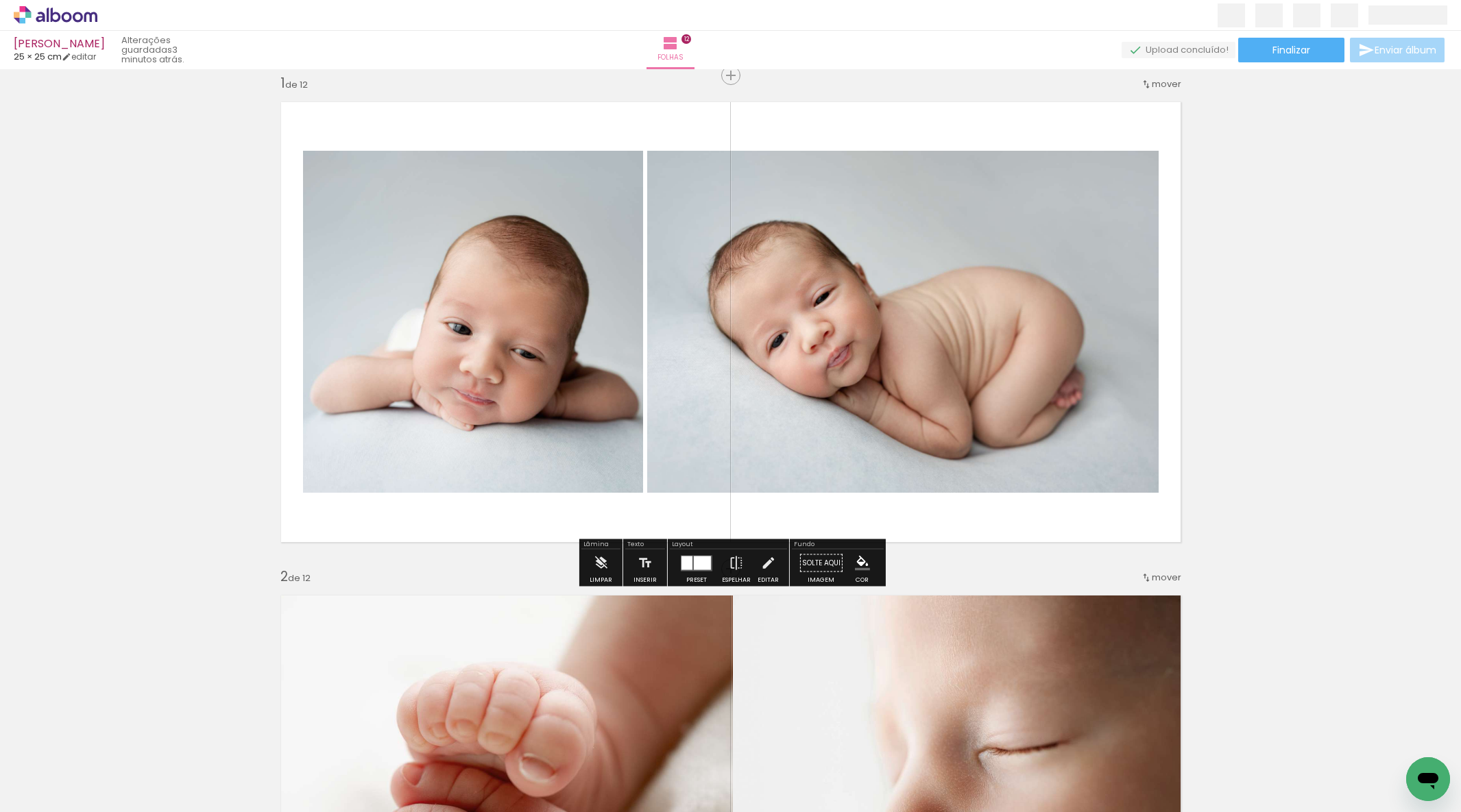
scroll to position [20, 0]
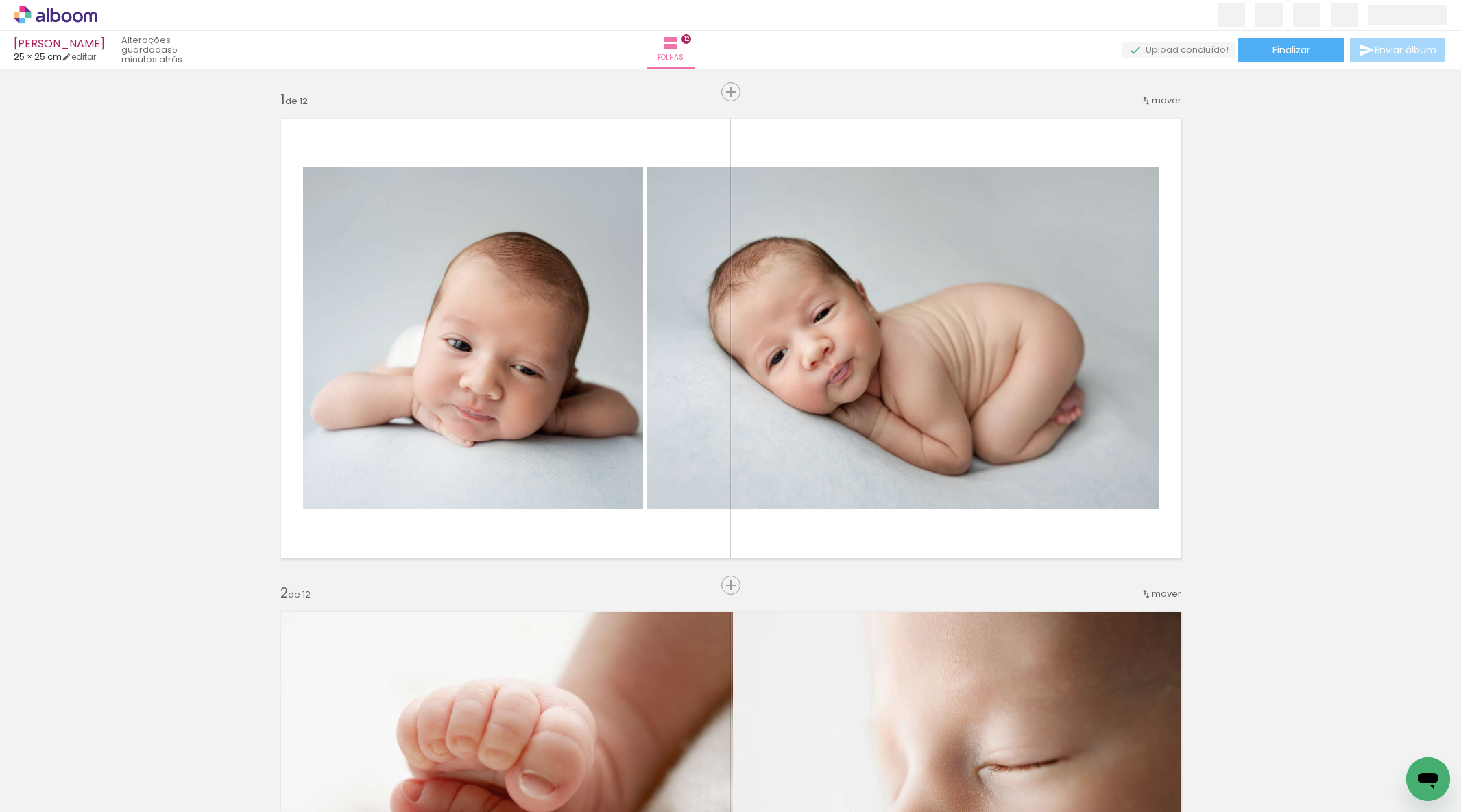
click at [503, 391] on quentale-photo at bounding box center [472, 338] width 340 height 342
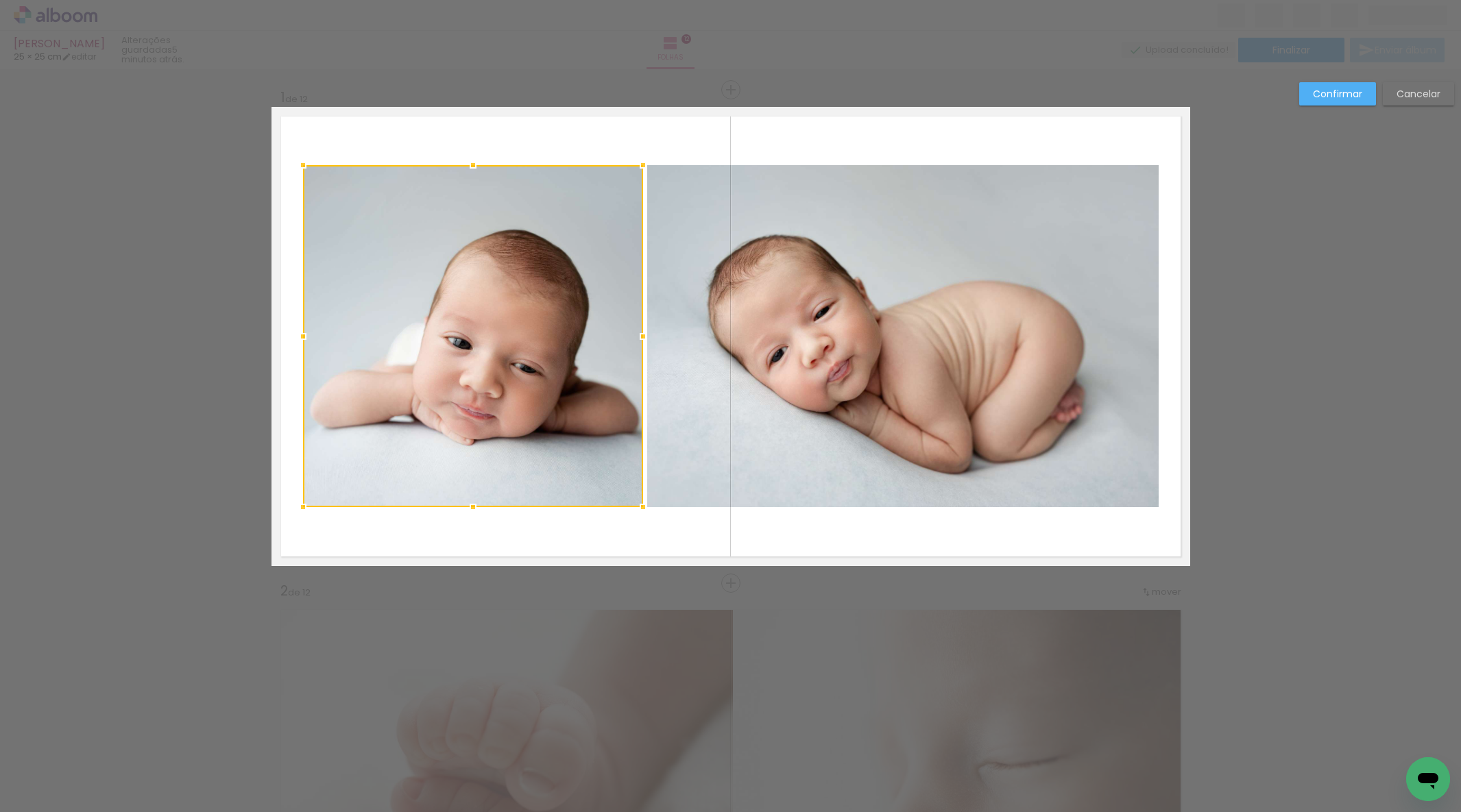
drag, startPoint x: 1414, startPoint y: 90, endPoint x: 1401, endPoint y: 92, distance: 13.2
click at [0, 0] on slot "Cancelar" at bounding box center [0, 0] width 0 height 0
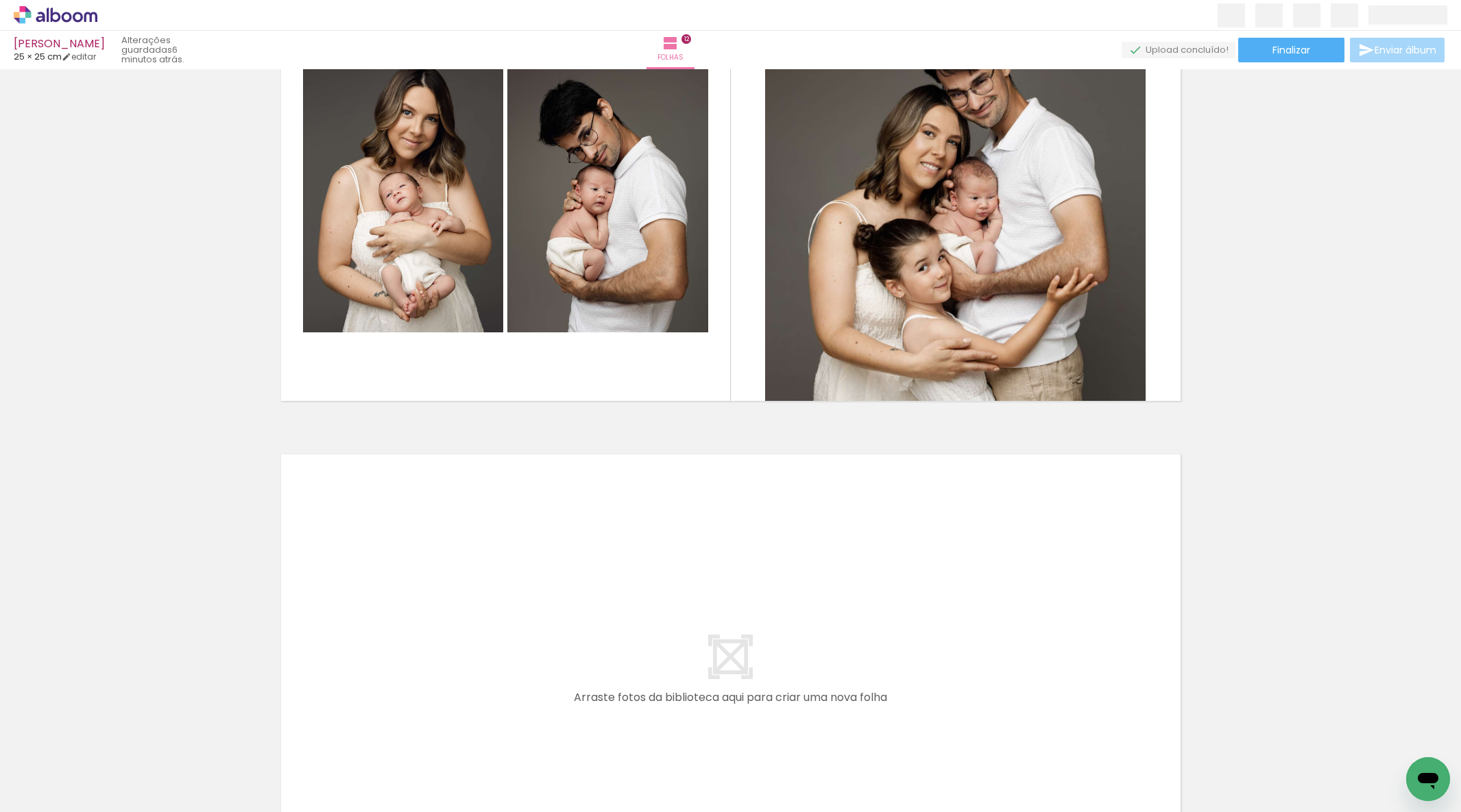
scroll to position [5317, 0]
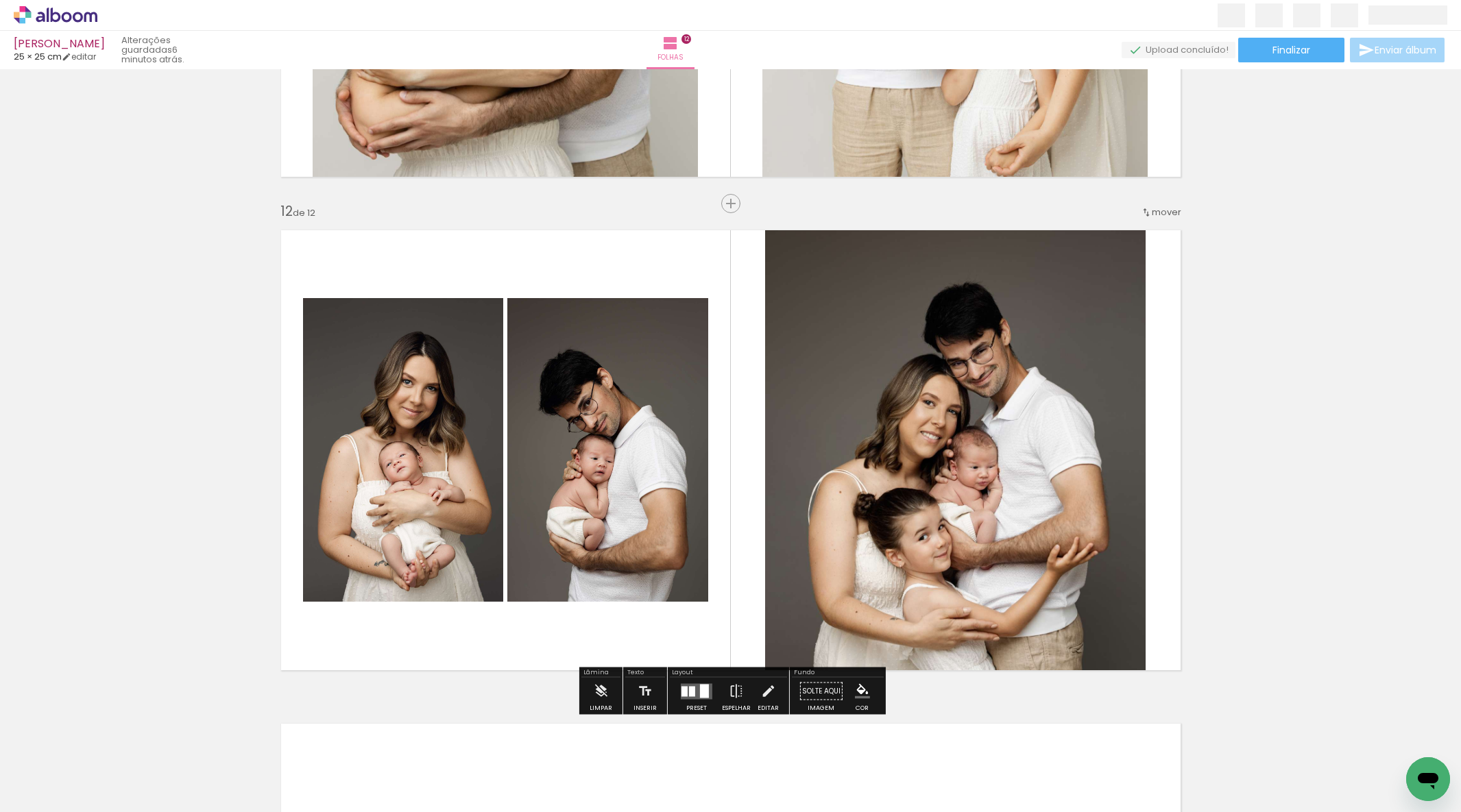
drag, startPoint x: 680, startPoint y: 697, endPoint x: 686, endPoint y: 684, distance: 14.3
click at [685, 685] on quentale-layouter at bounding box center [696, 691] width 31 height 16
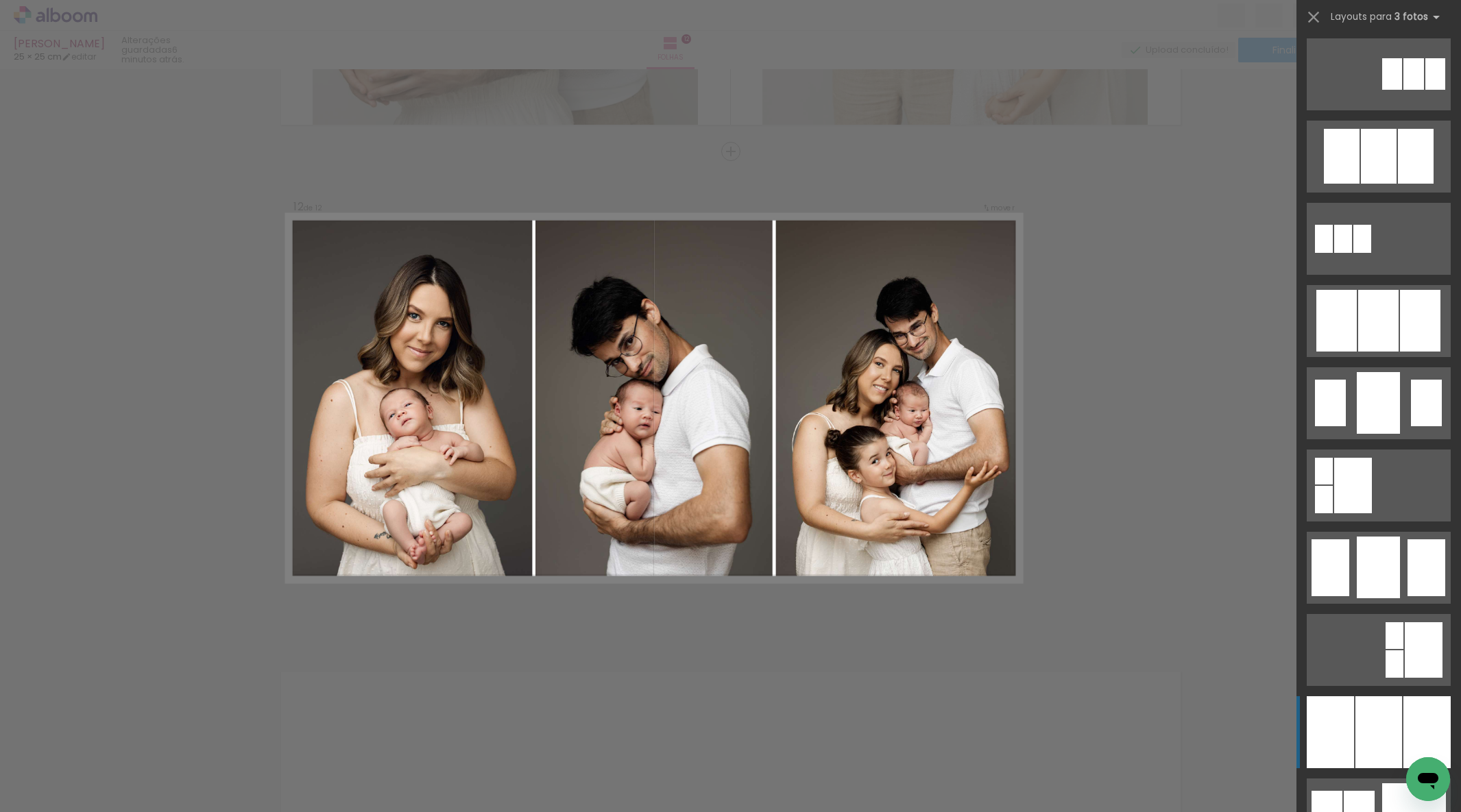
scroll to position [675, 0]
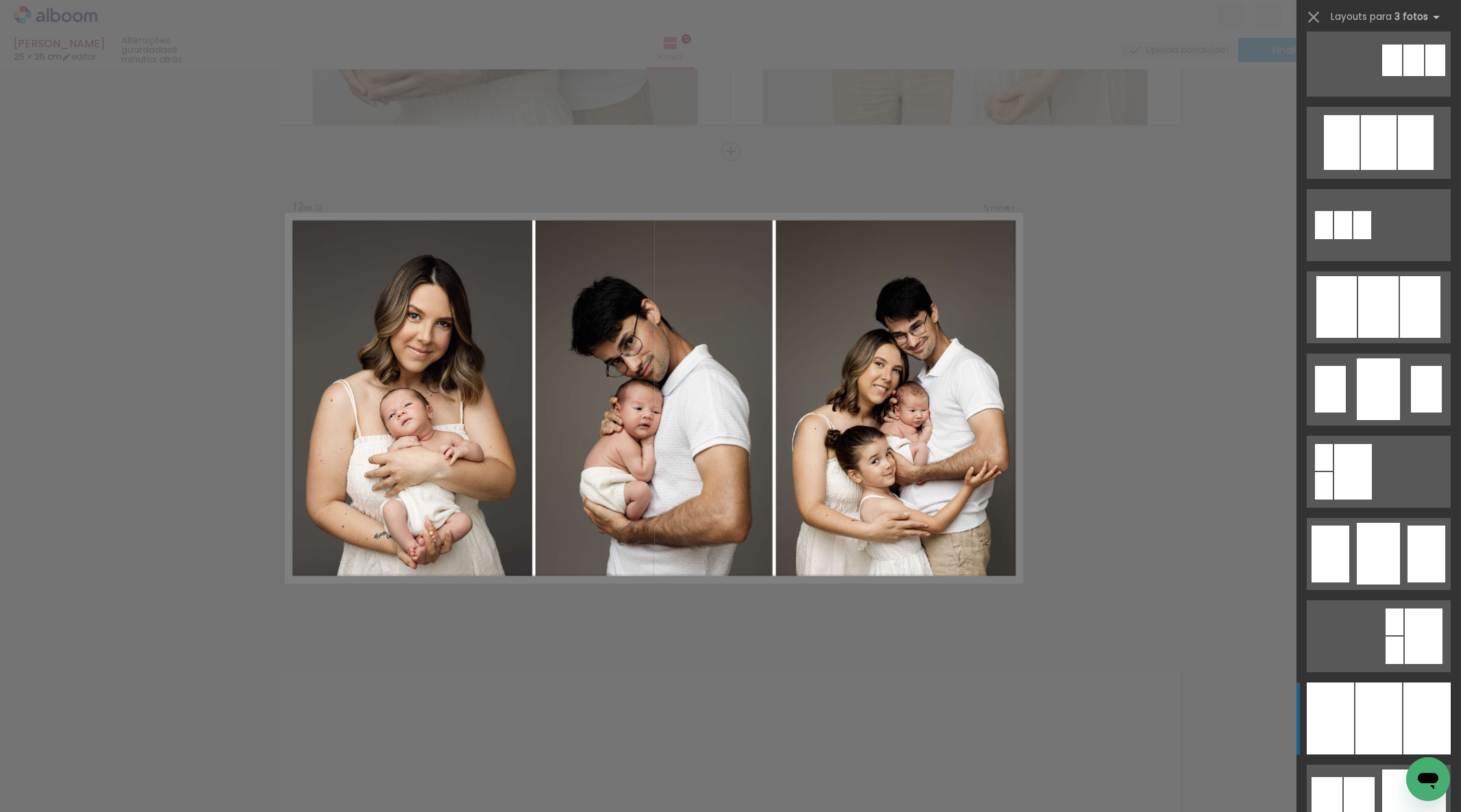
click at [1367, 717] on div at bounding box center [1379, 718] width 47 height 72
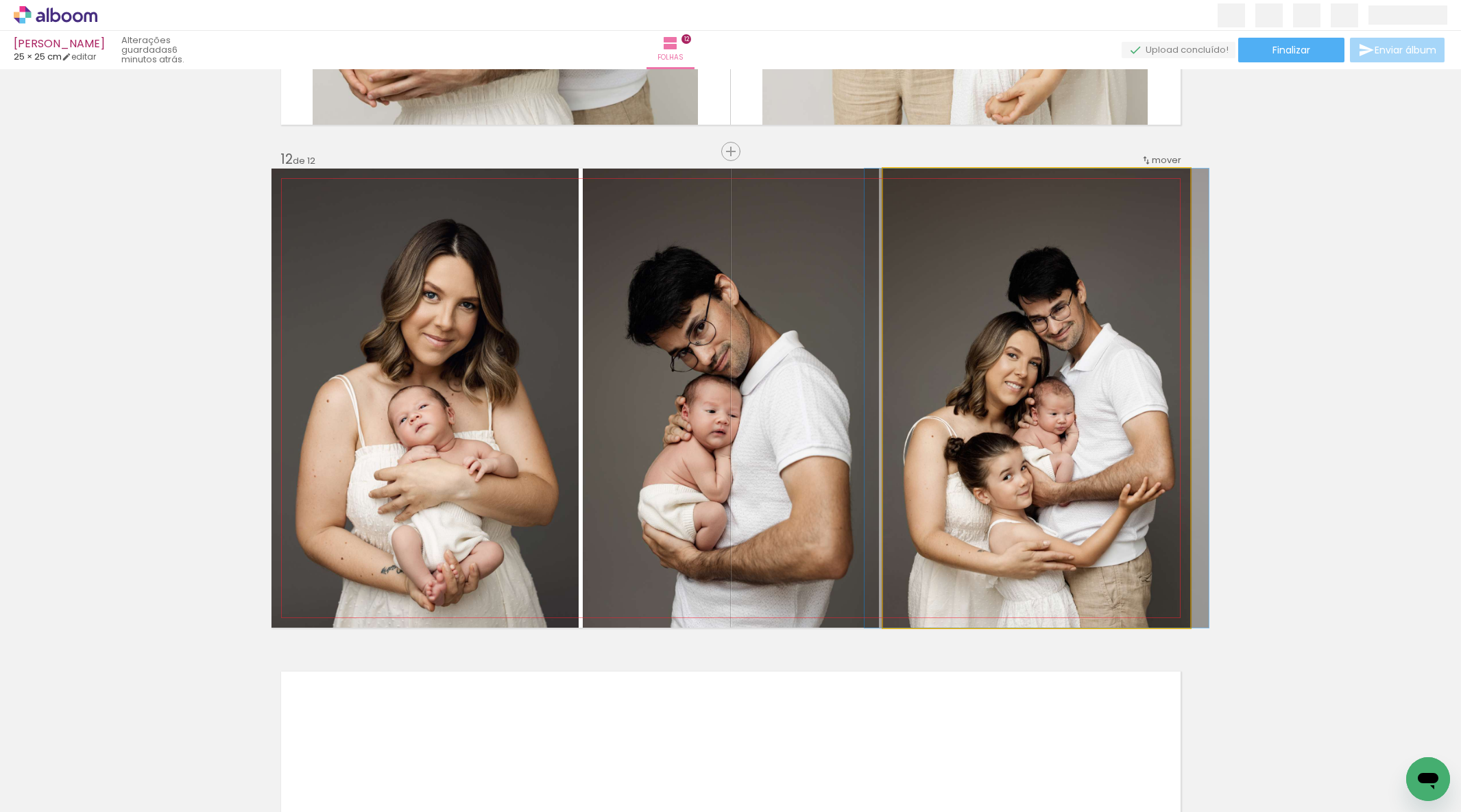
drag, startPoint x: 951, startPoint y: 435, endPoint x: 762, endPoint y: 418, distance: 189.8
click at [0, 0] on slot at bounding box center [0, 0] width 0 height 0
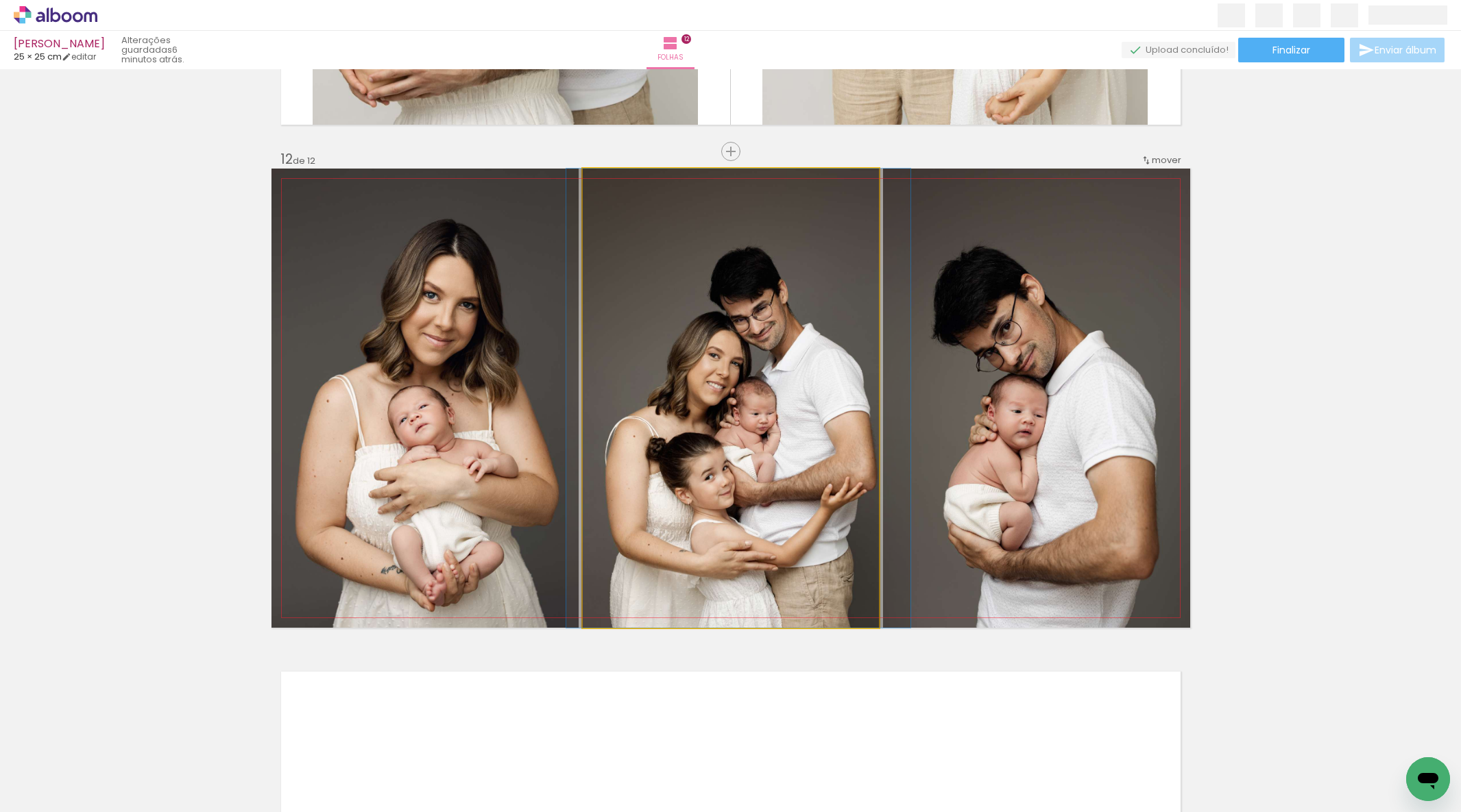
click at [761, 412] on div at bounding box center [738, 398] width 344 height 459
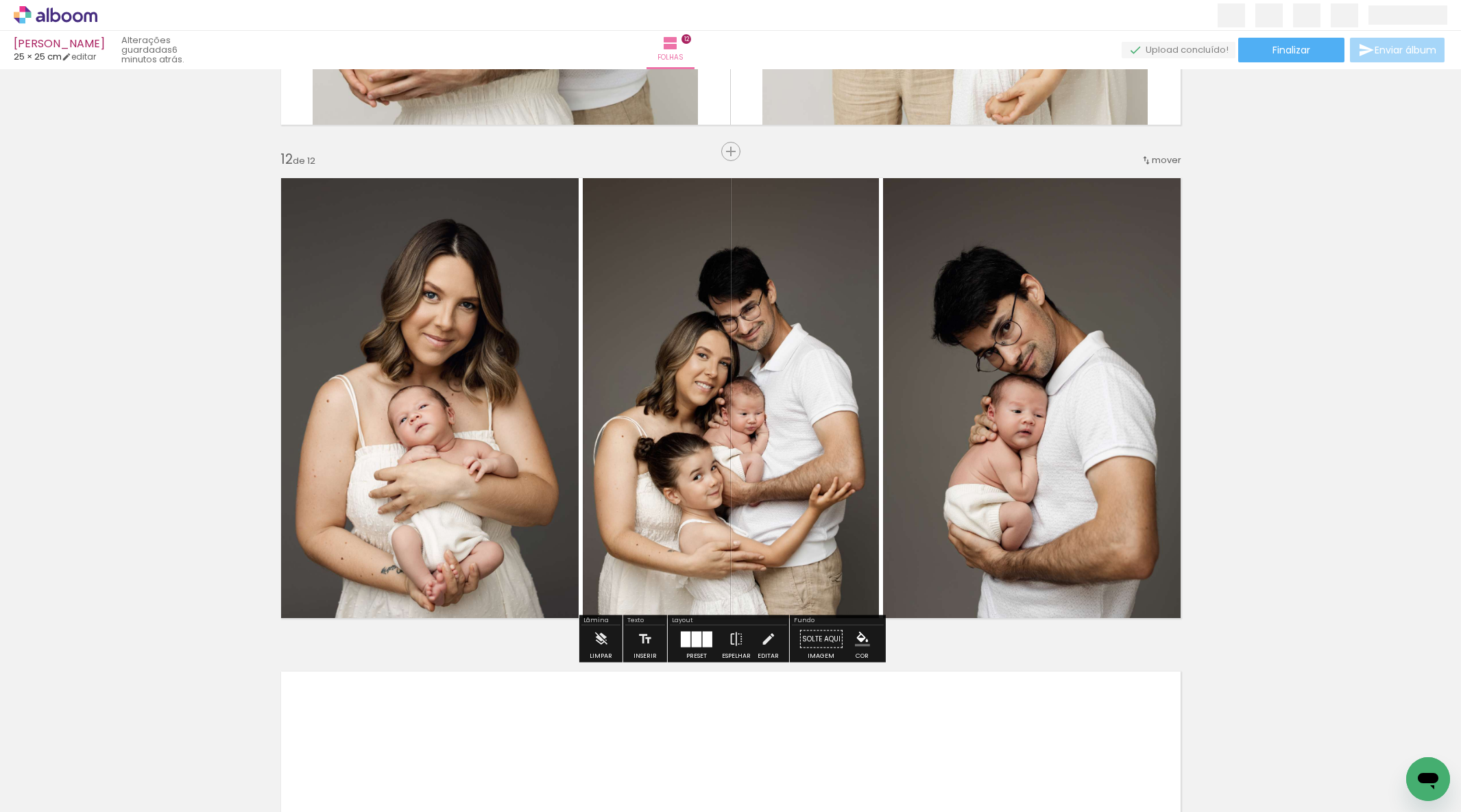
drag, startPoint x: 690, startPoint y: 645, endPoint x: 707, endPoint y: 637, distance: 18.8
click at [692, 645] on div at bounding box center [696, 640] width 9 height 16
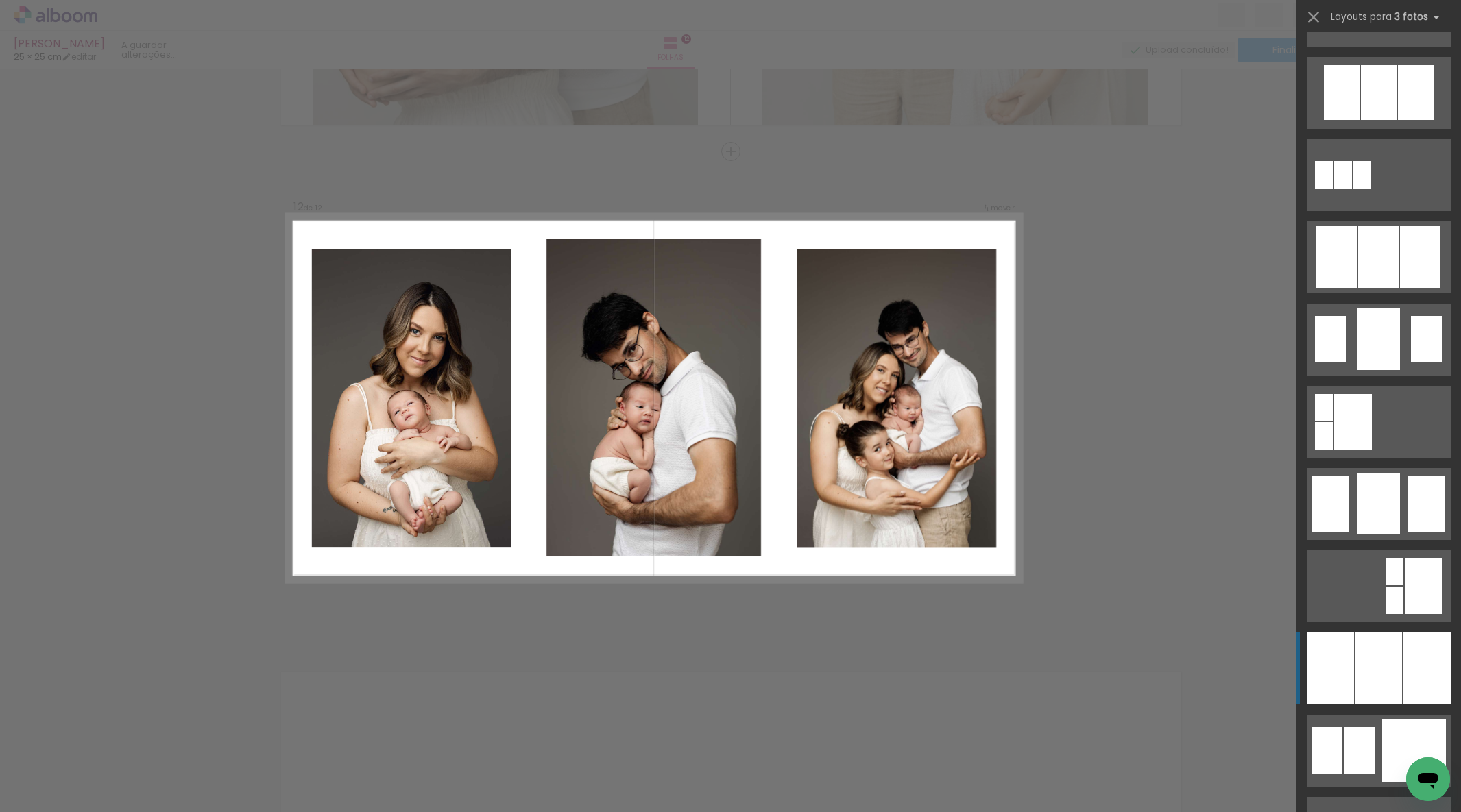
scroll to position [911, 0]
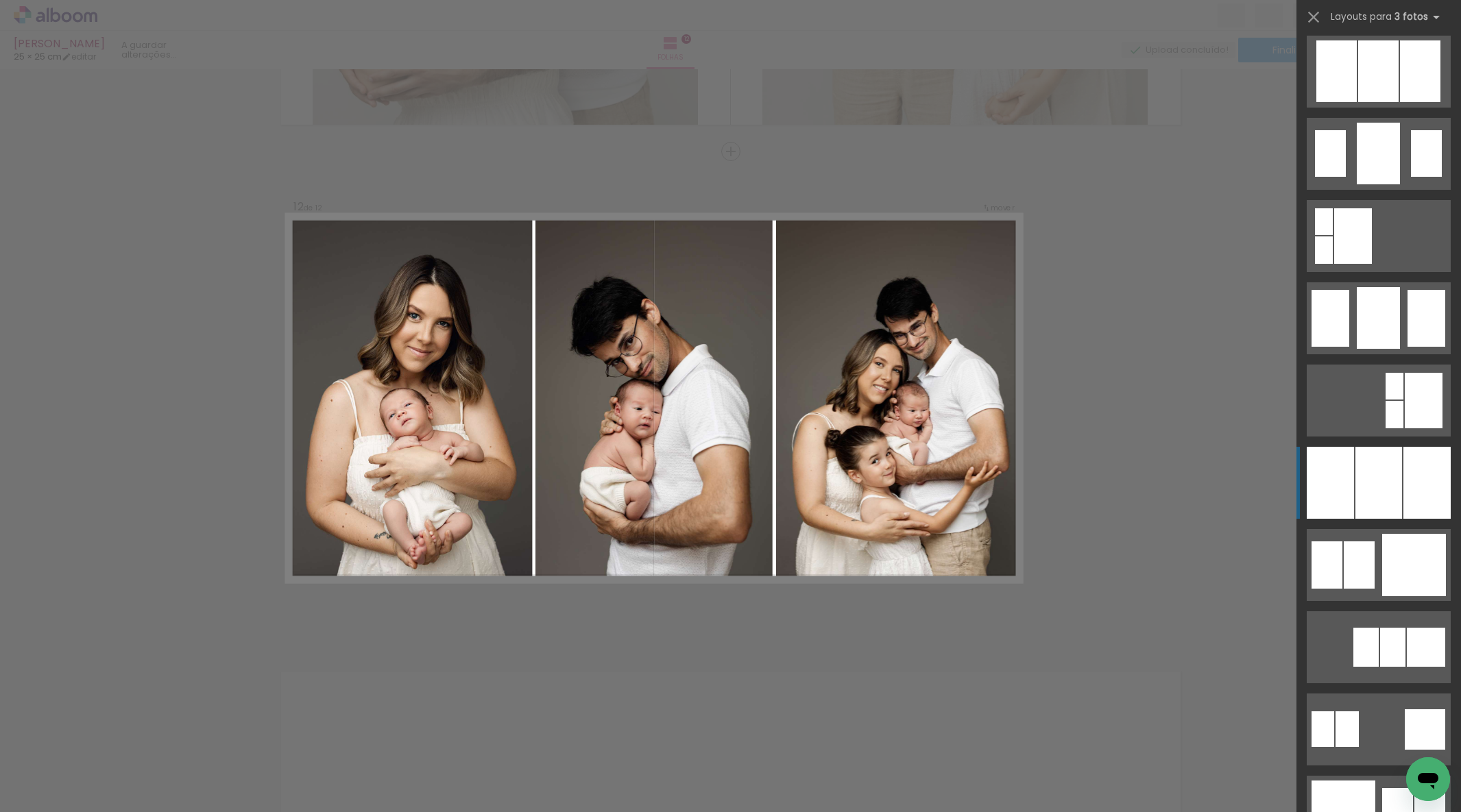
click at [1346, 481] on div at bounding box center [1330, 482] width 47 height 72
drag, startPoint x: 1160, startPoint y: 531, endPoint x: 1145, endPoint y: 546, distance: 21.2
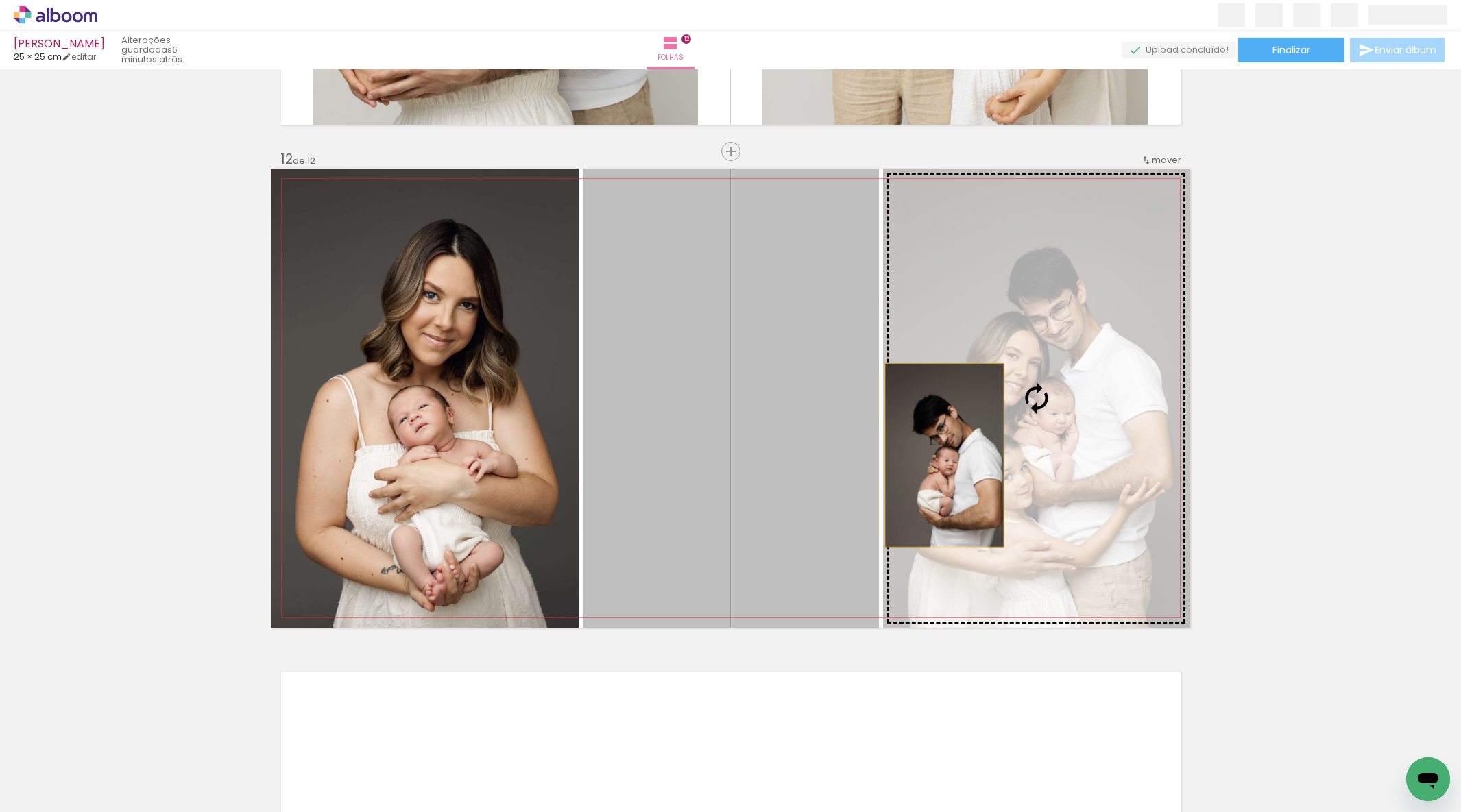
drag, startPoint x: 789, startPoint y: 468, endPoint x: 951, endPoint y: 456, distance: 162.4
click at [0, 0] on slot at bounding box center [0, 0] width 0 height 0
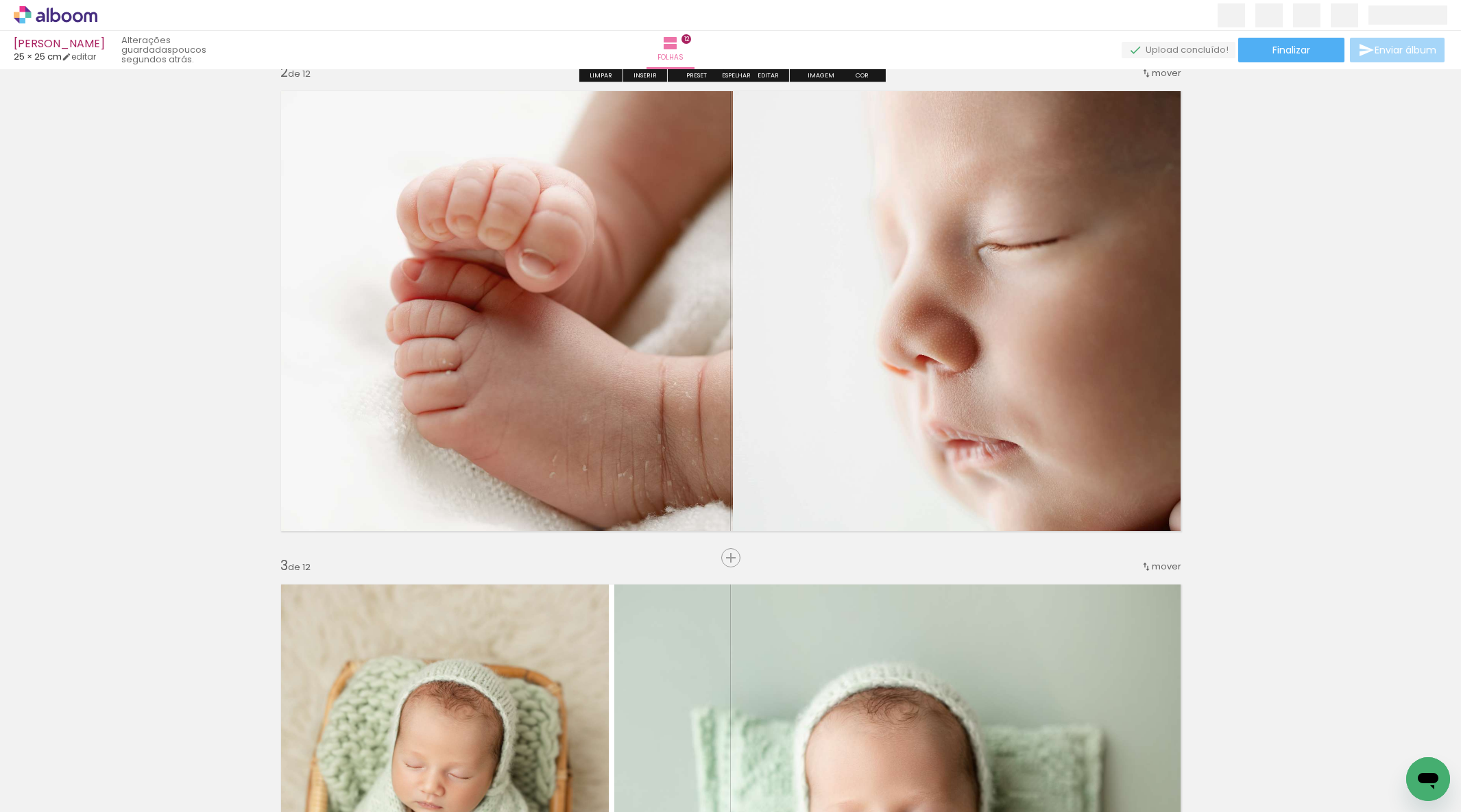
scroll to position [0, 0]
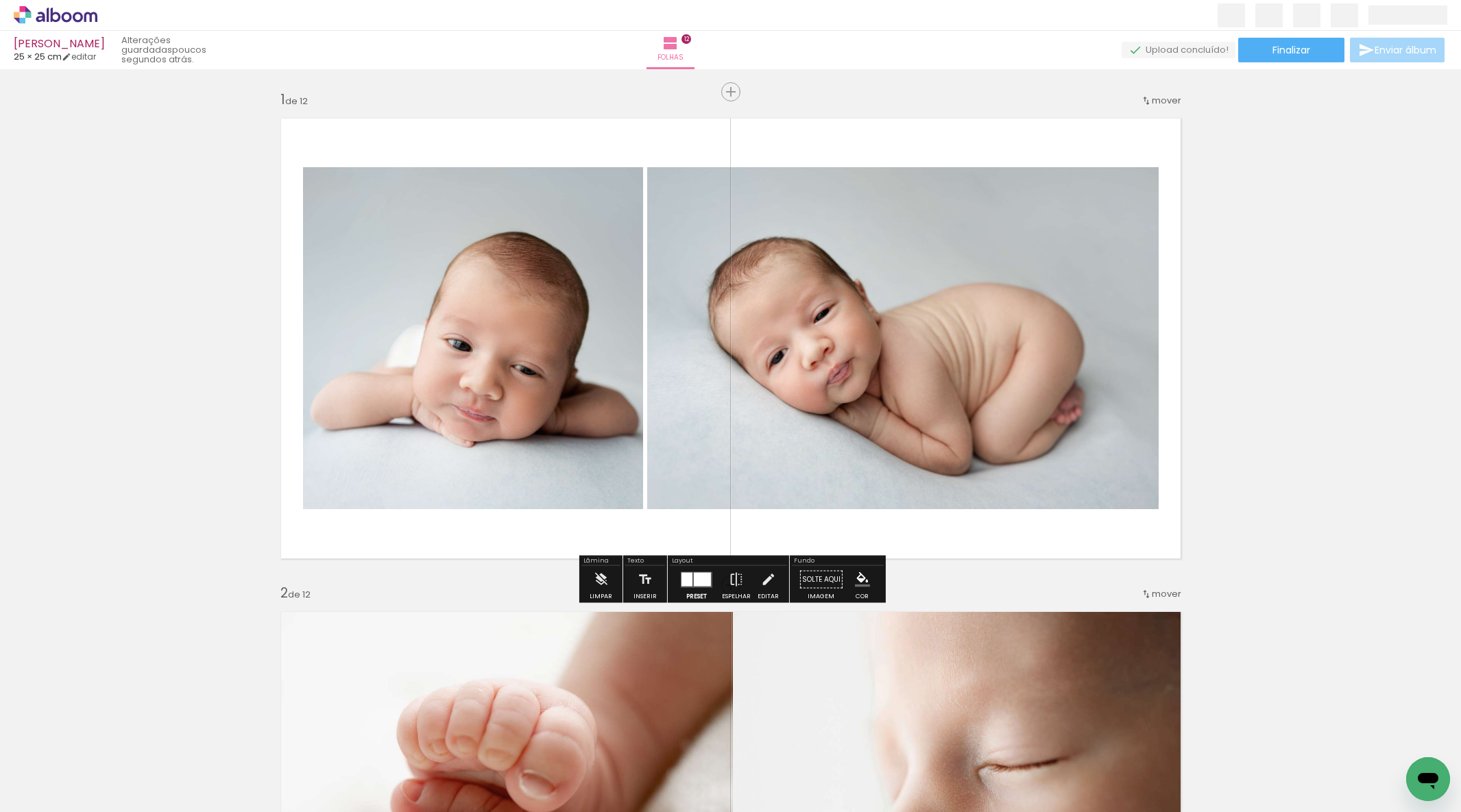
click at [690, 585] on quentale-layouter at bounding box center [696, 580] width 31 height 16
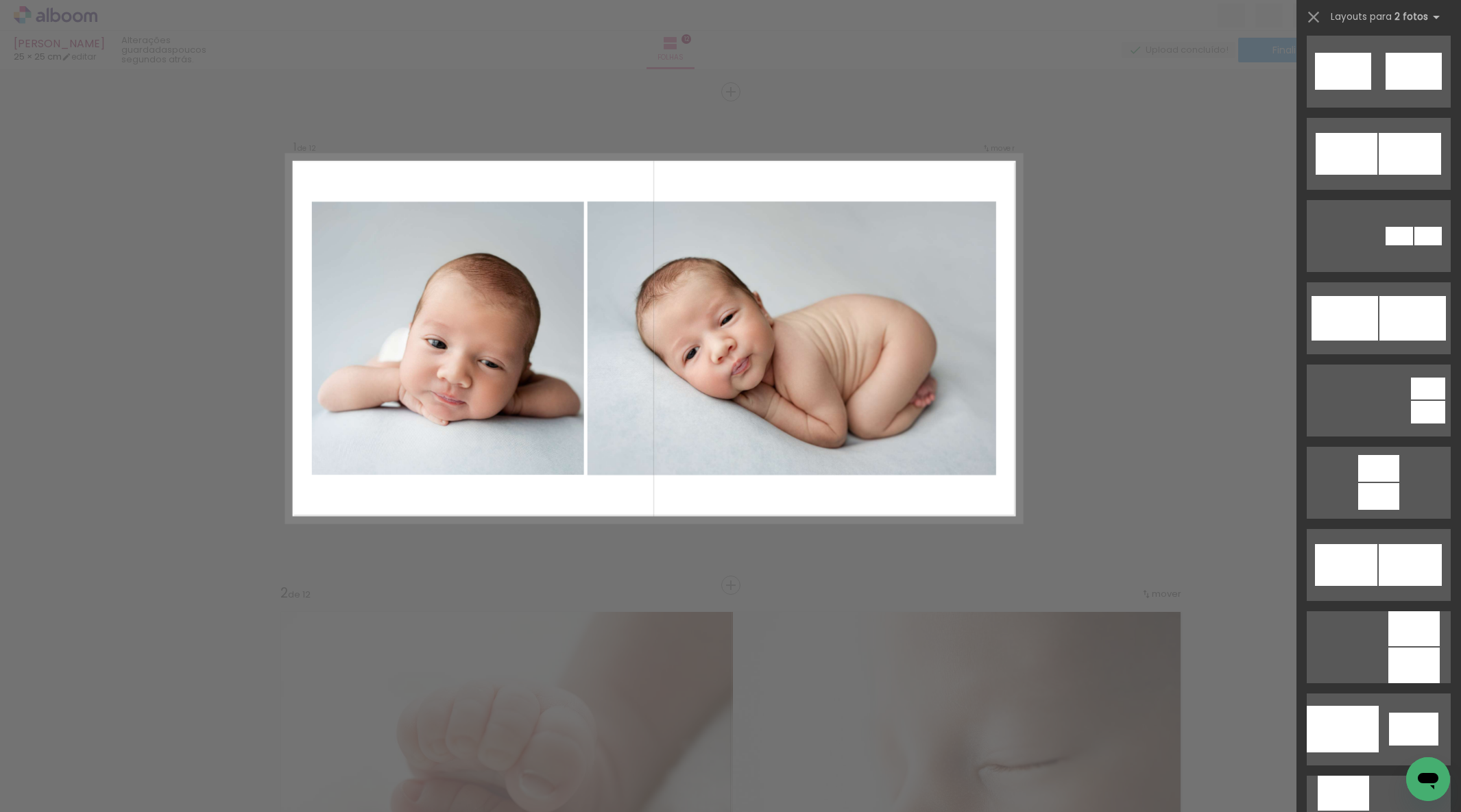
scroll to position [1810, 0]
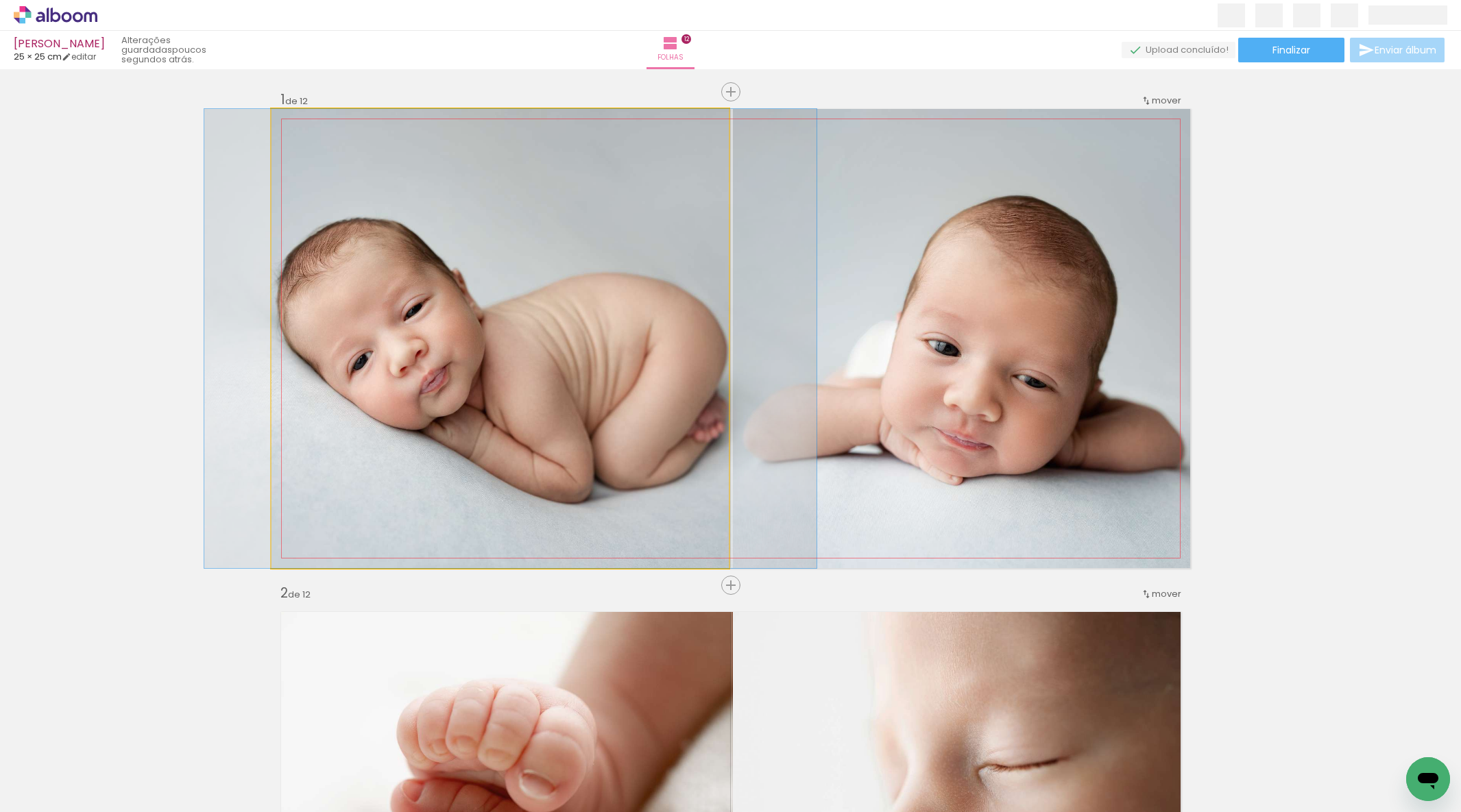
drag, startPoint x: 546, startPoint y: 354, endPoint x: 557, endPoint y: 354, distance: 11.0
click at [556, 354] on div at bounding box center [510, 338] width 612 height 459
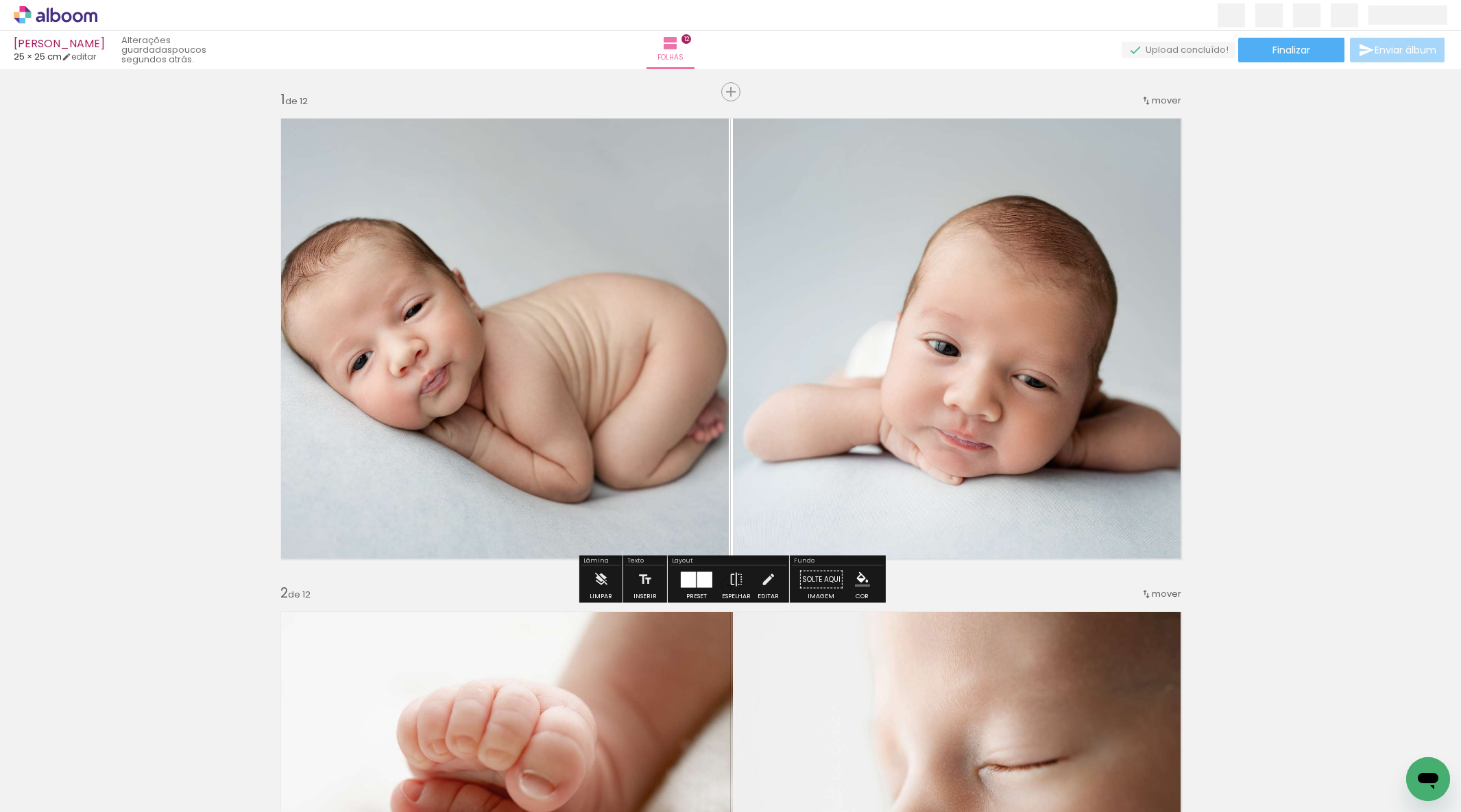
drag, startPoint x: 693, startPoint y: 586, endPoint x: 687, endPoint y: 581, distance: 7.8
click at [697, 585] on div at bounding box center [704, 580] width 15 height 16
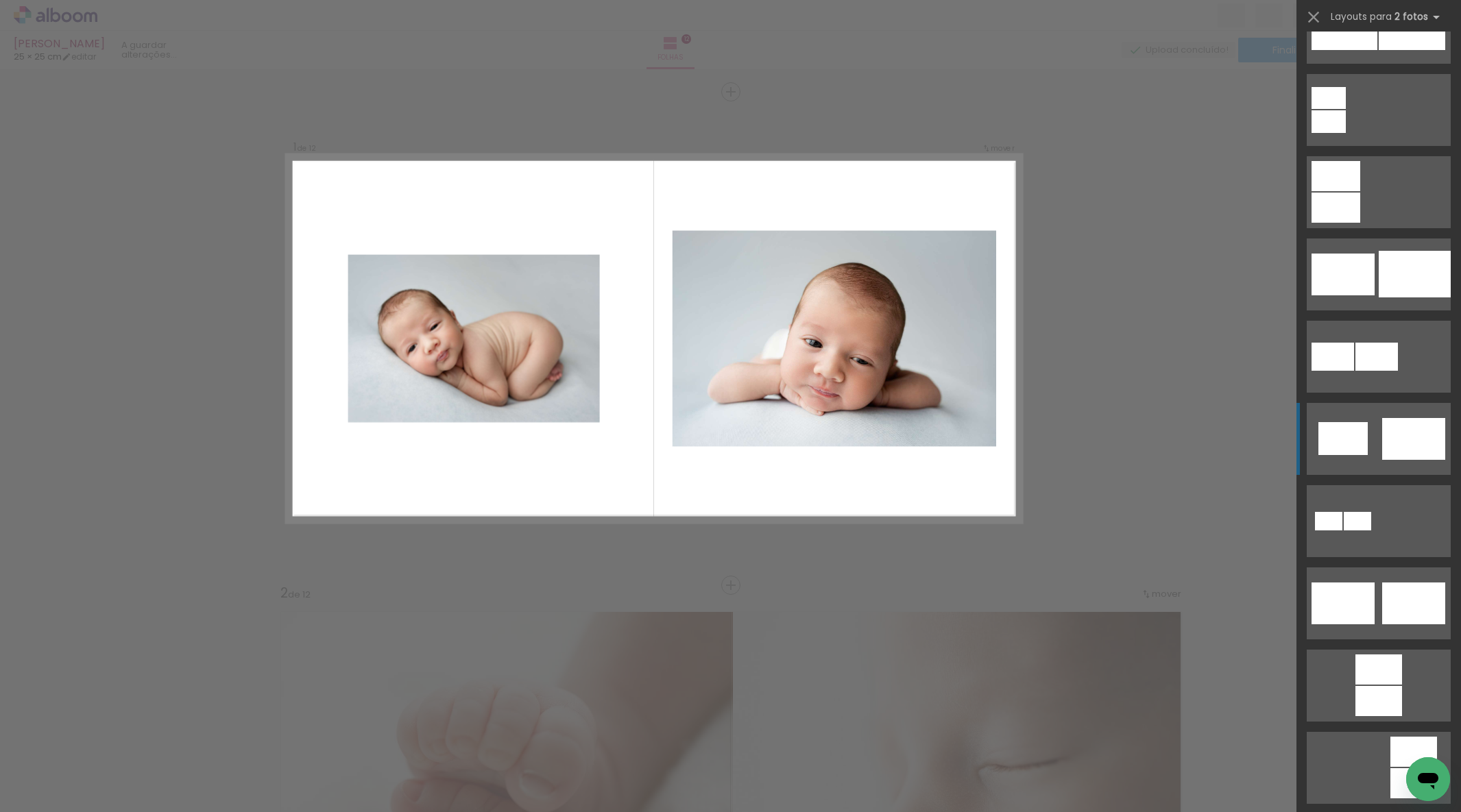
scroll to position [0, 0]
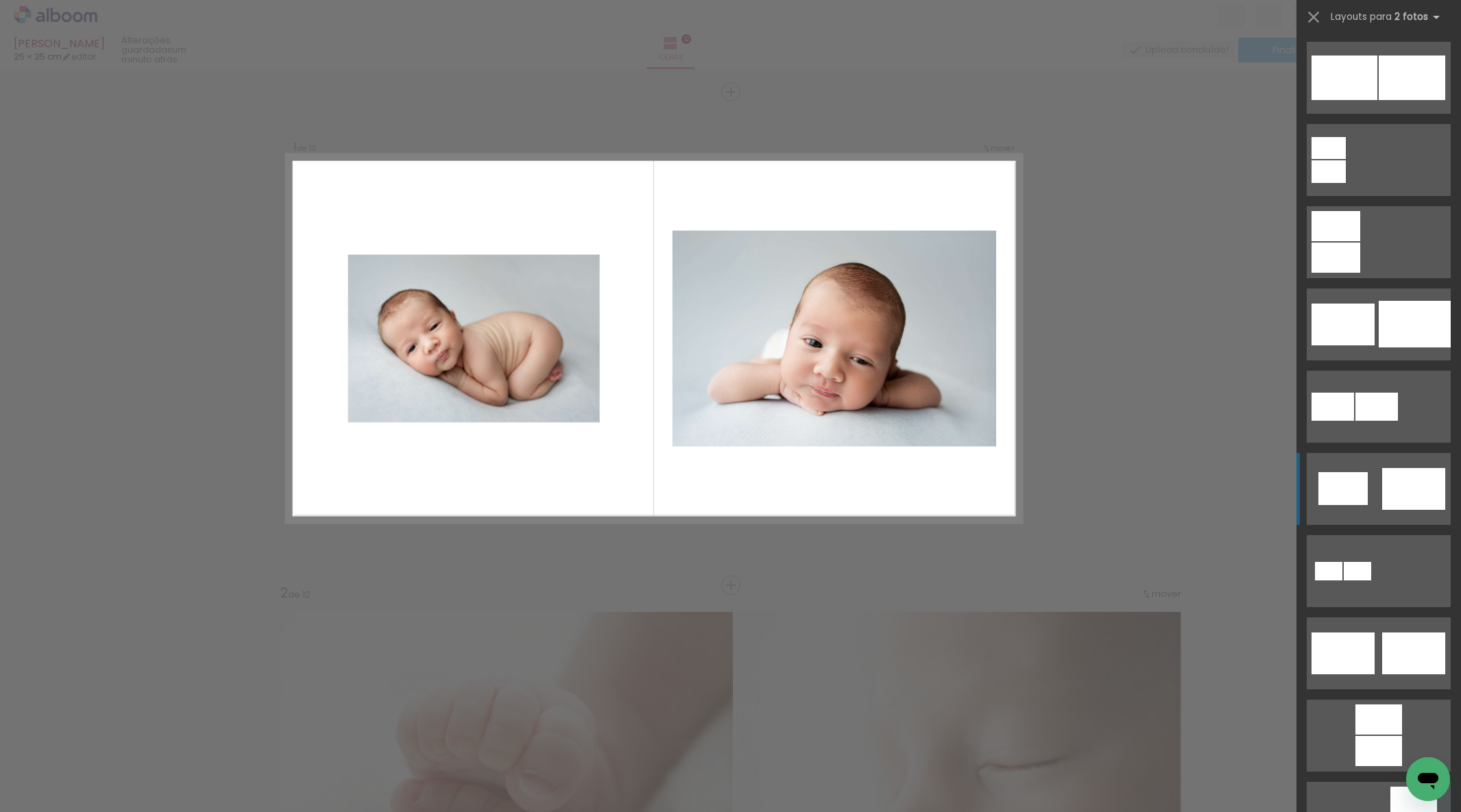
click at [1366, 100] on div at bounding box center [1344, 77] width 65 height 44
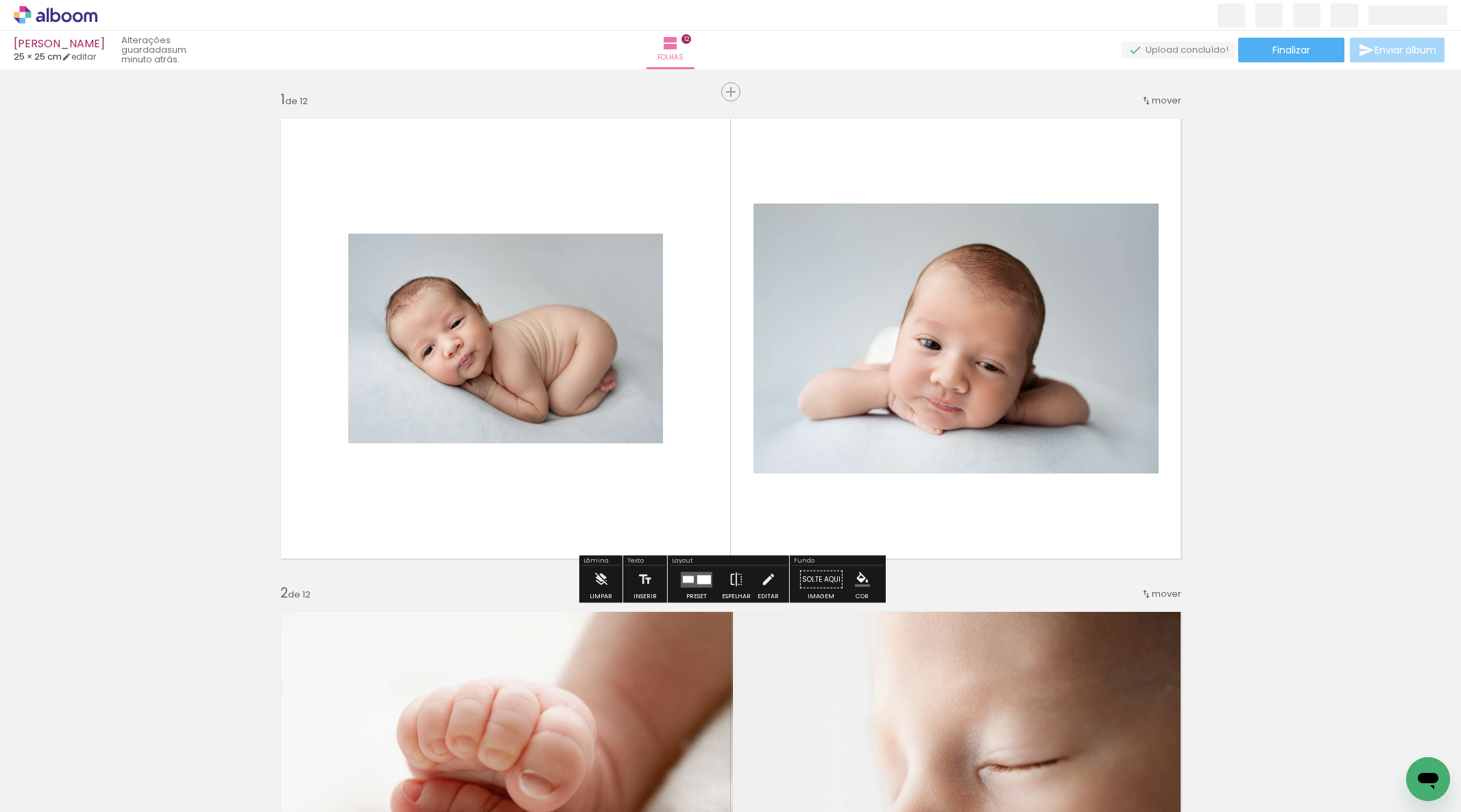
click at [901, 402] on quentale-photo at bounding box center [955, 338] width 405 height 270
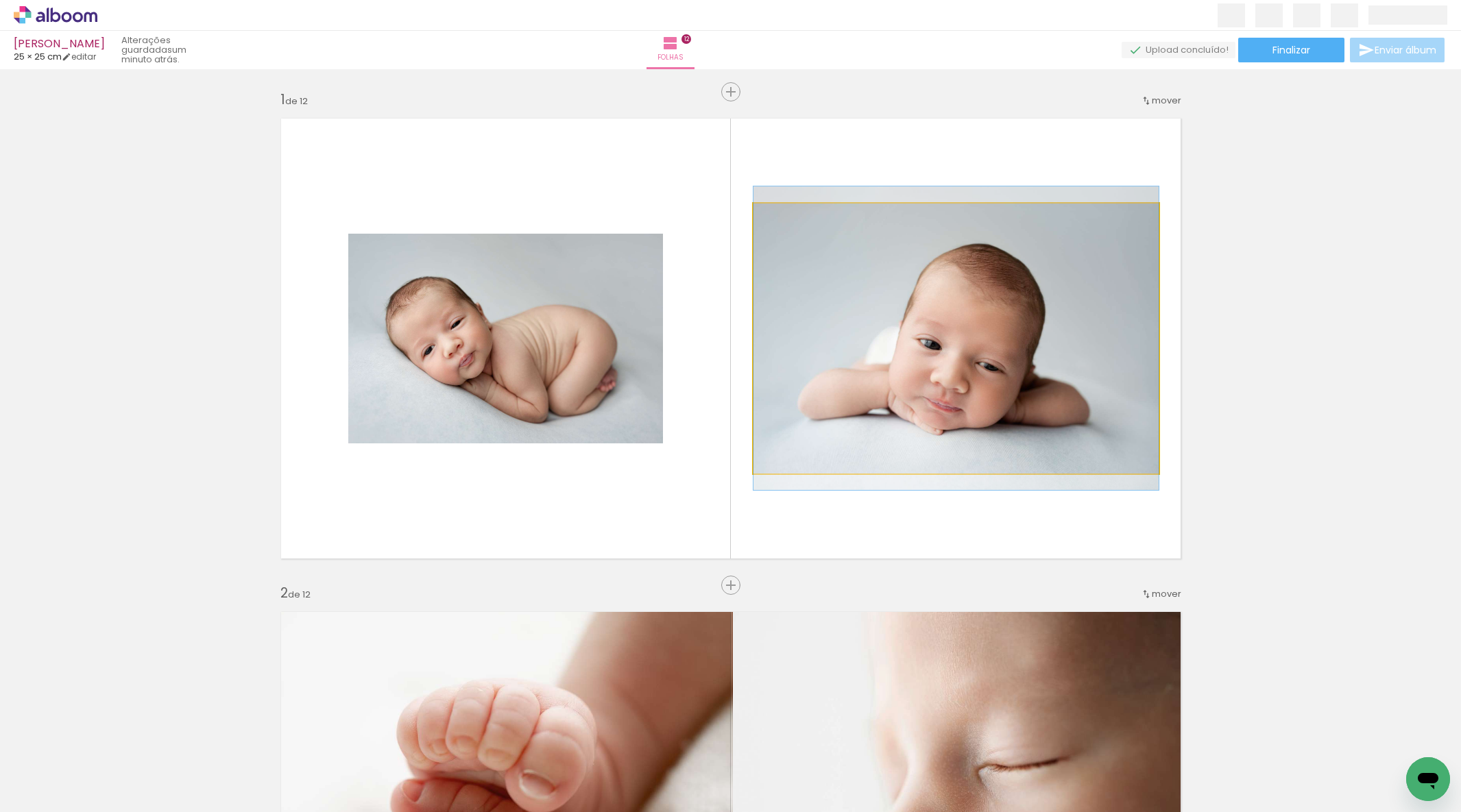
drag, startPoint x: 901, startPoint y: 402, endPoint x: 916, endPoint y: 434, distance: 35.3
click at [901, 402] on album-spread "1 de 12" at bounding box center [730, 338] width 918 height 459
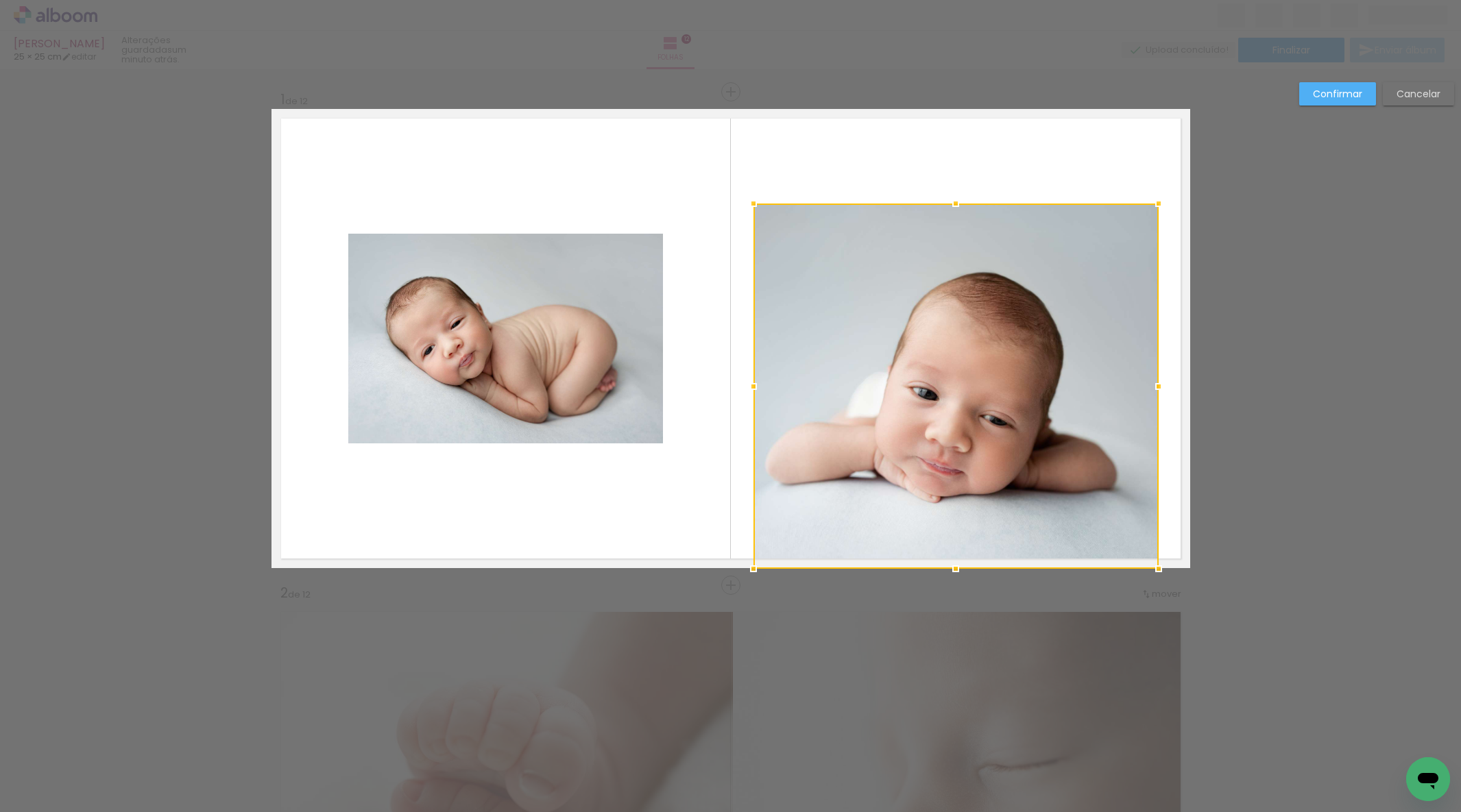
drag, startPoint x: 957, startPoint y: 471, endPoint x: 964, endPoint y: 536, distance: 65.4
click at [952, 561] on div at bounding box center [955, 569] width 28 height 28
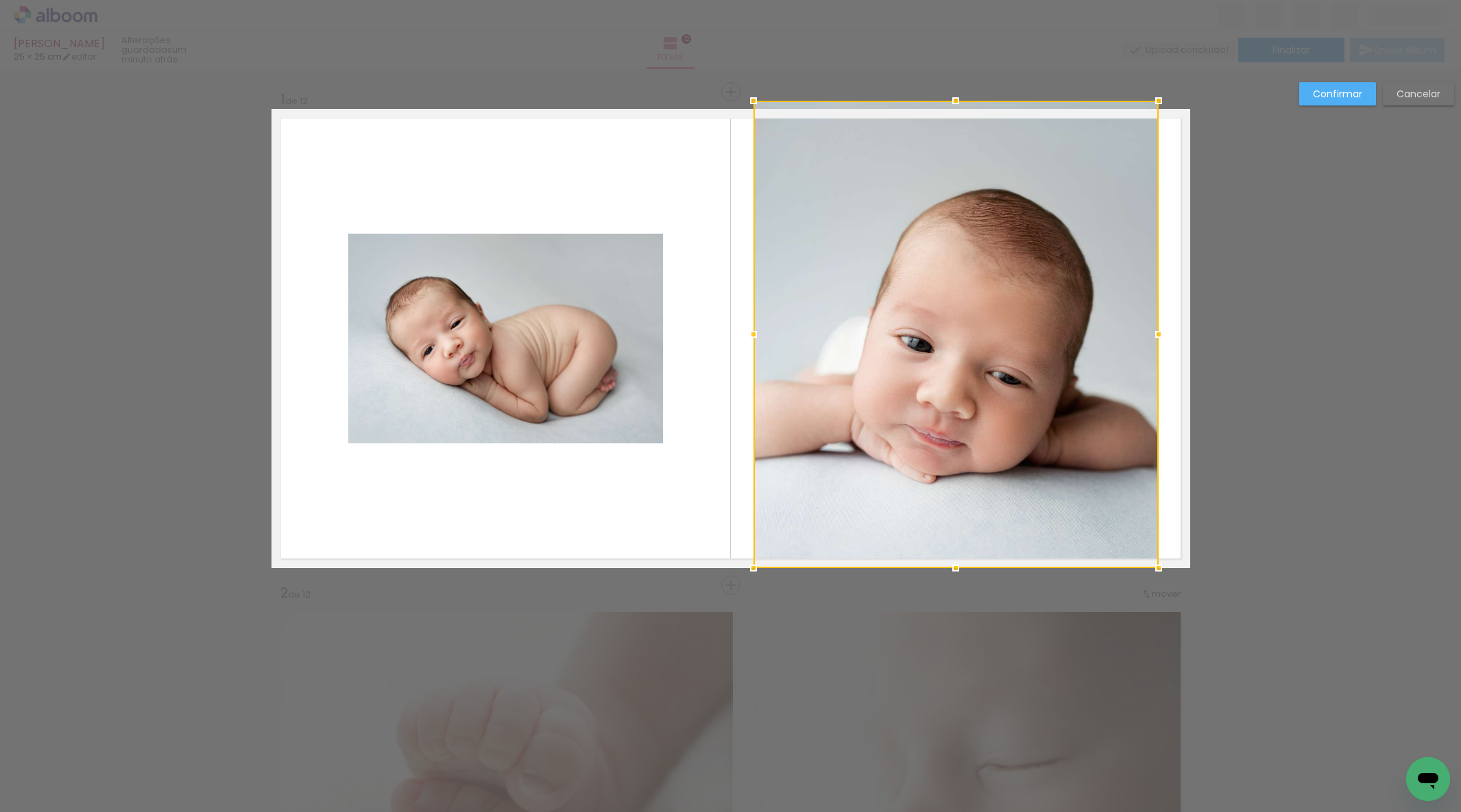
drag, startPoint x: 951, startPoint y: 203, endPoint x: 952, endPoint y: 116, distance: 87.0
click at [955, 113] on div at bounding box center [955, 101] width 28 height 28
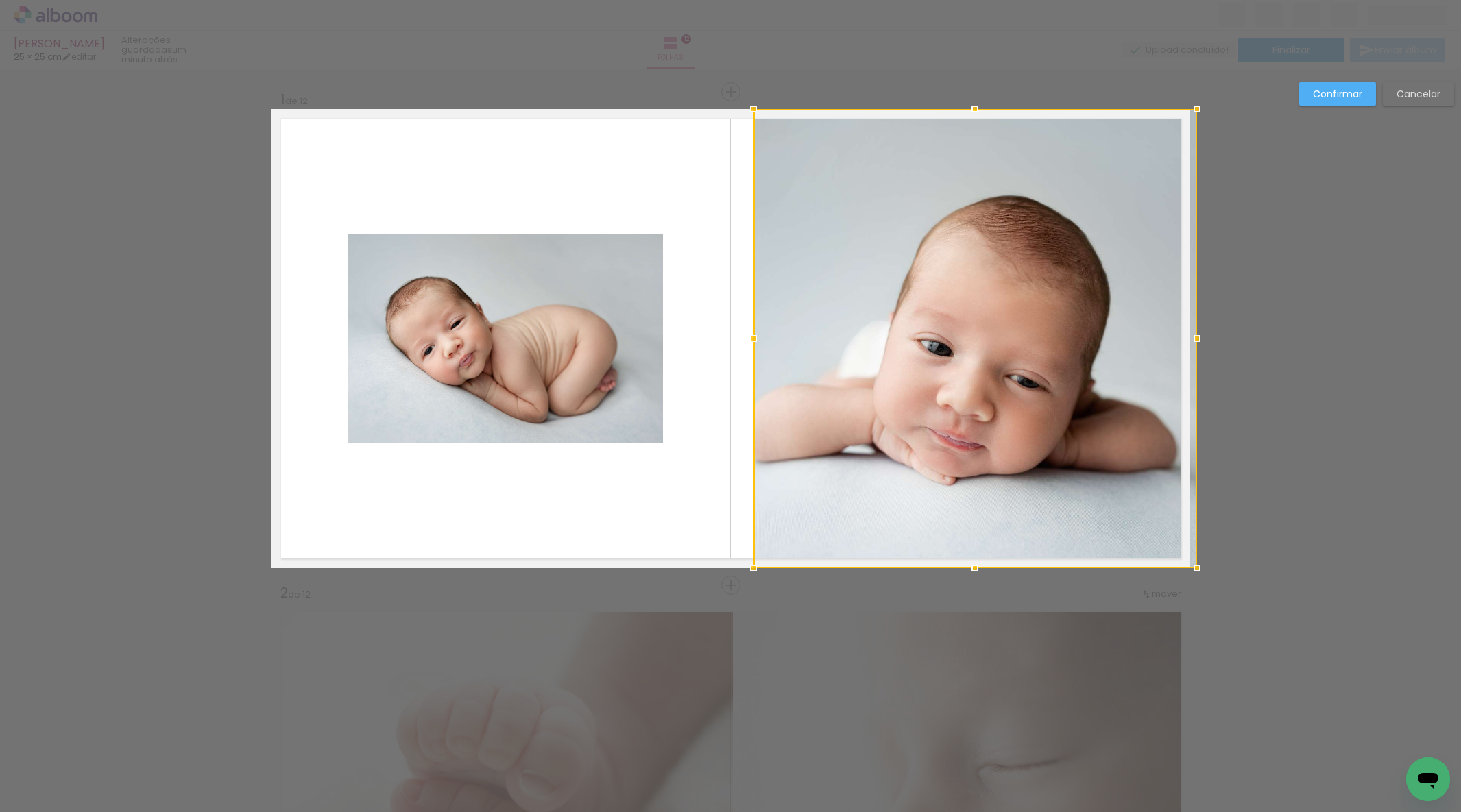
click at [1182, 328] on div at bounding box center [975, 338] width 444 height 459
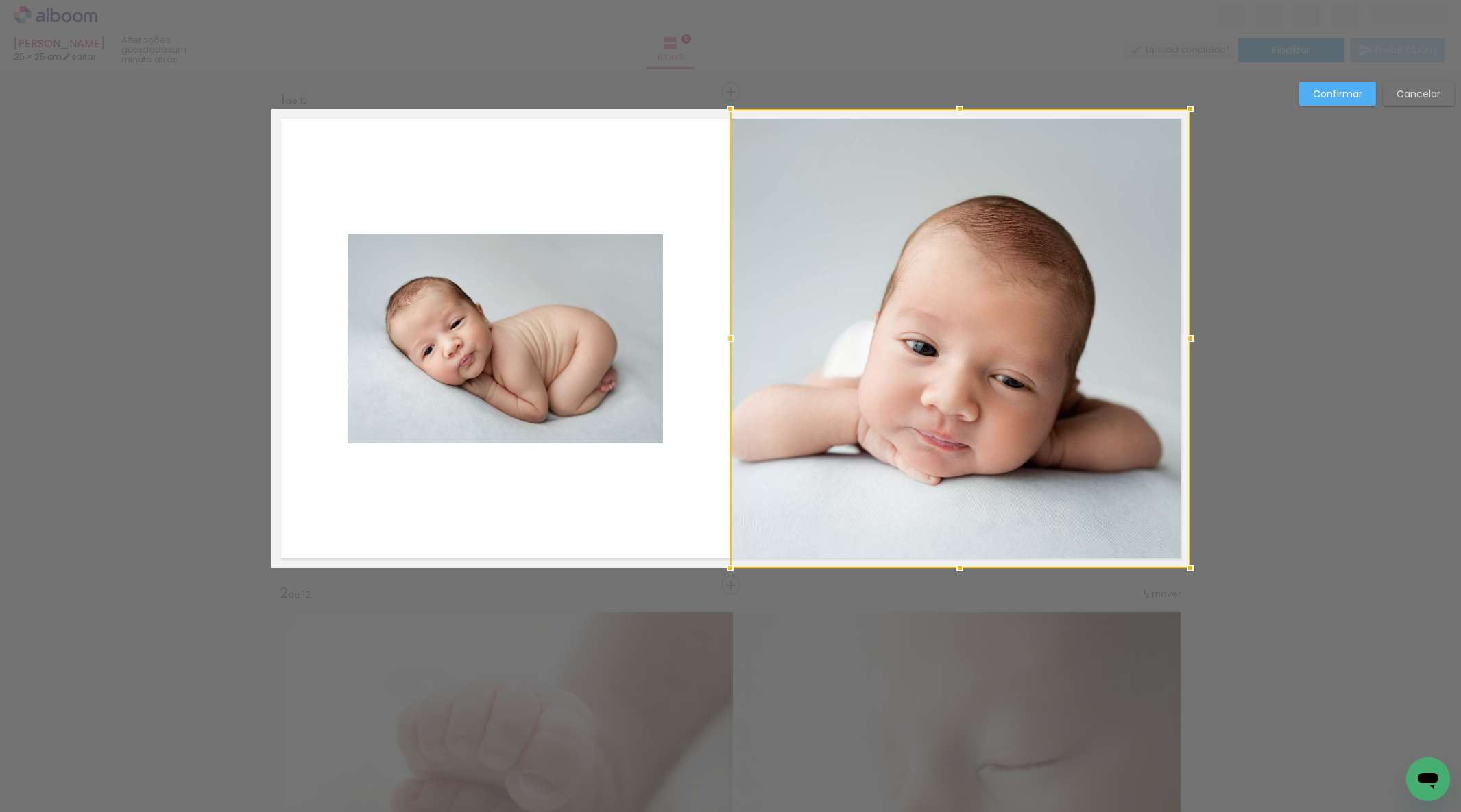
drag, startPoint x: 752, startPoint y: 344, endPoint x: 824, endPoint y: 327, distance: 74.0
click at [738, 343] on div at bounding box center [730, 339] width 28 height 28
click at [0, 0] on slot "Confirmar" at bounding box center [0, 0] width 0 height 0
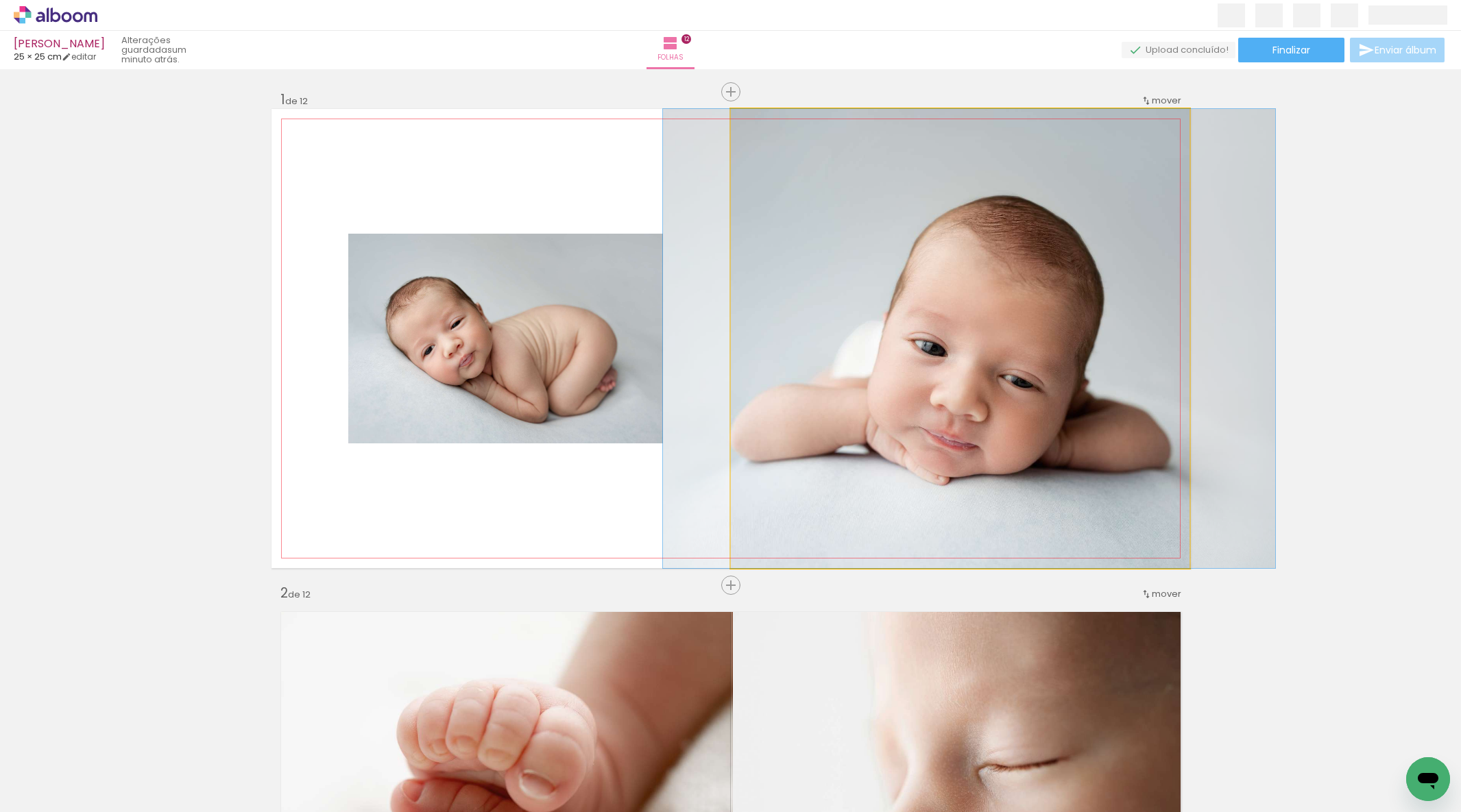
drag, startPoint x: 1019, startPoint y: 317, endPoint x: 1029, endPoint y: 314, distance: 10.4
click at [1029, 314] on div at bounding box center [968, 338] width 612 height 459
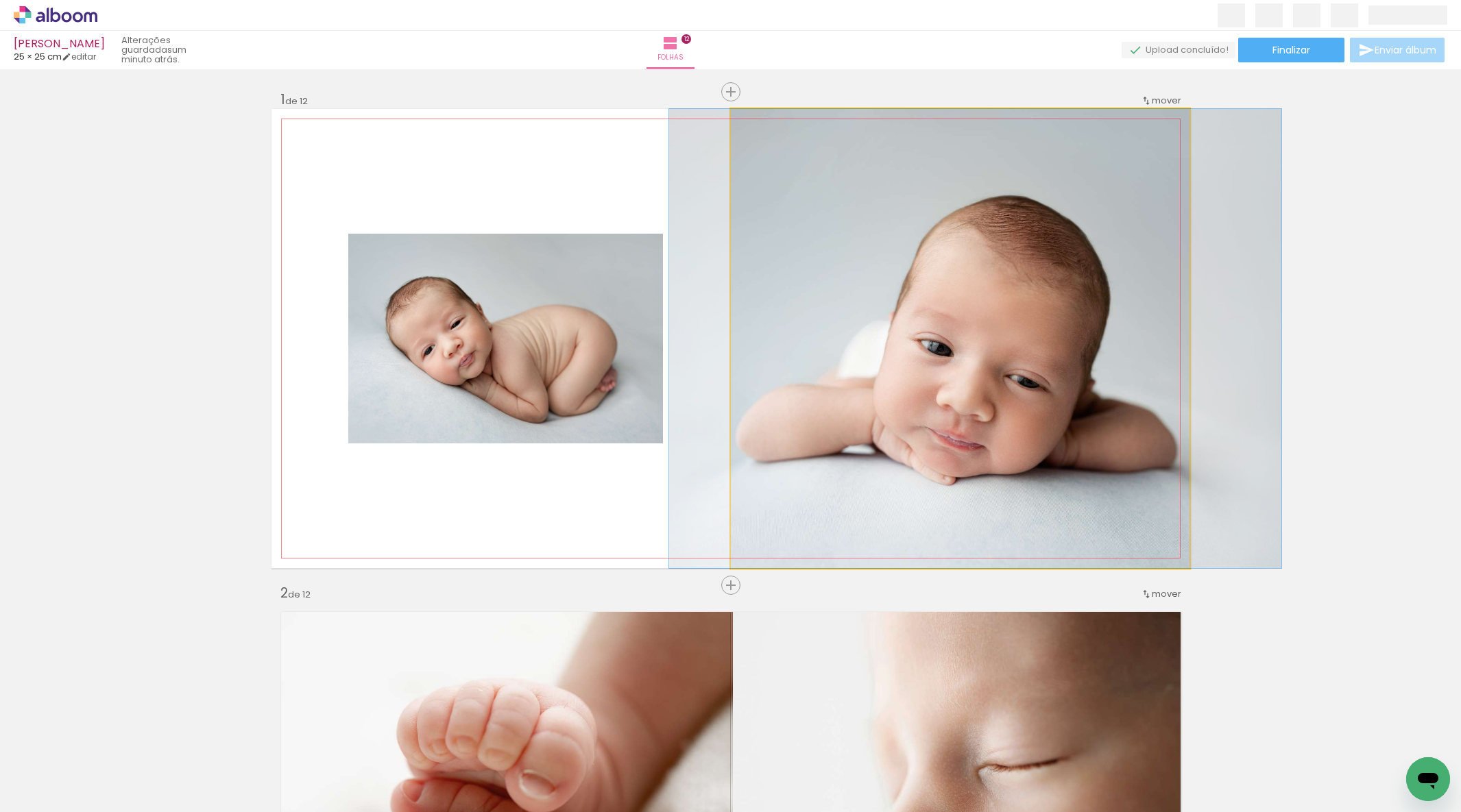
click at [992, 331] on div at bounding box center [975, 338] width 612 height 459
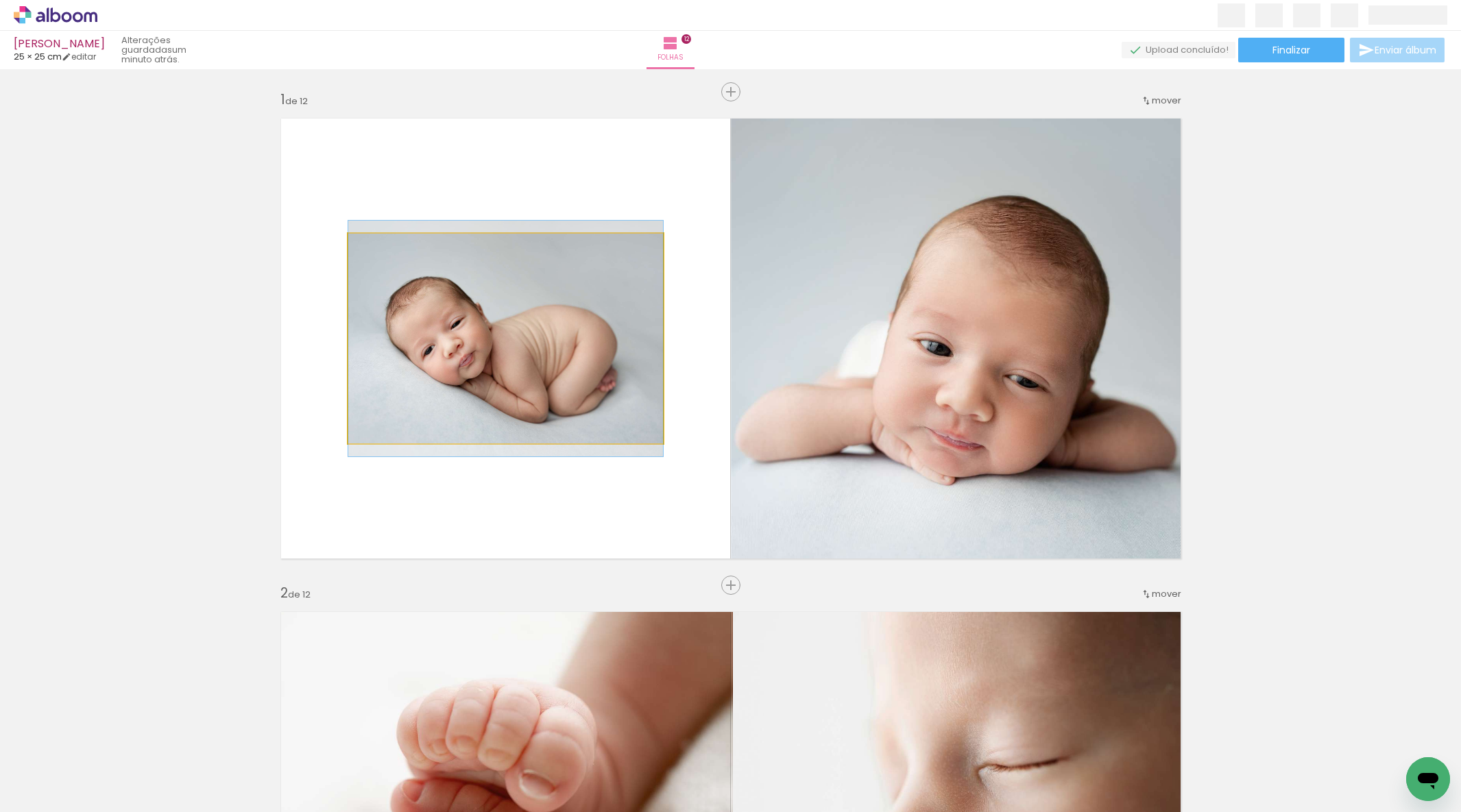
click at [562, 375] on quentale-photo at bounding box center [506, 338] width 314 height 210
click at [562, 375] on div at bounding box center [506, 338] width 314 height 236
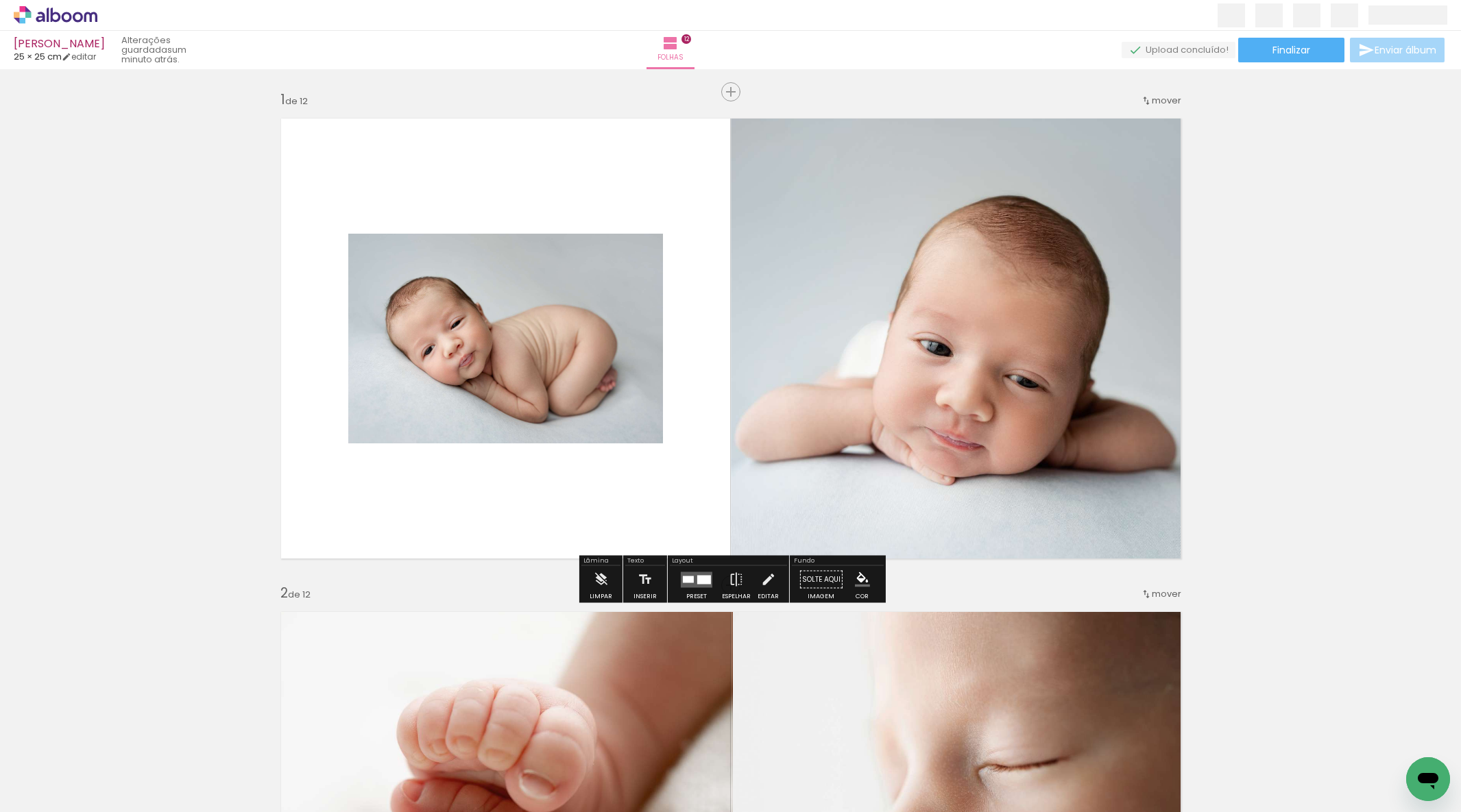
click at [621, 427] on quentale-photo at bounding box center [506, 338] width 314 height 210
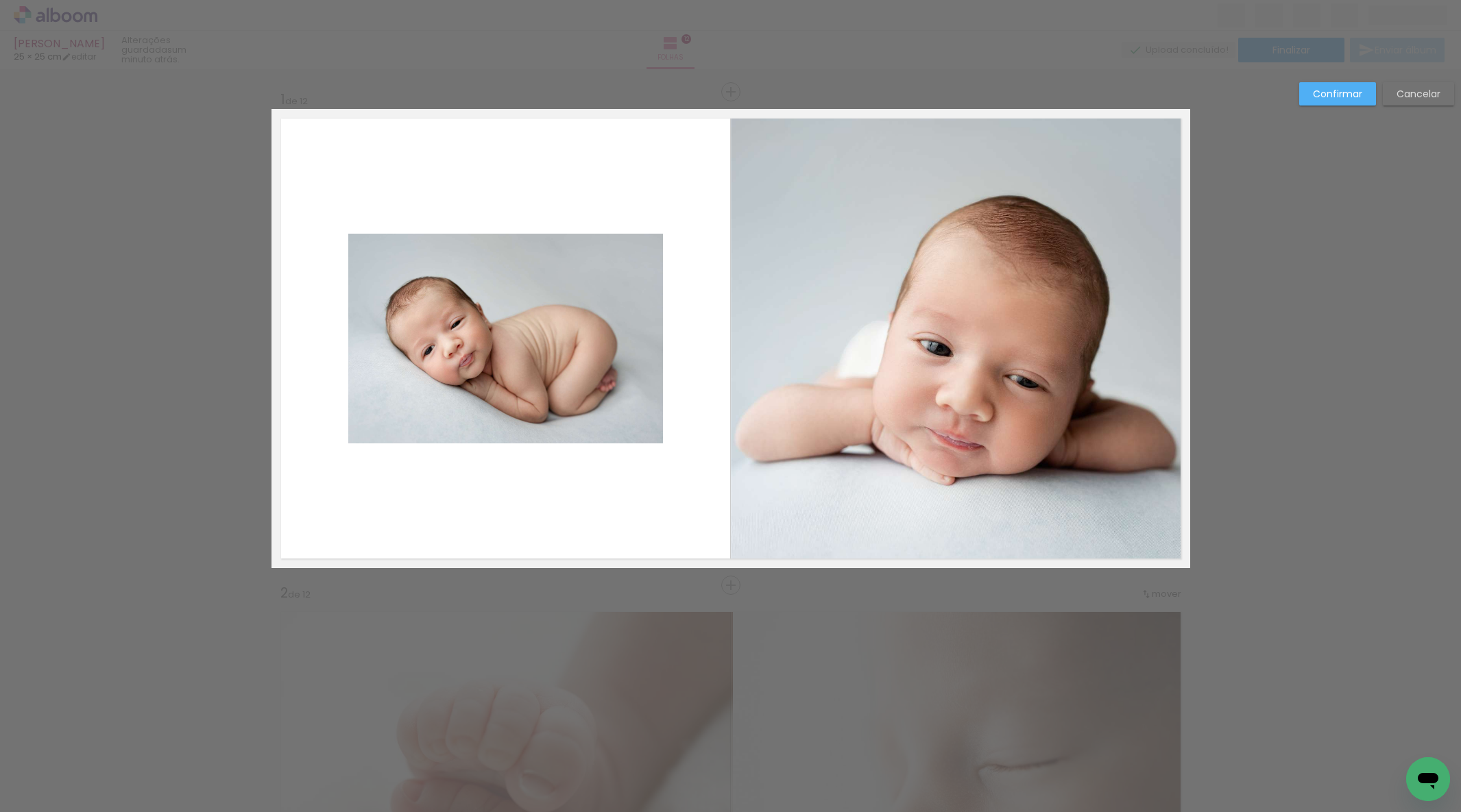
click at [656, 442] on album-spread "1 de 12" at bounding box center [730, 338] width 918 height 459
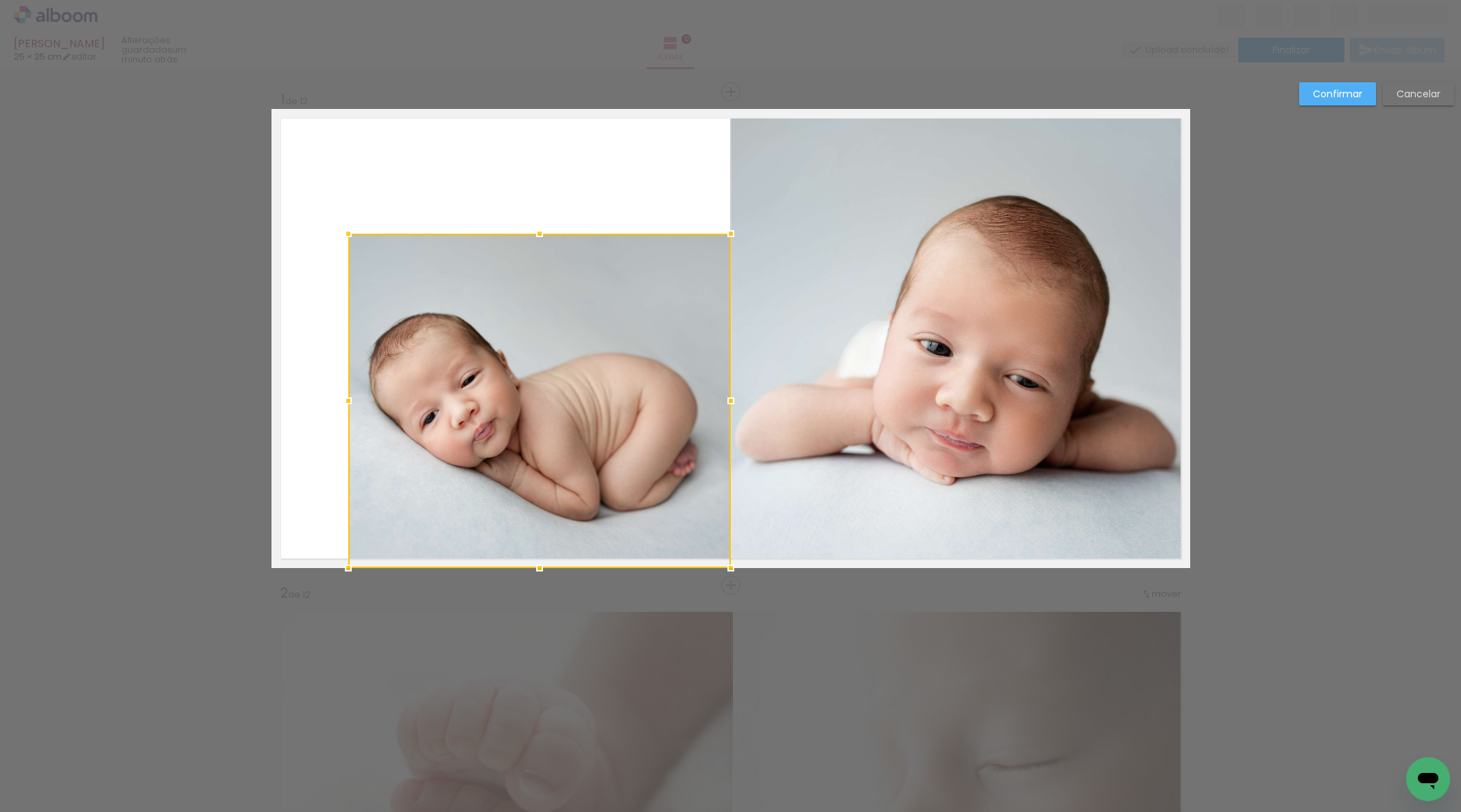
drag, startPoint x: 661, startPoint y: 445, endPoint x: 722, endPoint y: 547, distance: 118.8
click at [726, 554] on div at bounding box center [730, 568] width 28 height 28
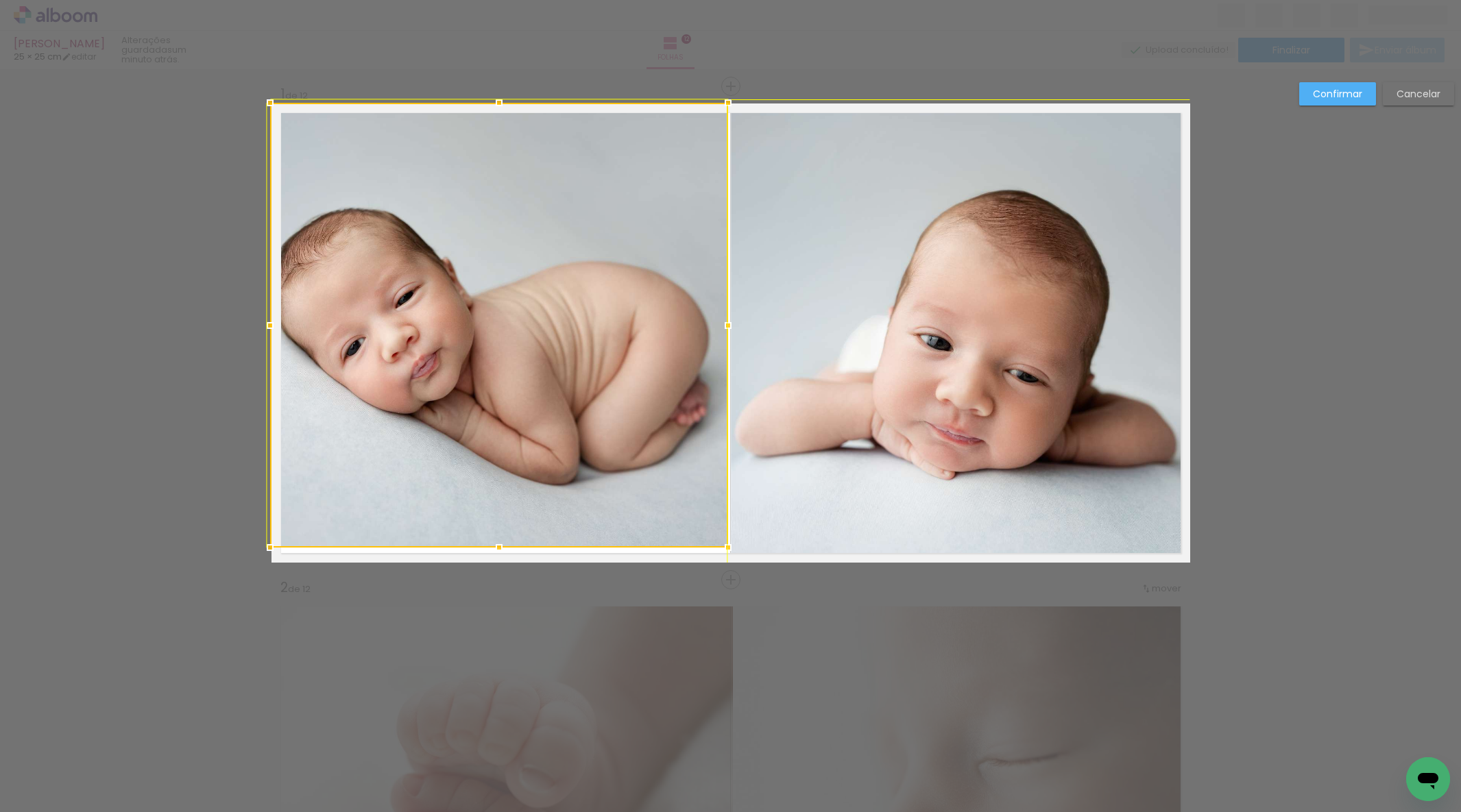
drag, startPoint x: 333, startPoint y: 178, endPoint x: 271, endPoint y: 100, distance: 99.6
click at [269, 89] on div at bounding box center [270, 103] width 28 height 28
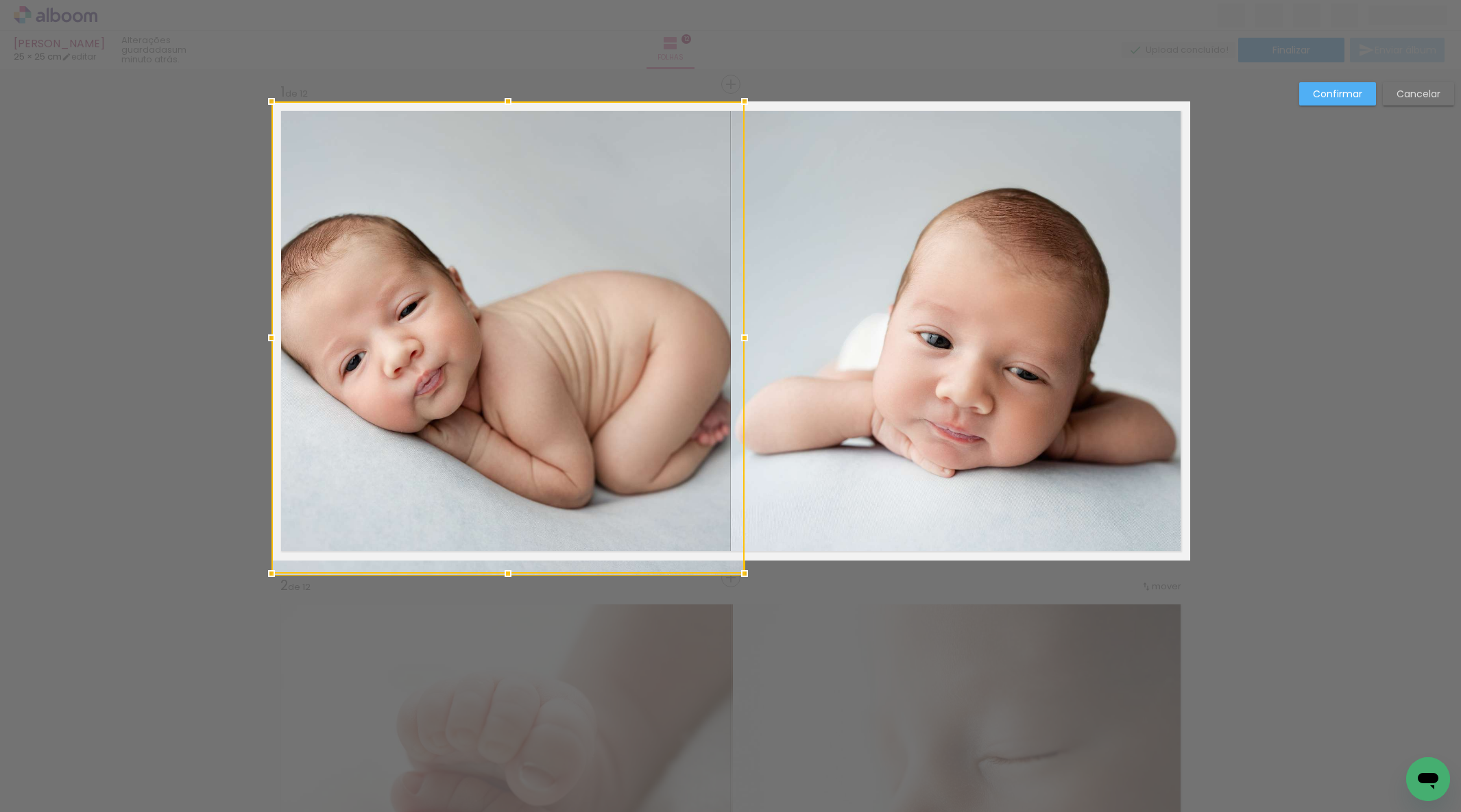
drag, startPoint x: 502, startPoint y: 547, endPoint x: 499, endPoint y: 559, distance: 12.4
click at [500, 559] on div at bounding box center [508, 337] width 473 height 472
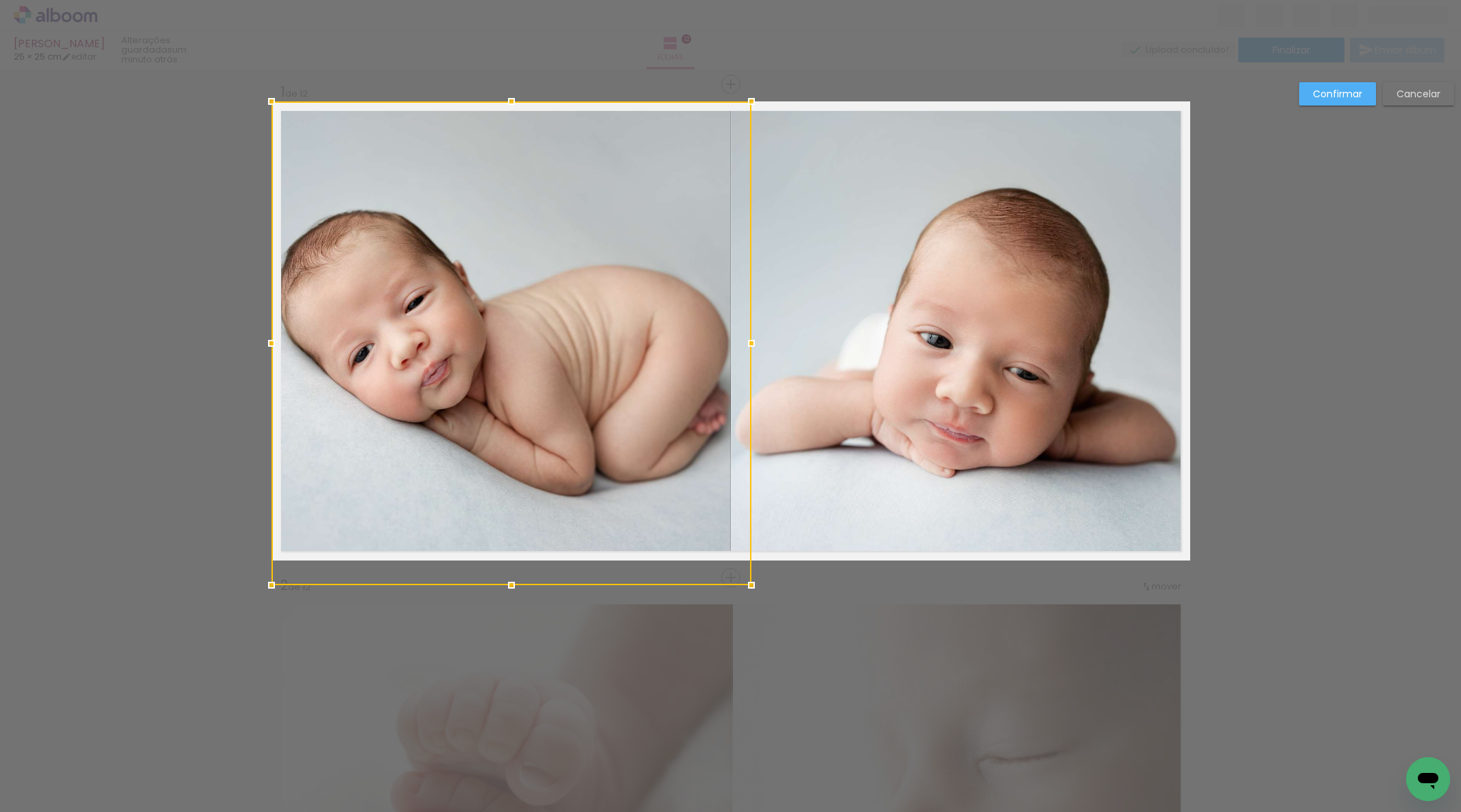
click at [1328, 103] on paper-button "Confirmar" at bounding box center [1337, 94] width 77 height 23
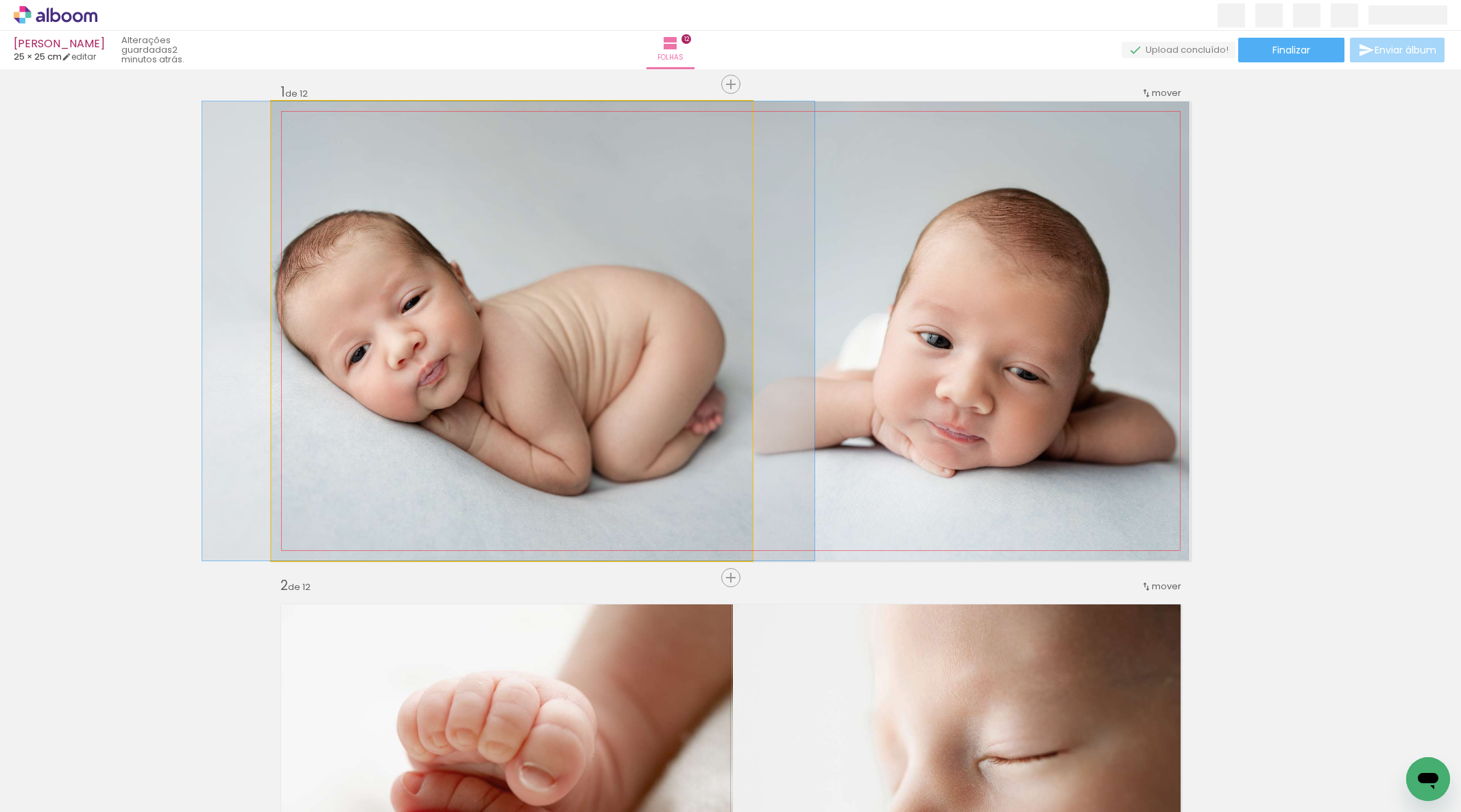
drag, startPoint x: 474, startPoint y: 362, endPoint x: 463, endPoint y: 362, distance: 11.0
click at [464, 362] on div at bounding box center [508, 330] width 612 height 459
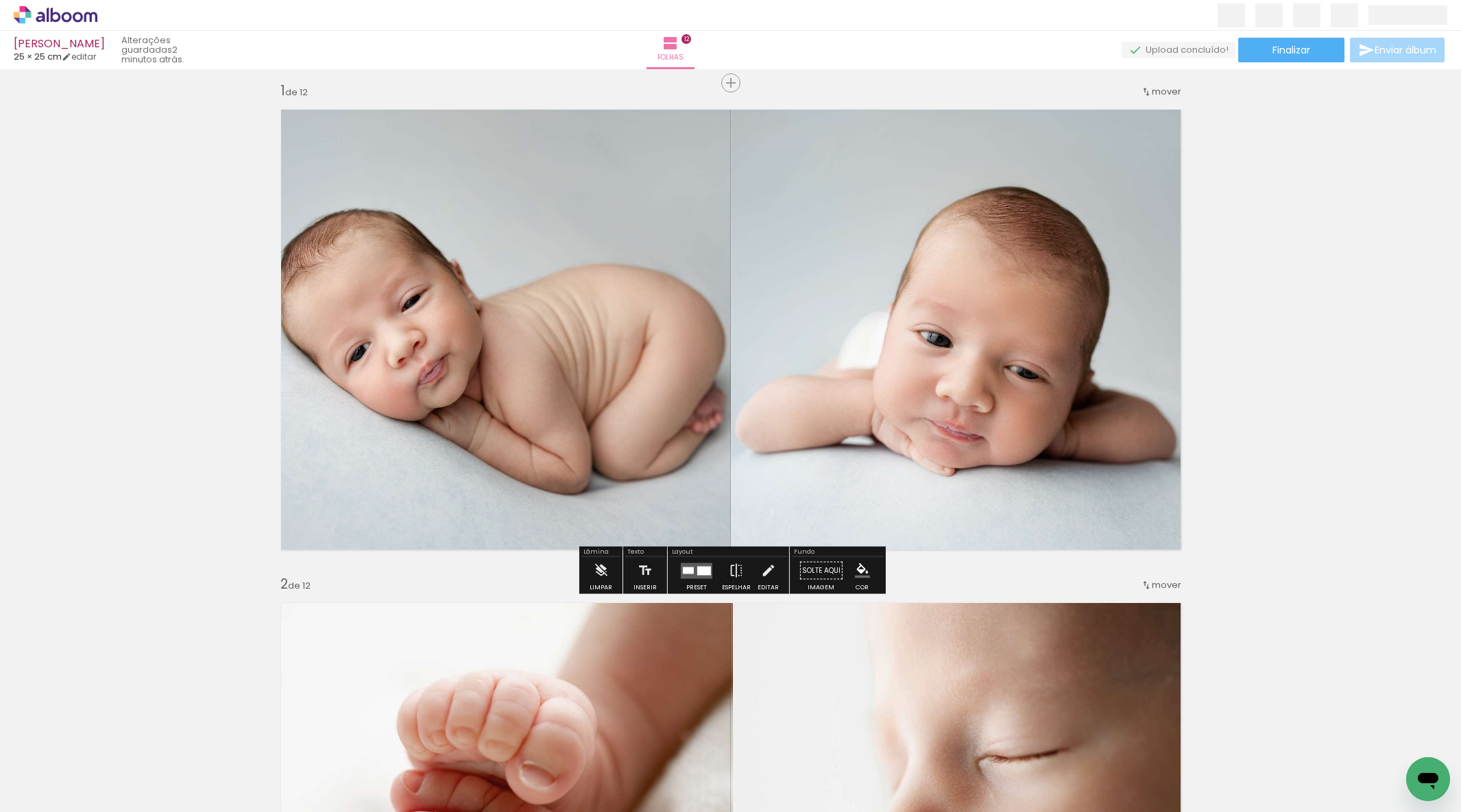
scroll to position [20, 0]
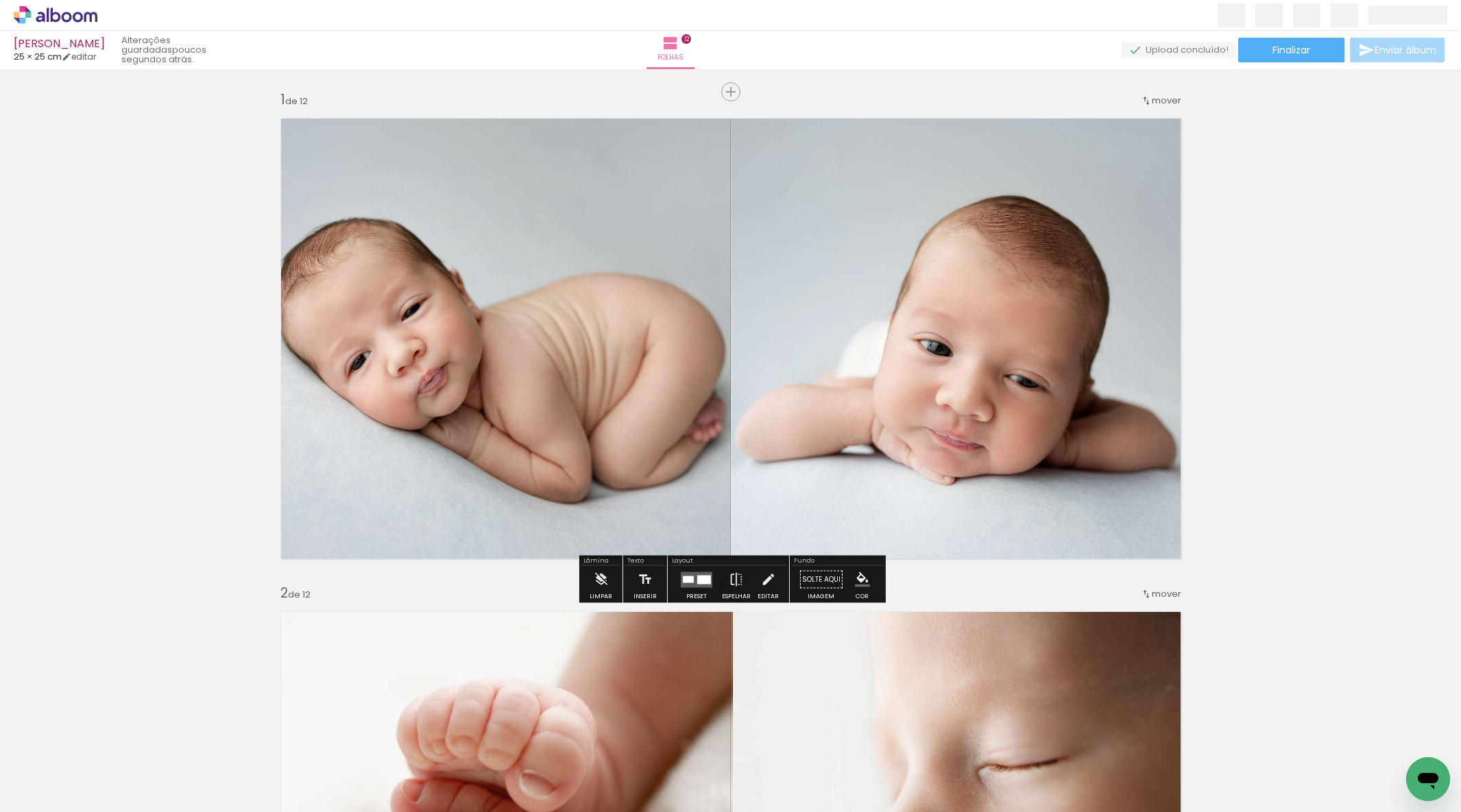
scroll to position [20, 0]
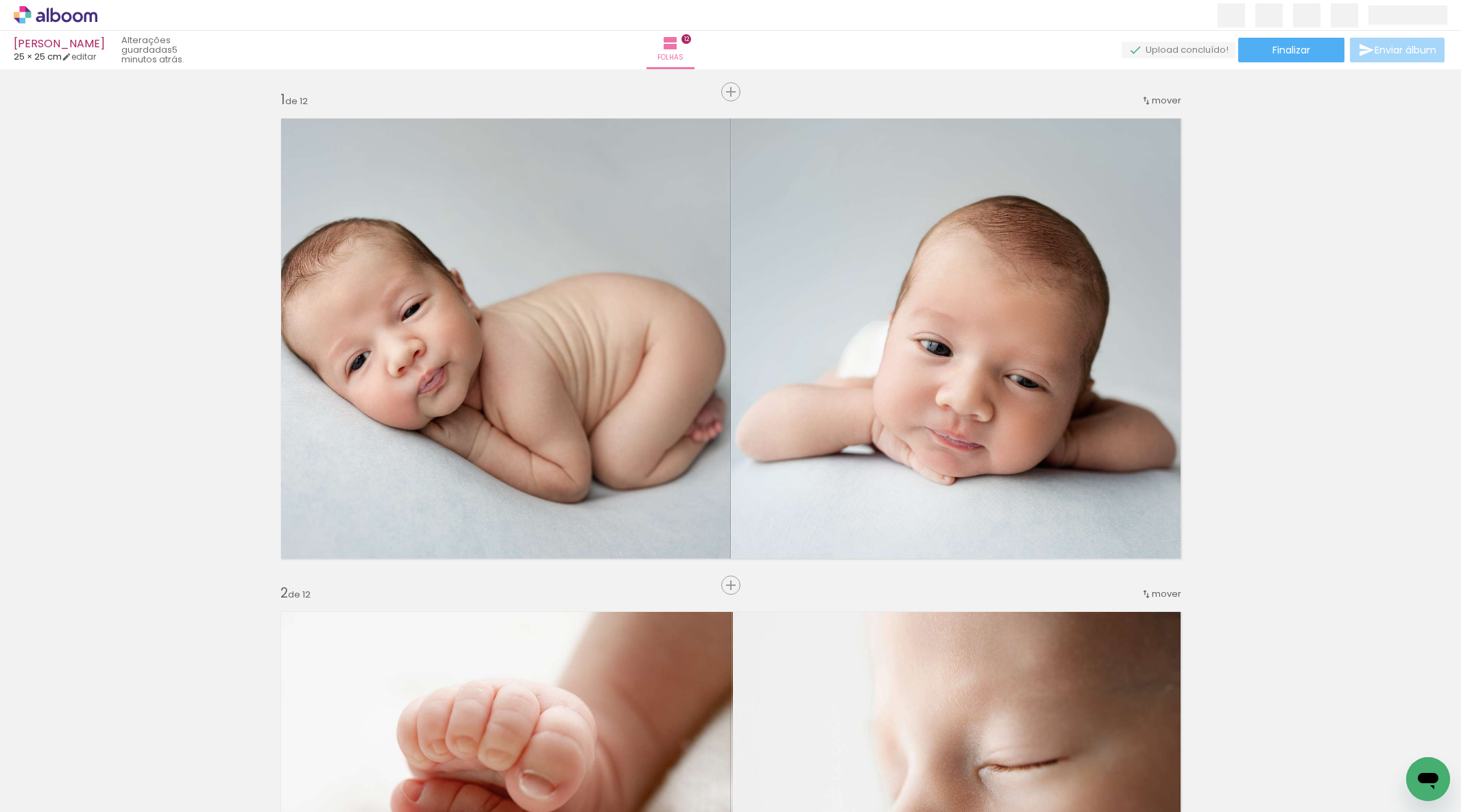
scroll to position [20, 0]
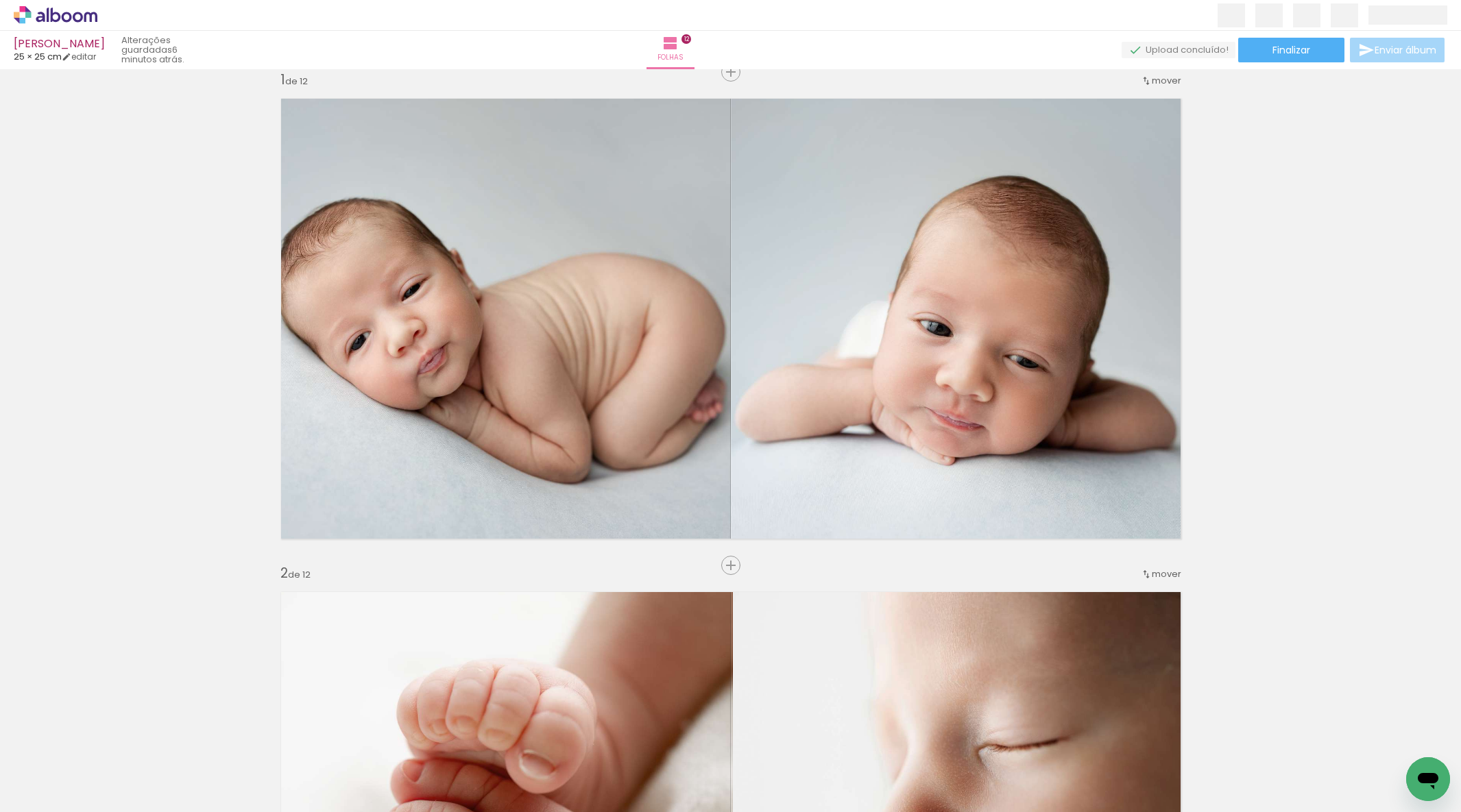
click at [43, 800] on span "Adicionar Fotos" at bounding box center [49, 794] width 41 height 15
click at [0, 0] on input "file" at bounding box center [0, 0] width 0 height 0
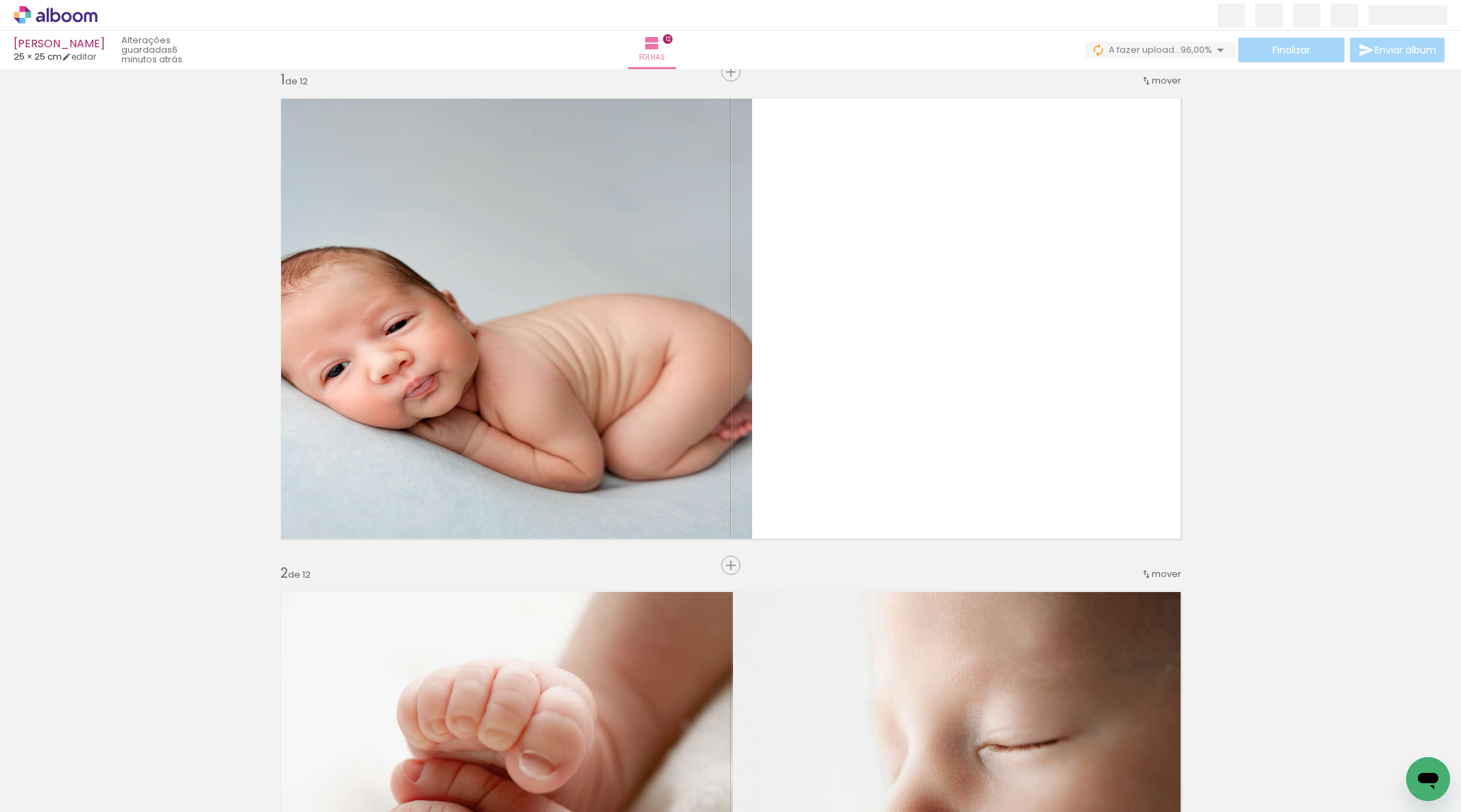
scroll to position [0, 0]
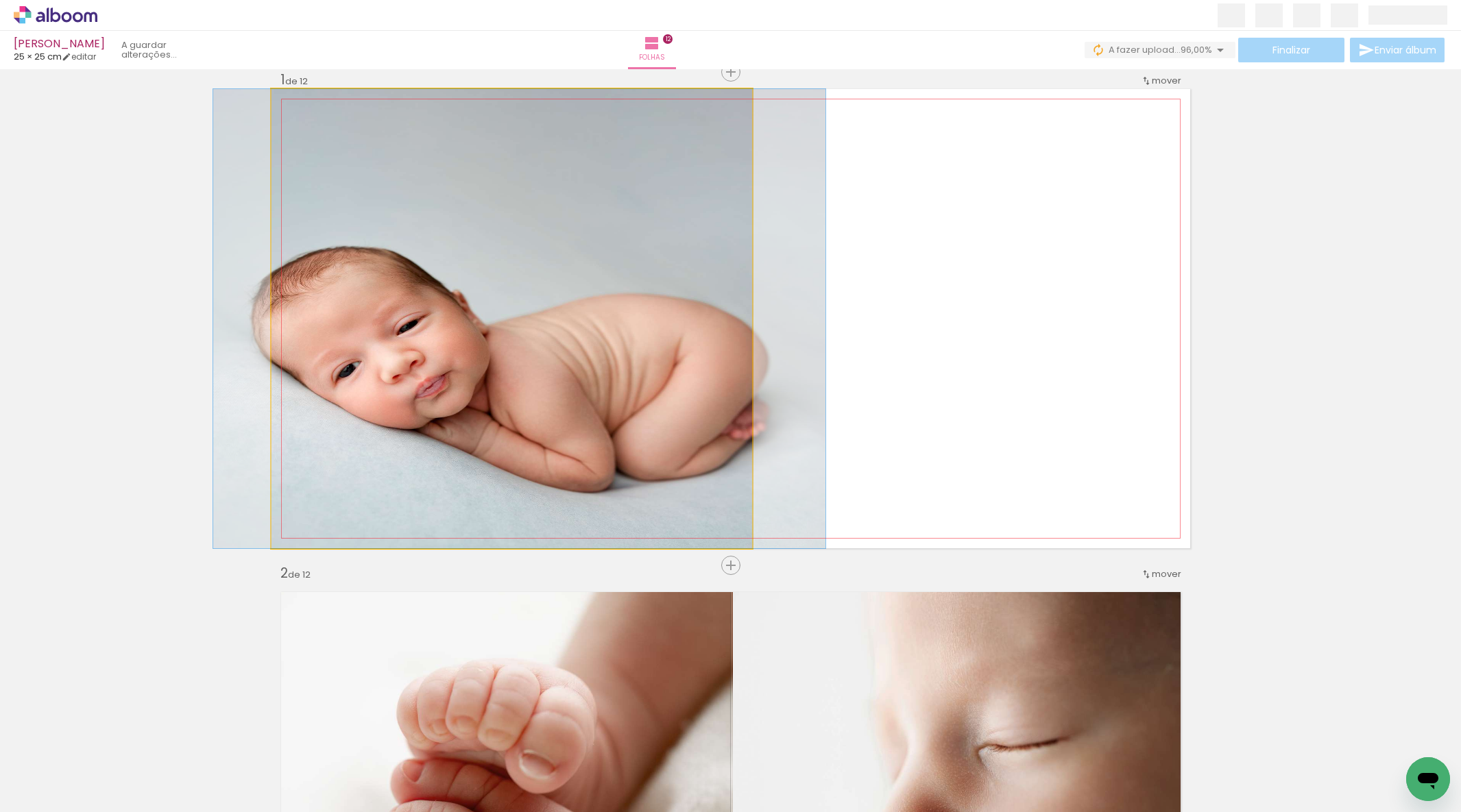
drag, startPoint x: 566, startPoint y: 405, endPoint x: 555, endPoint y: 396, distance: 14.2
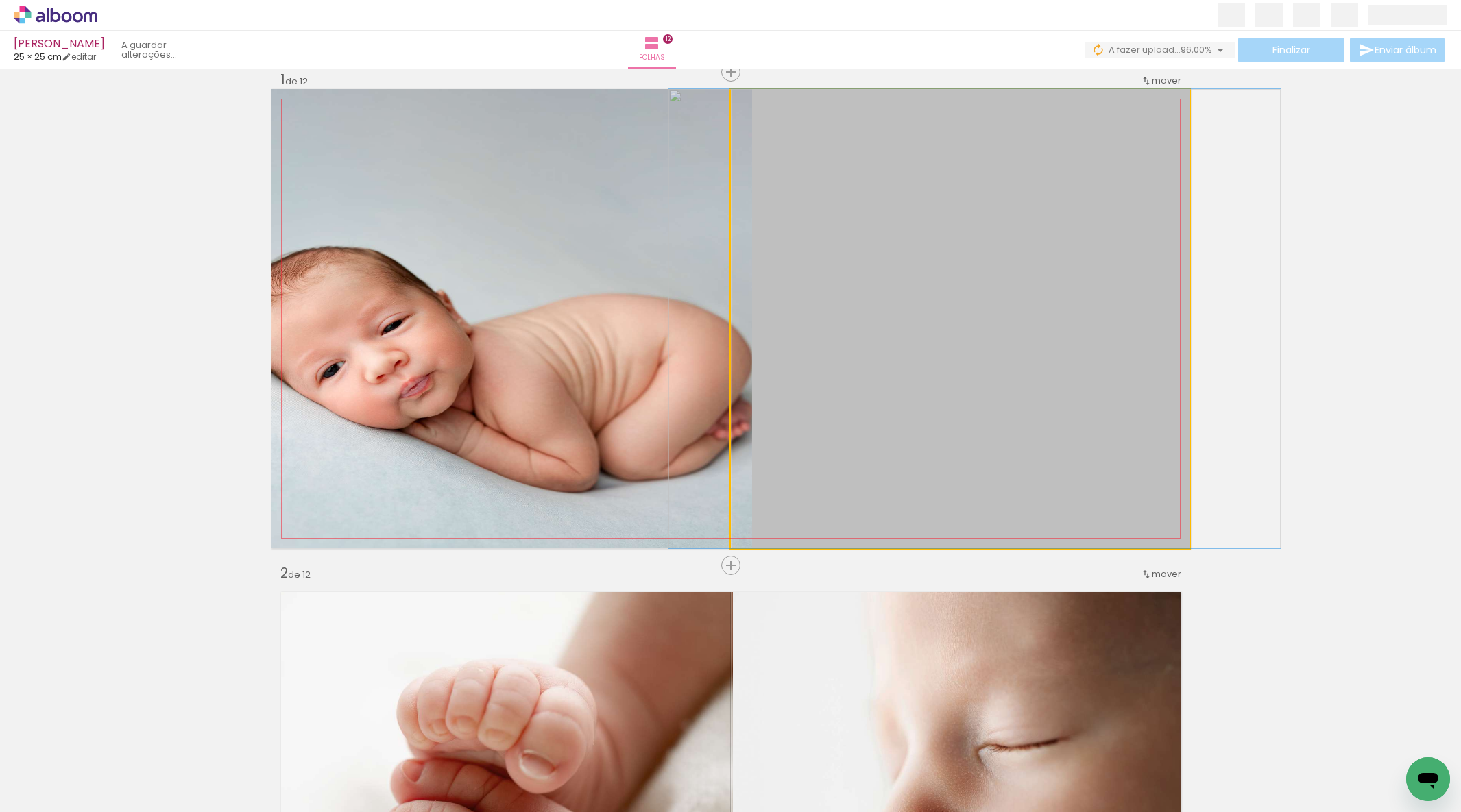
drag, startPoint x: 871, startPoint y: 344, endPoint x: 1335, endPoint y: 335, distance: 464.1
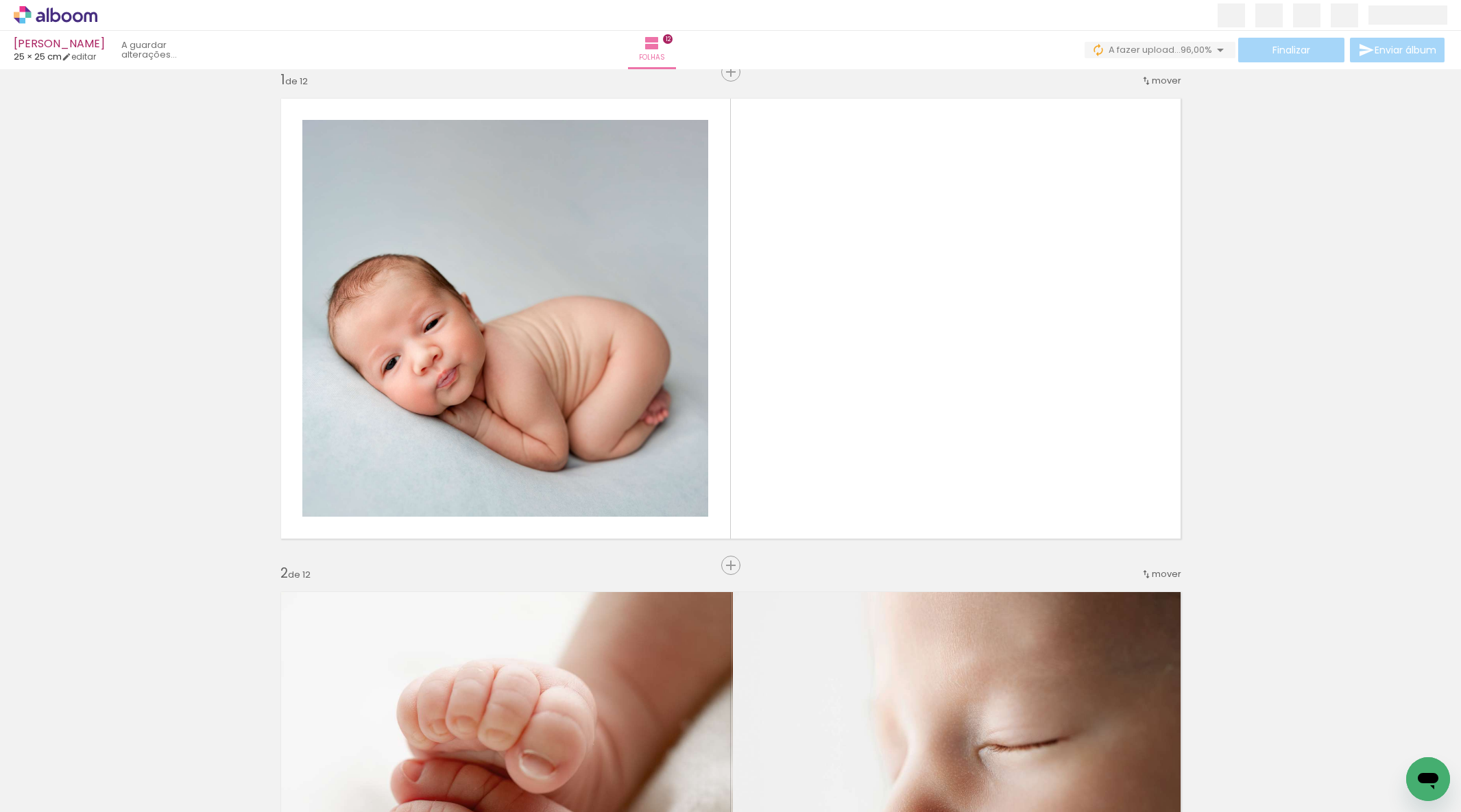
drag, startPoint x: 629, startPoint y: 519, endPoint x: 731, endPoint y: 375, distance: 176.5
click at [739, 355] on quentale-workspace at bounding box center [730, 406] width 1461 height 812
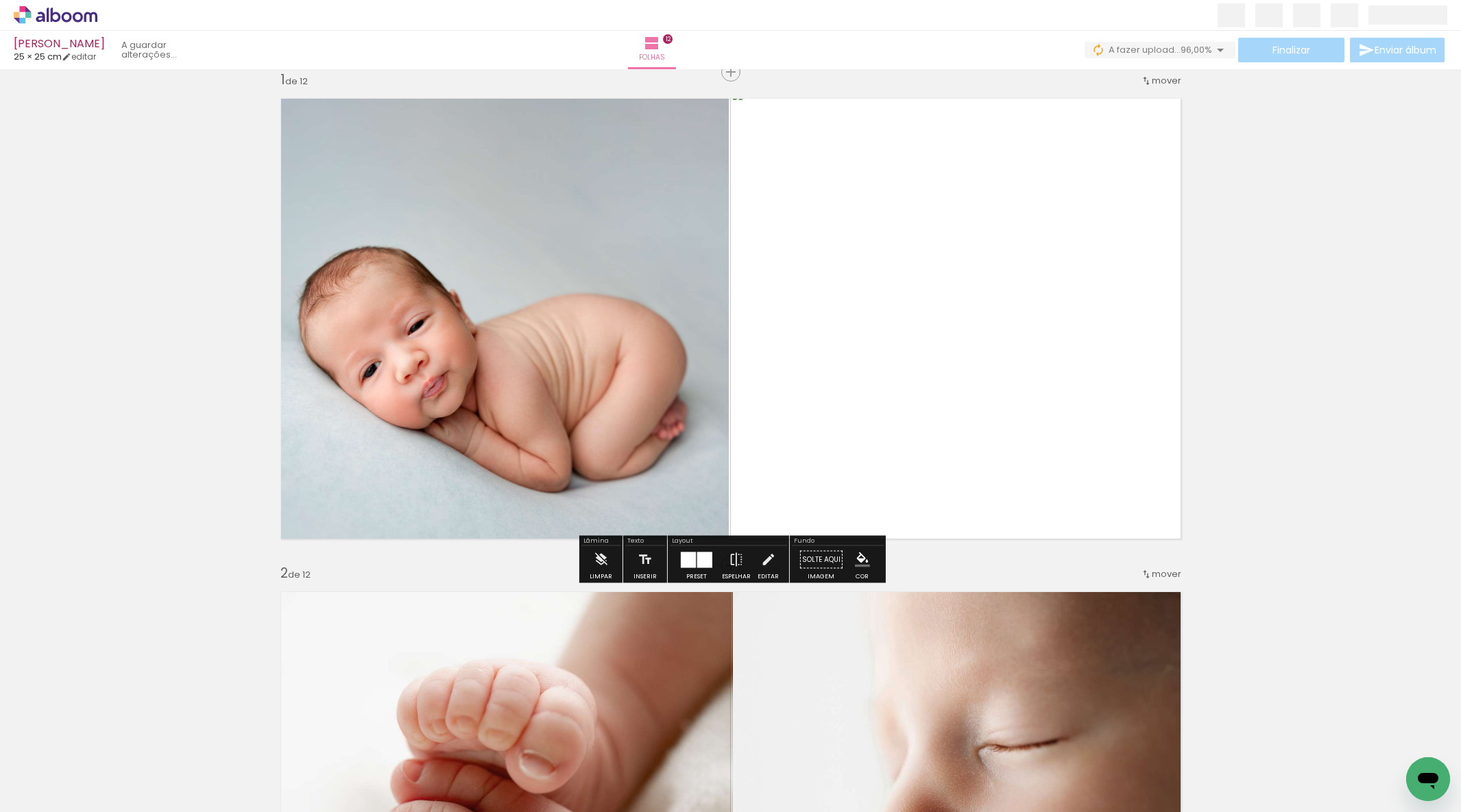
drag, startPoint x: 1229, startPoint y: 330, endPoint x: 1218, endPoint y: 333, distance: 11.4
click at [698, 557] on div at bounding box center [704, 560] width 15 height 16
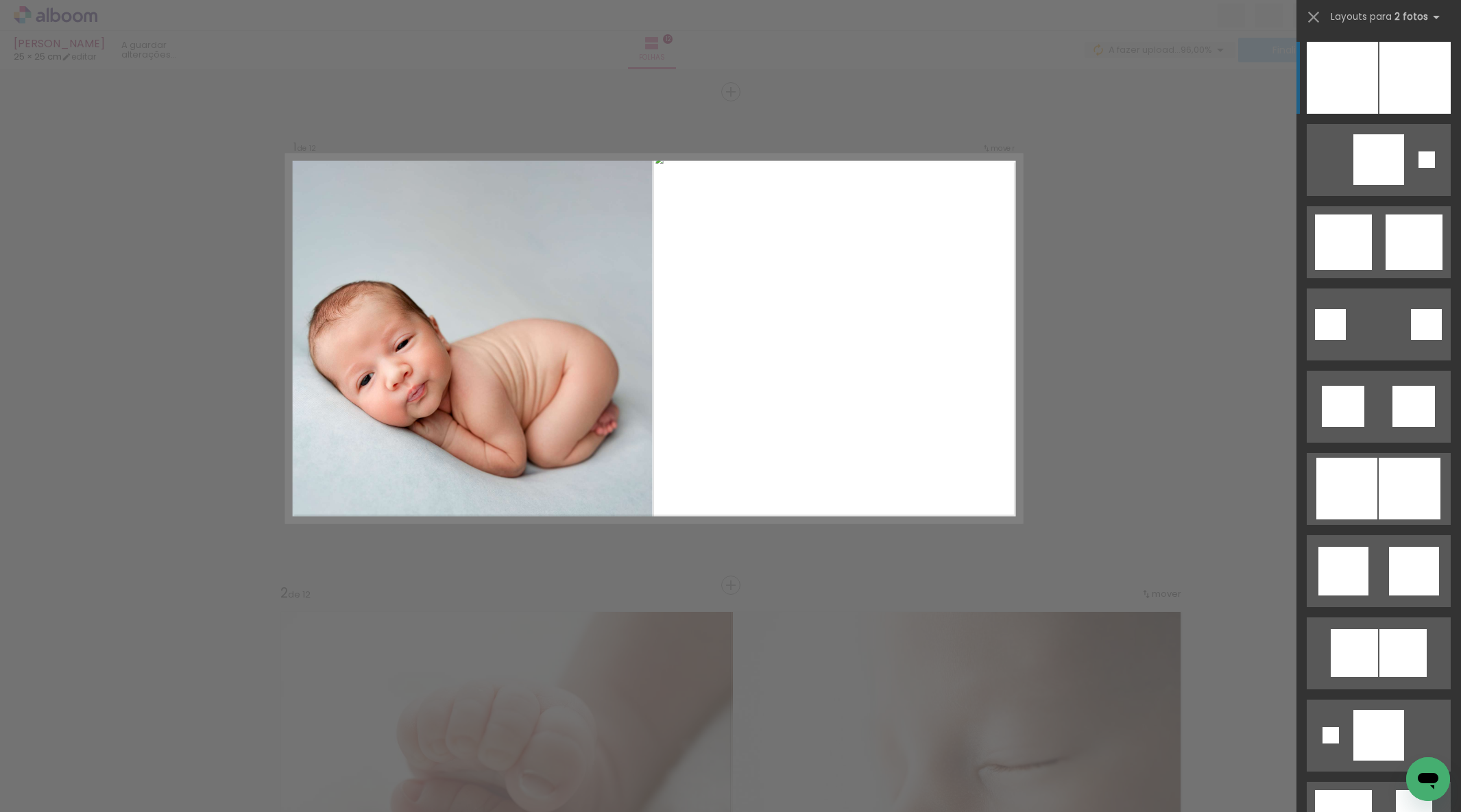
click at [1380, 89] on div at bounding box center [1415, 77] width 71 height 72
click at [1375, 85] on div at bounding box center [1342, 77] width 71 height 72
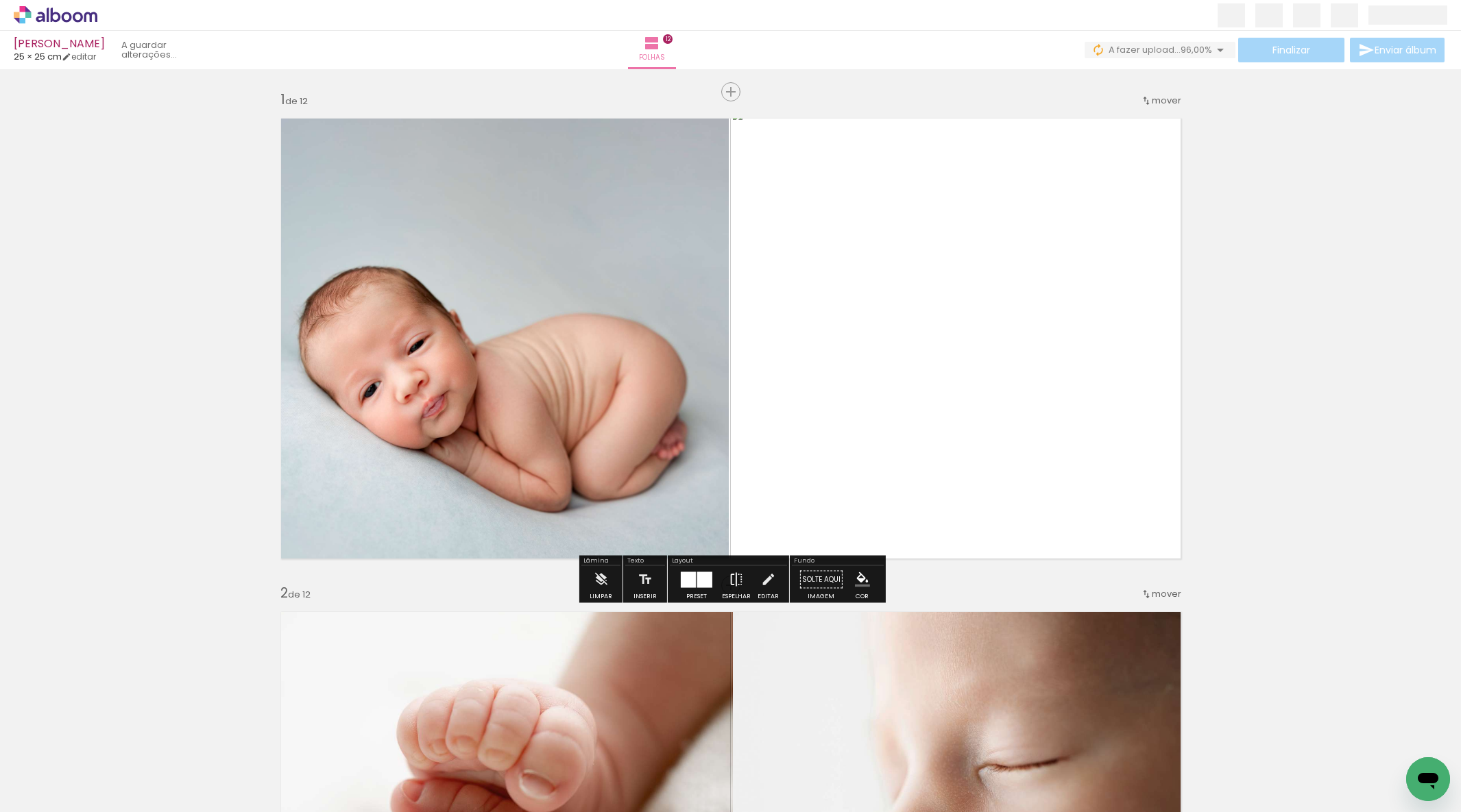
click at [731, 585] on iron-icon at bounding box center [736, 580] width 15 height 28
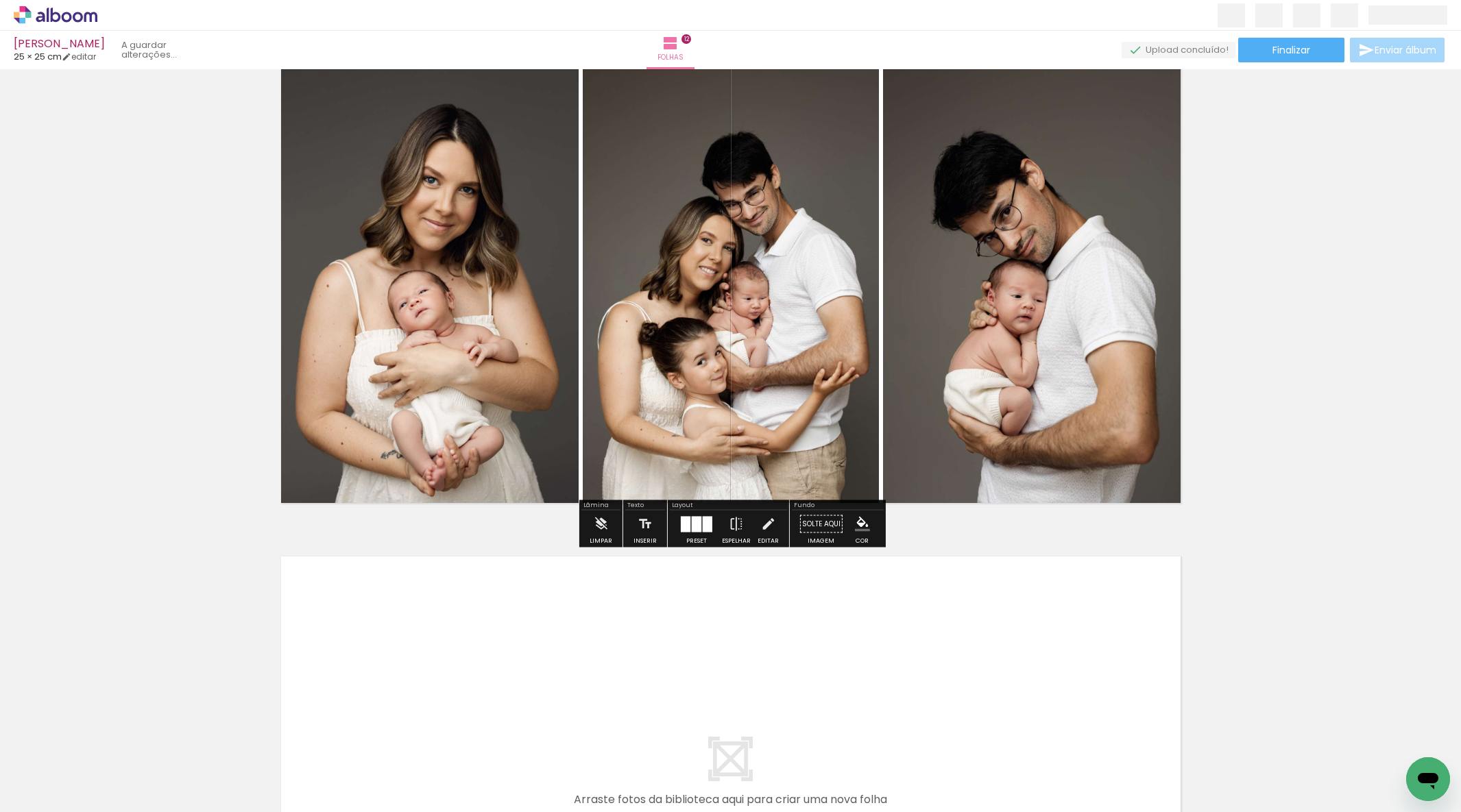
scroll to position [5484, 0]
click at [1286, 54] on span "Finalizar" at bounding box center [1291, 49] width 38 height 9
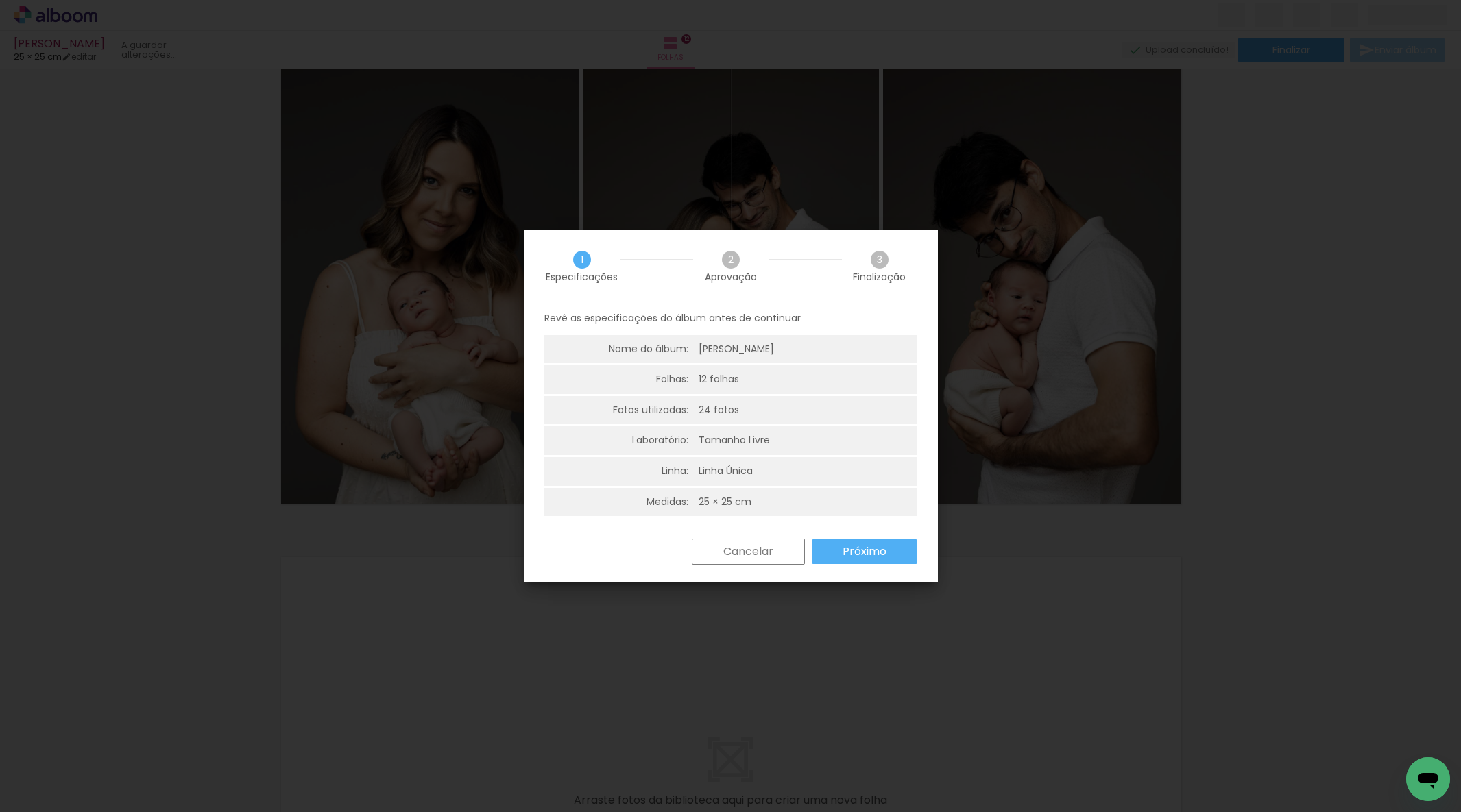
click at [0, 0] on slot "Próximo" at bounding box center [0, 0] width 0 height 0
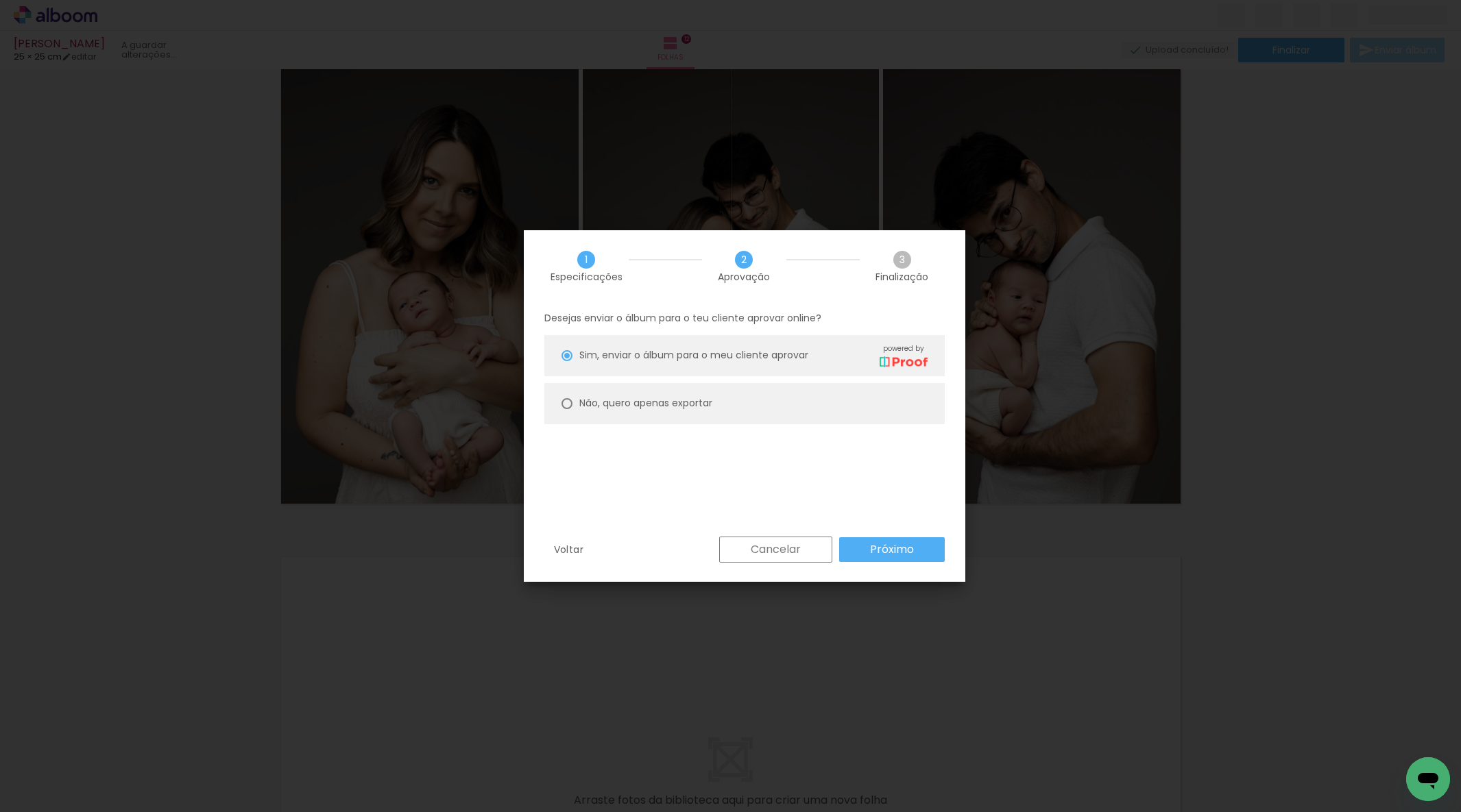
click at [0, 0] on slot "Próximo" at bounding box center [0, 0] width 0 height 0
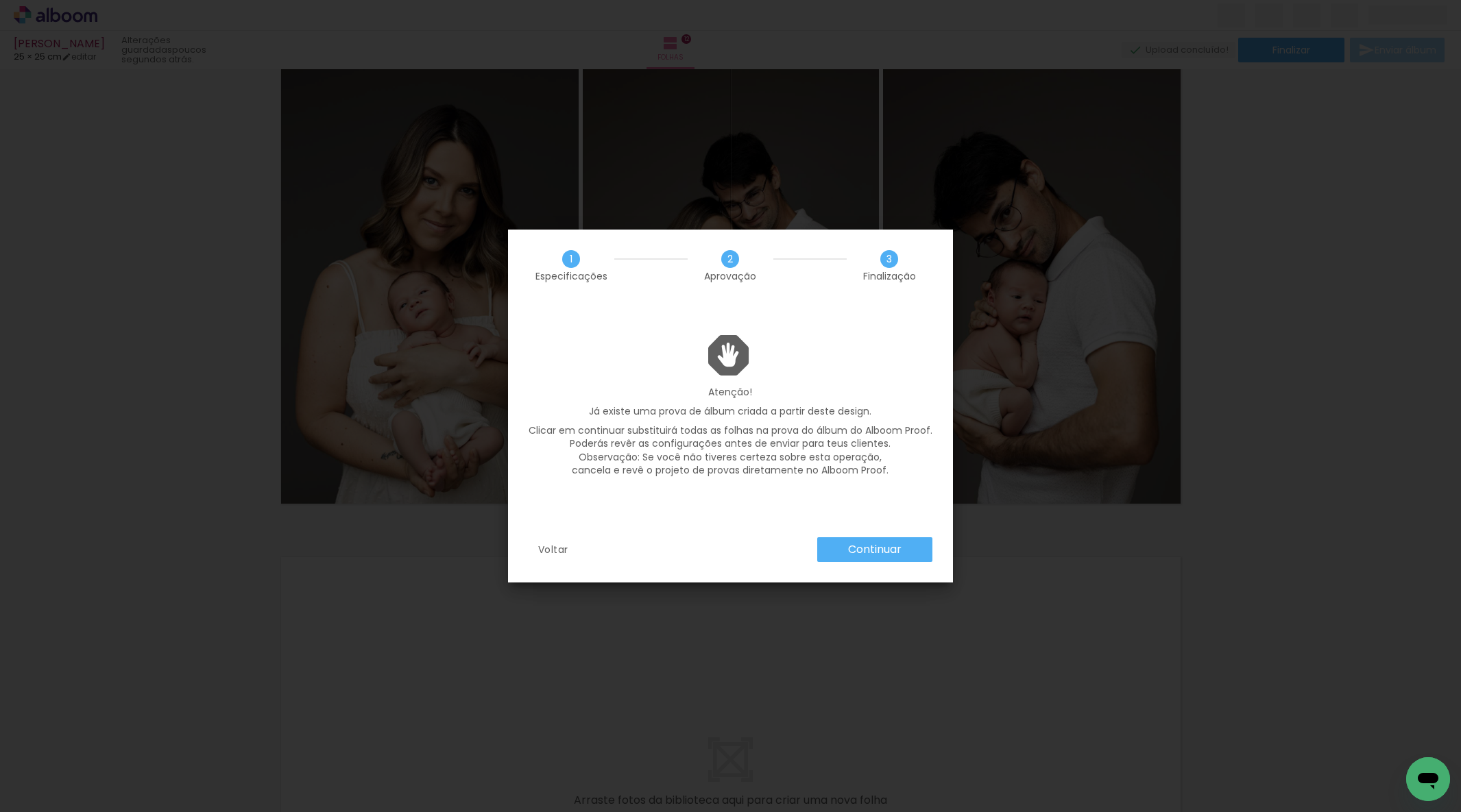
click at [0, 0] on slot "Continuar" at bounding box center [0, 0] width 0 height 0
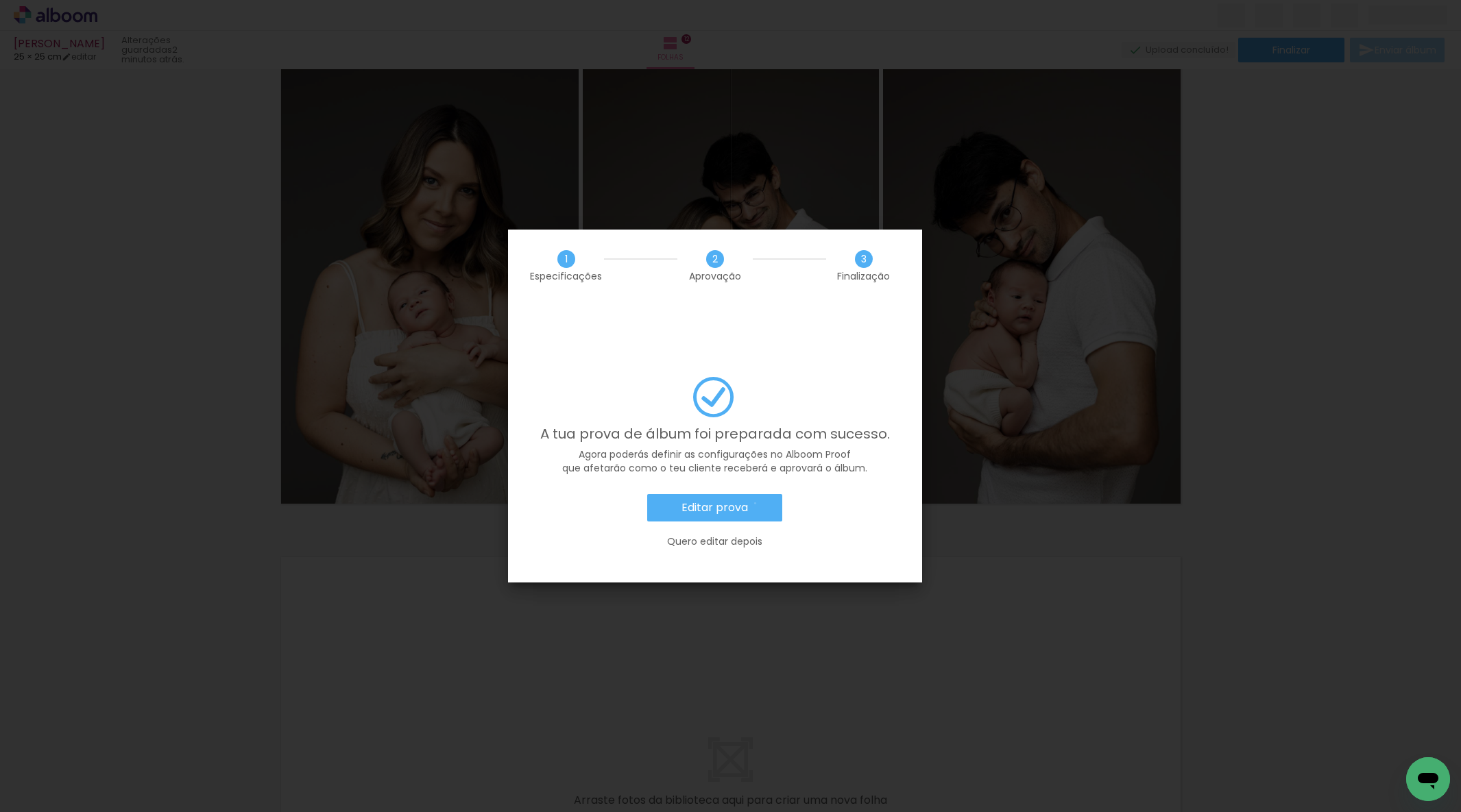
click at [755, 494] on paper-button "Editar prova" at bounding box center [714, 508] width 135 height 28
